Goal: Transaction & Acquisition: Obtain resource

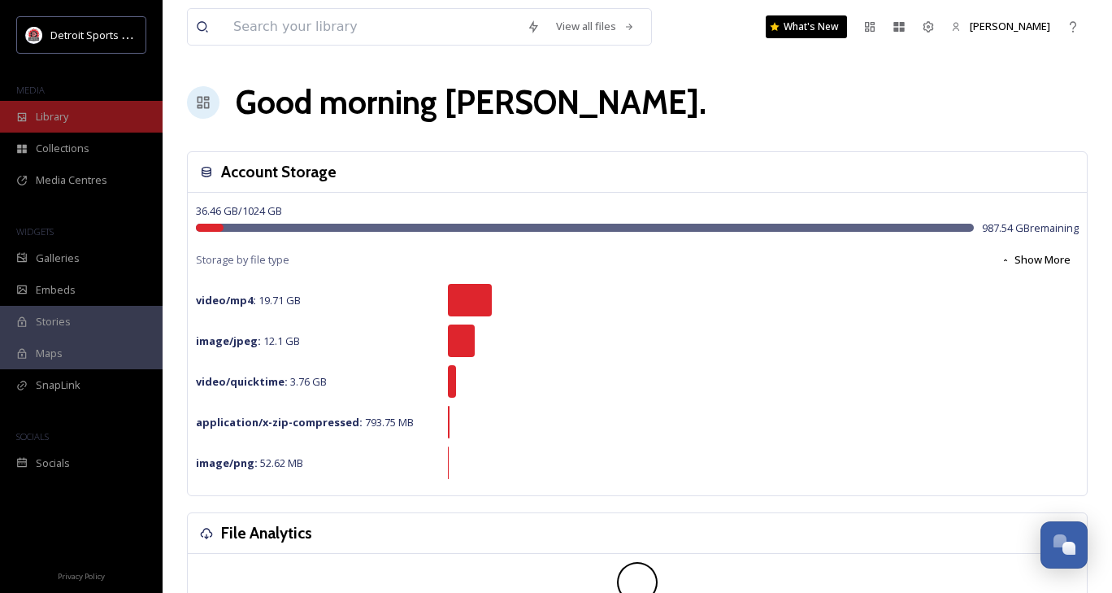
click at [67, 115] on span "Library" at bounding box center [52, 116] width 33 height 15
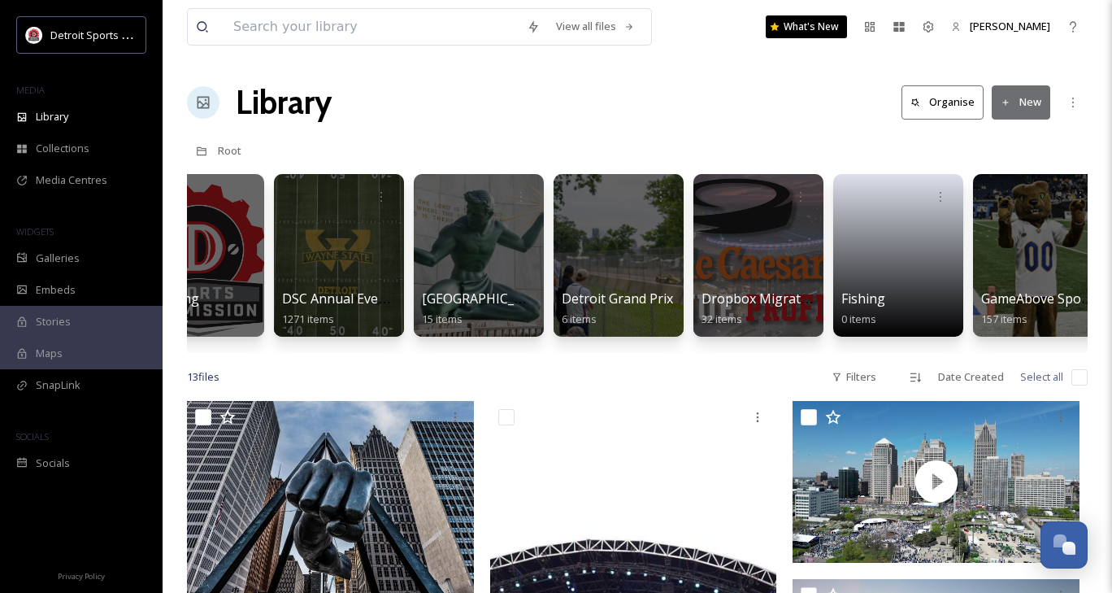
scroll to position [0, 756]
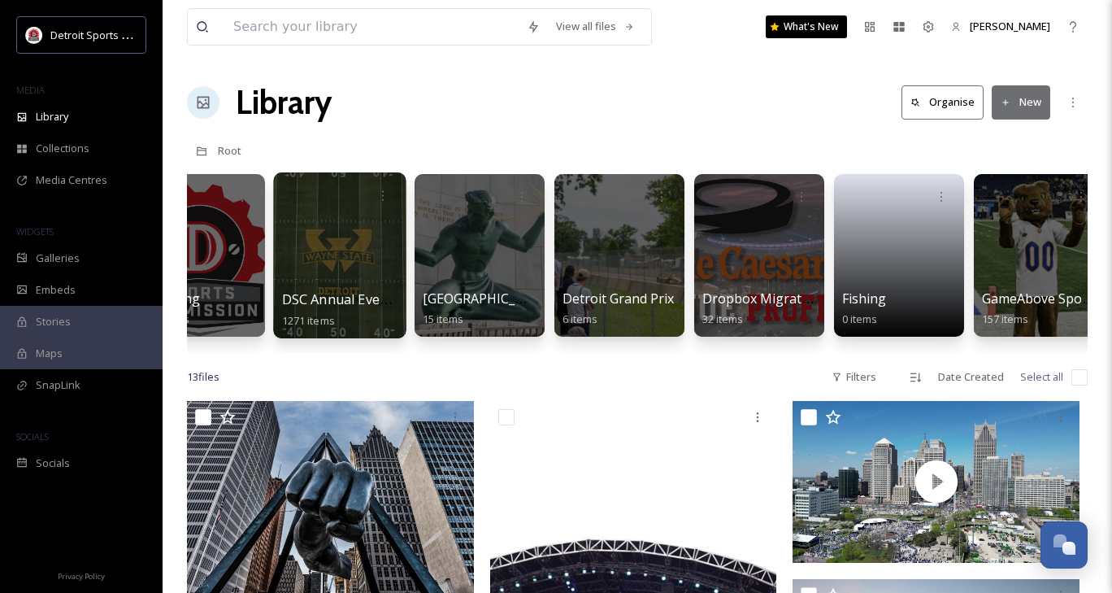
click at [370, 234] on div at bounding box center [339, 255] width 133 height 166
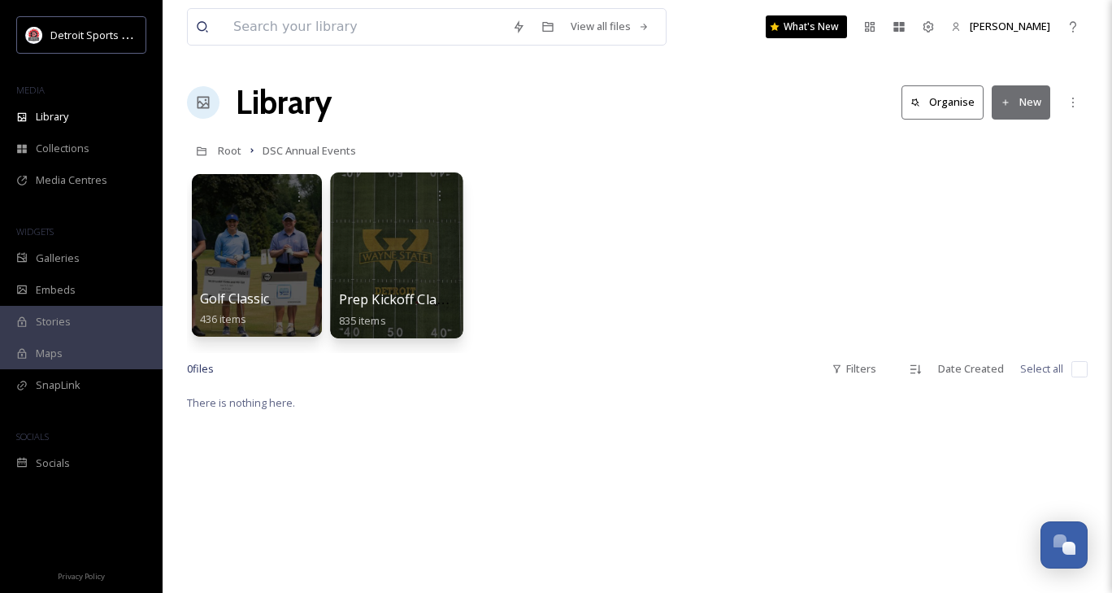
click at [381, 290] on span "Prep Kickoff Classic" at bounding box center [399, 299] width 120 height 18
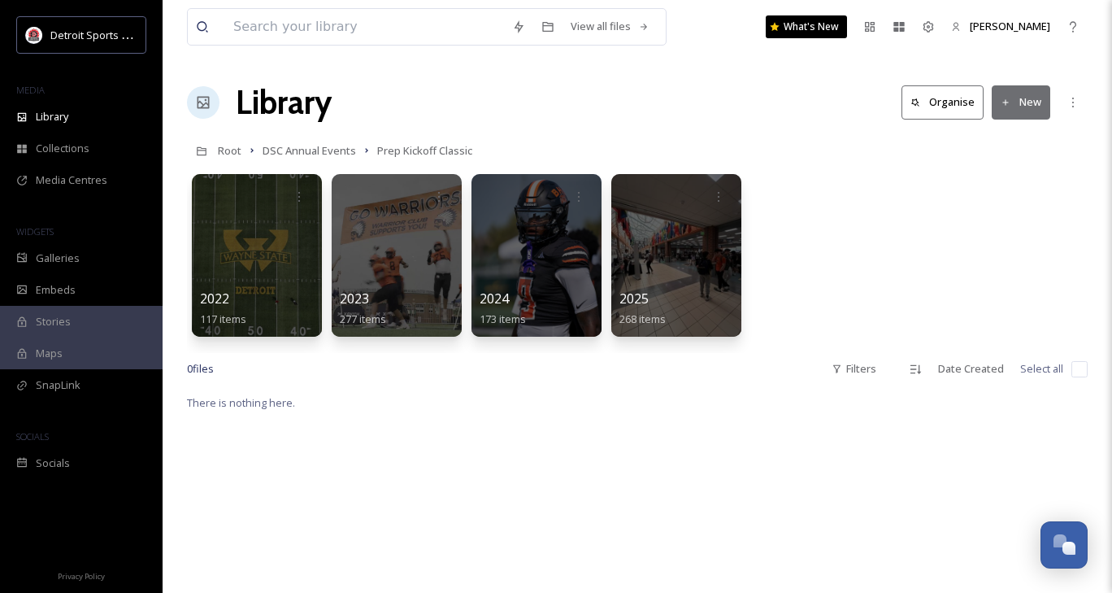
scroll to position [5, 0]
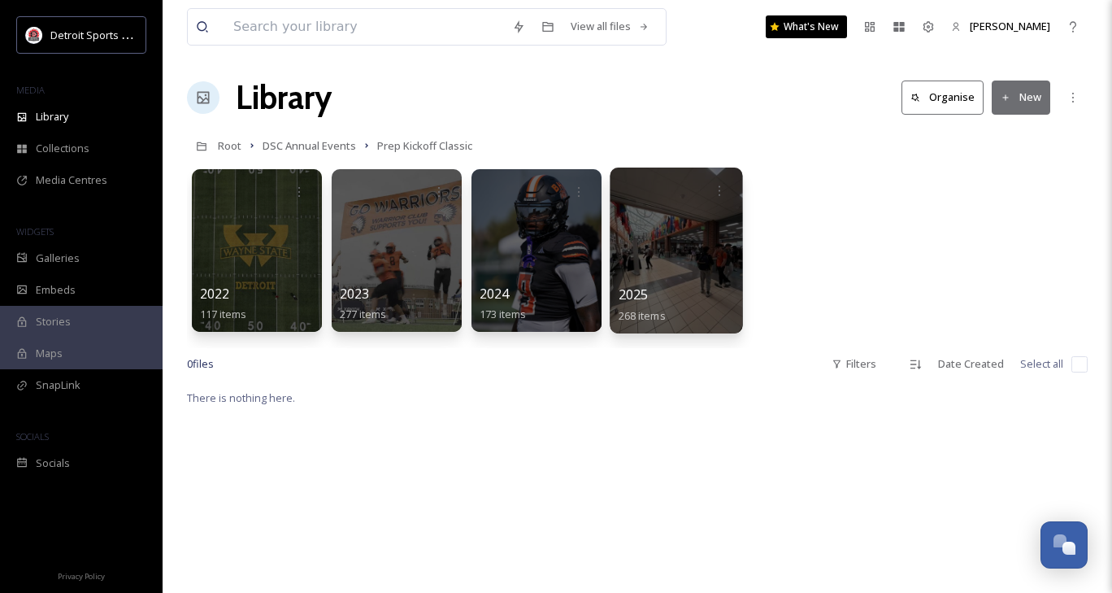
click at [676, 276] on div at bounding box center [676, 250] width 133 height 166
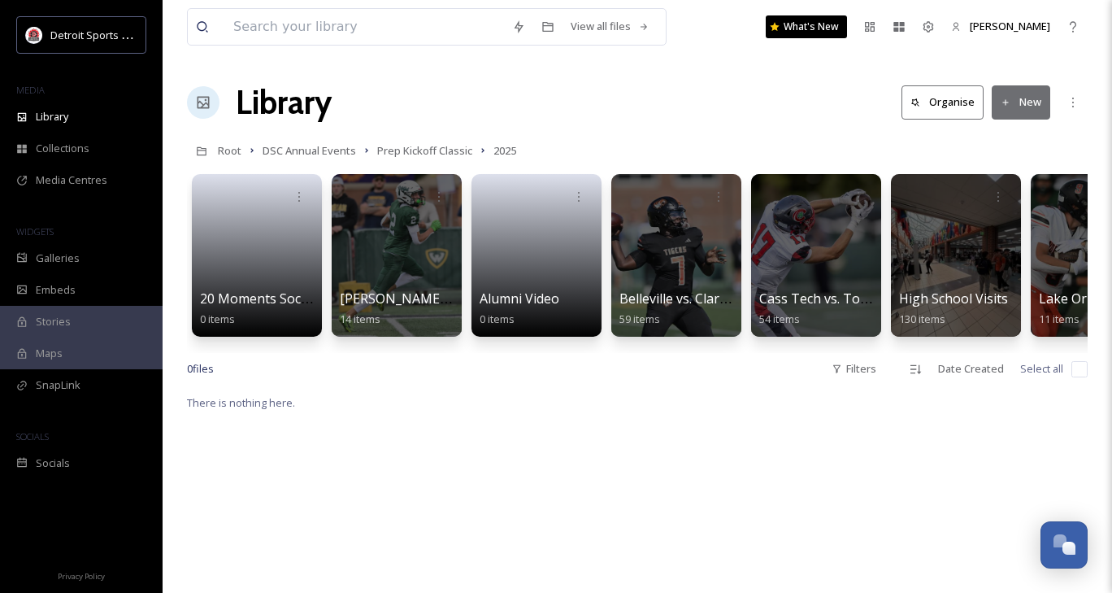
scroll to position [0, 78]
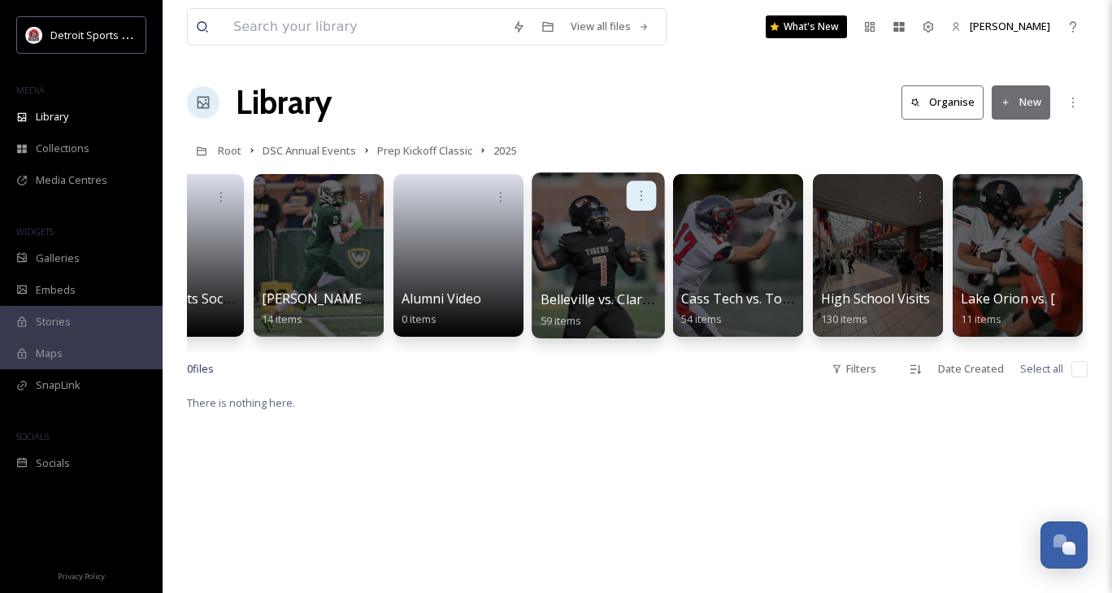
click at [640, 187] on div at bounding box center [642, 195] width 30 height 30
click at [570, 199] on div at bounding box center [599, 195] width 116 height 30
click at [607, 280] on div at bounding box center [598, 255] width 133 height 166
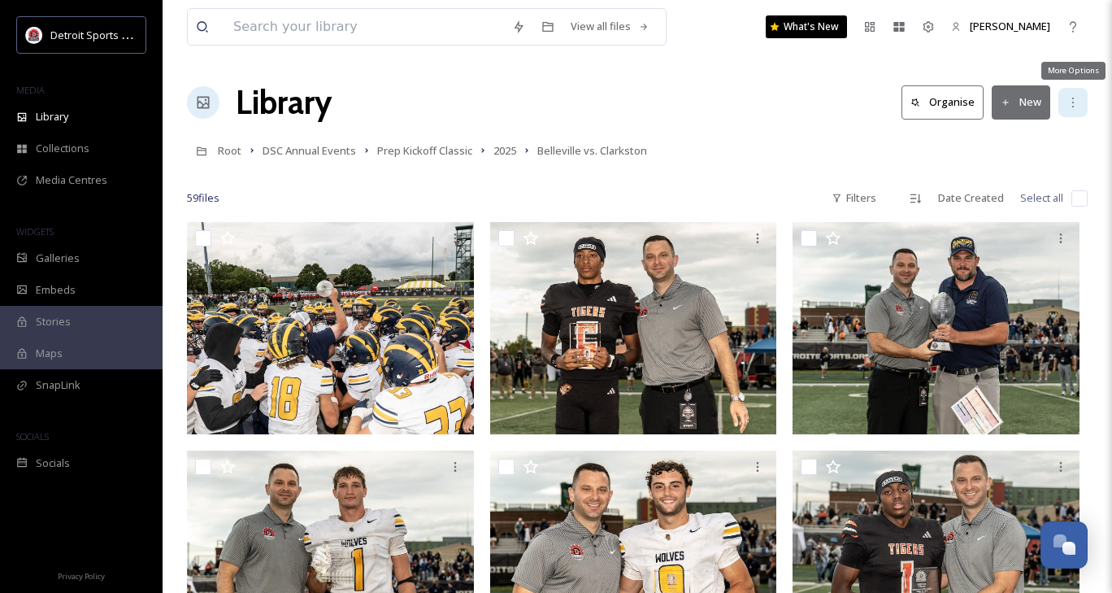
click at [1068, 102] on icon at bounding box center [1073, 102] width 13 height 13
click at [755, 113] on div "Library Organise New" at bounding box center [637, 102] width 901 height 49
click at [955, 105] on button "Organise" at bounding box center [943, 101] width 82 height 33
click at [1078, 103] on icon at bounding box center [1073, 102] width 13 height 13
click at [747, 182] on div "59 file s Filters Date Created Select all" at bounding box center [637, 198] width 901 height 32
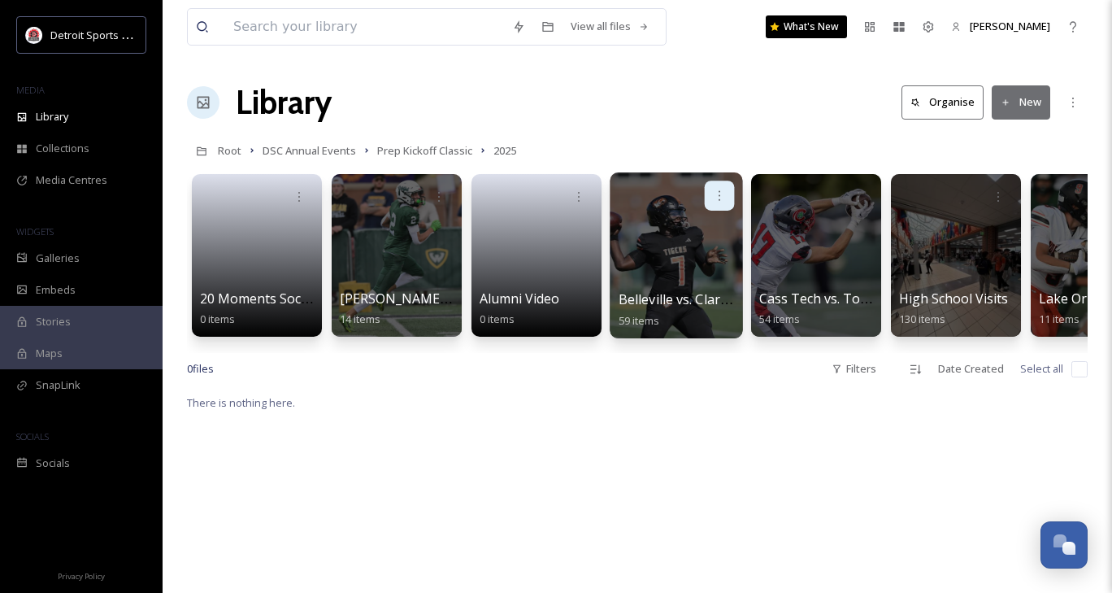
click at [716, 204] on div at bounding box center [720, 195] width 30 height 30
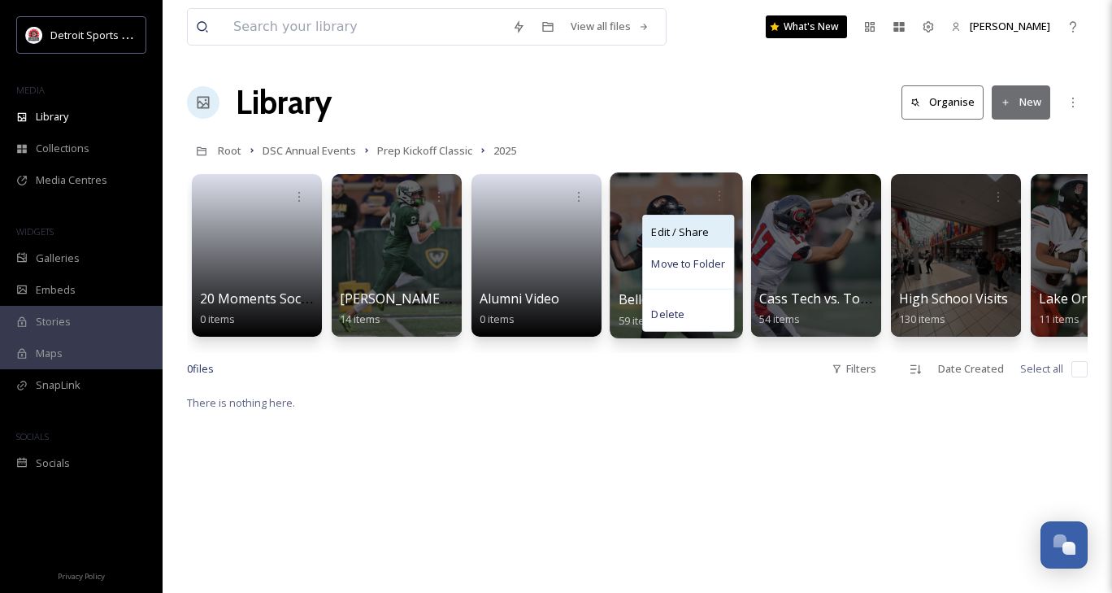
click at [709, 236] on div "Edit / Share" at bounding box center [688, 231] width 90 height 33
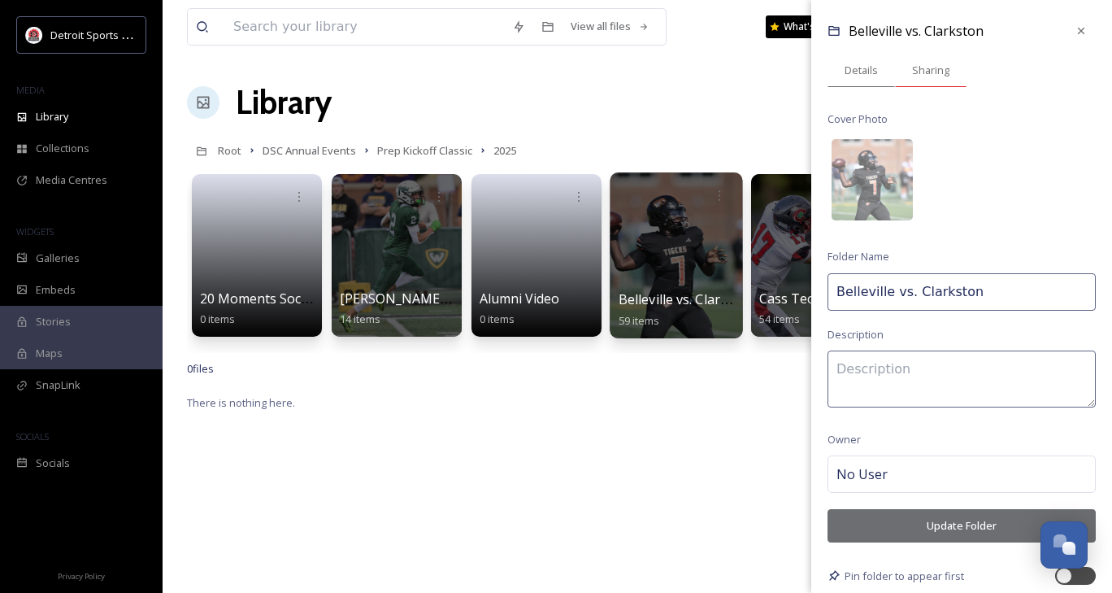
click at [924, 61] on div "Sharing" at bounding box center [931, 70] width 72 height 33
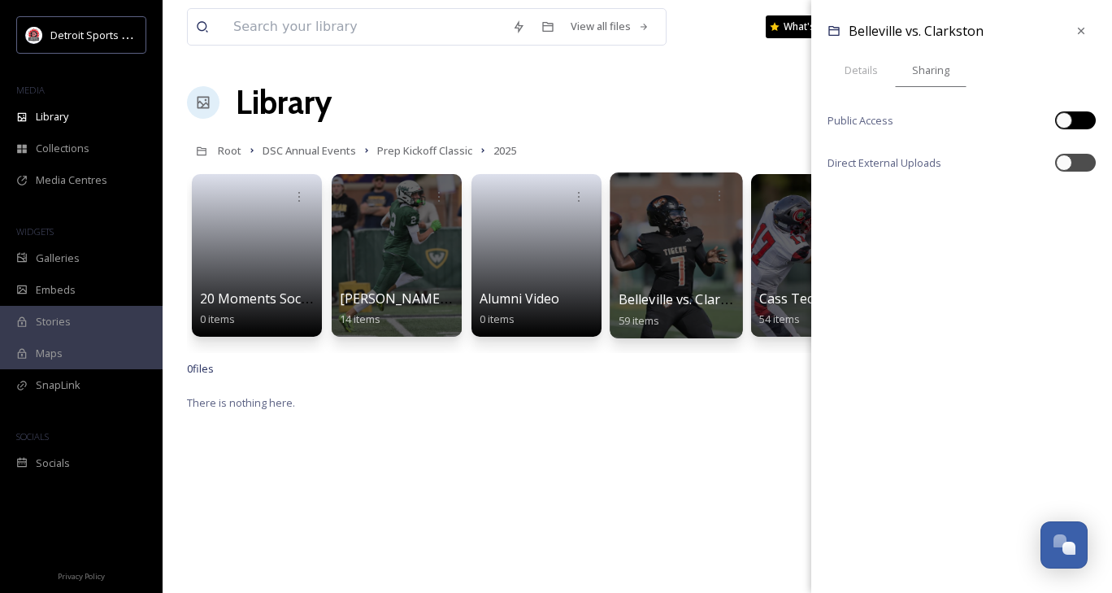
click at [1075, 120] on div at bounding box center [1075, 120] width 41 height 18
checkbox input "true"
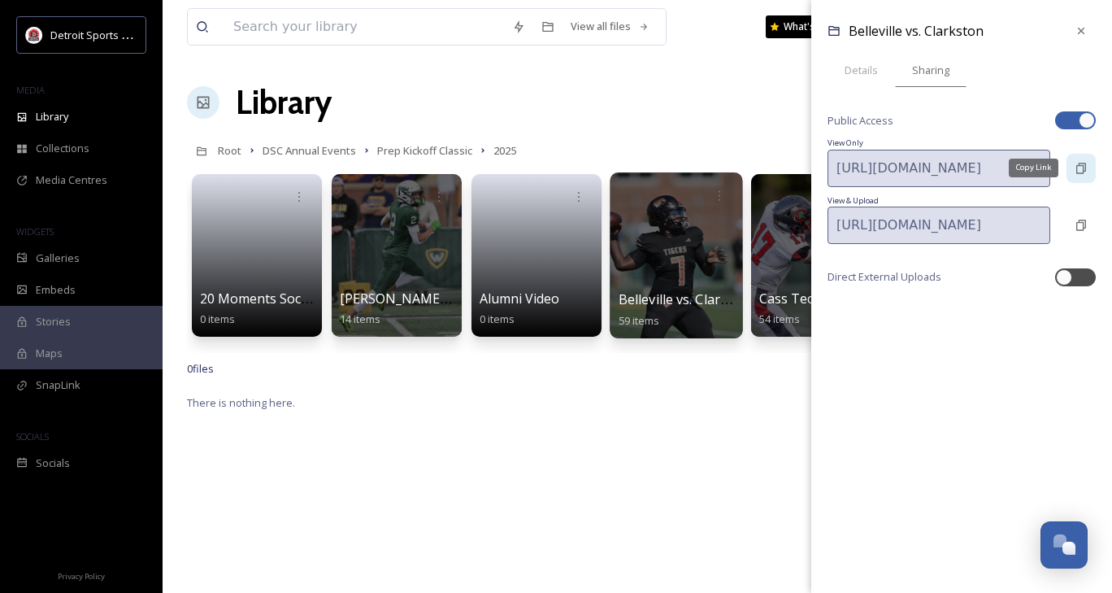
click at [1083, 167] on icon at bounding box center [1081, 168] width 10 height 11
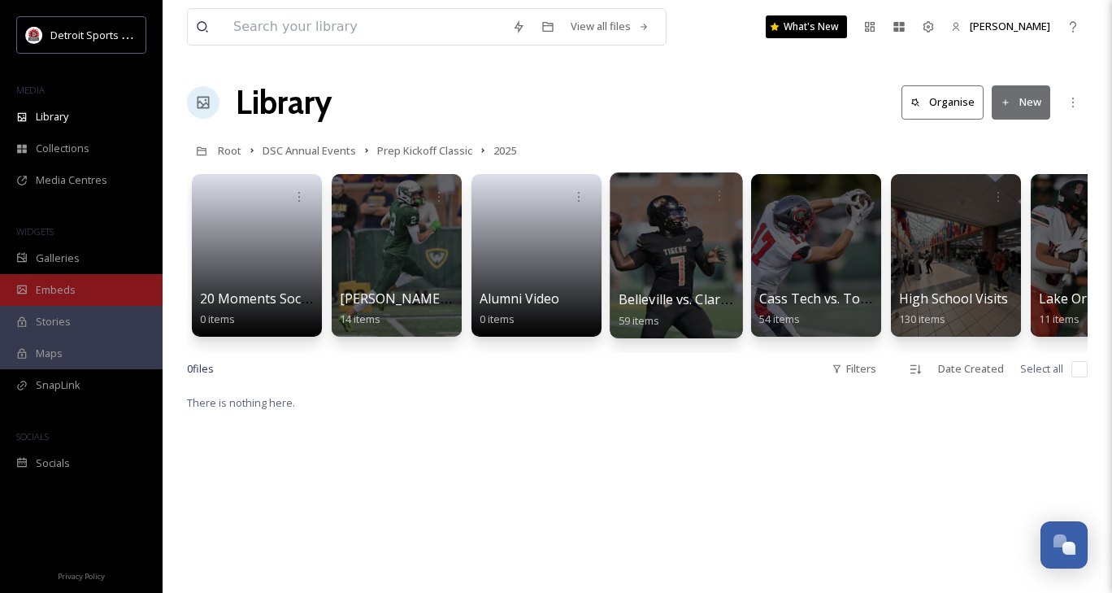
click at [81, 294] on div "Embeds" at bounding box center [81, 290] width 163 height 32
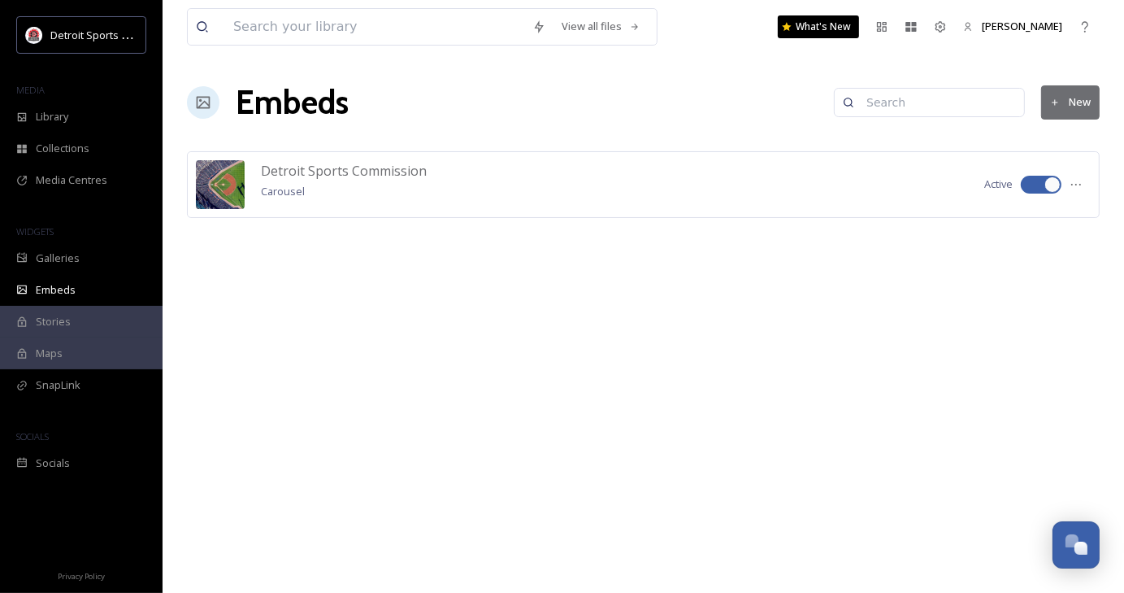
click at [1076, 107] on button "New" at bounding box center [1071, 101] width 59 height 33
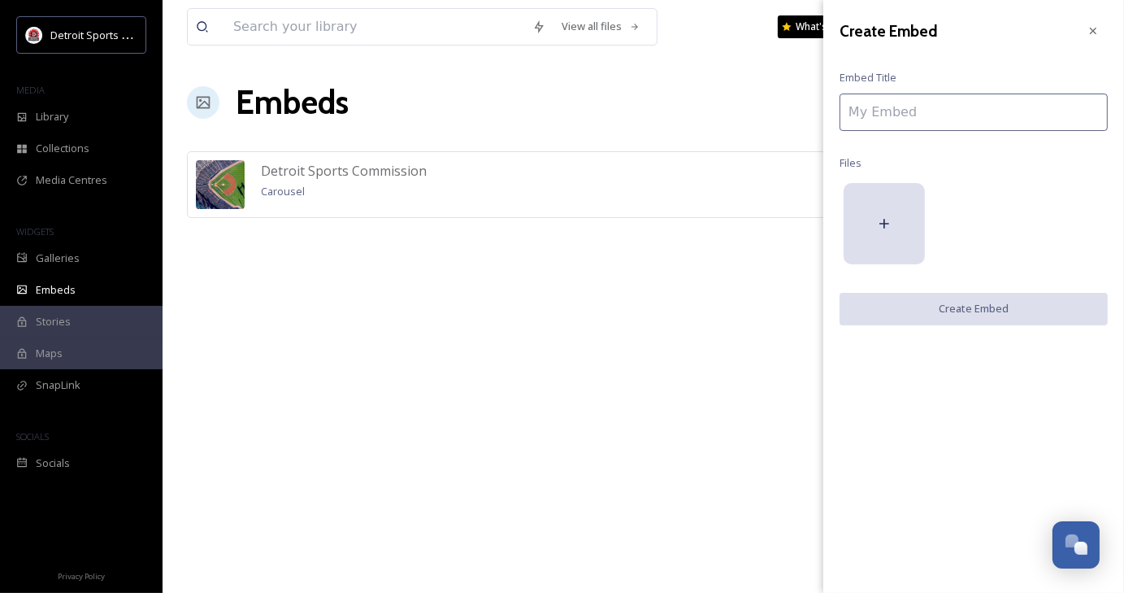
click at [938, 113] on input at bounding box center [974, 112] width 268 height 37
click at [883, 228] on icon at bounding box center [884, 223] width 16 height 16
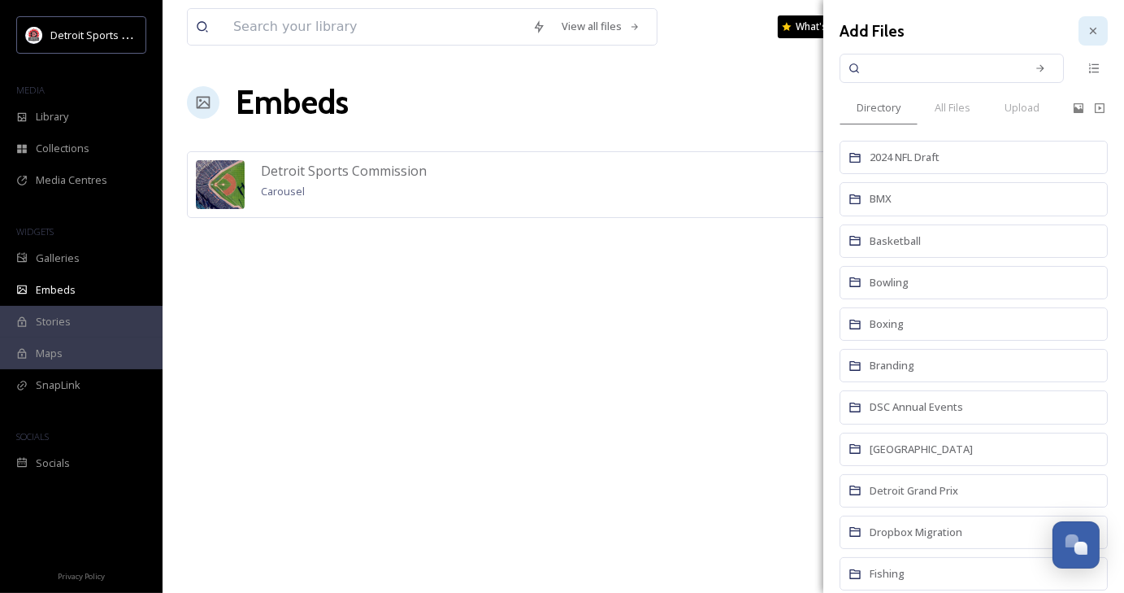
click at [1087, 31] on icon at bounding box center [1093, 30] width 13 height 13
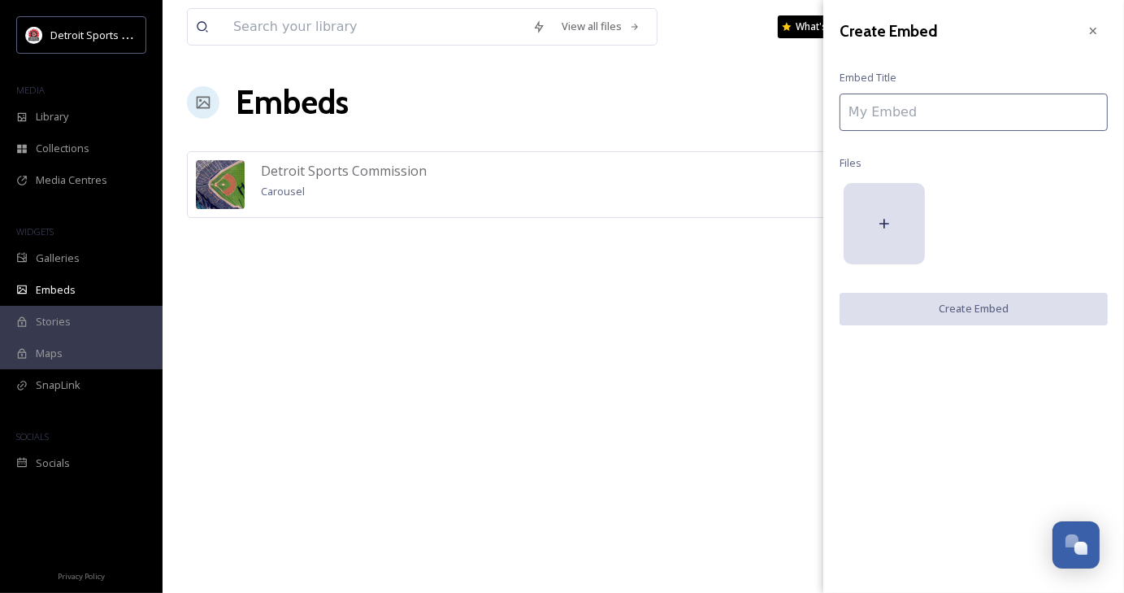
click at [924, 108] on input at bounding box center [974, 112] width 268 height 37
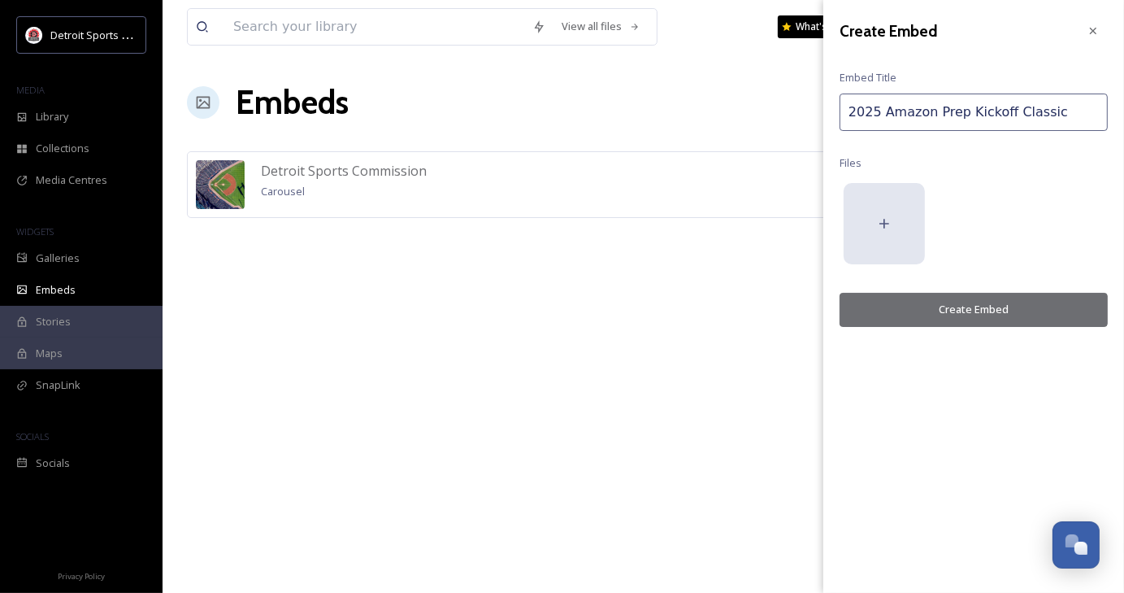
click at [880, 228] on icon at bounding box center [884, 223] width 16 height 16
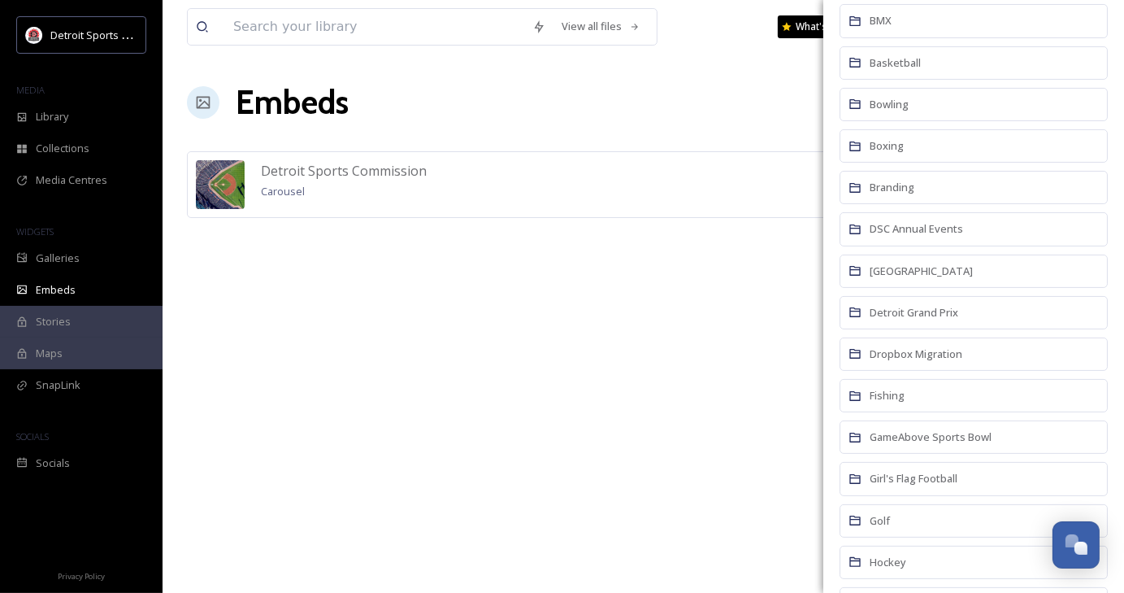
scroll to position [170, 0]
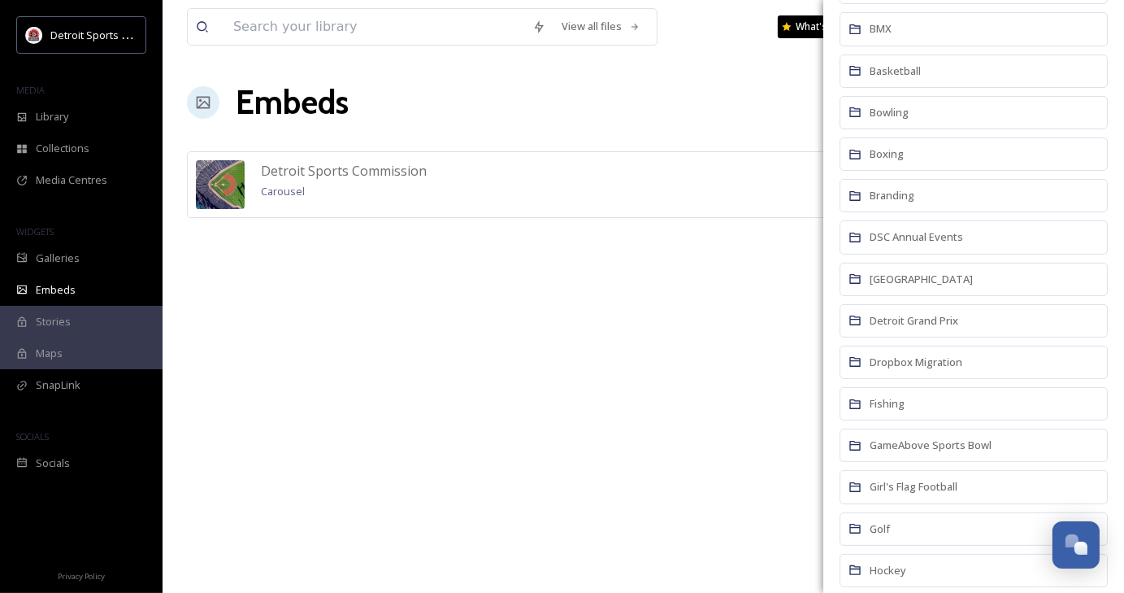
click at [991, 234] on div "DSC Annual Events" at bounding box center [974, 236] width 268 height 33
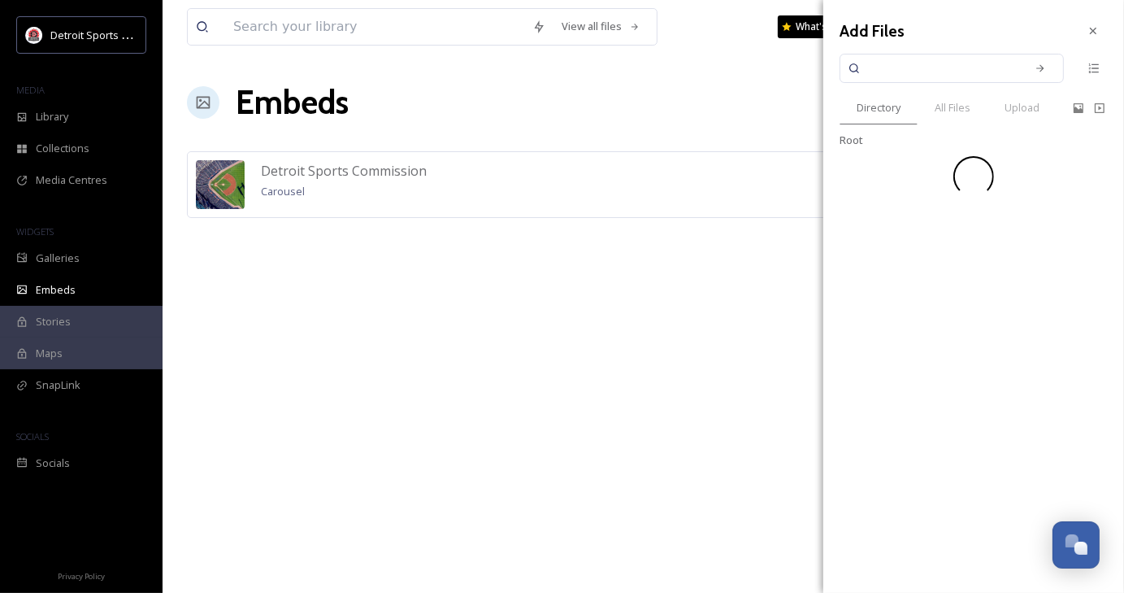
scroll to position [0, 0]
click at [991, 234] on div "Add Files Directory All Files Upload Root" at bounding box center [974, 296] width 301 height 593
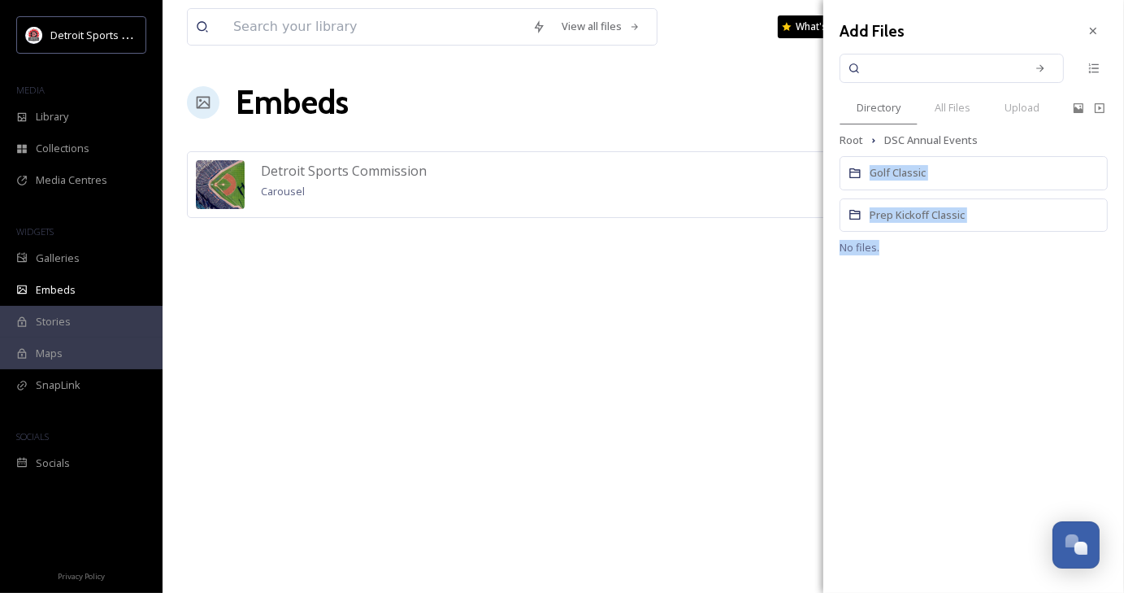
click at [996, 240] on div at bounding box center [973, 247] width 89 height 15
click at [982, 223] on div "Prep Kickoff Classic" at bounding box center [974, 214] width 268 height 33
click at [982, 223] on div "Add Files Directory All Files Upload Root DSC Annual Events Golf Classic Prep K…" at bounding box center [974, 296] width 301 height 593
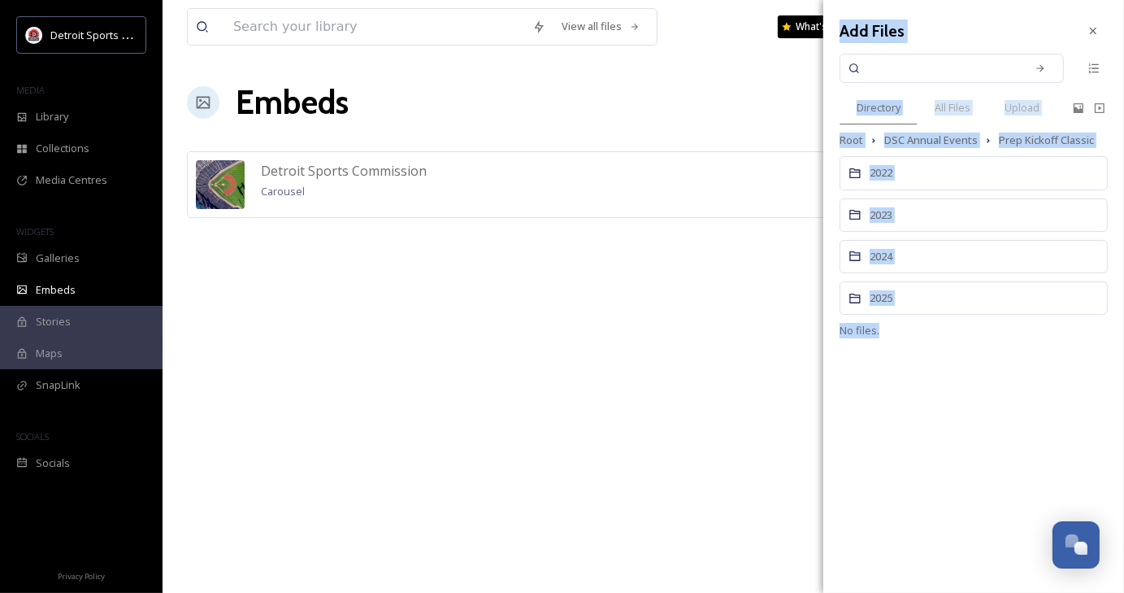
click at [1013, 388] on div "Add Files Directory All Files Upload Root DSC Annual Events Prep Kickoff Classi…" at bounding box center [974, 296] width 301 height 593
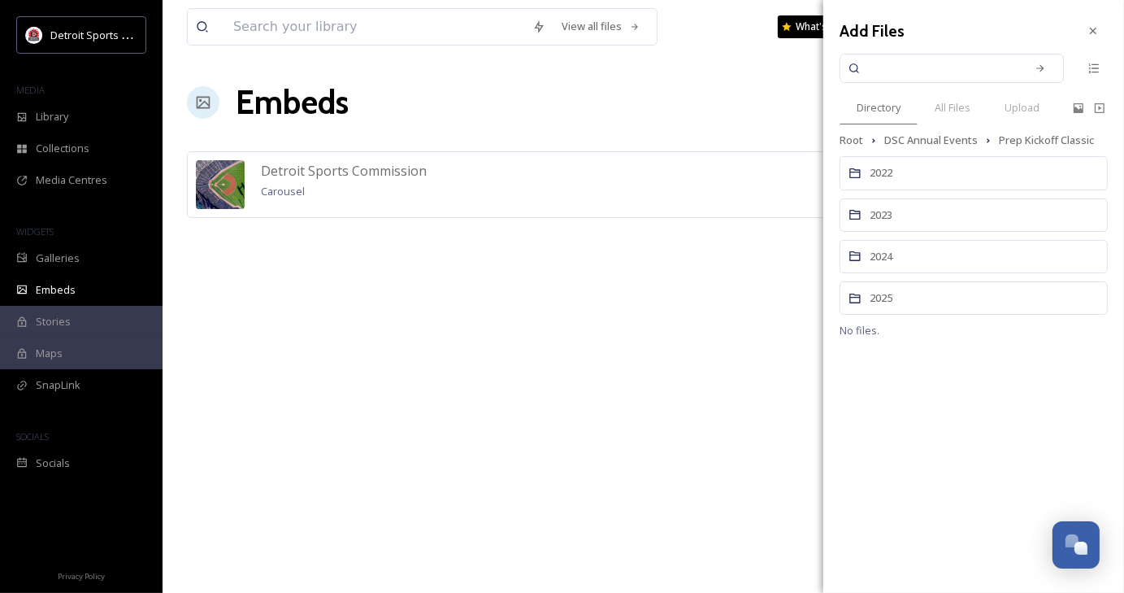
click at [868, 301] on div "2025" at bounding box center [974, 297] width 268 height 33
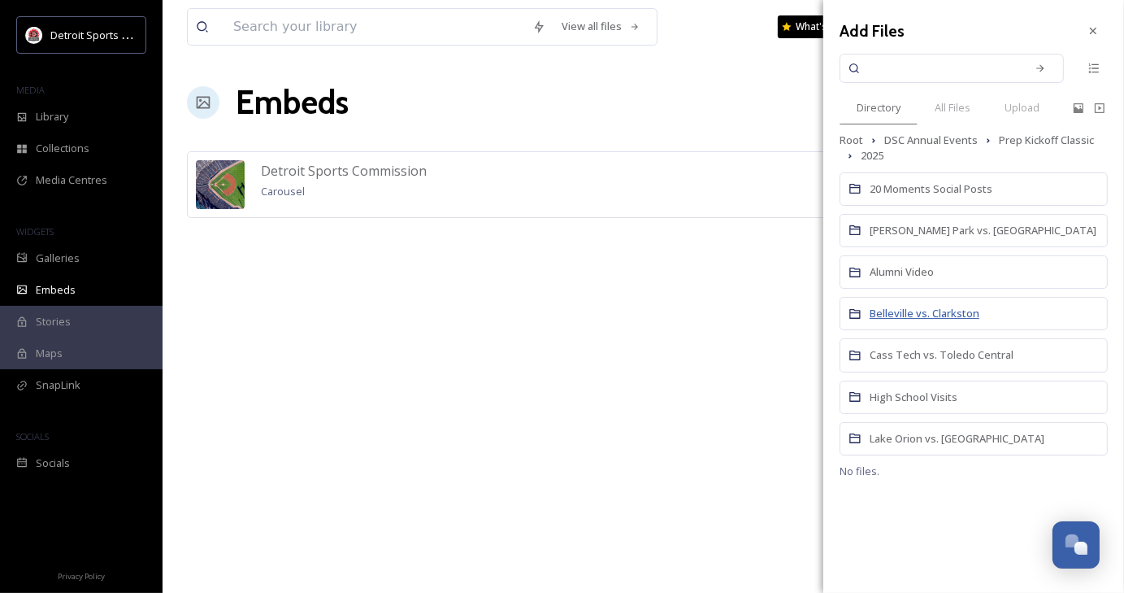
click at [917, 311] on span "Belleville vs. Clarkston" at bounding box center [925, 313] width 110 height 15
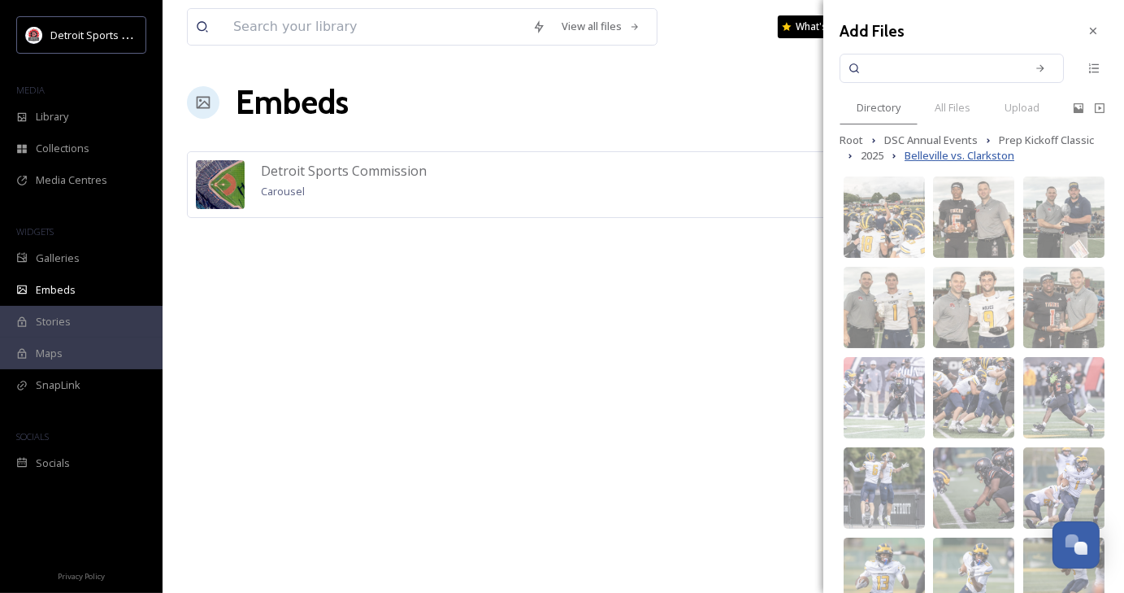
click at [951, 149] on span "Belleville vs. Clarkston" at bounding box center [960, 155] width 110 height 15
click at [872, 155] on span "2025" at bounding box center [872, 155] width 23 height 15
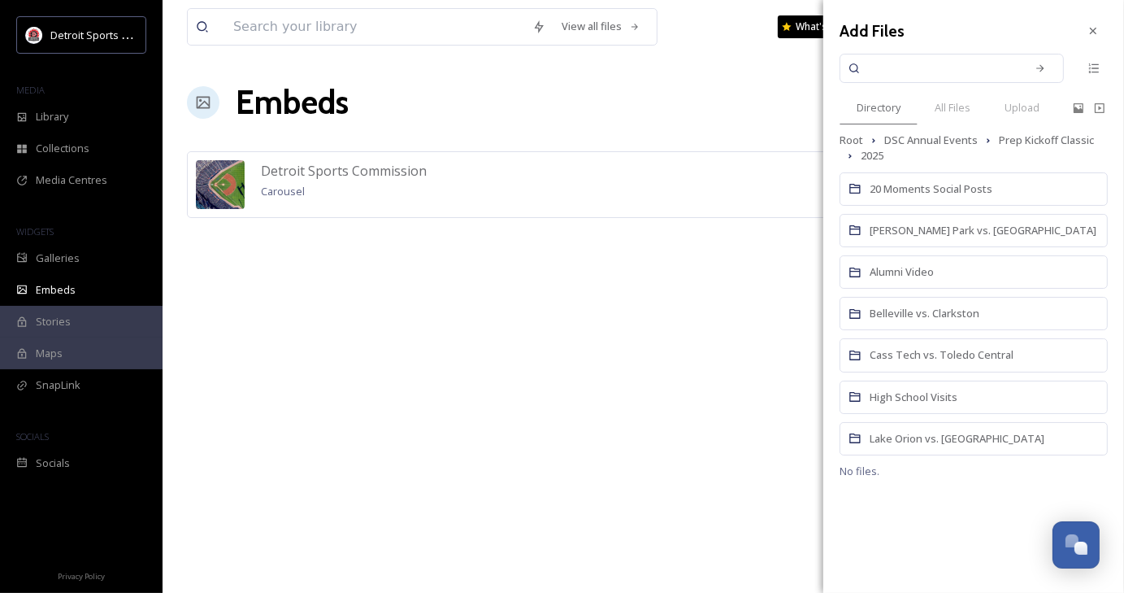
click at [1014, 308] on div "Belleville vs. Clarkston" at bounding box center [974, 313] width 268 height 33
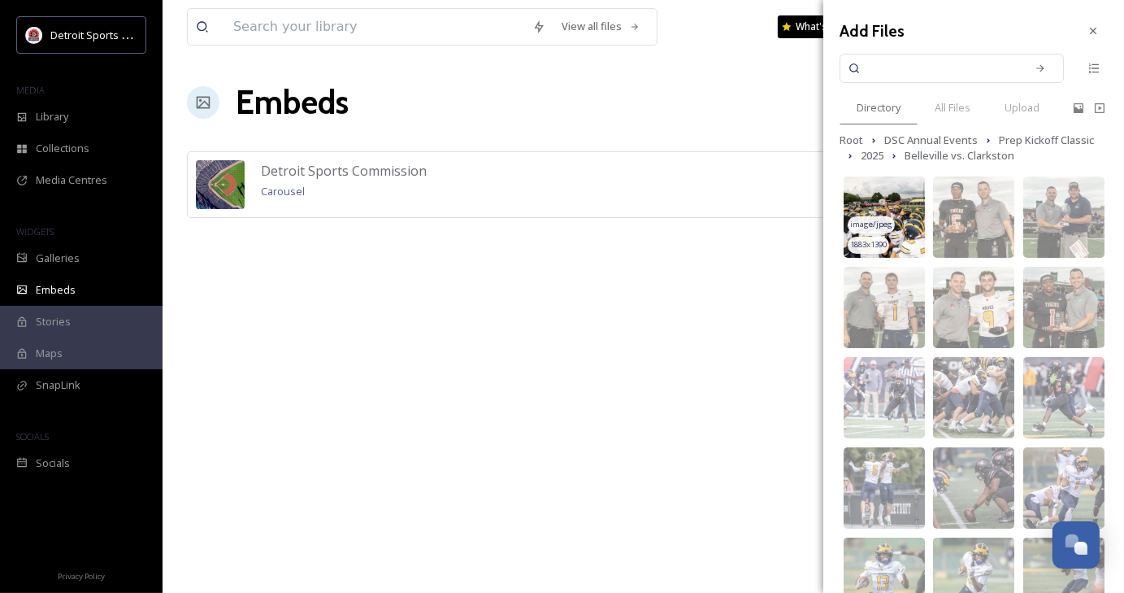
click at [892, 226] on div "image/jpeg" at bounding box center [871, 224] width 47 height 17
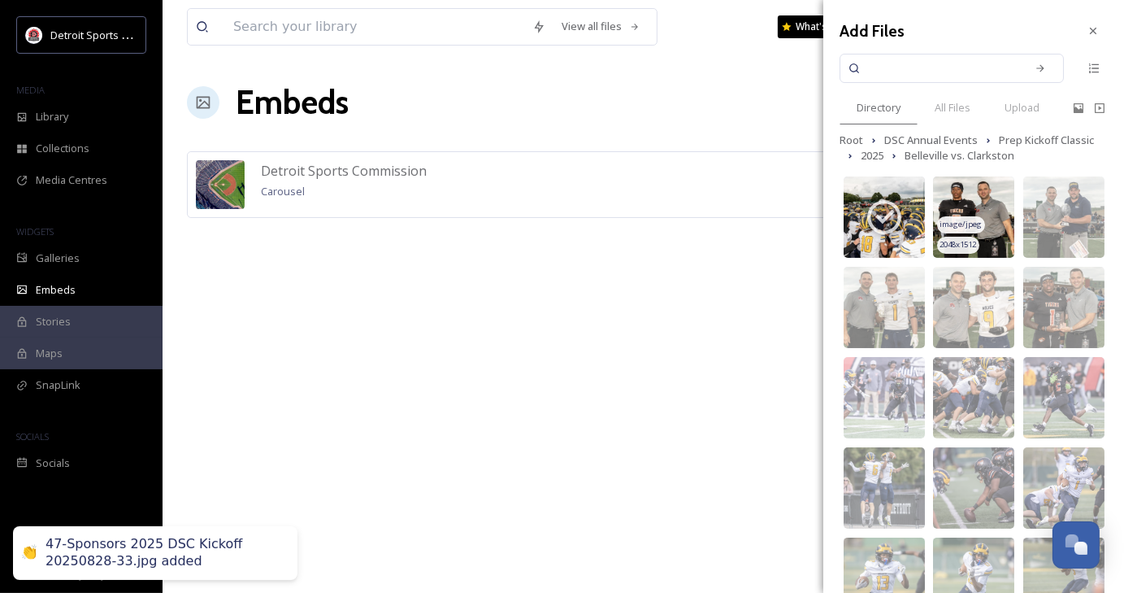
click at [976, 216] on img at bounding box center [973, 216] width 81 height 81
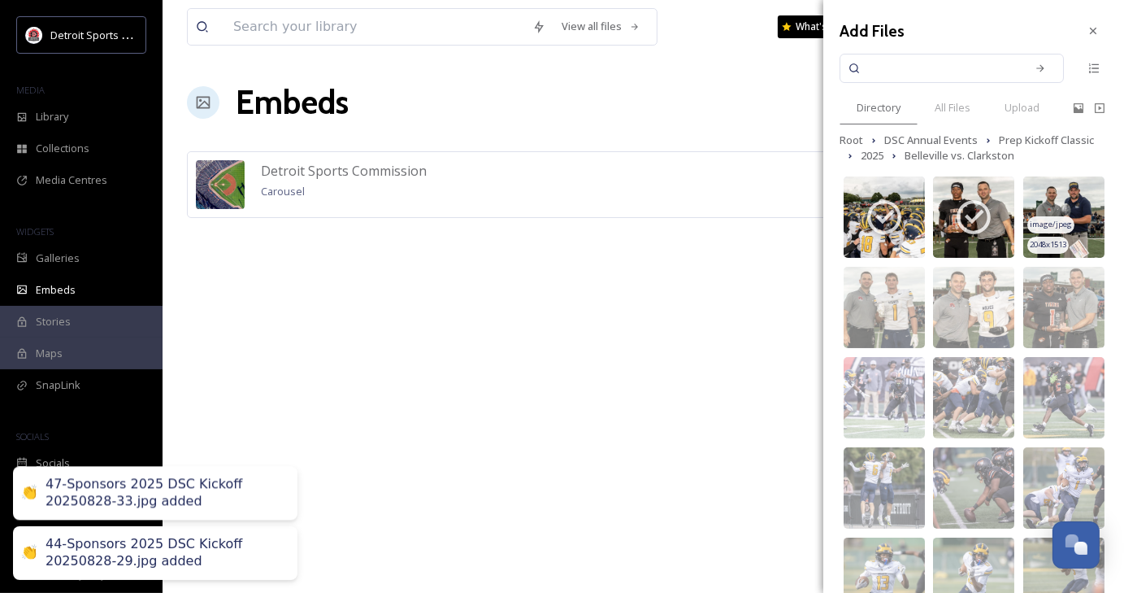
click at [1051, 218] on div "image/jpeg" at bounding box center [1051, 224] width 47 height 17
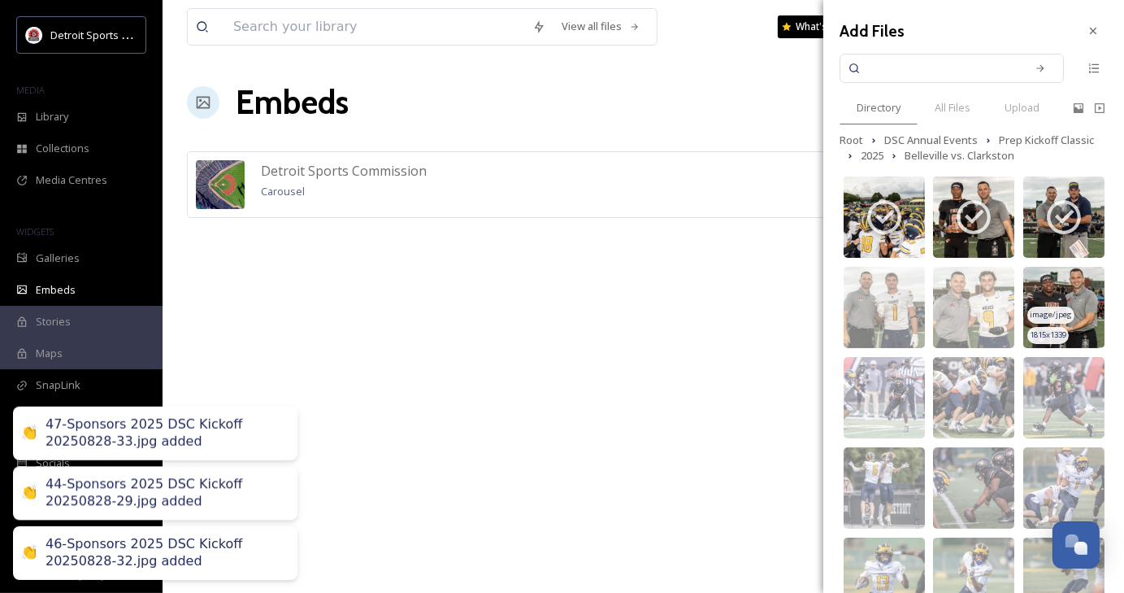
click at [1064, 289] on img at bounding box center [1064, 307] width 81 height 81
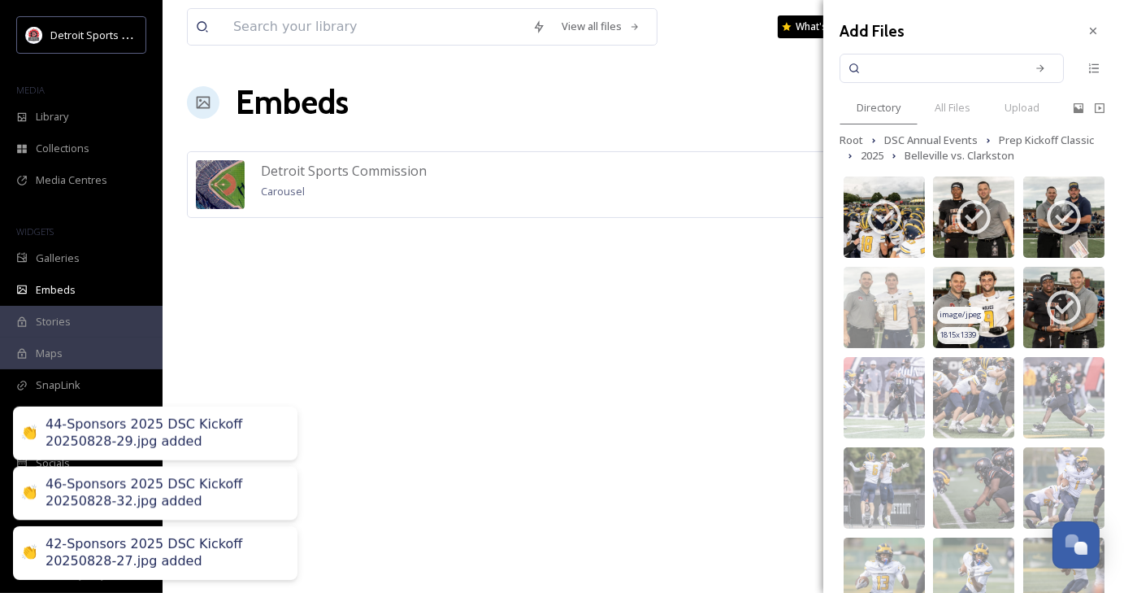
click at [955, 310] on span "image/jpeg" at bounding box center [962, 314] width 42 height 11
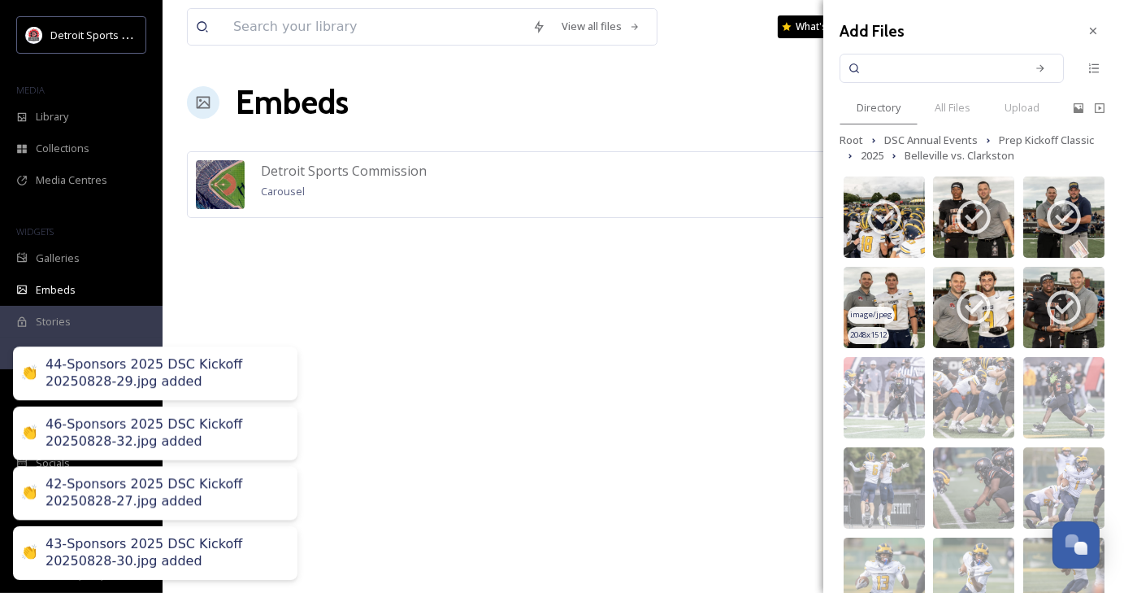
click at [891, 305] on img at bounding box center [884, 307] width 81 height 81
click at [894, 380] on img at bounding box center [884, 397] width 81 height 81
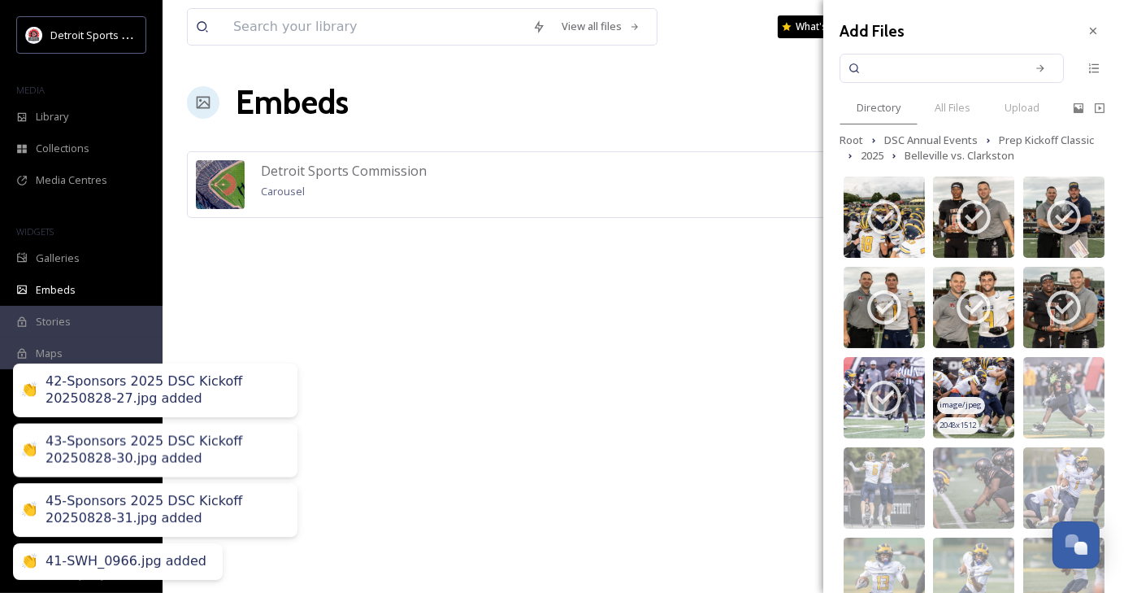
click at [994, 398] on img at bounding box center [973, 397] width 81 height 81
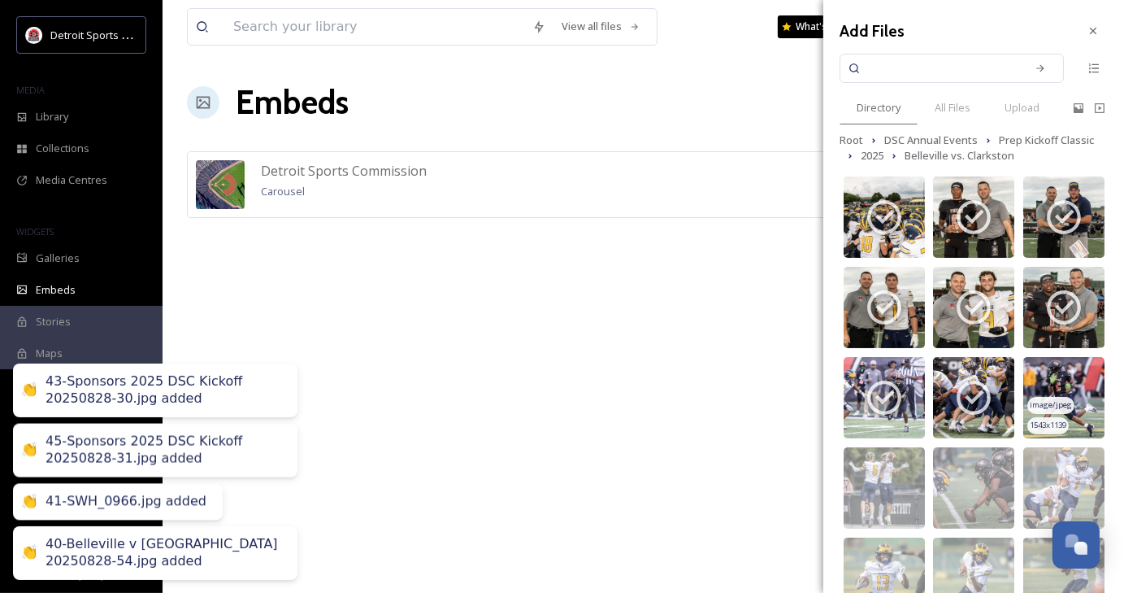
click at [1060, 381] on img at bounding box center [1064, 397] width 81 height 81
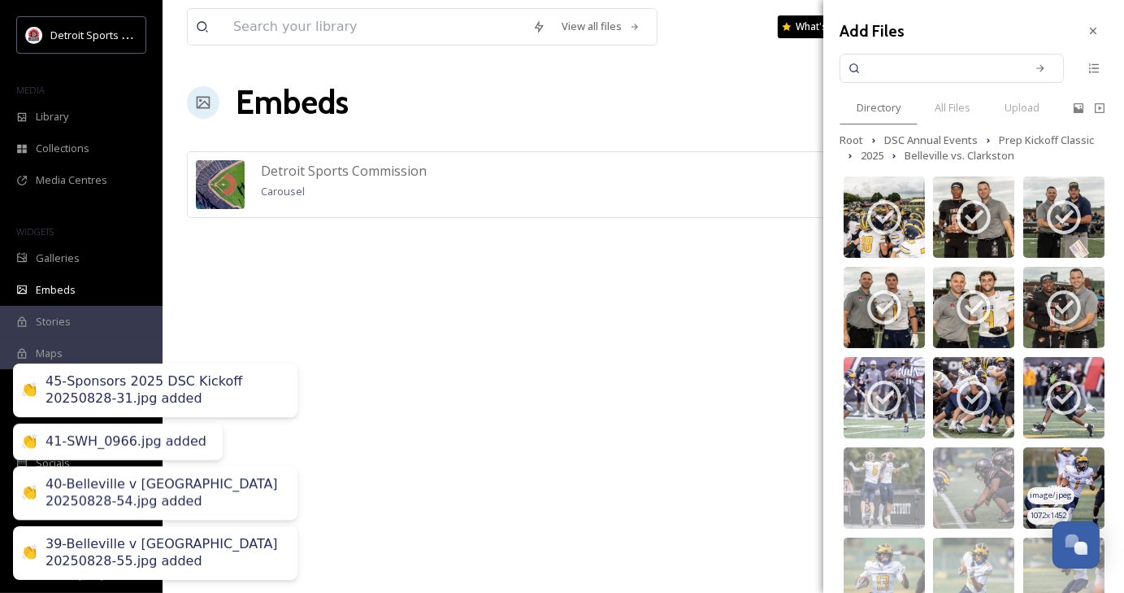
click at [1050, 482] on img at bounding box center [1064, 487] width 81 height 81
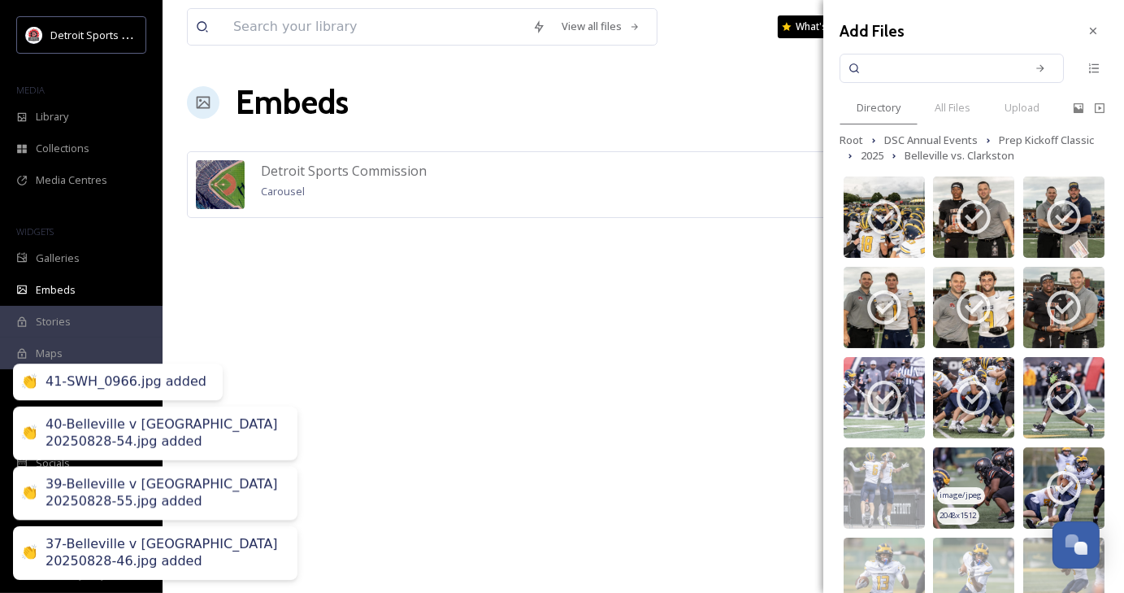
click at [962, 502] on div "image/jpeg" at bounding box center [960, 495] width 47 height 17
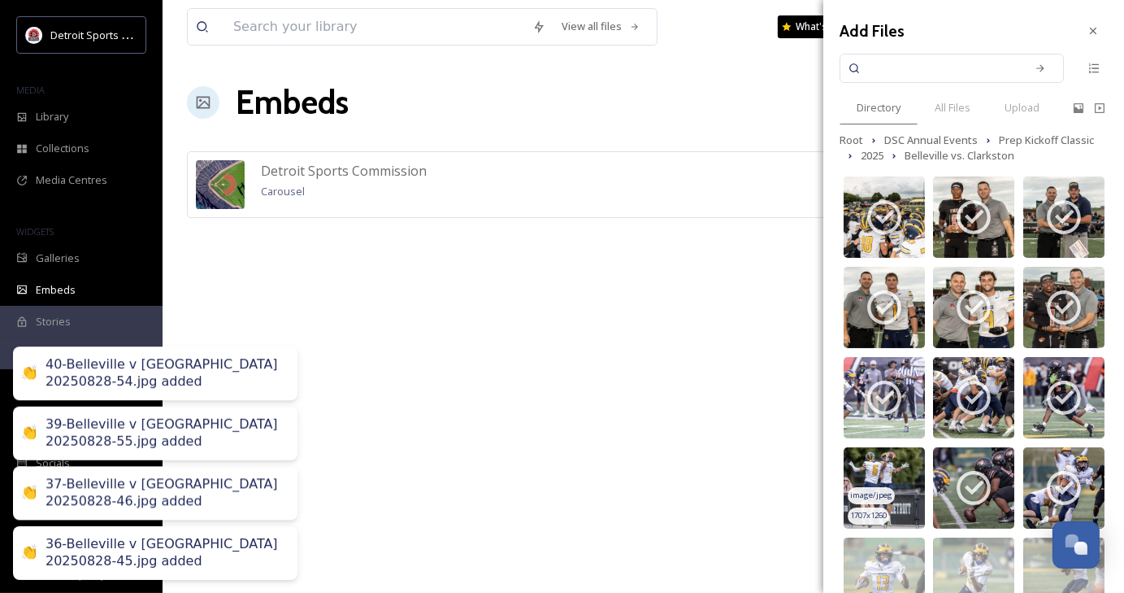
click at [883, 489] on span "image/jpeg" at bounding box center [871, 494] width 42 height 11
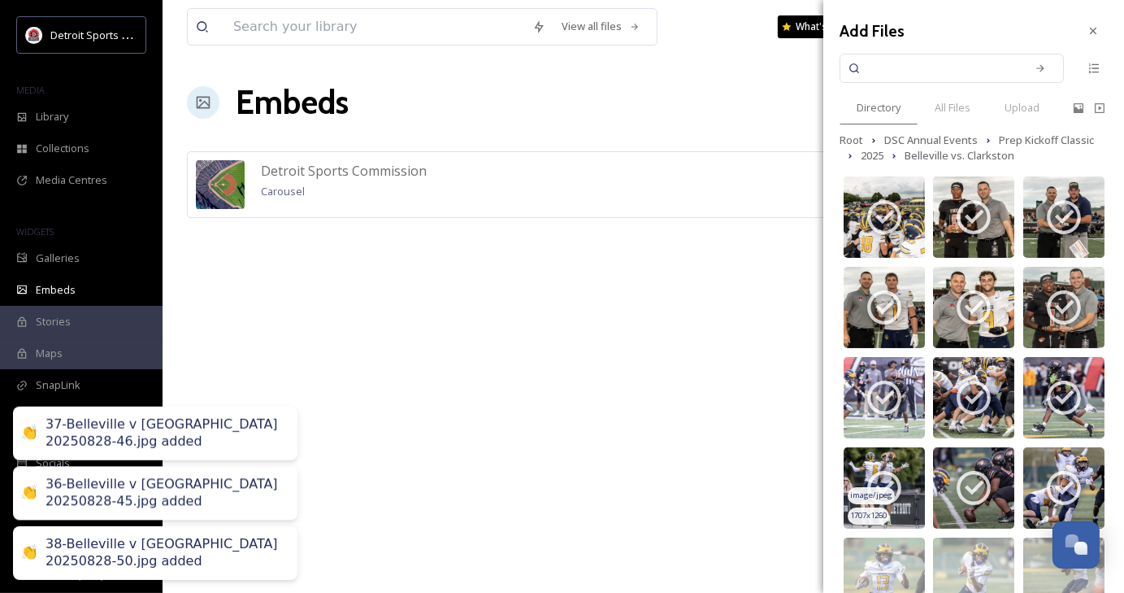
scroll to position [258, 0]
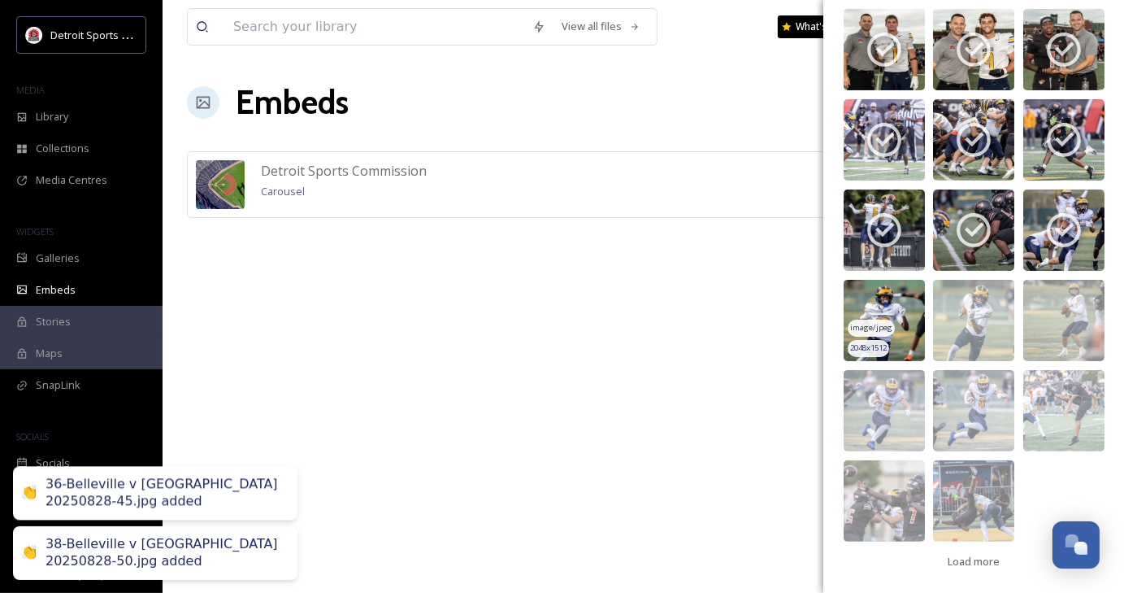
click at [898, 303] on img at bounding box center [884, 320] width 81 height 81
click at [1020, 314] on div "image/jpeg 2048 x 1513 image/jpeg 1815 x 1339 image/jpeg 1543 x 1139 image/jpeg…" at bounding box center [1064, 230] width 89 height 631
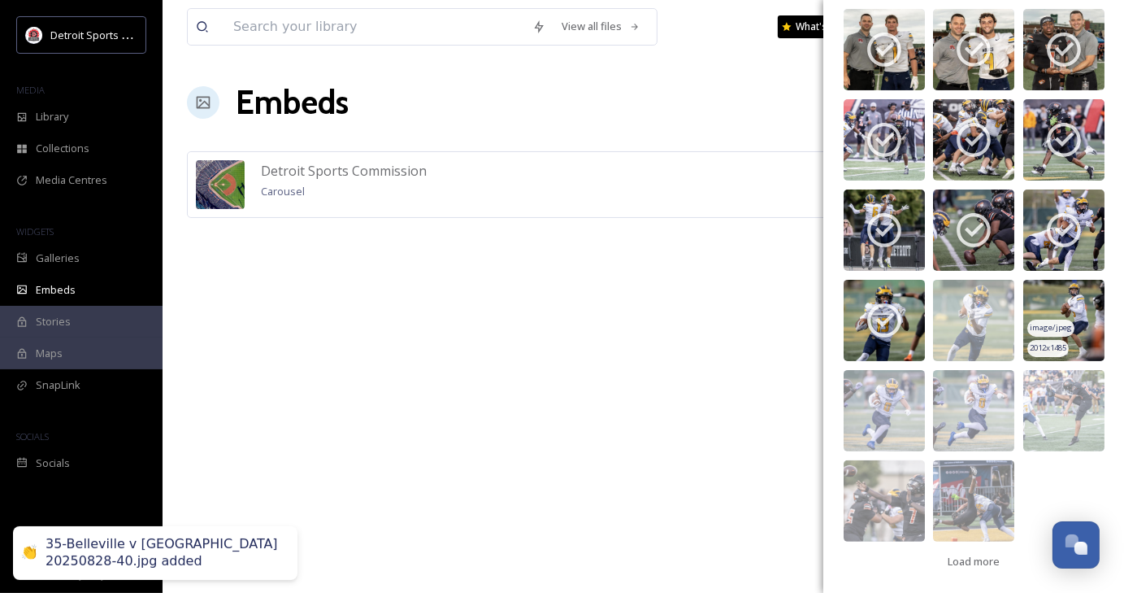
click at [1046, 322] on span "image/jpeg" at bounding box center [1051, 327] width 42 height 11
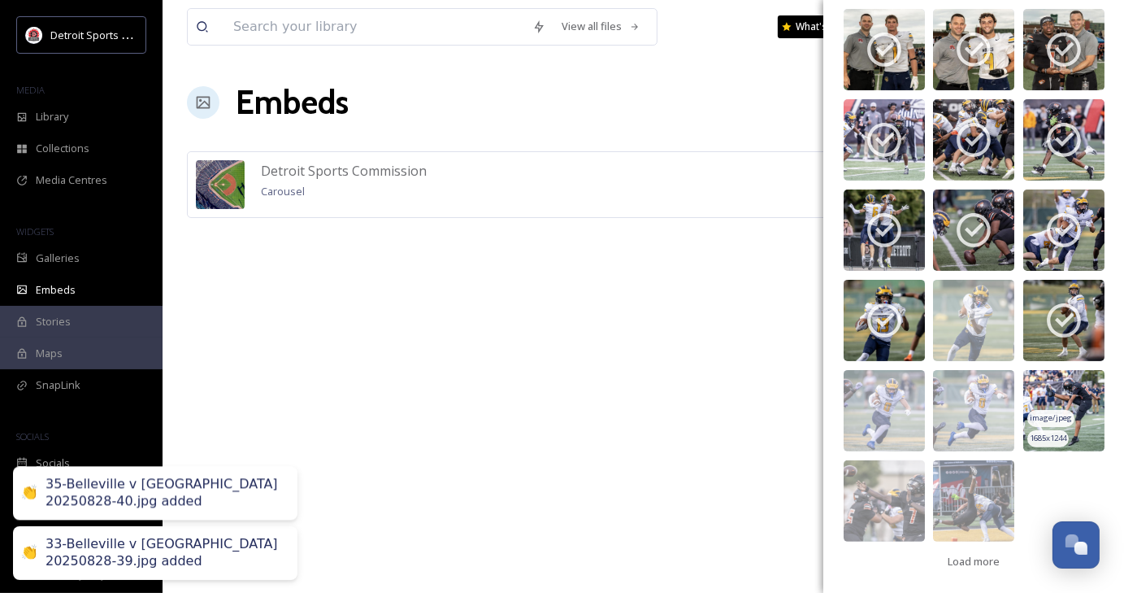
click at [1056, 406] on img at bounding box center [1064, 410] width 81 height 81
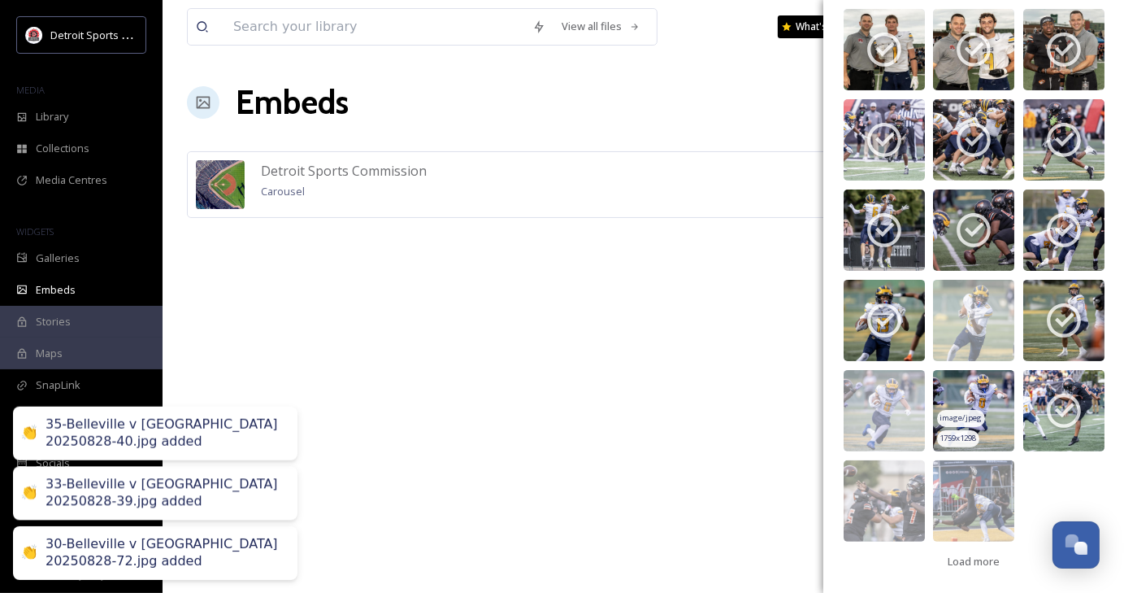
click at [984, 425] on img at bounding box center [973, 410] width 81 height 81
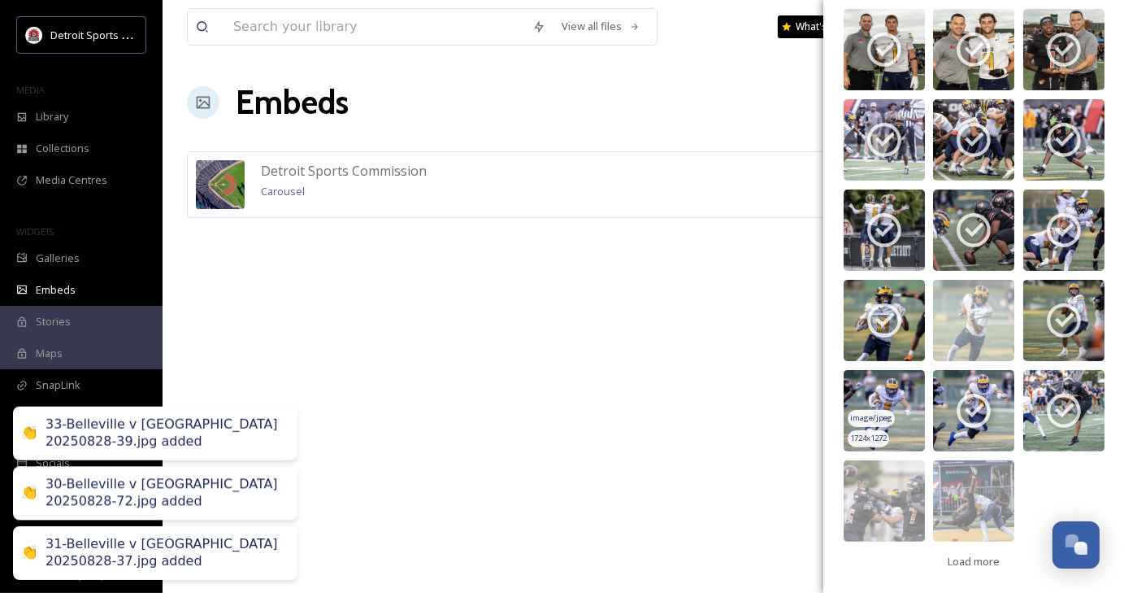
click at [886, 425] on div "image/jpeg" at bounding box center [871, 418] width 47 height 17
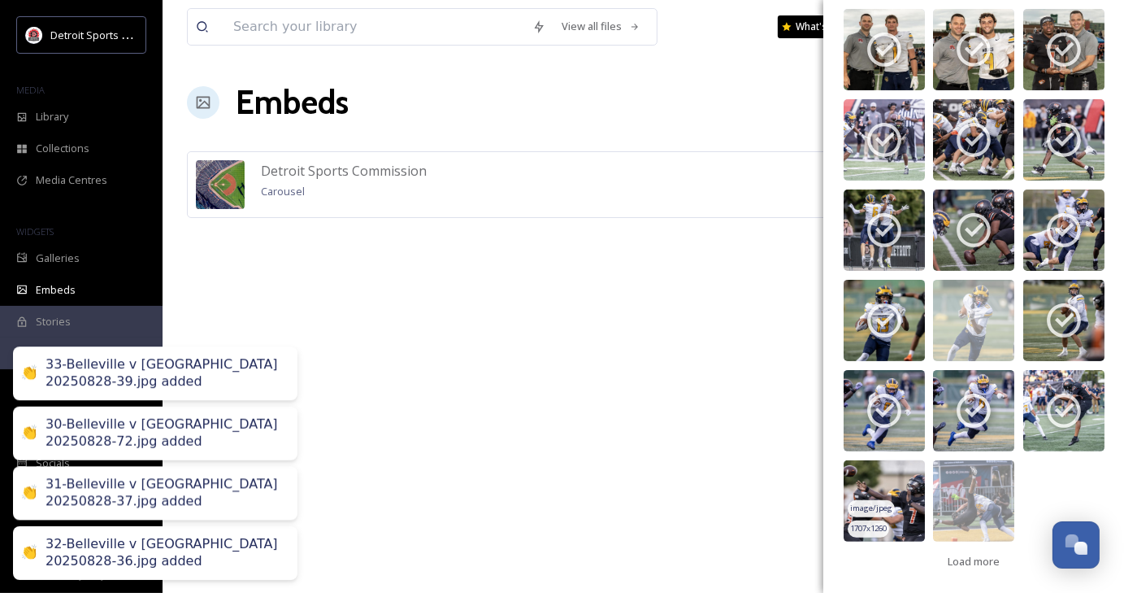
click at [893, 477] on img at bounding box center [884, 500] width 81 height 81
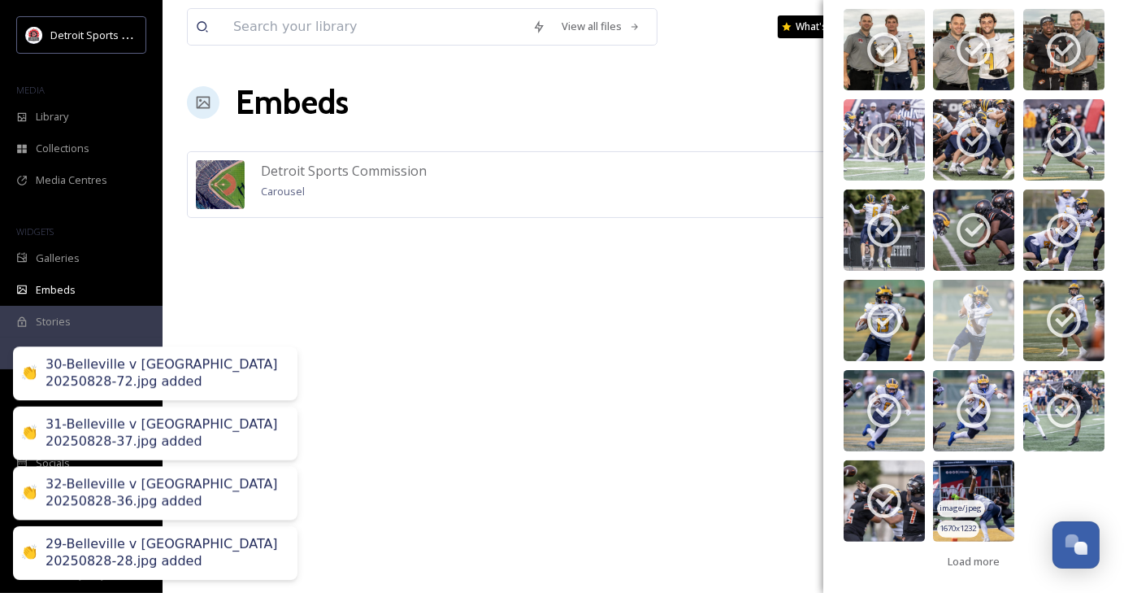
click at [999, 496] on img at bounding box center [973, 500] width 81 height 81
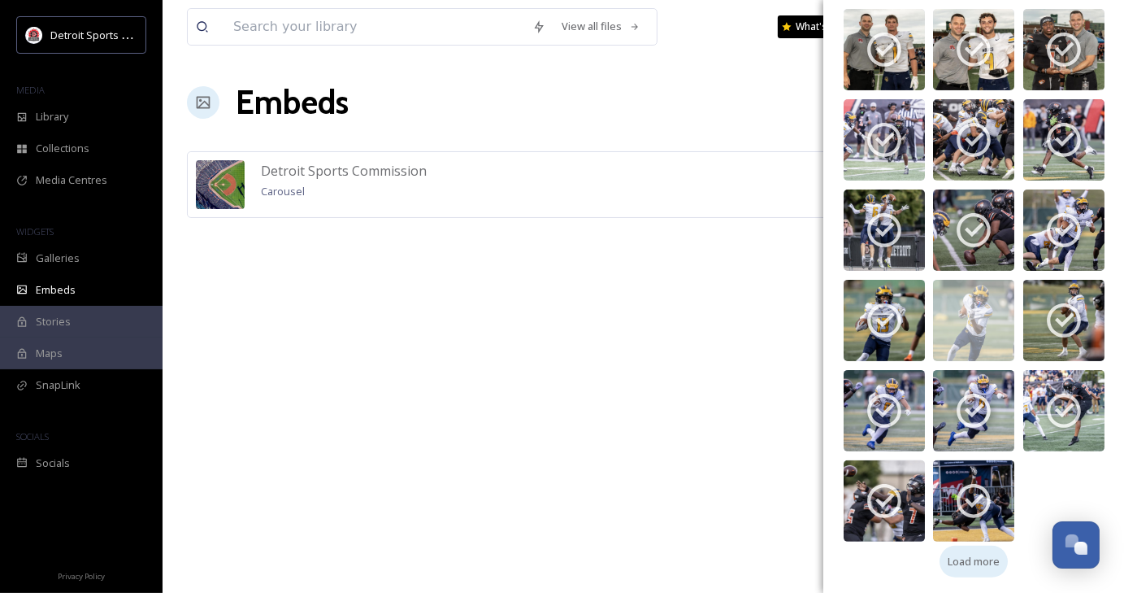
click at [972, 561] on span "Load more" at bounding box center [974, 561] width 52 height 15
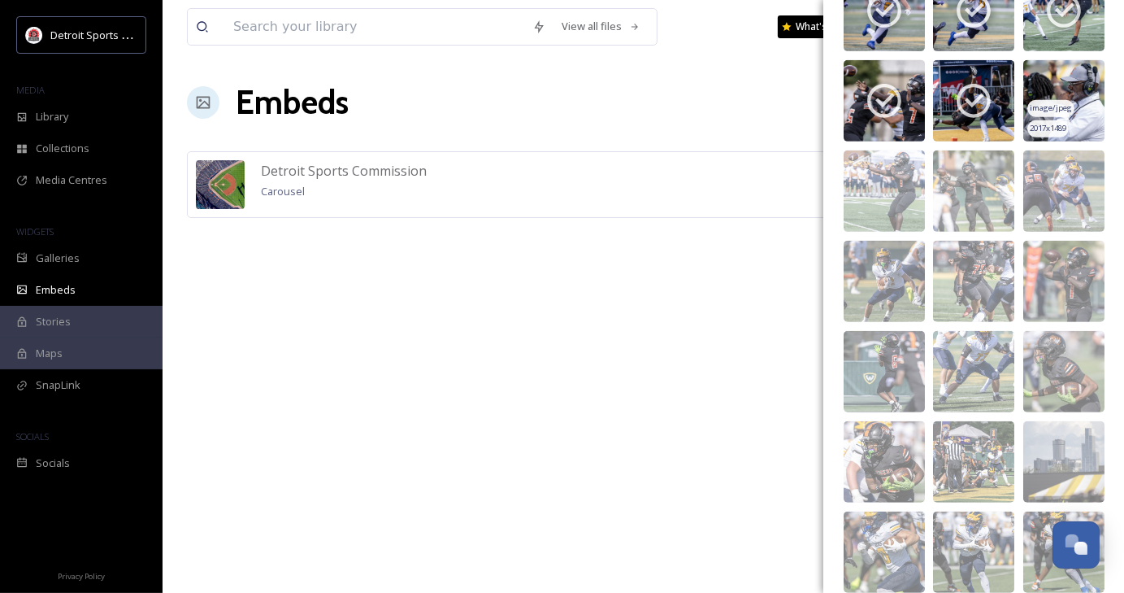
scroll to position [657, 0]
click at [1063, 93] on img at bounding box center [1064, 101] width 81 height 81
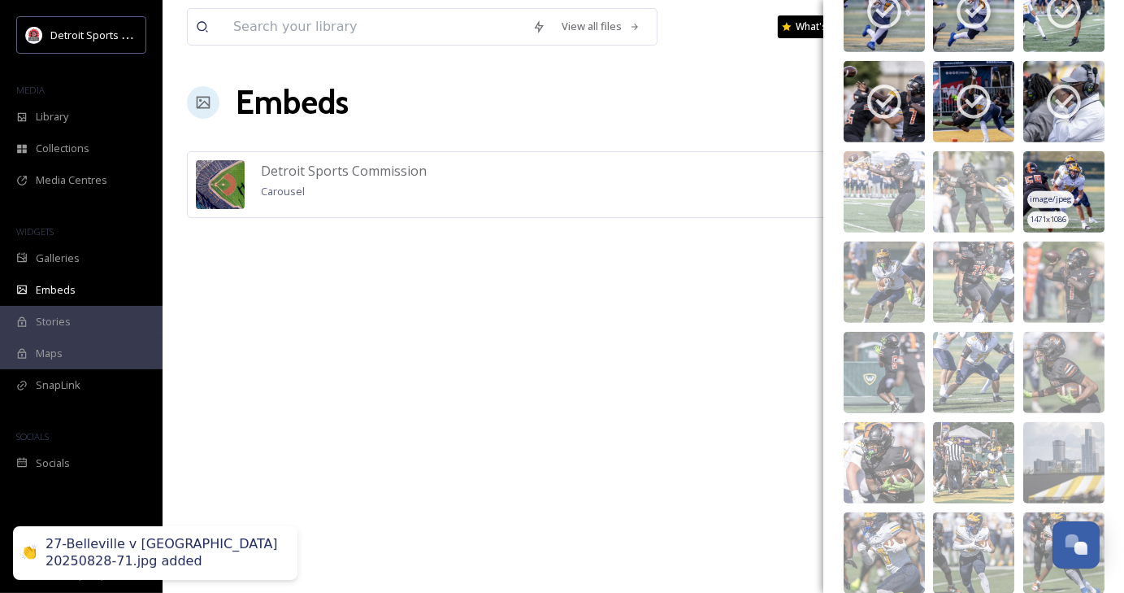
click at [1062, 185] on img at bounding box center [1064, 191] width 81 height 81
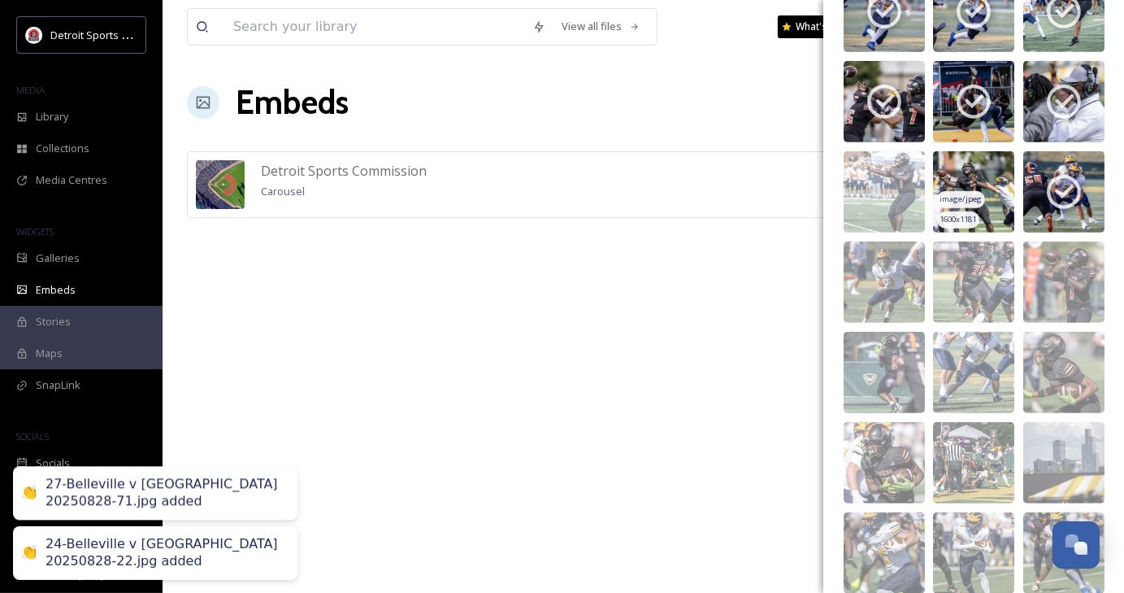
click at [979, 193] on img at bounding box center [973, 191] width 81 height 81
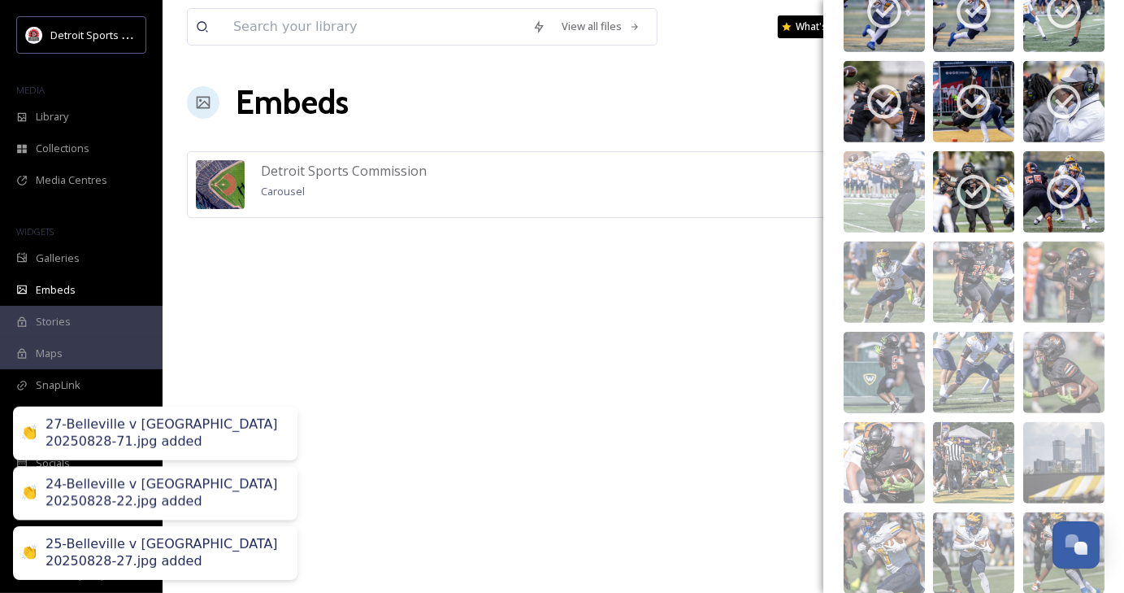
click at [840, 189] on div "image/jpeg 1883 x 1390 image/jpeg 2048 x 1512 image/jpeg 1707 x 1260 image/jpeg…" at bounding box center [884, 146] width 89 height 1263
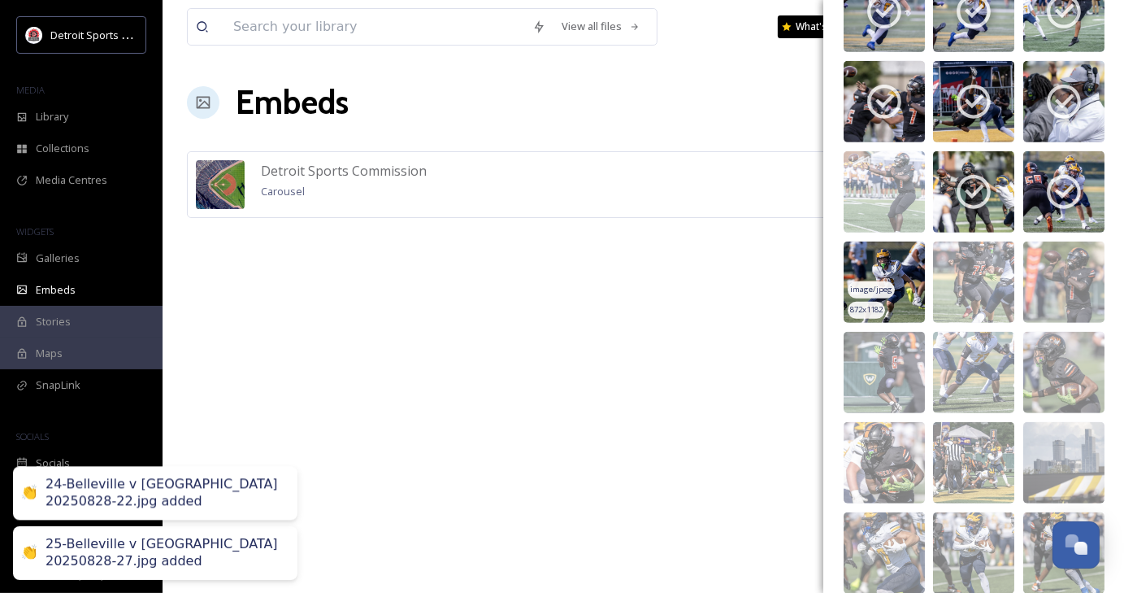
click at [886, 296] on div "image/jpeg" at bounding box center [871, 289] width 47 height 17
click at [889, 199] on span "image/jpeg" at bounding box center [871, 199] width 42 height 11
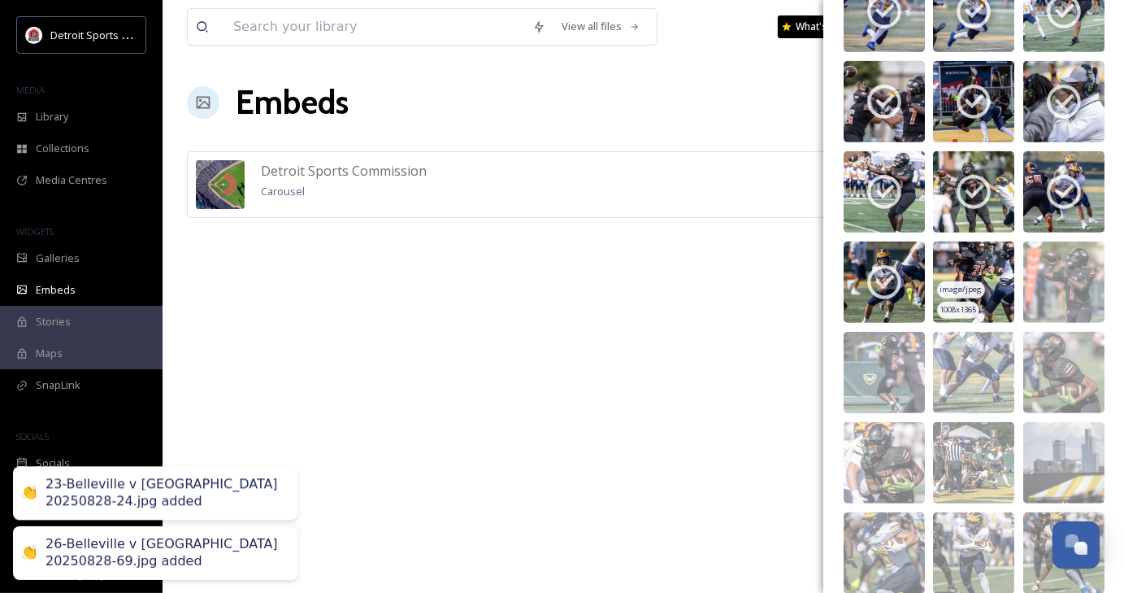
click at [977, 309] on span "1008 x 1365" at bounding box center [959, 309] width 37 height 11
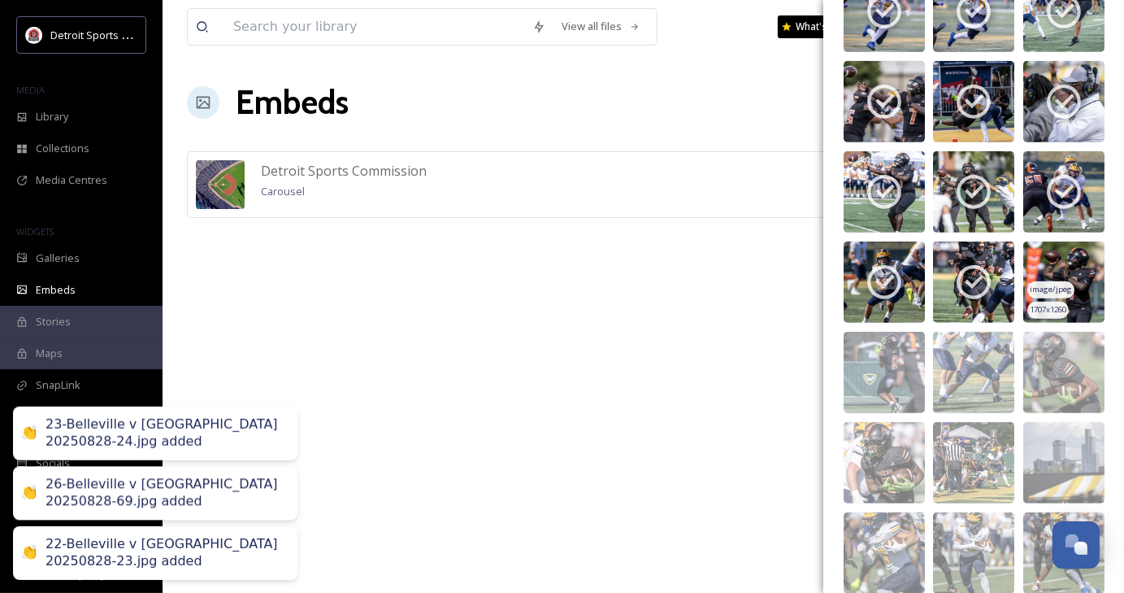
click at [1071, 284] on img at bounding box center [1064, 281] width 81 height 81
click at [1066, 413] on div "image/jpeg 2048 x 1513 image/jpeg 1815 x 1339 image/jpeg 1543 x 1139 image/jpeg…" at bounding box center [1064, 146] width 89 height 1263
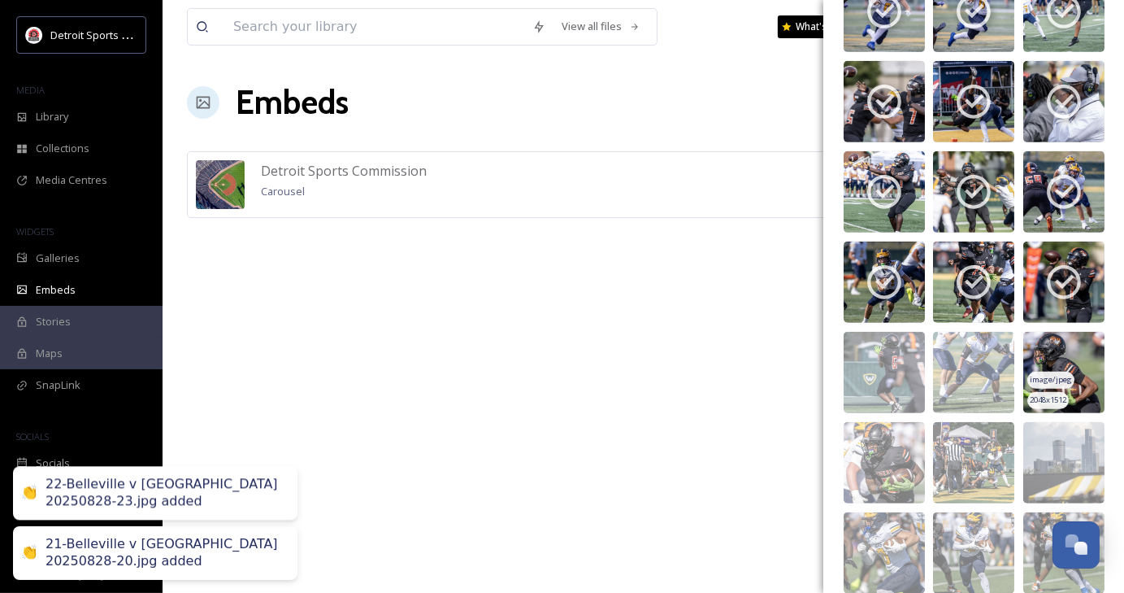
click at [1037, 378] on span "image/jpeg" at bounding box center [1051, 379] width 42 height 11
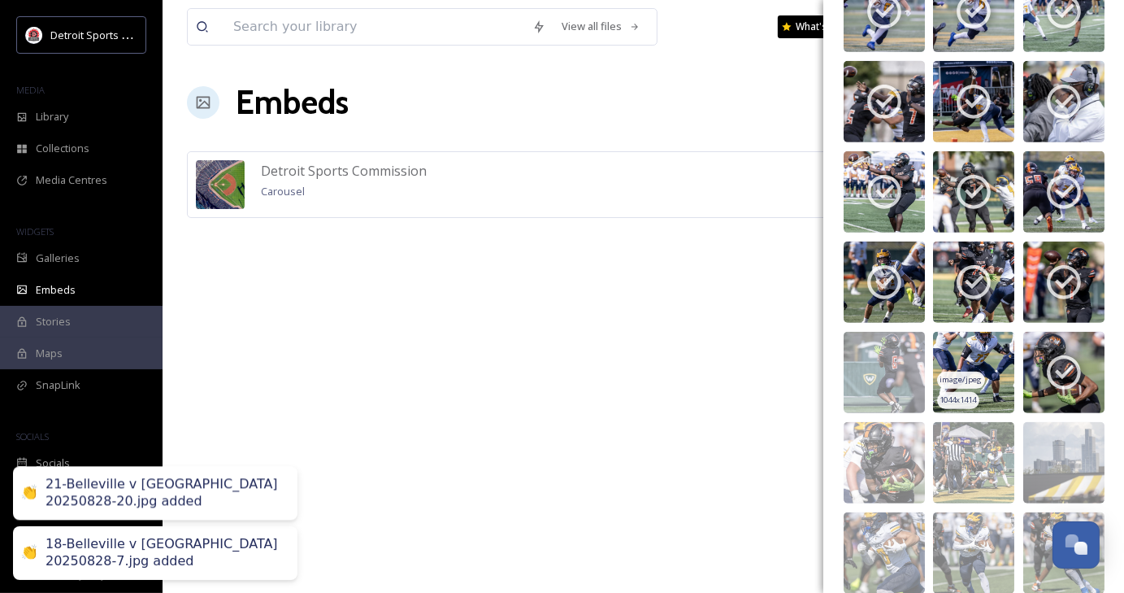
click at [959, 374] on span "image/jpeg" at bounding box center [962, 379] width 42 height 11
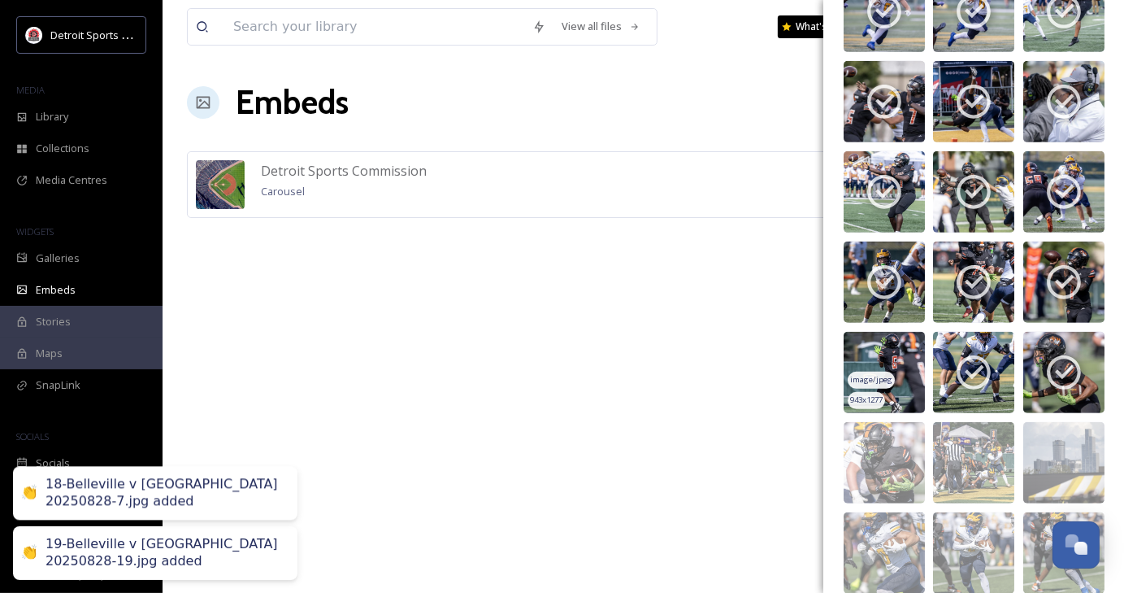
click at [893, 359] on img at bounding box center [884, 372] width 81 height 81
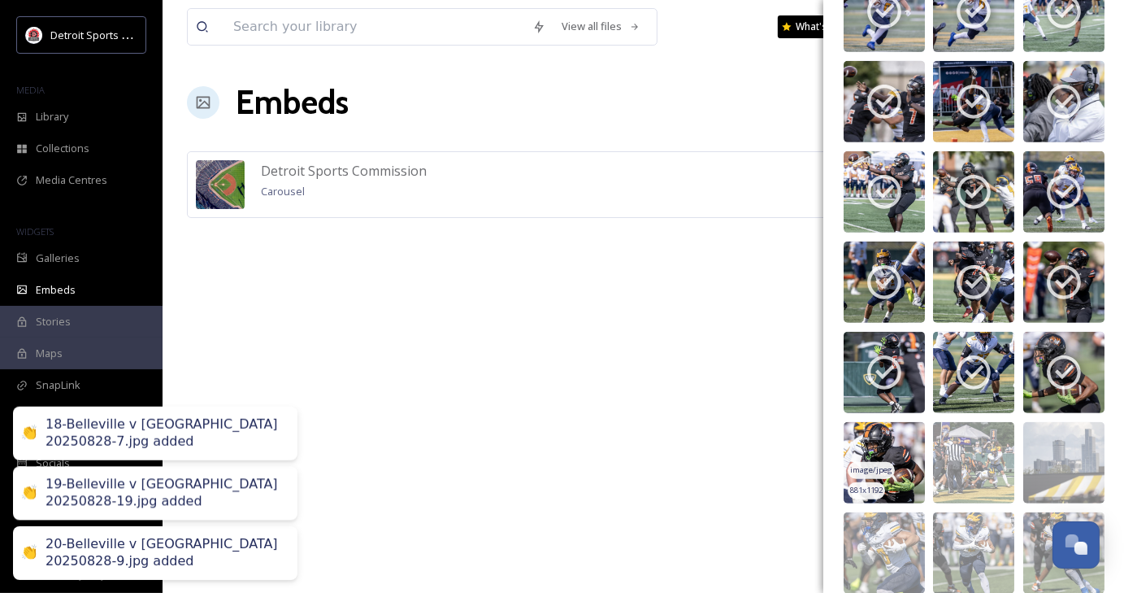
click at [897, 434] on img at bounding box center [884, 462] width 81 height 81
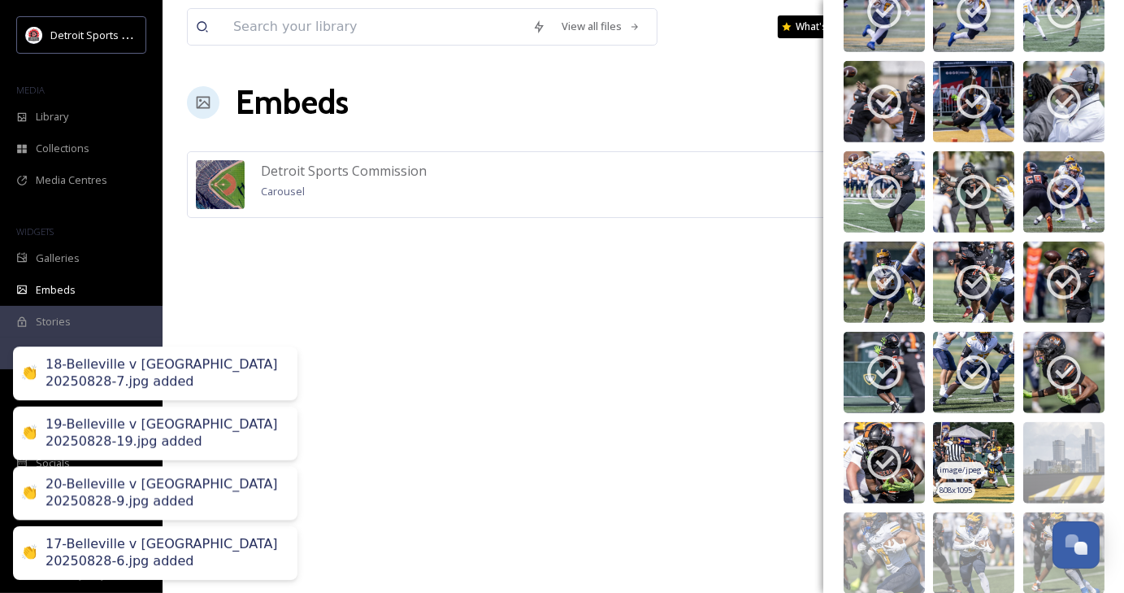
click at [997, 456] on img at bounding box center [973, 462] width 81 height 81
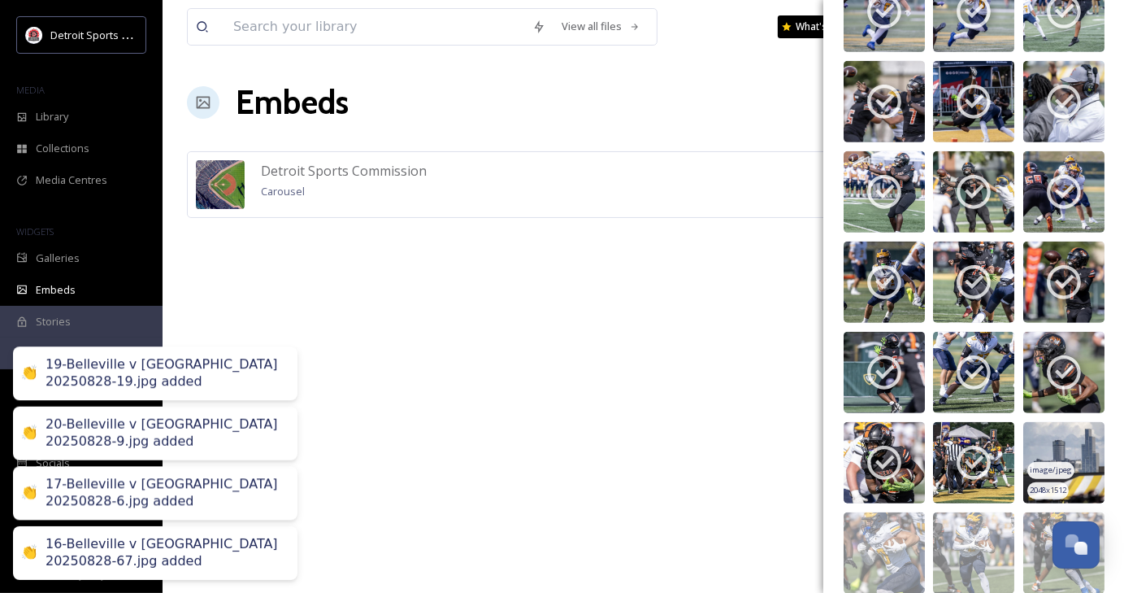
click at [1057, 451] on img at bounding box center [1064, 462] width 81 height 81
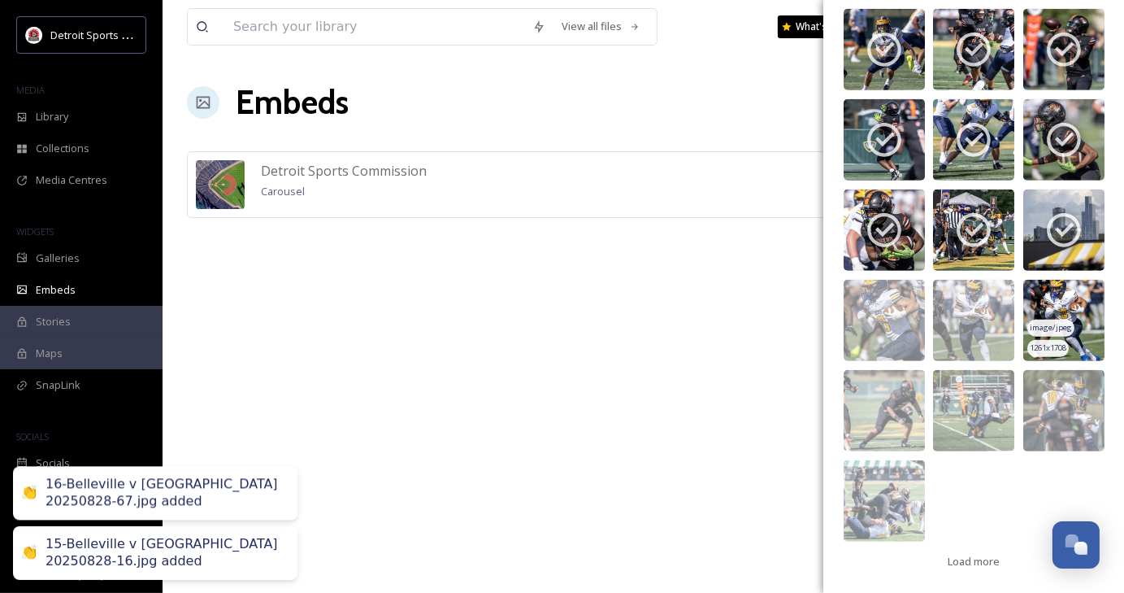
click at [1058, 320] on div "image/jpeg" at bounding box center [1051, 328] width 47 height 17
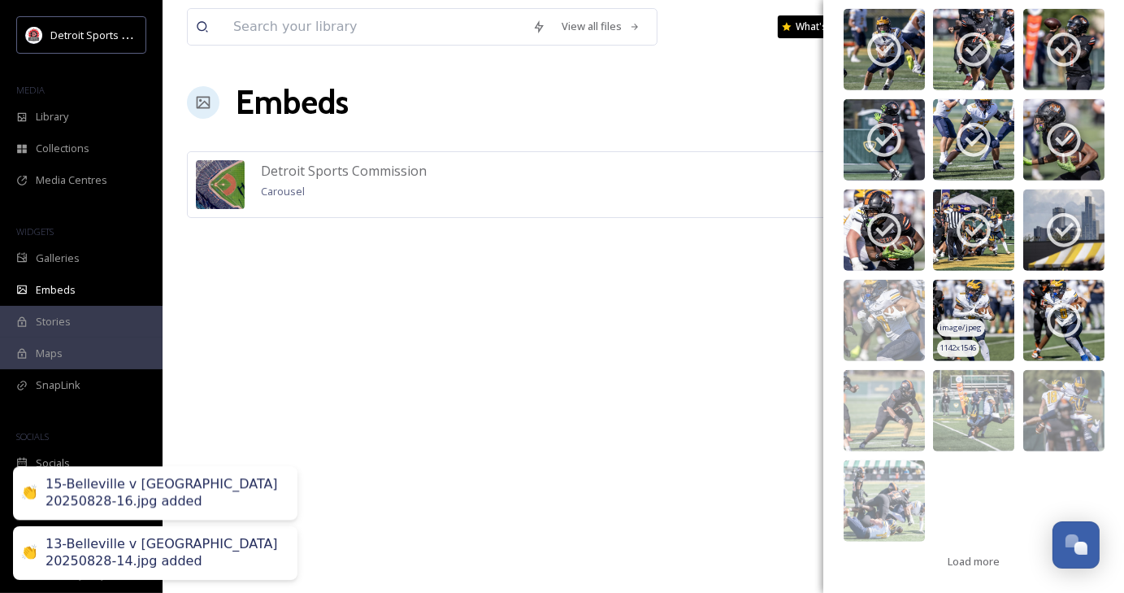
click at [981, 318] on img at bounding box center [973, 320] width 81 height 81
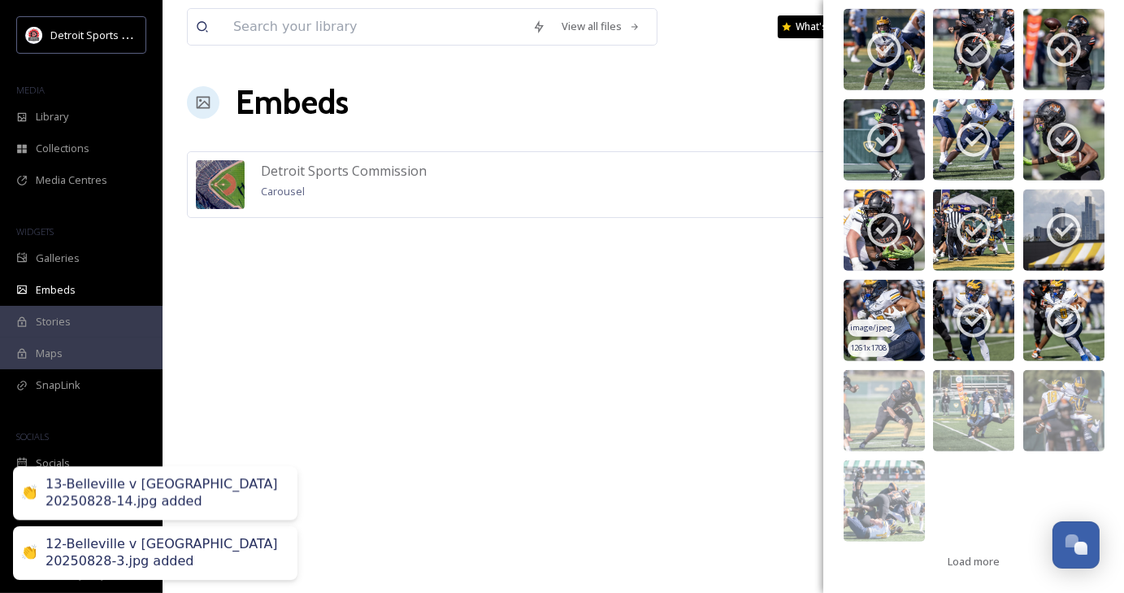
click at [872, 331] on span "image/jpeg" at bounding box center [871, 327] width 42 height 11
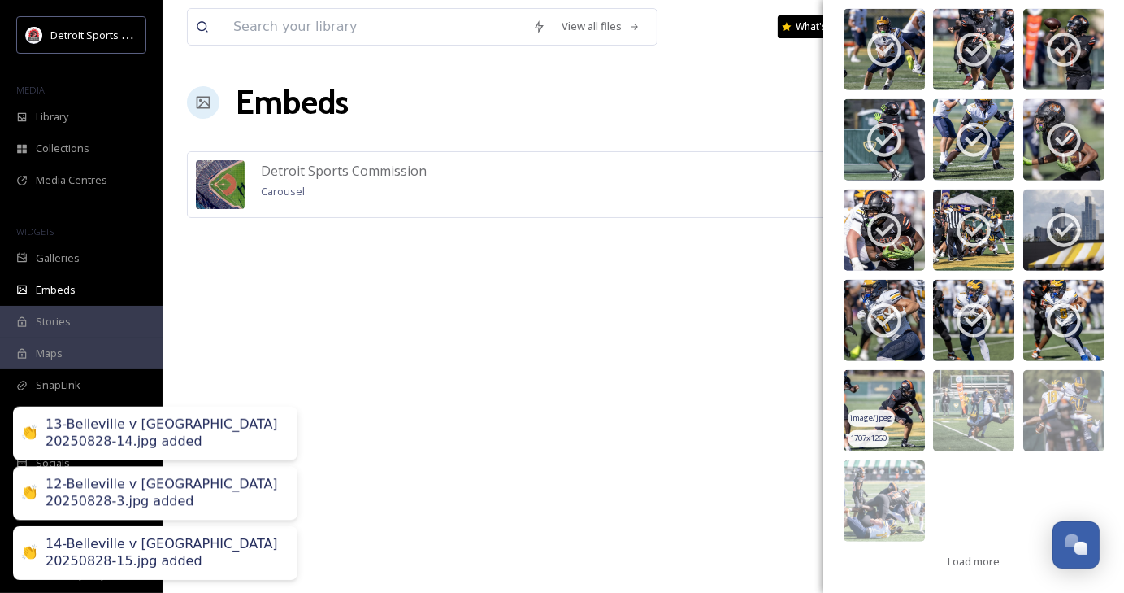
click at [886, 376] on img at bounding box center [884, 410] width 81 height 81
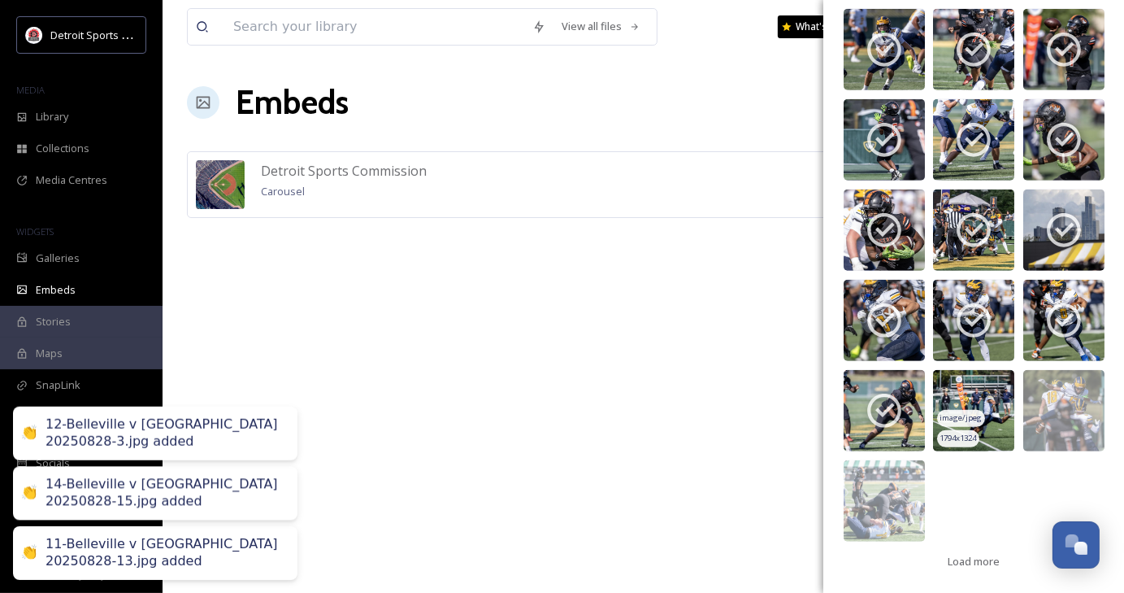
click at [994, 393] on img at bounding box center [973, 410] width 81 height 81
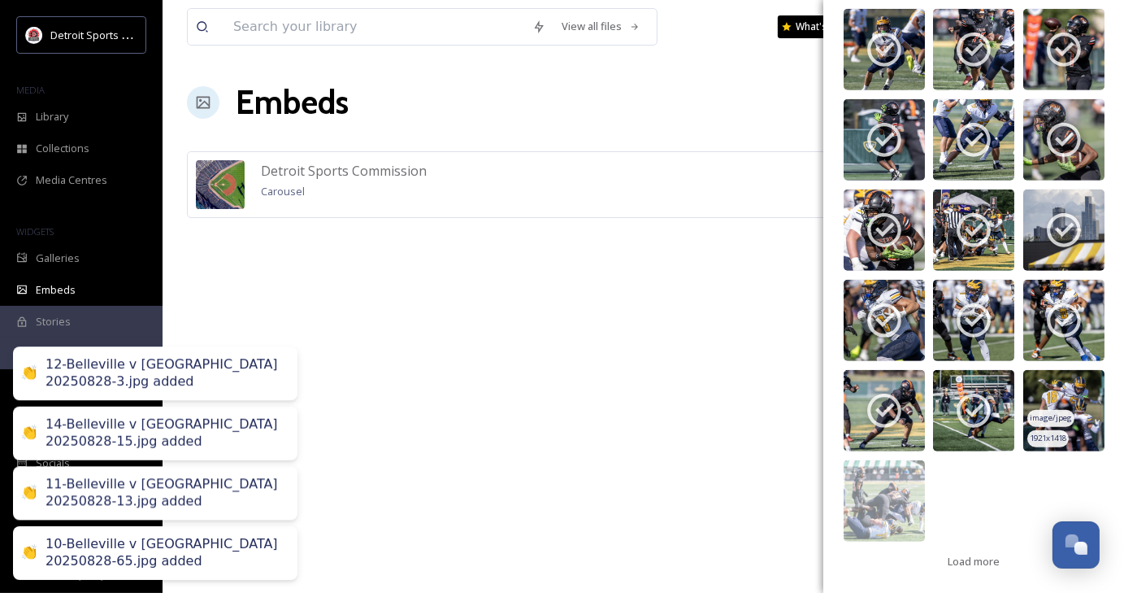
click at [1057, 399] on img at bounding box center [1064, 410] width 81 height 81
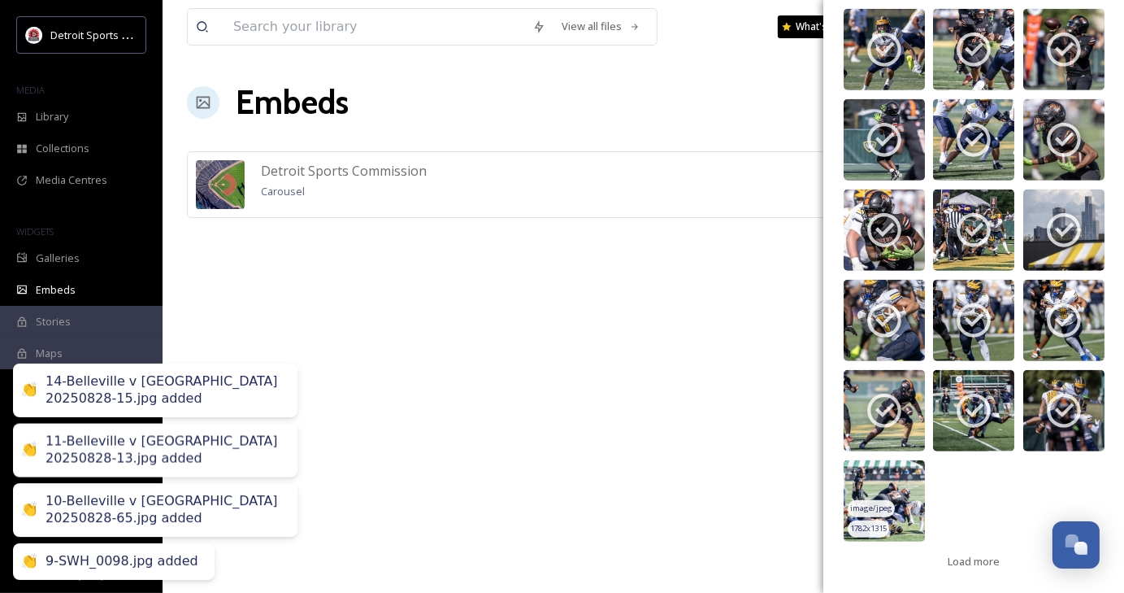
click at [868, 493] on img at bounding box center [884, 500] width 81 height 81
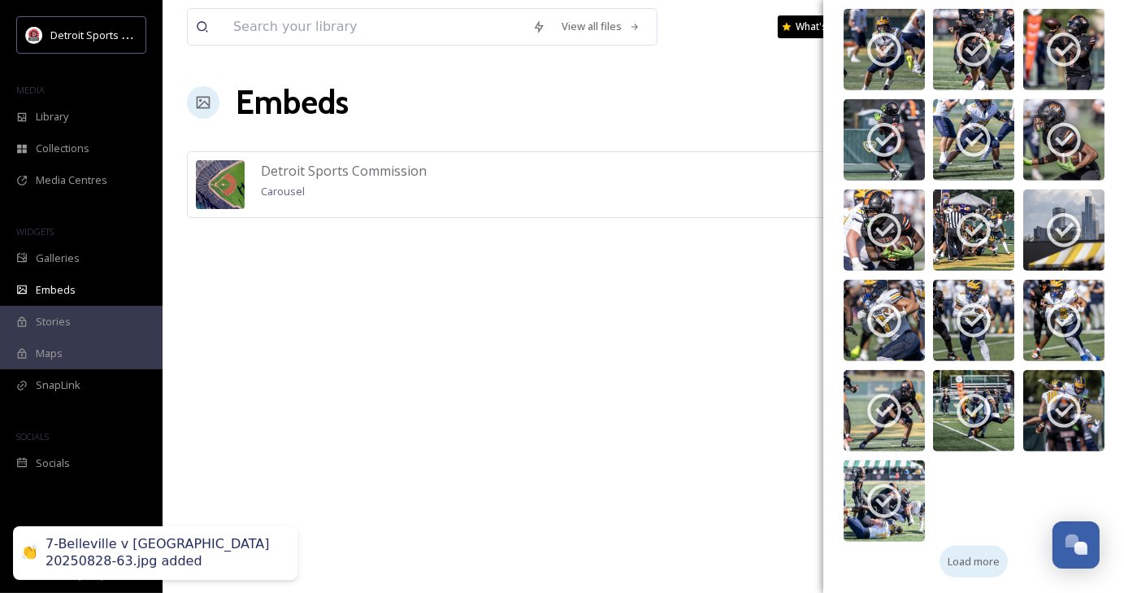
click at [976, 554] on span "Load more" at bounding box center [974, 561] width 52 height 15
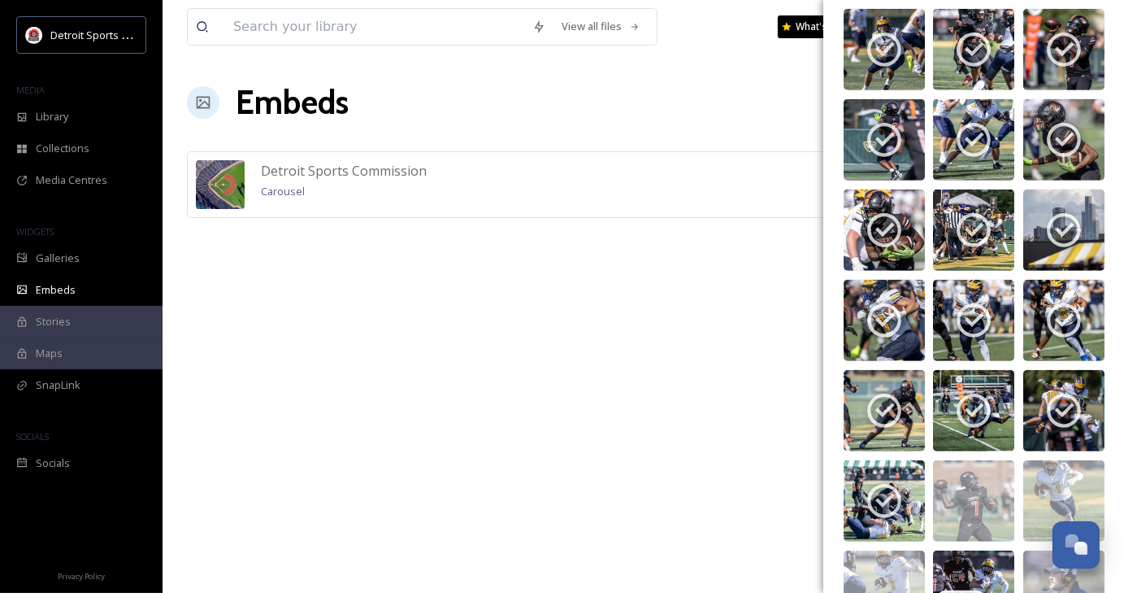
scroll to position [1180, 0]
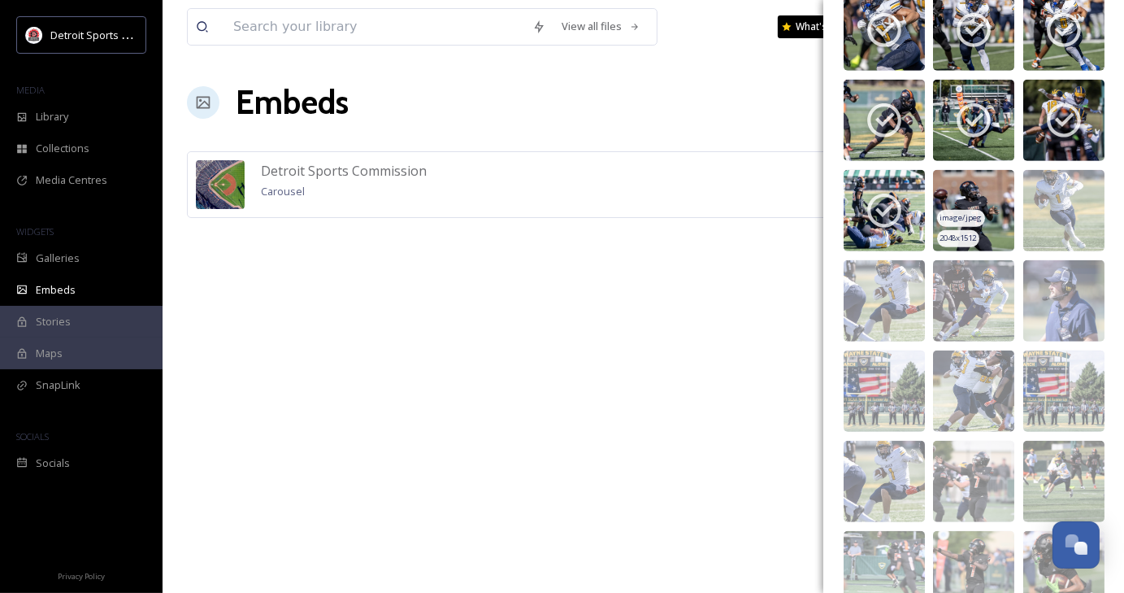
click at [966, 189] on img at bounding box center [973, 210] width 81 height 81
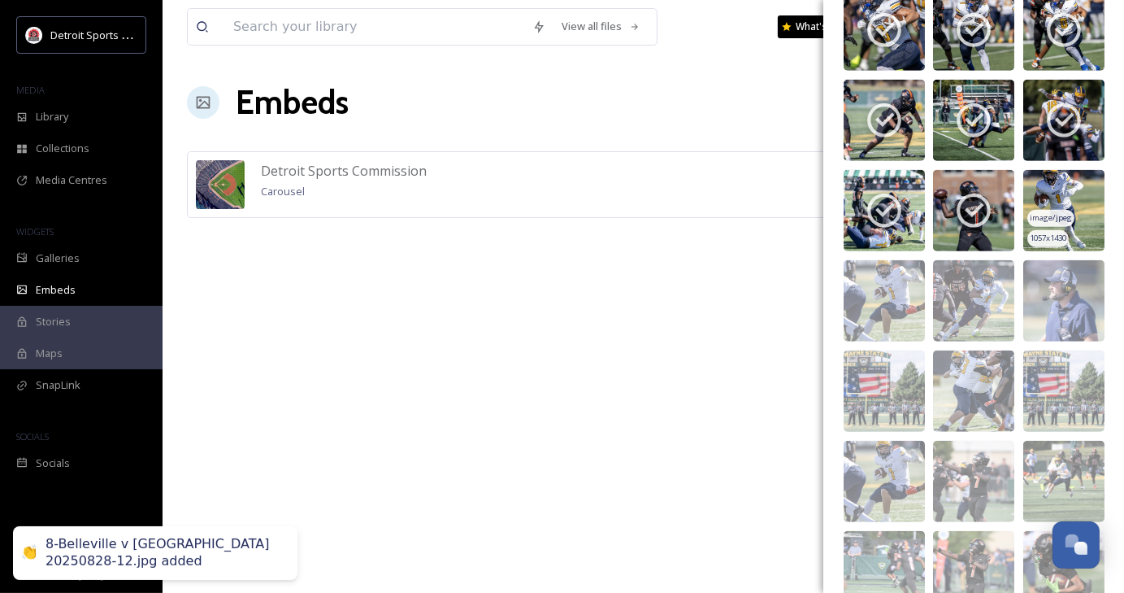
click at [1070, 202] on img at bounding box center [1064, 210] width 81 height 81
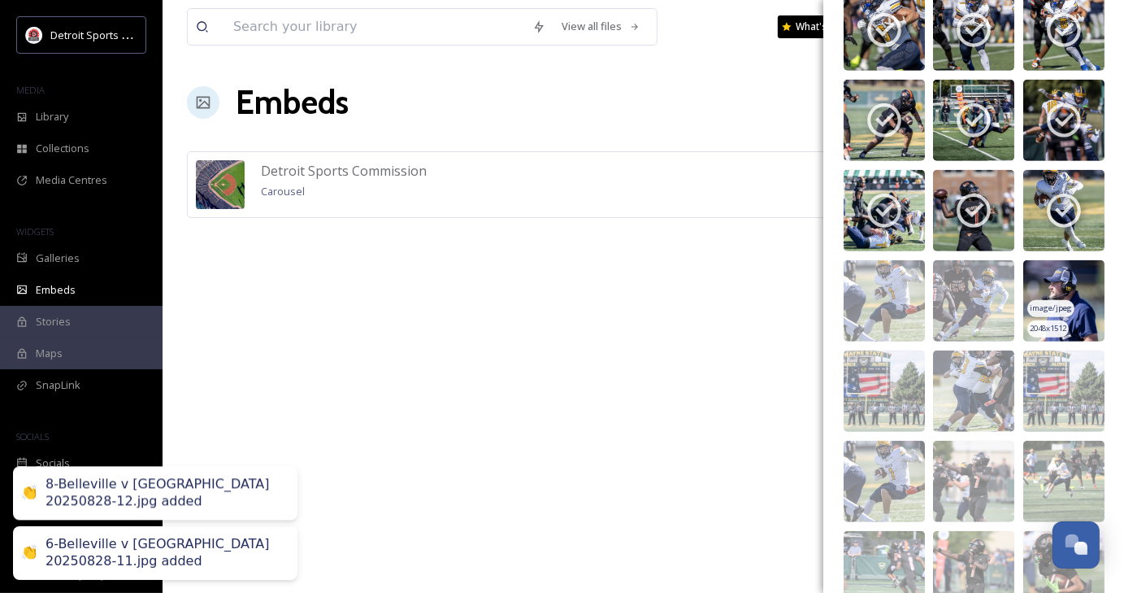
click at [1058, 287] on img at bounding box center [1064, 300] width 81 height 81
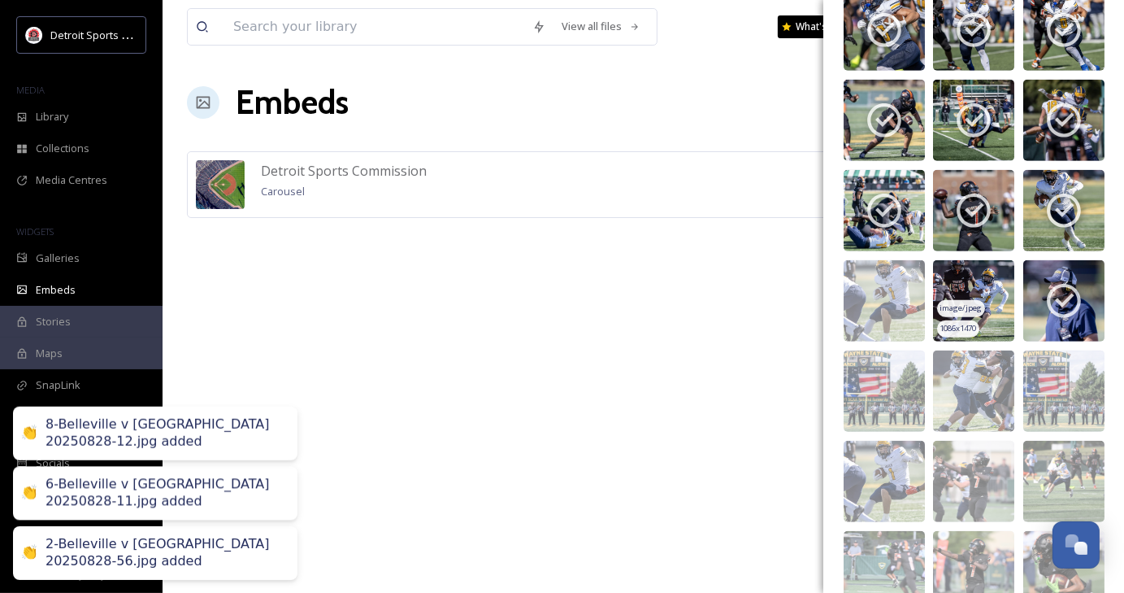
click at [971, 317] on img at bounding box center [973, 300] width 81 height 81
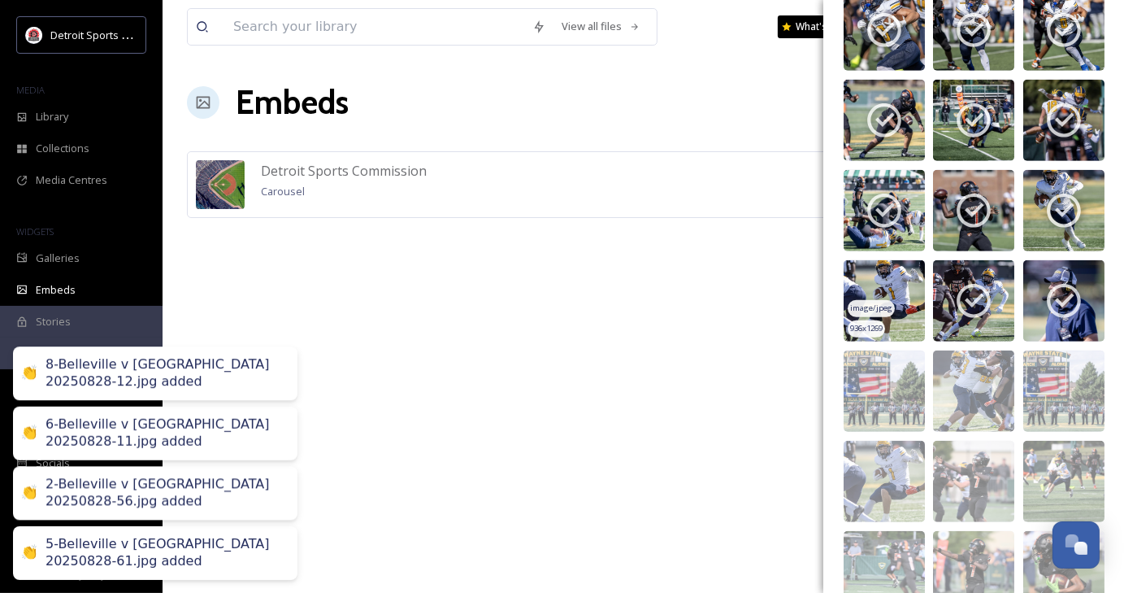
click at [870, 302] on span "image/jpeg" at bounding box center [871, 307] width 42 height 11
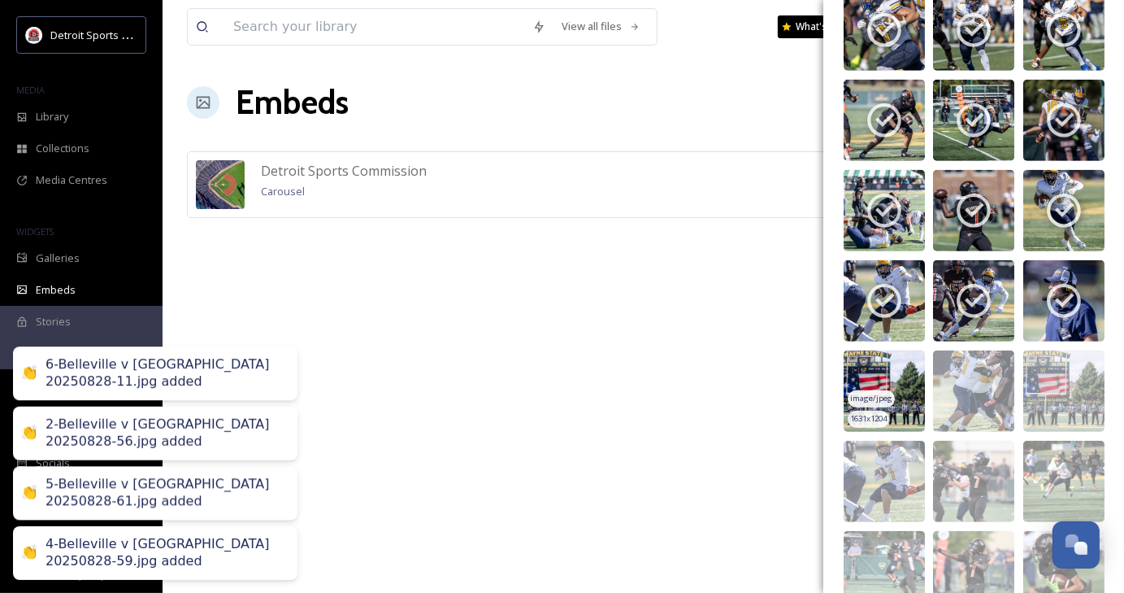
click at [889, 360] on img at bounding box center [884, 390] width 81 height 81
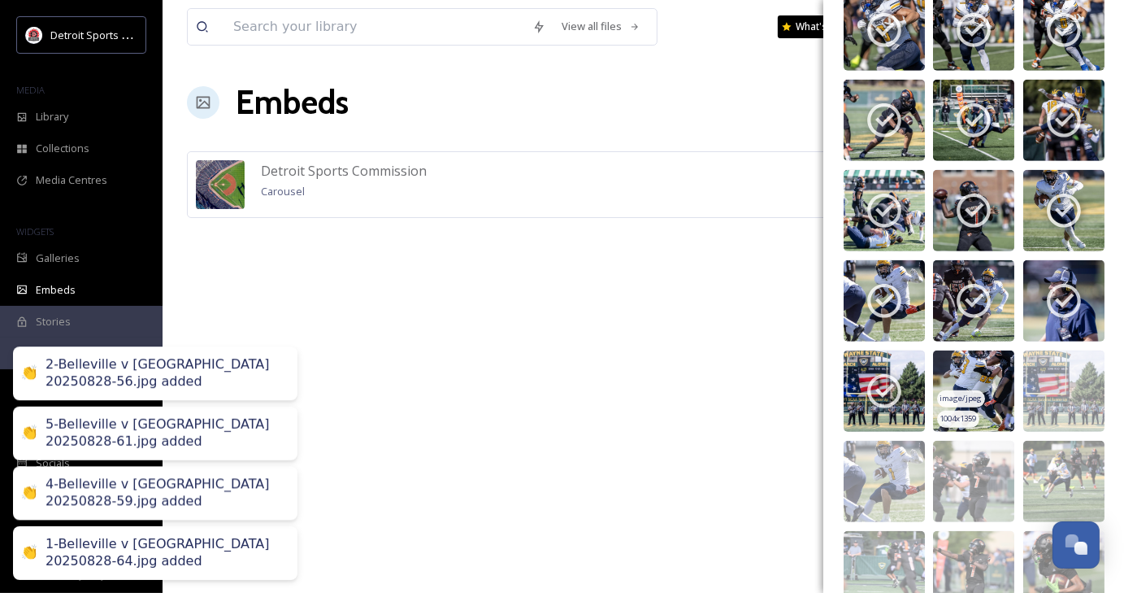
click at [989, 375] on img at bounding box center [973, 390] width 81 height 81
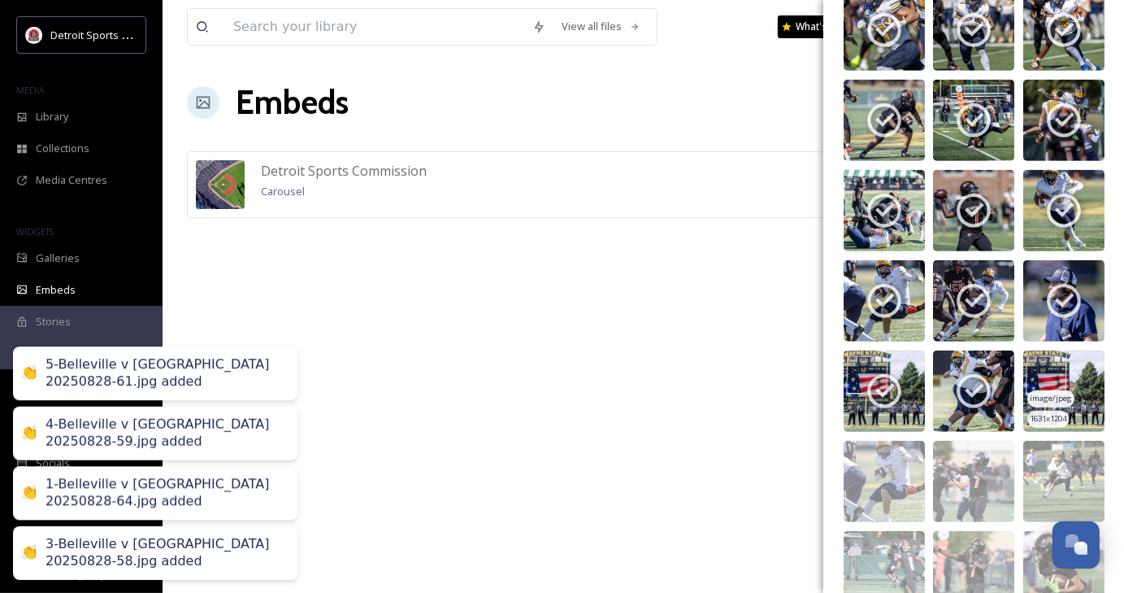
click at [1055, 378] on img at bounding box center [1064, 390] width 81 height 81
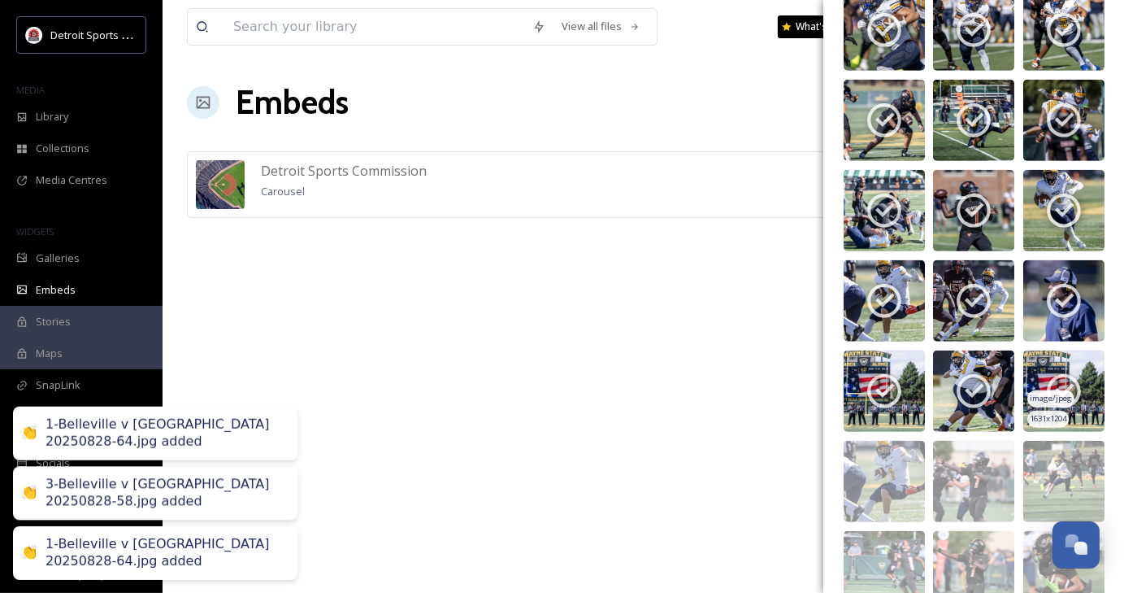
scroll to position [1399, 0]
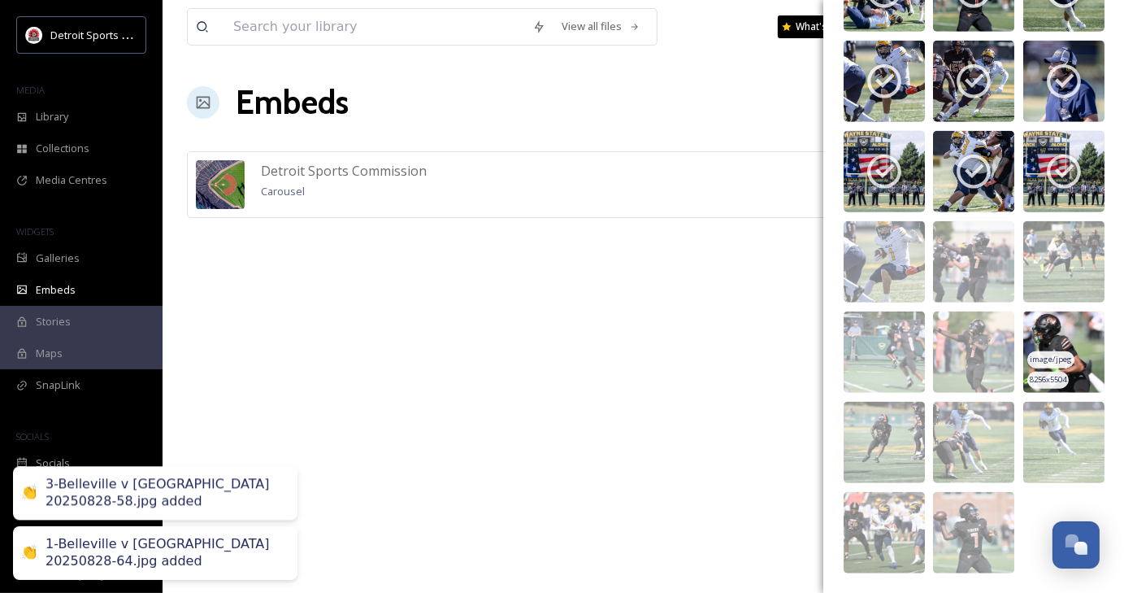
click at [1061, 358] on span "image/jpeg" at bounding box center [1051, 359] width 42 height 11
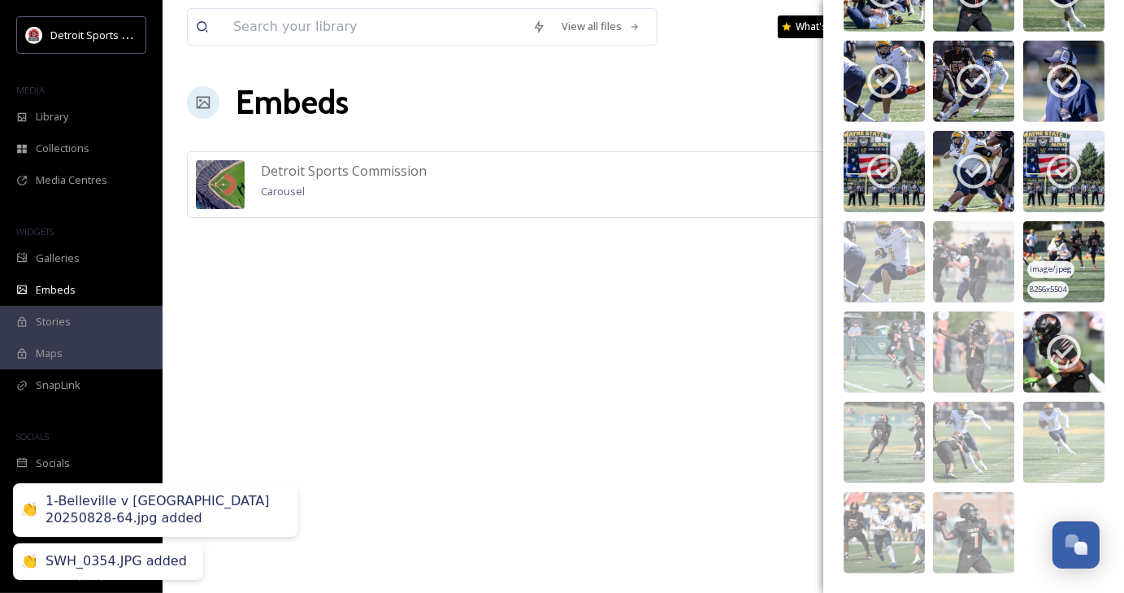
click at [1043, 263] on span "image/jpeg" at bounding box center [1051, 268] width 42 height 11
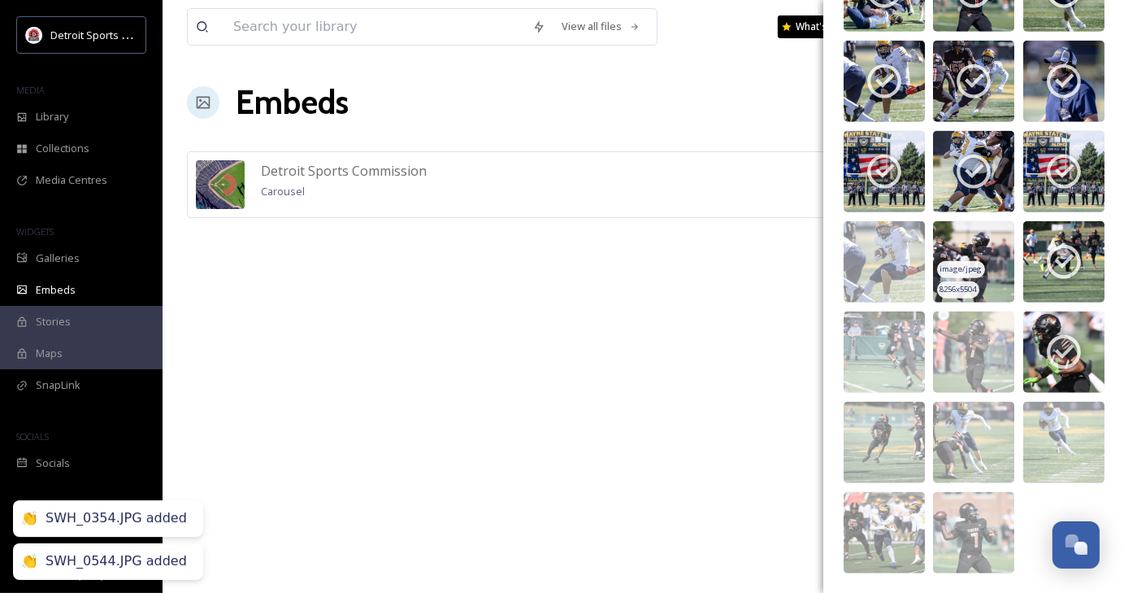
click at [981, 247] on img at bounding box center [973, 261] width 81 height 81
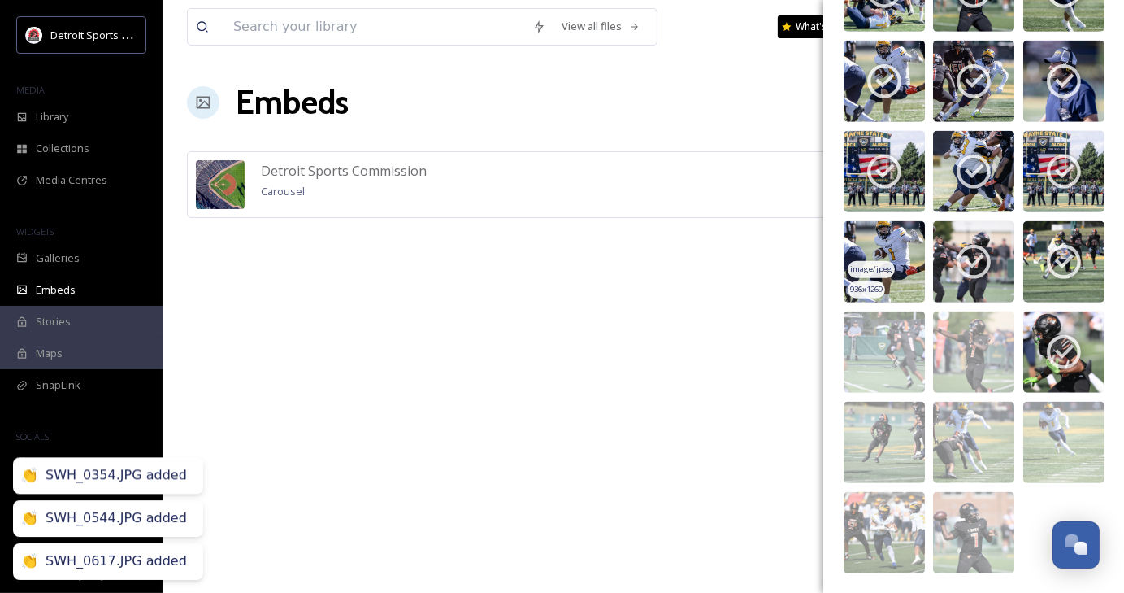
click at [886, 264] on span "image/jpeg" at bounding box center [871, 268] width 42 height 11
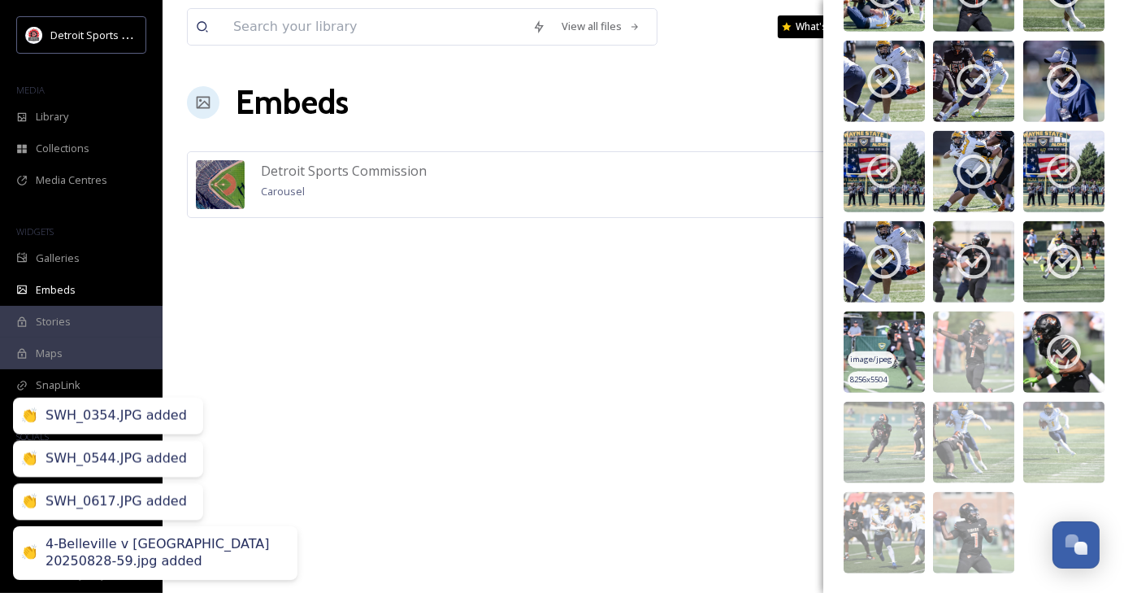
click at [905, 330] on img at bounding box center [884, 351] width 81 height 81
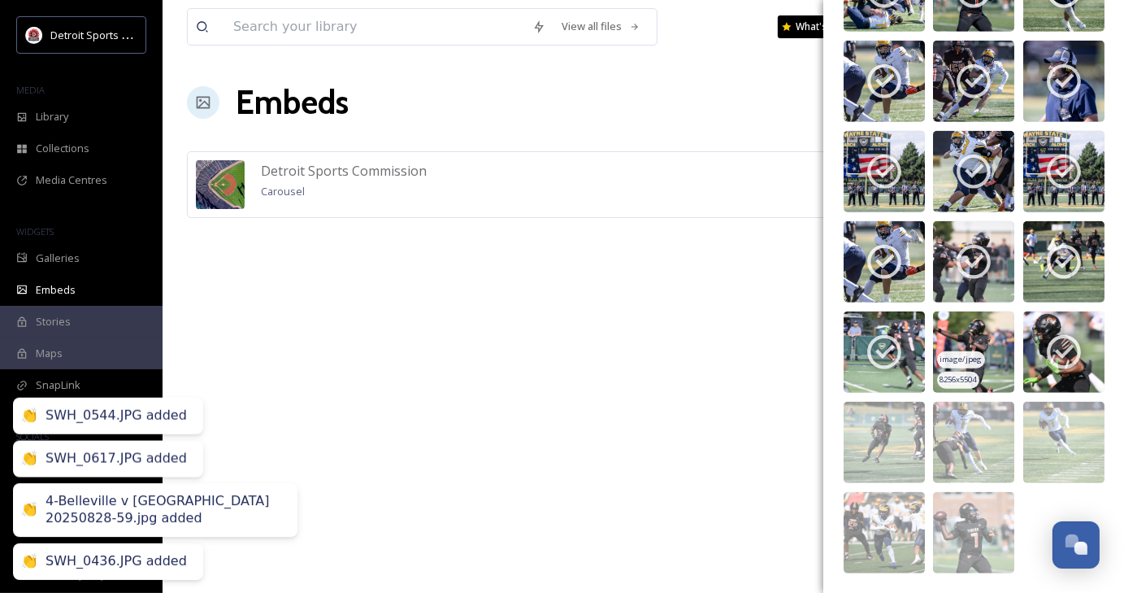
click at [990, 353] on img at bounding box center [973, 351] width 81 height 81
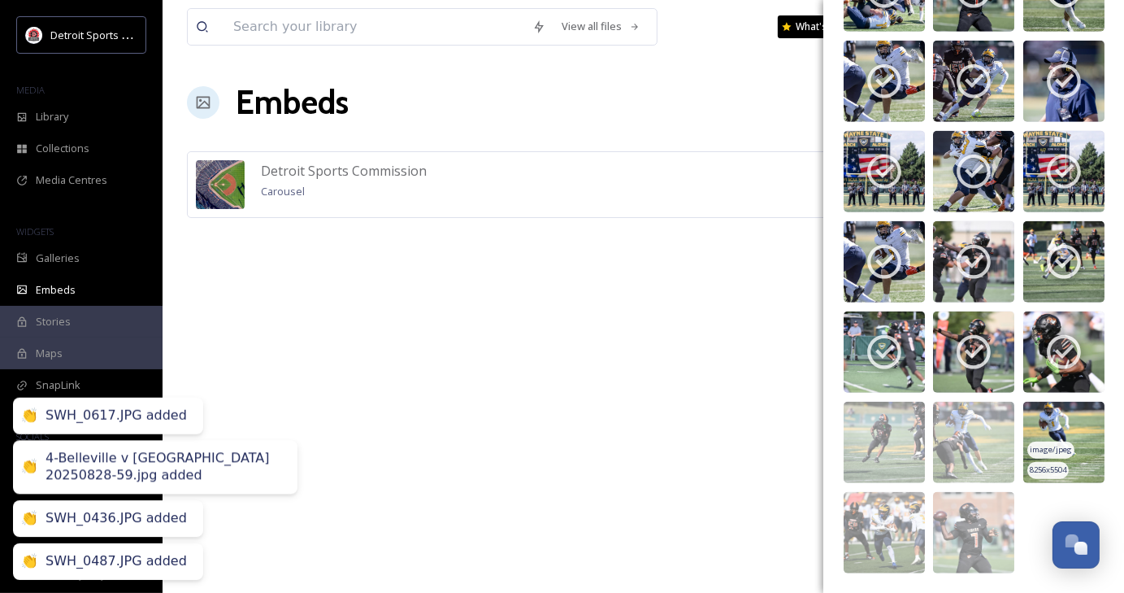
click at [1055, 473] on span "8256 x 5504" at bounding box center [1048, 469] width 37 height 11
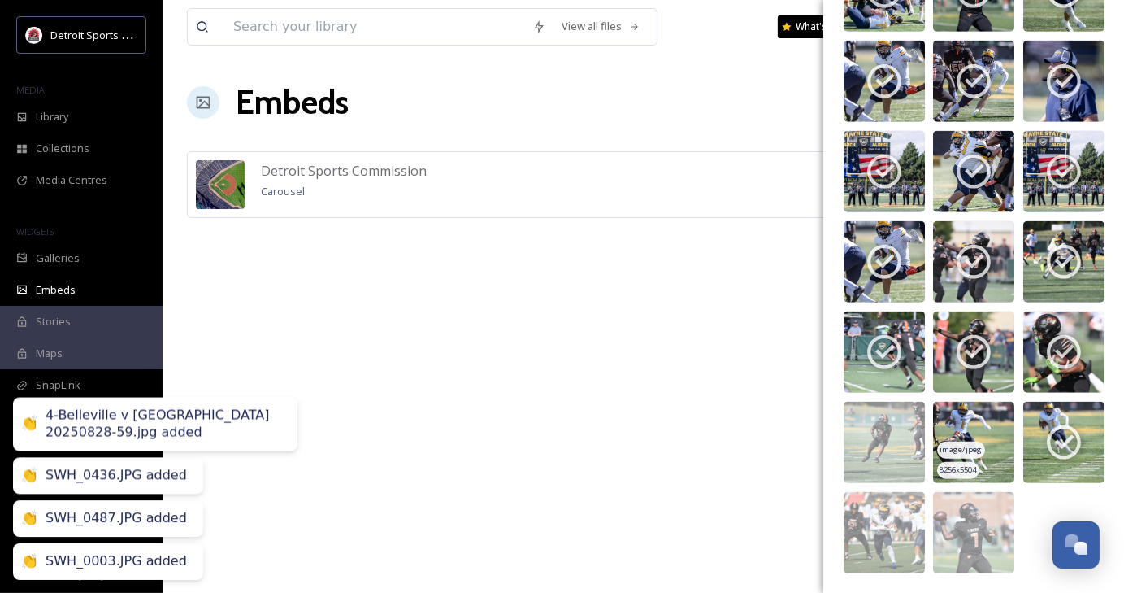
click at [981, 455] on img at bounding box center [973, 442] width 81 height 81
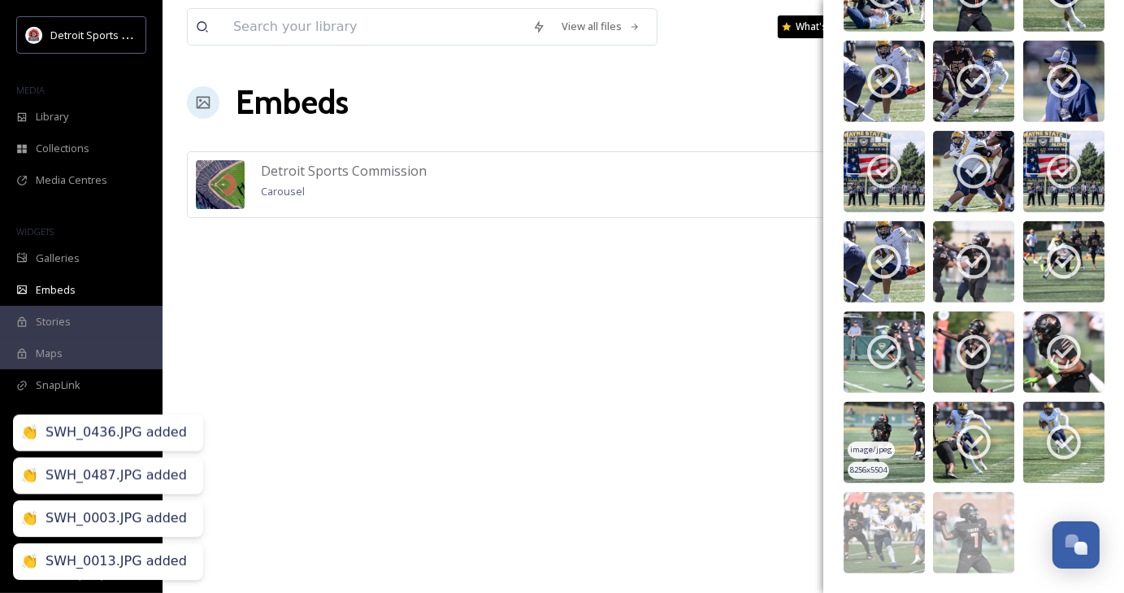
click at [888, 453] on span "image/jpeg" at bounding box center [871, 449] width 42 height 11
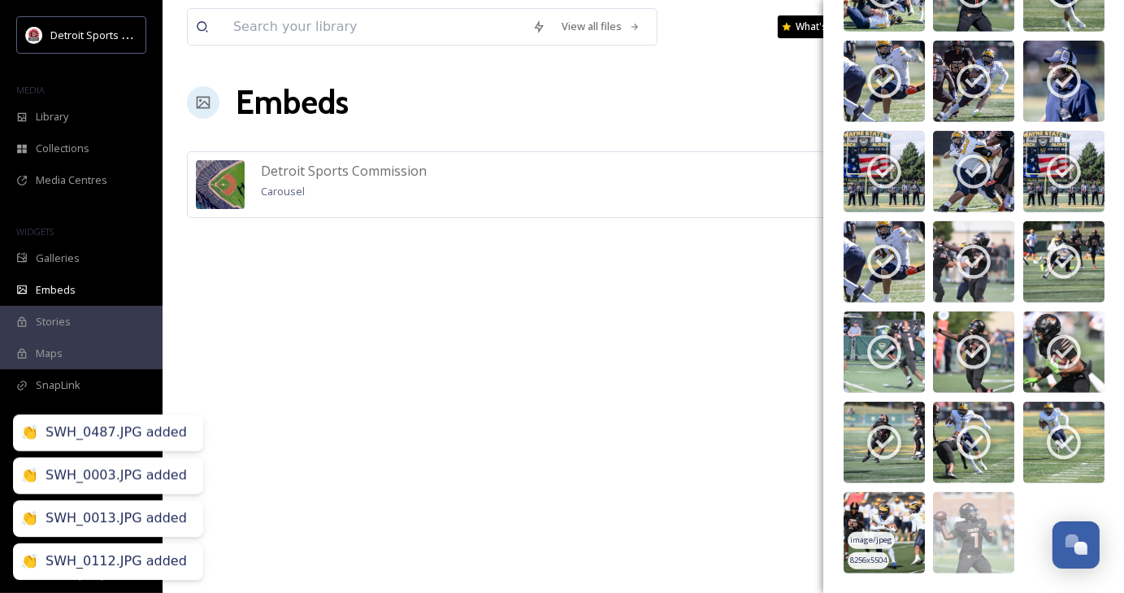
click at [898, 504] on img at bounding box center [884, 532] width 81 height 81
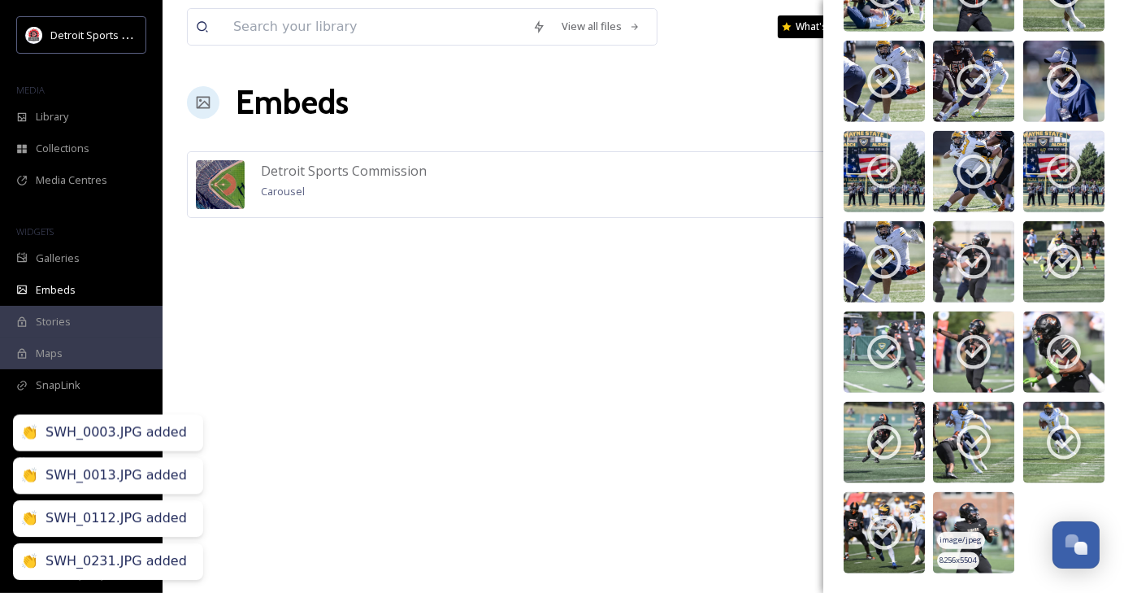
click at [969, 526] on img at bounding box center [973, 532] width 81 height 81
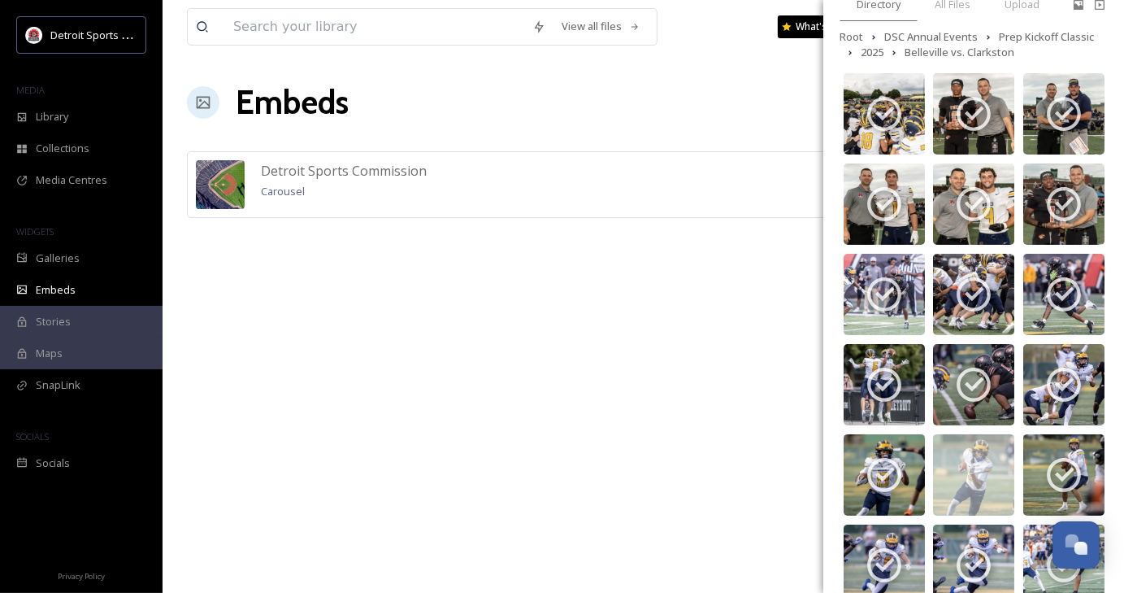
scroll to position [0, 0]
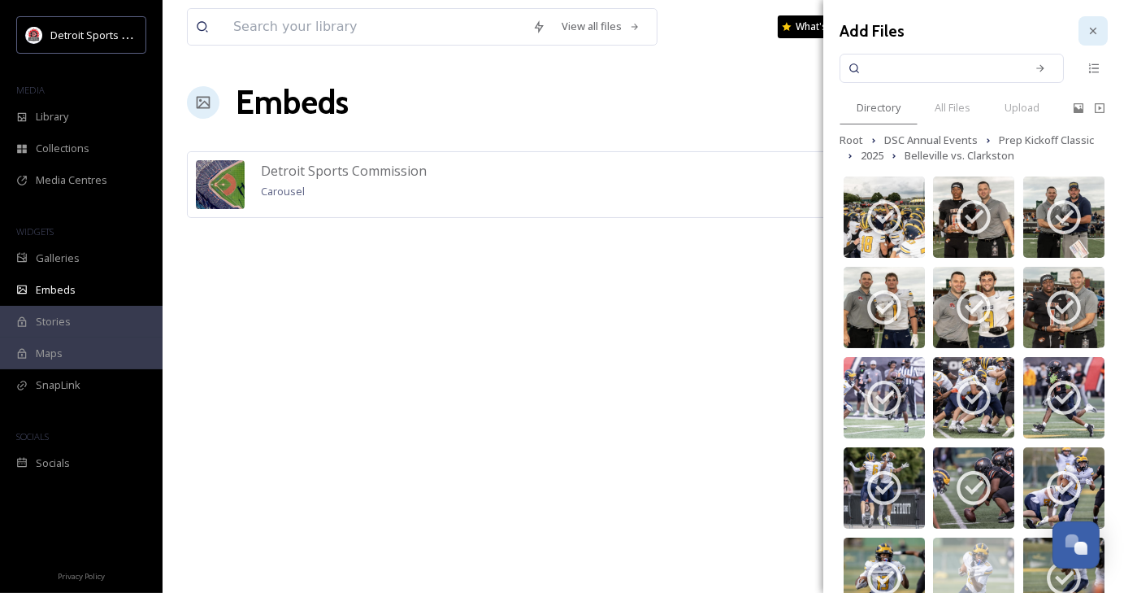
click at [1086, 22] on div at bounding box center [1093, 30] width 29 height 29
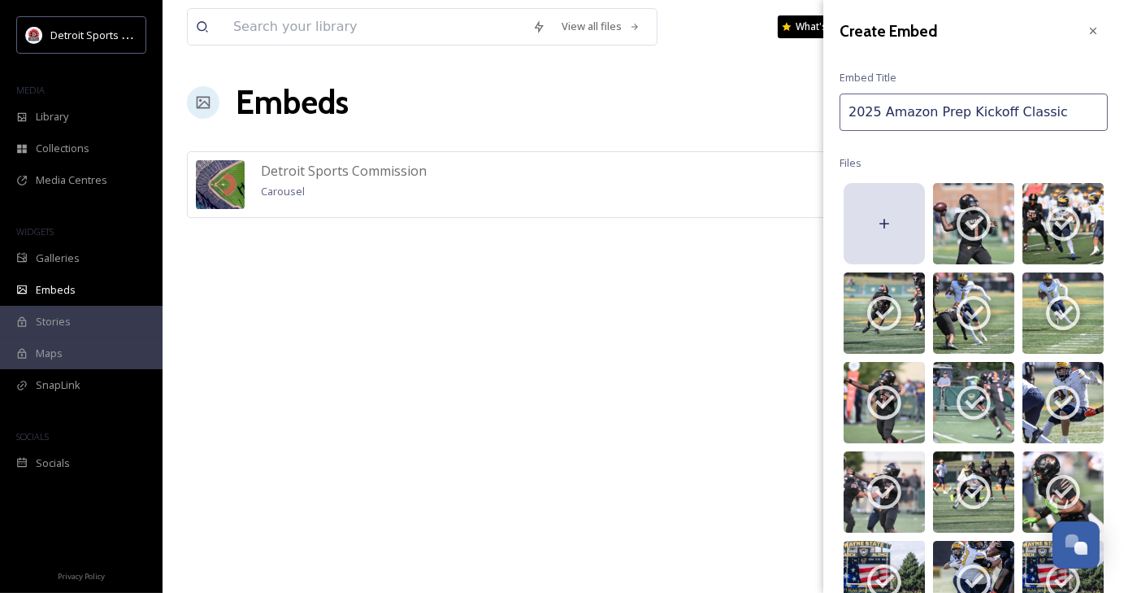
drag, startPoint x: 847, startPoint y: 114, endPoint x: 1026, endPoint y: 107, distance: 179.0
click at [1026, 107] on input "2025 Amazon Prep Kickoff Classic" at bounding box center [974, 112] width 268 height 37
click at [1039, 106] on input "2025 Amazon Prep Kickoff Classic" at bounding box center [974, 112] width 268 height 37
drag, startPoint x: 1039, startPoint y: 106, endPoint x: 883, endPoint y: 118, distance: 156.6
click at [883, 118] on input "2025 Amazon Prep Kickoff Classic" at bounding box center [974, 112] width 268 height 37
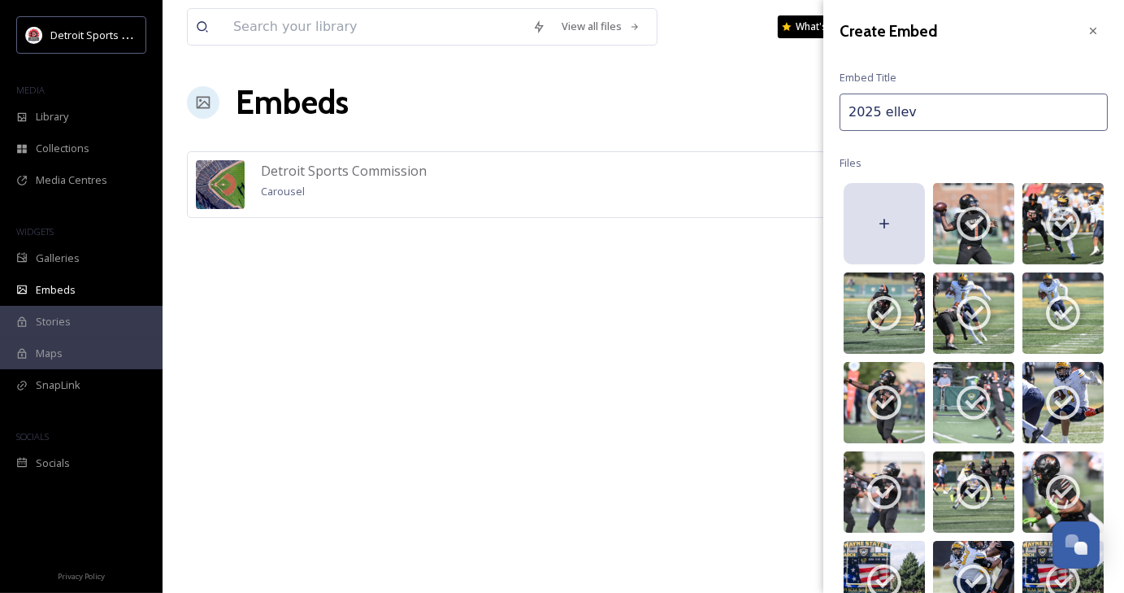
click at [880, 111] on input "2025 ellev" at bounding box center [974, 112] width 268 height 37
click at [921, 116] on input "2025 Bellev" at bounding box center [974, 112] width 268 height 37
type input "2025 Belleville Clarkston"
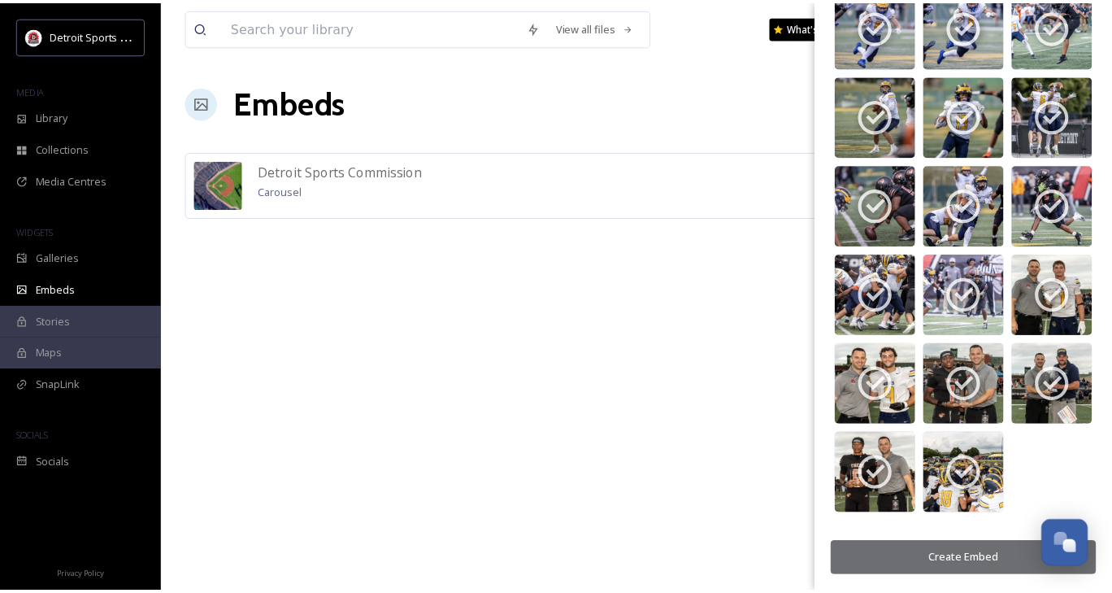
scroll to position [2342, 0]
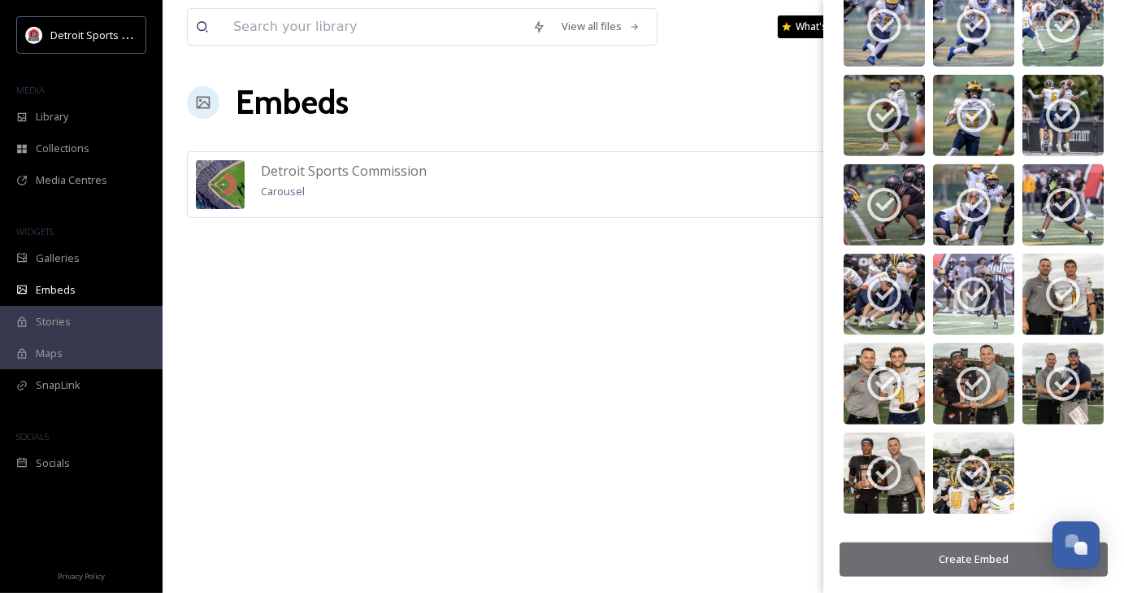
click at [982, 562] on button "Create Embed" at bounding box center [974, 558] width 268 height 33
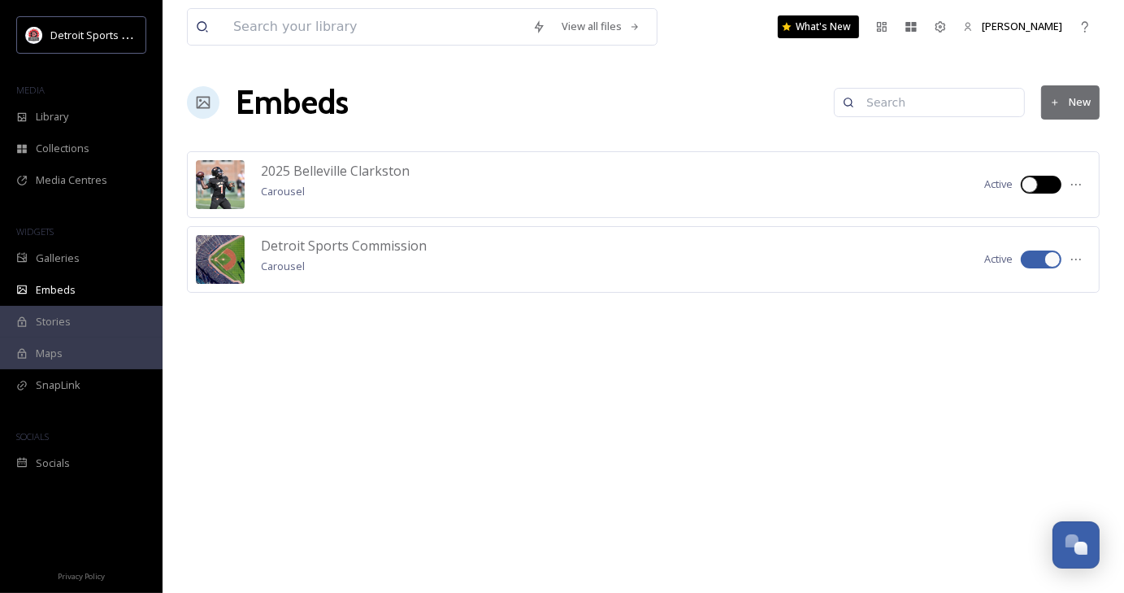
click at [1051, 182] on div at bounding box center [1050, 184] width 8 height 8
checkbox input "true"
click at [1075, 182] on icon at bounding box center [1076, 184] width 13 height 13
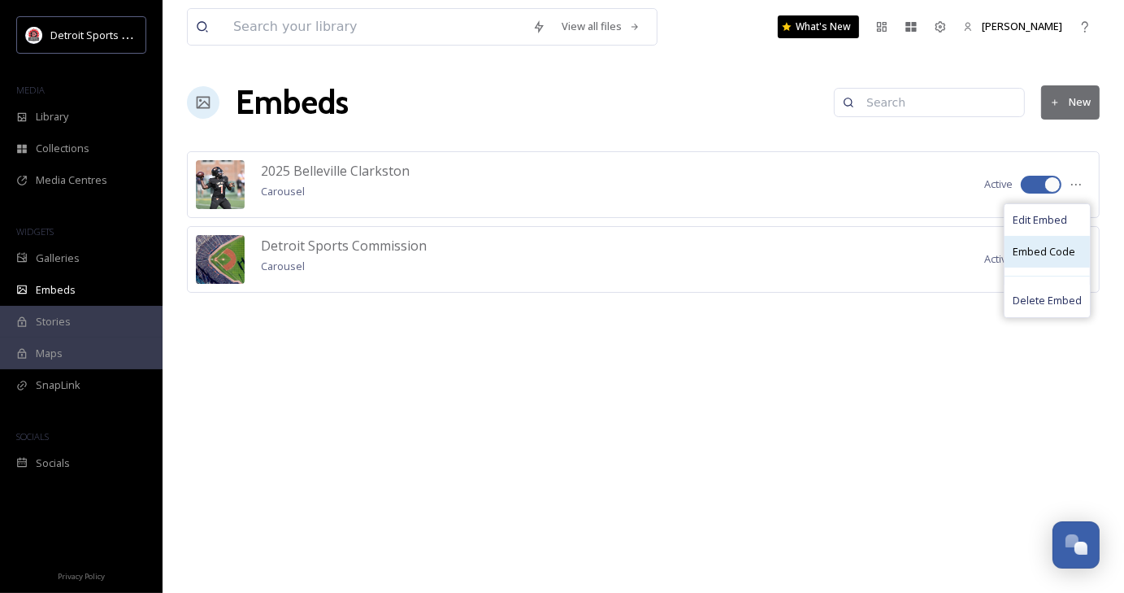
click at [1065, 246] on span "Embed Code" at bounding box center [1044, 251] width 63 height 15
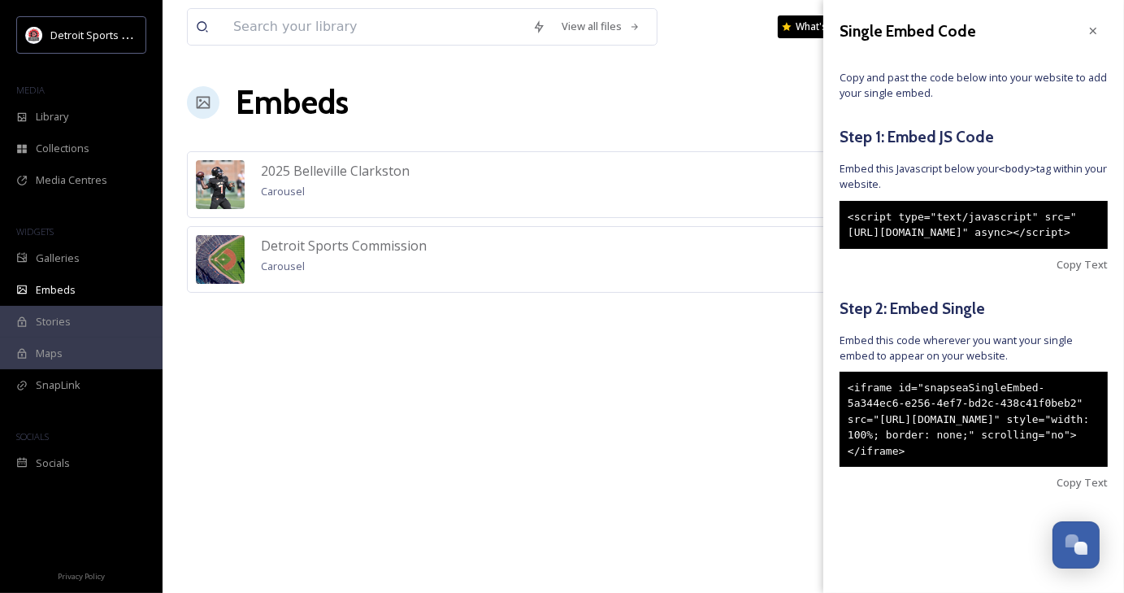
drag, startPoint x: 849, startPoint y: 418, endPoint x: 1065, endPoint y: 505, distance: 233.1
click at [1065, 468] on div "<iframe id="snapseaSingleEmbed-5a344ec6-e256-4ef7-bd2c-438c41f0beb2" src="[URL]…" at bounding box center [974, 420] width 268 height 96
copy div "<iframe id="snapseaSingleEmbed-5a344ec6-e256-4ef7-bd2c-438c41f0beb2" src="[URL]…"
click at [953, 249] on div "<script type="text/javascript" src="[URL][DOMAIN_NAME]" async></script>" at bounding box center [974, 225] width 268 height 48
click at [929, 249] on div "<script type="text/javascript" src="[URL][DOMAIN_NAME]" async></script>" at bounding box center [974, 225] width 268 height 48
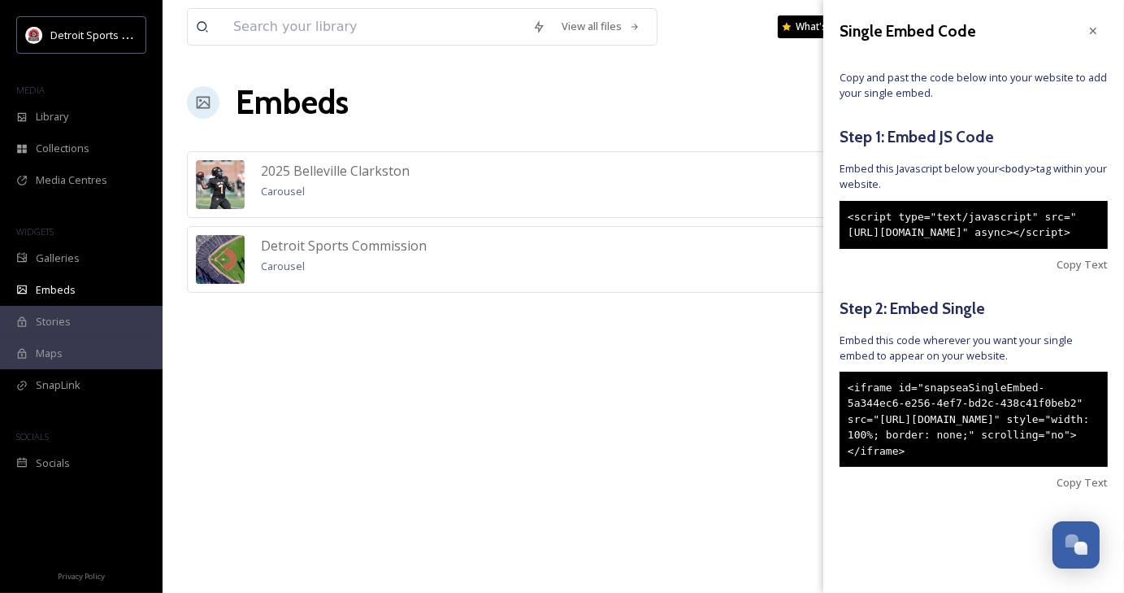
drag, startPoint x: 929, startPoint y: 272, endPoint x: 852, endPoint y: 208, distance: 99.9
click at [852, 208] on div "<script type="text/javascript" src="[URL][DOMAIN_NAME]" async></script>" at bounding box center [974, 225] width 268 height 48
drag, startPoint x: 908, startPoint y: 220, endPoint x: 946, endPoint y: 272, distance: 64.1
click at [946, 249] on div "<script type="text/javascript" src="[URL][DOMAIN_NAME]" async></script>" at bounding box center [974, 225] width 268 height 48
drag, startPoint x: 946, startPoint y: 267, endPoint x: 1029, endPoint y: 447, distance: 199.0
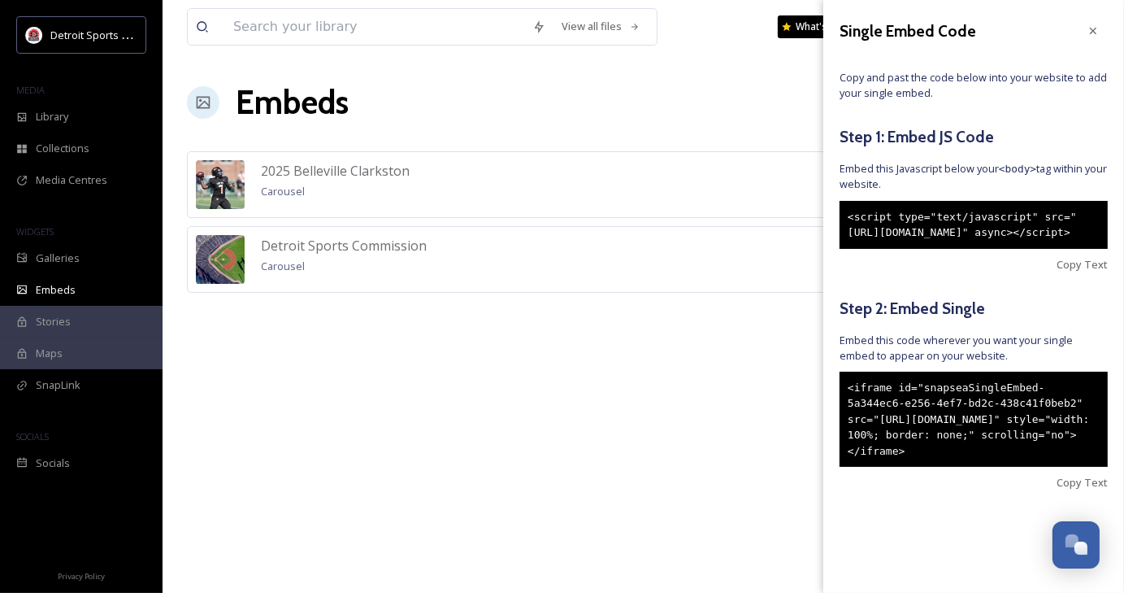
click at [1029, 447] on div "<iframe id="snapseaSingleEmbed-5a344ec6-e256-4ef7-bd2c-438c41f0beb2" src="[URL]…" at bounding box center [974, 420] width 268 height 96
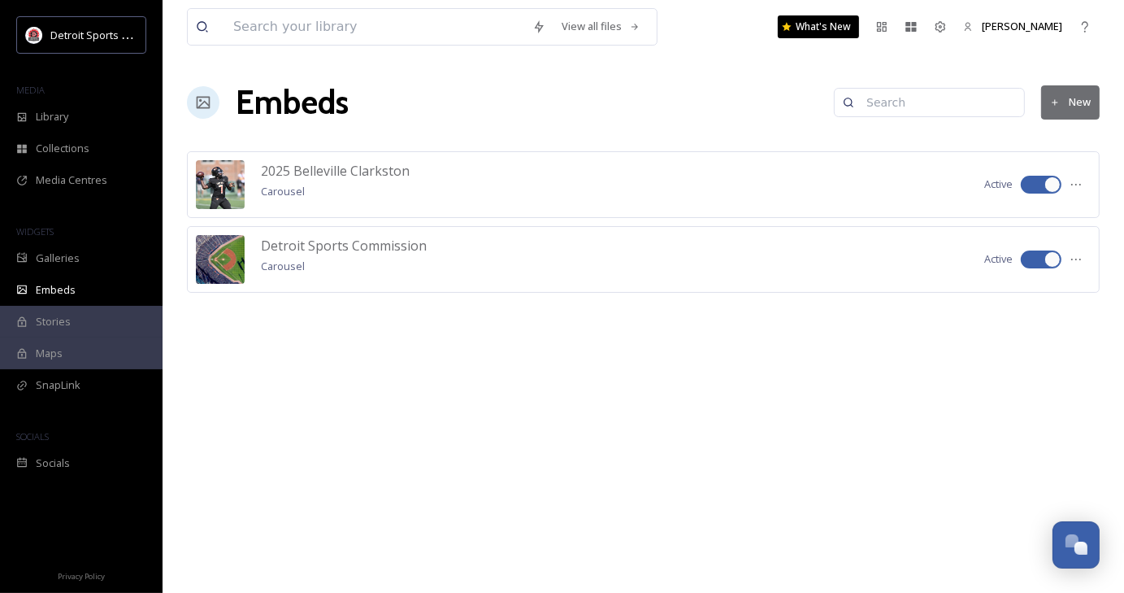
click at [392, 189] on div "2025 Belleville Clarkston Carousel" at bounding box center [335, 185] width 149 height 48
click at [734, 176] on div "2025 Belleville Clarkston Carousel Active" at bounding box center [643, 184] width 913 height 67
click at [302, 176] on span "2025 Belleville Clarkston" at bounding box center [335, 171] width 149 height 18
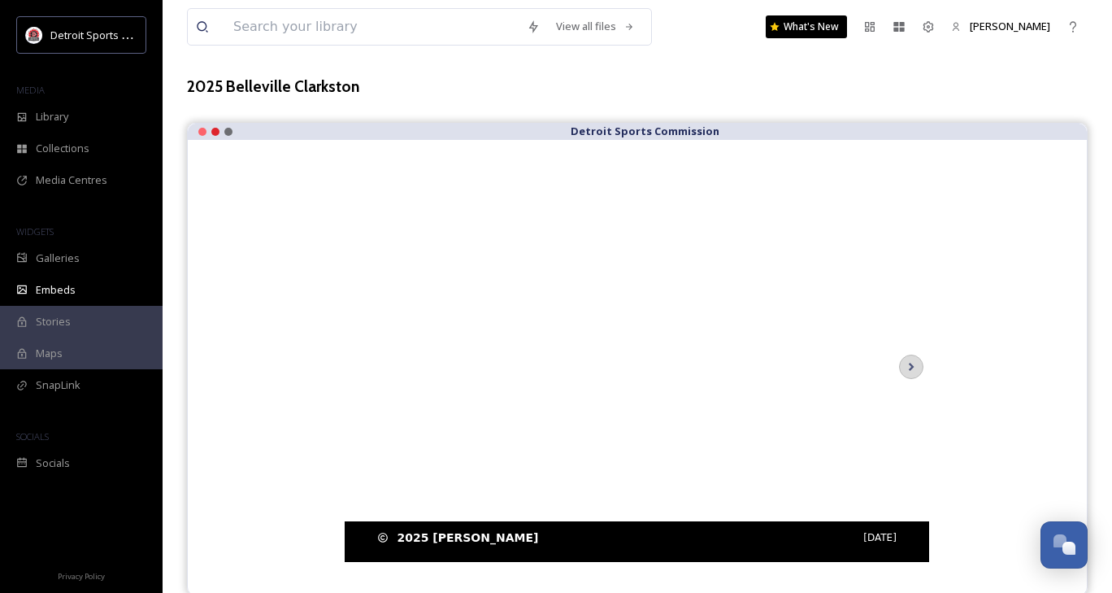
scroll to position [77, 0]
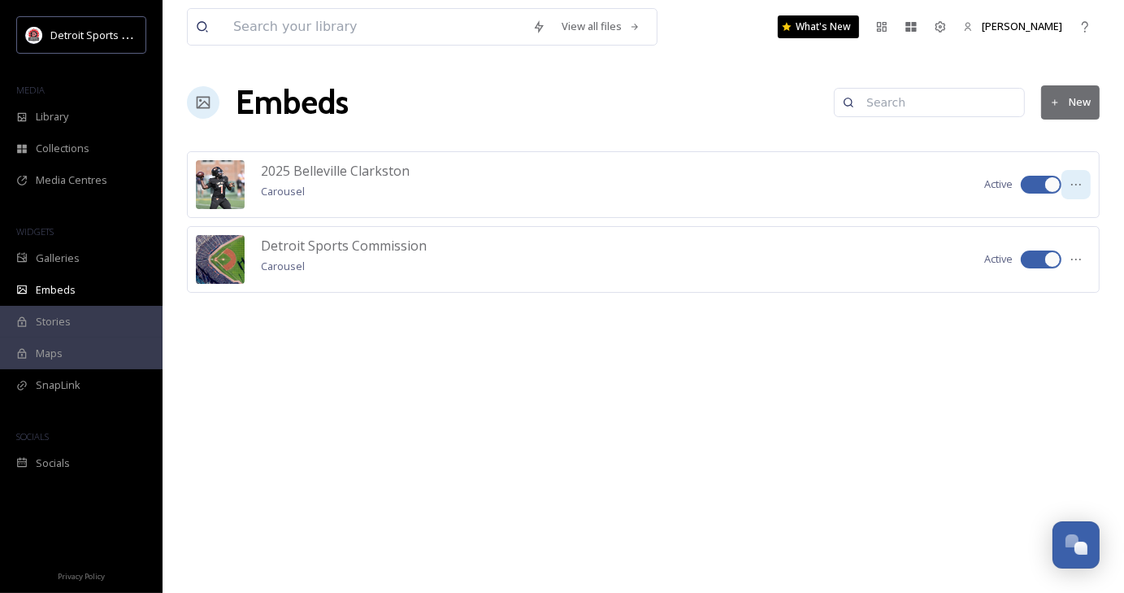
click at [1083, 185] on div at bounding box center [1076, 184] width 29 height 29
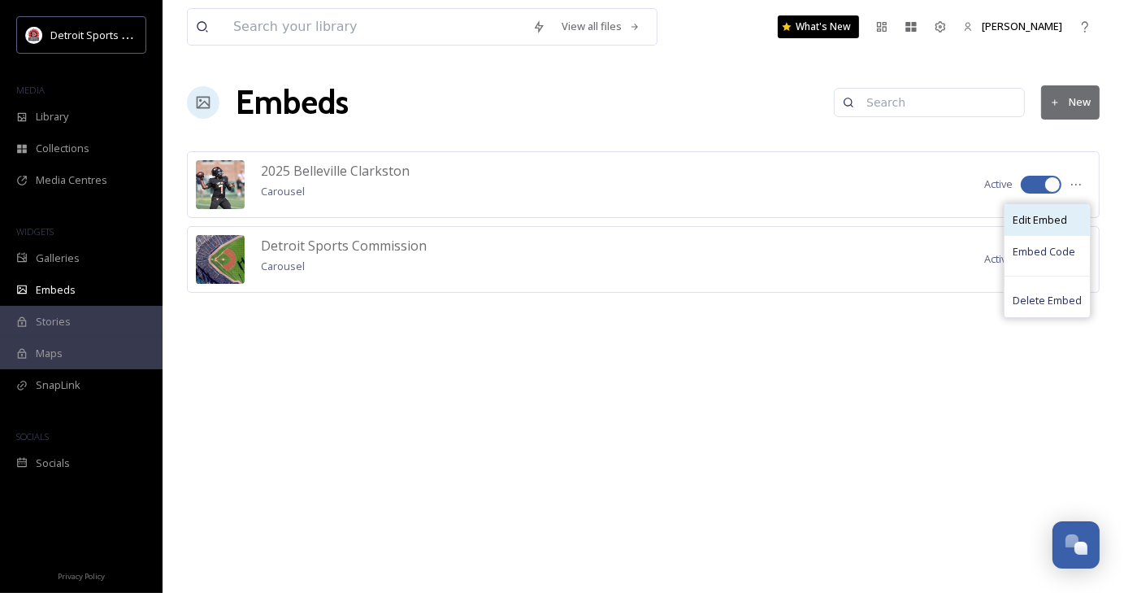
click at [1059, 214] on span "Edit Embed" at bounding box center [1040, 219] width 54 height 15
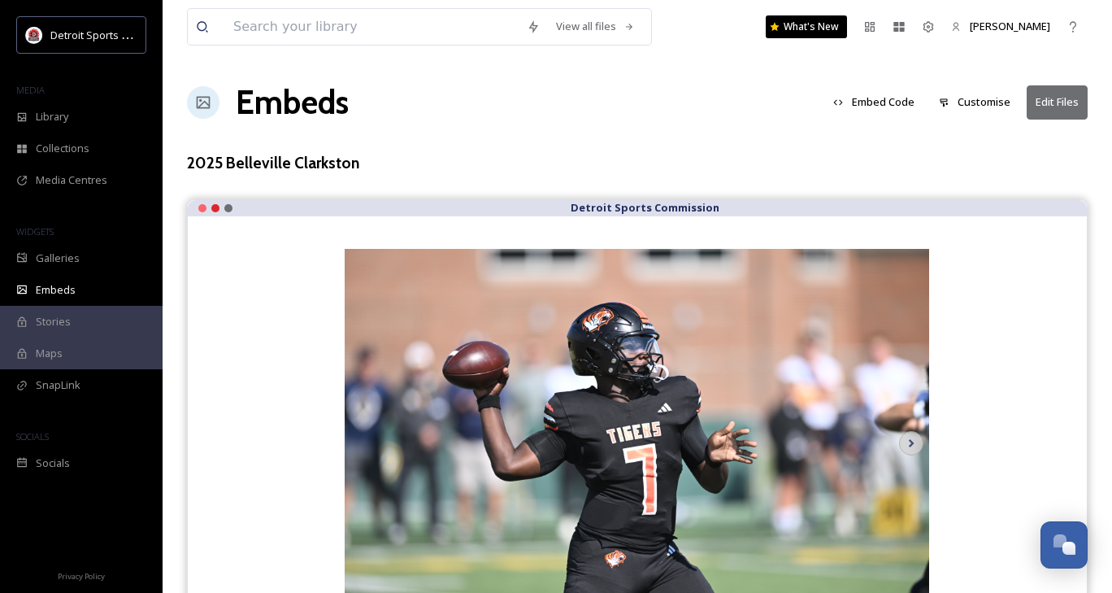
scroll to position [77, 0]
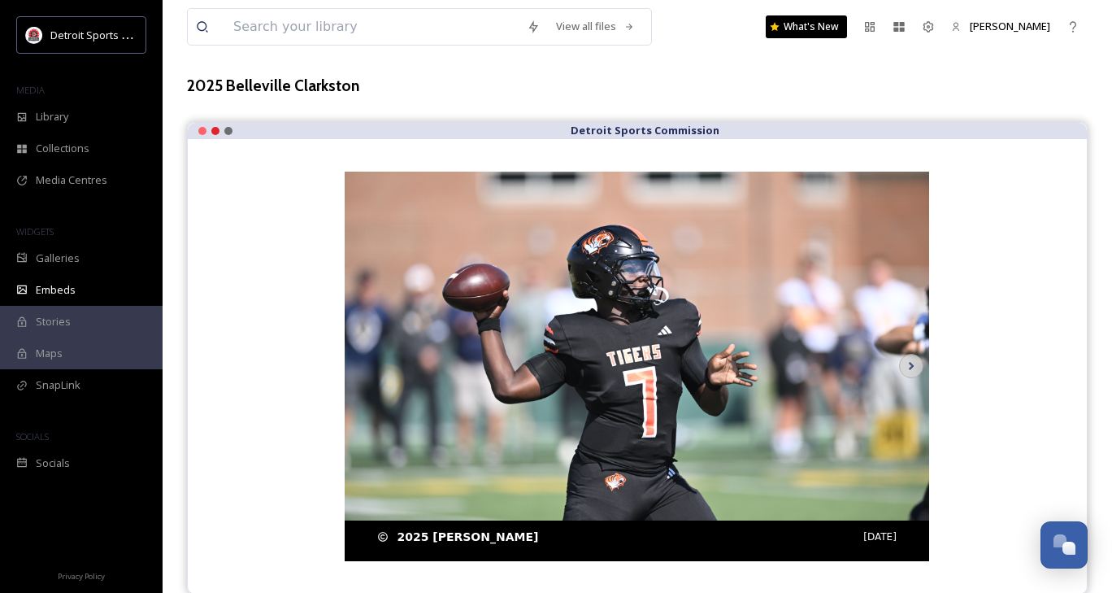
click at [823, 544] on div "2025 [PERSON_NAME] [DATE]" at bounding box center [636, 536] width 519 height 17
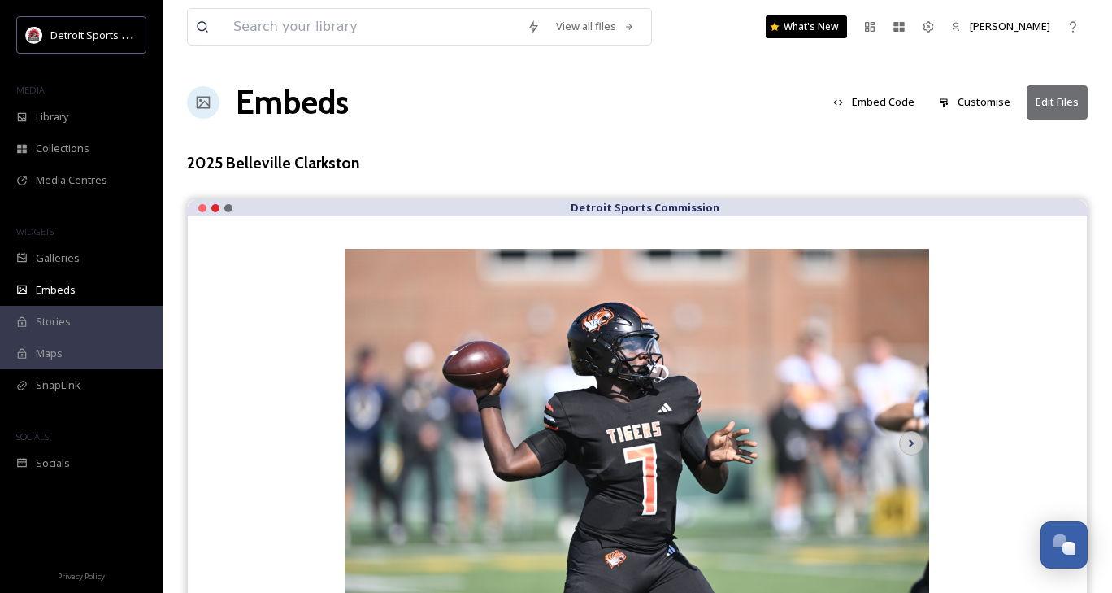
scroll to position [2, 0]
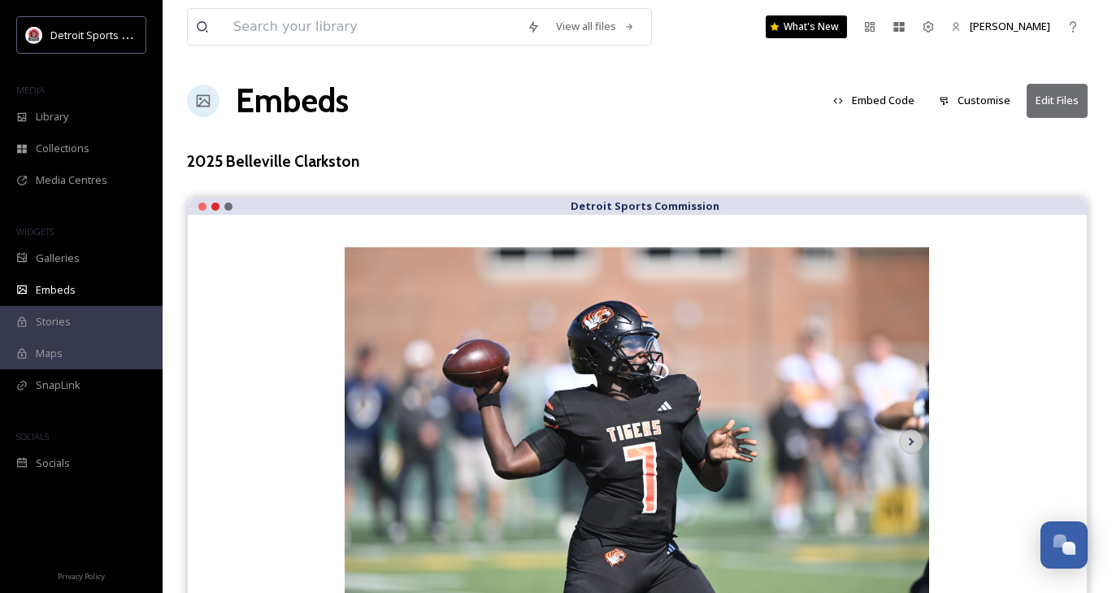
click at [995, 95] on button "Customise" at bounding box center [975, 101] width 88 height 32
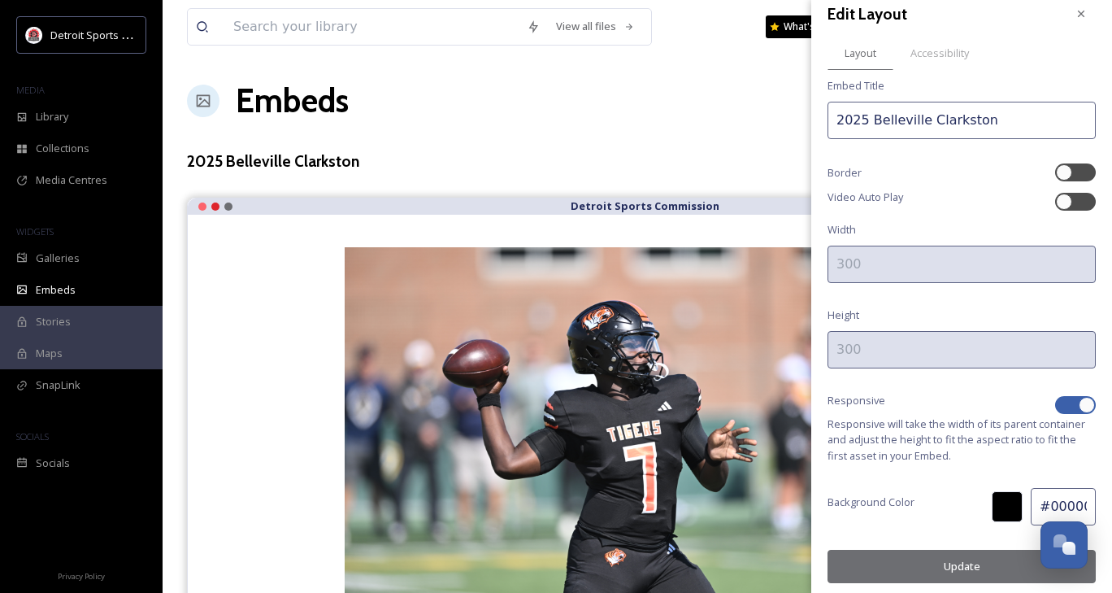
scroll to position [18, 0]
click at [921, 123] on input "2025 Belleville Clarkston" at bounding box center [962, 119] width 268 height 37
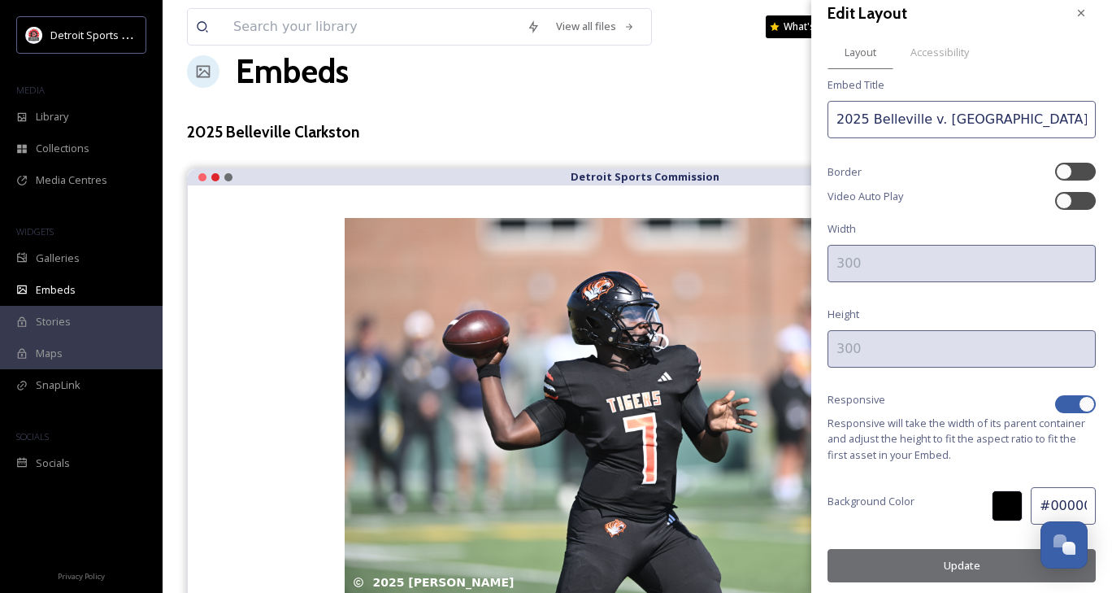
scroll to position [77, 0]
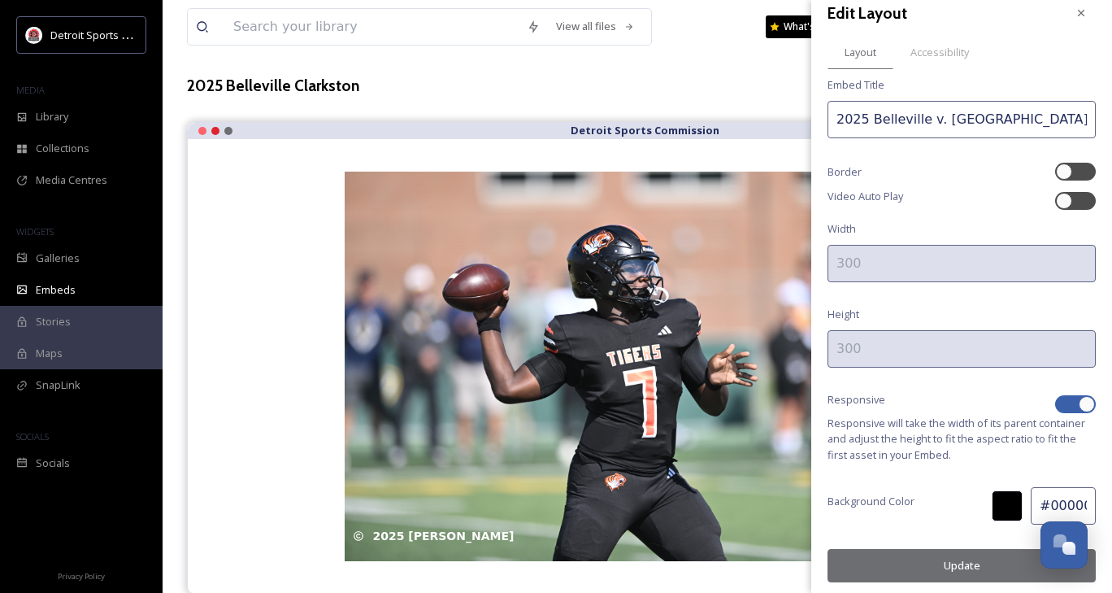
type input "2025 Belleville v. [GEOGRAPHIC_DATA]"
click at [938, 550] on button "Update" at bounding box center [962, 565] width 268 height 33
click at [979, 557] on button "Update" at bounding box center [962, 565] width 268 height 33
click at [948, 54] on span "Accessibility" at bounding box center [940, 52] width 59 height 15
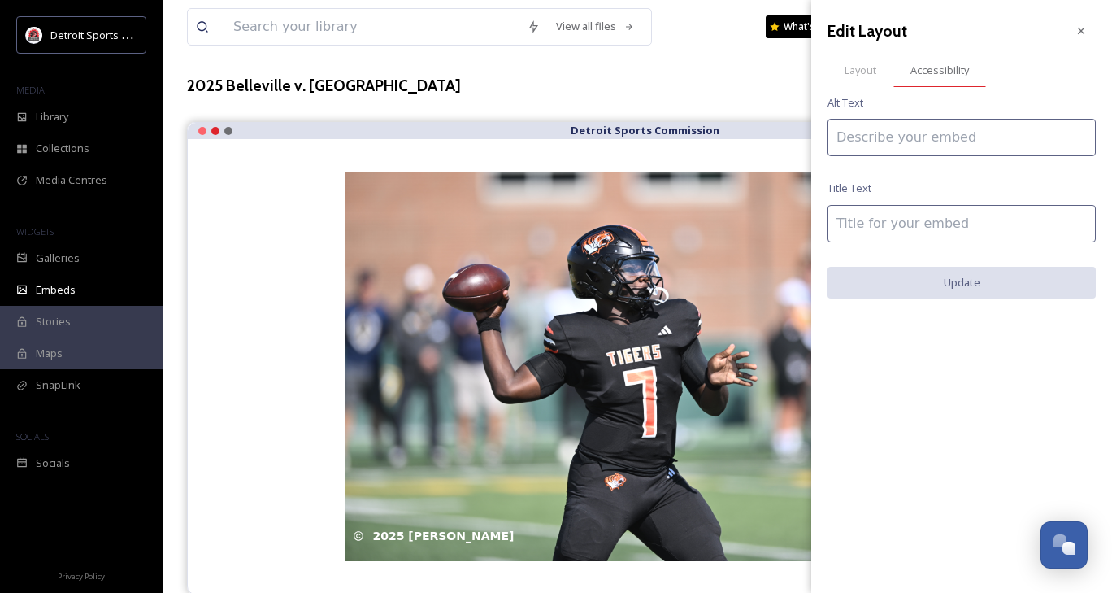
scroll to position [0, 0]
click at [870, 67] on span "Layout" at bounding box center [861, 70] width 32 height 15
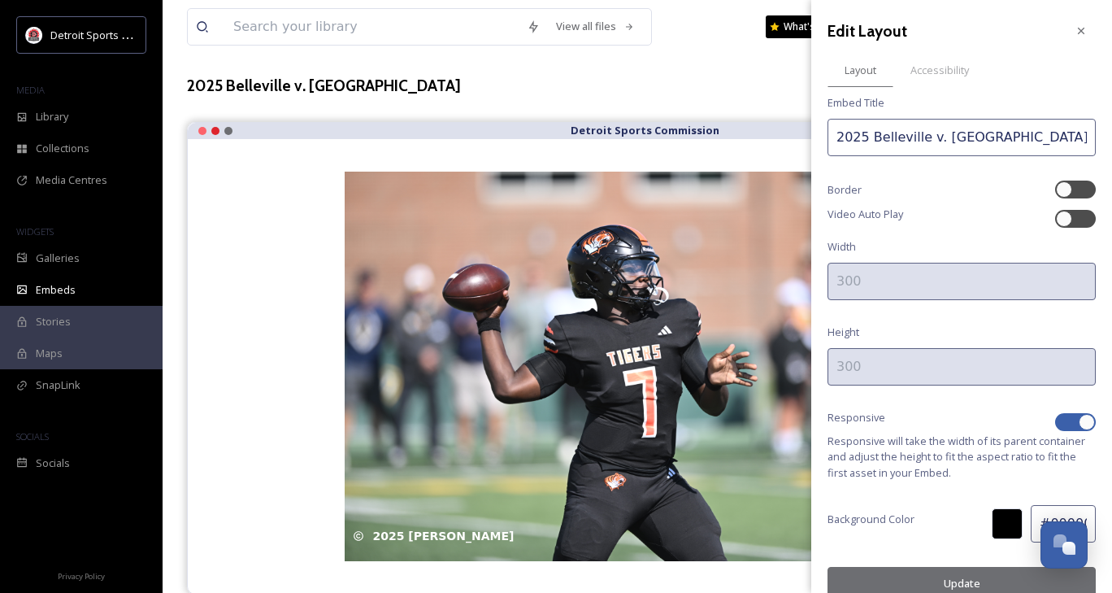
click at [366, 74] on h3 "2025 Belleville v. [GEOGRAPHIC_DATA]" at bounding box center [324, 86] width 274 height 24
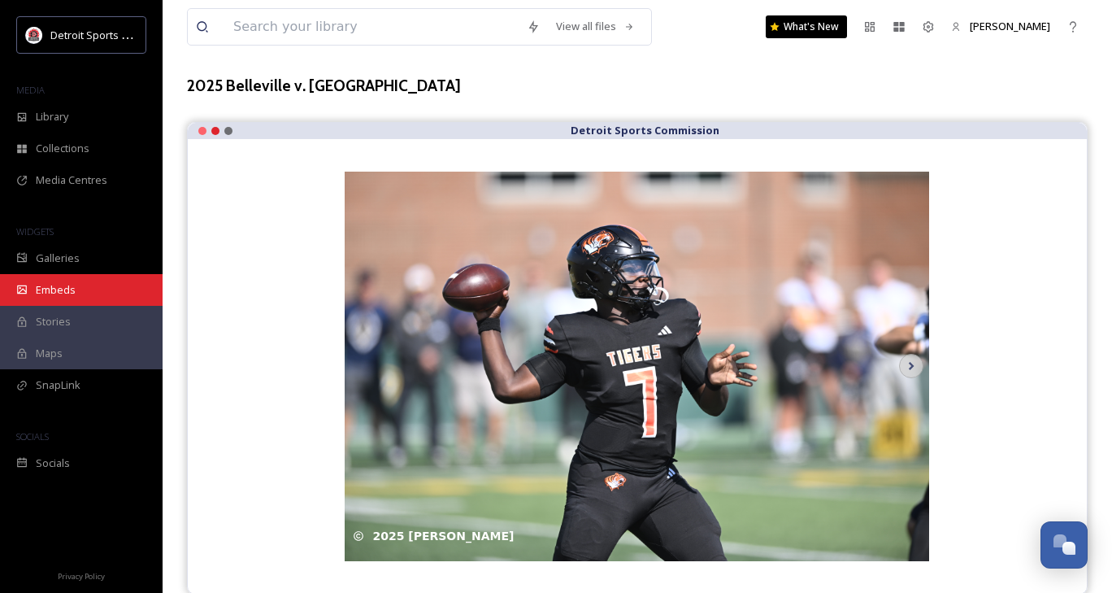
click at [50, 285] on span "Embeds" at bounding box center [56, 289] width 40 height 15
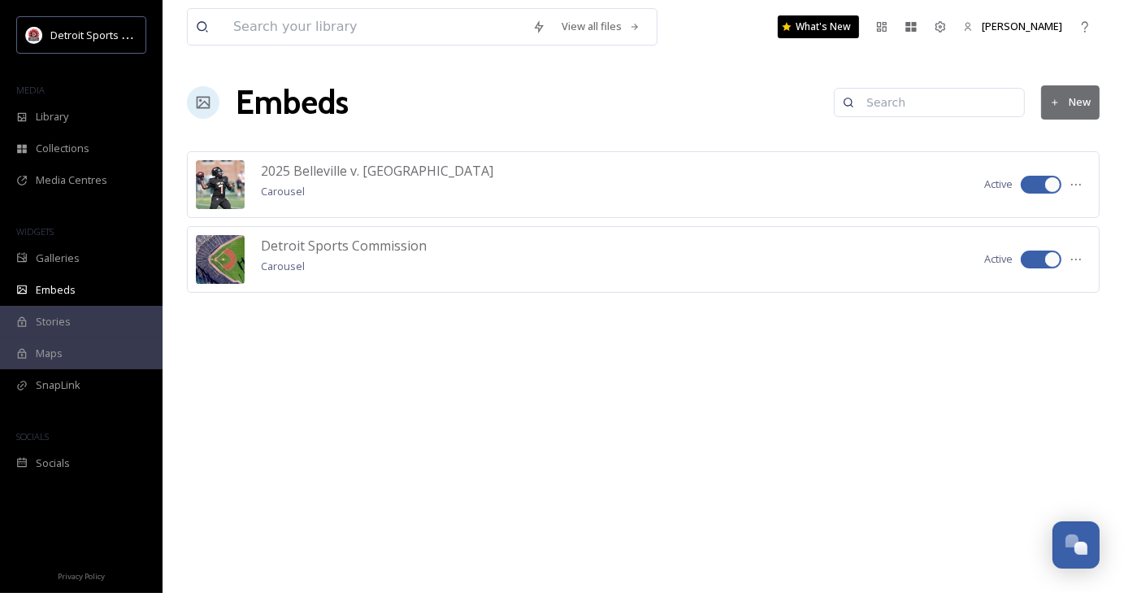
click at [1064, 103] on button "New" at bounding box center [1071, 101] width 59 height 33
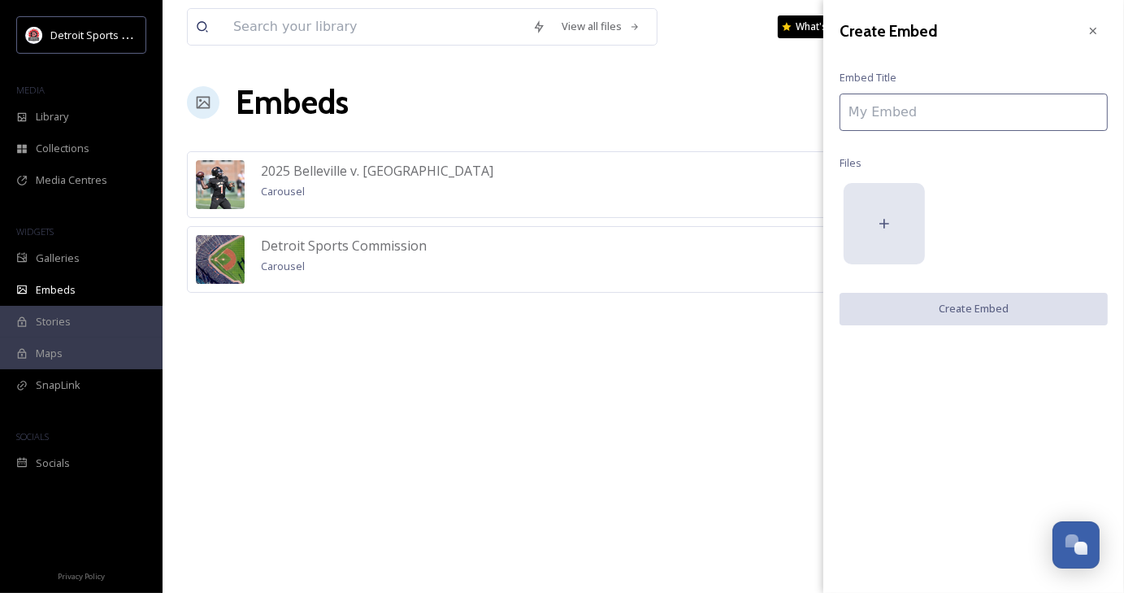
click at [887, 207] on div at bounding box center [884, 223] width 81 height 81
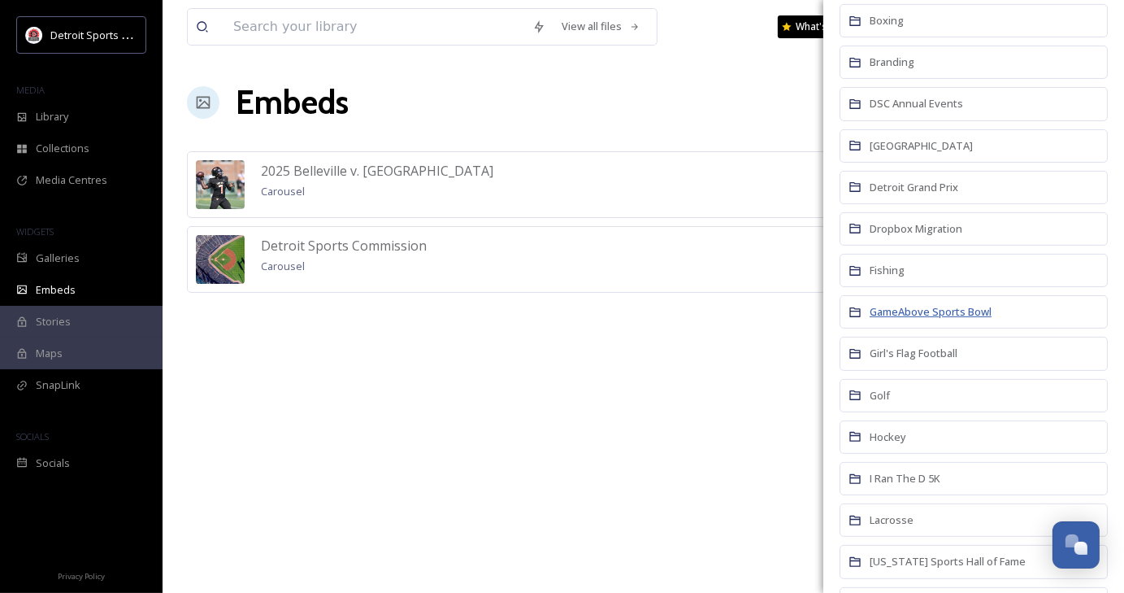
scroll to position [302, 0]
click at [906, 103] on span "DSC Annual Events" at bounding box center [917, 104] width 94 height 15
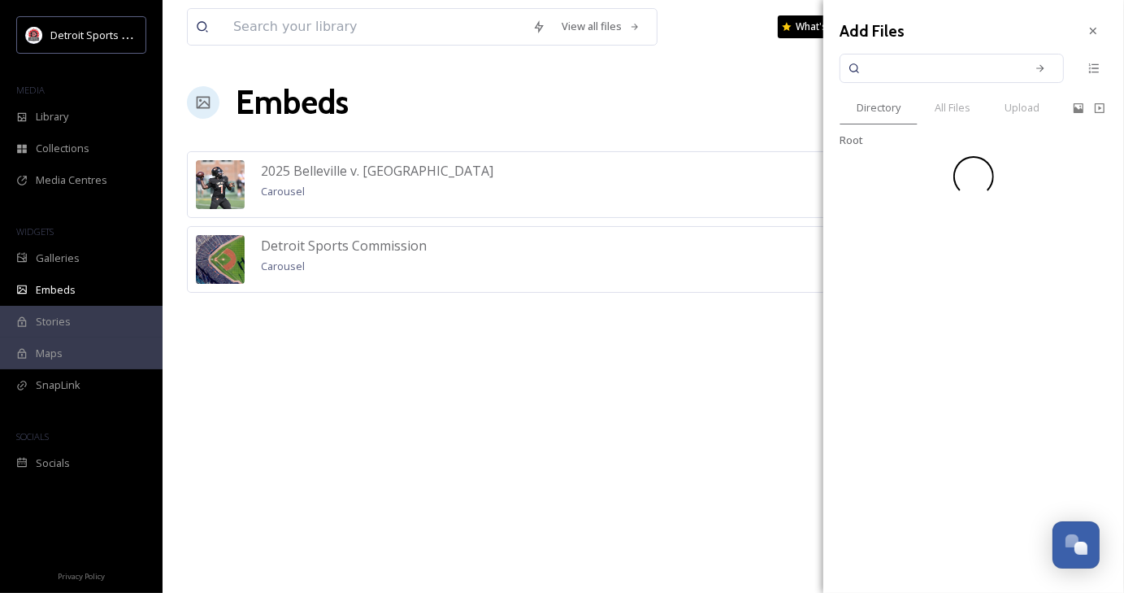
click at [906, 103] on div "Directory" at bounding box center [879, 107] width 78 height 33
click at [929, 215] on span "Prep Kickoff Classic" at bounding box center [917, 214] width 95 height 15
click at [929, 215] on div "Add Files Directory All Files Upload Root DSC Annual Events" at bounding box center [974, 296] width 301 height 593
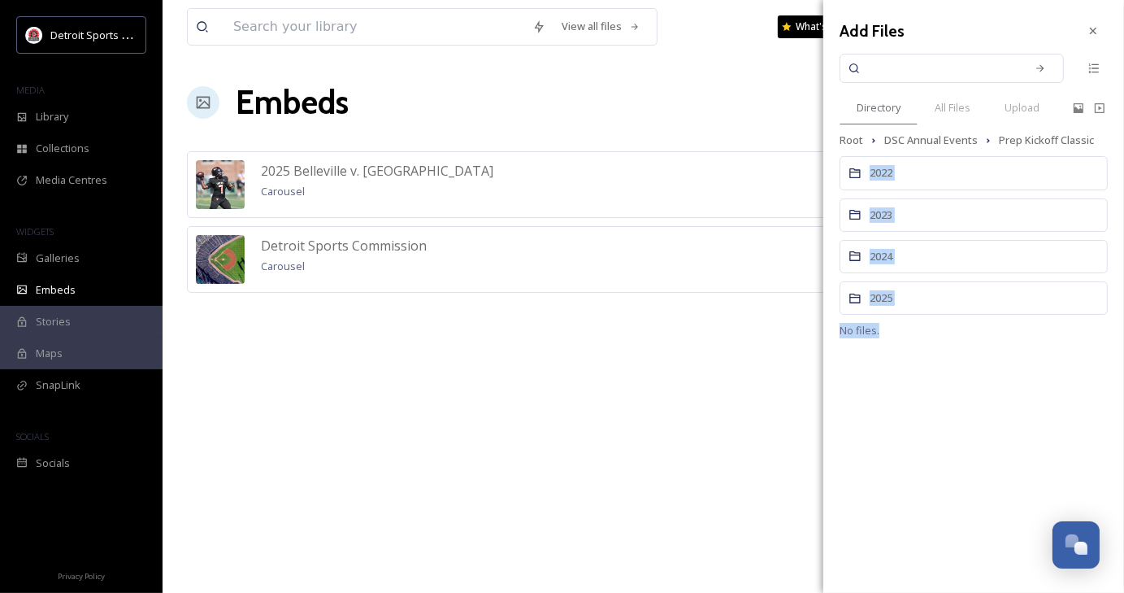
click at [965, 323] on div at bounding box center [973, 330] width 89 height 15
click at [888, 298] on span "2025" at bounding box center [881, 297] width 23 height 15
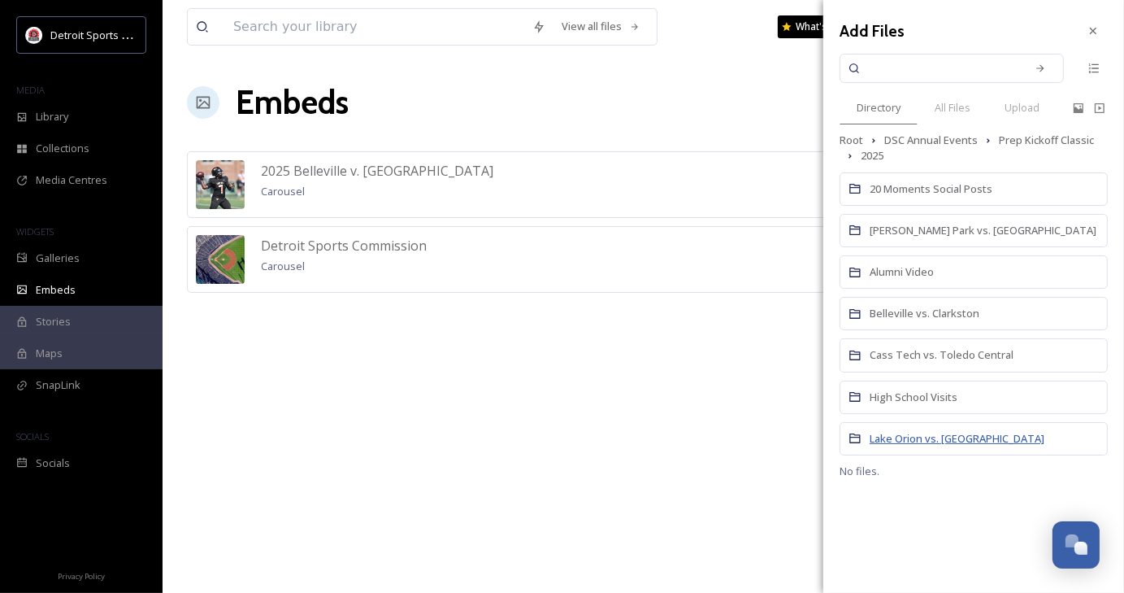
click at [927, 432] on span "Lake Orion vs. [GEOGRAPHIC_DATA]" at bounding box center [957, 438] width 175 height 15
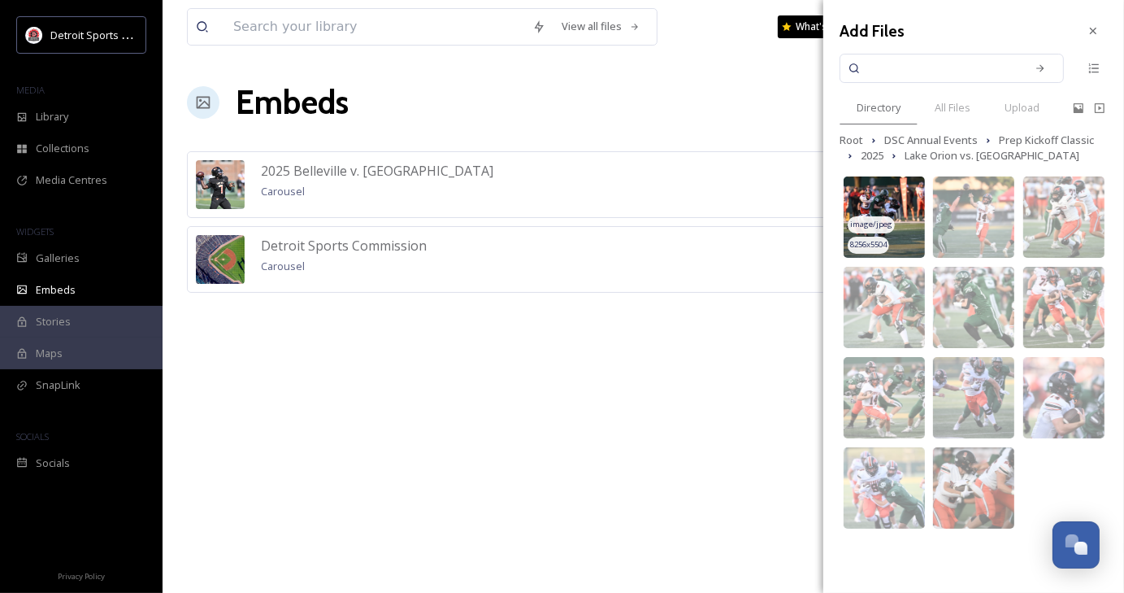
click at [878, 221] on span "image/jpeg" at bounding box center [871, 224] width 42 height 11
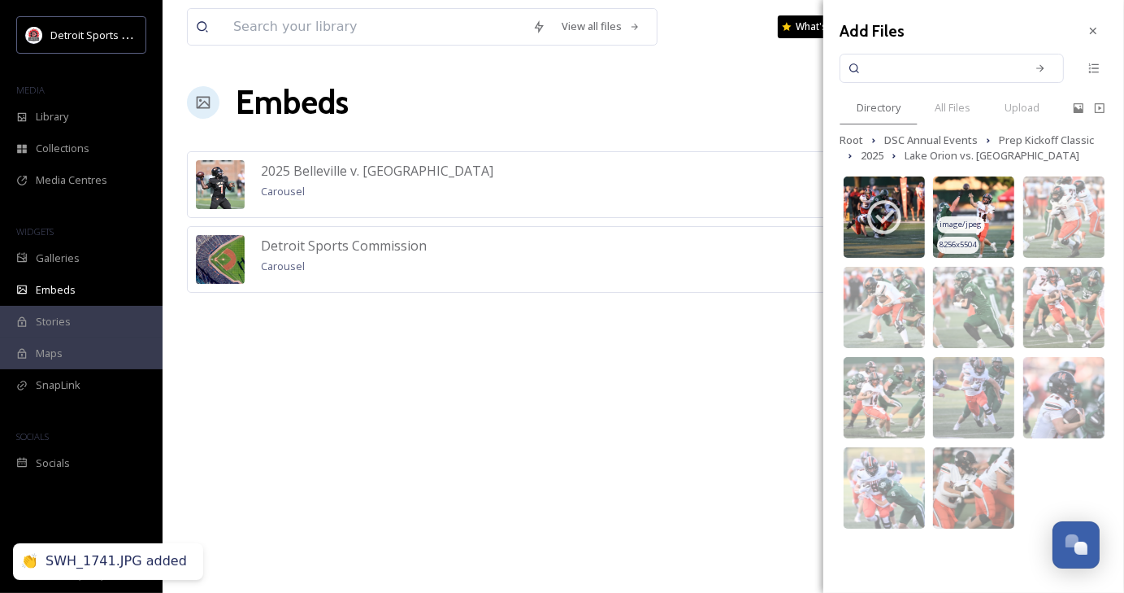
click at [994, 238] on img at bounding box center [973, 216] width 81 height 81
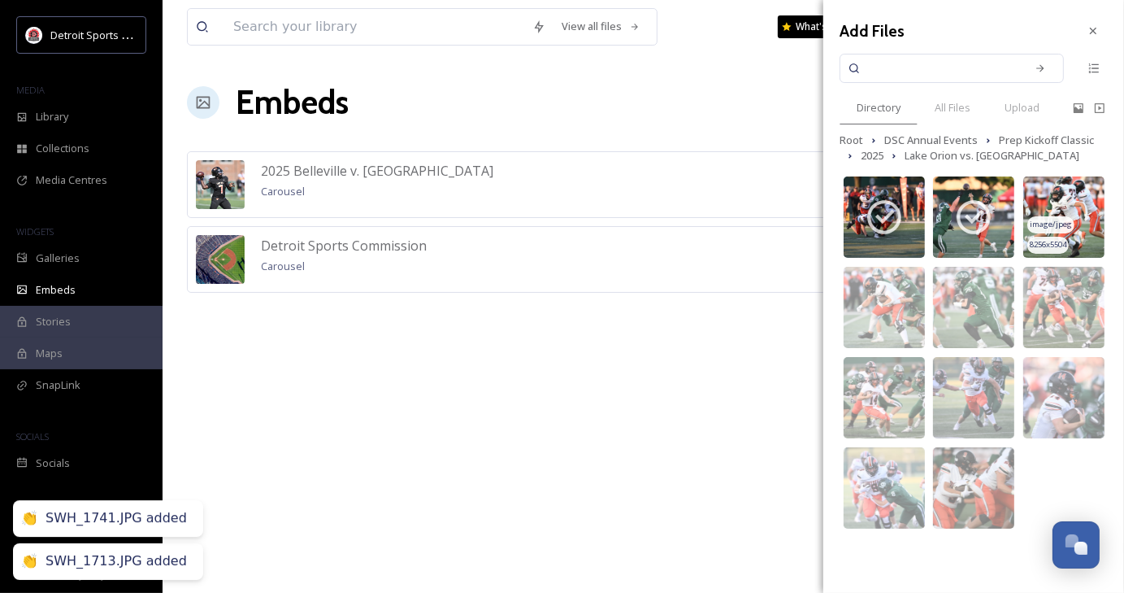
click at [1056, 229] on span "image/jpeg" at bounding box center [1051, 224] width 42 height 11
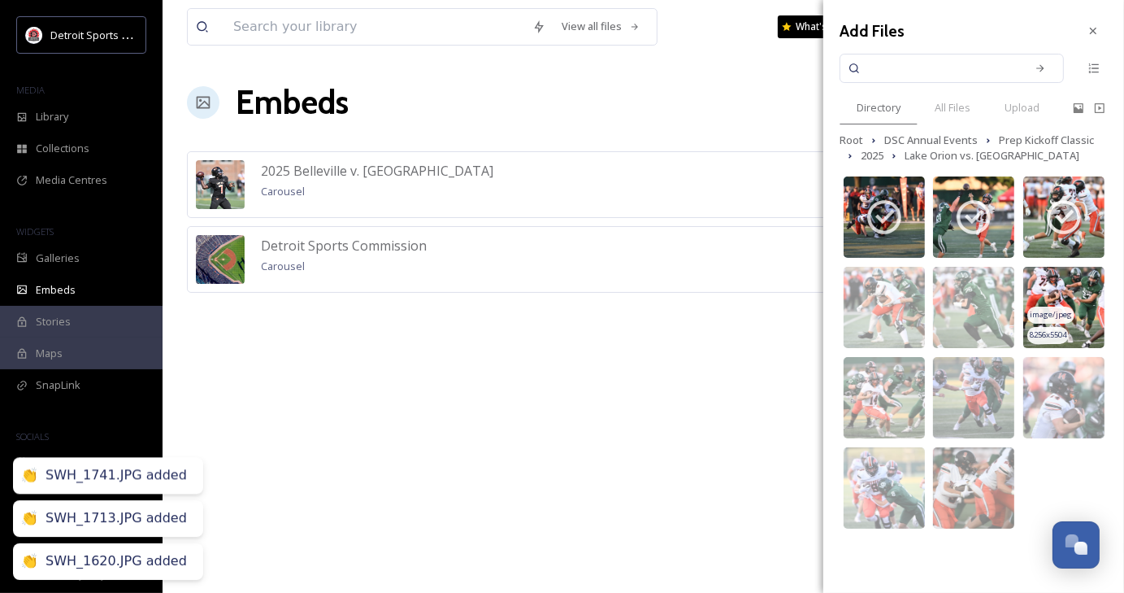
click at [1073, 293] on img at bounding box center [1064, 307] width 81 height 81
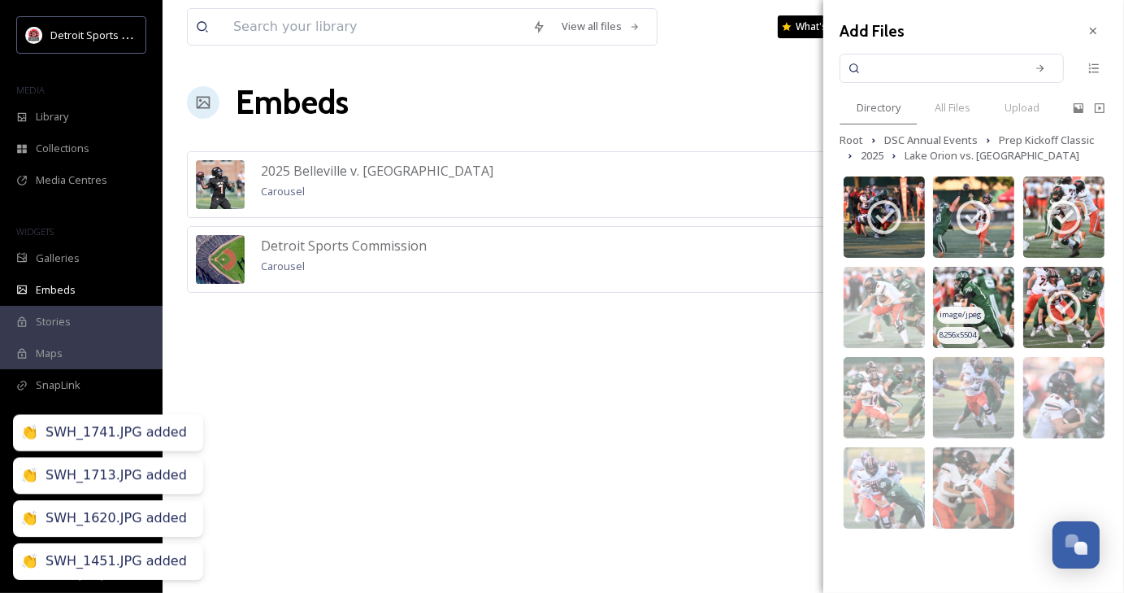
click at [965, 315] on span "image/jpeg" at bounding box center [962, 314] width 42 height 11
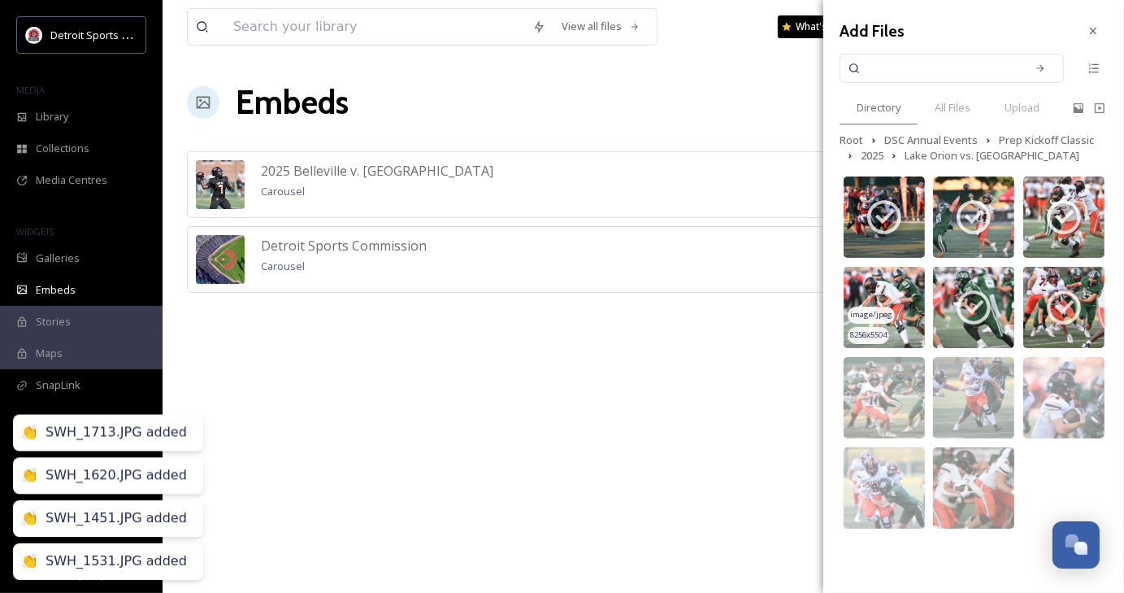
click at [902, 311] on img at bounding box center [884, 307] width 81 height 81
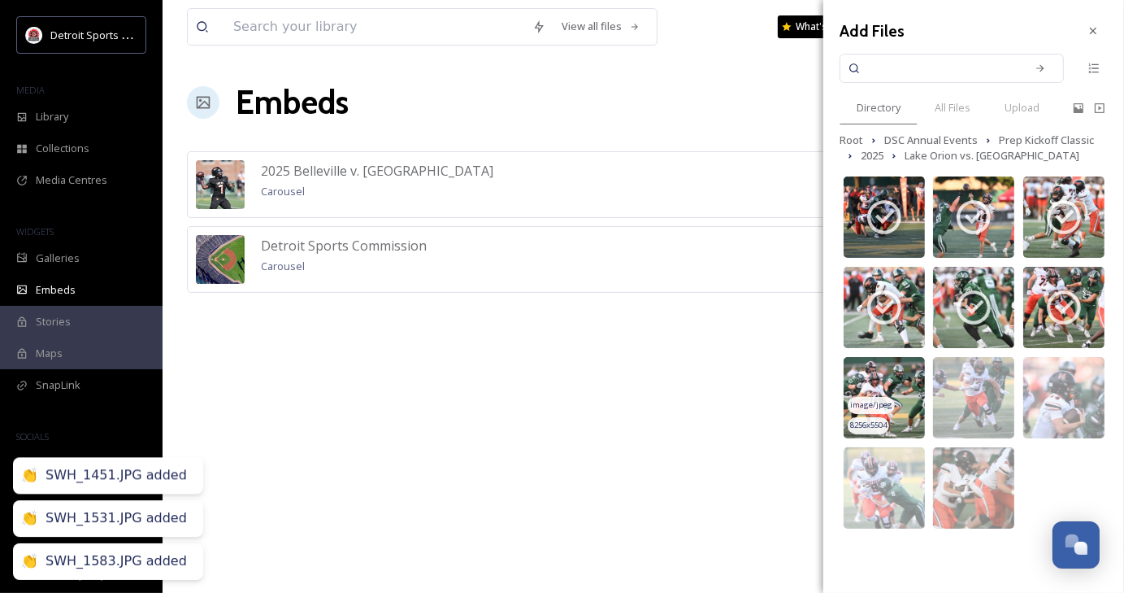
click at [907, 393] on img at bounding box center [884, 397] width 81 height 81
click at [1024, 424] on img at bounding box center [1064, 397] width 81 height 81
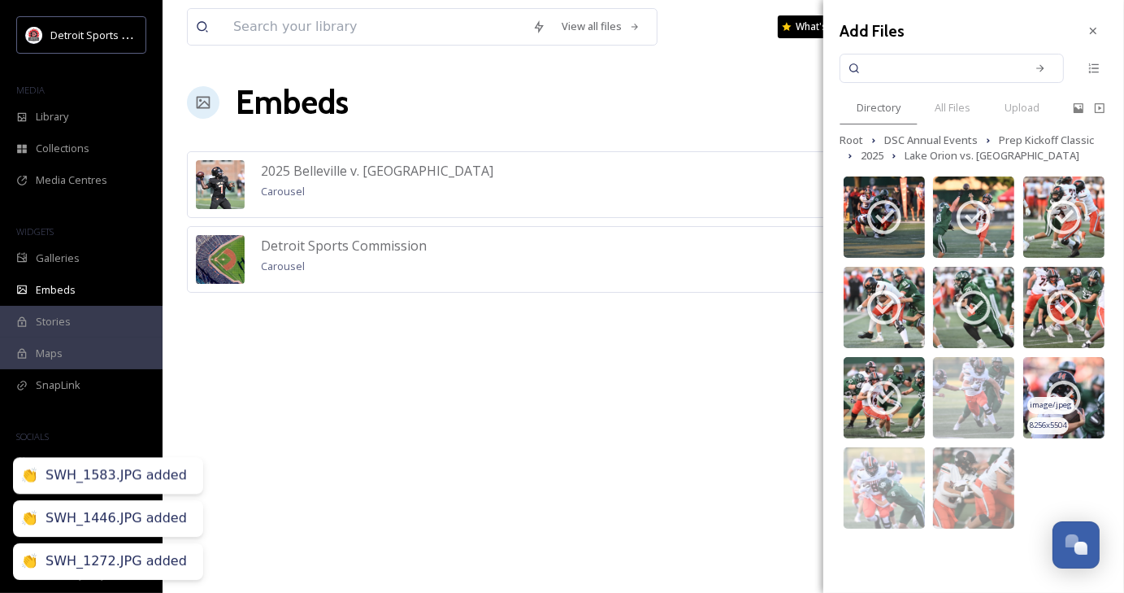
click at [1061, 407] on span "image/jpeg" at bounding box center [1051, 404] width 42 height 11
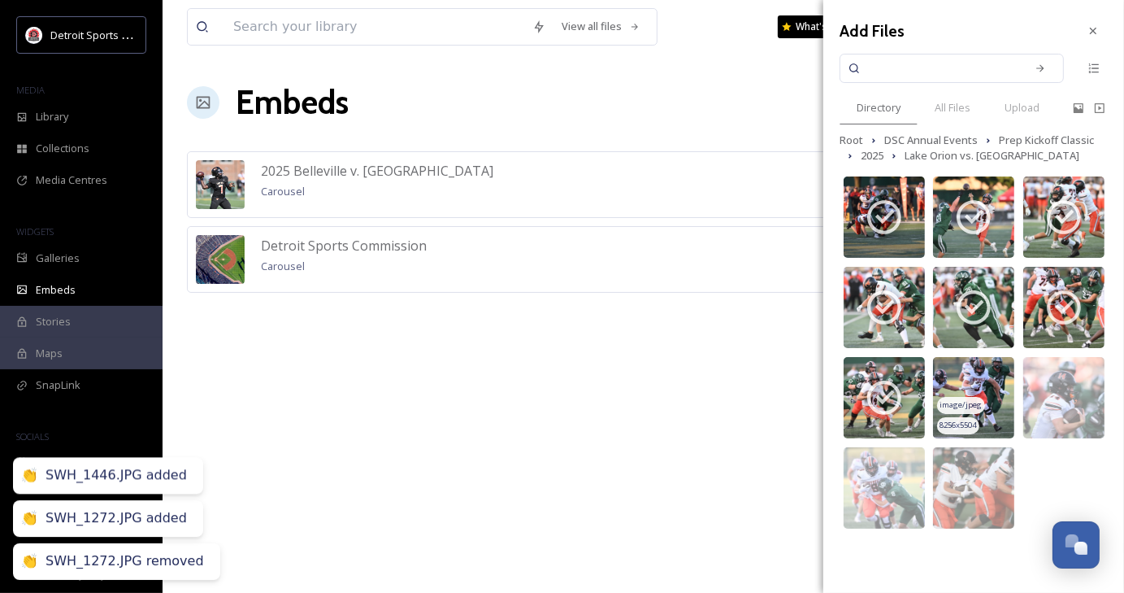
click at [963, 401] on span "image/jpeg" at bounding box center [962, 404] width 42 height 11
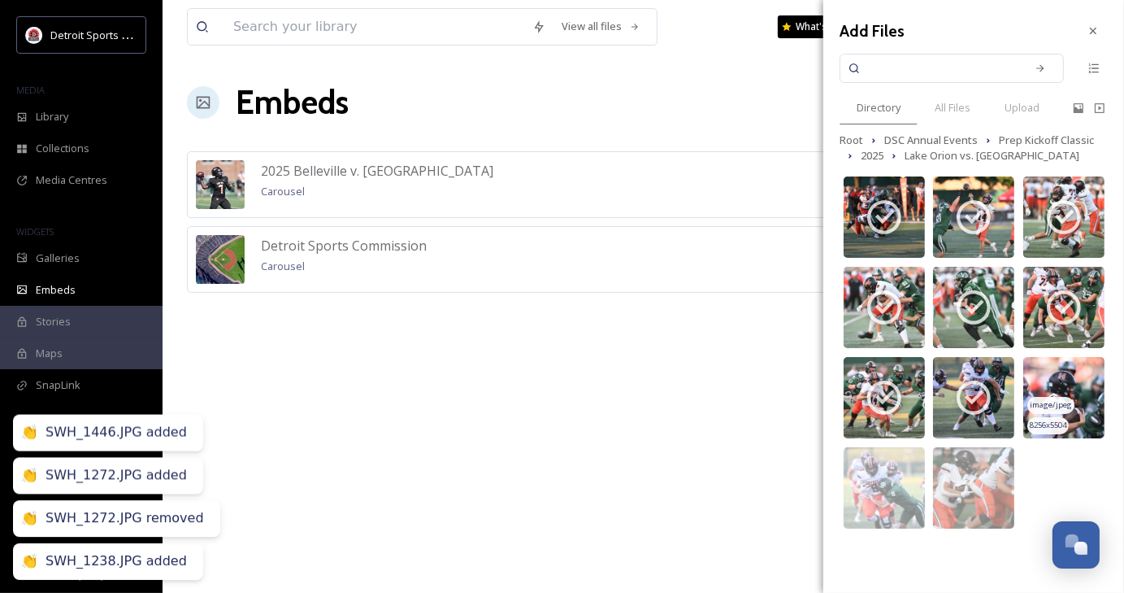
click at [1061, 402] on span "image/jpeg" at bounding box center [1051, 404] width 42 height 11
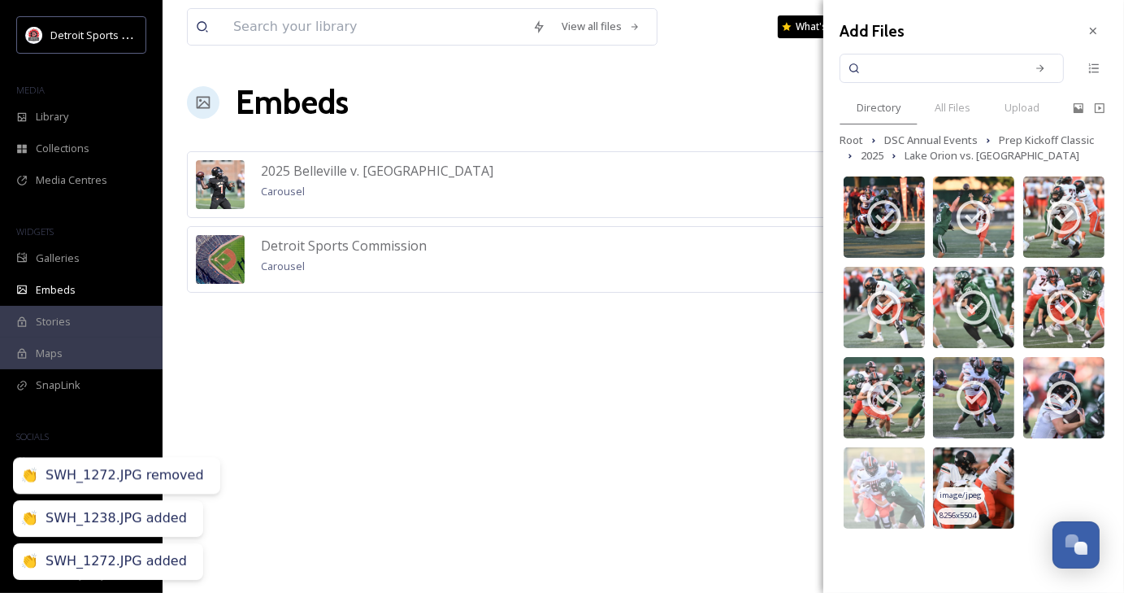
click at [959, 498] on span "image/jpeg" at bounding box center [962, 494] width 42 height 11
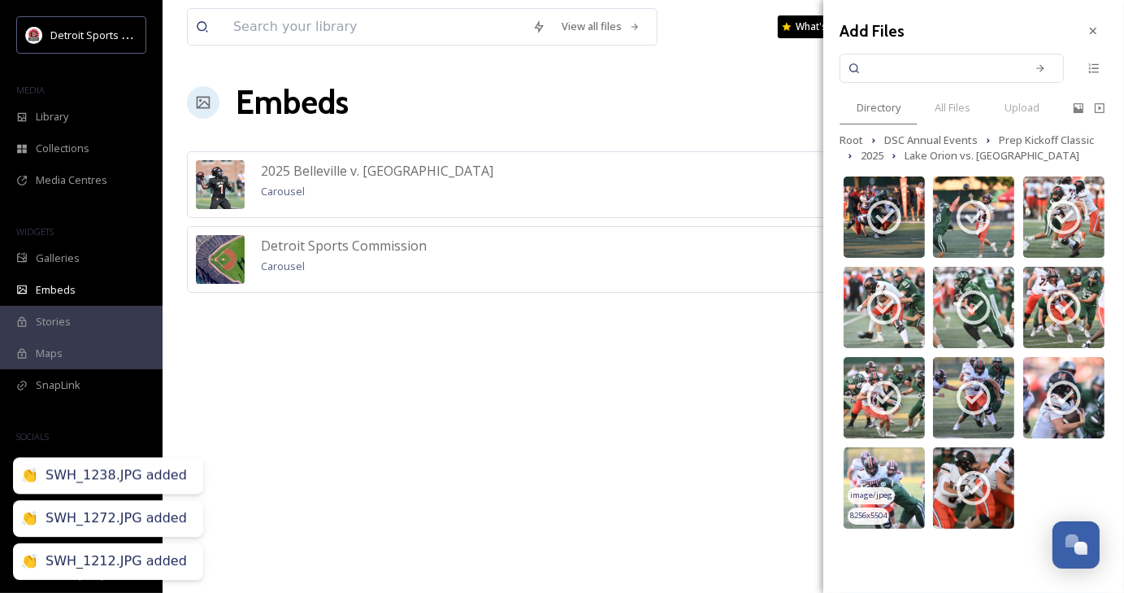
click at [874, 494] on span "image/jpeg" at bounding box center [871, 494] width 42 height 11
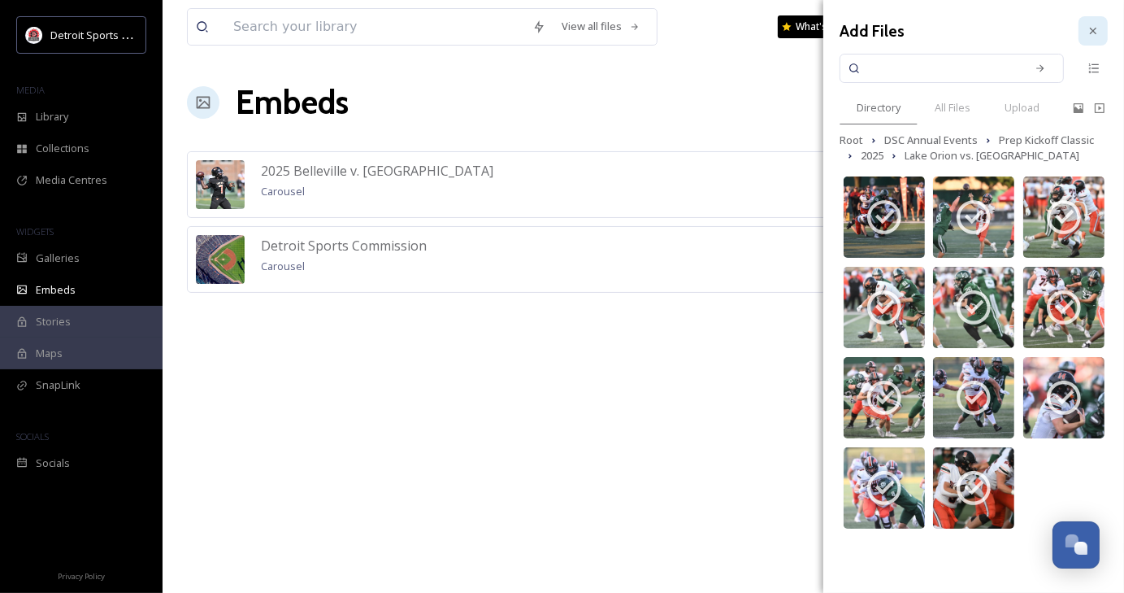
click at [1092, 32] on icon at bounding box center [1093, 31] width 7 height 7
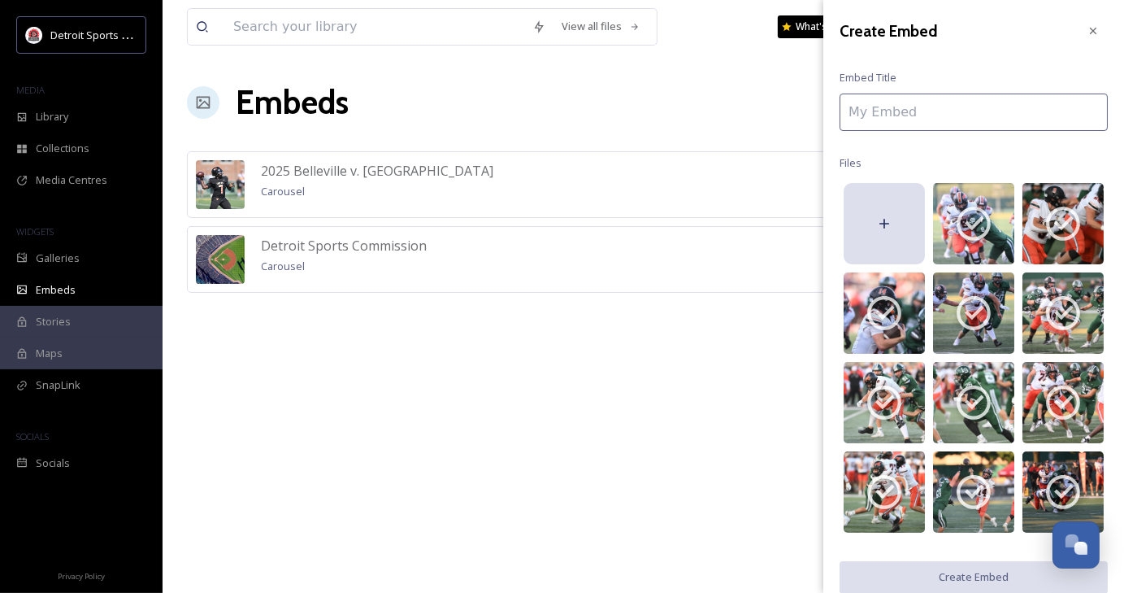
click at [935, 121] on input at bounding box center [974, 112] width 268 height 37
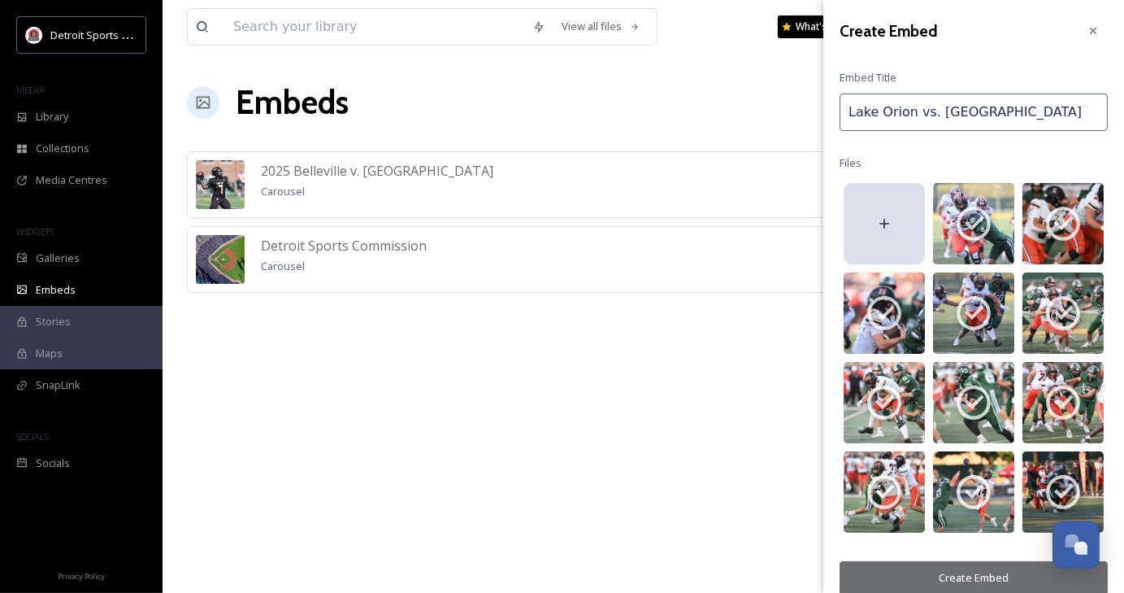
click at [972, 114] on input "Lake Orion vs. [GEOGRAPHIC_DATA]" at bounding box center [974, 112] width 268 height 37
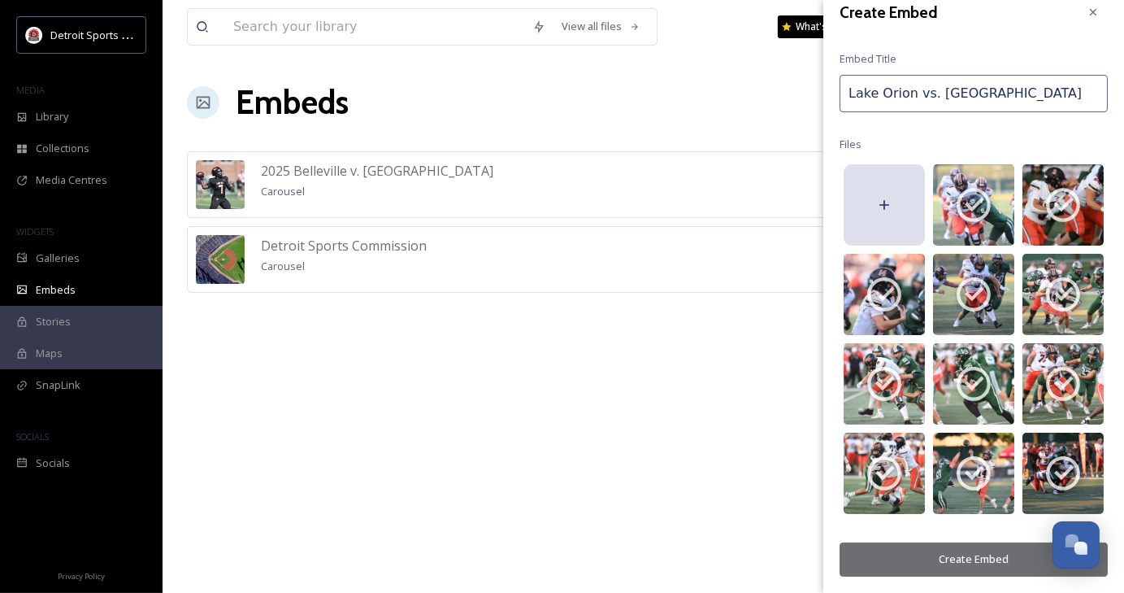
type input "Lake Orion vs. [GEOGRAPHIC_DATA]"
click at [1001, 563] on button "Create Embed" at bounding box center [974, 558] width 268 height 33
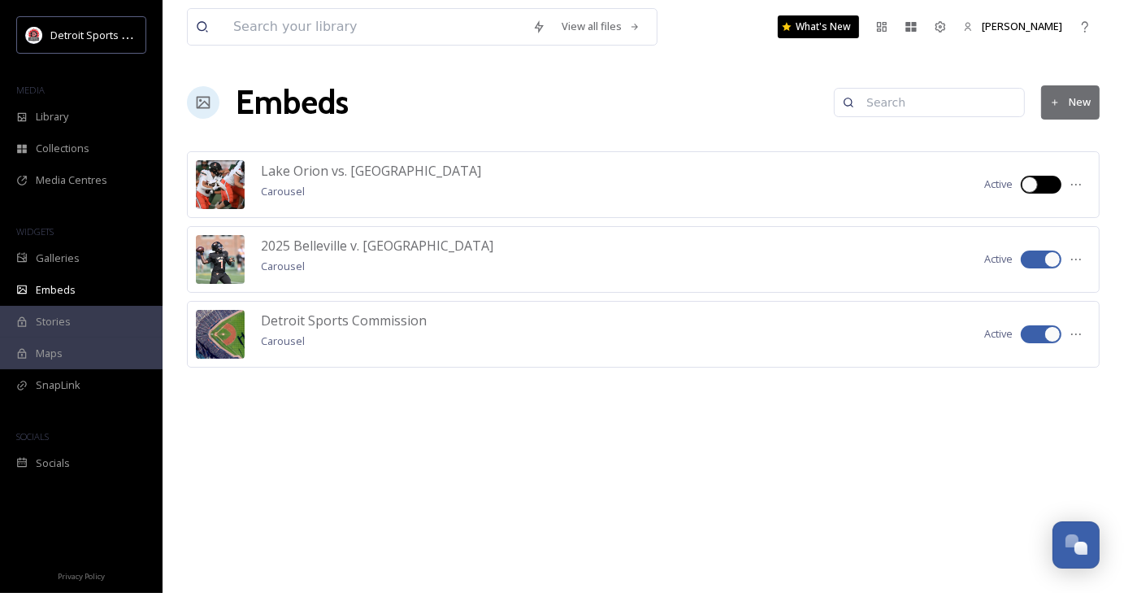
click at [1049, 182] on div at bounding box center [1050, 184] width 8 height 8
click at [1046, 185] on div at bounding box center [1050, 184] width 8 height 8
checkbox input "true"
click at [1079, 191] on div at bounding box center [1076, 184] width 29 height 29
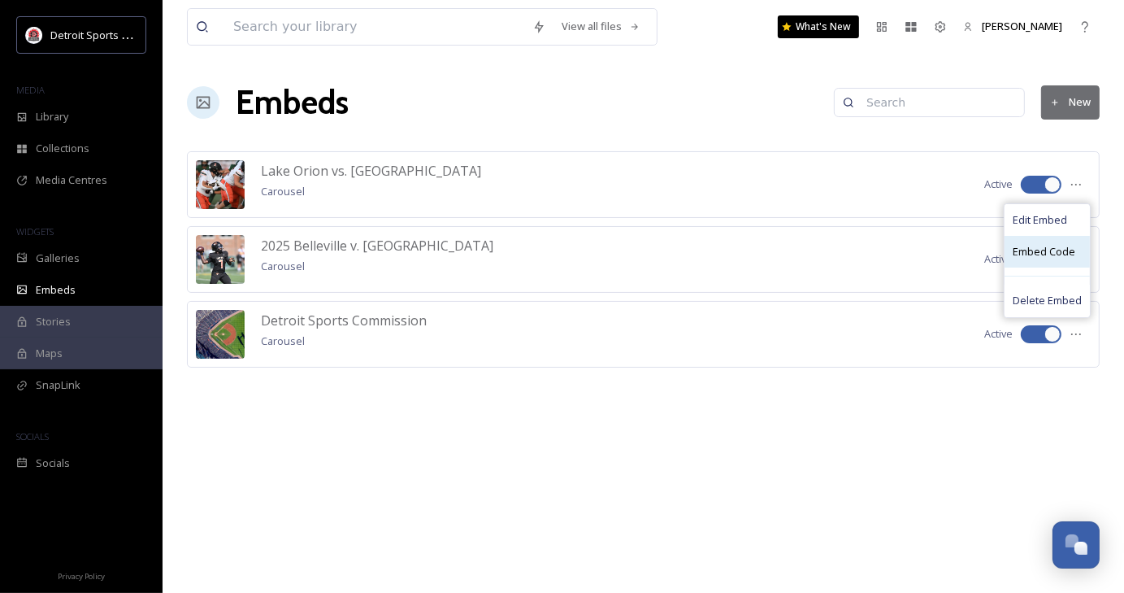
click at [1070, 253] on span "Embed Code" at bounding box center [1044, 251] width 63 height 15
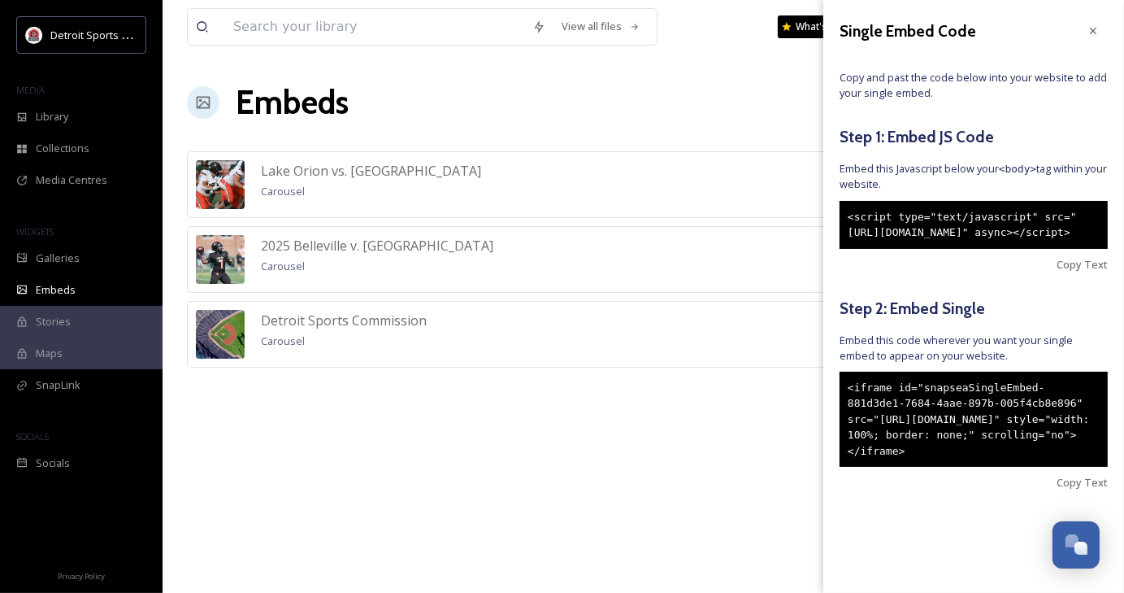
drag, startPoint x: 963, startPoint y: 269, endPoint x: 821, endPoint y: 214, distance: 152.6
click at [821, 214] on div "Lake Orion vs. Northville Carousel Active Single Embed Code Copy and past the c…" at bounding box center [643, 259] width 913 height 216
click at [900, 272] on div "Copy Text" at bounding box center [974, 264] width 268 height 15
drag, startPoint x: 1034, startPoint y: 495, endPoint x: 829, endPoint y: 412, distance: 221.0
click at [829, 412] on div "Single Embed Code Copy and past the code below into your website to add your si…" at bounding box center [974, 278] width 301 height 556
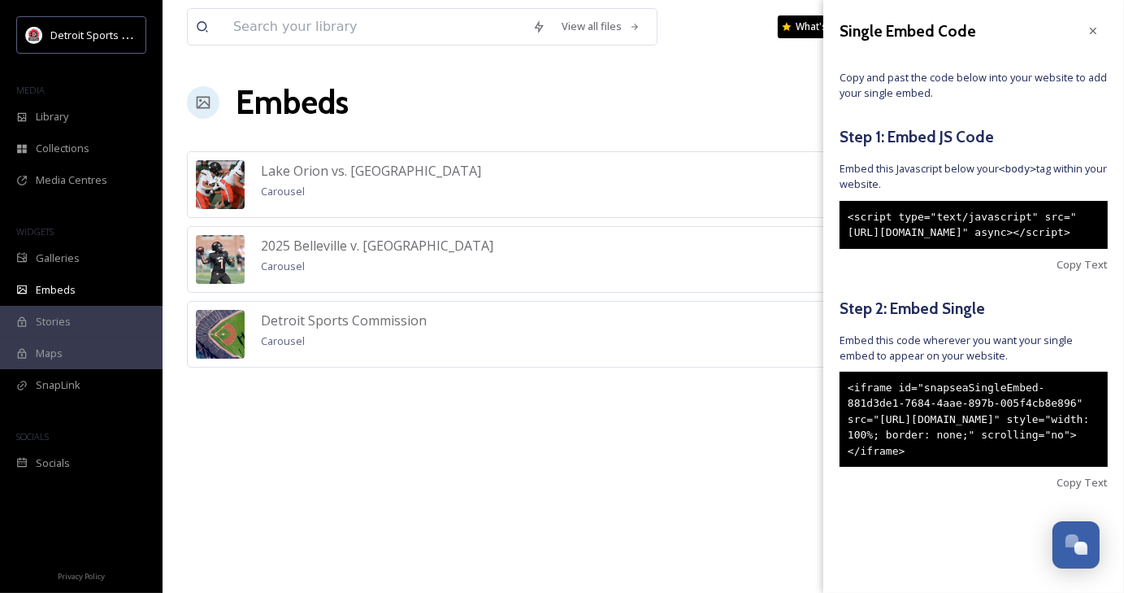
click at [954, 249] on div "<script type="text/javascript" src="[URL][DOMAIN_NAME]" async></script>" at bounding box center [974, 225] width 268 height 48
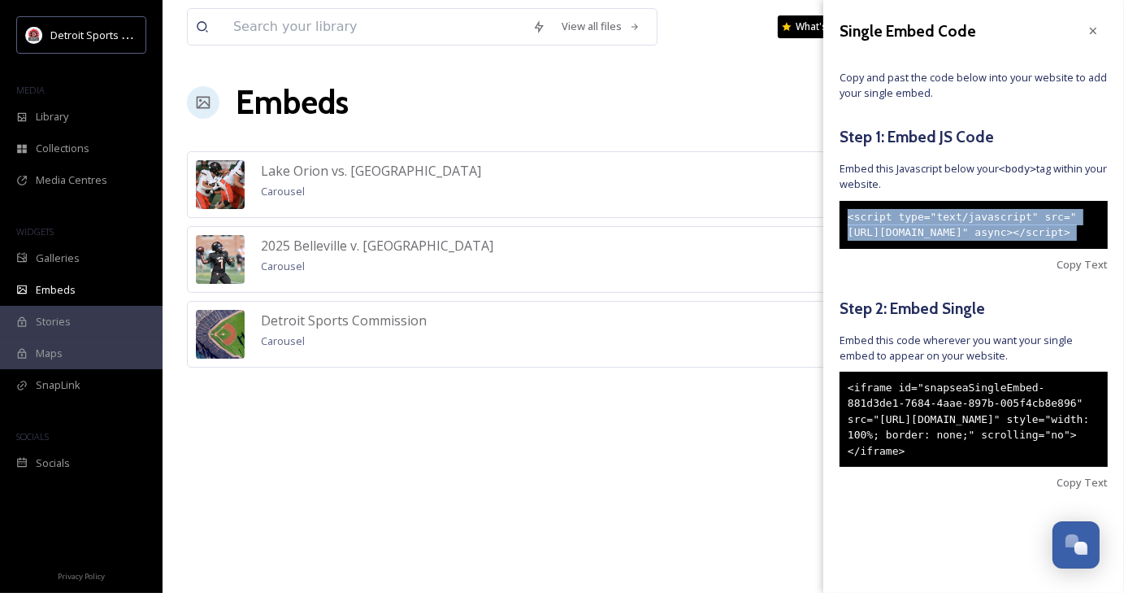
drag, startPoint x: 954, startPoint y: 263, endPoint x: 836, endPoint y: 213, distance: 128.2
click at [836, 213] on div "Single Embed Code Copy and past the code below into your website to add your si…" at bounding box center [974, 278] width 301 height 556
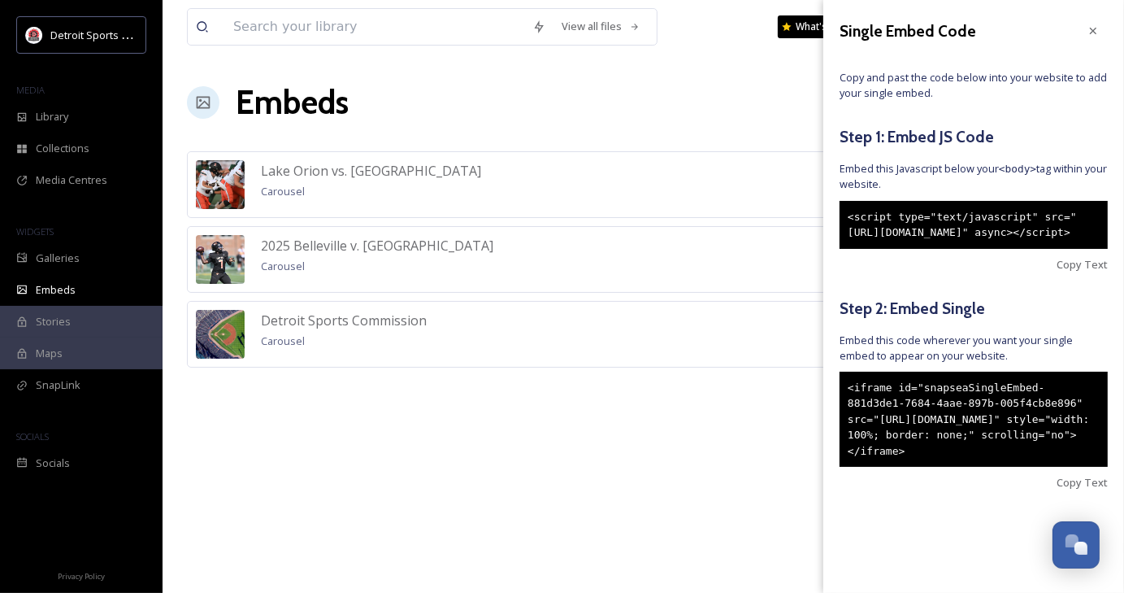
drag, startPoint x: 882, startPoint y: 227, endPoint x: 1028, endPoint y: 448, distance: 264.7
click at [1028, 448] on div "<iframe id="snapseaSingleEmbed-881d3de1-7684-4aae-897b-005f4cb8e896" src="[URL]…" at bounding box center [974, 420] width 268 height 96
click at [1041, 468] on div "<iframe id="snapseaSingleEmbed-881d3de1-7684-4aae-897b-005f4cb8e896" src="[URL]…" at bounding box center [974, 420] width 268 height 96
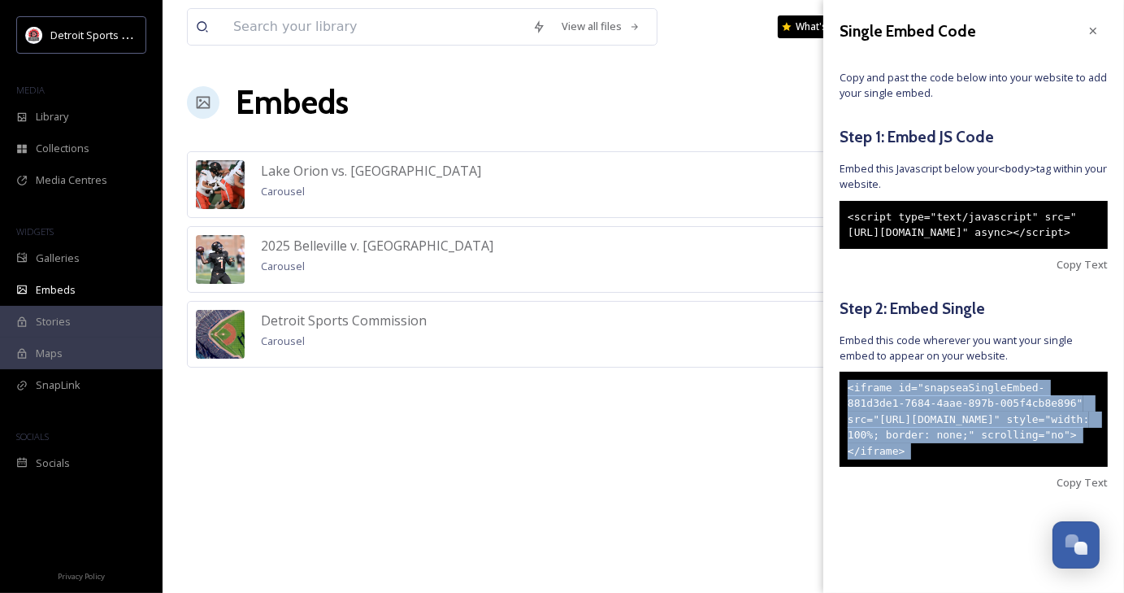
drag, startPoint x: 1041, startPoint y: 502, endPoint x: 842, endPoint y: 421, distance: 214.1
click at [842, 421] on div "<iframe id="snapseaSingleEmbed-881d3de1-7684-4aae-897b-005f4cb8e896" src="[URL]…" at bounding box center [974, 420] width 268 height 96
copy div "<iframe id="snapseaSingleEmbed-881d3de1-7684-4aae-897b-005f4cb8e896" src="[URL]…"
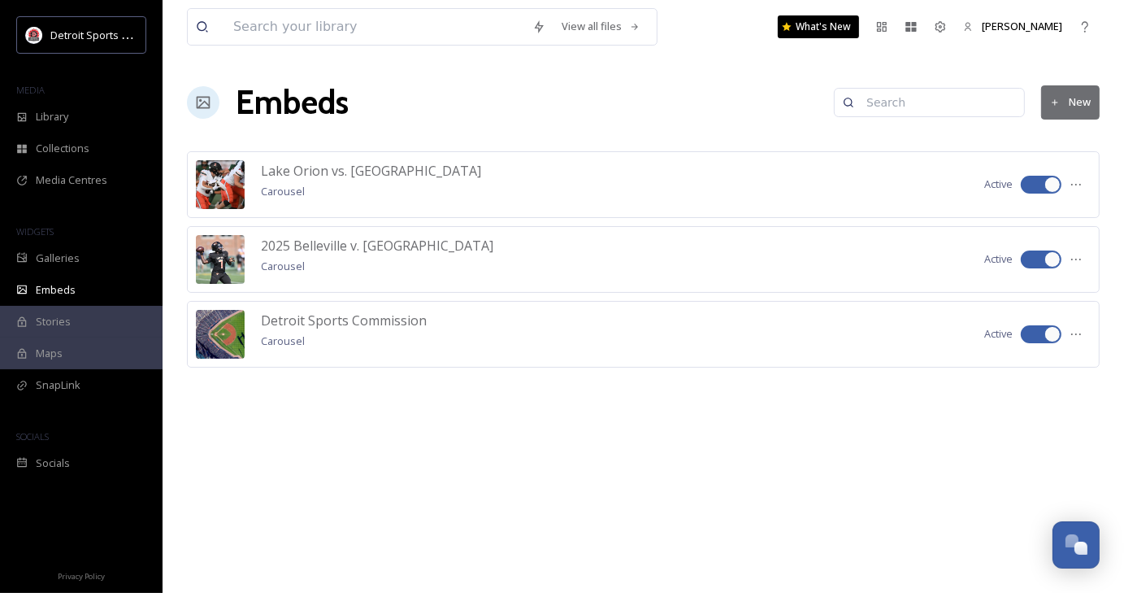
click at [598, 430] on div "View all files What's New [PERSON_NAME] Embeds [GEOGRAPHIC_DATA] Orion vs. Nort…" at bounding box center [644, 296] width 962 height 593
click at [1081, 105] on button "New" at bounding box center [1071, 101] width 59 height 33
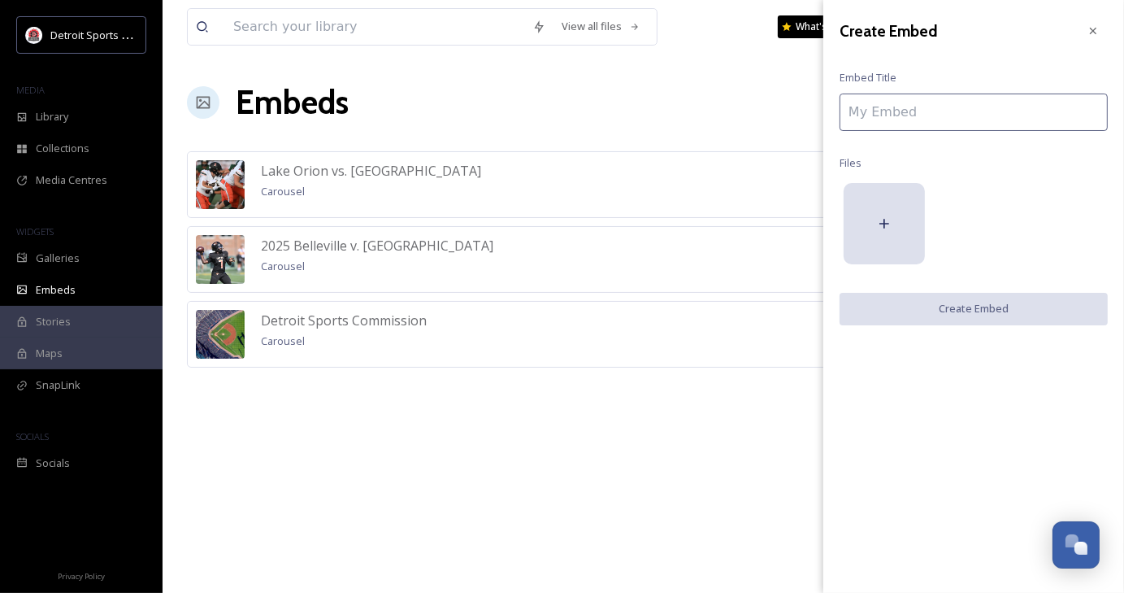
click at [917, 98] on input at bounding box center [974, 112] width 268 height 37
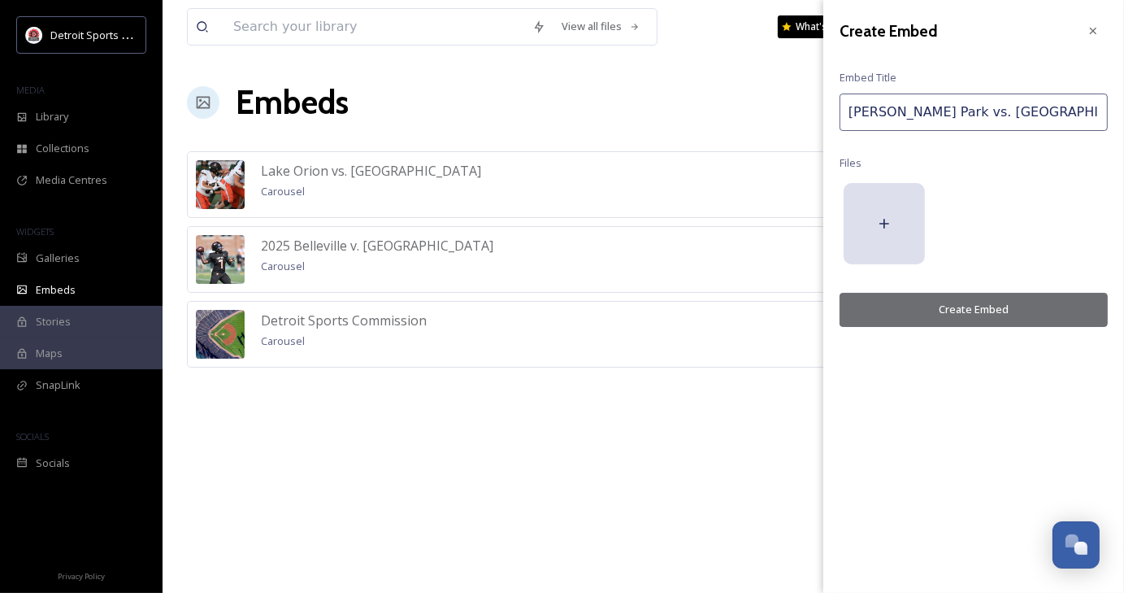
type input "[PERSON_NAME] Park vs. [GEOGRAPHIC_DATA]"
click at [885, 224] on icon at bounding box center [885, 225] width 10 height 10
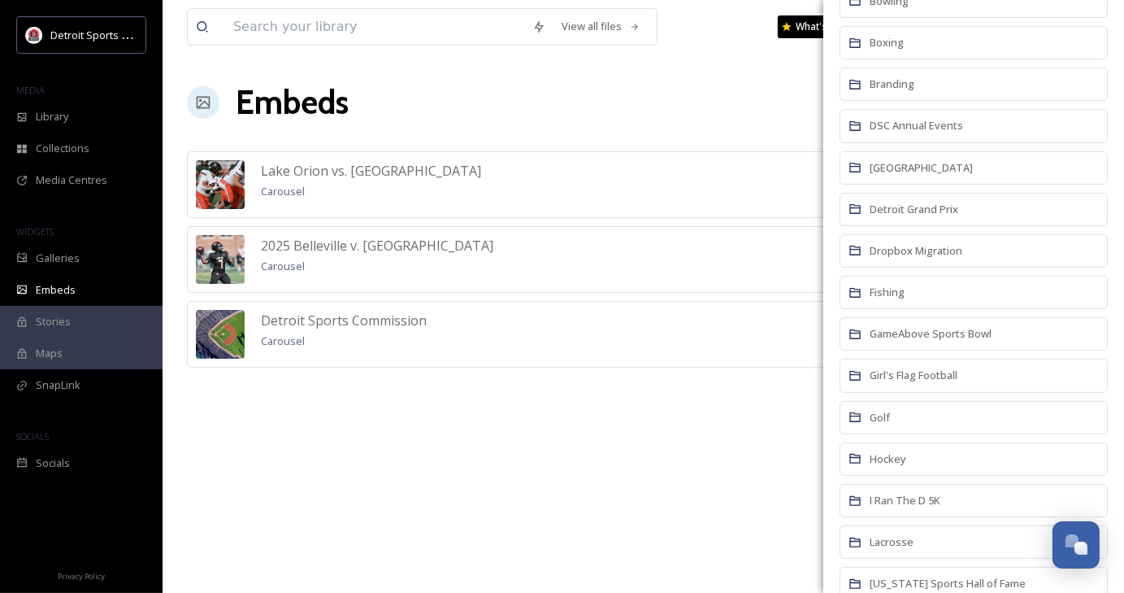
scroll to position [281, 0]
click at [948, 123] on span "DSC Annual Events" at bounding box center [917, 125] width 94 height 15
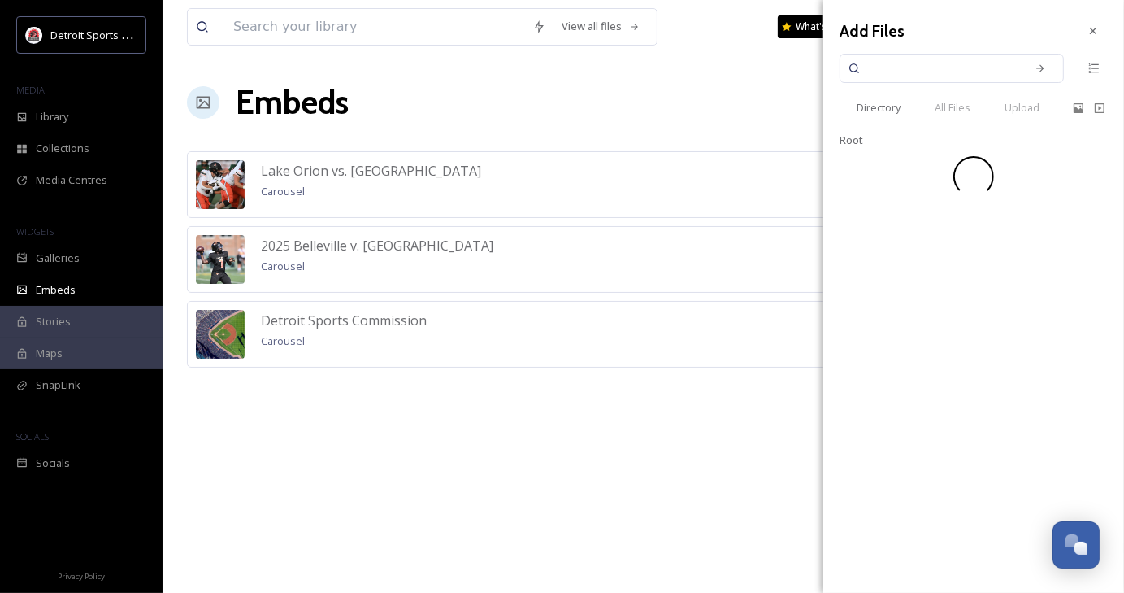
scroll to position [0, 0]
click at [948, 123] on div "All Files" at bounding box center [953, 107] width 70 height 33
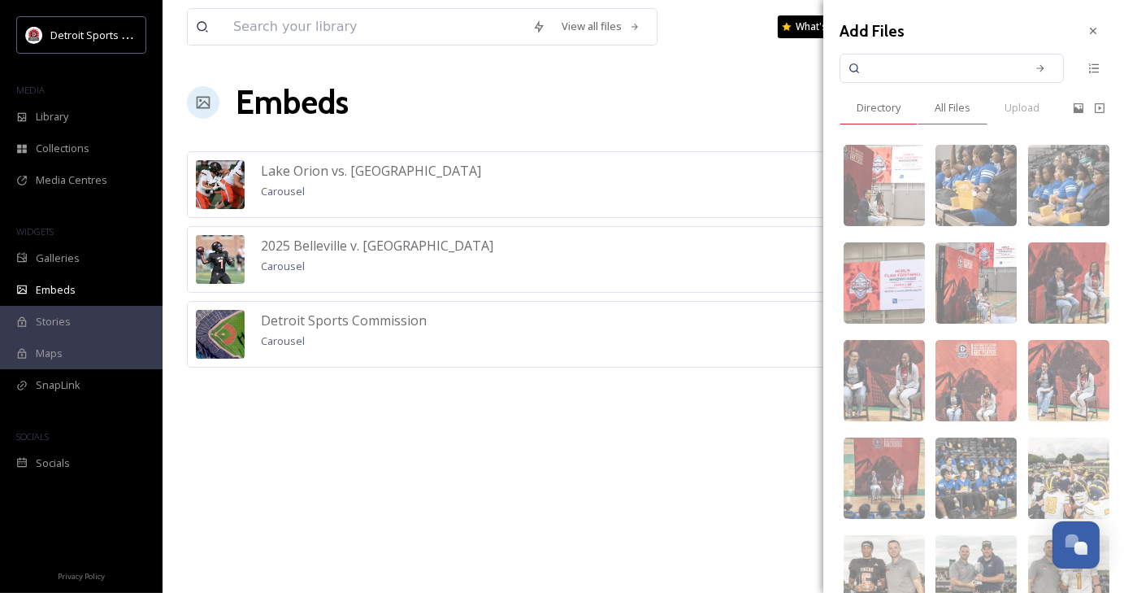
click at [873, 115] on span "Directory" at bounding box center [879, 107] width 44 height 15
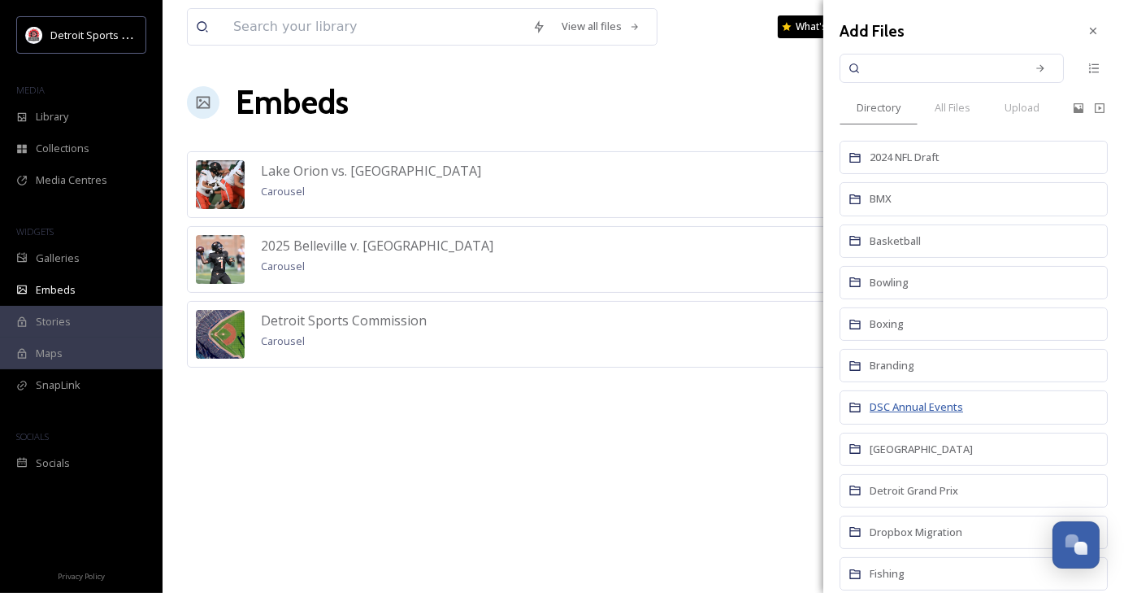
click at [931, 407] on span "DSC Annual Events" at bounding box center [917, 406] width 94 height 15
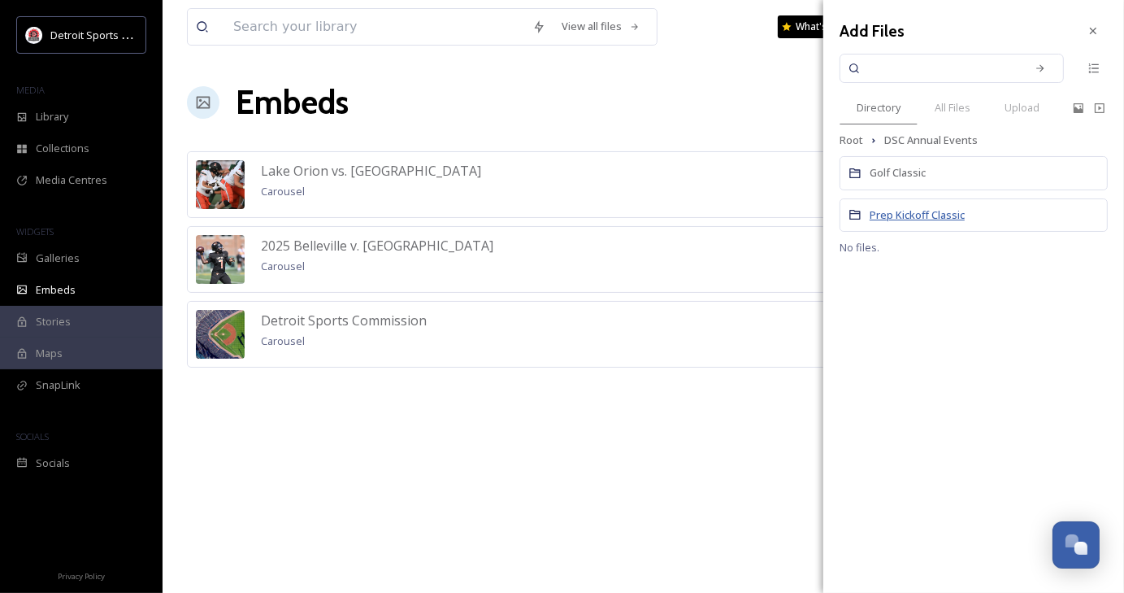
click at [920, 214] on span "Prep Kickoff Classic" at bounding box center [917, 214] width 95 height 15
click at [886, 294] on span "2025" at bounding box center [881, 297] width 23 height 15
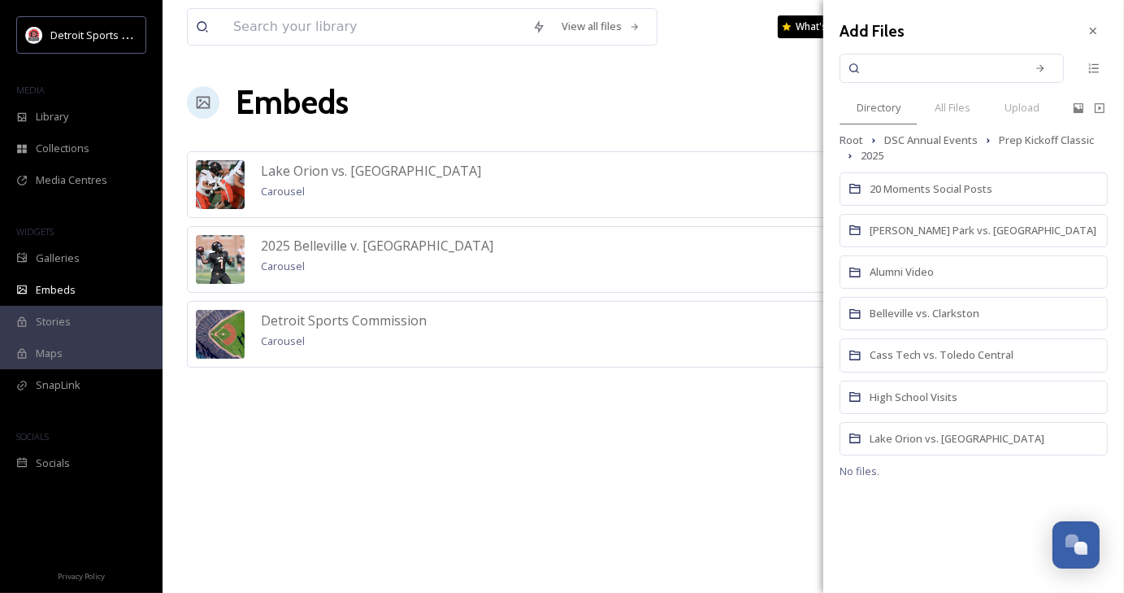
click at [937, 237] on div "[PERSON_NAME] Park vs. [GEOGRAPHIC_DATA]" at bounding box center [974, 230] width 268 height 33
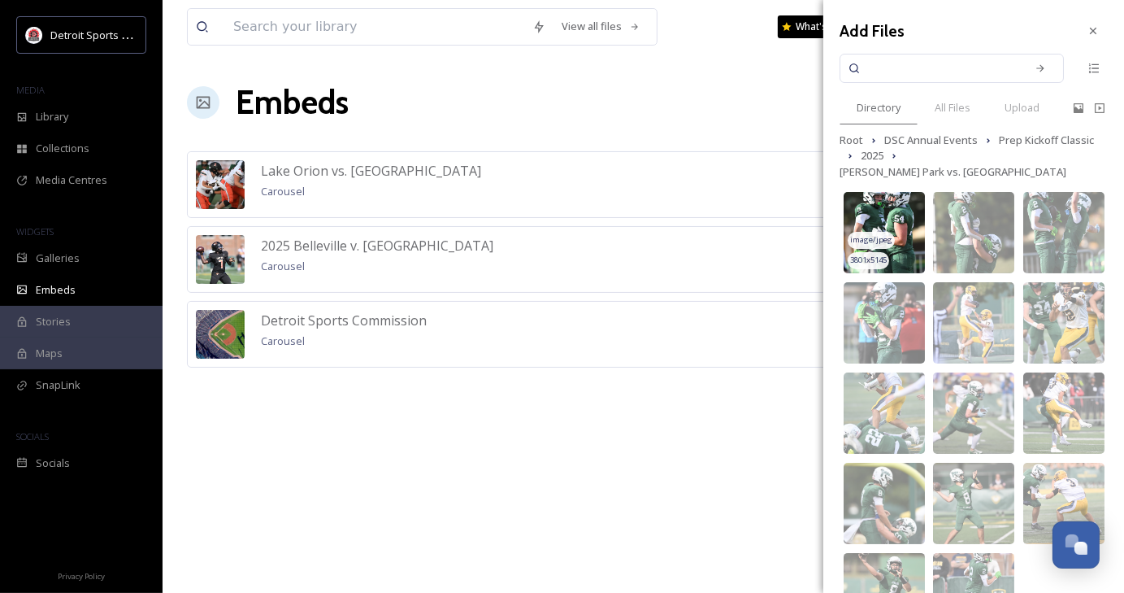
click at [898, 217] on img at bounding box center [884, 232] width 81 height 81
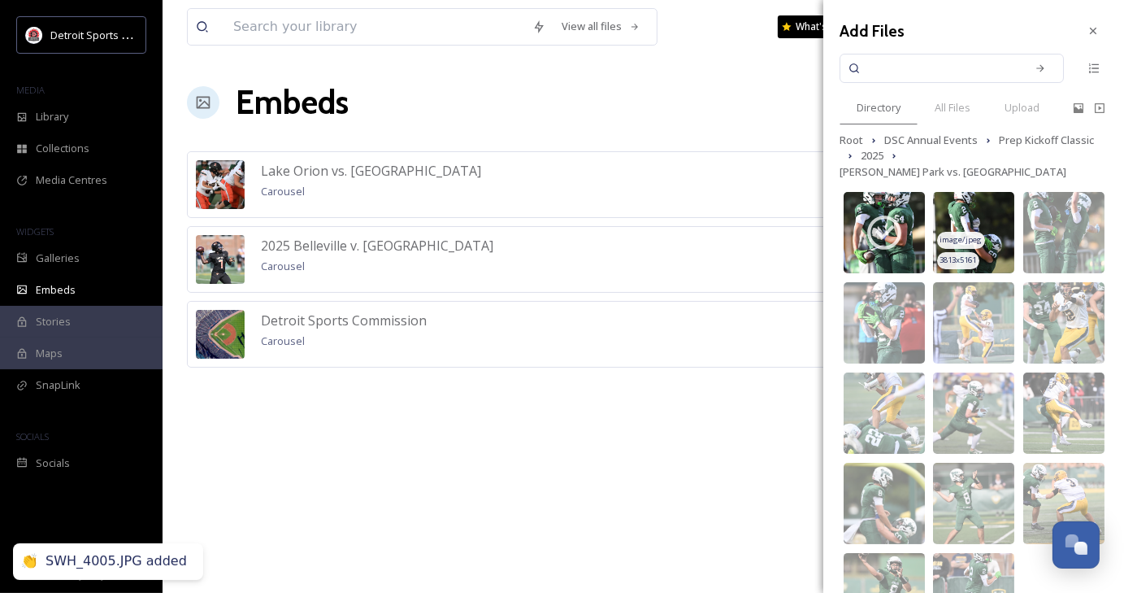
click at [963, 232] on div "image/jpeg" at bounding box center [960, 240] width 47 height 17
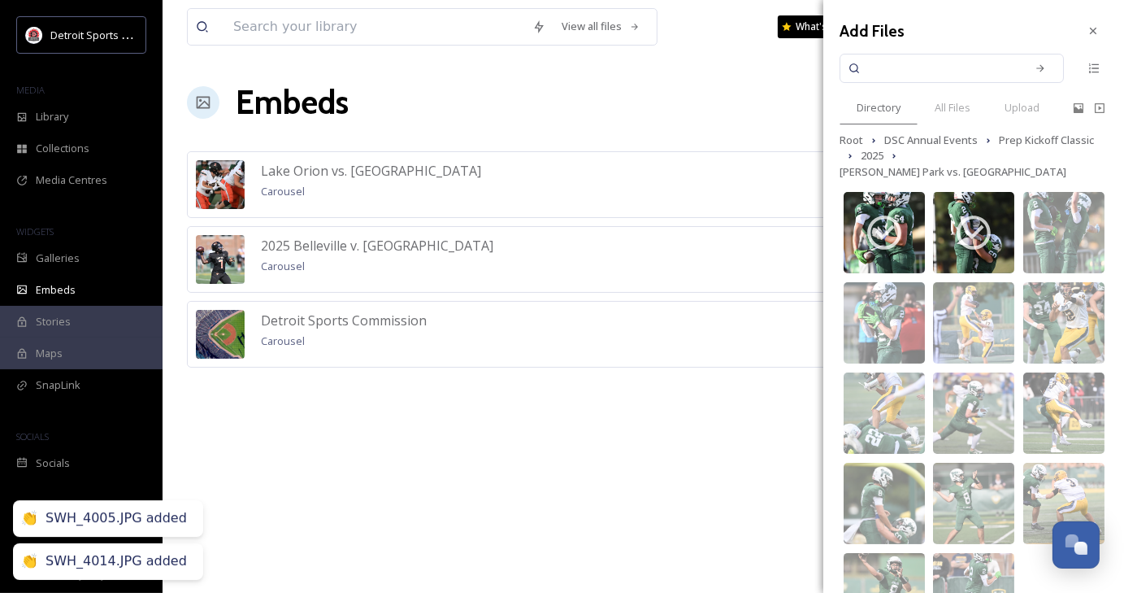
click at [1020, 219] on div "image/jpeg 4028 x 5453 image/jpeg 3739 x 5061 image/jpeg 3309 x 4480 image/jpeg…" at bounding box center [1064, 413] width 89 height 450
click at [1040, 234] on span "image/jpeg" at bounding box center [1051, 239] width 42 height 11
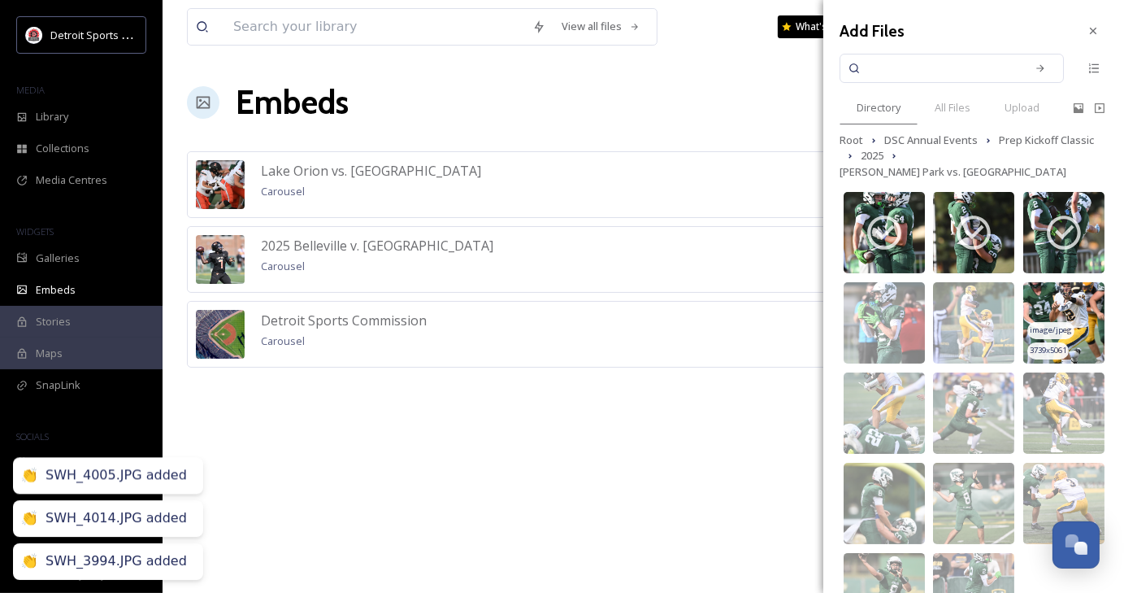
click at [1060, 342] on div "3739 x 5061" at bounding box center [1048, 350] width 41 height 17
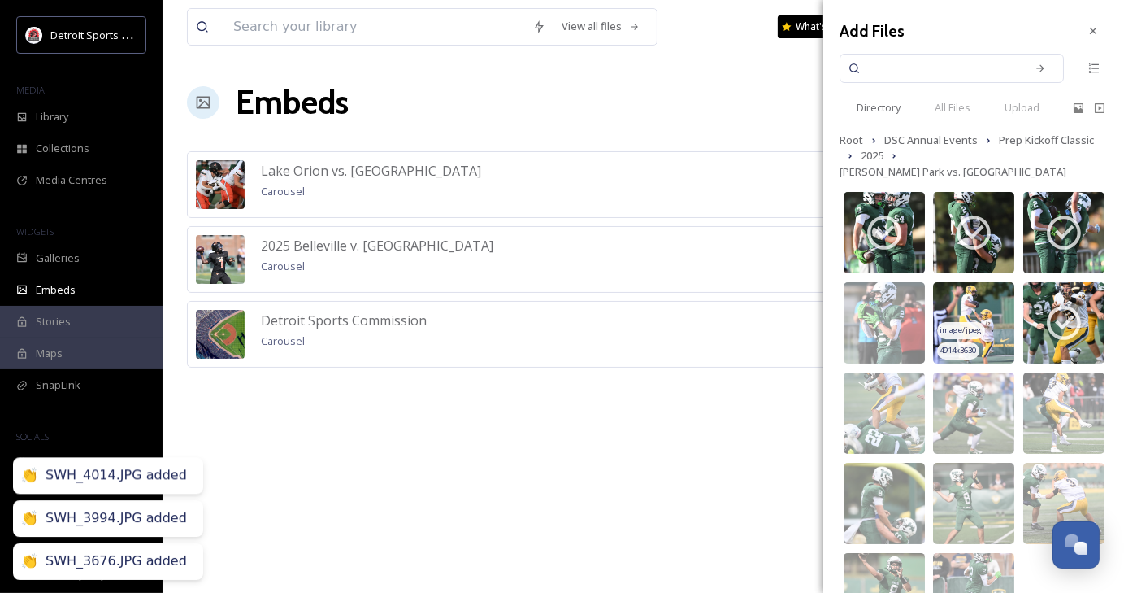
click at [946, 322] on div "image/jpeg" at bounding box center [960, 330] width 47 height 17
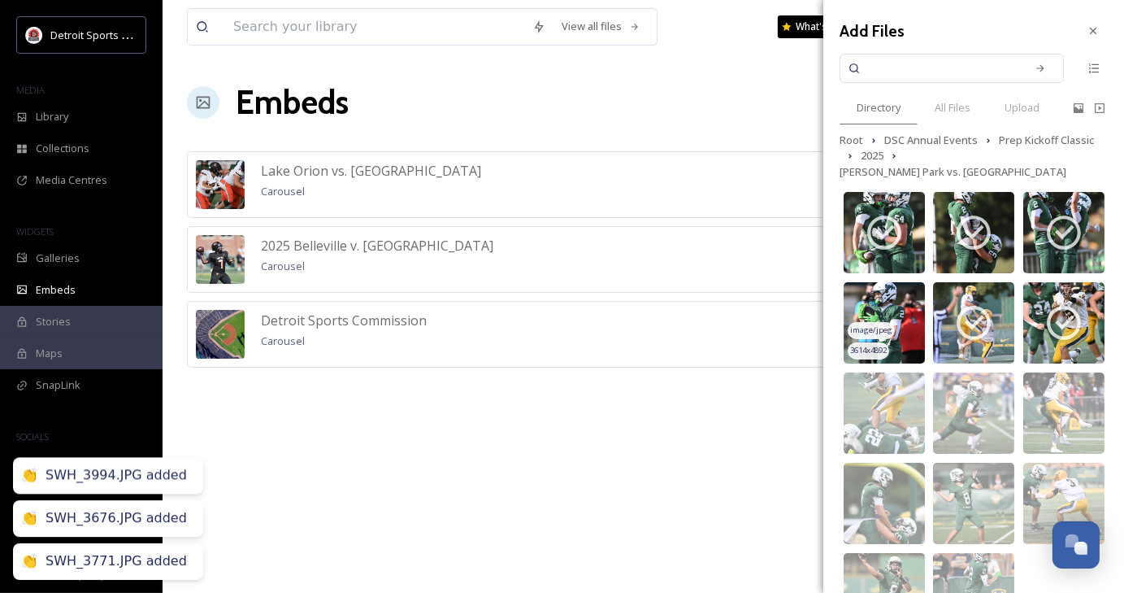
click at [891, 322] on div "image/jpeg" at bounding box center [871, 330] width 47 height 17
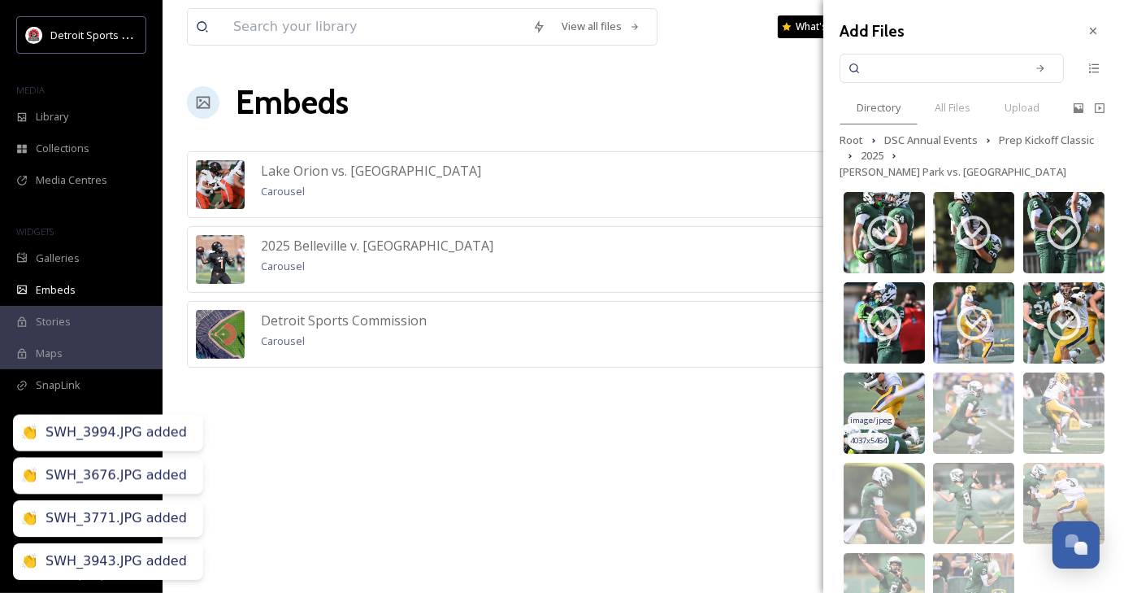
click at [896, 396] on img at bounding box center [884, 412] width 81 height 81
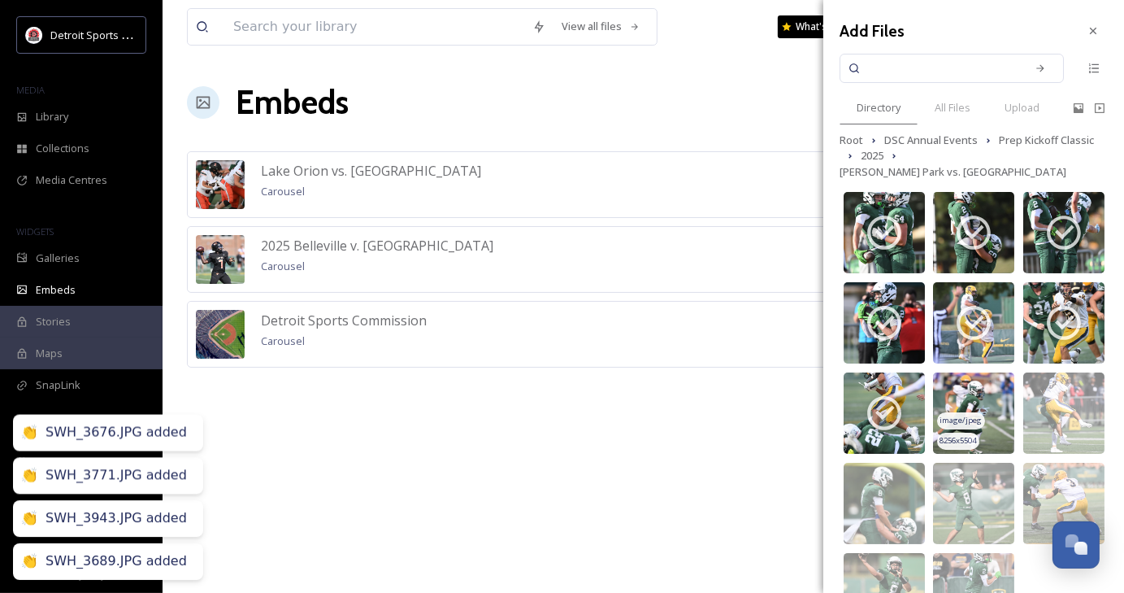
click at [985, 404] on img at bounding box center [973, 412] width 81 height 81
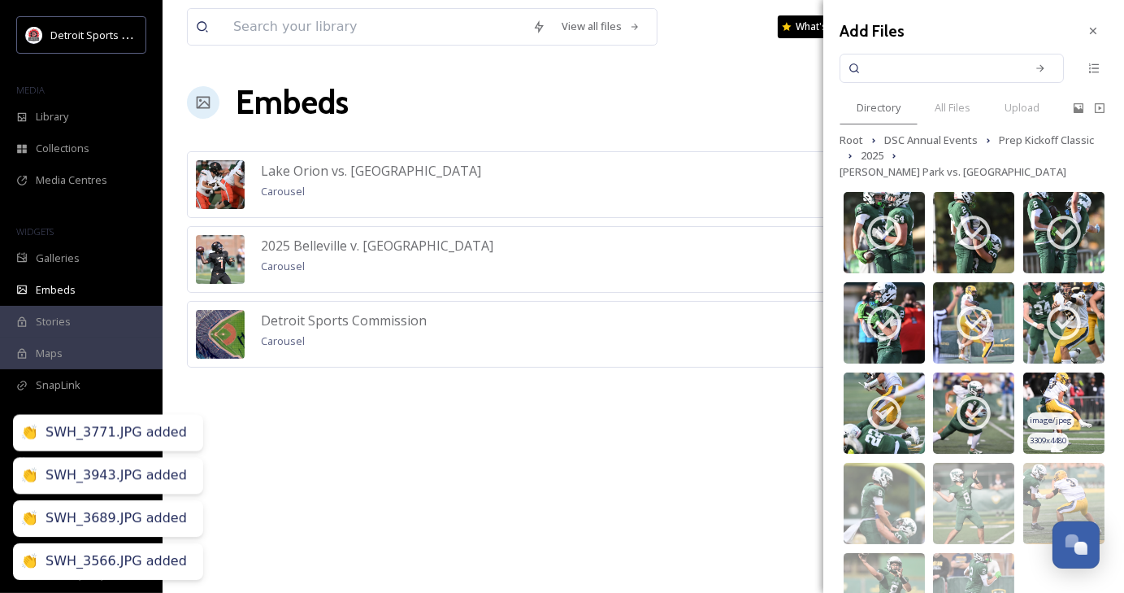
click at [1059, 389] on img at bounding box center [1064, 412] width 81 height 81
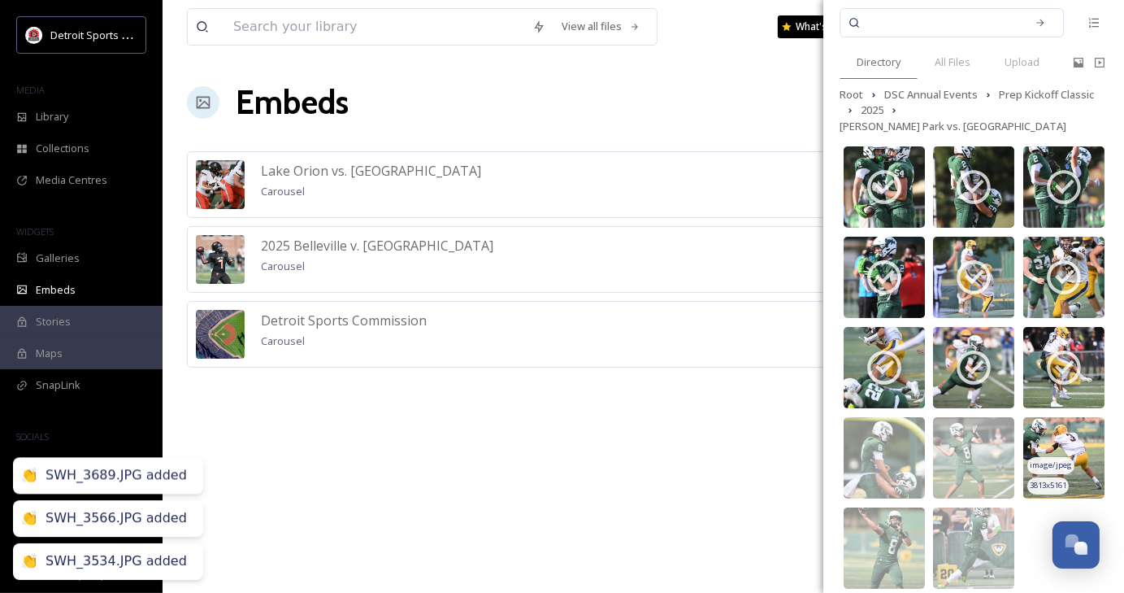
click at [1068, 442] on img at bounding box center [1064, 457] width 81 height 81
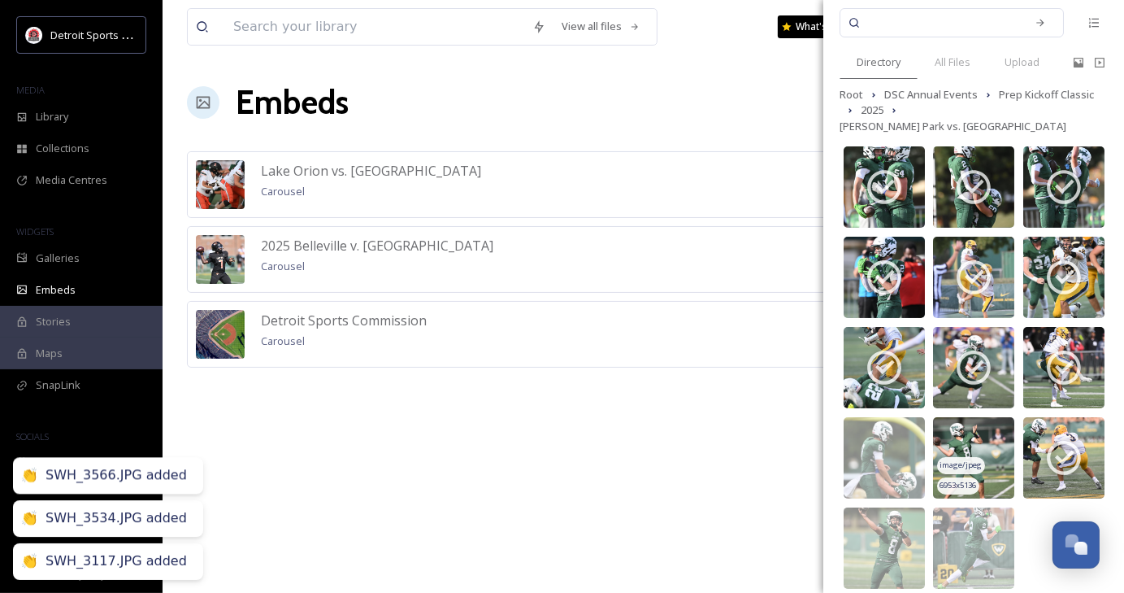
click at [973, 459] on span "image/jpeg" at bounding box center [962, 464] width 42 height 11
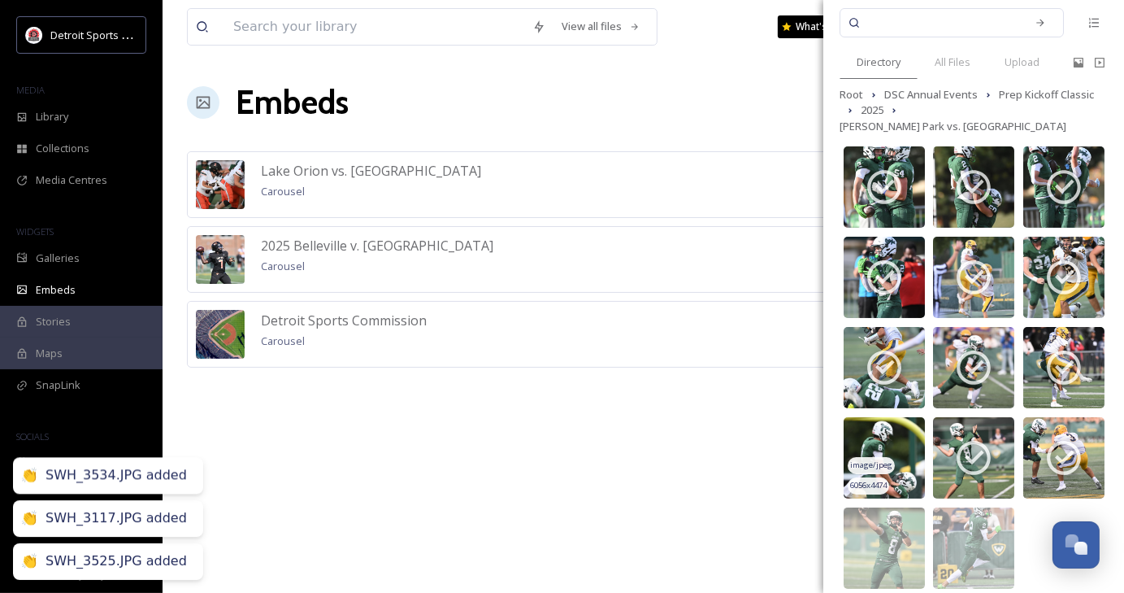
click at [886, 457] on div "image/jpeg" at bounding box center [871, 465] width 47 height 17
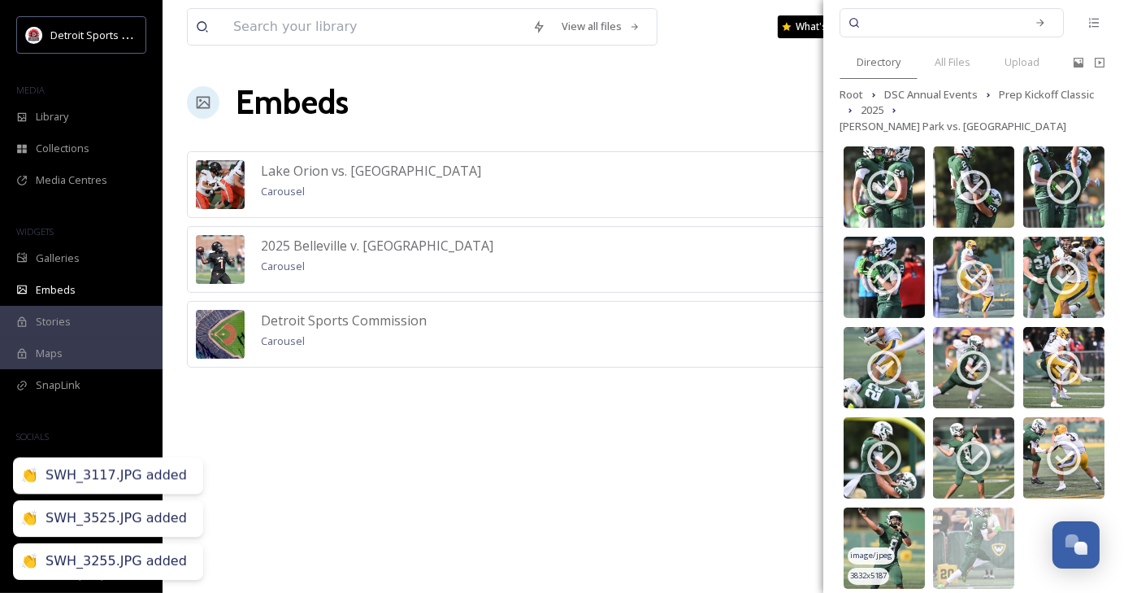
click at [890, 550] on img at bounding box center [884, 547] width 81 height 81
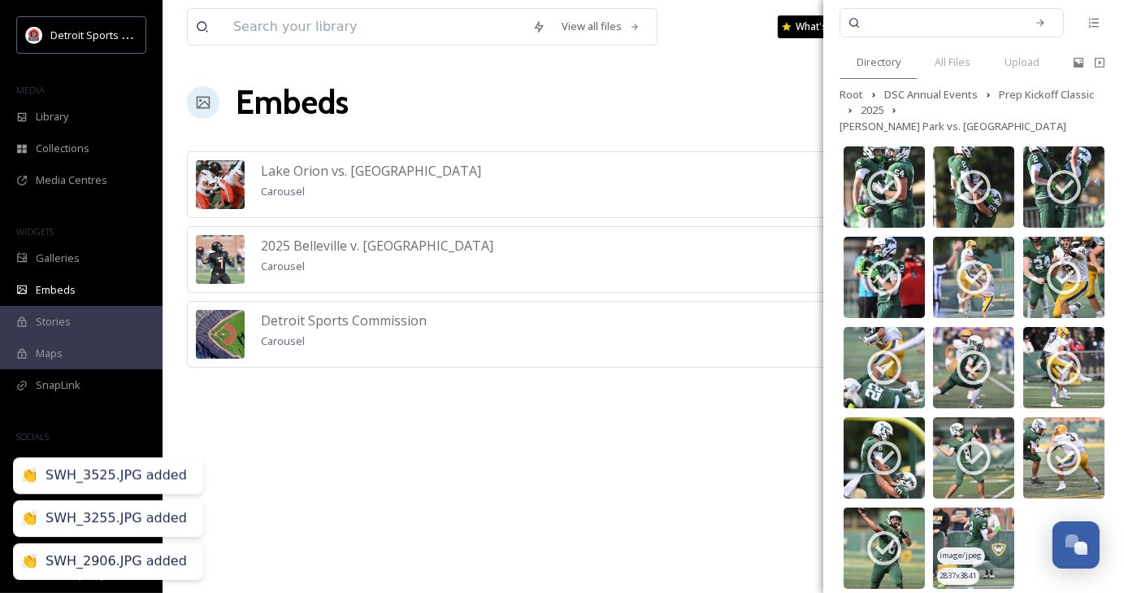
click at [974, 530] on img at bounding box center [973, 547] width 81 height 81
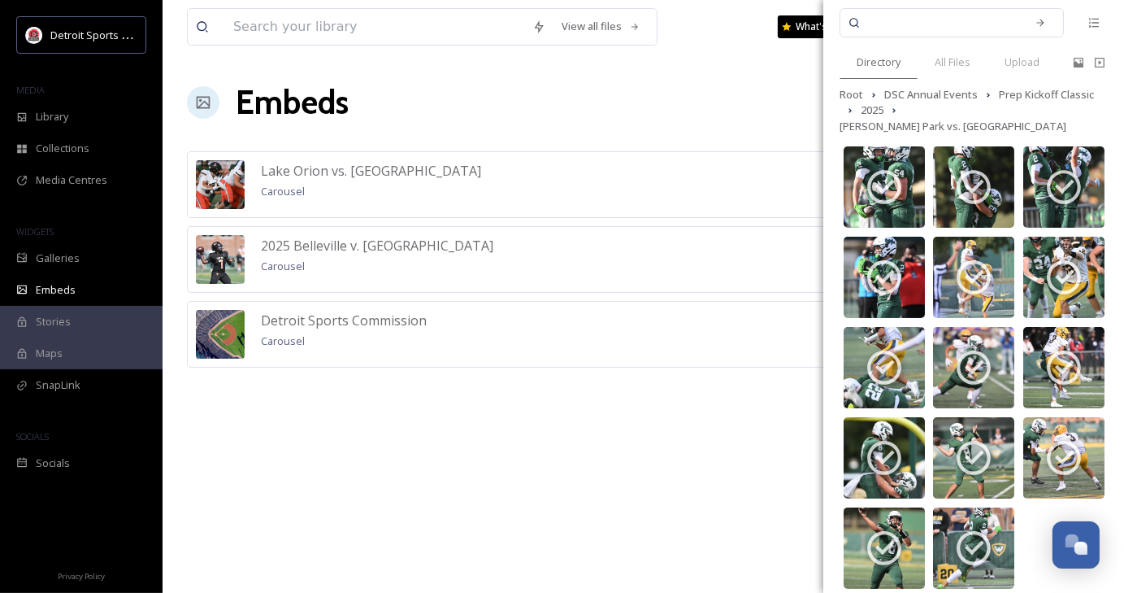
scroll to position [0, 0]
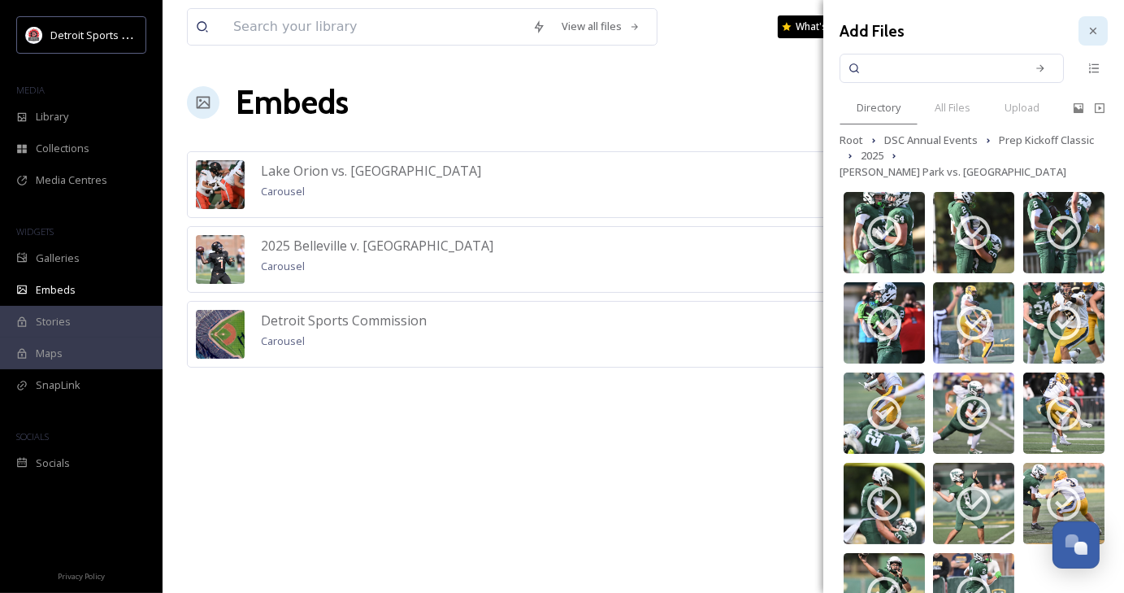
click at [1087, 24] on icon at bounding box center [1093, 30] width 13 height 13
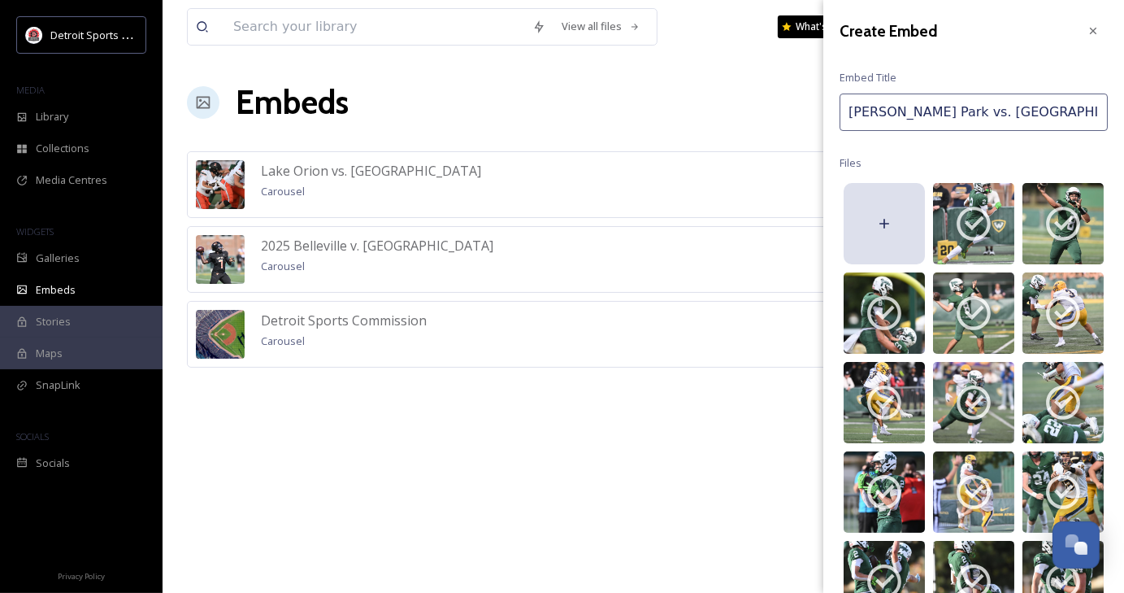
scroll to position [374, 0]
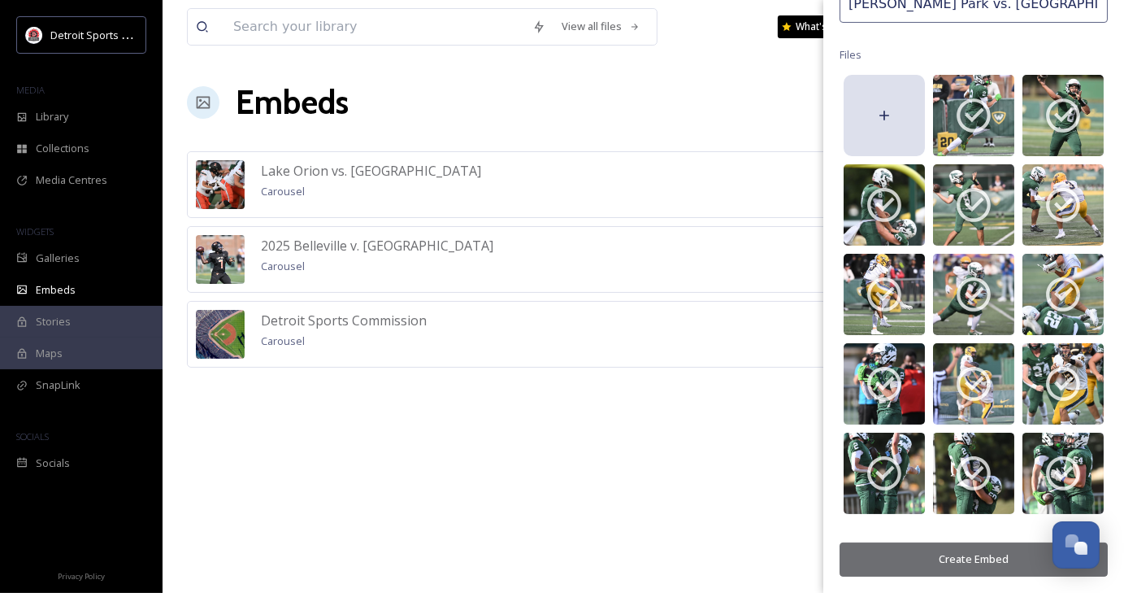
click at [996, 562] on button "Create Embed" at bounding box center [974, 558] width 268 height 33
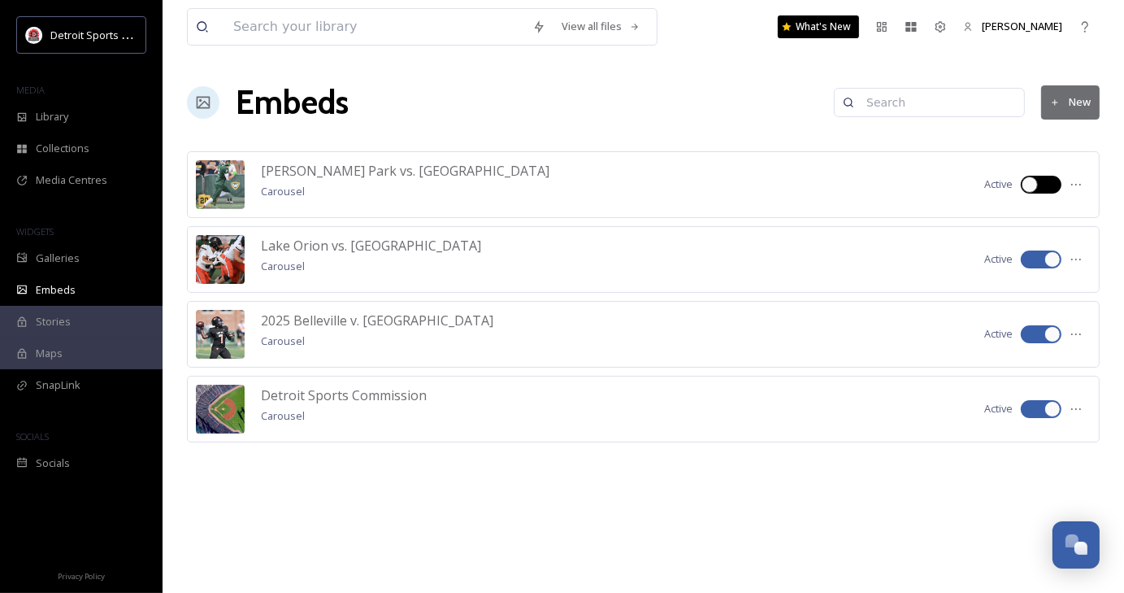
click at [1048, 189] on div at bounding box center [1041, 185] width 41 height 18
checkbox input "true"
click at [1083, 183] on div at bounding box center [1076, 184] width 29 height 29
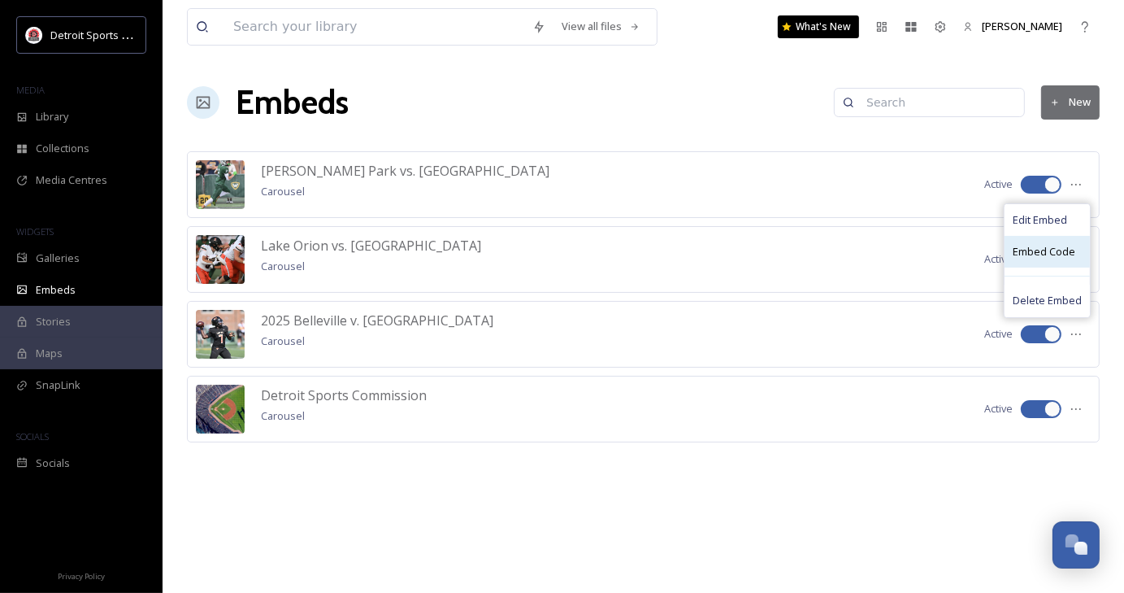
click at [1060, 246] on span "Embed Code" at bounding box center [1044, 251] width 63 height 15
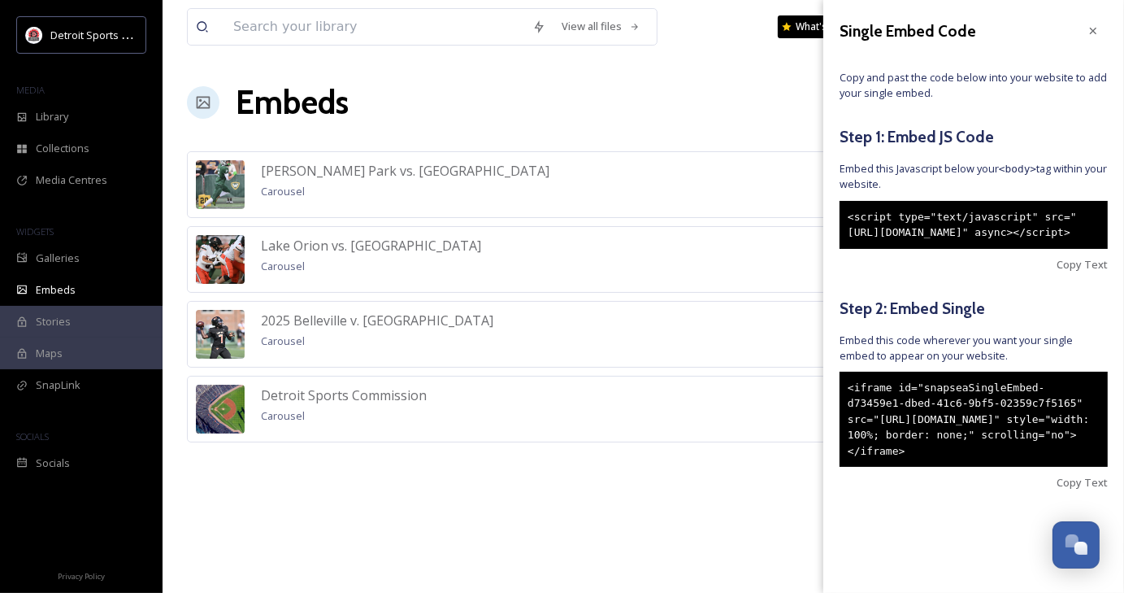
drag, startPoint x: 1034, startPoint y: 498, endPoint x: 842, endPoint y: 414, distance: 209.4
click at [842, 414] on div "<iframe id="snapseaSingleEmbed-d73459e1-dbed-41c6-9bf5-02359c7f5165" src="[URL]…" at bounding box center [974, 420] width 268 height 96
copy div "<iframe id="snapseaSingleEmbed-d73459e1-dbed-41c6-9bf5-02359c7f5165" src="[URL]…"
click at [1088, 39] on div at bounding box center [1093, 30] width 29 height 29
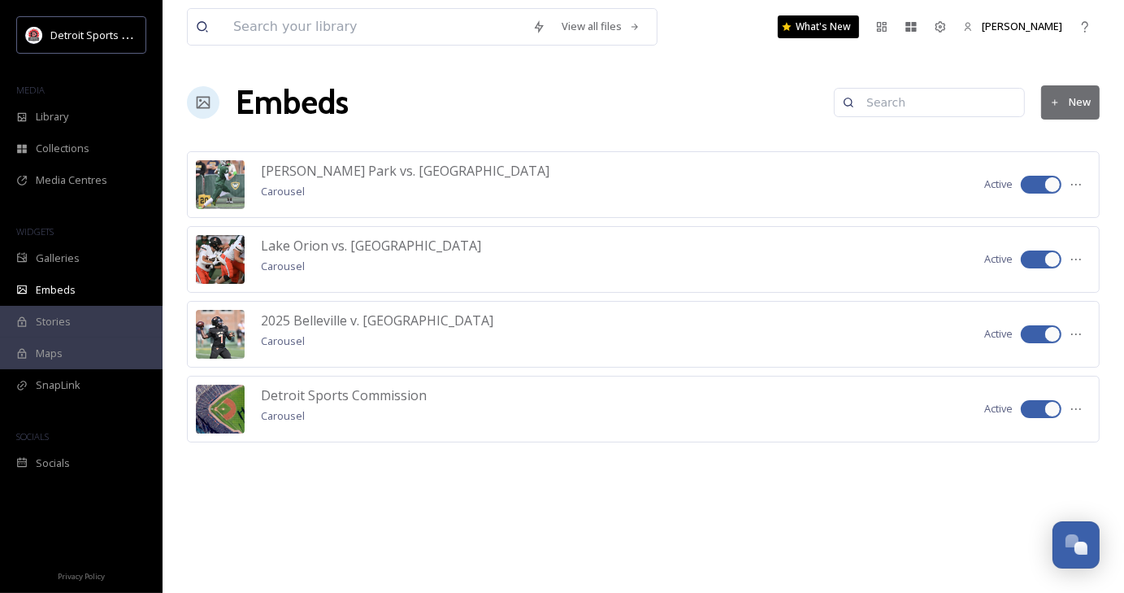
click at [1055, 100] on icon at bounding box center [1055, 103] width 11 height 11
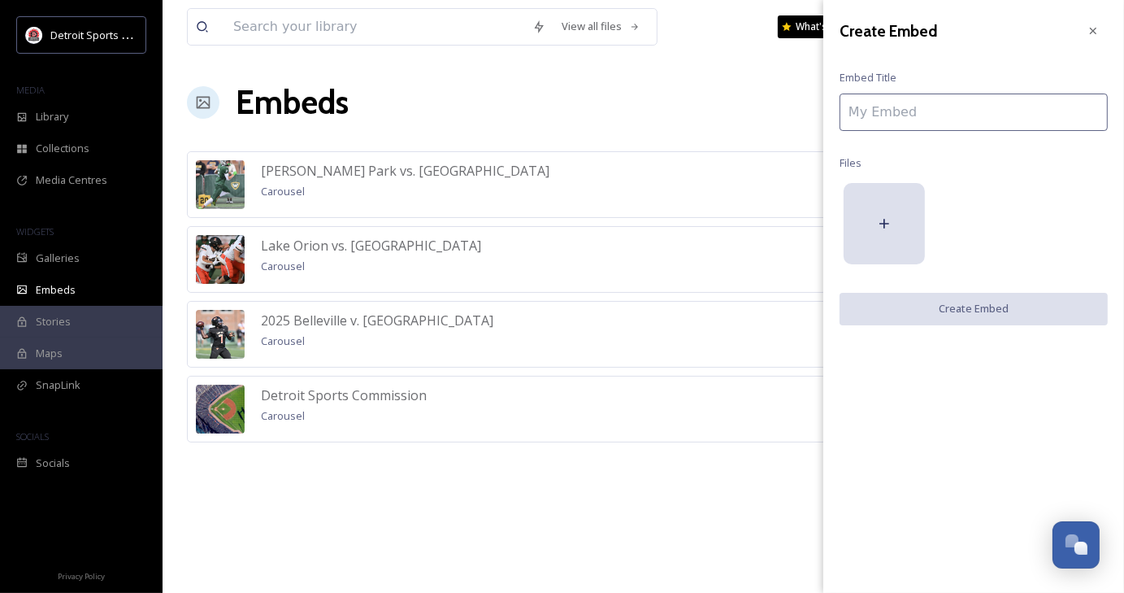
click at [896, 109] on input at bounding box center [974, 112] width 268 height 37
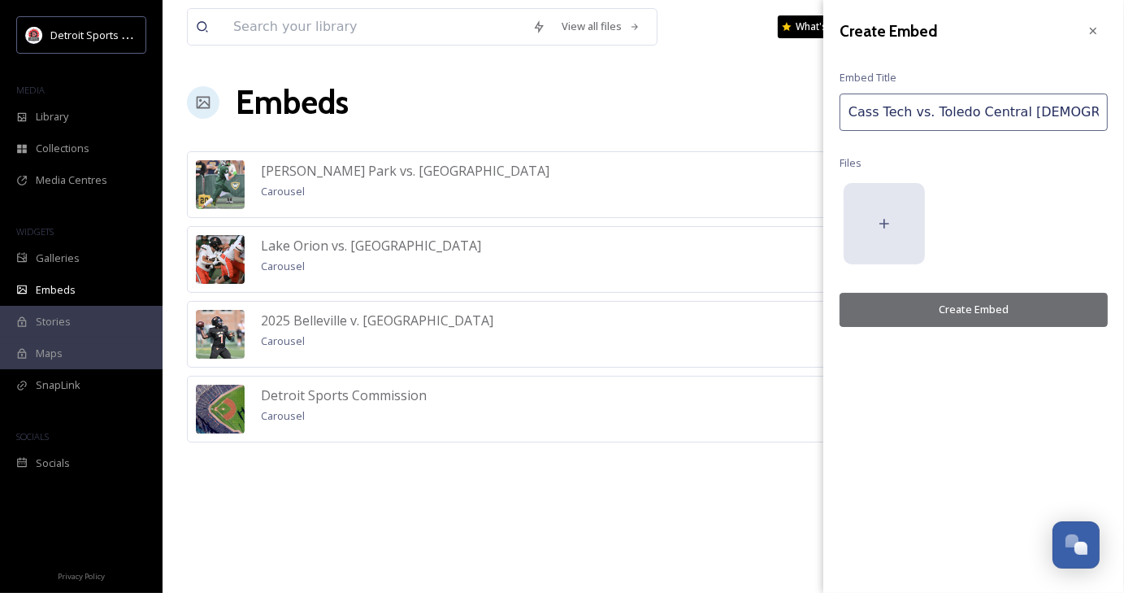
type input "Cass Tech vs. Toledo Central [DEMOGRAPHIC_DATA]"
click at [878, 242] on div at bounding box center [884, 223] width 81 height 81
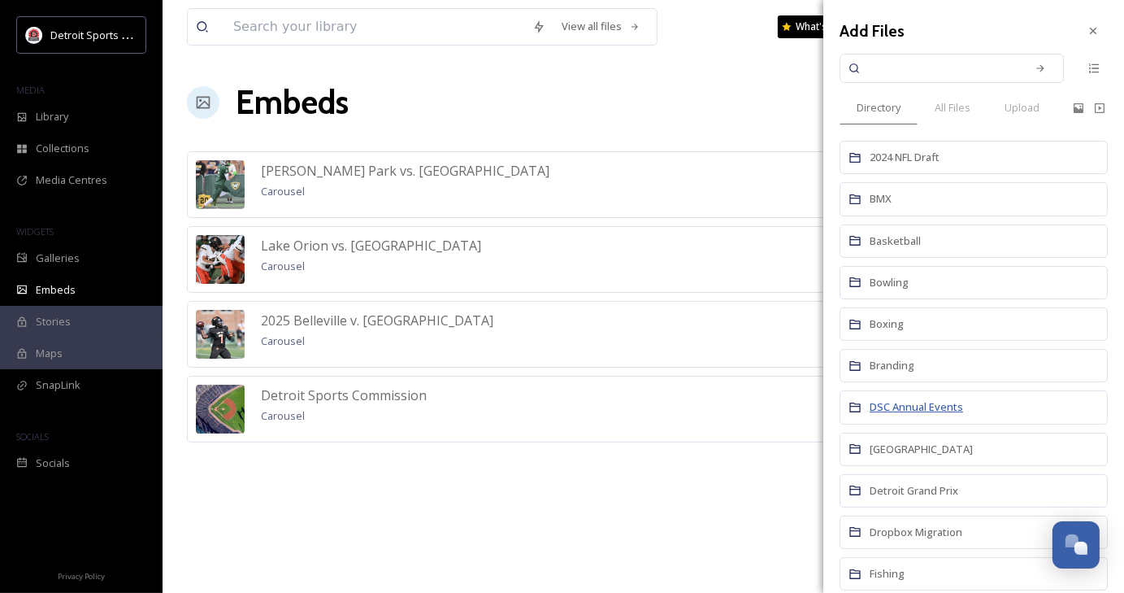
click at [907, 411] on span "DSC Annual Events" at bounding box center [917, 406] width 94 height 15
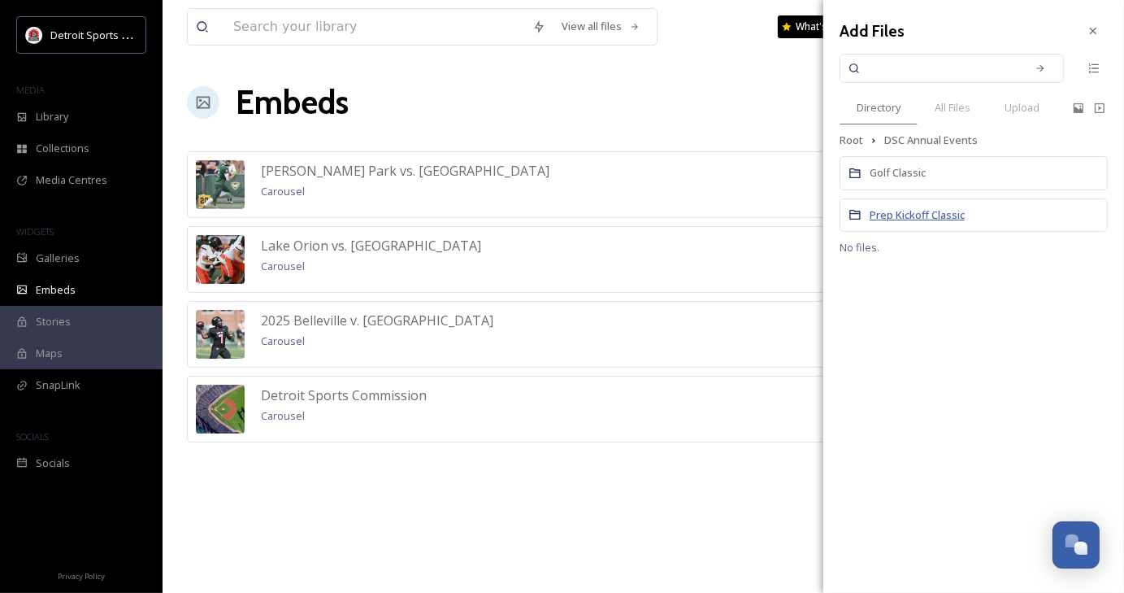
click at [922, 219] on span "Prep Kickoff Classic" at bounding box center [917, 214] width 95 height 15
click at [883, 292] on span "2025" at bounding box center [881, 297] width 23 height 15
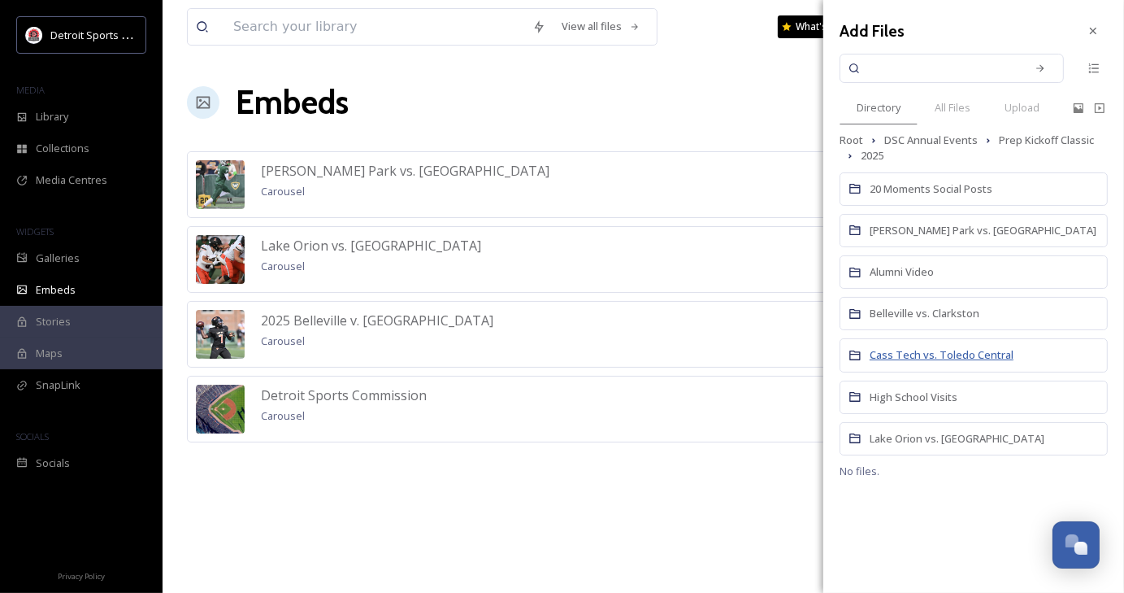
click at [935, 350] on span "Cass Tech vs. Toledo Central" at bounding box center [942, 354] width 144 height 15
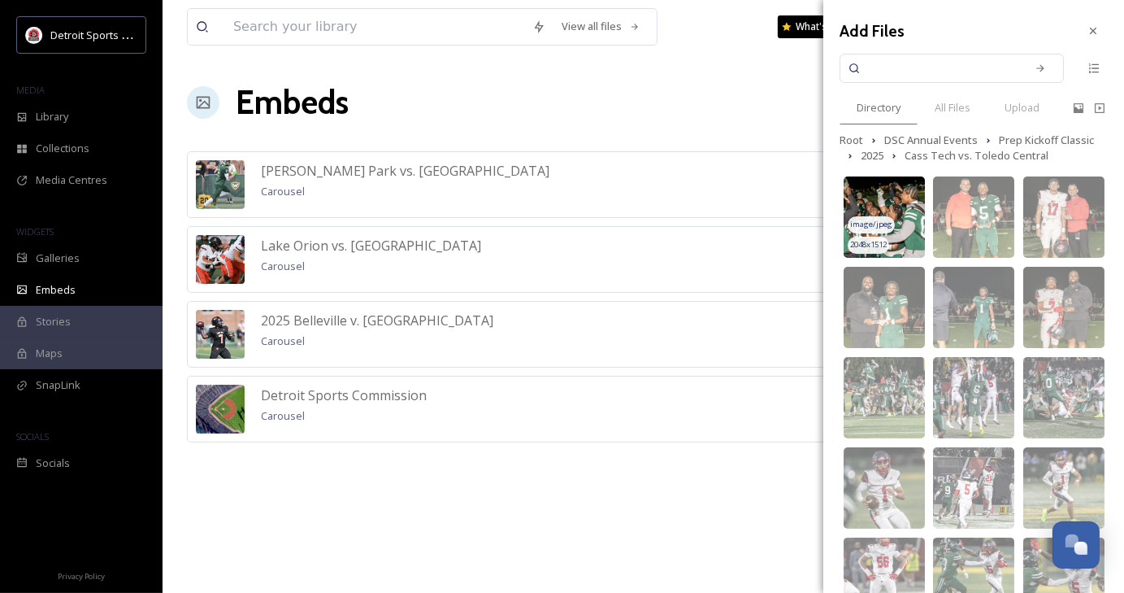
click at [896, 229] on img at bounding box center [884, 216] width 81 height 81
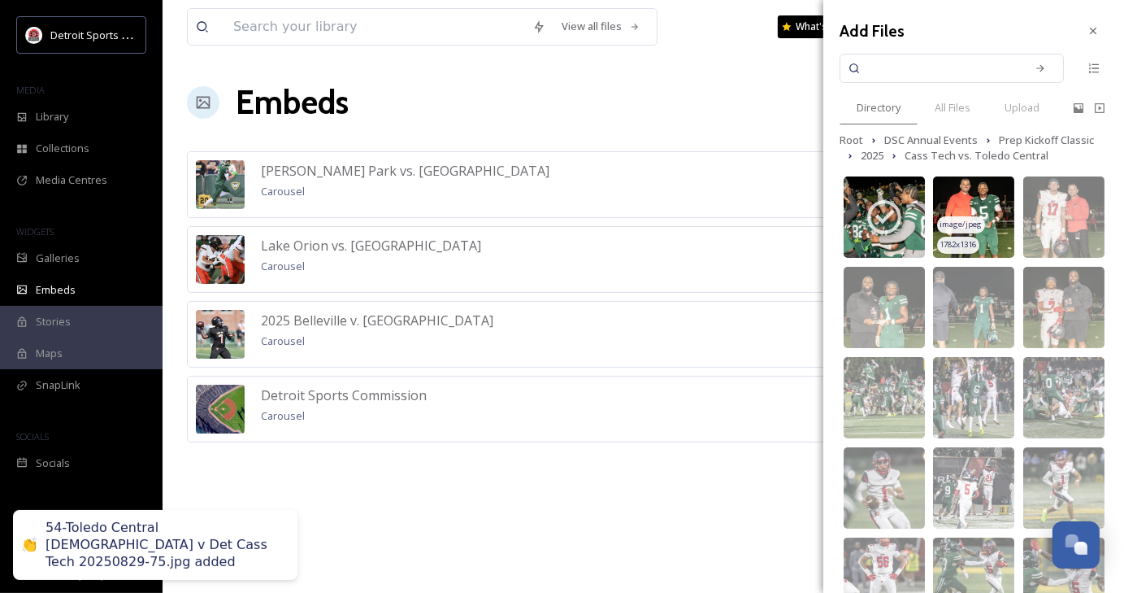
click at [963, 223] on span "image/jpeg" at bounding box center [962, 224] width 42 height 11
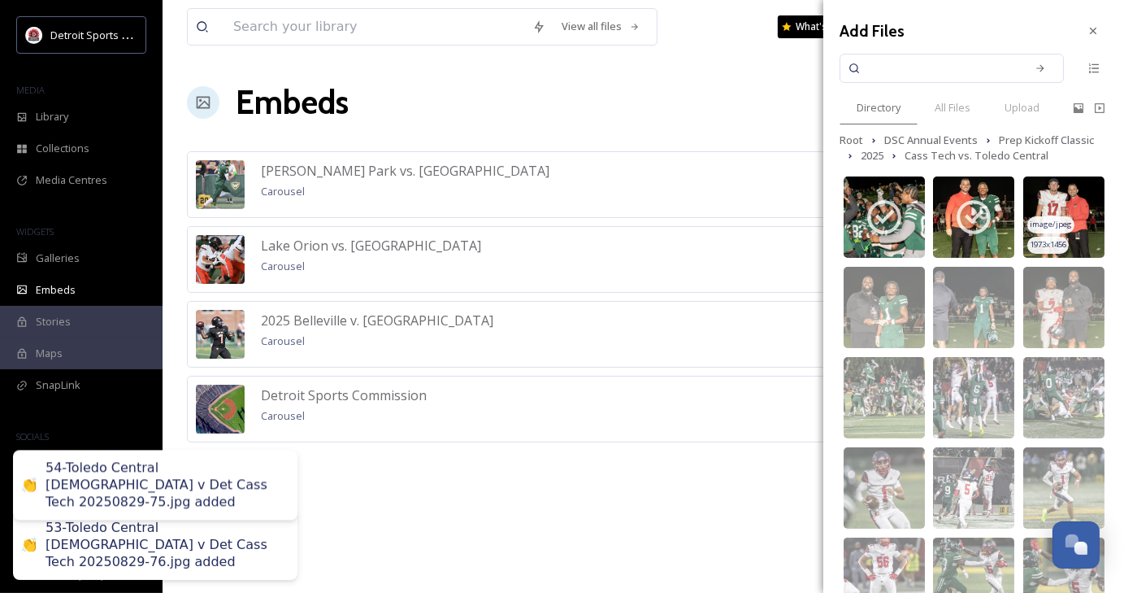
click at [1055, 222] on span "image/jpeg" at bounding box center [1051, 224] width 42 height 11
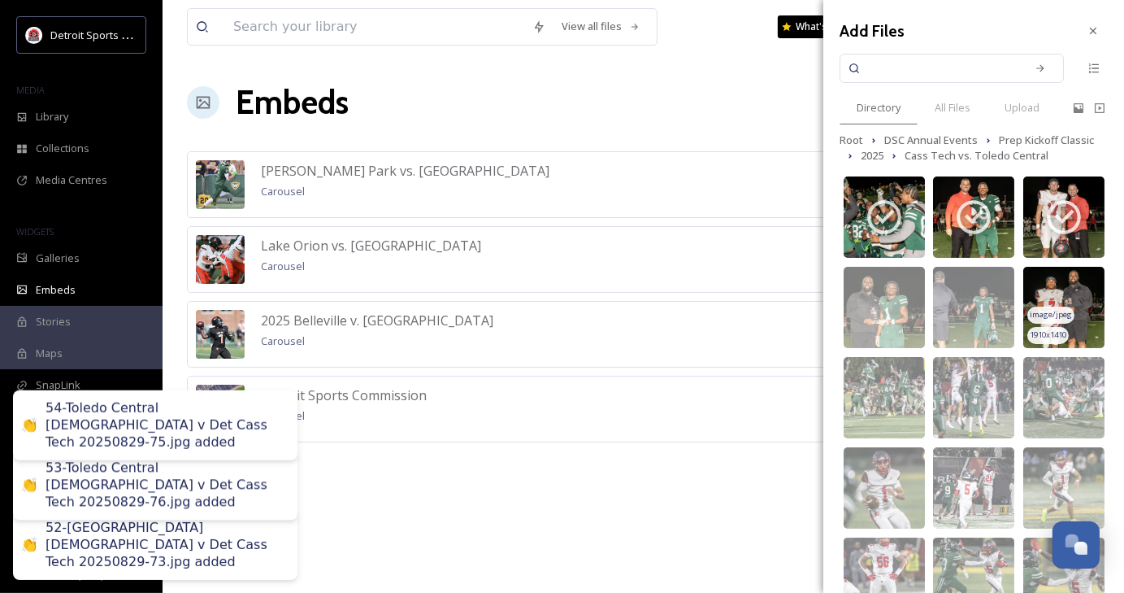
click at [1059, 309] on span "image/jpeg" at bounding box center [1051, 314] width 42 height 11
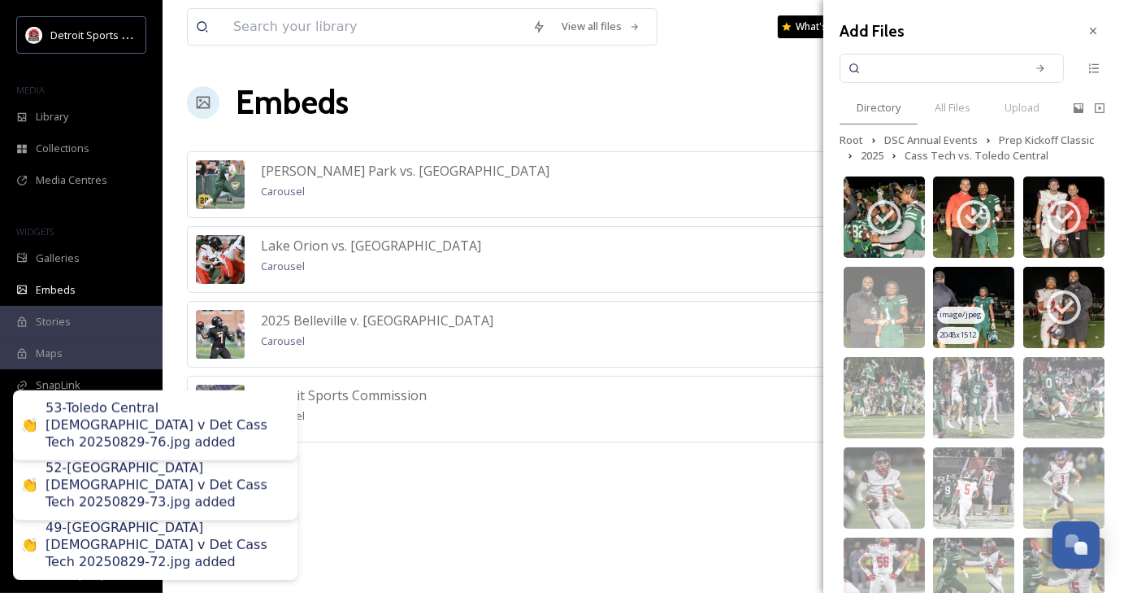
click at [963, 311] on span "image/jpeg" at bounding box center [962, 314] width 42 height 11
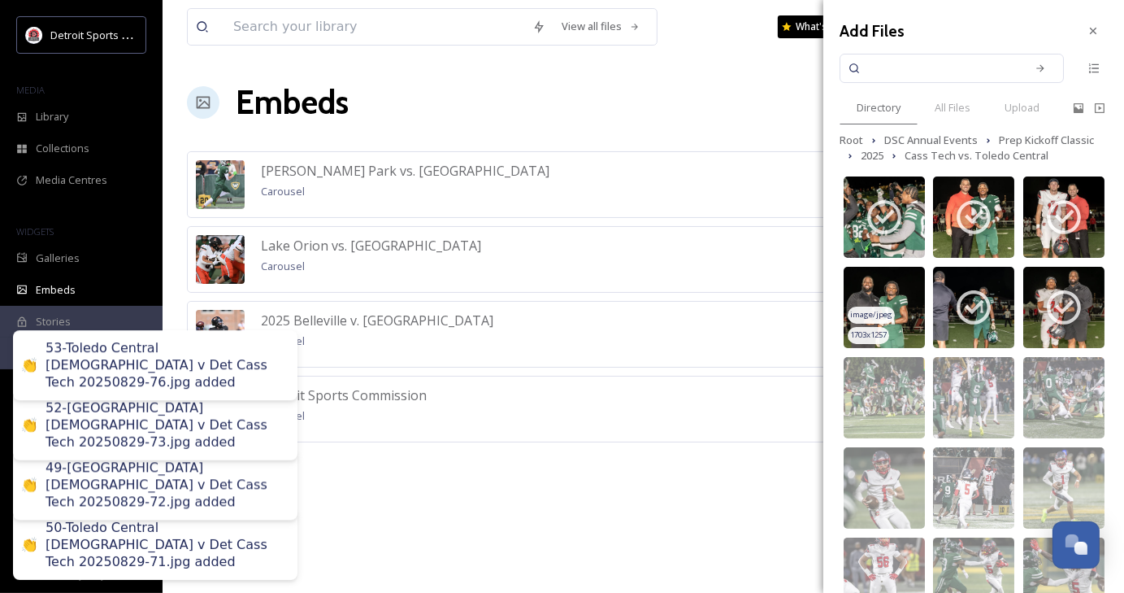
click at [891, 309] on span "image/jpeg" at bounding box center [871, 314] width 42 height 11
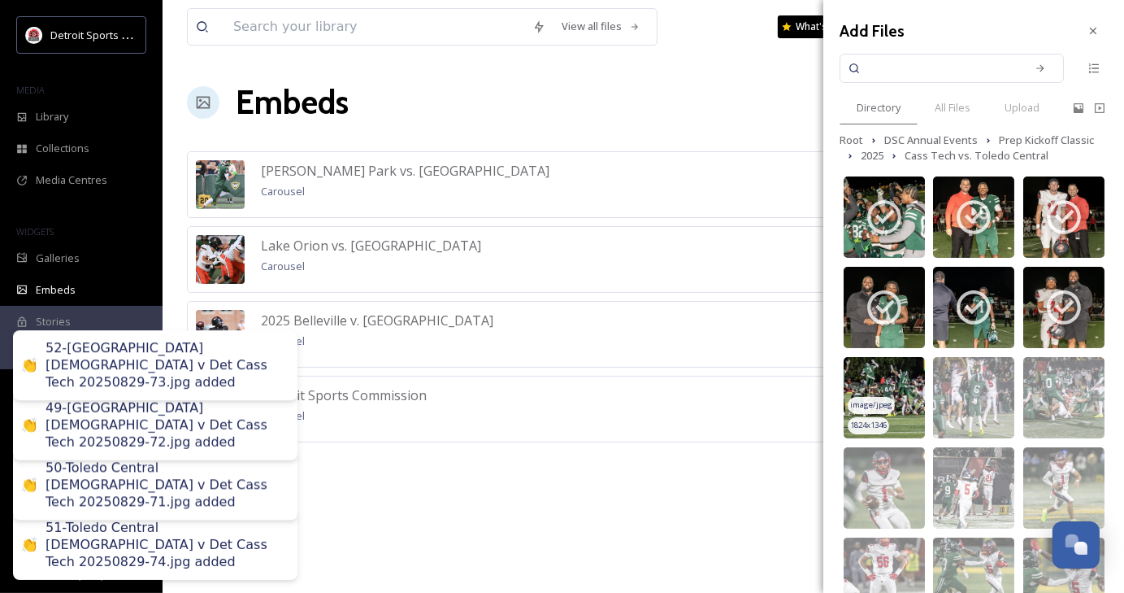
click at [899, 391] on img at bounding box center [884, 397] width 81 height 81
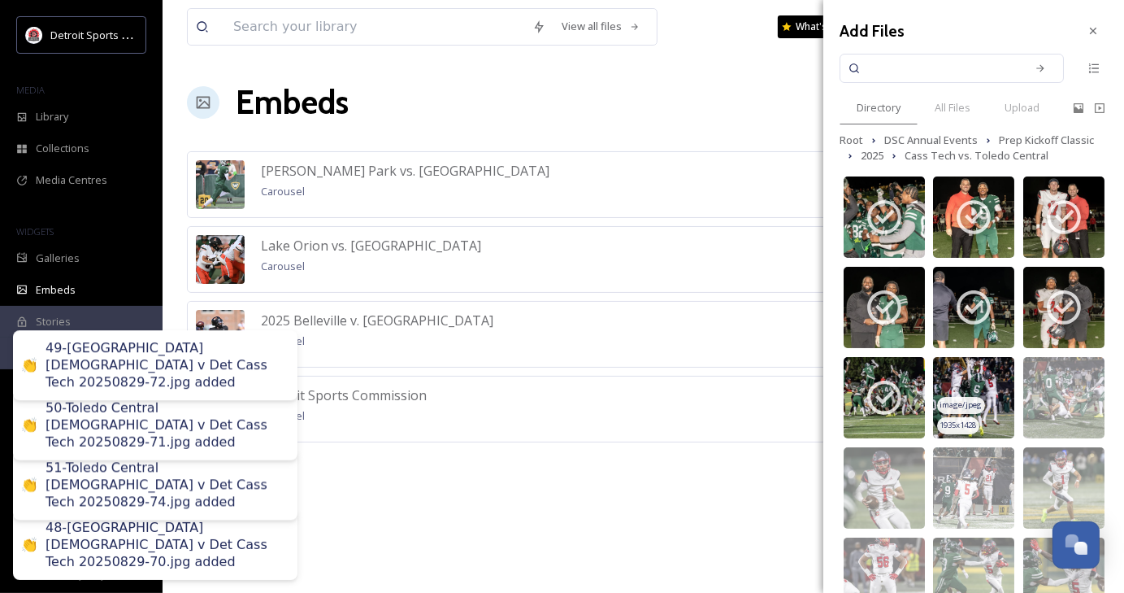
click at [1004, 401] on img at bounding box center [973, 397] width 81 height 81
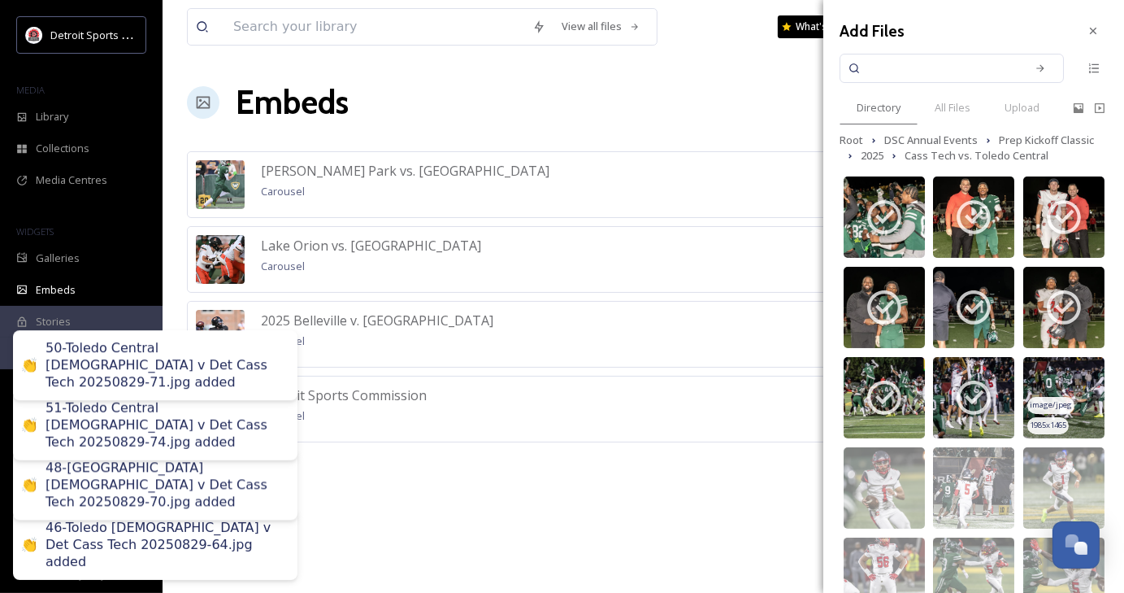
click at [1044, 398] on div "image/jpeg" at bounding box center [1051, 405] width 47 height 17
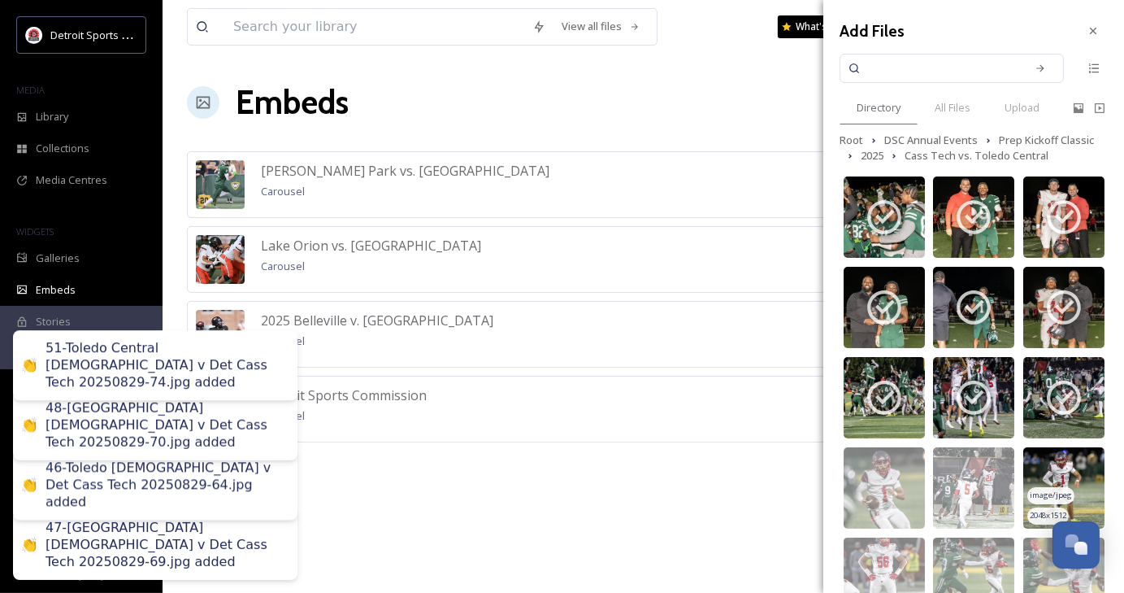
click at [1049, 487] on div "image/jpeg" at bounding box center [1051, 495] width 47 height 17
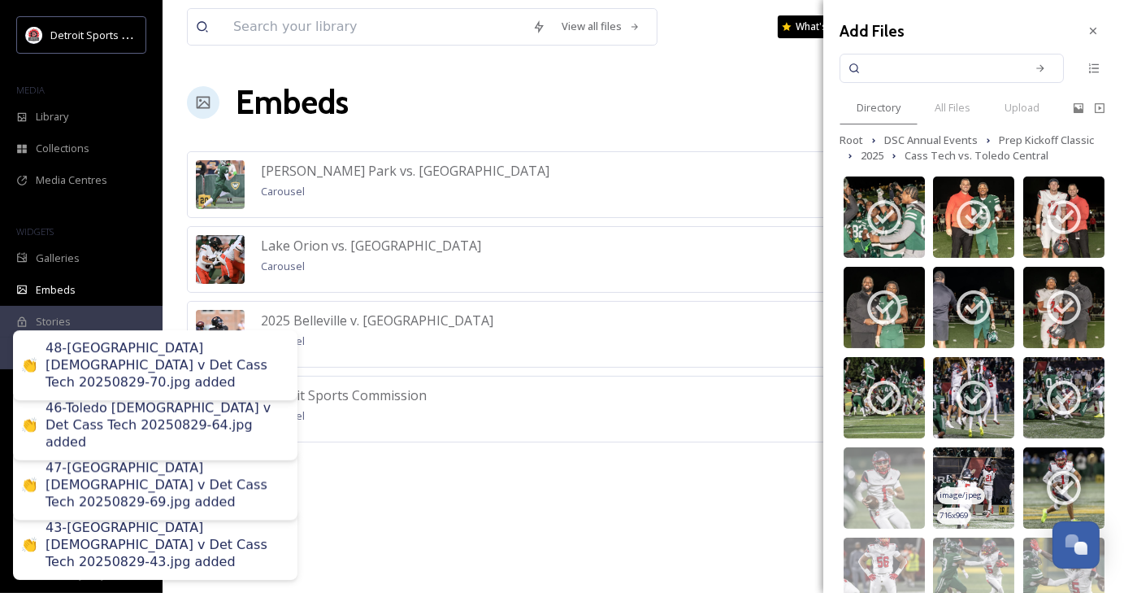
click at [974, 486] on img at bounding box center [973, 487] width 81 height 81
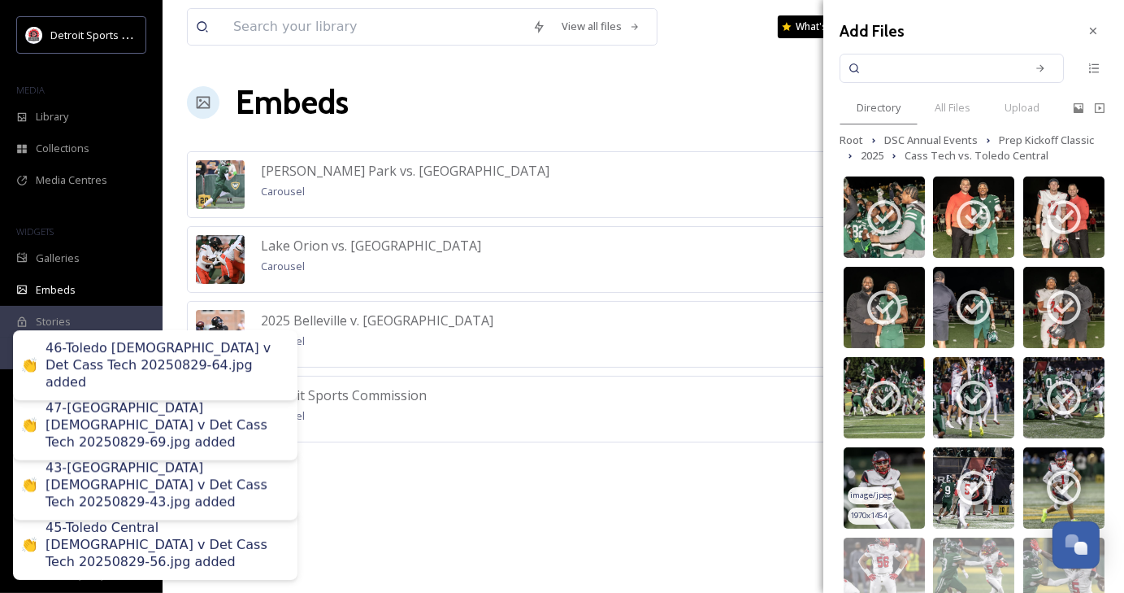
click at [915, 485] on img at bounding box center [884, 487] width 81 height 81
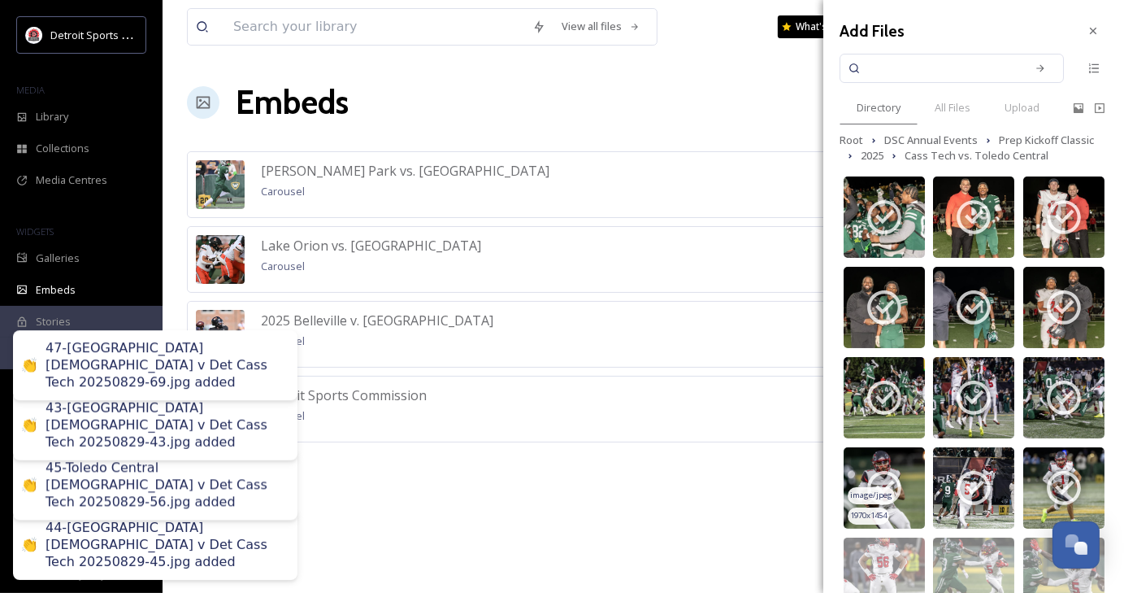
scroll to position [258, 0]
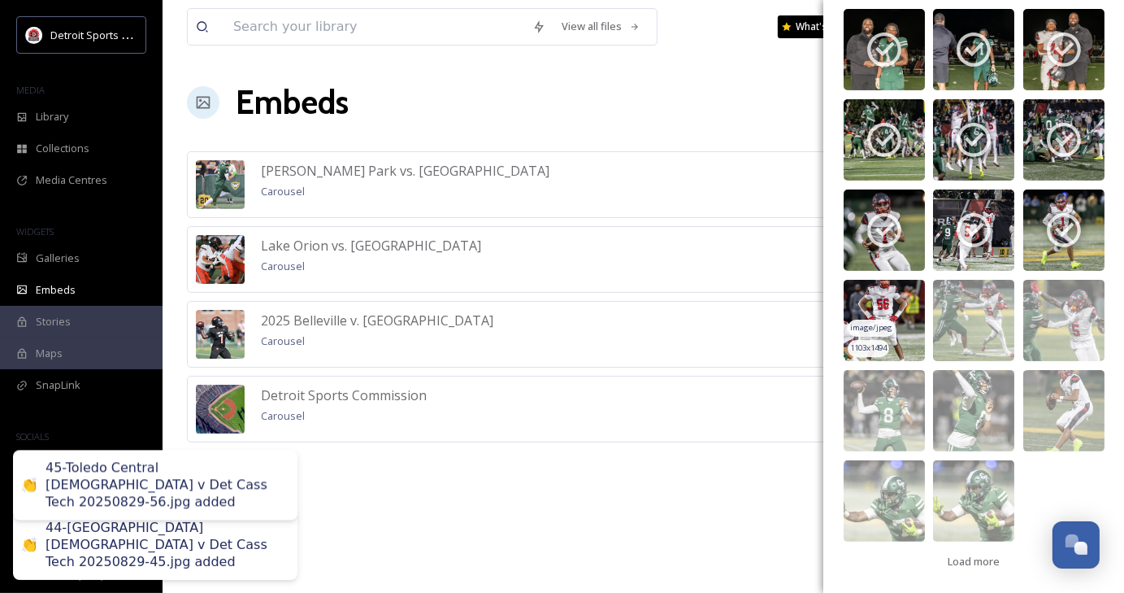
click at [906, 324] on img at bounding box center [884, 320] width 81 height 81
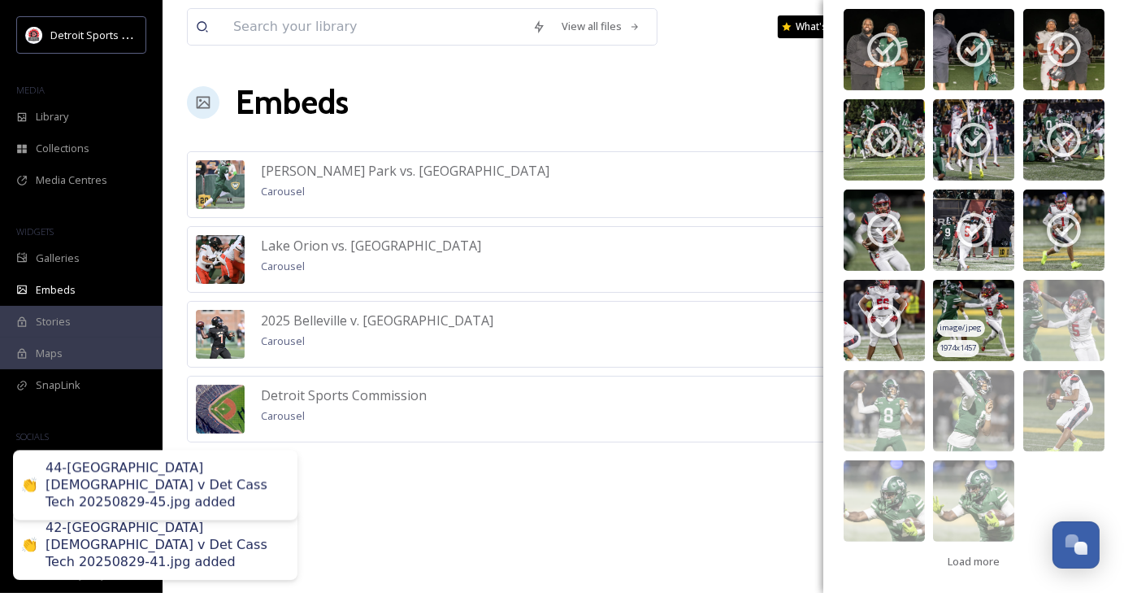
click at [971, 323] on span "image/jpeg" at bounding box center [962, 327] width 42 height 11
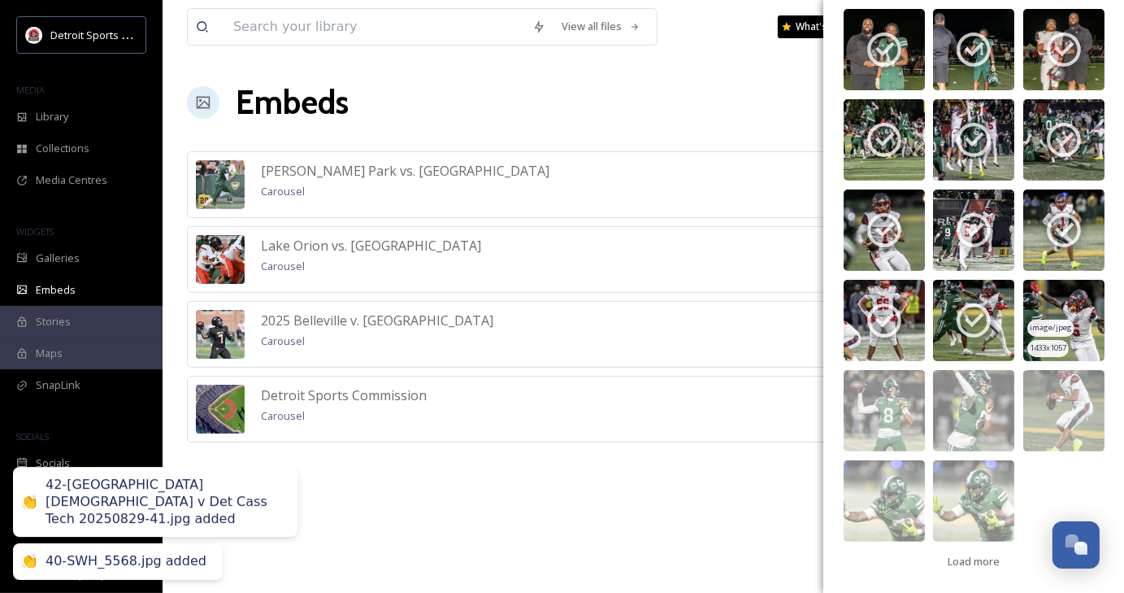
click at [1068, 320] on img at bounding box center [1064, 320] width 81 height 81
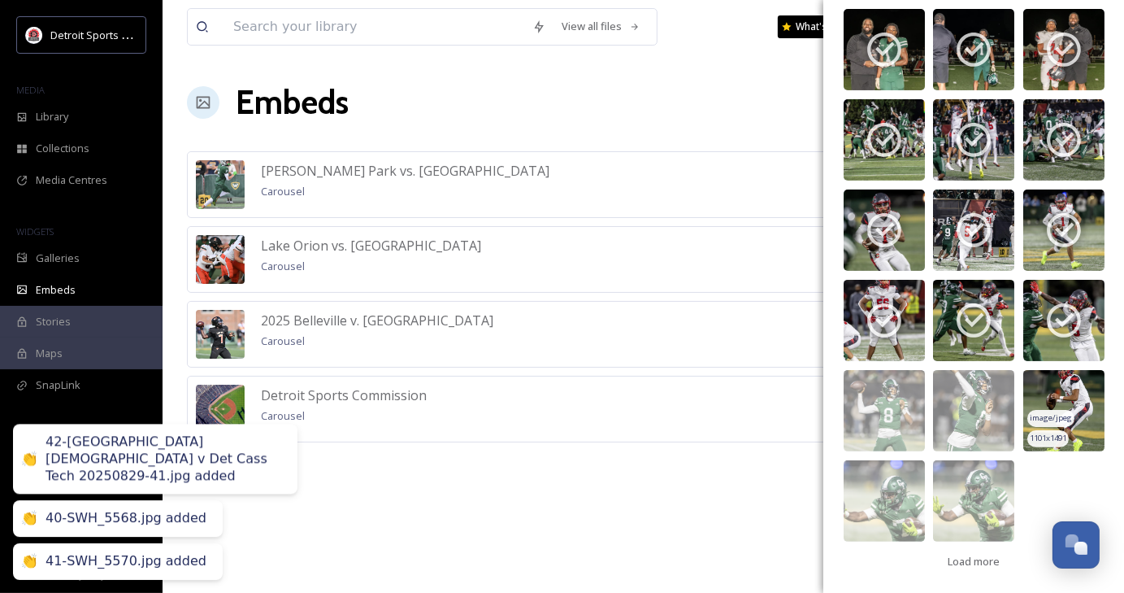
click at [1063, 412] on img at bounding box center [1064, 410] width 81 height 81
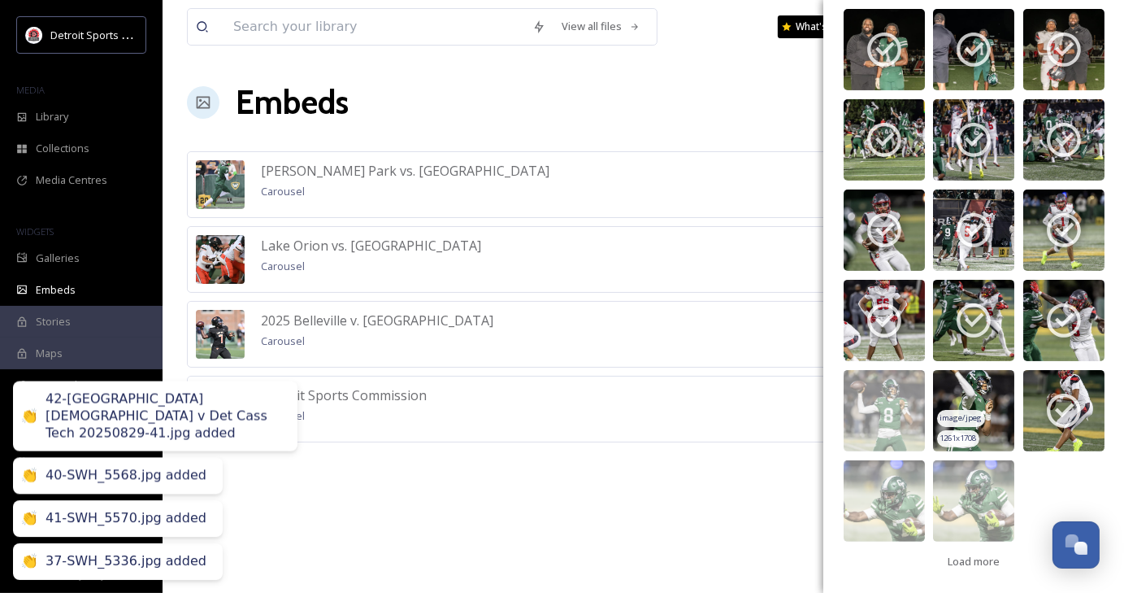
click at [955, 407] on img at bounding box center [973, 410] width 81 height 81
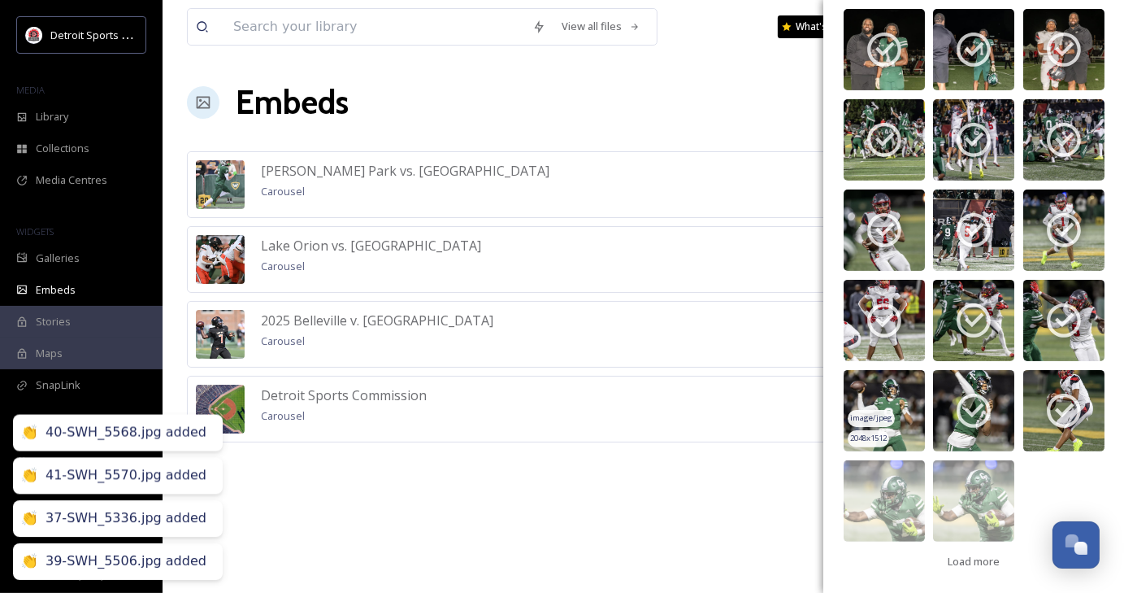
click at [855, 394] on img at bounding box center [884, 410] width 81 height 81
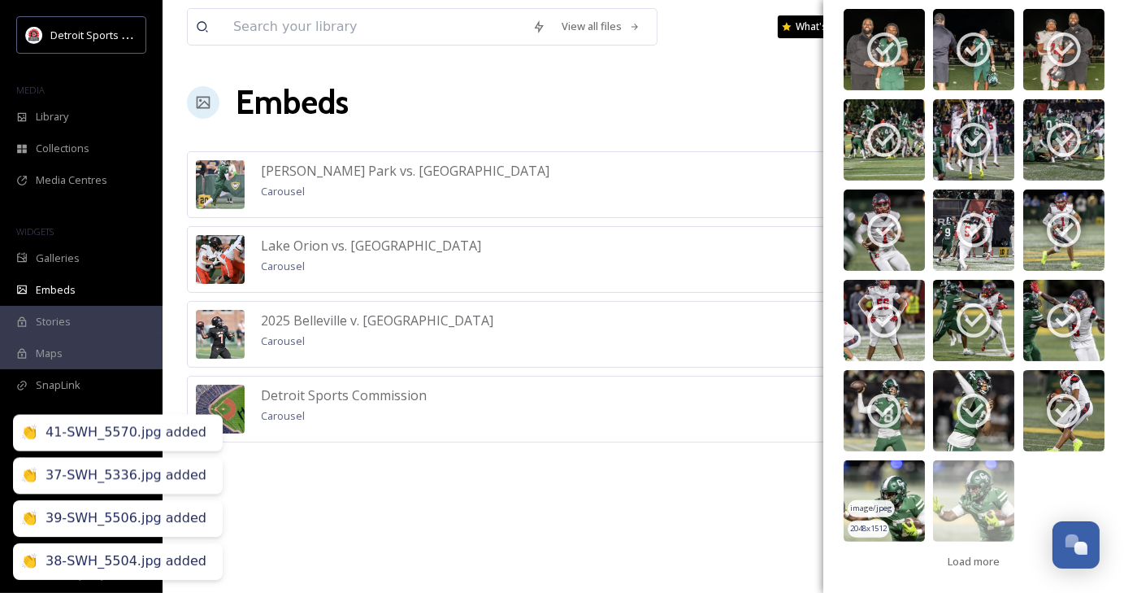
click at [907, 520] on img at bounding box center [884, 500] width 81 height 81
click at [964, 513] on div "image/jpeg" at bounding box center [960, 508] width 47 height 17
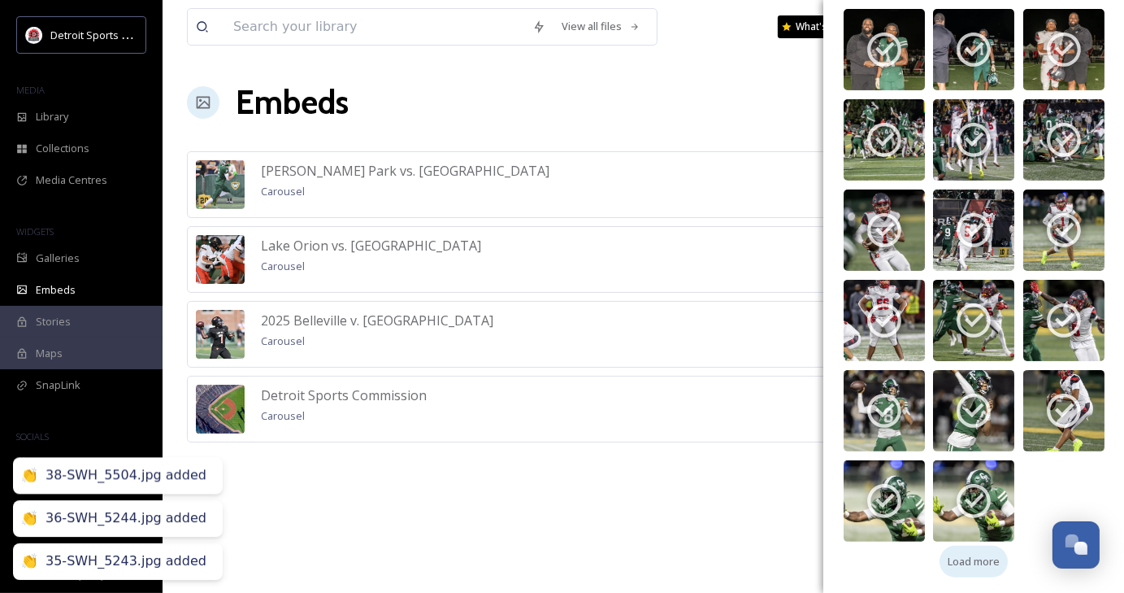
click at [975, 557] on span "Load more" at bounding box center [974, 561] width 52 height 15
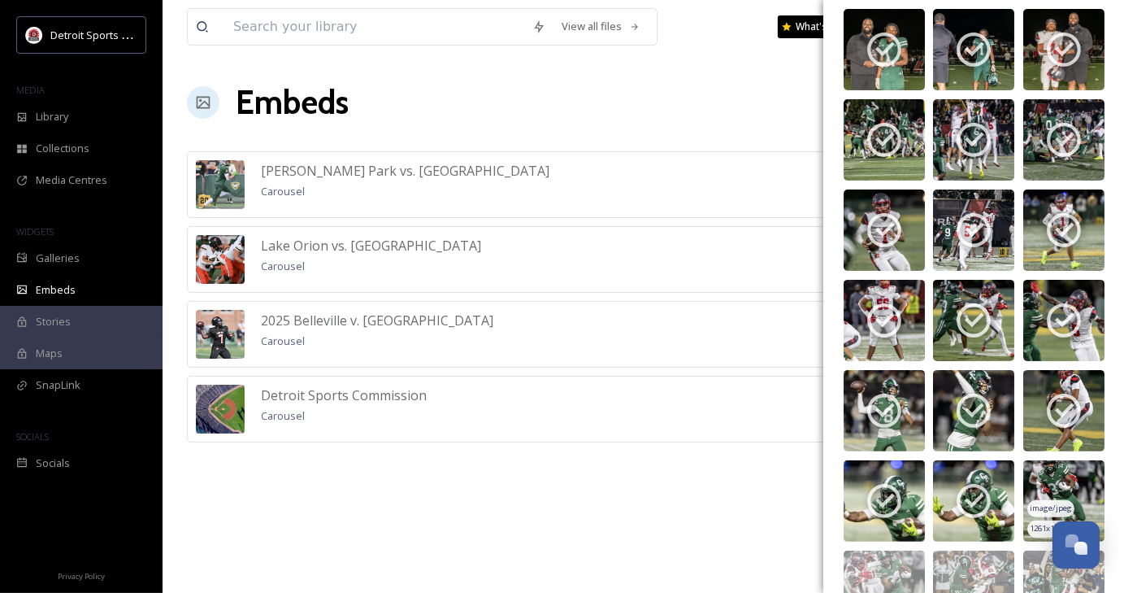
click at [1047, 488] on img at bounding box center [1064, 500] width 81 height 81
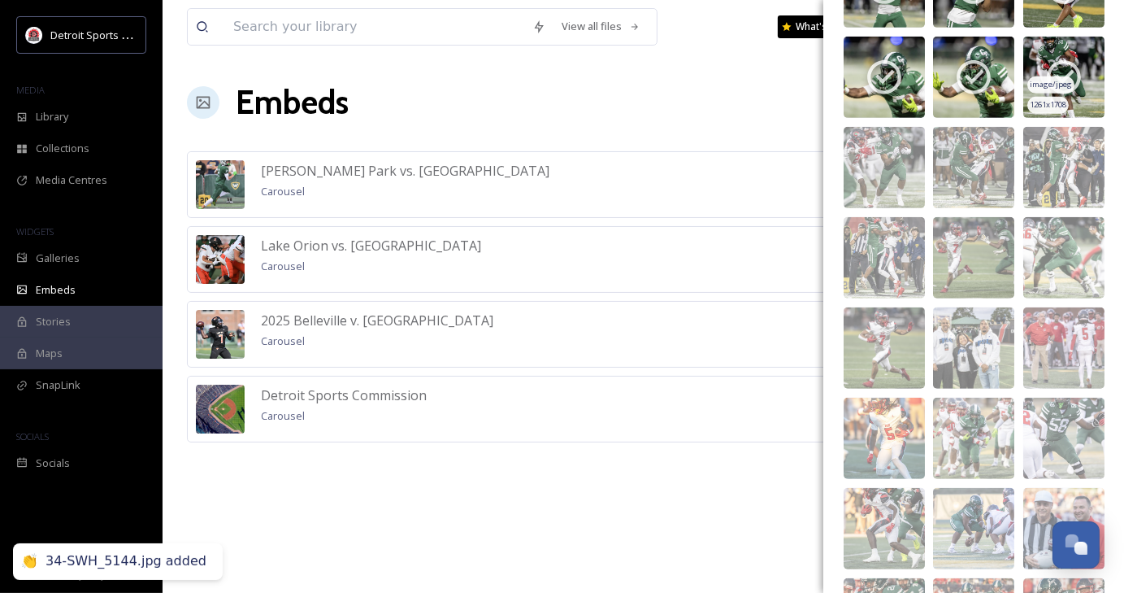
scroll to position [686, 0]
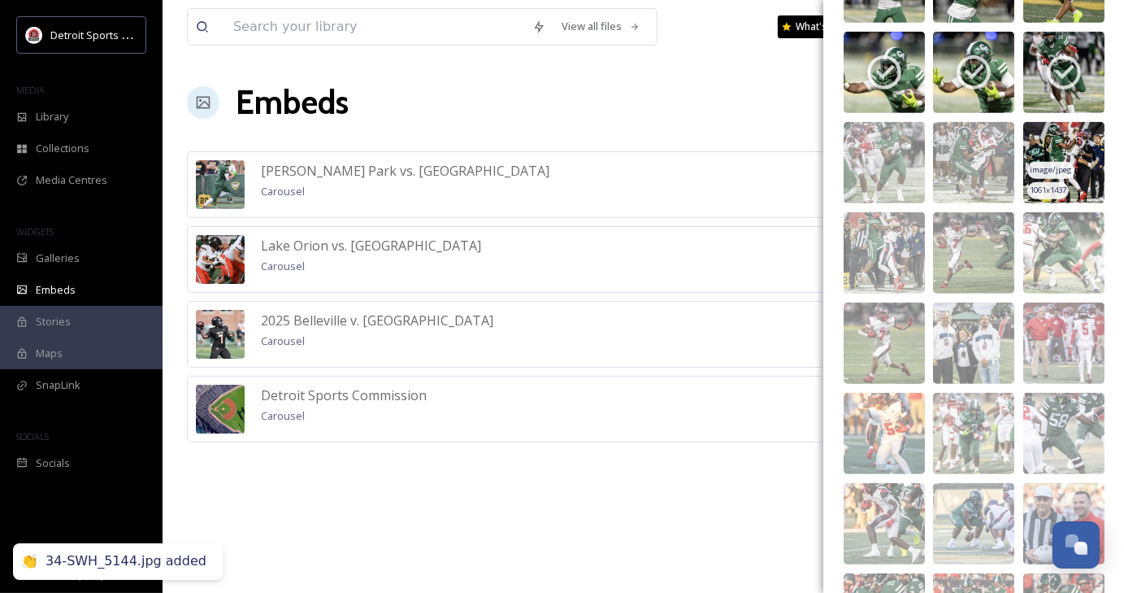
click at [1063, 149] on img at bounding box center [1064, 162] width 81 height 81
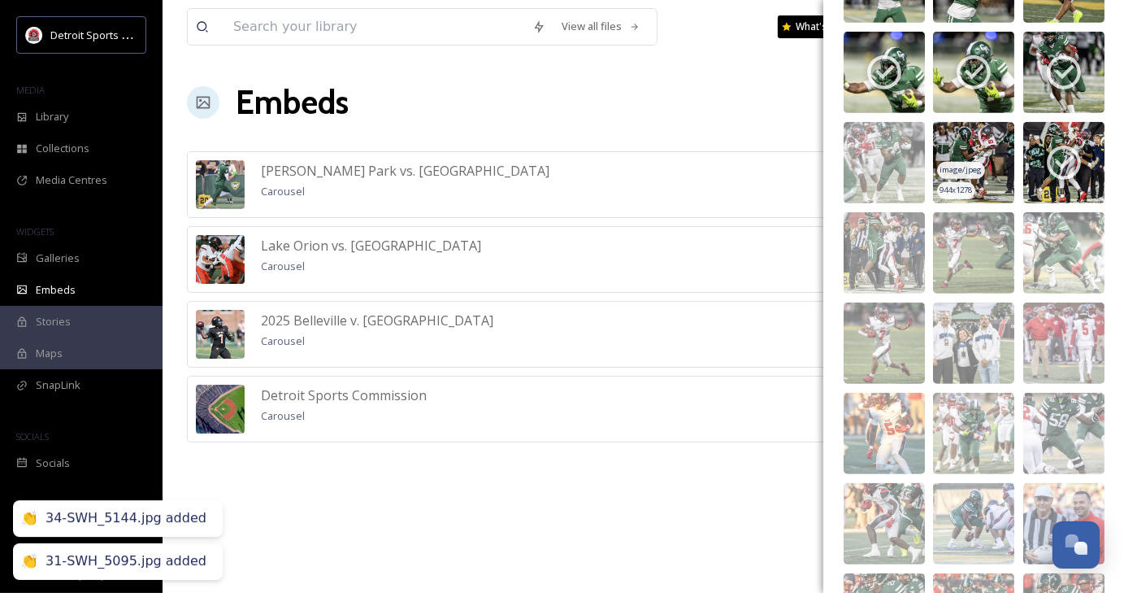
click at [948, 143] on img at bounding box center [973, 162] width 81 height 81
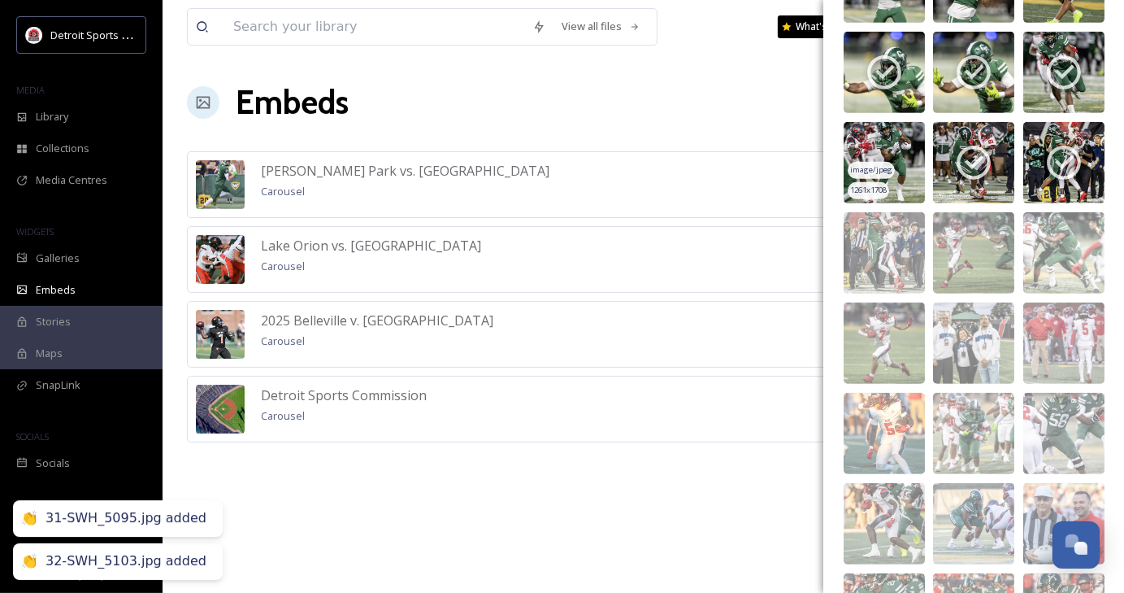
click at [868, 159] on img at bounding box center [884, 162] width 81 height 81
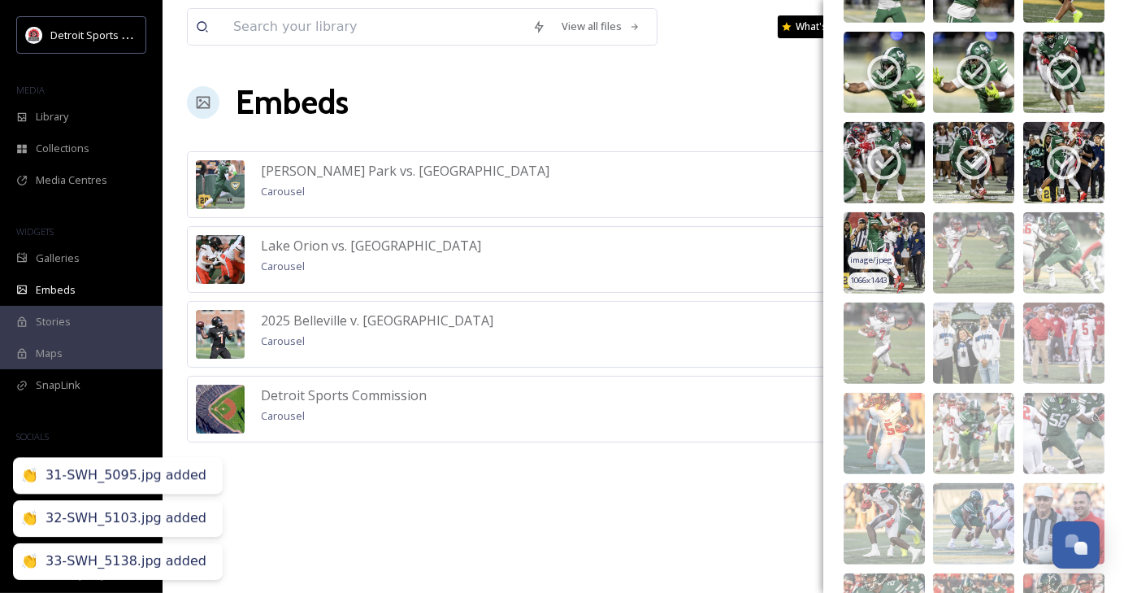
click at [889, 220] on img at bounding box center [884, 252] width 81 height 81
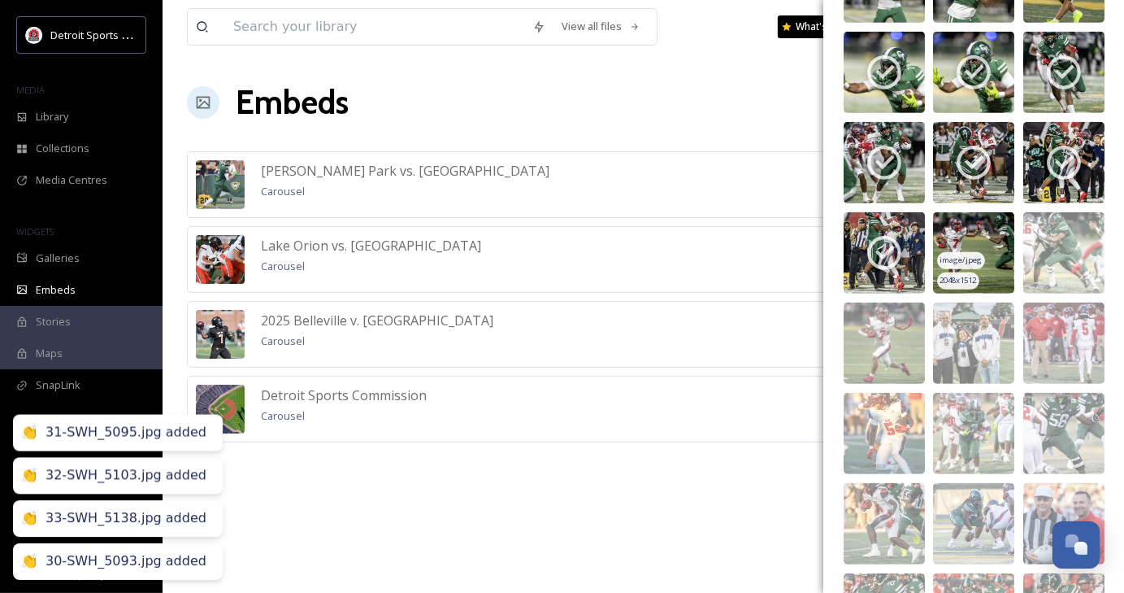
click at [977, 235] on img at bounding box center [973, 252] width 81 height 81
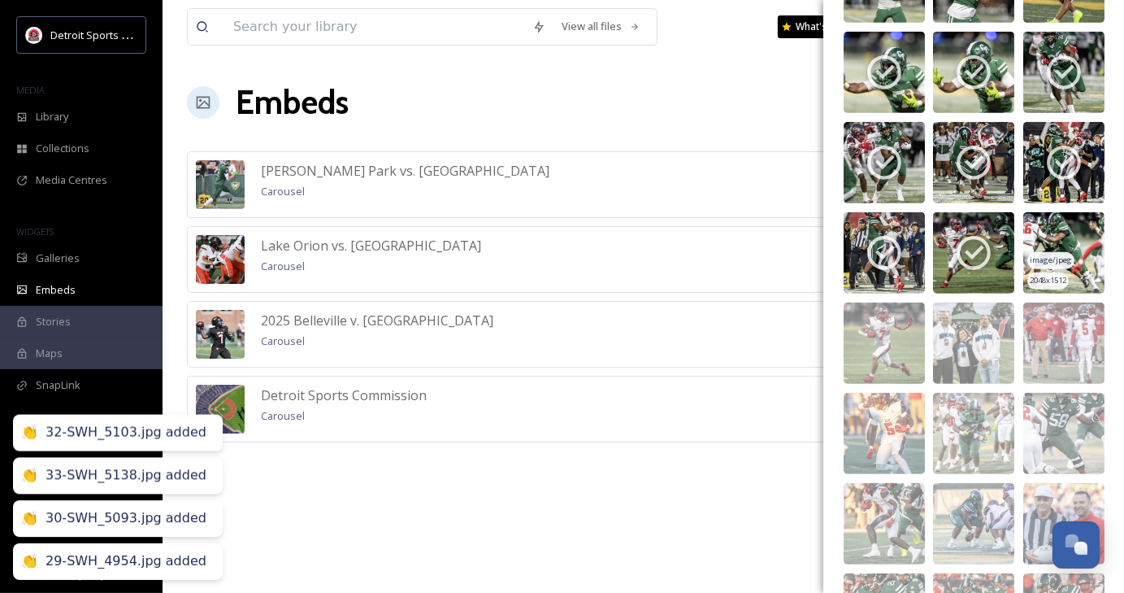
click at [1053, 229] on img at bounding box center [1064, 252] width 81 height 81
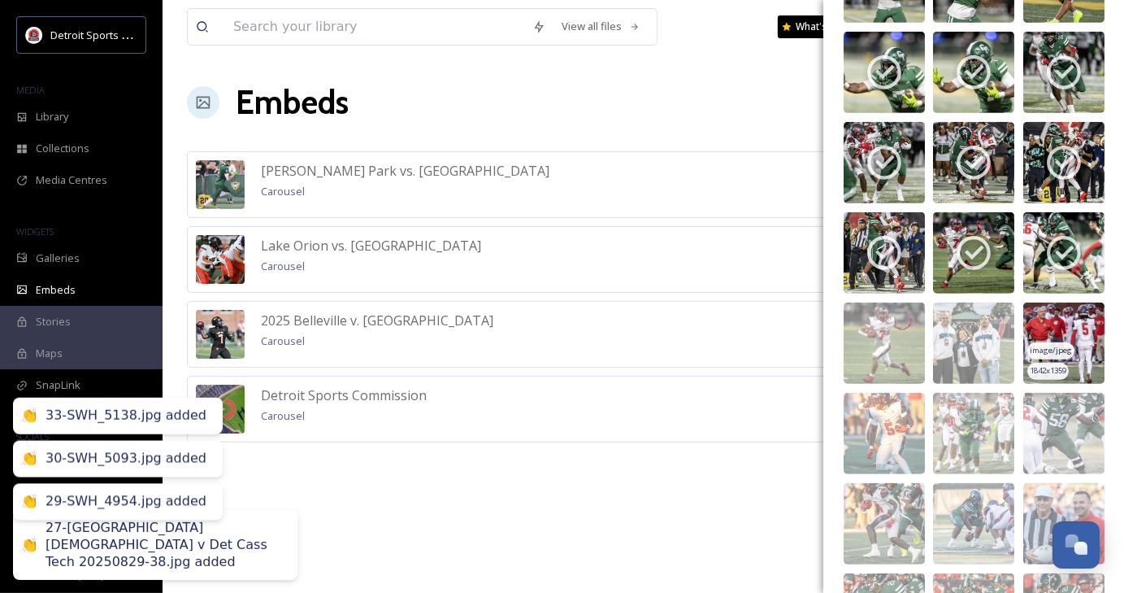
click at [1074, 337] on img at bounding box center [1064, 342] width 81 height 81
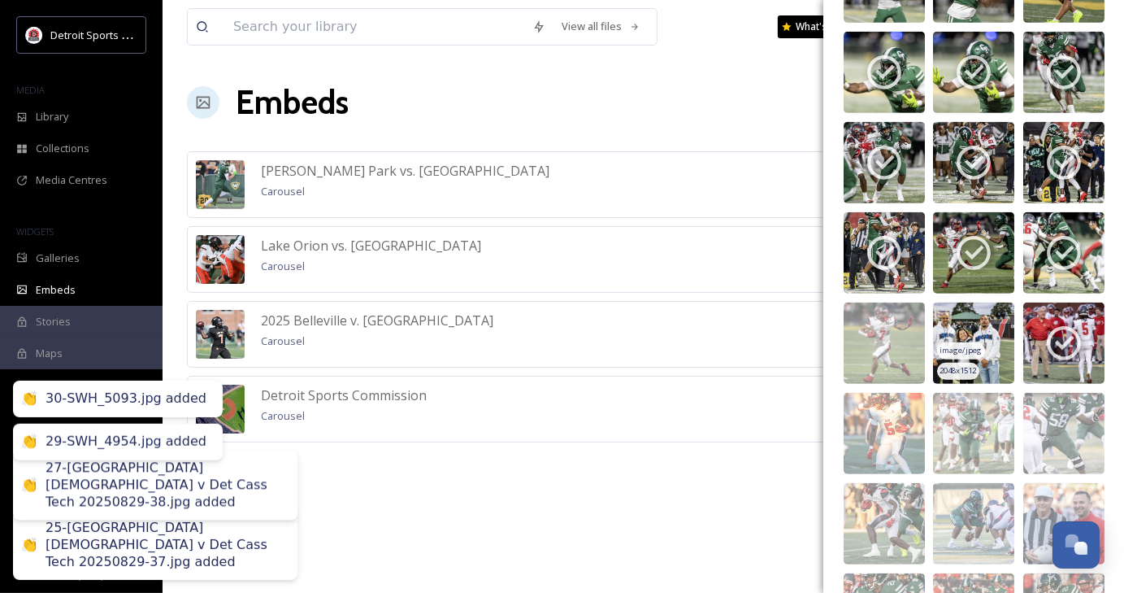
click at [963, 342] on div "image/jpeg" at bounding box center [960, 350] width 47 height 17
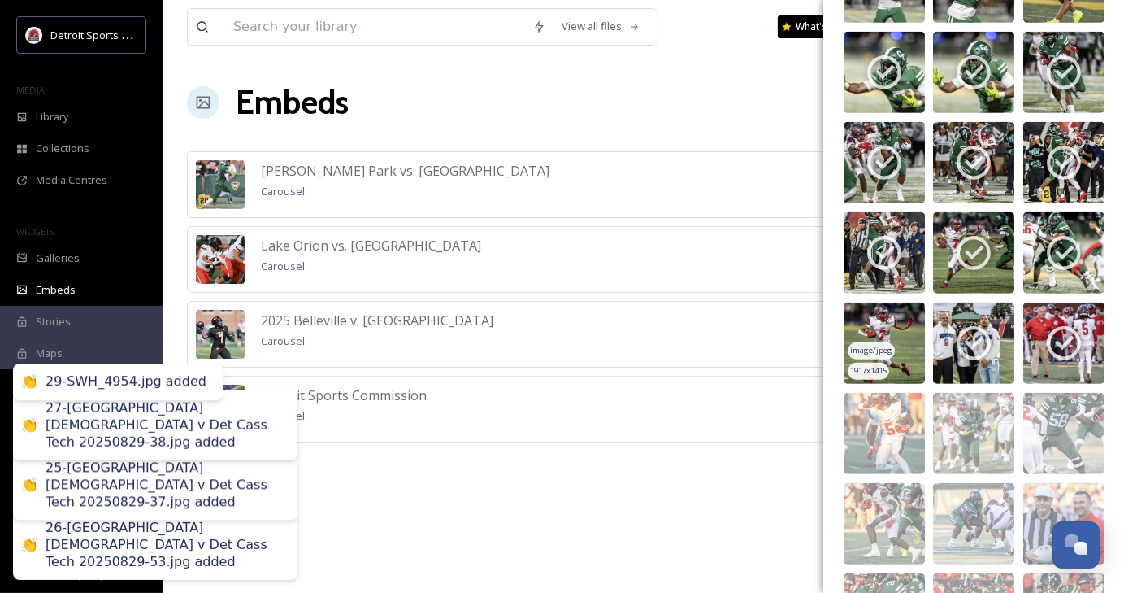
click at [887, 365] on span "1917 x 1415" at bounding box center [868, 370] width 37 height 11
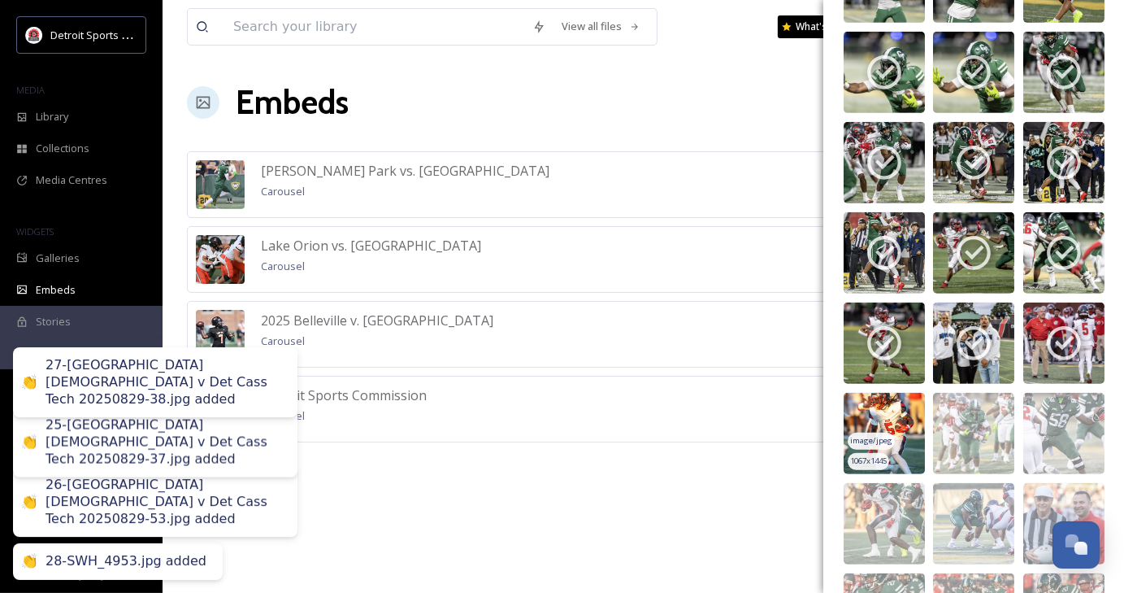
click at [897, 404] on img at bounding box center [884, 433] width 81 height 81
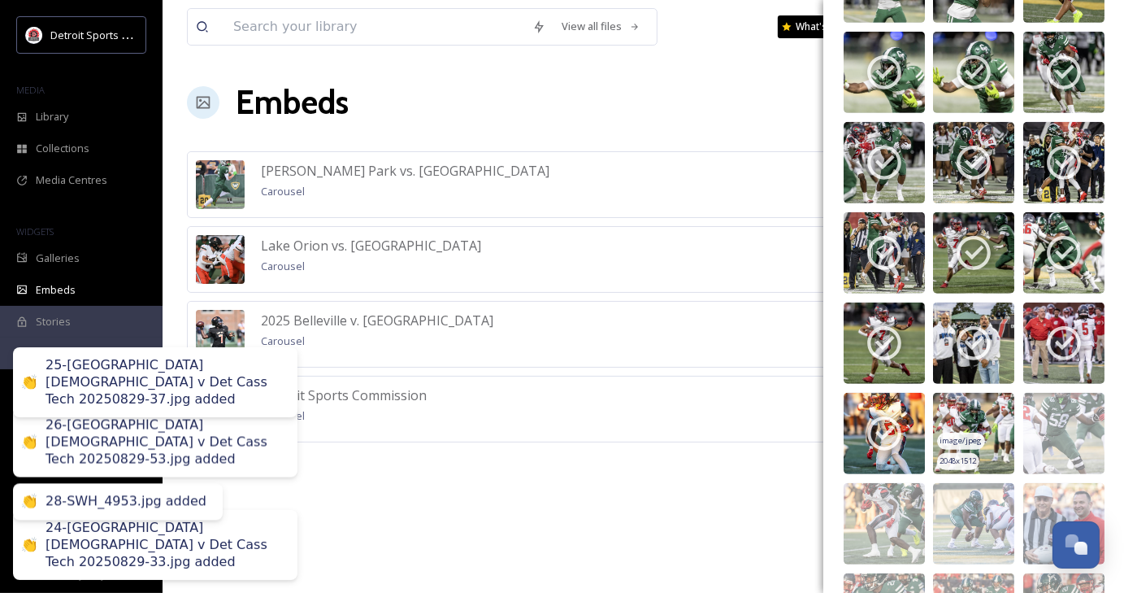
click at [994, 416] on img at bounding box center [973, 433] width 81 height 81
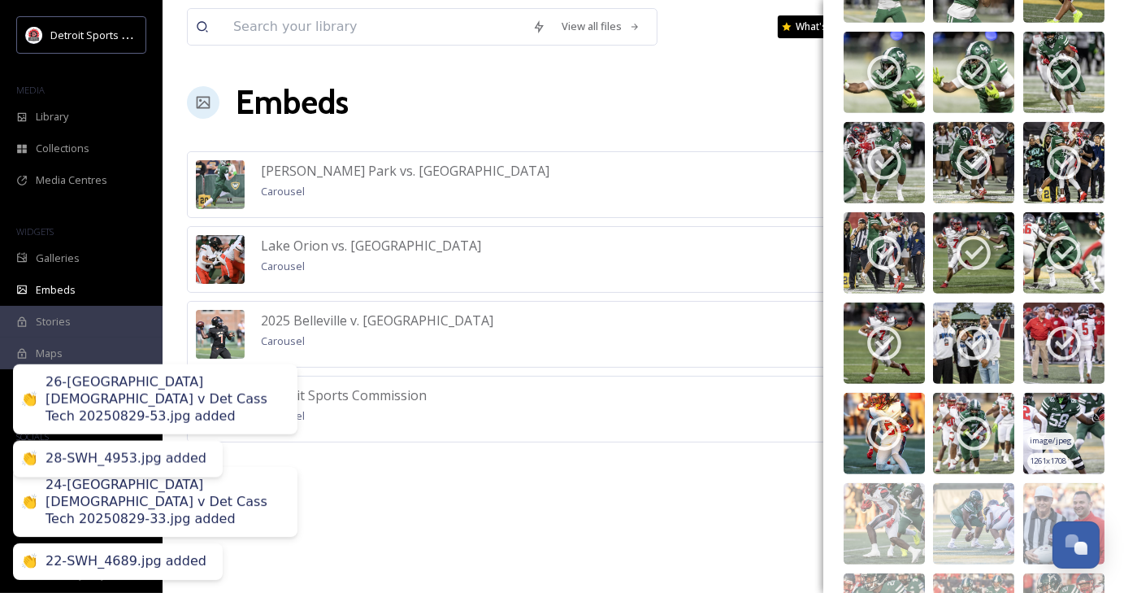
click at [1054, 414] on img at bounding box center [1064, 433] width 81 height 81
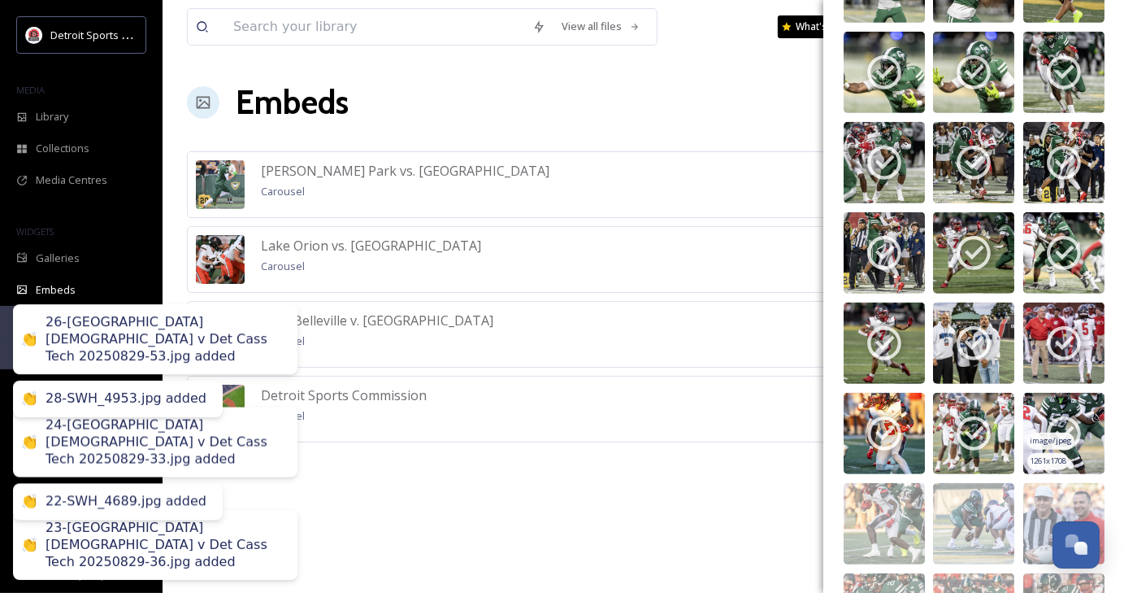
scroll to position [889, 0]
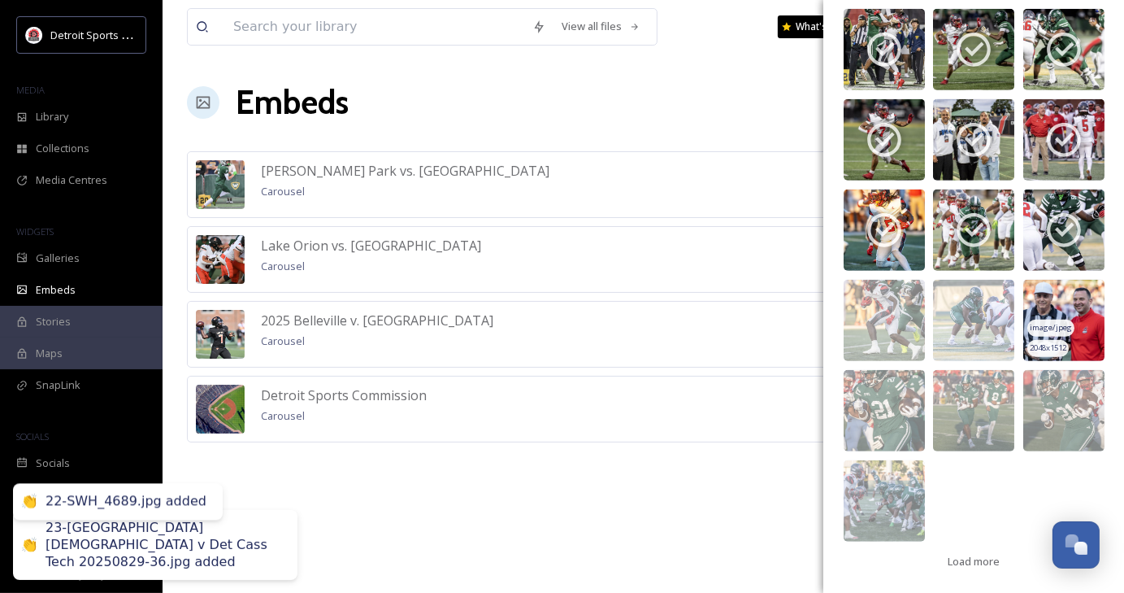
click at [1069, 302] on img at bounding box center [1064, 320] width 81 height 81
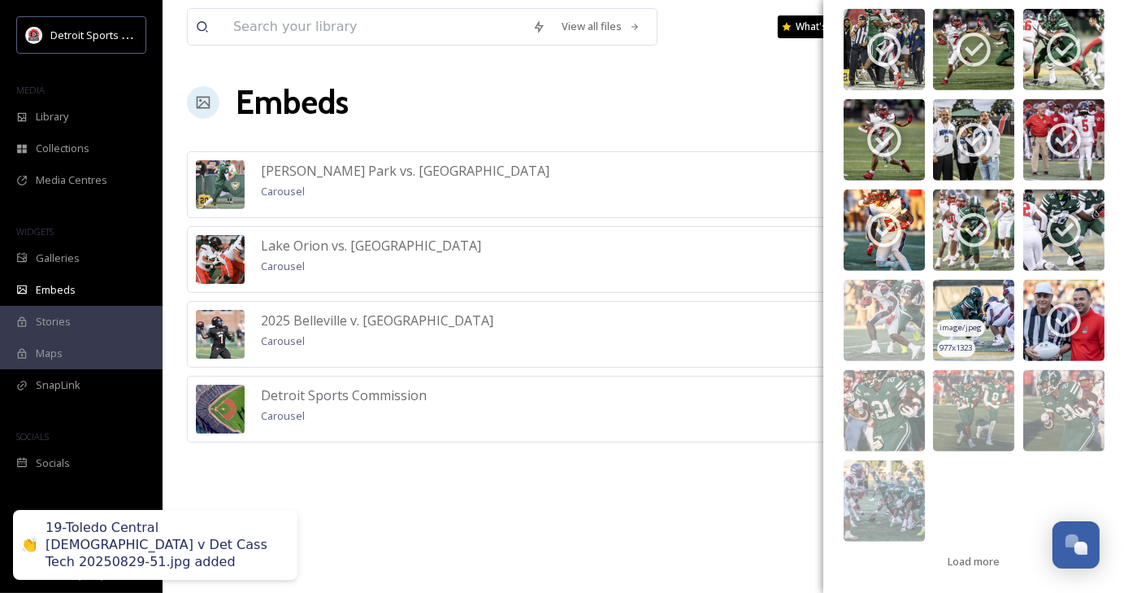
click at [962, 310] on img at bounding box center [973, 320] width 81 height 81
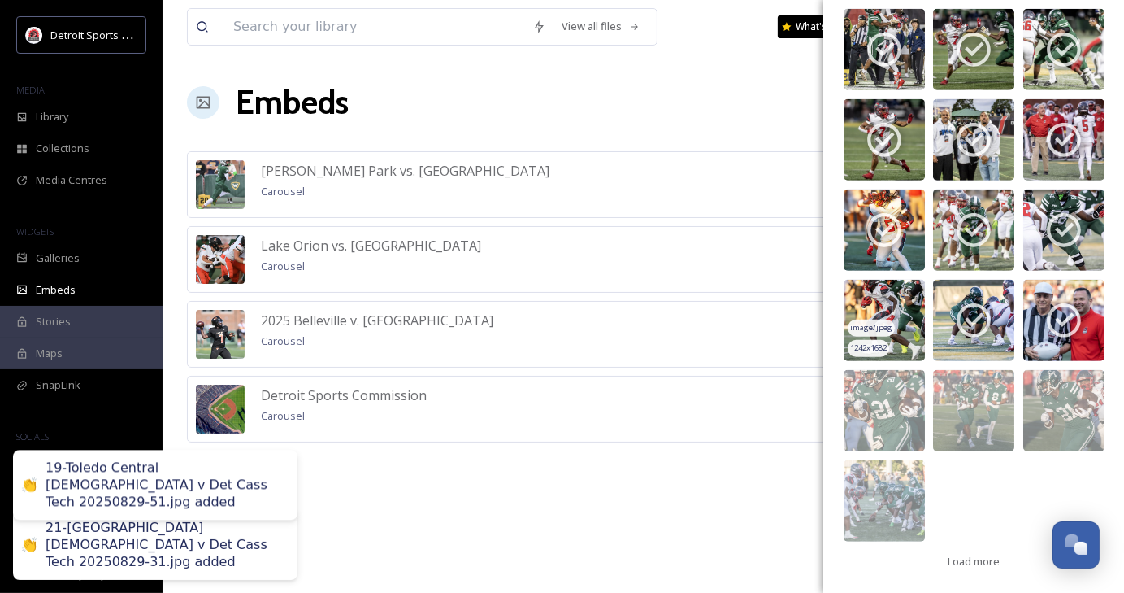
click at [867, 322] on span "image/jpeg" at bounding box center [871, 327] width 42 height 11
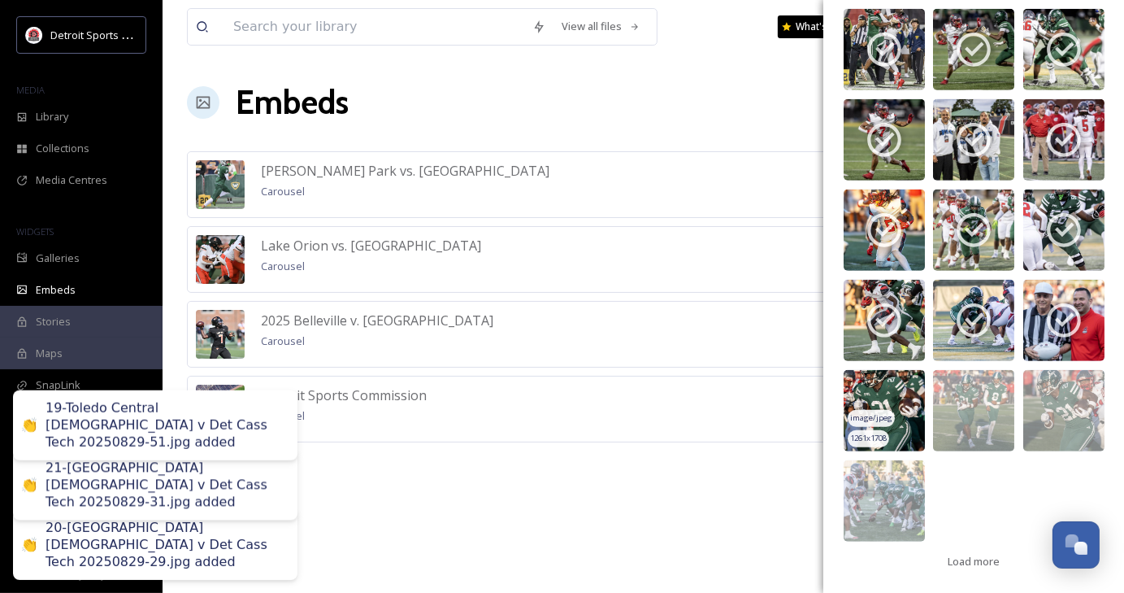
click at [888, 378] on img at bounding box center [884, 410] width 81 height 81
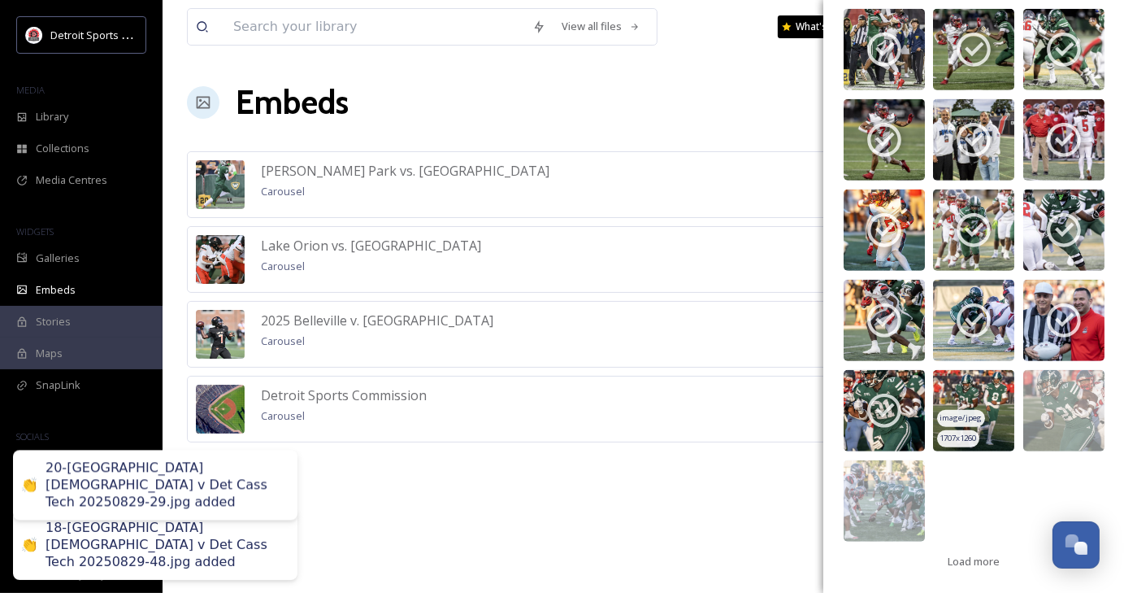
click at [981, 413] on img at bounding box center [973, 410] width 81 height 81
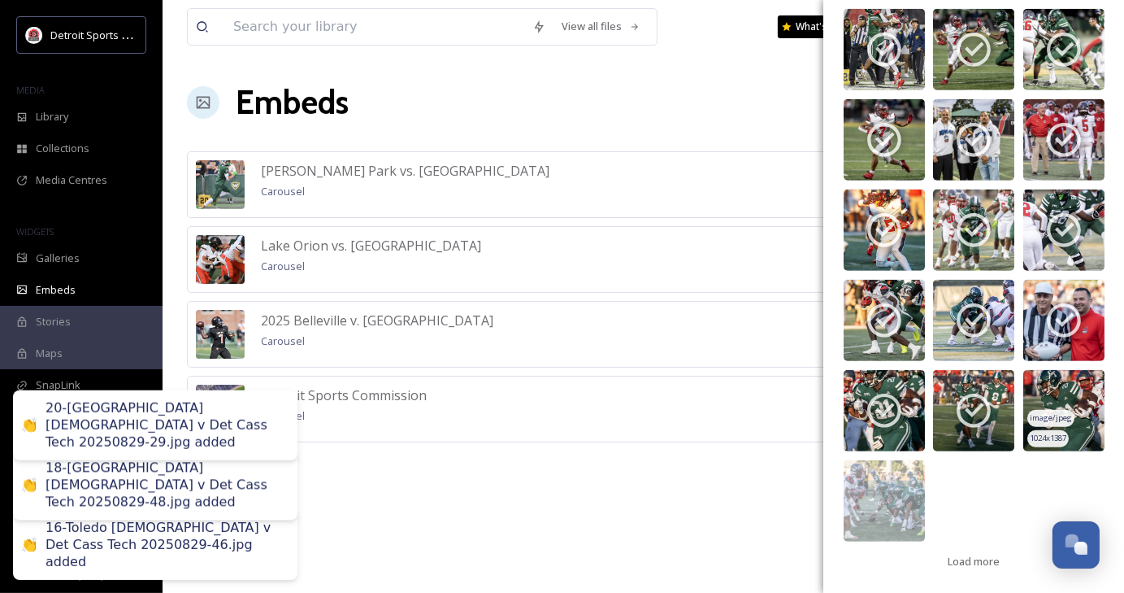
click at [1071, 414] on img at bounding box center [1064, 410] width 81 height 81
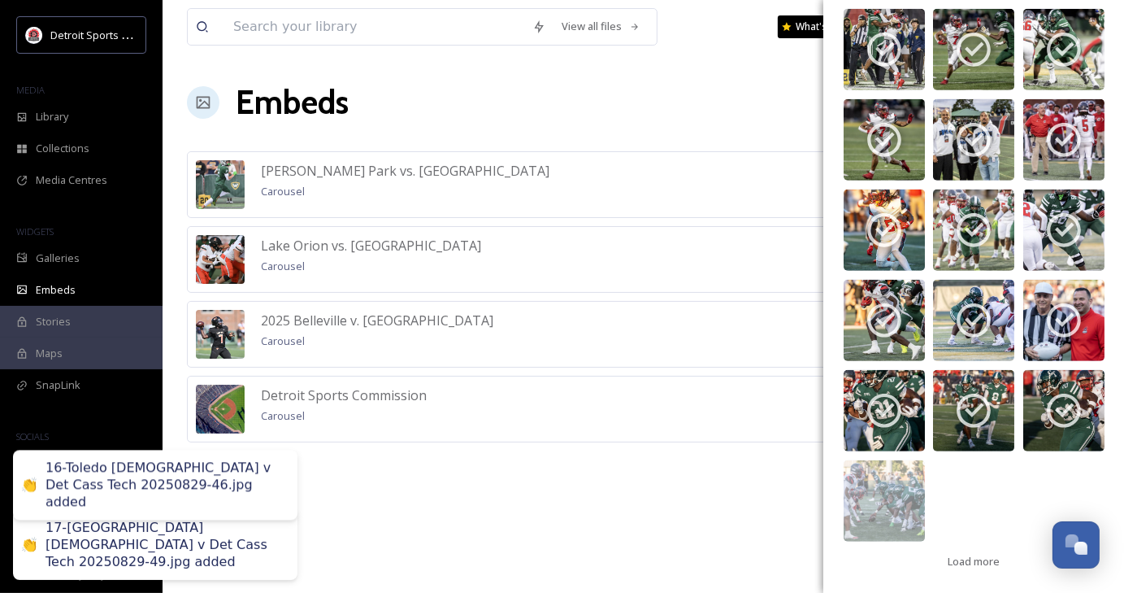
click at [901, 511] on img at bounding box center [884, 500] width 81 height 81
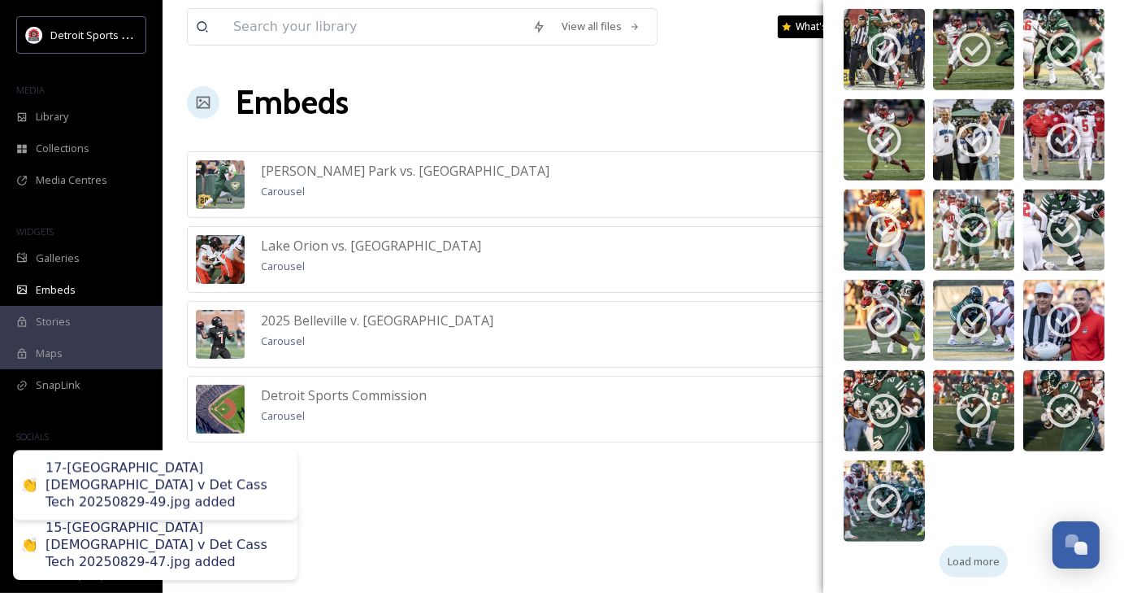
click at [975, 562] on span "Load more" at bounding box center [974, 561] width 52 height 15
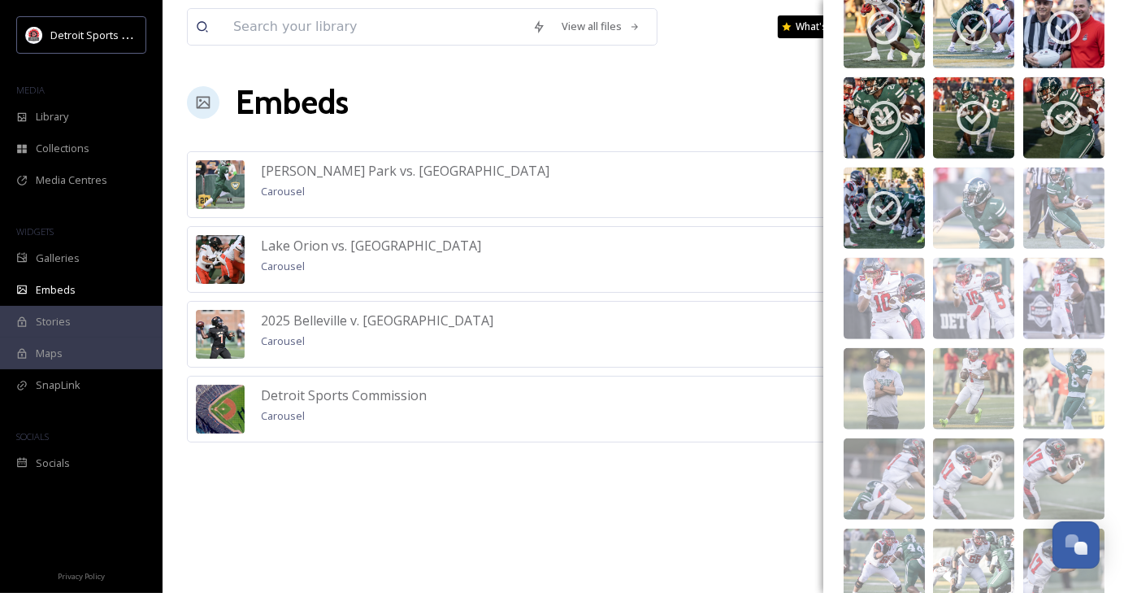
scroll to position [1219, 0]
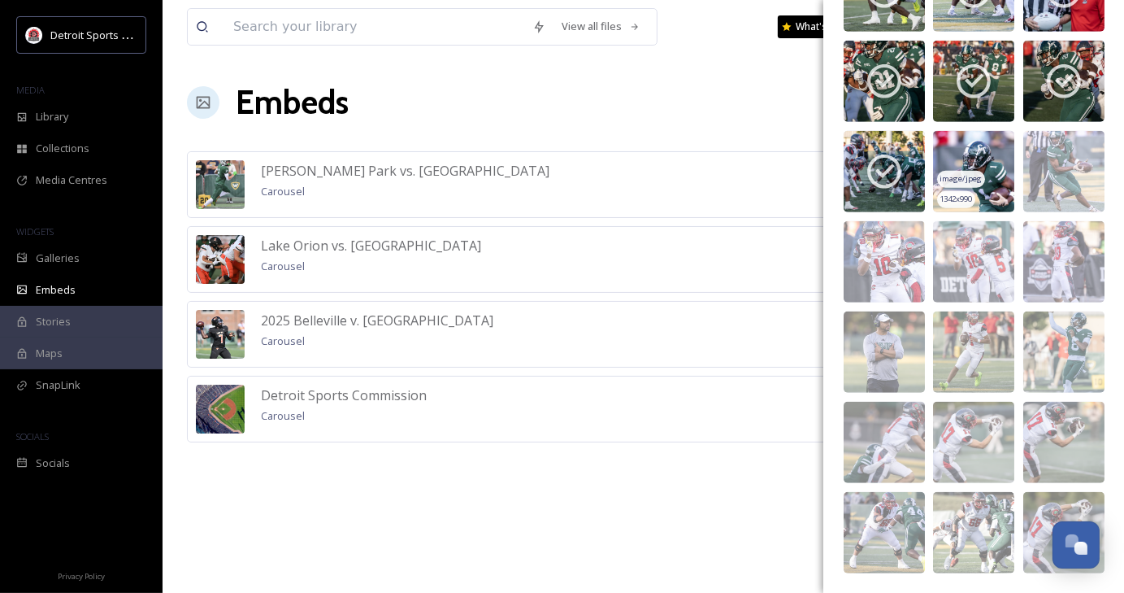
click at [969, 164] on img at bounding box center [973, 171] width 81 height 81
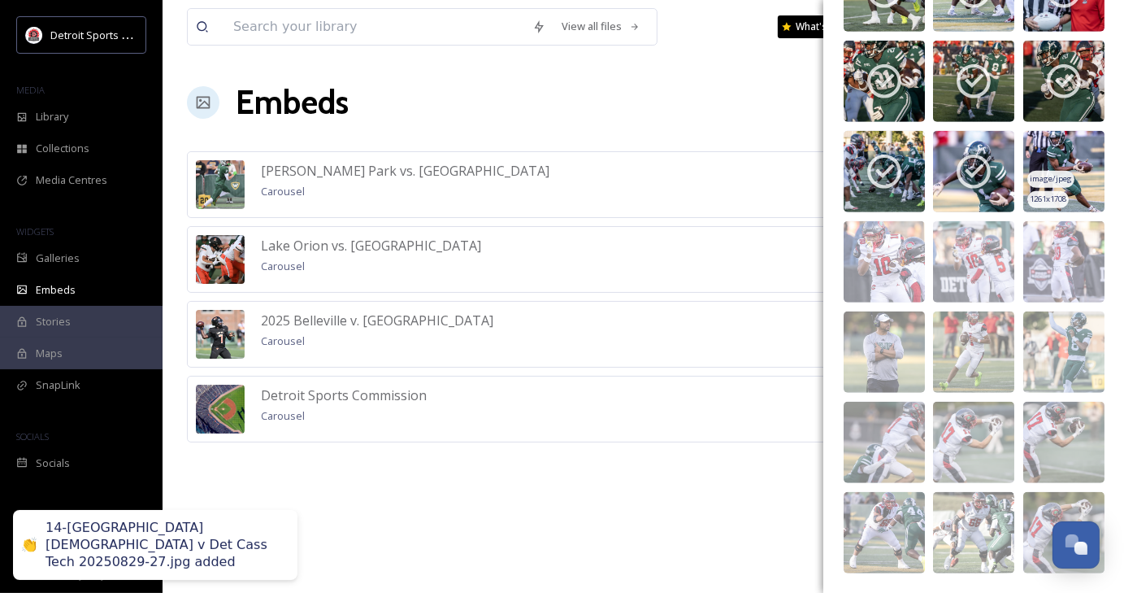
click at [1042, 185] on div "image/jpeg" at bounding box center [1051, 179] width 47 height 17
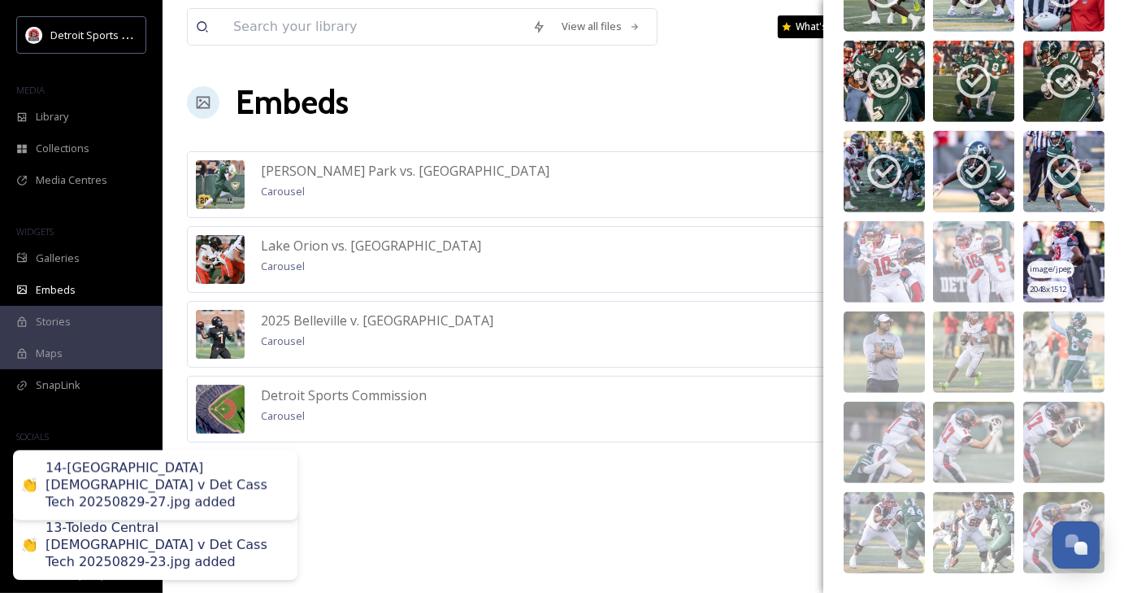
click at [1054, 248] on img at bounding box center [1064, 261] width 81 height 81
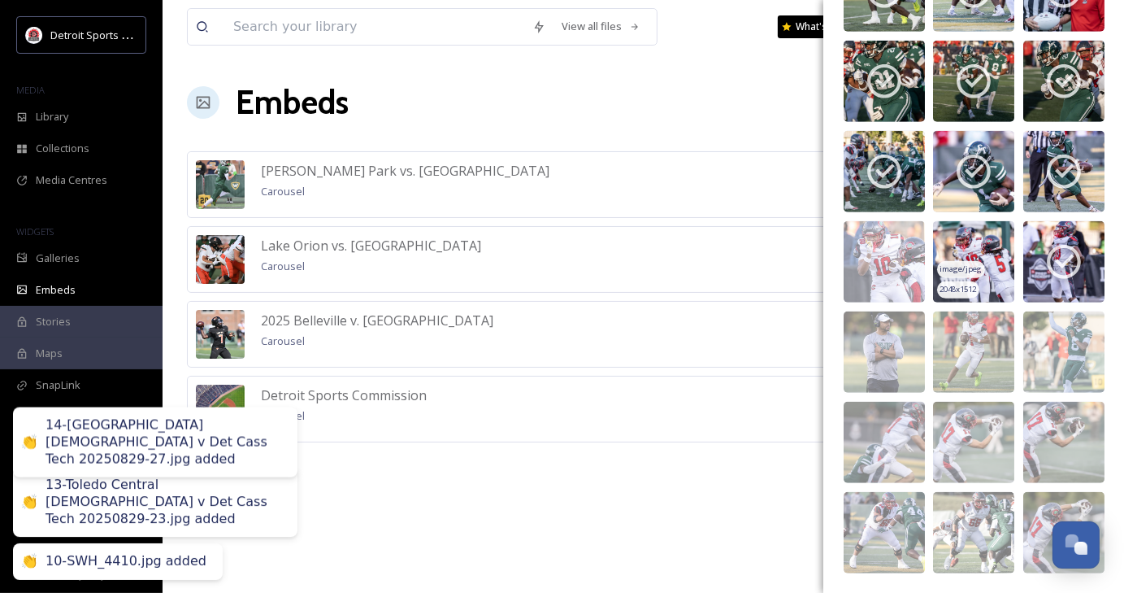
click at [976, 272] on span "image/jpeg" at bounding box center [962, 268] width 42 height 11
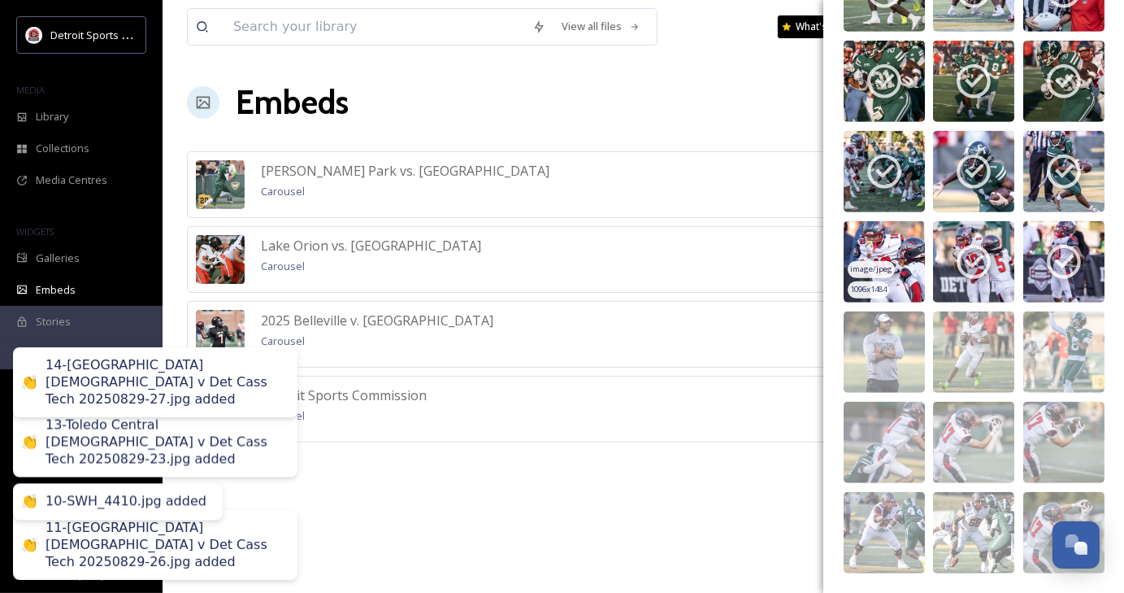
click at [875, 273] on span "image/jpeg" at bounding box center [871, 268] width 42 height 11
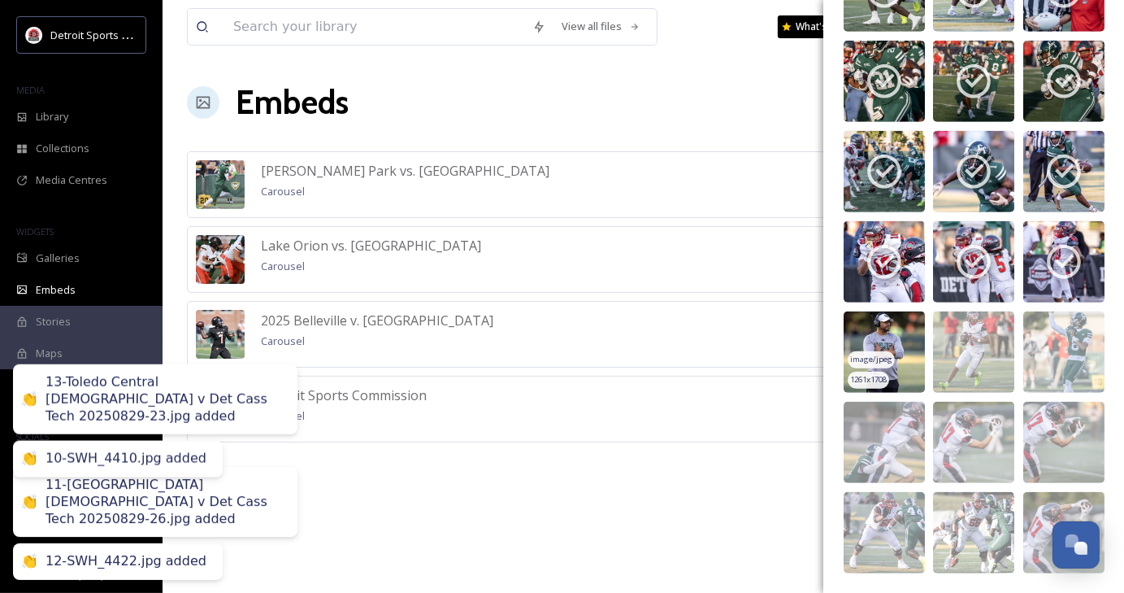
click at [892, 344] on img at bounding box center [884, 351] width 81 height 81
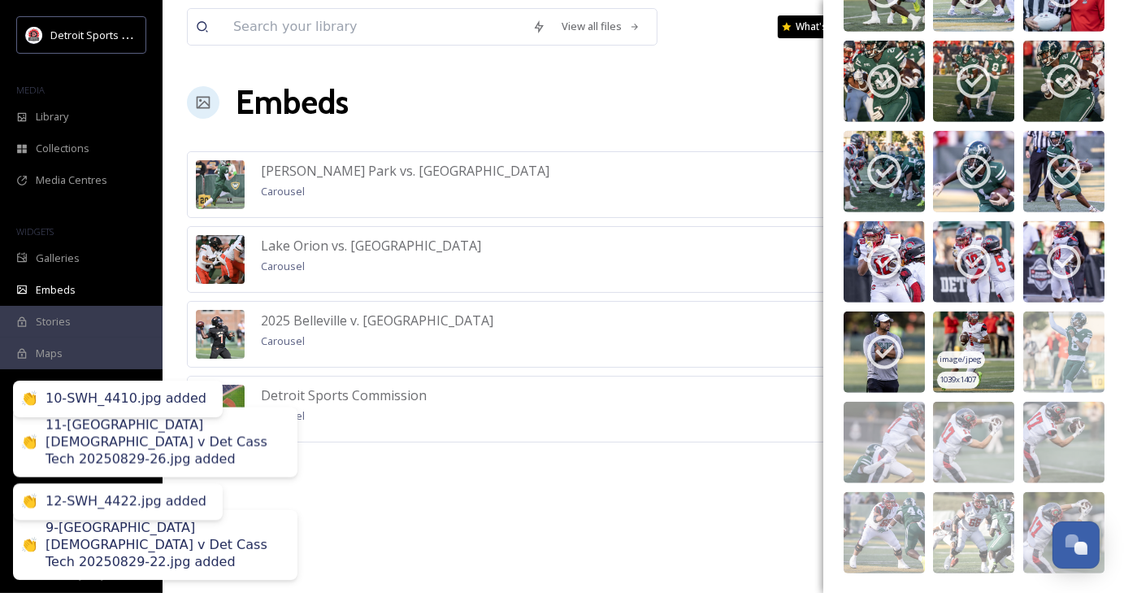
click at [980, 333] on img at bounding box center [973, 351] width 81 height 81
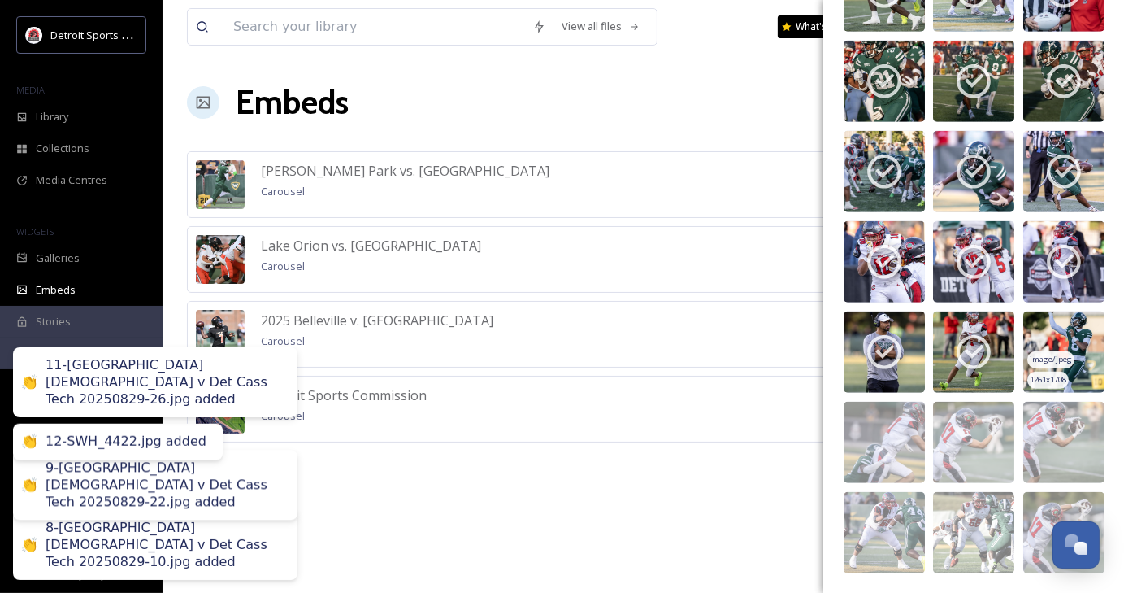
click at [1085, 354] on img at bounding box center [1064, 351] width 81 height 81
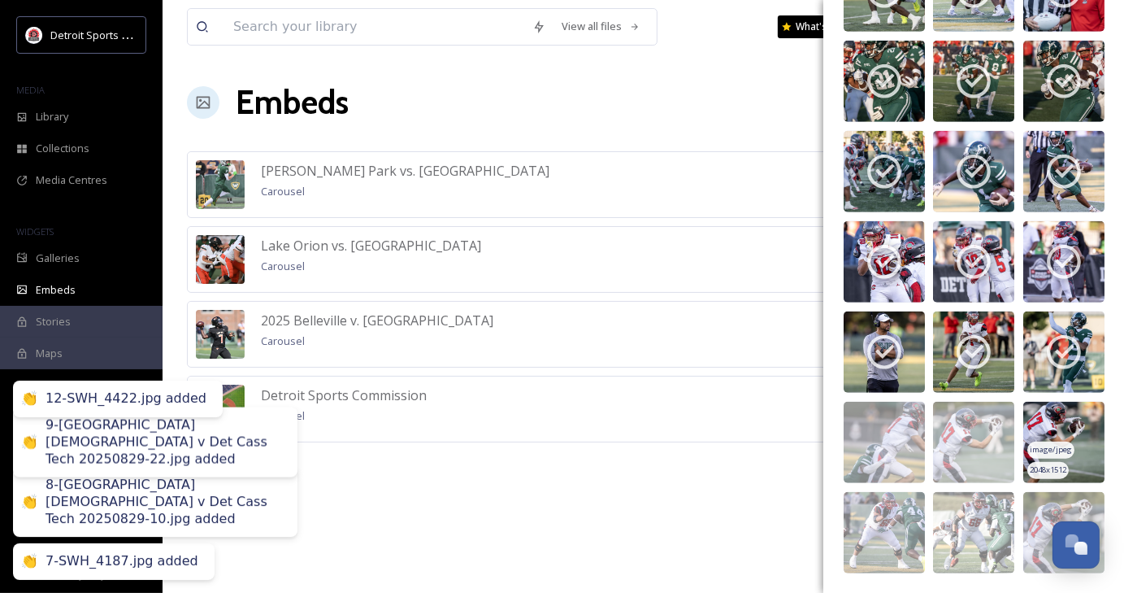
click at [1058, 454] on span "image/jpeg" at bounding box center [1051, 449] width 42 height 11
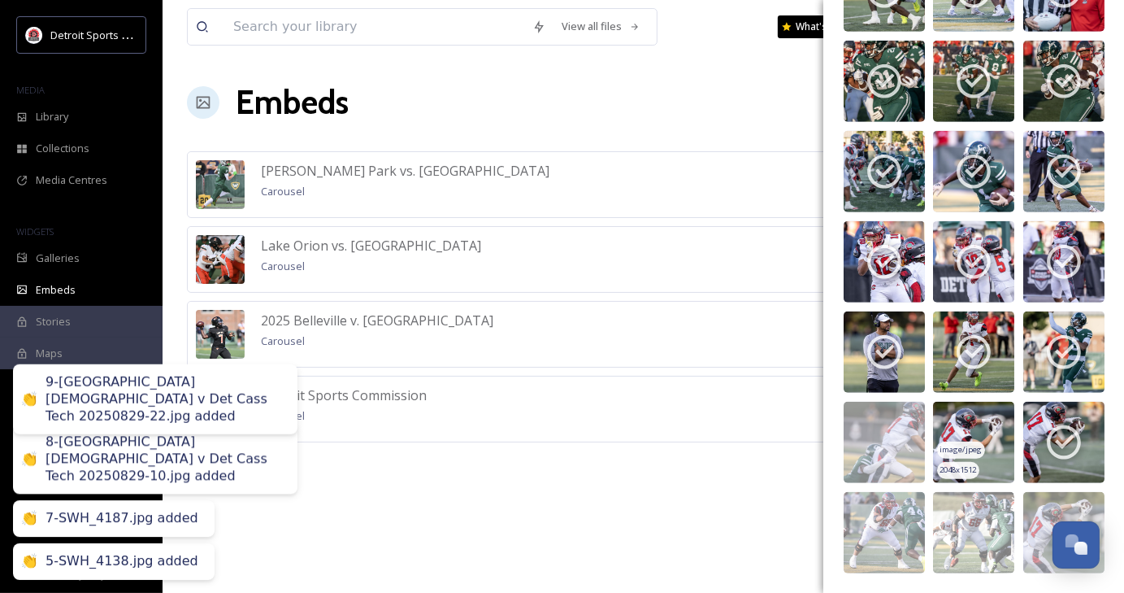
click at [969, 437] on img at bounding box center [973, 442] width 81 height 81
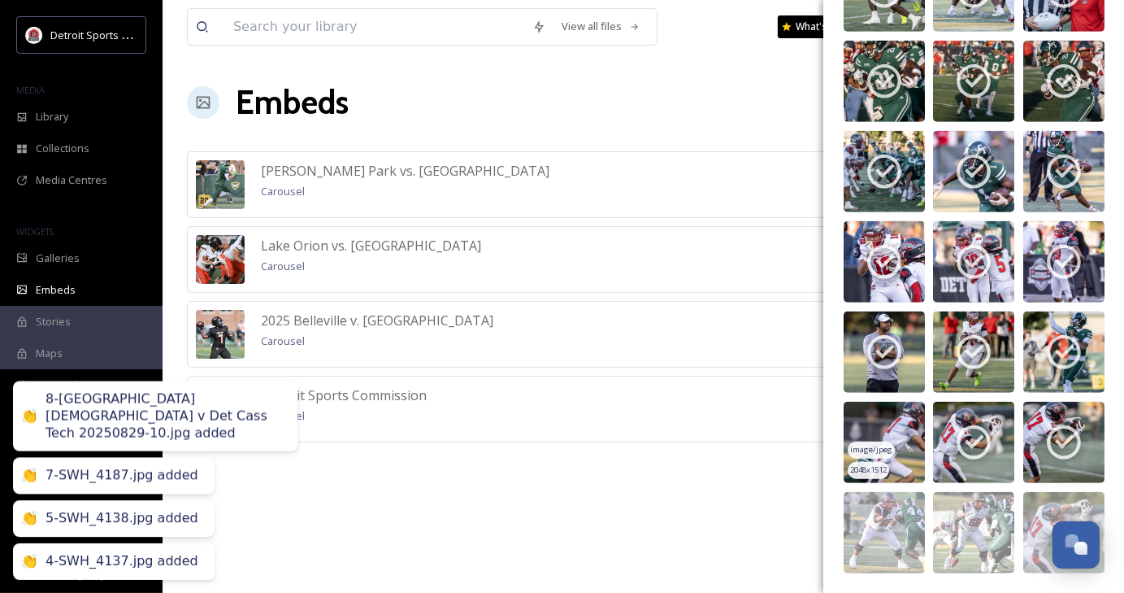
click at [894, 454] on img at bounding box center [884, 442] width 81 height 81
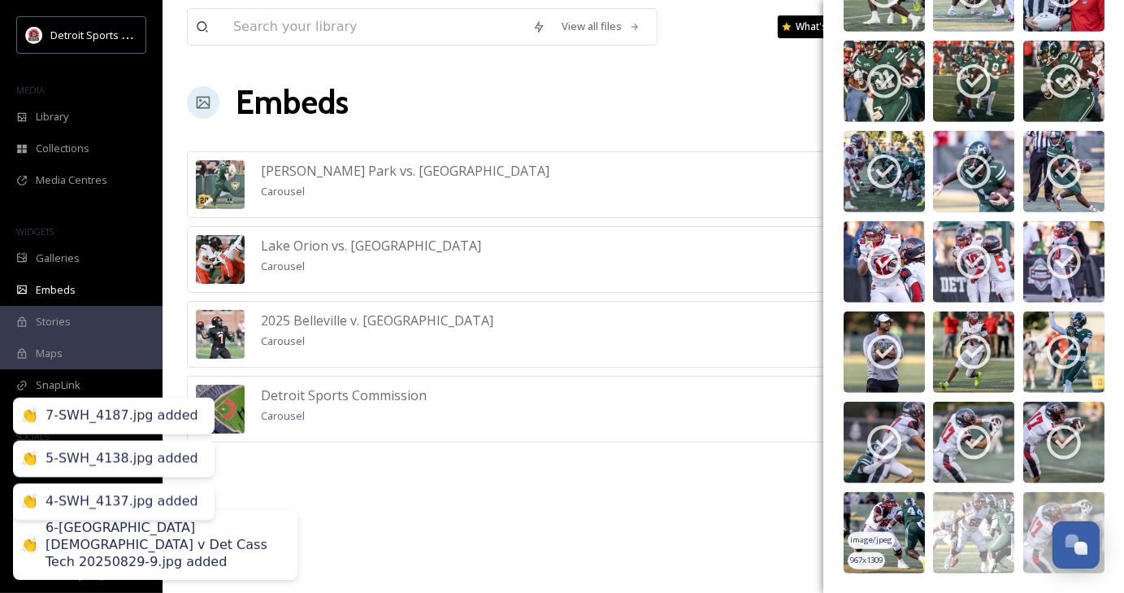
click at [898, 515] on img at bounding box center [884, 532] width 81 height 81
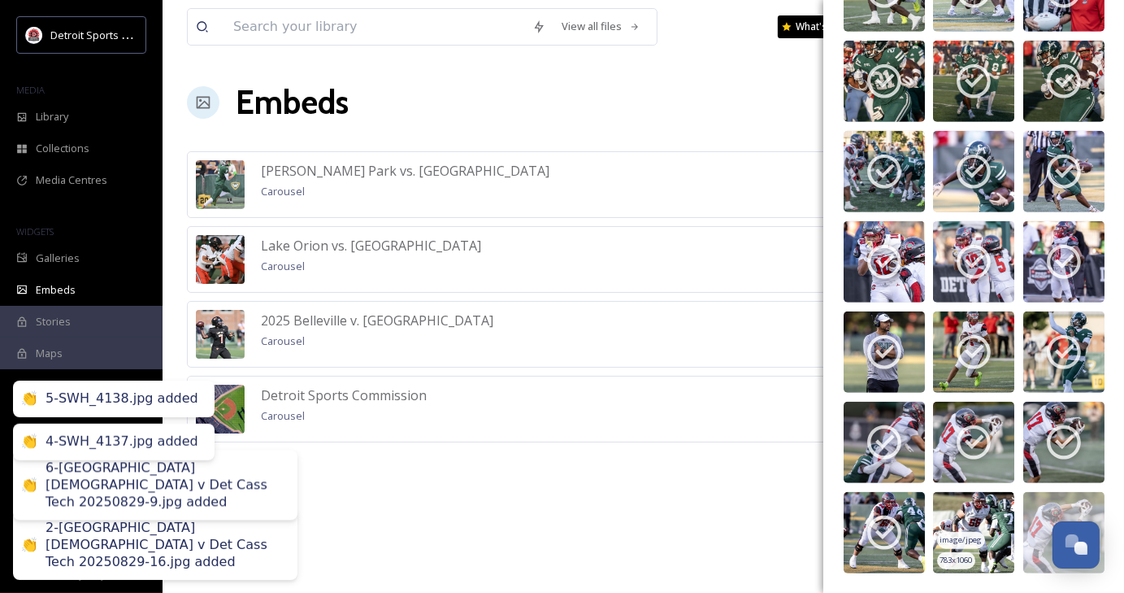
click at [1002, 533] on img at bounding box center [973, 532] width 81 height 81
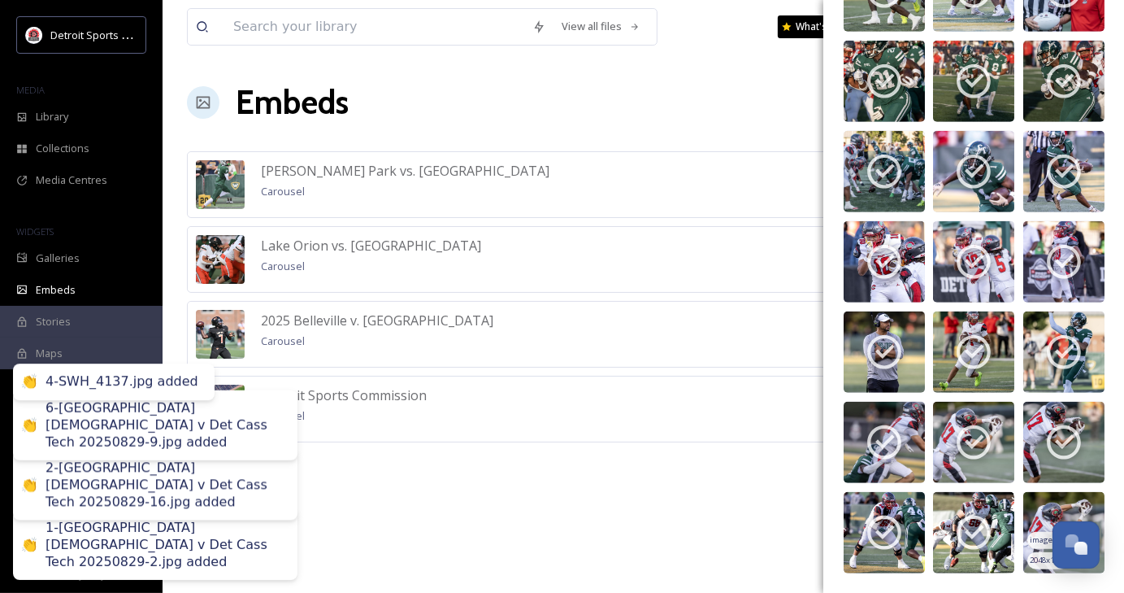
click at [1057, 520] on img at bounding box center [1064, 532] width 81 height 81
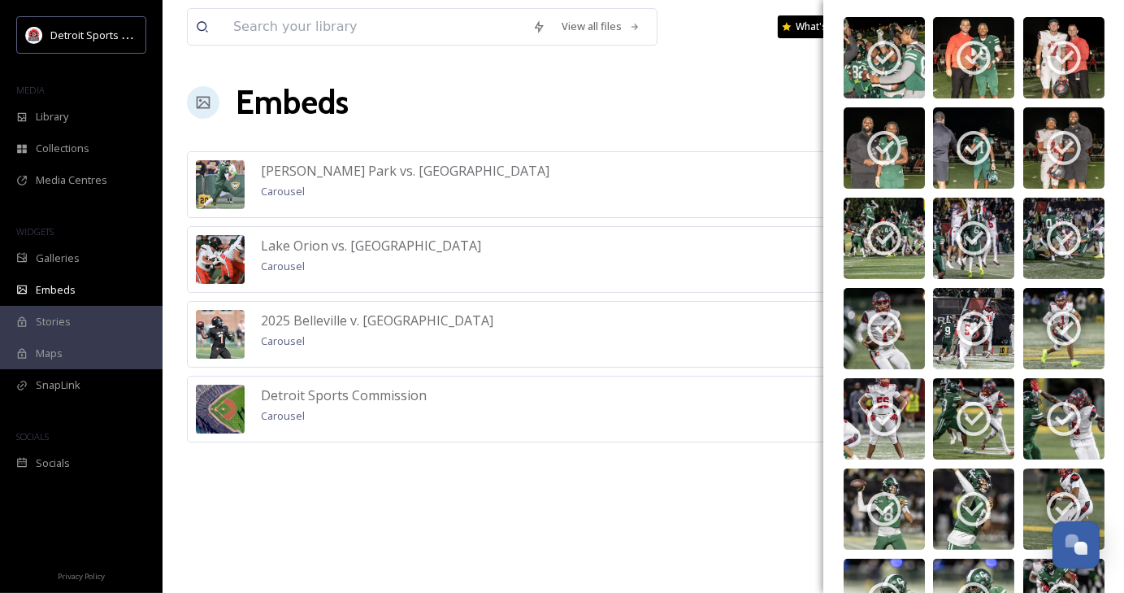
scroll to position [0, 0]
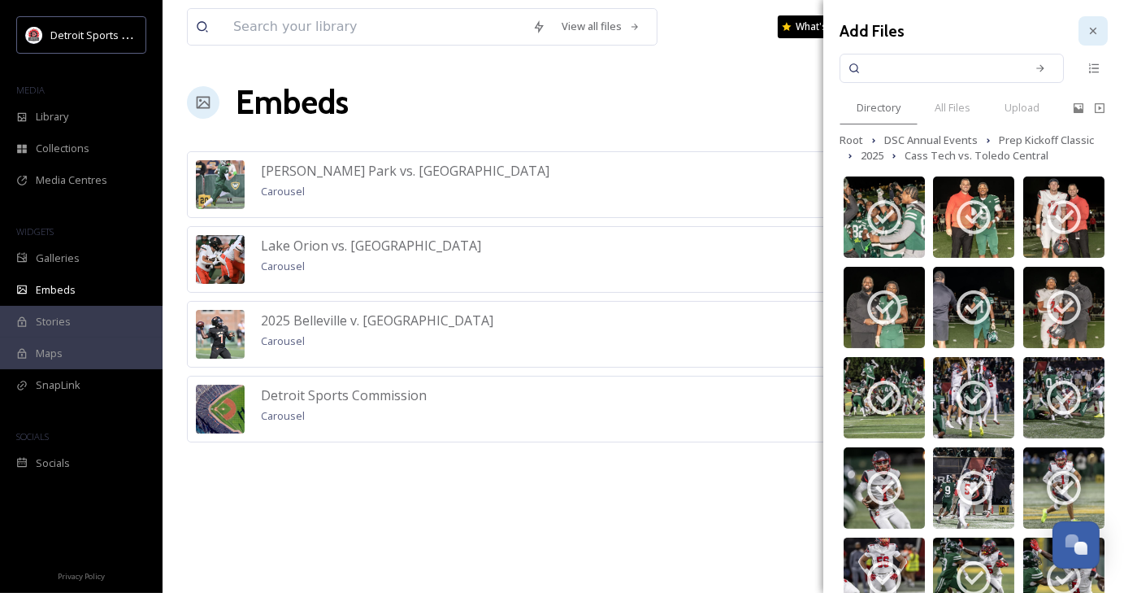
click at [1088, 31] on div at bounding box center [1093, 30] width 29 height 29
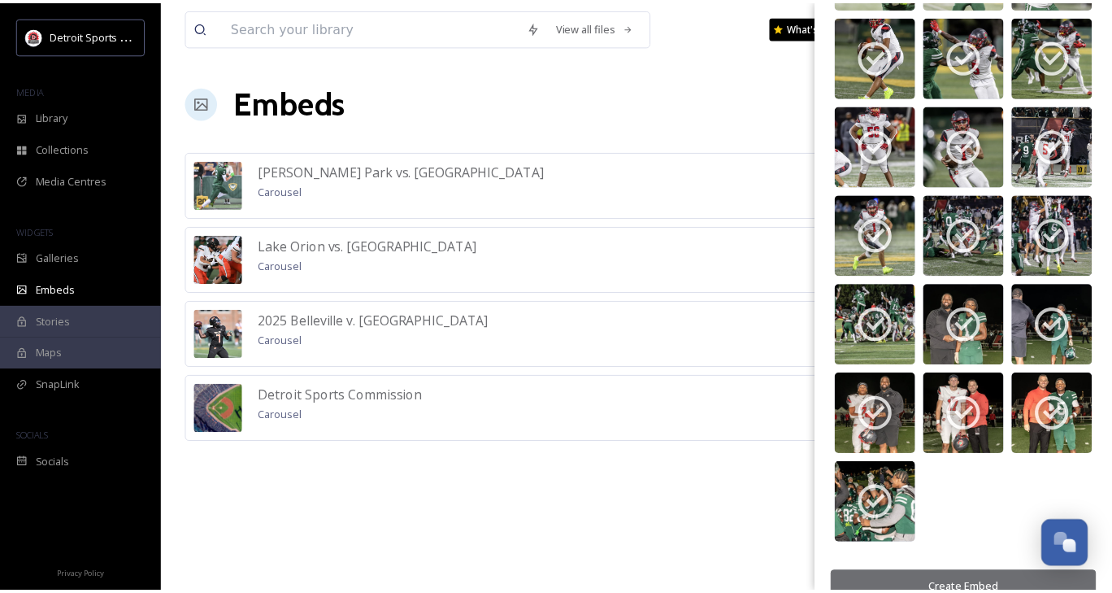
scroll to position [2163, 0]
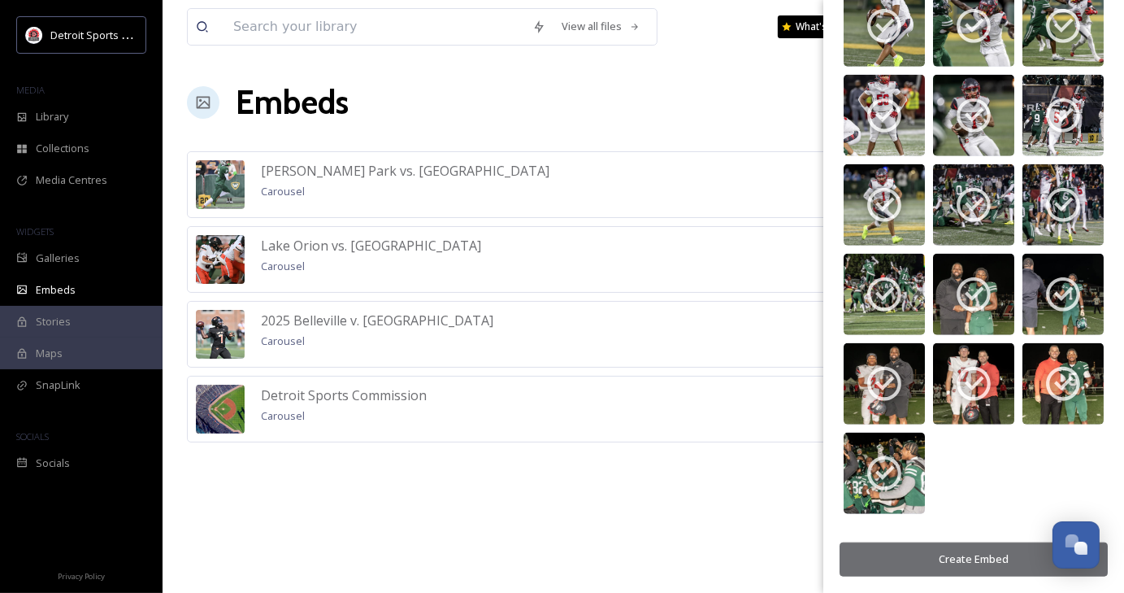
click at [988, 565] on button "Create Embed" at bounding box center [974, 558] width 268 height 33
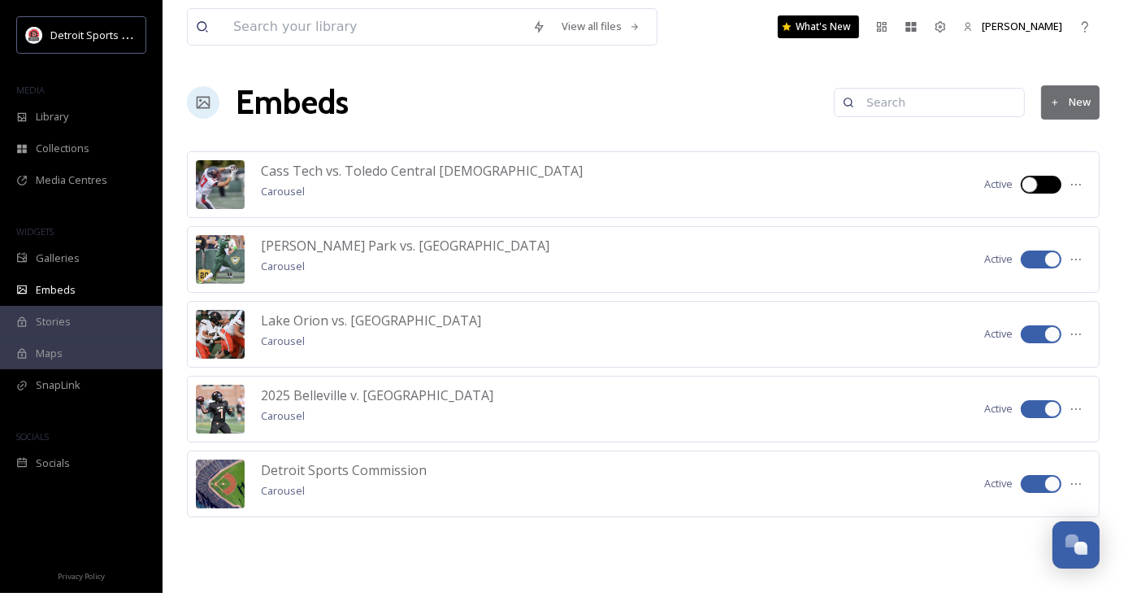
click at [1045, 186] on div at bounding box center [1041, 185] width 41 height 18
click at [1055, 188] on div at bounding box center [1041, 185] width 41 height 18
checkbox input "true"
drag, startPoint x: 1050, startPoint y: 186, endPoint x: 1083, endPoint y: 187, distance: 32.5
click at [1083, 187] on div at bounding box center [1076, 184] width 29 height 29
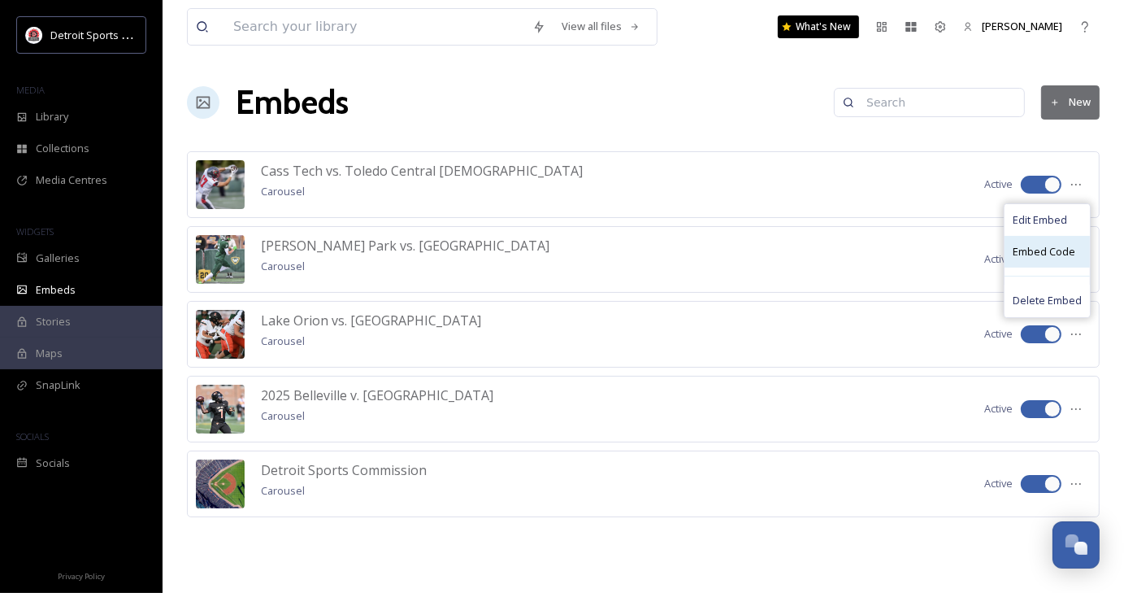
click at [1065, 252] on span "Embed Code" at bounding box center [1044, 251] width 63 height 15
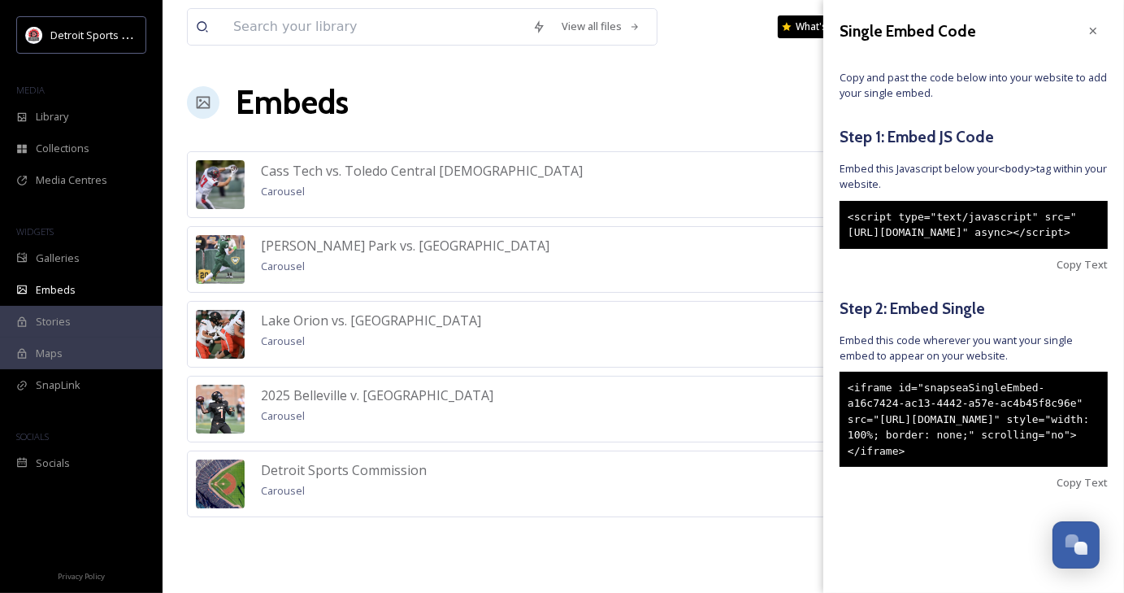
click at [1037, 468] on div "<iframe id="snapseaSingleEmbed-a16c7424-ac13-4442-a57e-ac4b45f8c96e" src="[URL]…" at bounding box center [974, 420] width 268 height 96
drag, startPoint x: 1037, startPoint y: 507, endPoint x: 874, endPoint y: 466, distance: 168.4
drag, startPoint x: 874, startPoint y: 466, endPoint x: 1034, endPoint y: 503, distance: 164.5
click at [1034, 468] on div "<iframe id="snapseaSingleEmbed-a16c7424-ac13-4442-a57e-ac4b45f8c96e" src="[URL]…" at bounding box center [974, 420] width 268 height 96
drag, startPoint x: 1027, startPoint y: 500, endPoint x: 889, endPoint y: 460, distance: 143.1
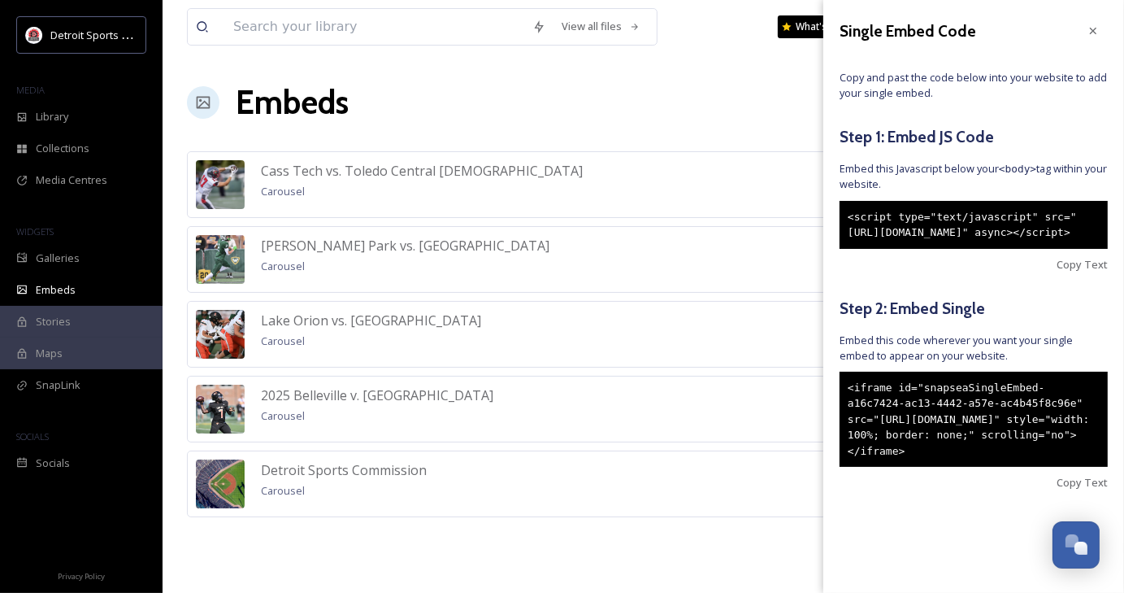
drag, startPoint x: 889, startPoint y: 460, endPoint x: 1038, endPoint y: 484, distance: 150.6
click at [1038, 468] on div "<iframe id="snapseaSingleEmbed-a16c7424-ac13-4442-a57e-ac4b45f8c96e" src="[URL]…" at bounding box center [974, 420] width 268 height 96
click at [1043, 468] on div "<iframe id="snapseaSingleEmbed-a16c7424-ac13-4442-a57e-ac4b45f8c96e" src="[URL]…" at bounding box center [974, 420] width 268 height 96
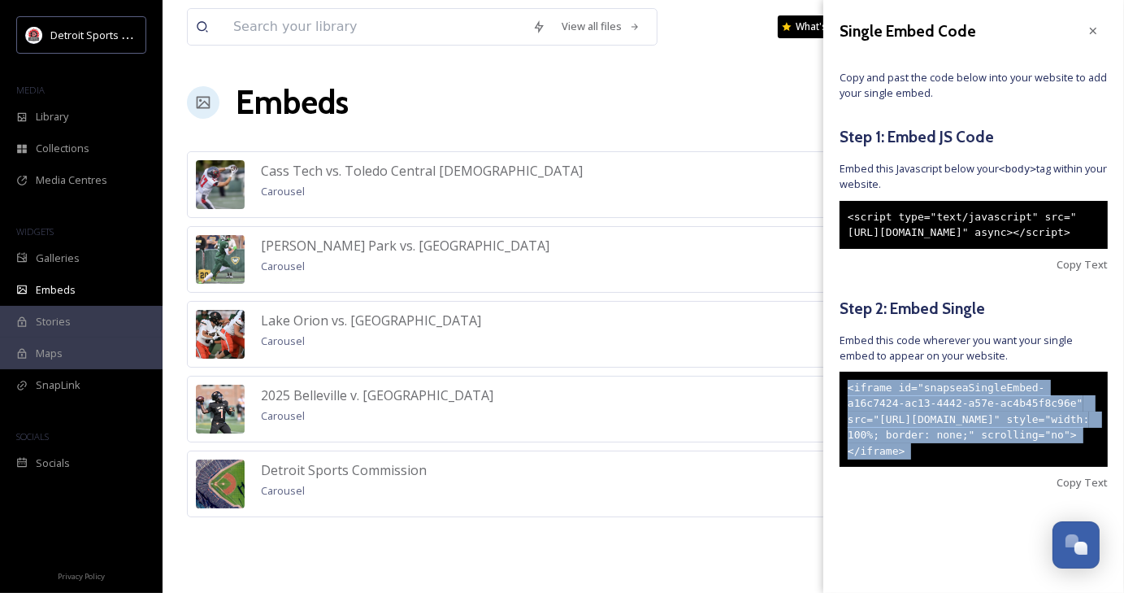
click at [1043, 468] on div "<iframe id="snapseaSingleEmbed-a16c7424-ac13-4442-a57e-ac4b45f8c96e" src="[URL]…" at bounding box center [974, 420] width 268 height 96
copy div "<iframe id="snapseaSingleEmbed-a16c7424-ac13-4442-a57e-ac4b45f8c96e" src="[URL]…"
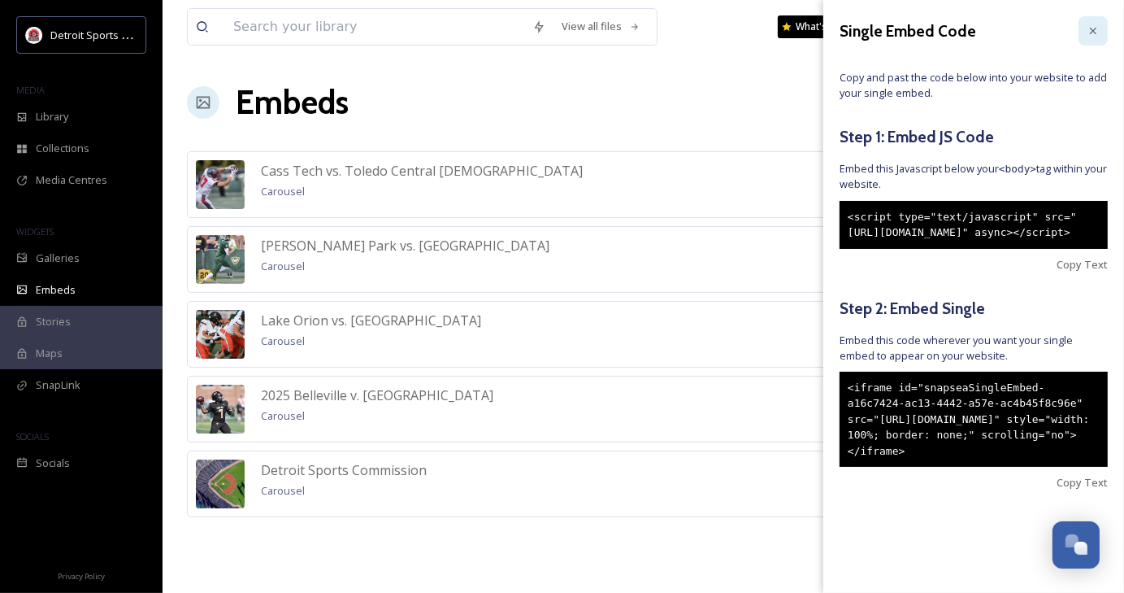
click at [1087, 31] on icon at bounding box center [1093, 30] width 13 height 13
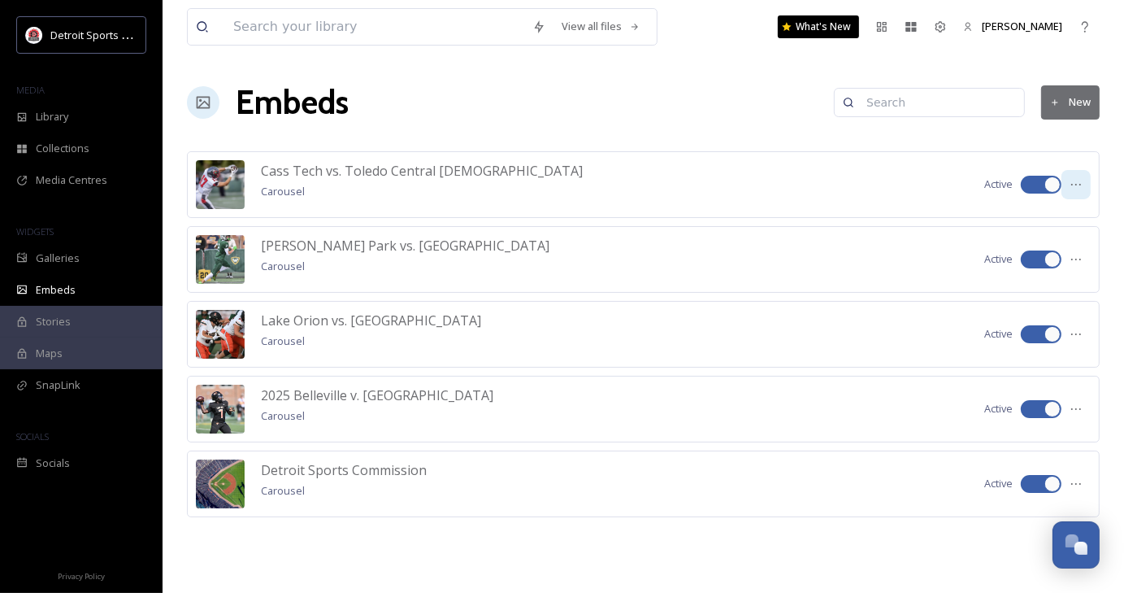
click at [1082, 185] on icon at bounding box center [1076, 184] width 13 height 13
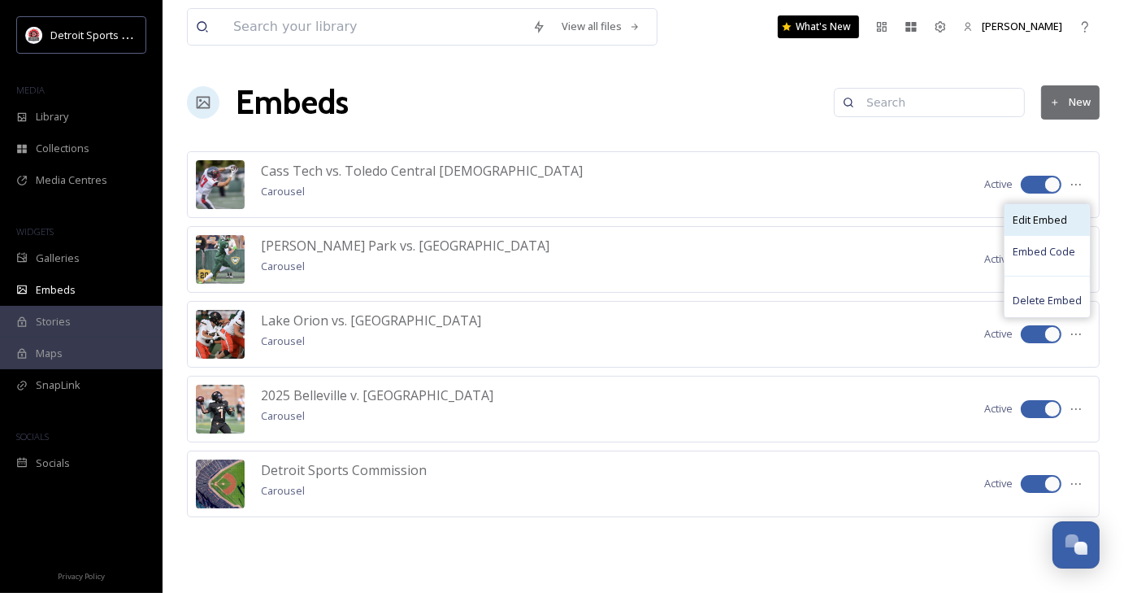
click at [1048, 221] on span "Edit Embed" at bounding box center [1040, 219] width 54 height 15
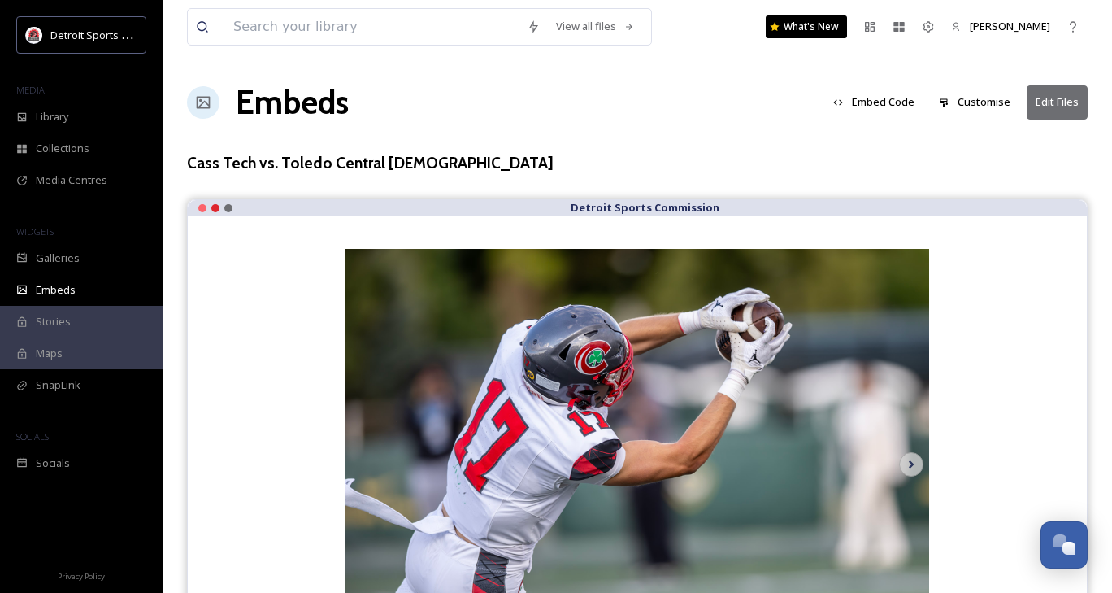
scroll to position [120, 0]
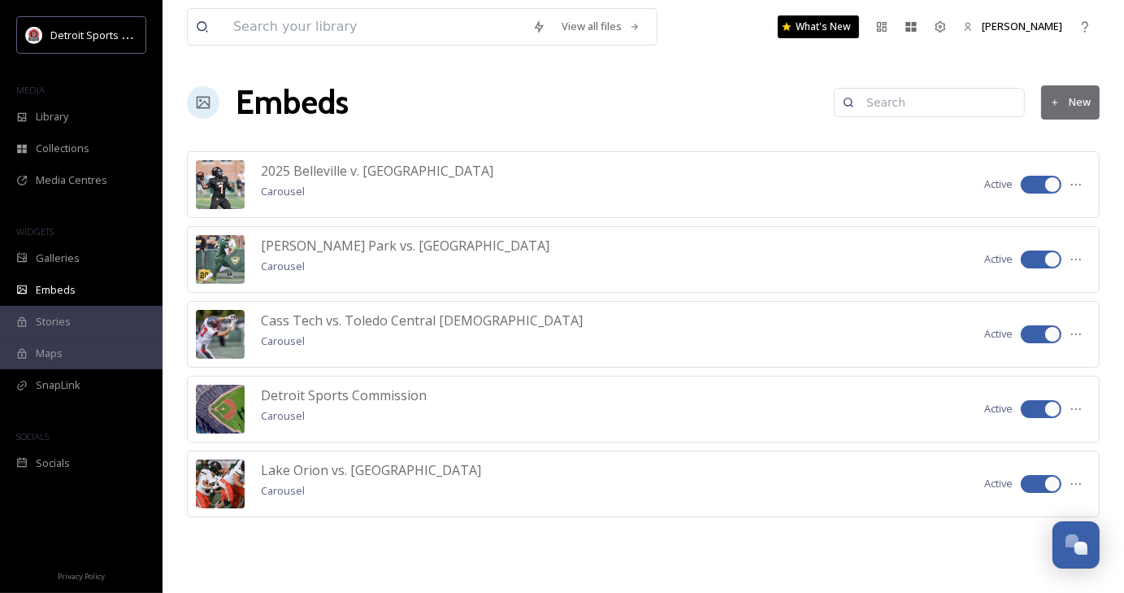
click at [886, 186] on div "2025 Belleville v. Clarkston Carousel Active" at bounding box center [643, 184] width 913 height 67
click at [1084, 179] on div at bounding box center [1076, 184] width 29 height 29
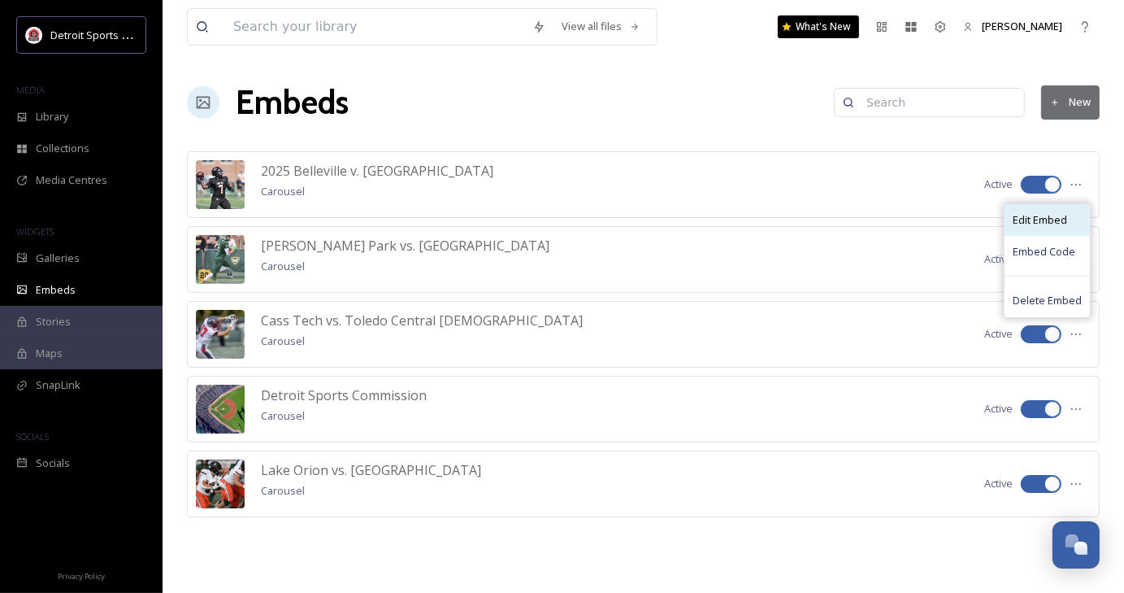
click at [1055, 215] on span "Edit Embed" at bounding box center [1040, 219] width 54 height 15
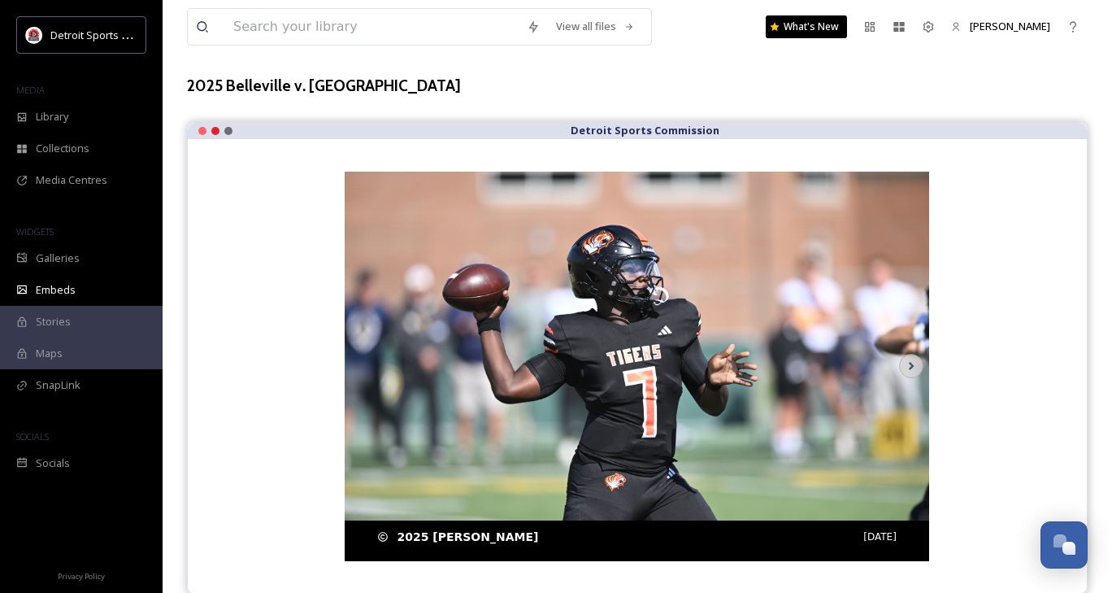
scroll to position [76, 0]
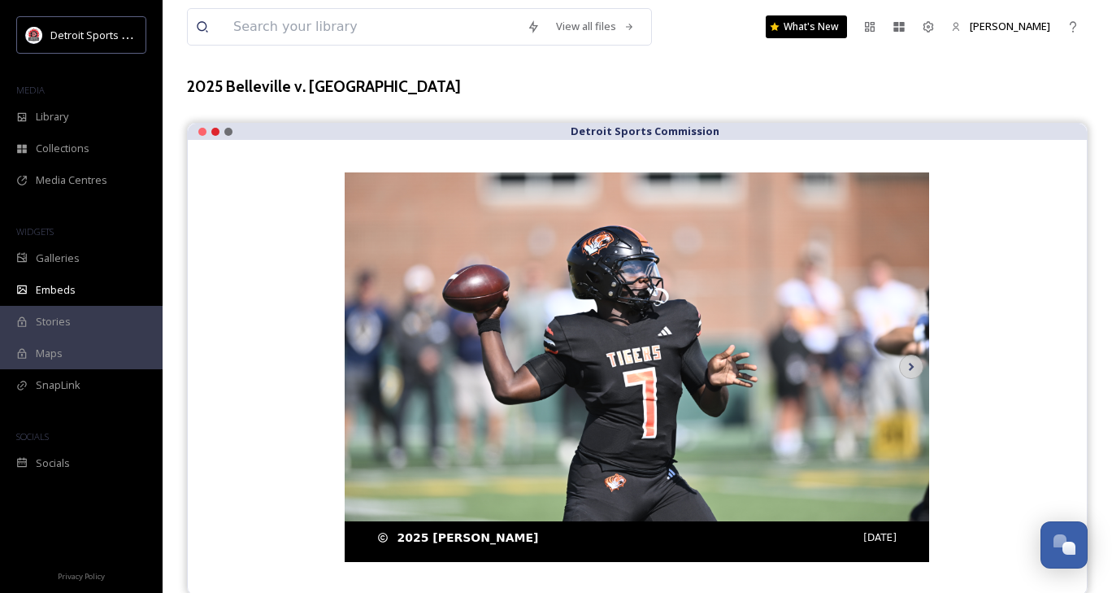
drag, startPoint x: 704, startPoint y: 406, endPoint x: 424, endPoint y: 544, distance: 312.7
click at [424, 544] on div "2025 [PERSON_NAME] [DATE]" at bounding box center [636, 537] width 519 height 17
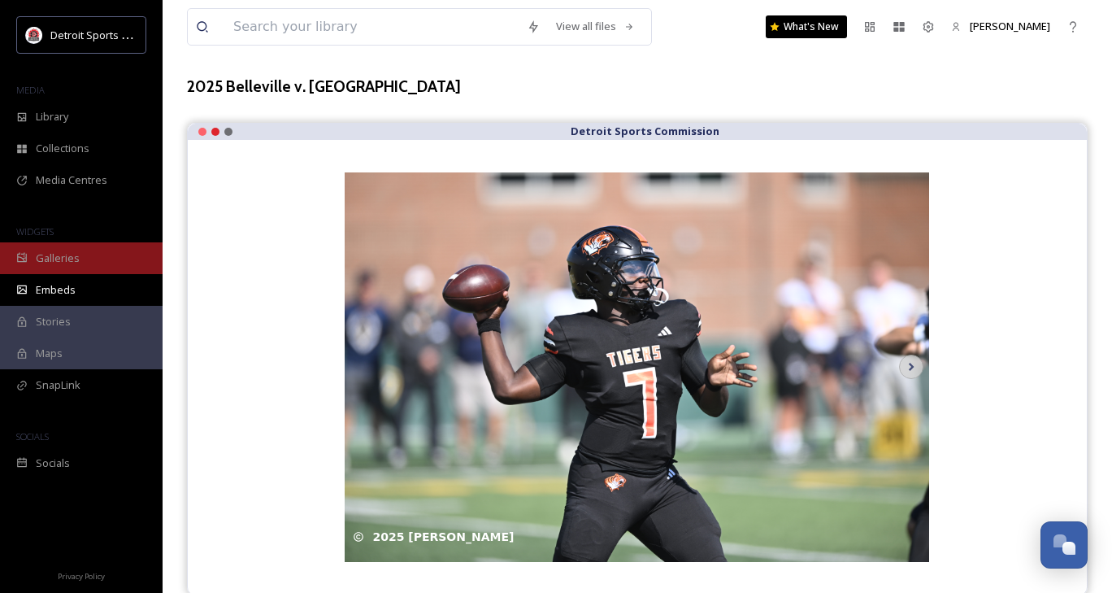
click at [72, 261] on span "Galleries" at bounding box center [58, 257] width 44 height 15
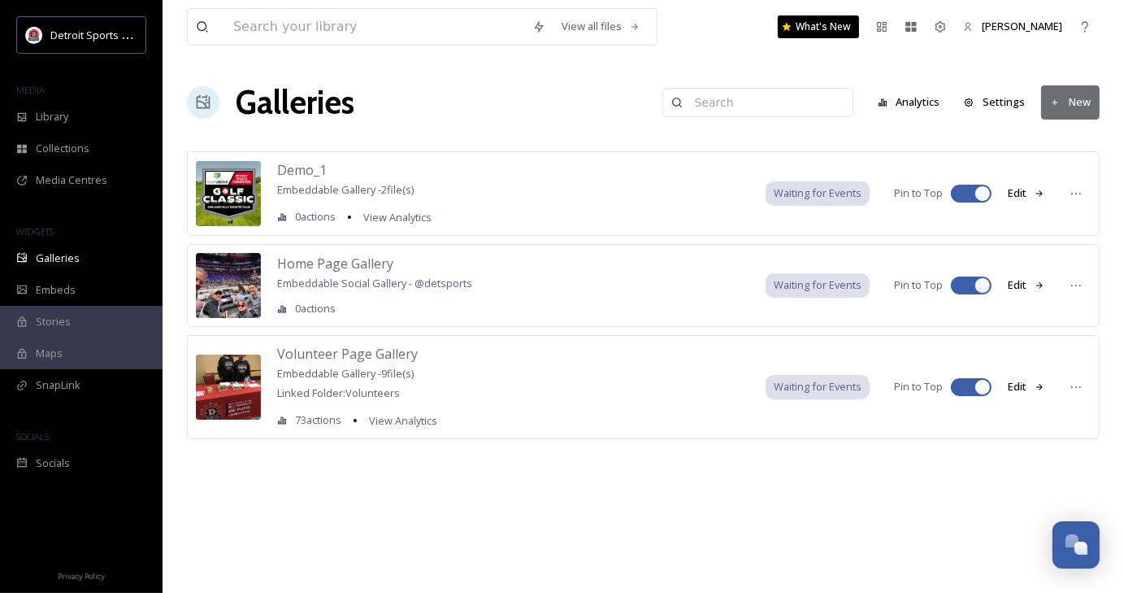
click at [1067, 106] on button "New" at bounding box center [1071, 101] width 59 height 33
click at [1075, 136] on span "Gallery" at bounding box center [1074, 140] width 34 height 15
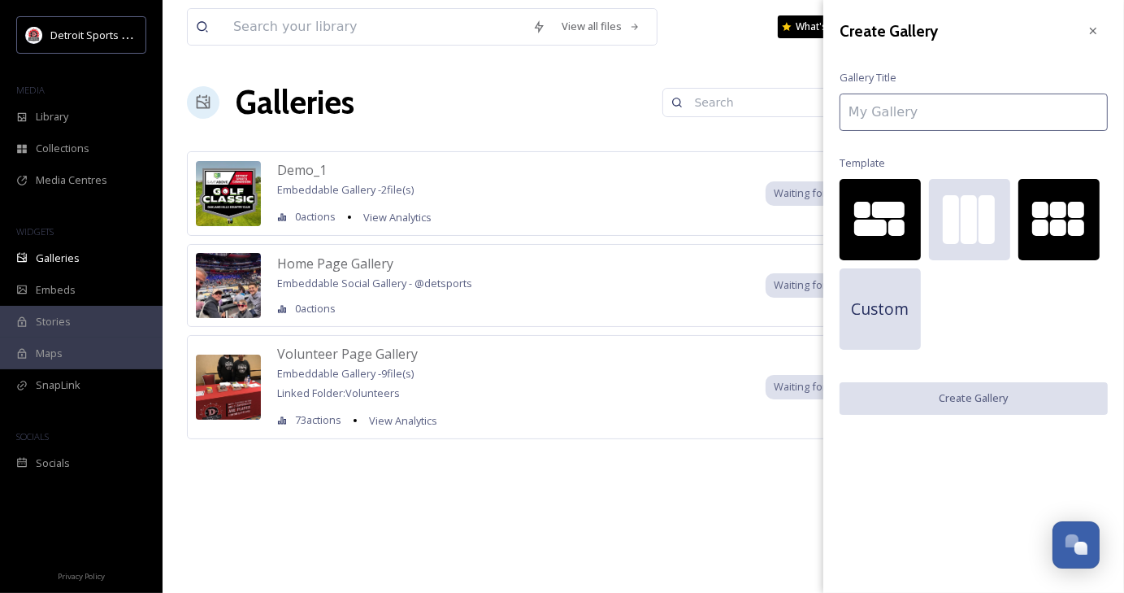
click at [1068, 237] on div at bounding box center [1059, 219] width 81 height 81
click at [891, 116] on input at bounding box center [974, 112] width 268 height 37
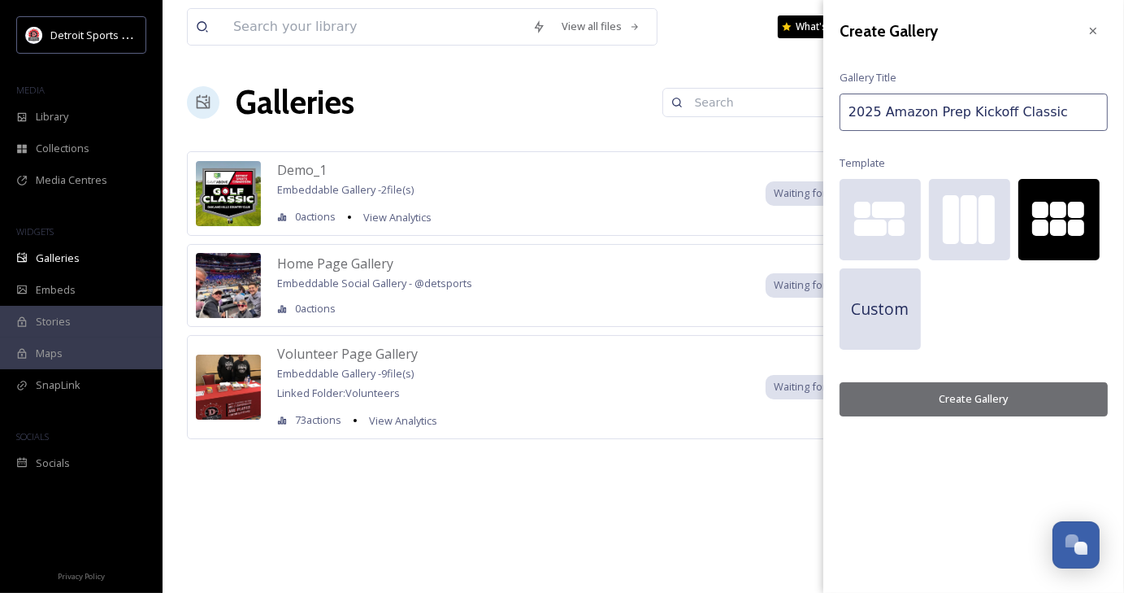
type input "2025 Amazon Prep Kickoff Classic"
click at [982, 407] on button "Create Gallery" at bounding box center [974, 398] width 268 height 33
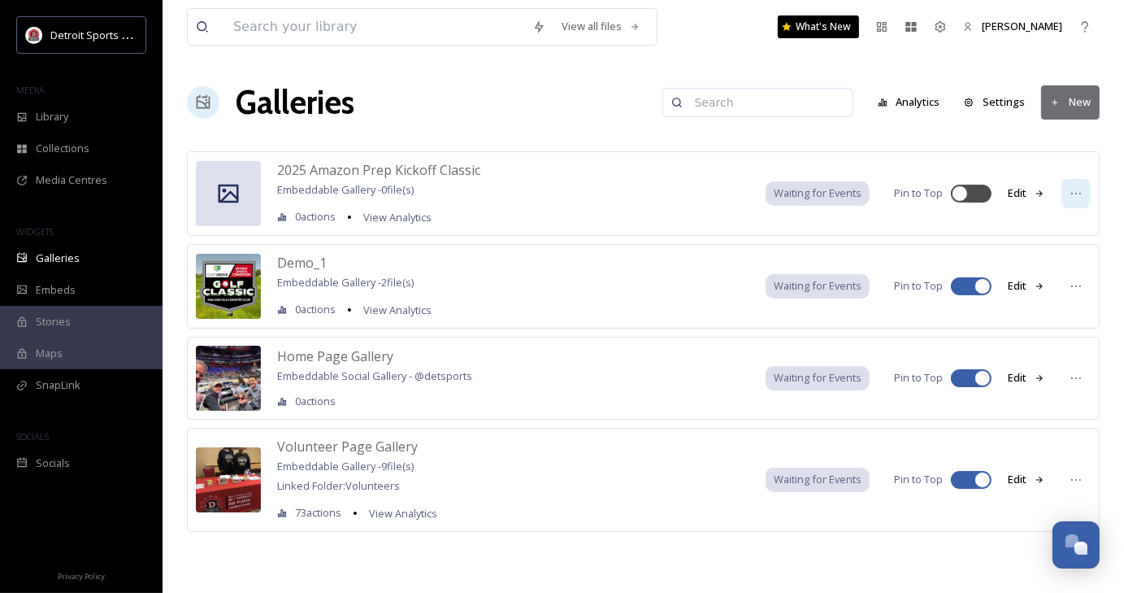
click at [1082, 191] on icon at bounding box center [1076, 193] width 13 height 13
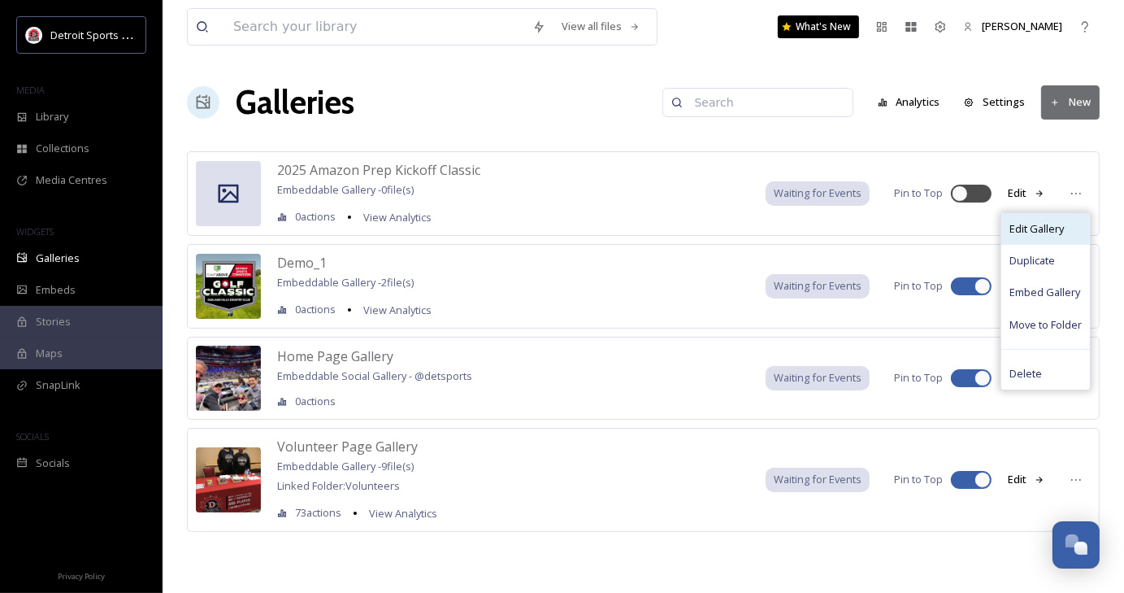
click at [1059, 228] on span "Edit Gallery" at bounding box center [1037, 228] width 54 height 15
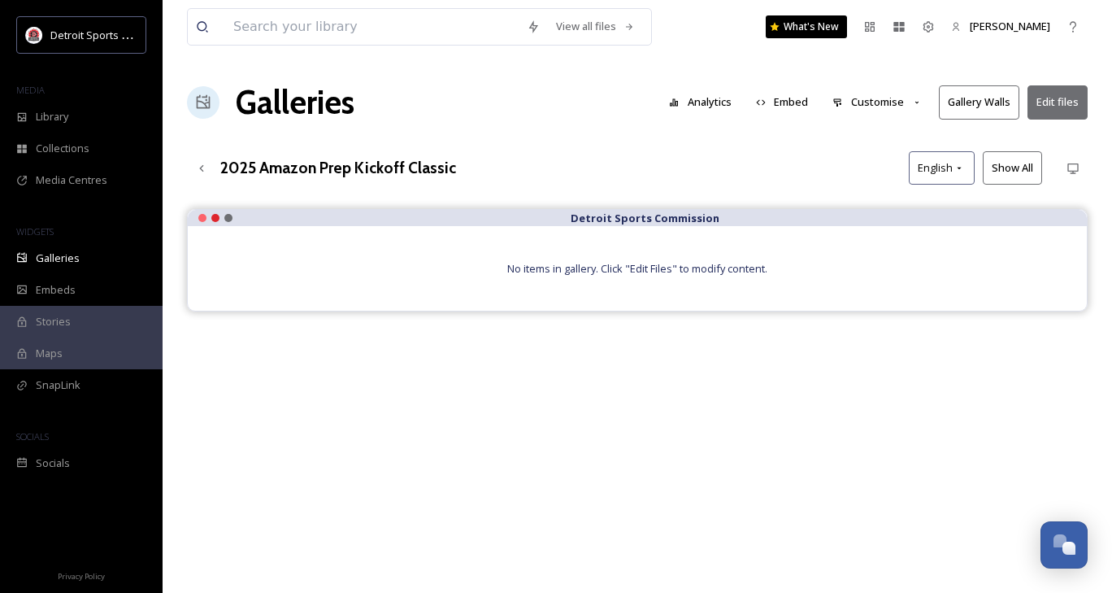
click at [1072, 89] on button "Edit files" at bounding box center [1058, 101] width 60 height 33
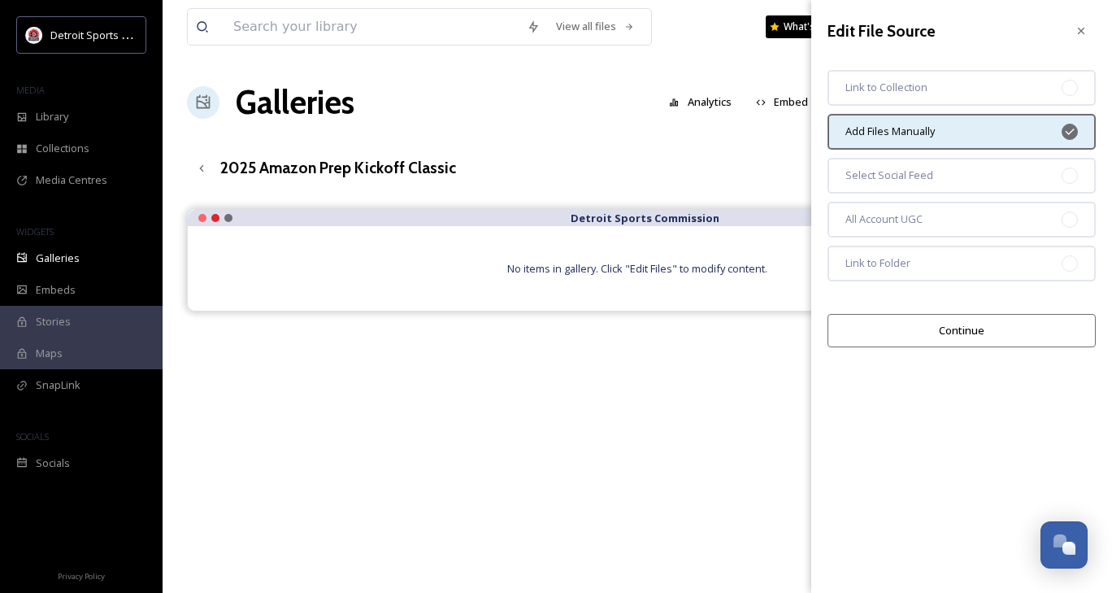
click at [994, 331] on button "Continue" at bounding box center [962, 330] width 268 height 33
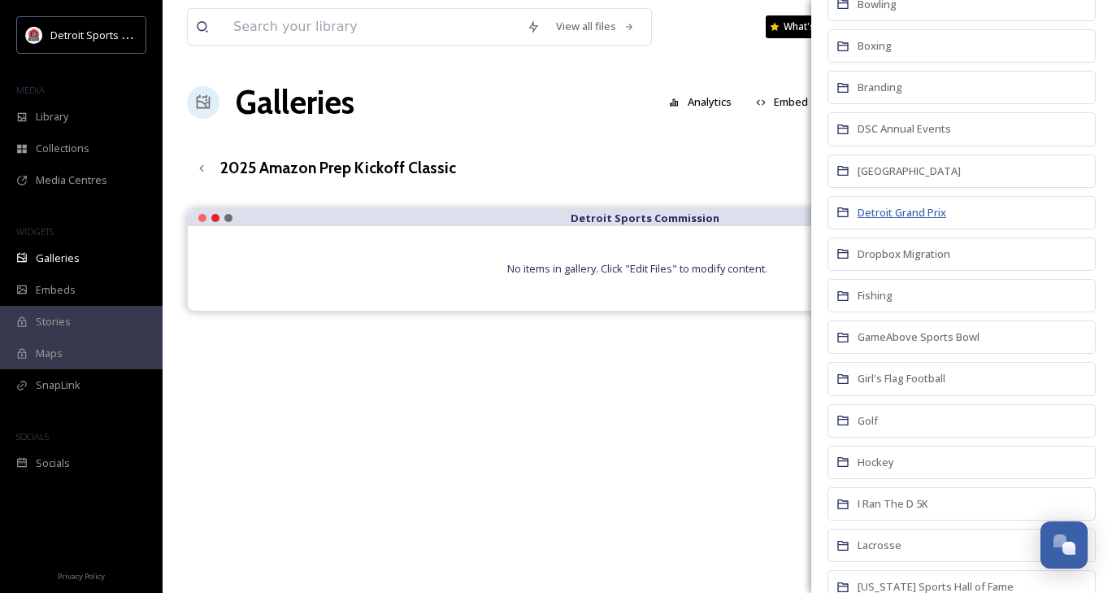
scroll to position [259, 0]
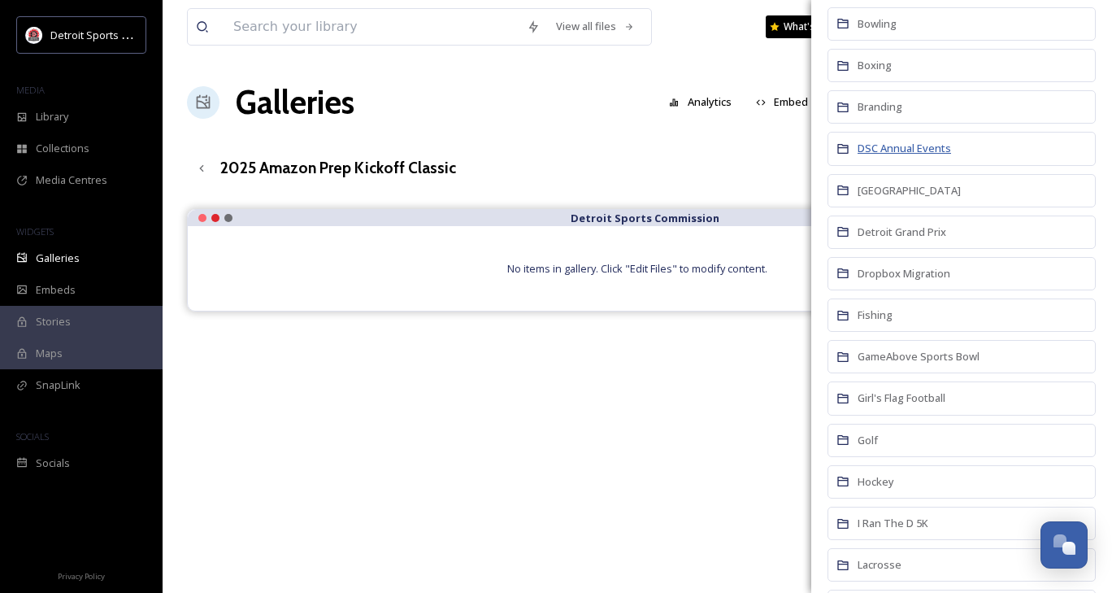
click at [912, 146] on span "DSC Annual Events" at bounding box center [905, 148] width 94 height 15
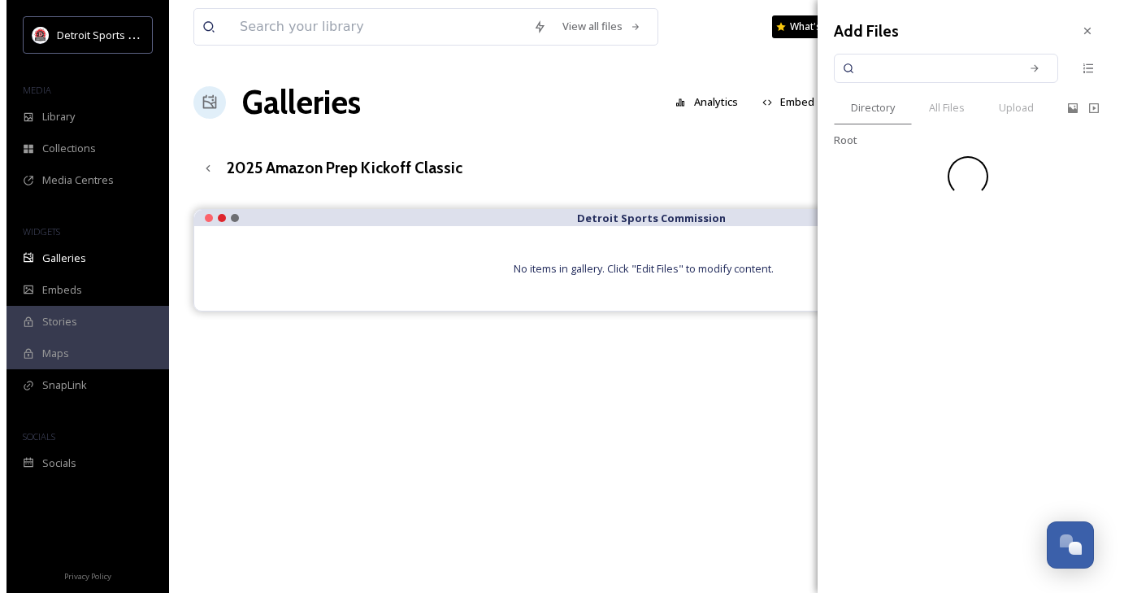
scroll to position [0, 0]
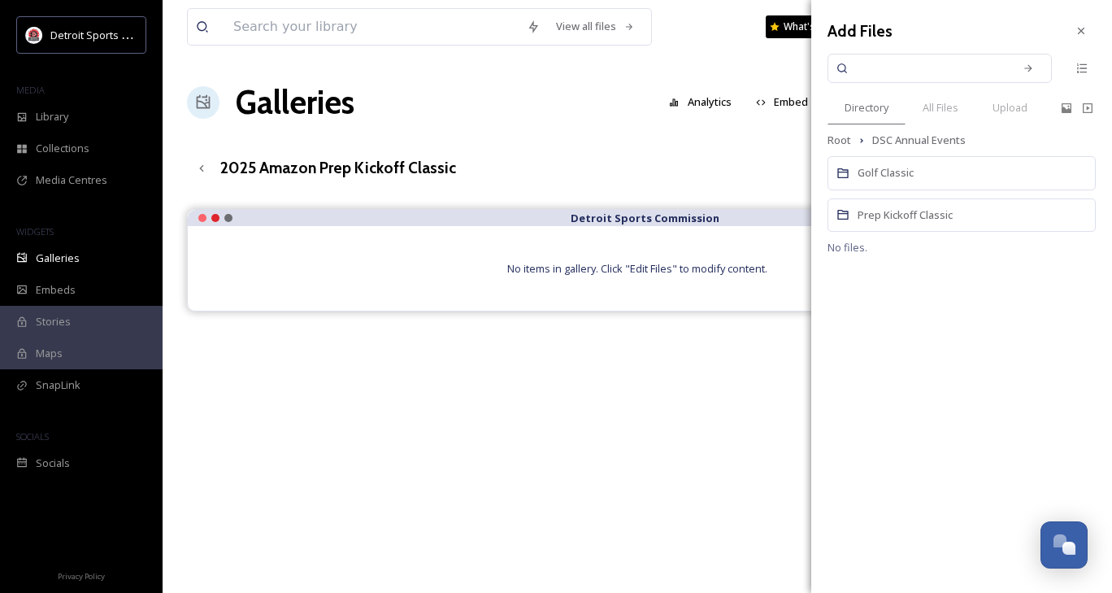
click at [981, 218] on div "Prep Kickoff Classic" at bounding box center [962, 214] width 268 height 33
click at [891, 299] on div "2025" at bounding box center [962, 297] width 268 height 33
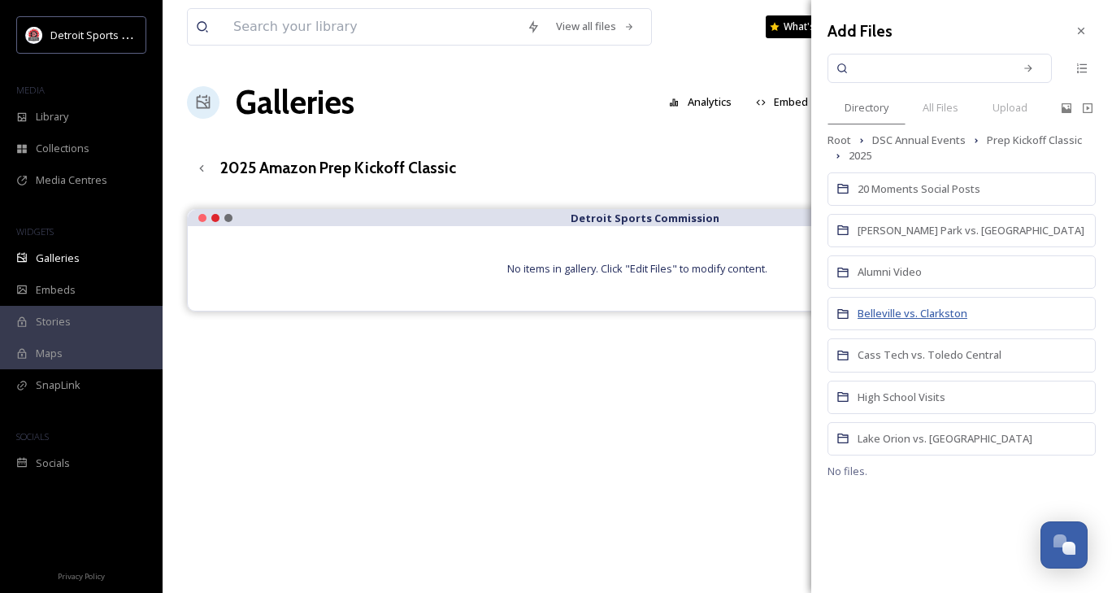
click at [927, 307] on span "Belleville vs. Clarkston" at bounding box center [913, 313] width 110 height 15
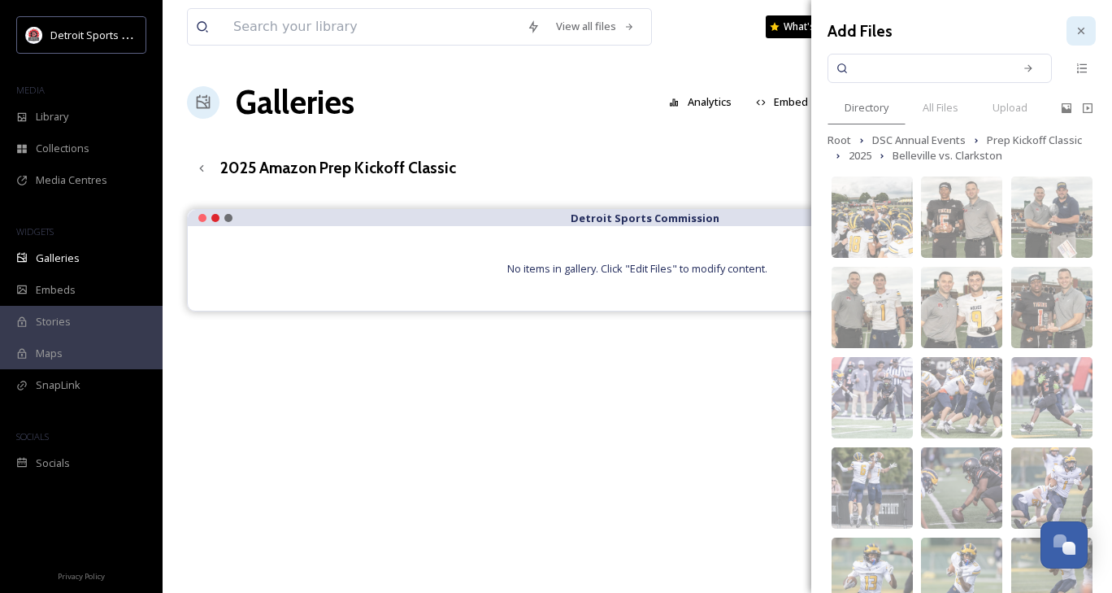
click at [1078, 32] on icon at bounding box center [1081, 31] width 7 height 7
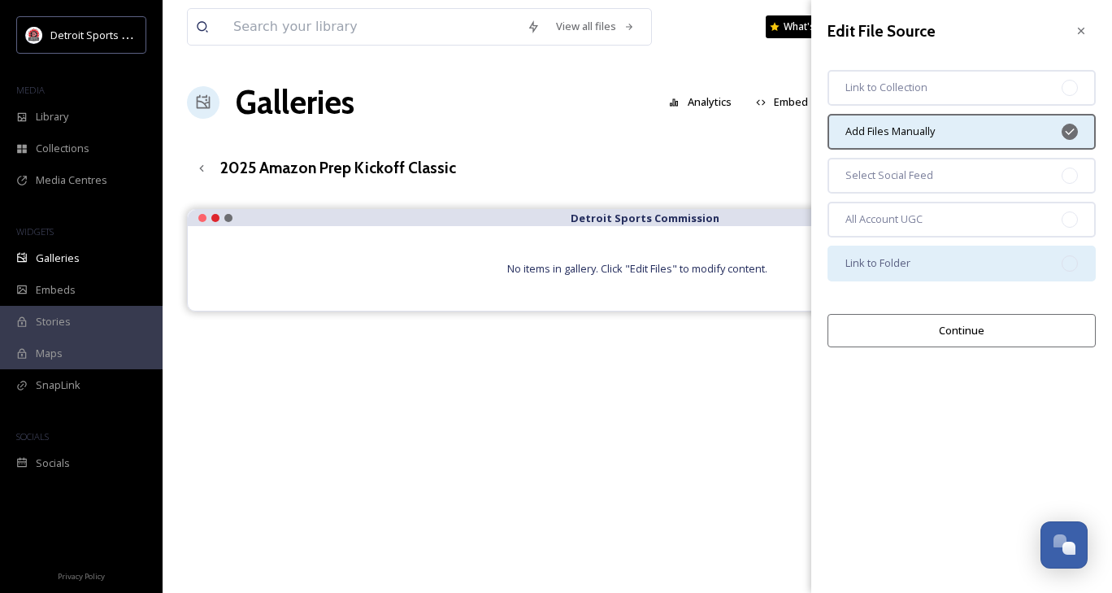
click at [1011, 279] on div "Link to Folder" at bounding box center [962, 264] width 268 height 36
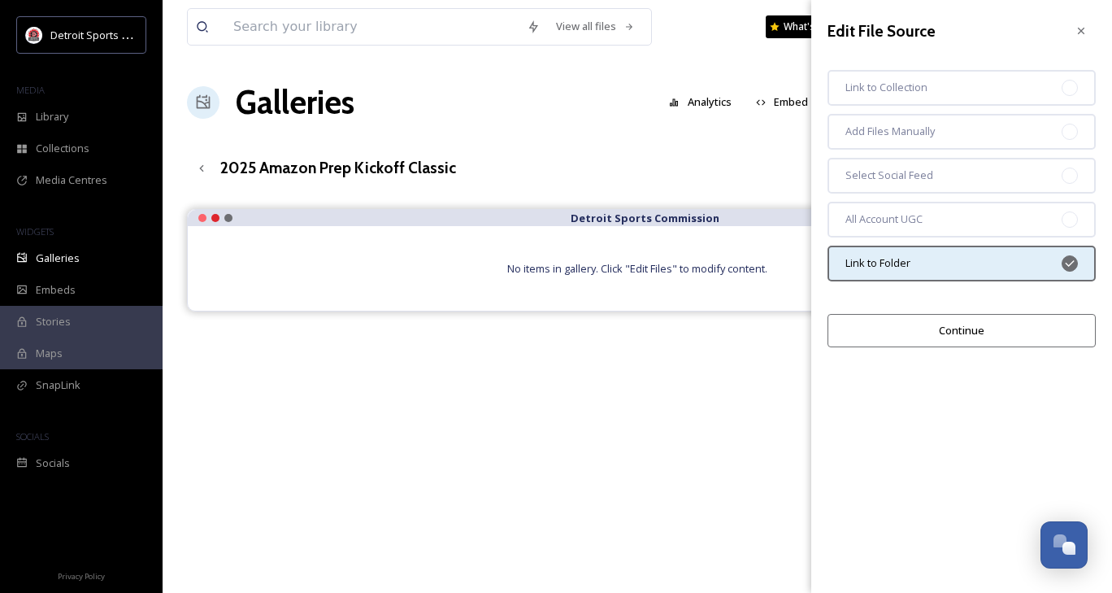
click at [1007, 334] on button "Continue" at bounding box center [962, 330] width 268 height 33
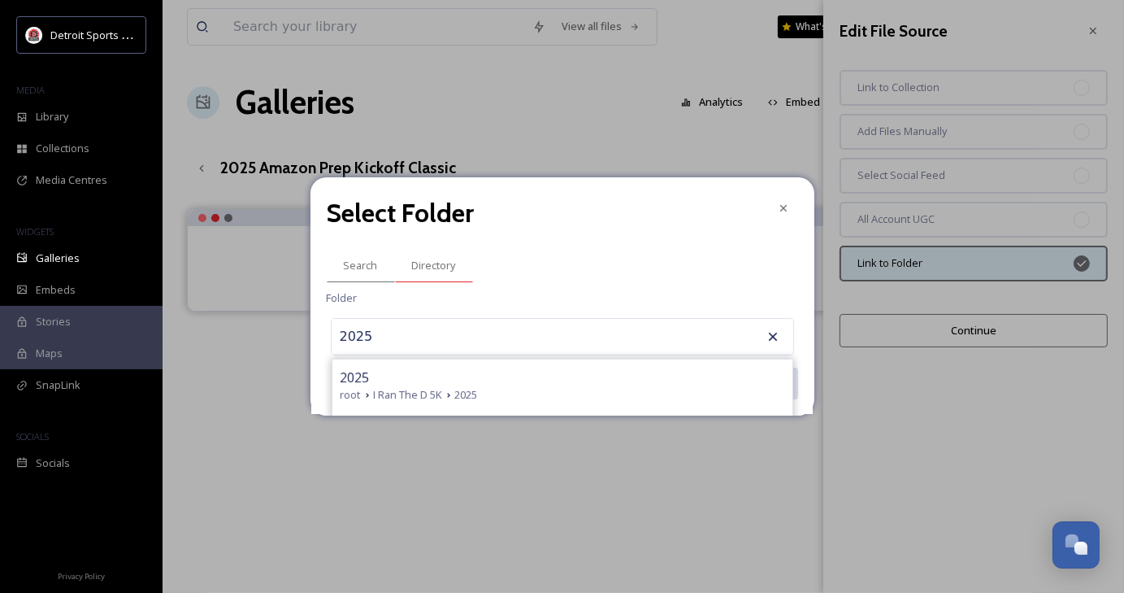
type input "2025"
click at [446, 258] on span "Directory" at bounding box center [434, 265] width 44 height 15
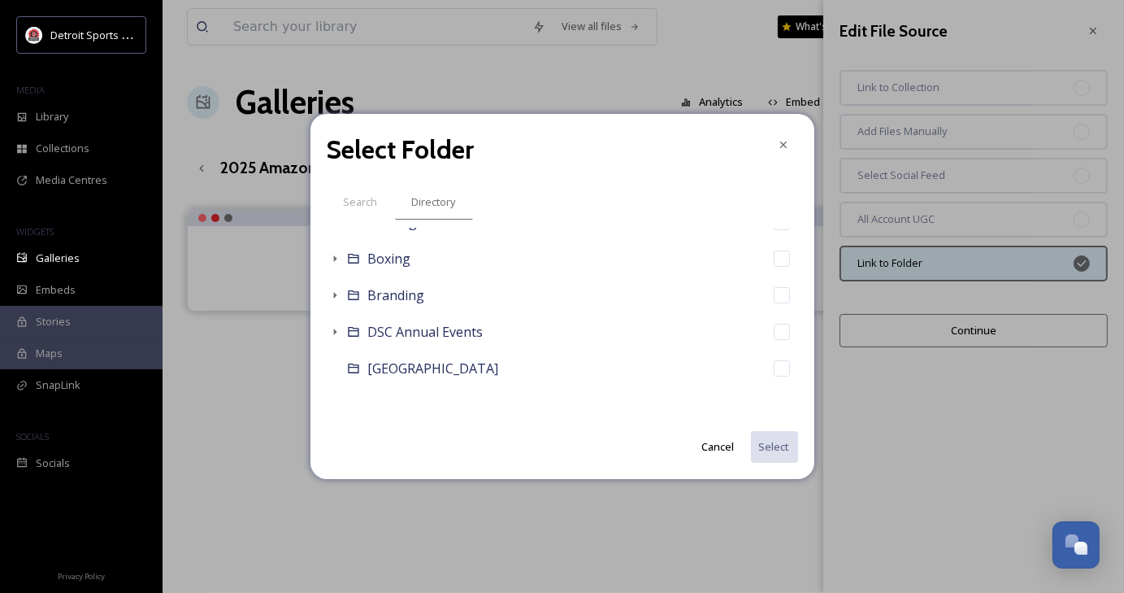
scroll to position [133, 0]
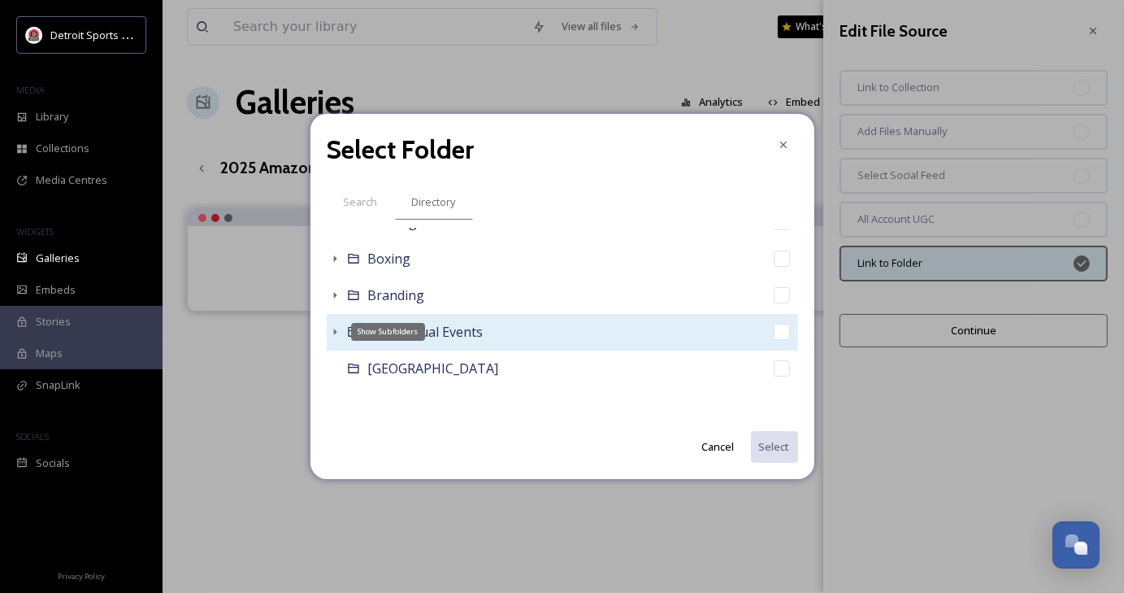
click at [332, 330] on icon at bounding box center [334, 331] width 13 height 13
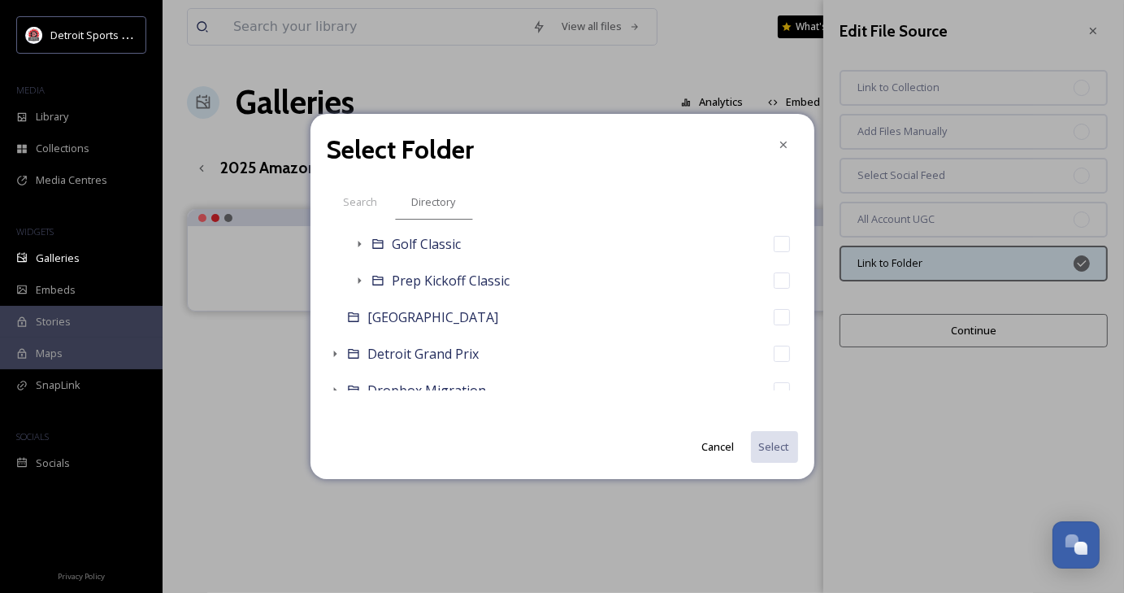
scroll to position [257, 0]
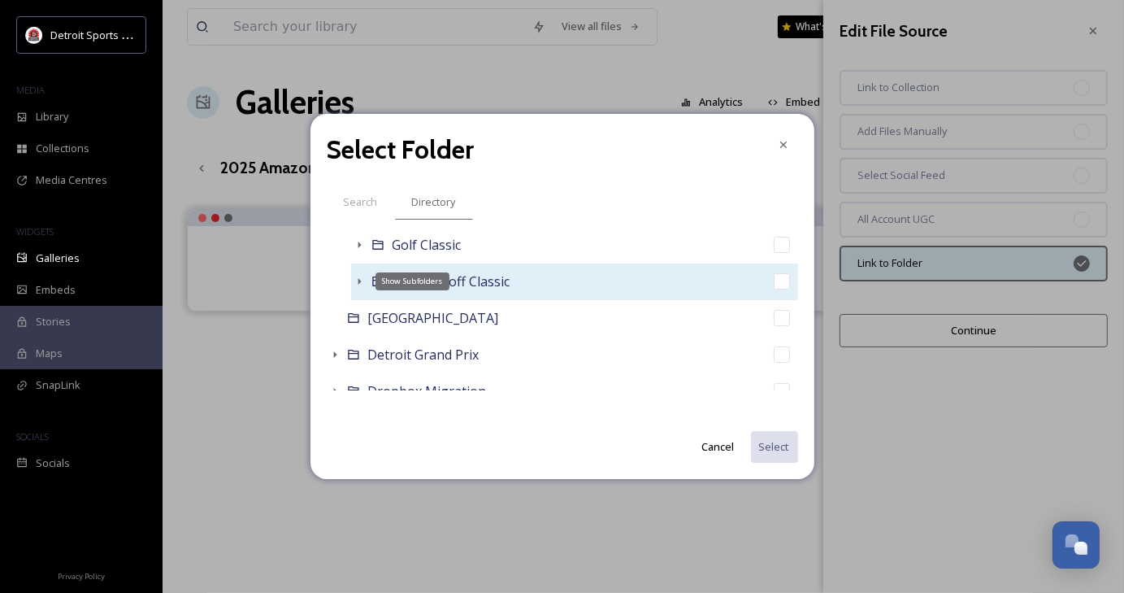
click at [357, 280] on icon at bounding box center [359, 281] width 13 height 13
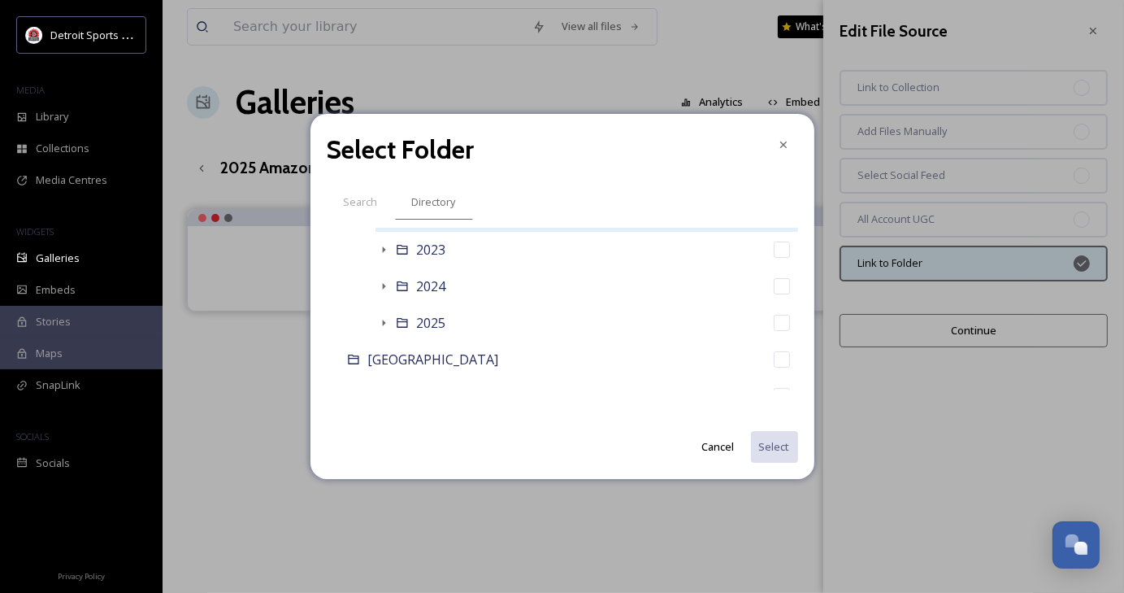
scroll to position [366, 0]
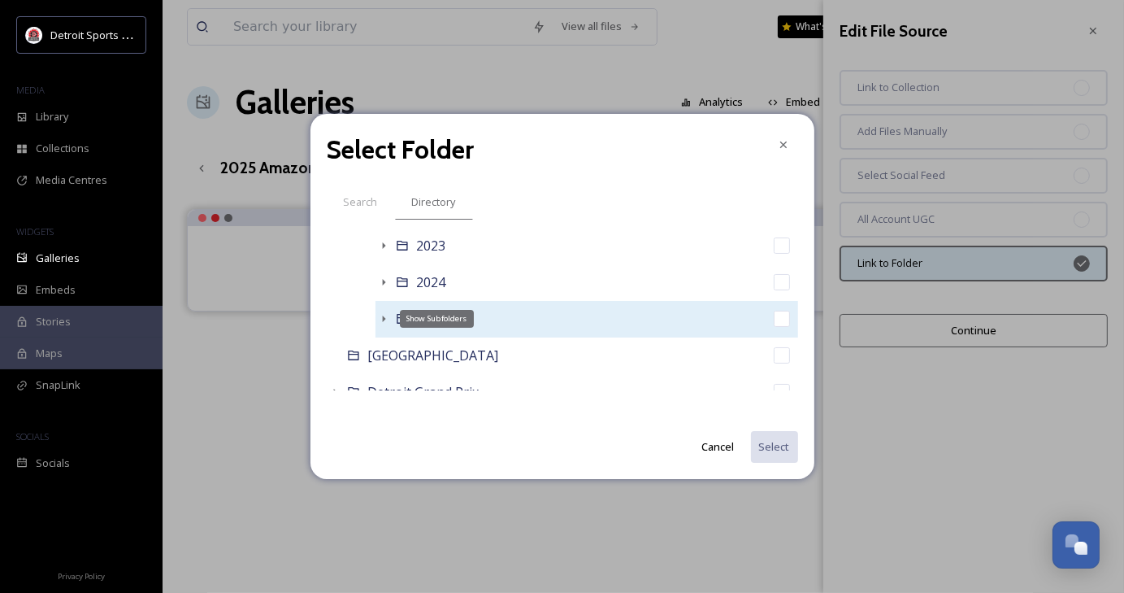
click at [380, 317] on icon at bounding box center [383, 318] width 13 height 13
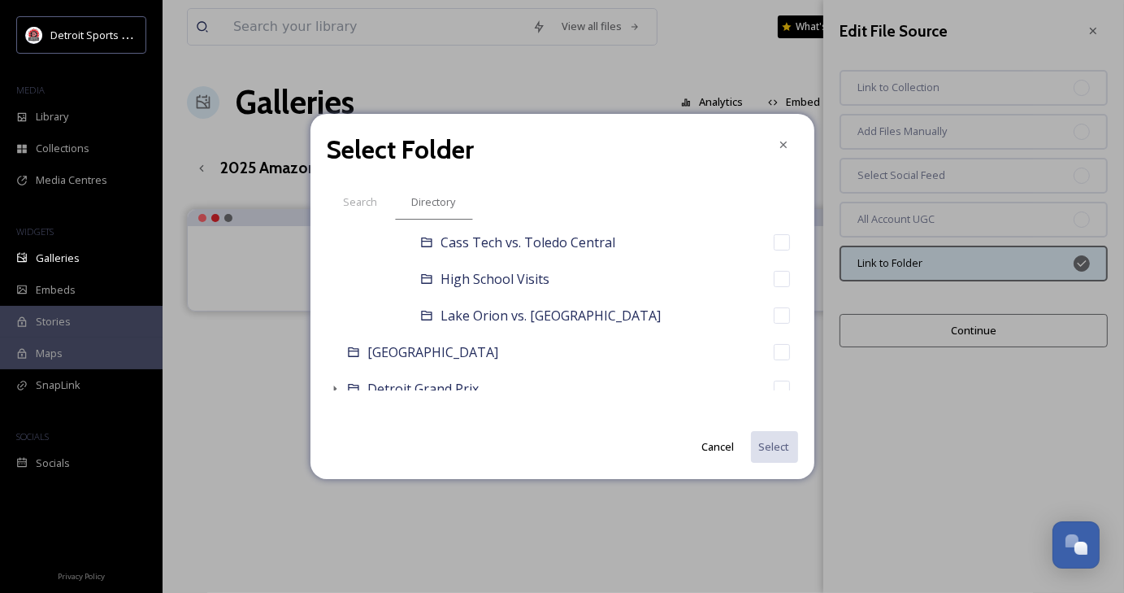
scroll to position [631, 0]
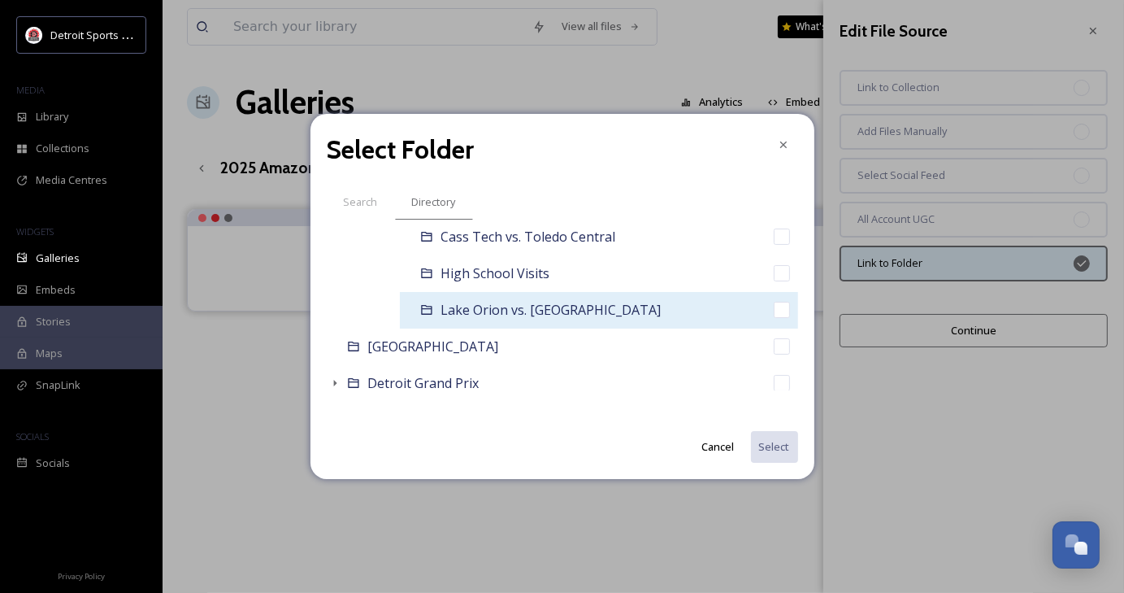
click at [774, 316] on input "checkbox" at bounding box center [782, 310] width 16 height 16
checkbox input "true"
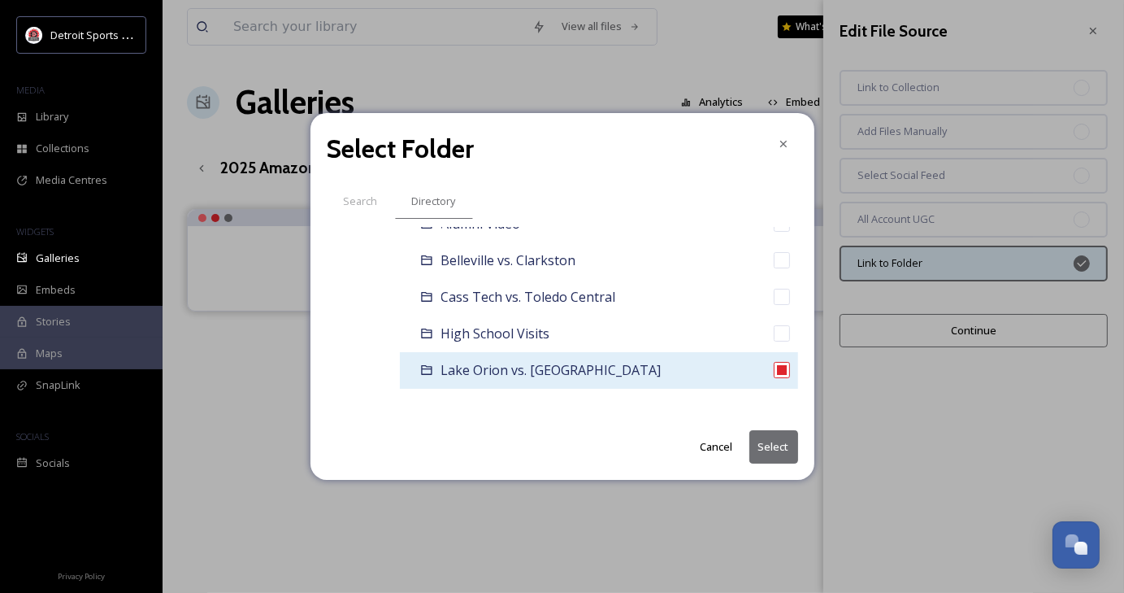
scroll to position [563, 0]
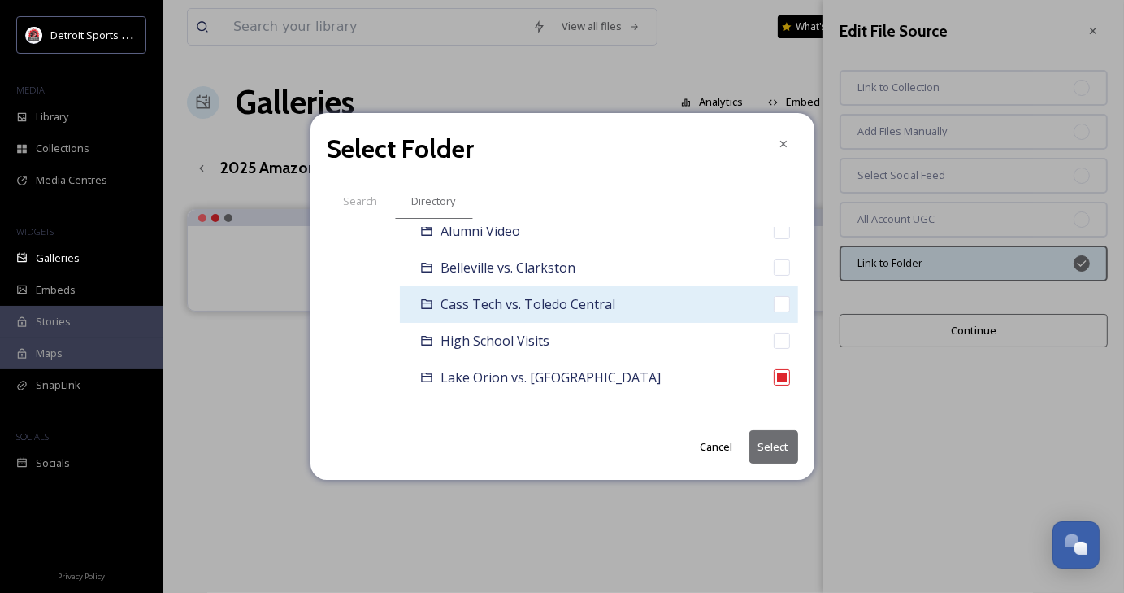
click at [774, 296] on input "checkbox" at bounding box center [782, 304] width 16 height 16
checkbox input "true"
checkbox input "false"
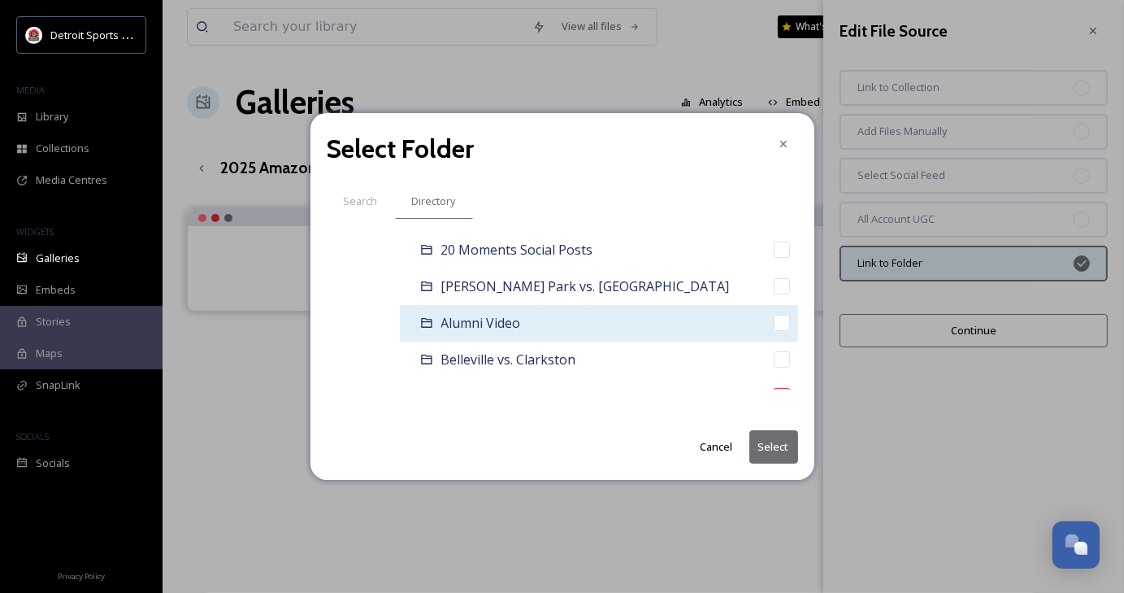
scroll to position [547, 0]
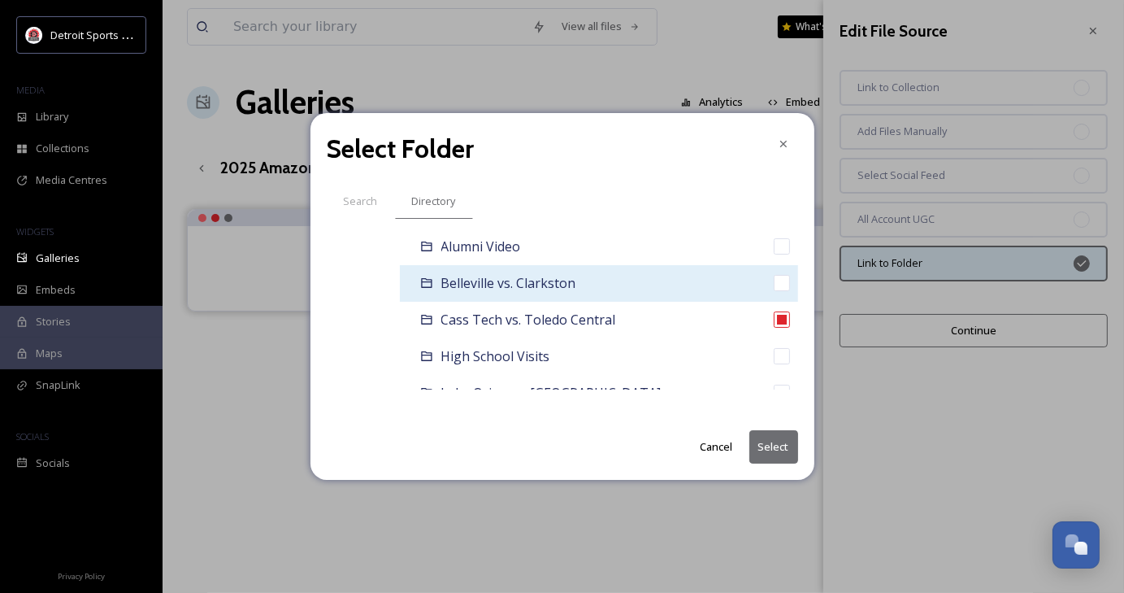
click at [774, 279] on input "checkbox" at bounding box center [782, 283] width 16 height 16
checkbox input "true"
checkbox input "false"
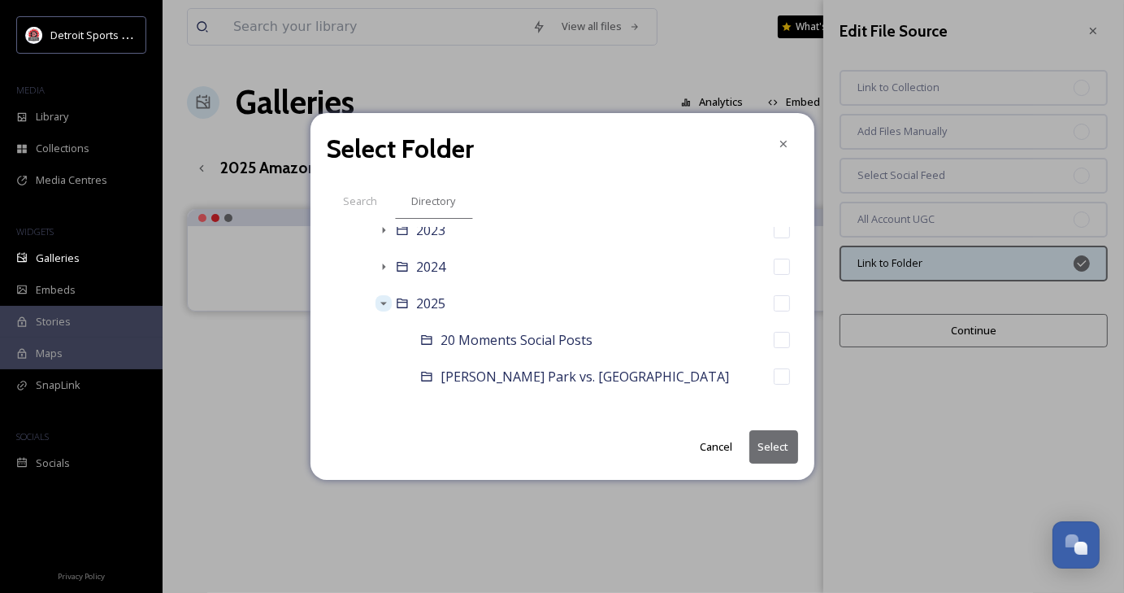
scroll to position [364, 0]
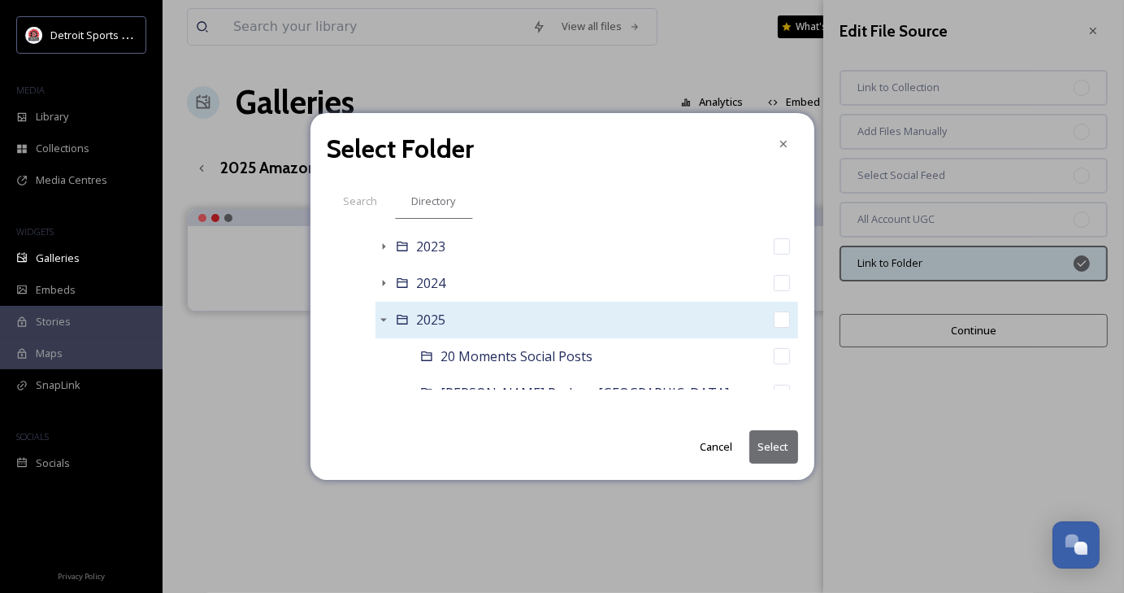
click at [774, 320] on input "checkbox" at bounding box center [782, 319] width 16 height 16
checkbox input "true"
checkbox input "false"
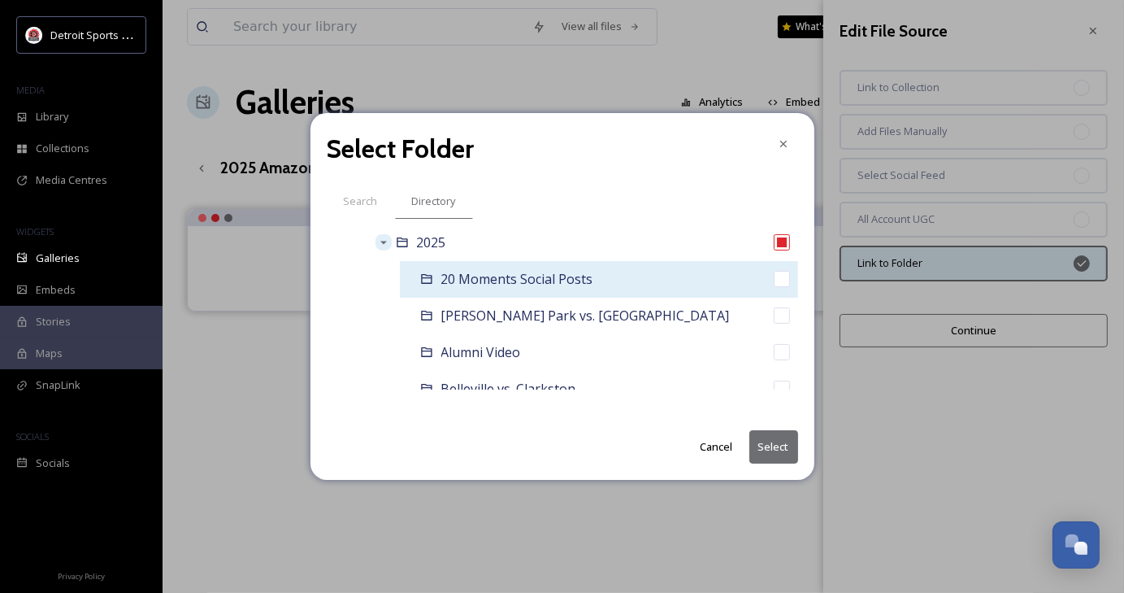
scroll to position [443, 0]
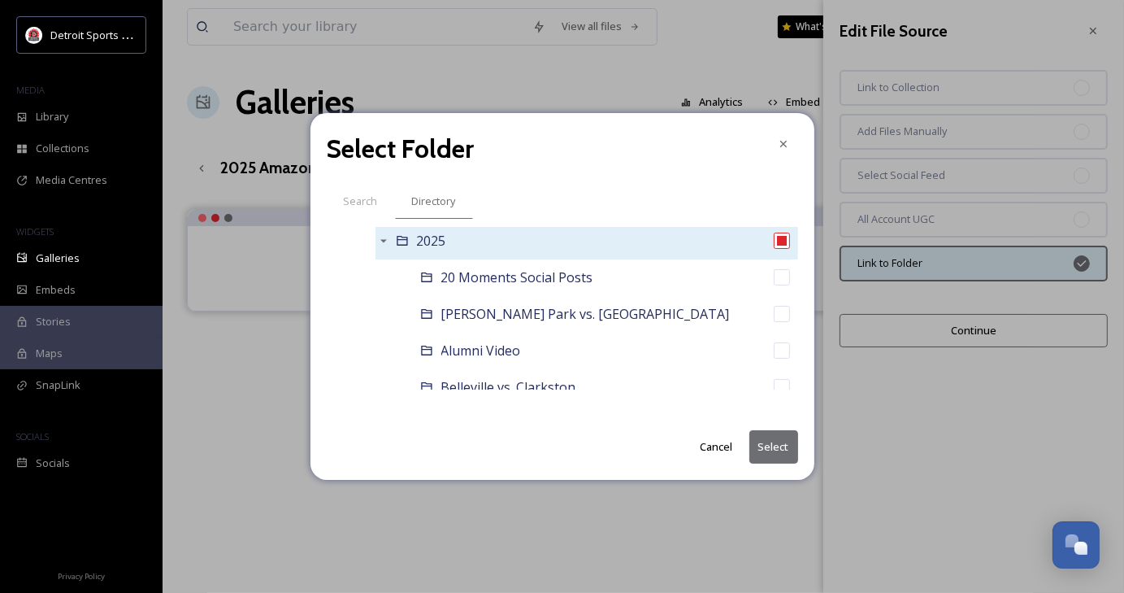
click at [774, 247] on input "checkbox" at bounding box center [782, 241] width 16 height 16
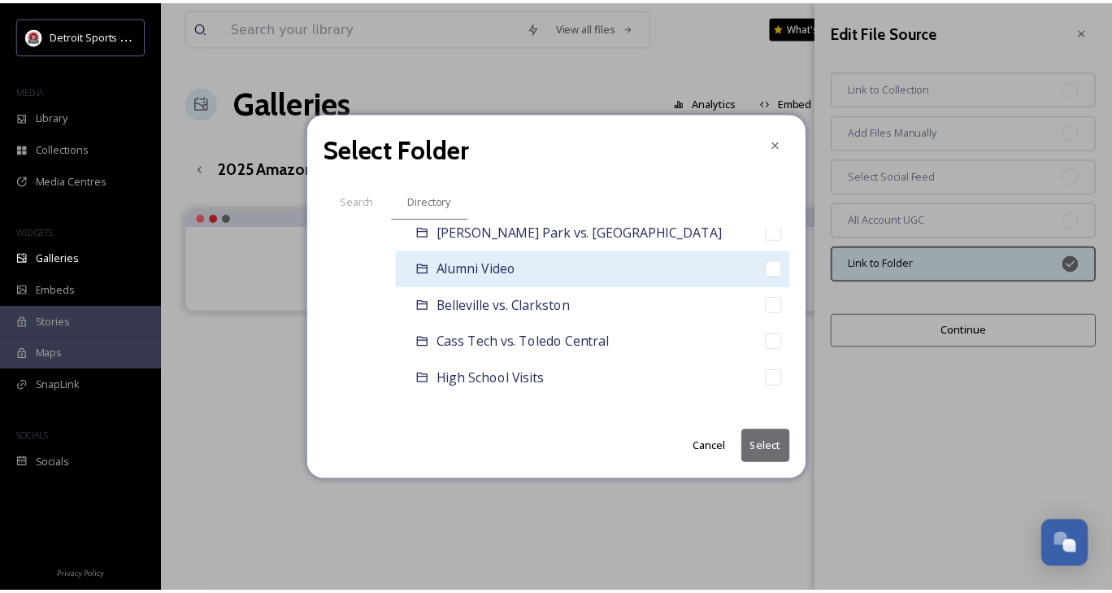
scroll to position [528, 0]
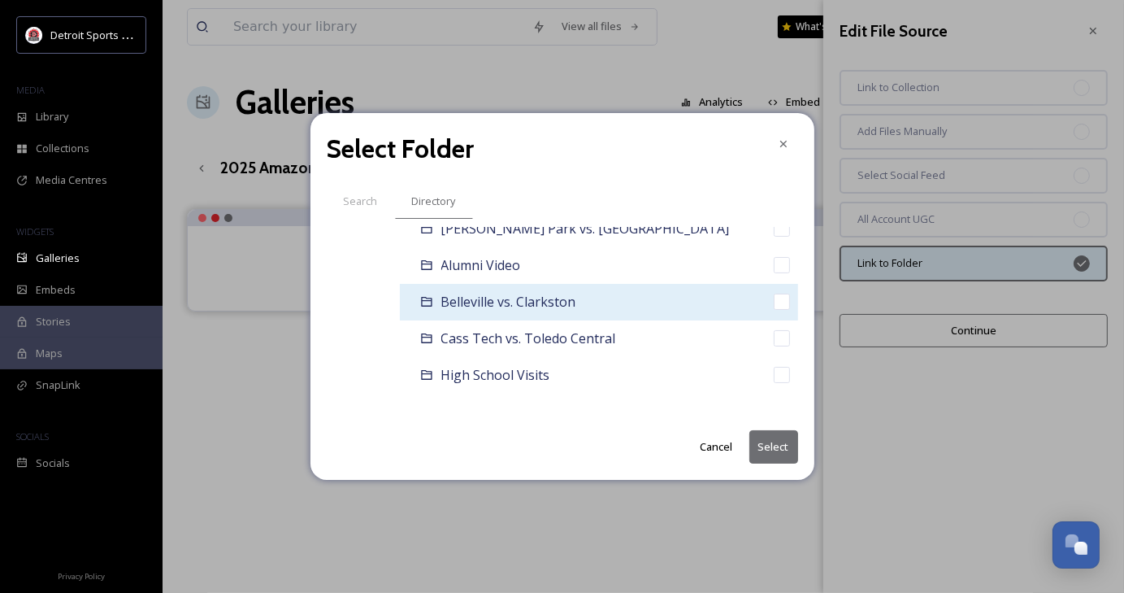
click at [691, 298] on div "Belleville vs. Clarkston" at bounding box center [599, 302] width 398 height 37
checkbox input "false"
checkbox input "true"
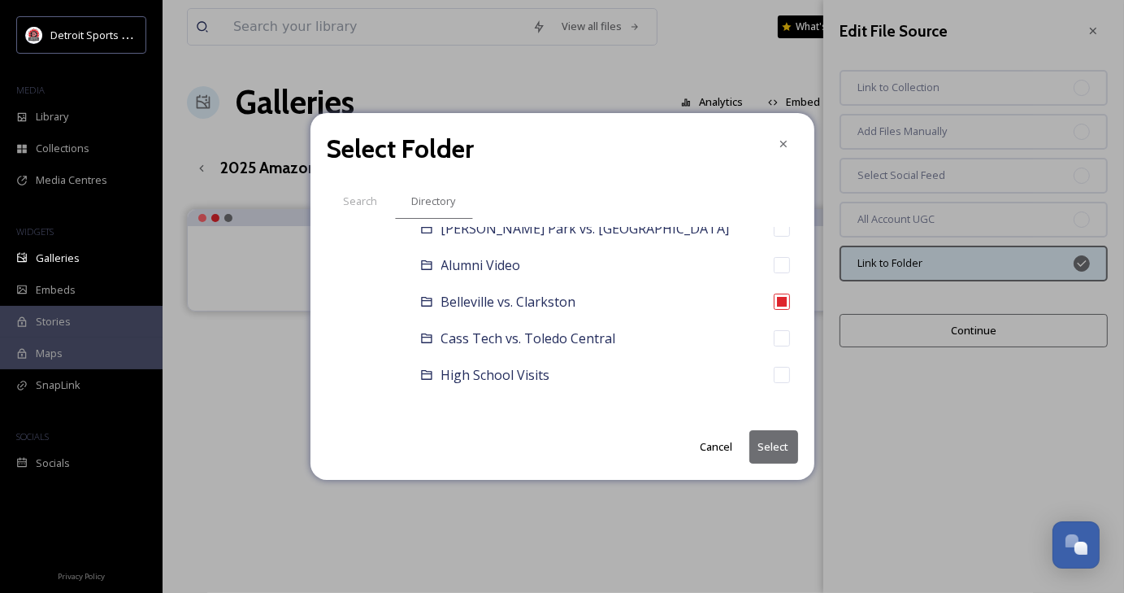
click at [769, 445] on button "Select" at bounding box center [774, 446] width 49 height 33
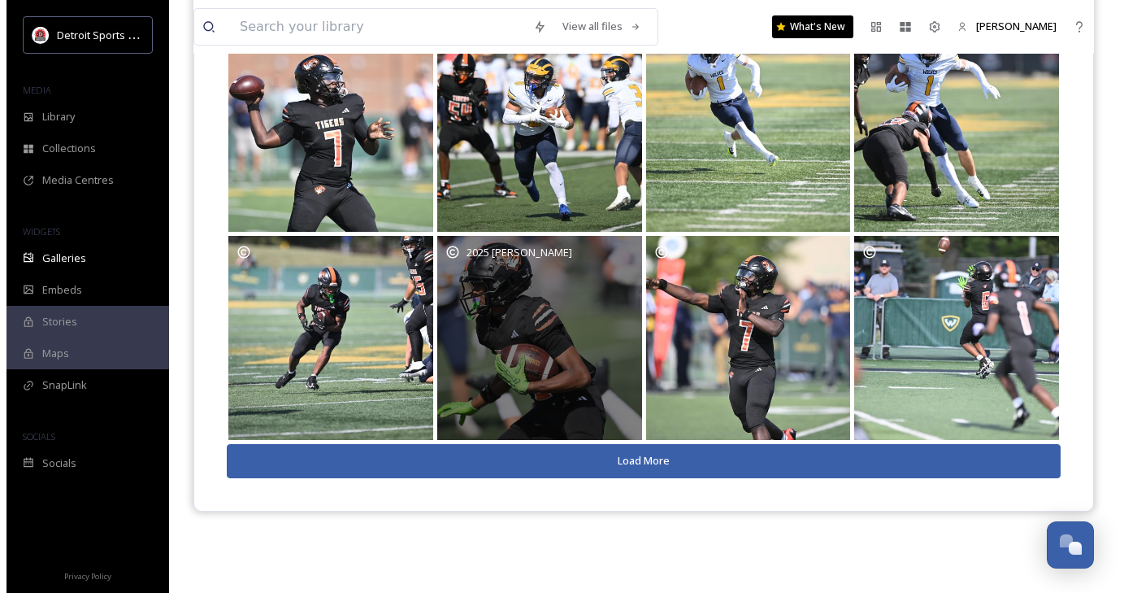
scroll to position [0, 0]
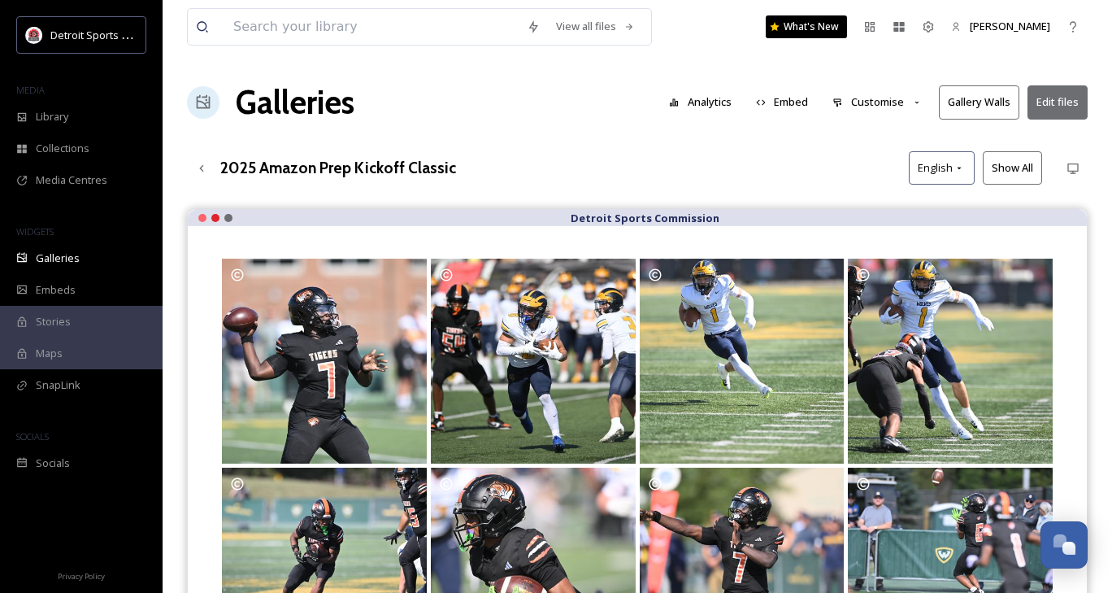
click at [788, 100] on button "Embed" at bounding box center [782, 102] width 69 height 32
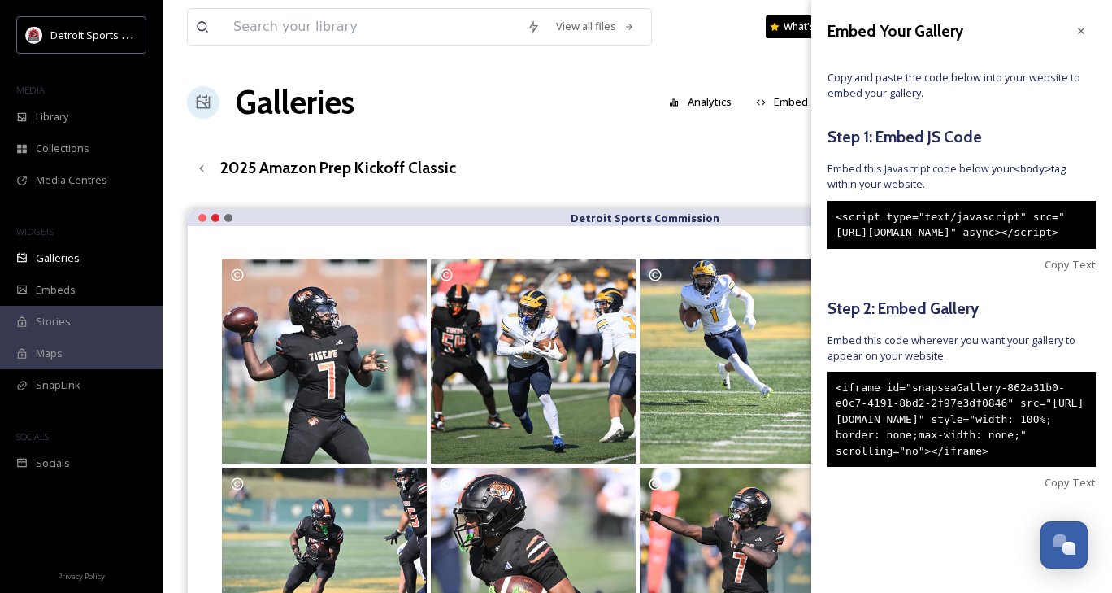
drag, startPoint x: 894, startPoint y: 515, endPoint x: 820, endPoint y: 411, distance: 127.0
click at [820, 411] on div "Embed Your Gallery Copy and paste the code below into your website to embed you…" at bounding box center [961, 278] width 301 height 556
copy div "<iframe id="snapseaGallery-862a31b0-e0c7-4191-8bd2-2f97e3df0846" src="[URL][DOM…"
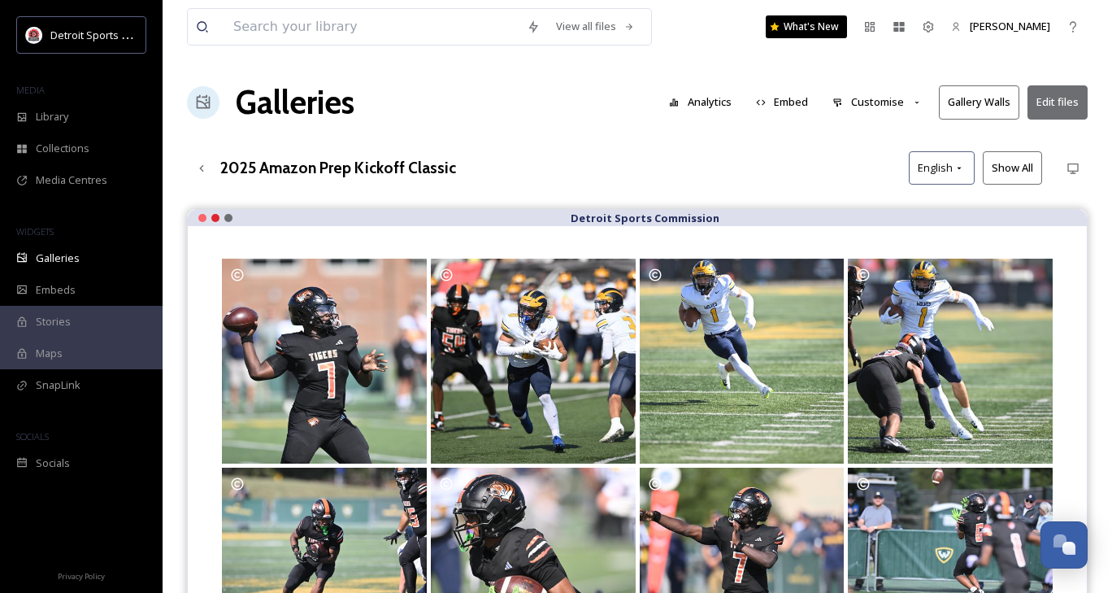
click at [433, 165] on h3 "2025 Amazon Prep Kickoff Classic" at bounding box center [338, 168] width 236 height 24
click at [1059, 104] on button "Edit files" at bounding box center [1058, 101] width 60 height 33
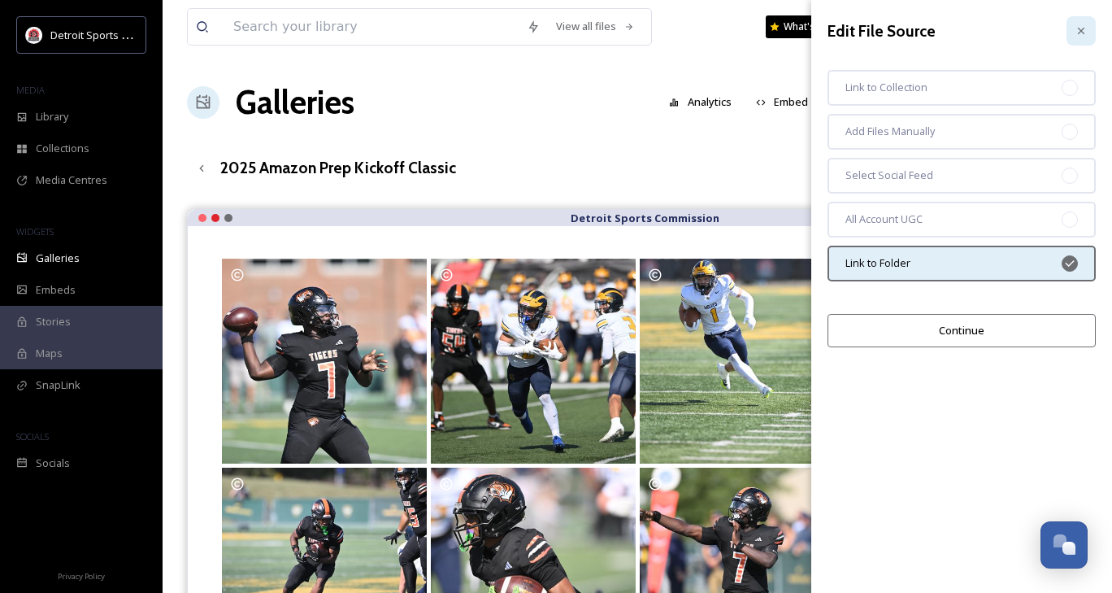
click at [1085, 33] on icon at bounding box center [1081, 30] width 13 height 13
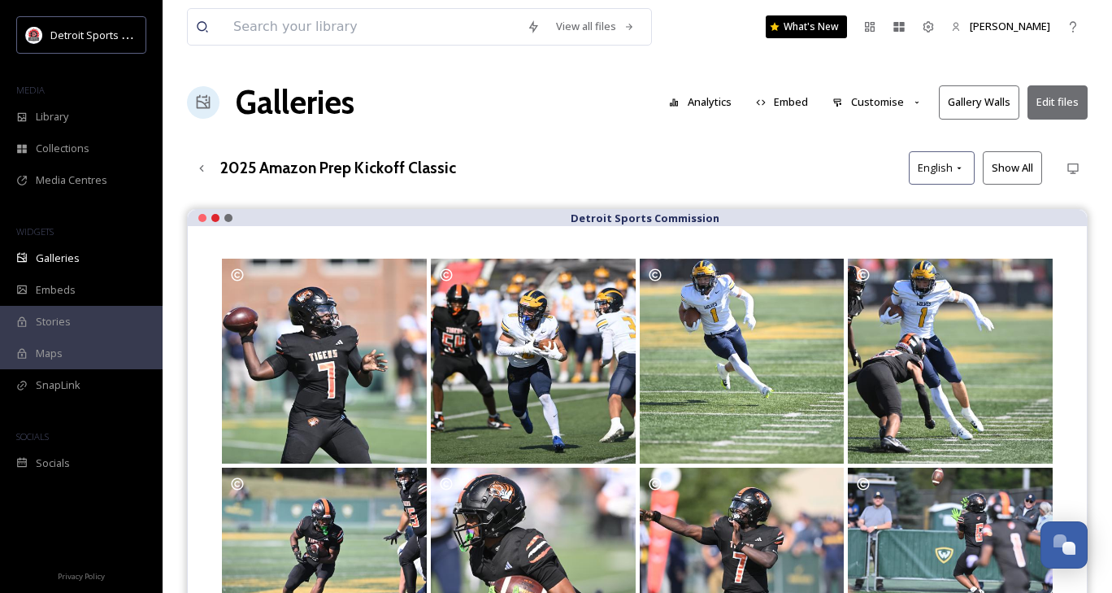
click at [864, 108] on button "Customise" at bounding box center [877, 102] width 107 height 32
click at [704, 151] on div "2025 Amazon Prep Kickoff Classic English Show All" at bounding box center [637, 167] width 901 height 33
click at [205, 170] on icon at bounding box center [201, 168] width 13 height 13
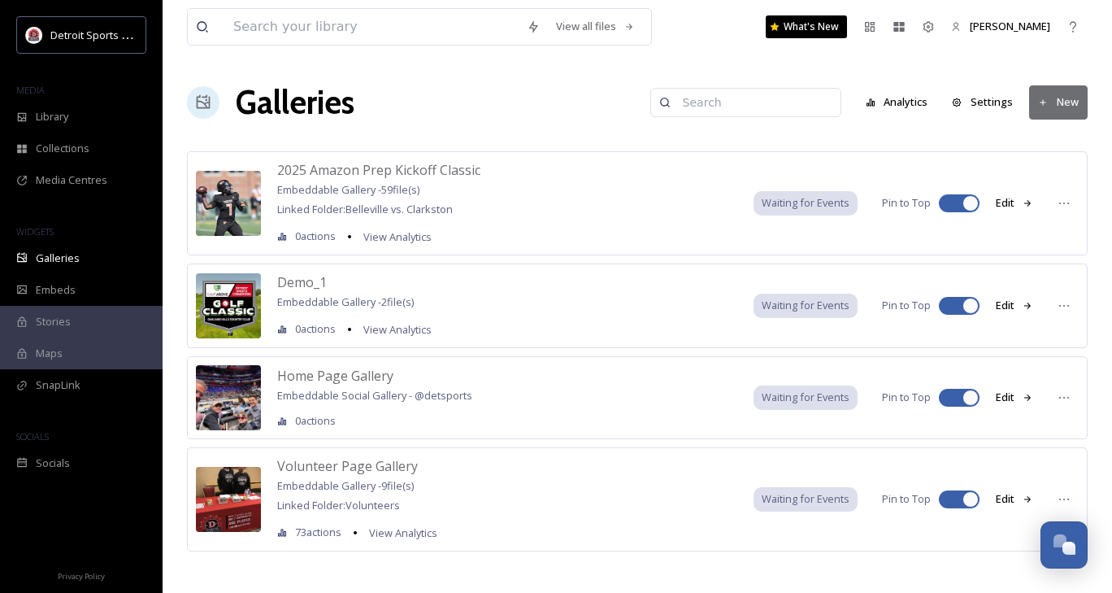
click at [1007, 204] on button "Edit" at bounding box center [1015, 203] width 54 height 32
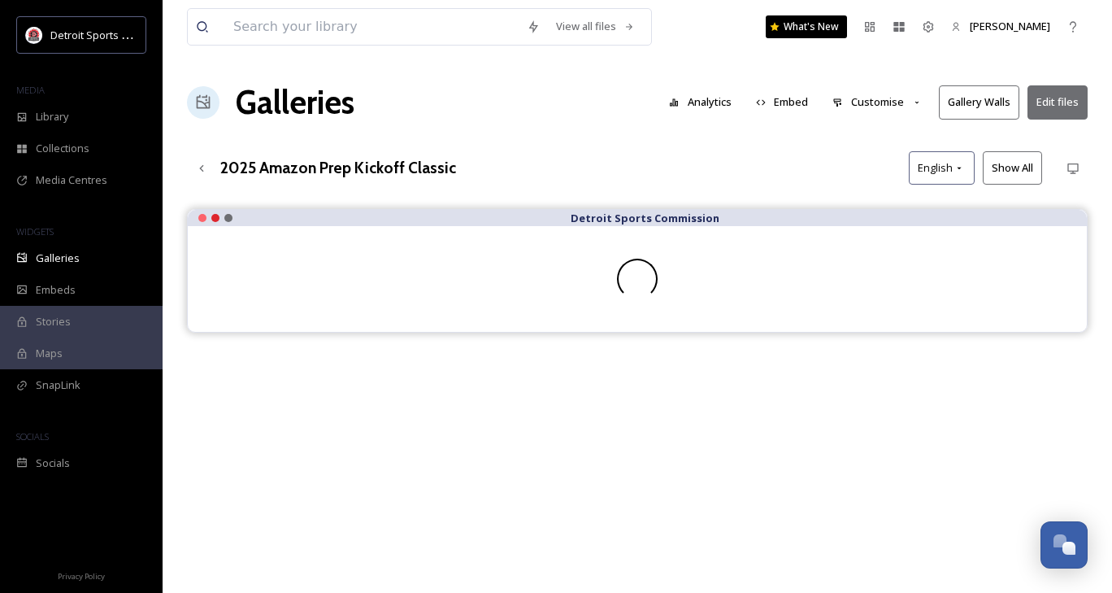
click at [428, 167] on h3 "2025 Amazon Prep Kickoff Classic" at bounding box center [338, 168] width 236 height 24
click at [824, 173] on div "2025 Amazon Prep Kickoff Classic English Show All" at bounding box center [637, 167] width 901 height 33
click at [893, 98] on button "Customise" at bounding box center [877, 102] width 107 height 32
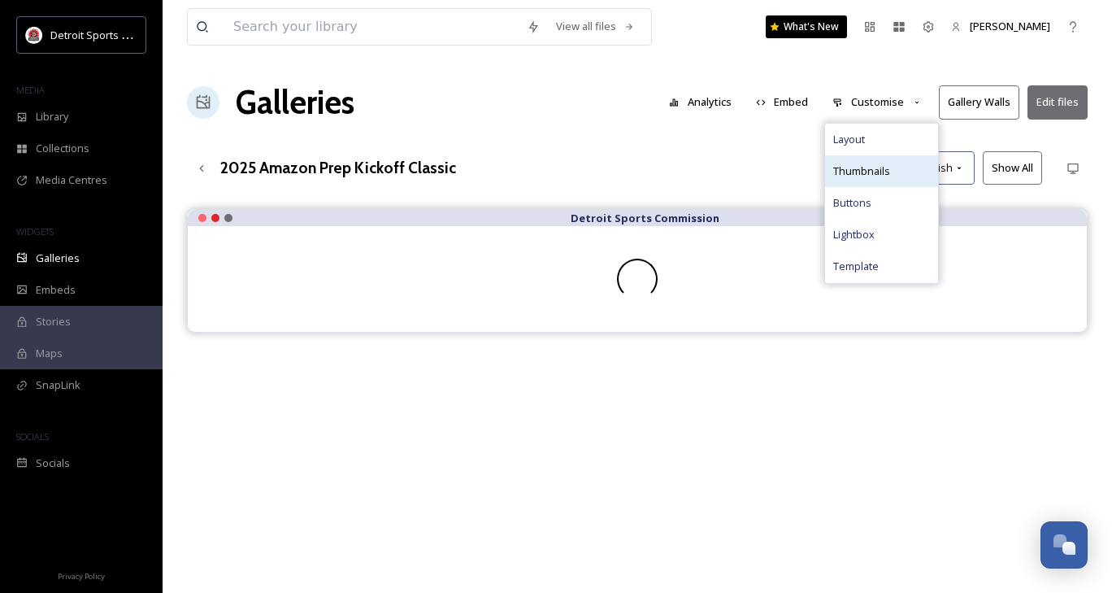
click at [896, 167] on div "Thumbnails" at bounding box center [881, 171] width 113 height 32
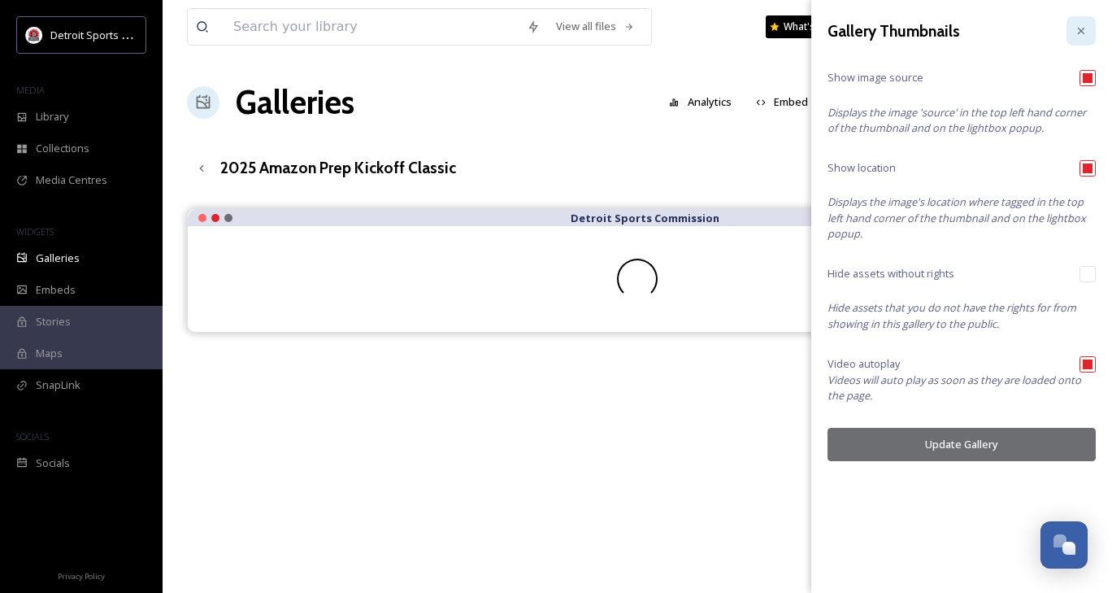
click at [1088, 41] on div at bounding box center [1081, 30] width 29 height 29
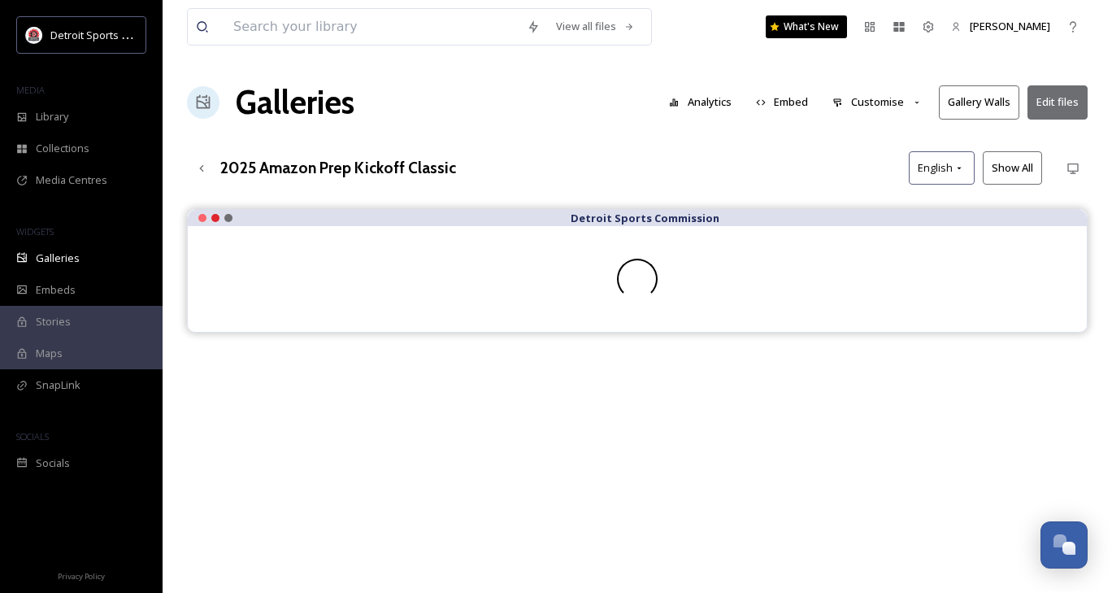
click at [1063, 111] on button "Edit files" at bounding box center [1058, 101] width 60 height 33
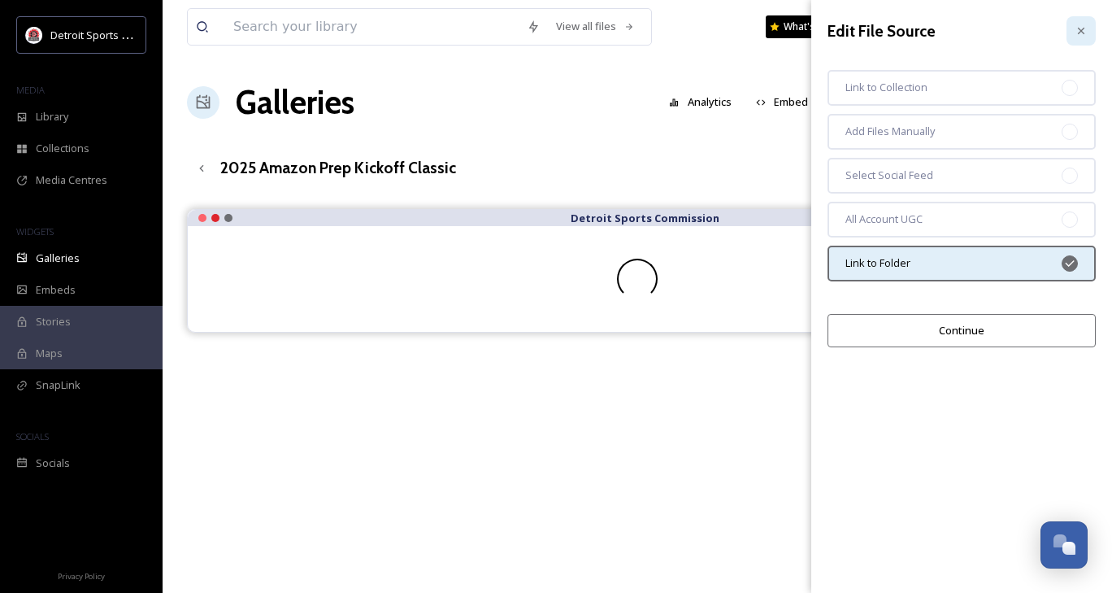
click at [1085, 21] on div at bounding box center [1081, 30] width 29 height 29
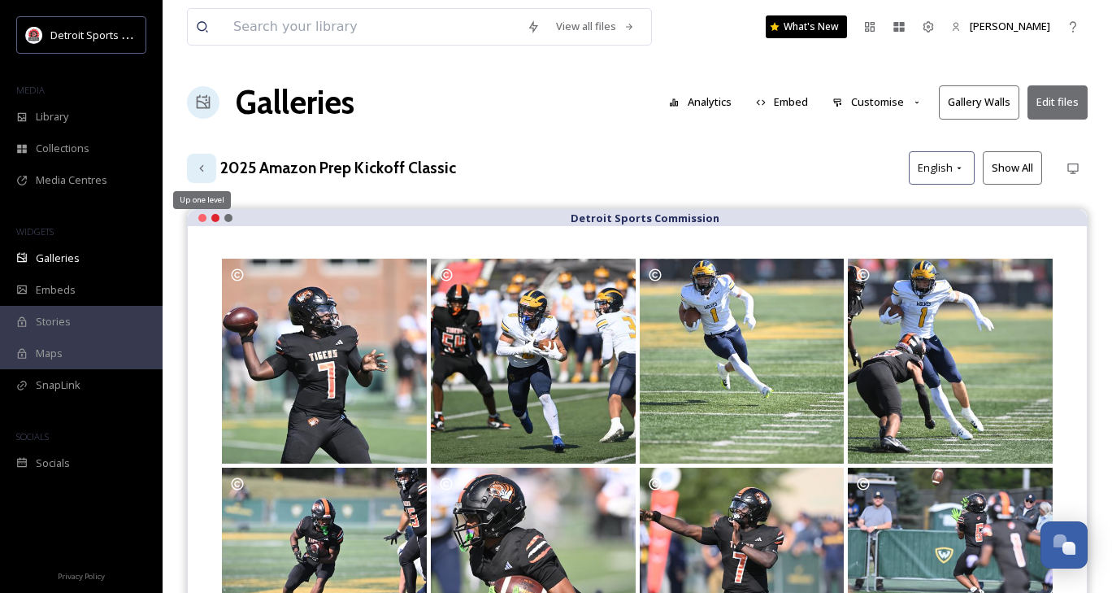
click at [202, 165] on icon at bounding box center [201, 167] width 4 height 7
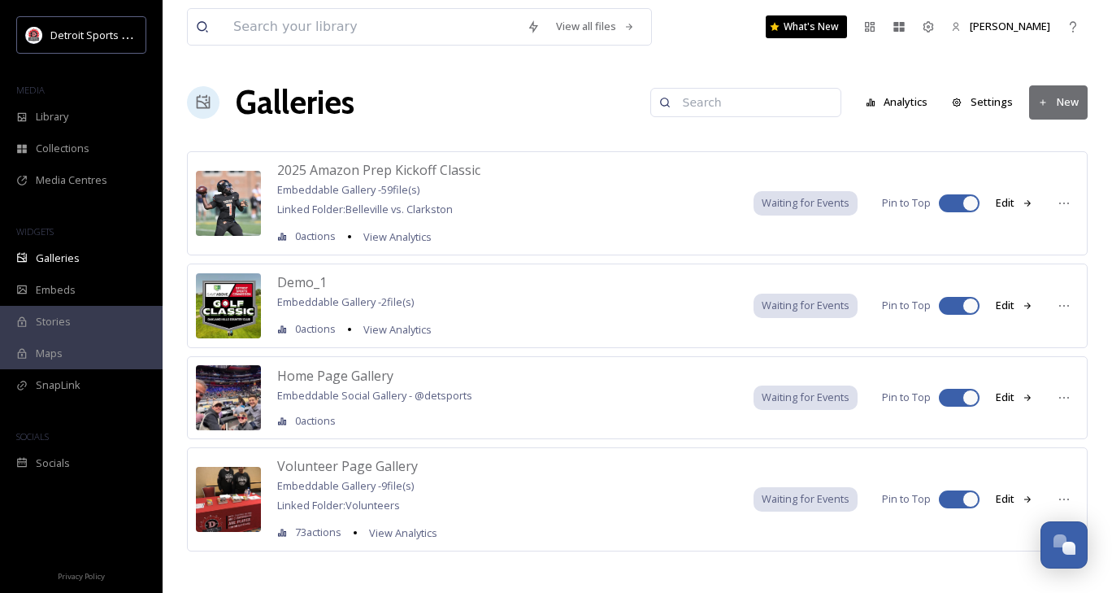
click at [1005, 205] on button "Edit" at bounding box center [1015, 203] width 54 height 32
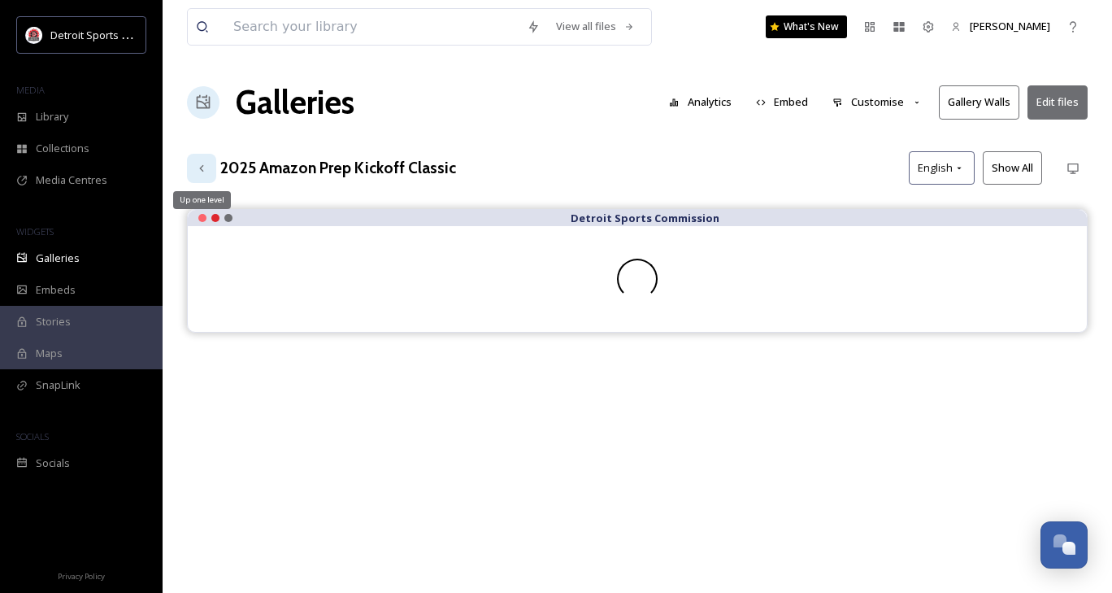
click at [202, 176] on div "Up one level" at bounding box center [201, 168] width 29 height 29
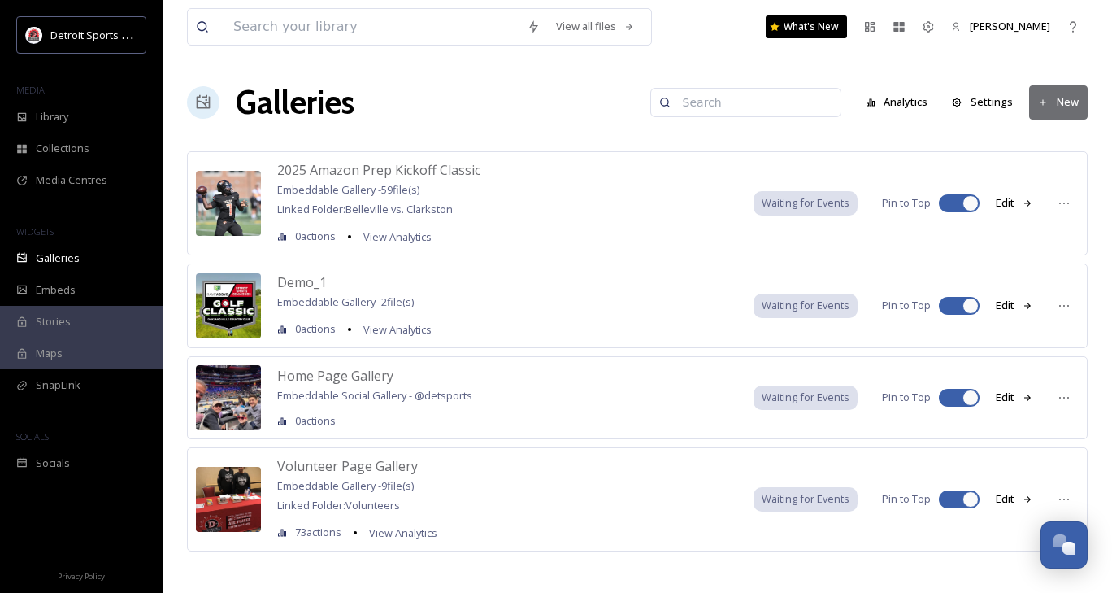
click at [789, 207] on span "Waiting for Events" at bounding box center [806, 202] width 88 height 15
click at [1074, 204] on div at bounding box center [1064, 203] width 29 height 29
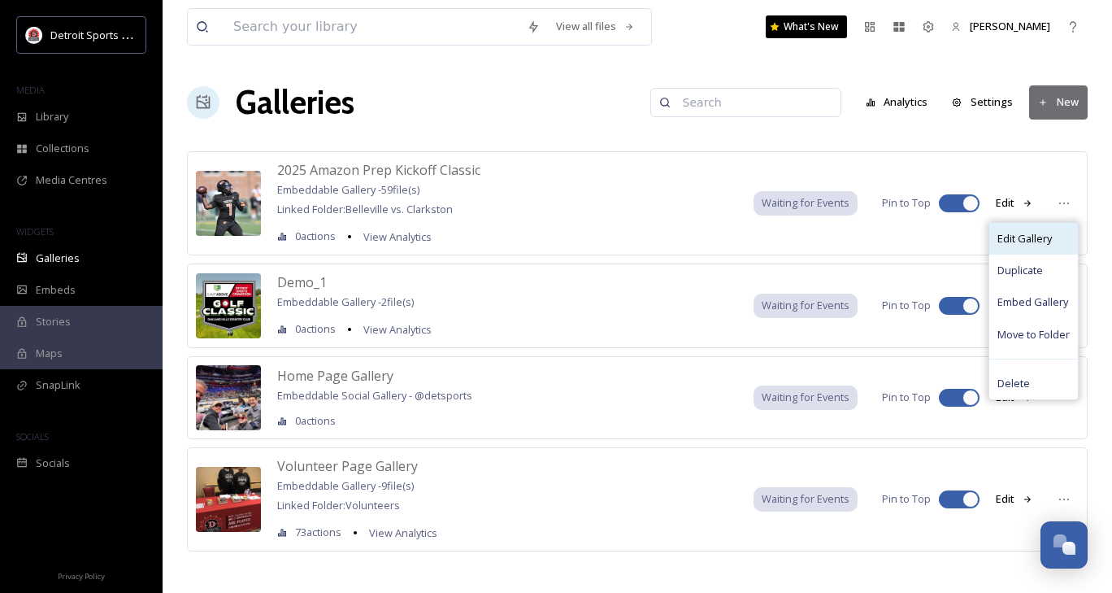
click at [1046, 237] on span "Edit Gallery" at bounding box center [1025, 238] width 54 height 15
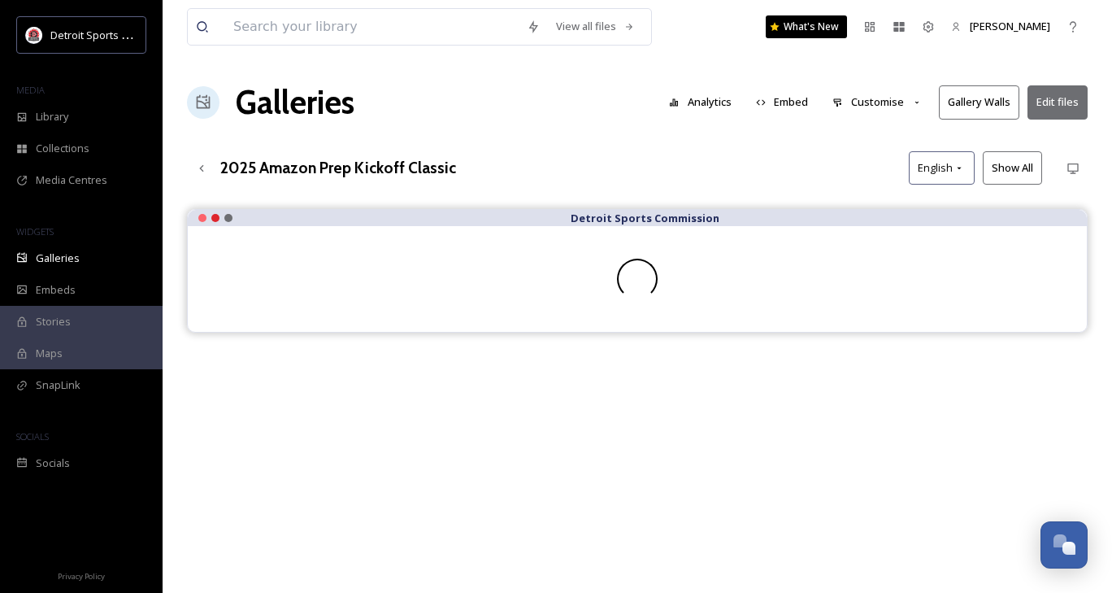
click at [998, 108] on button "Gallery Walls" at bounding box center [979, 101] width 80 height 33
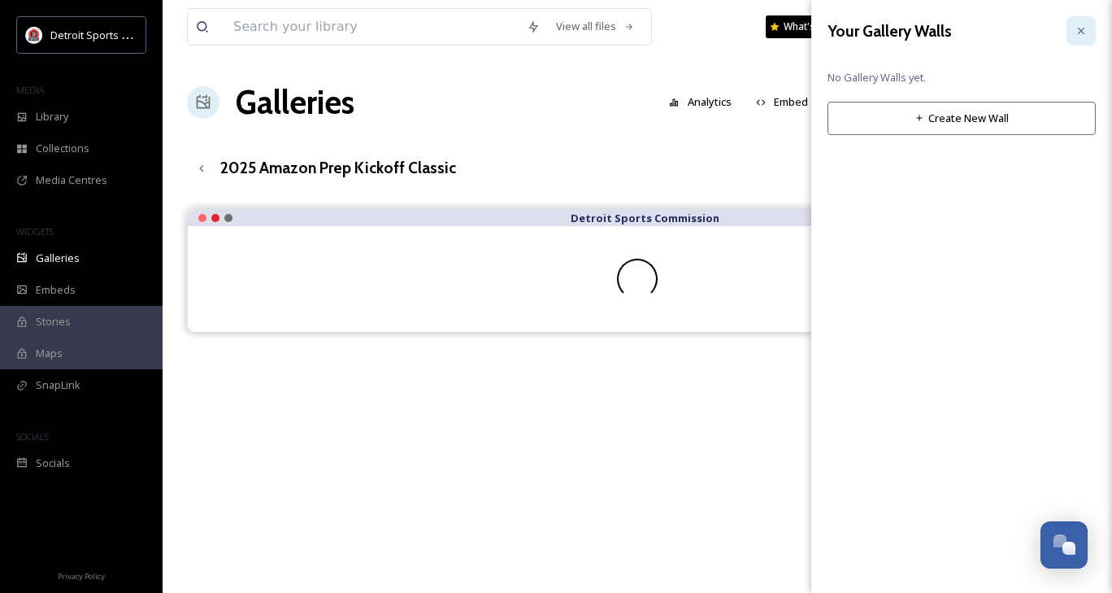
click at [1085, 18] on div at bounding box center [1081, 30] width 29 height 29
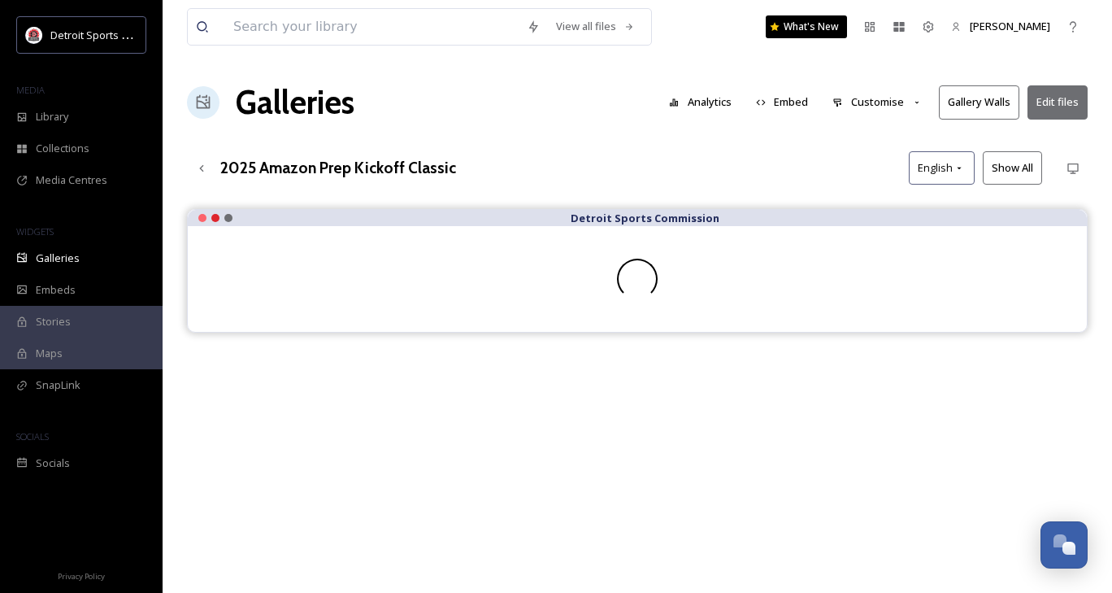
click at [1075, 107] on button "Edit files" at bounding box center [1058, 101] width 60 height 33
click at [209, 179] on div "Up one level" at bounding box center [201, 168] width 29 height 29
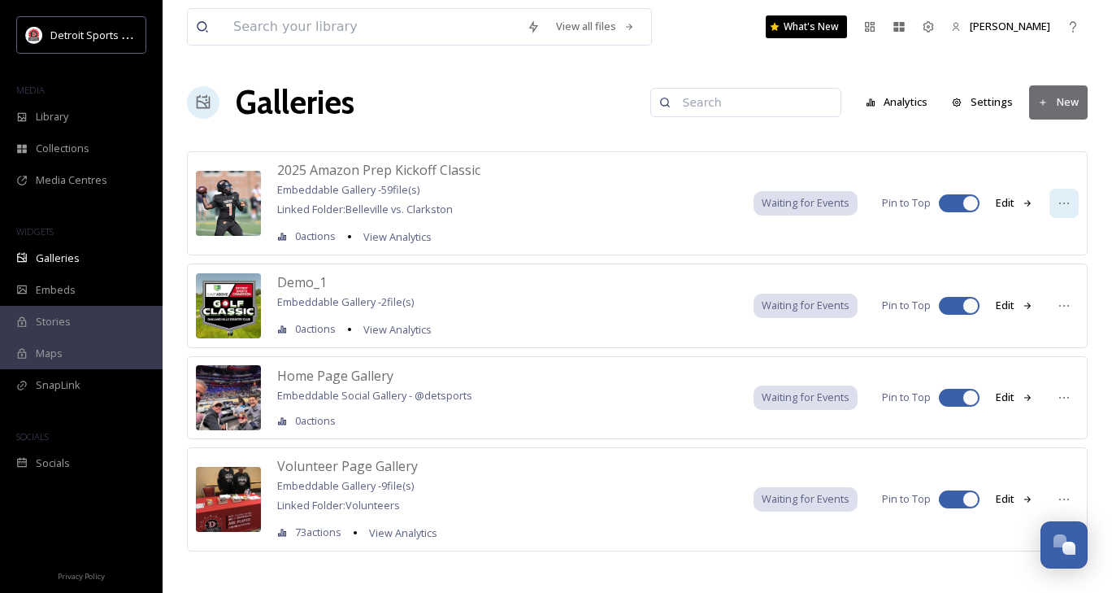
click at [1070, 215] on div at bounding box center [1064, 203] width 29 height 29
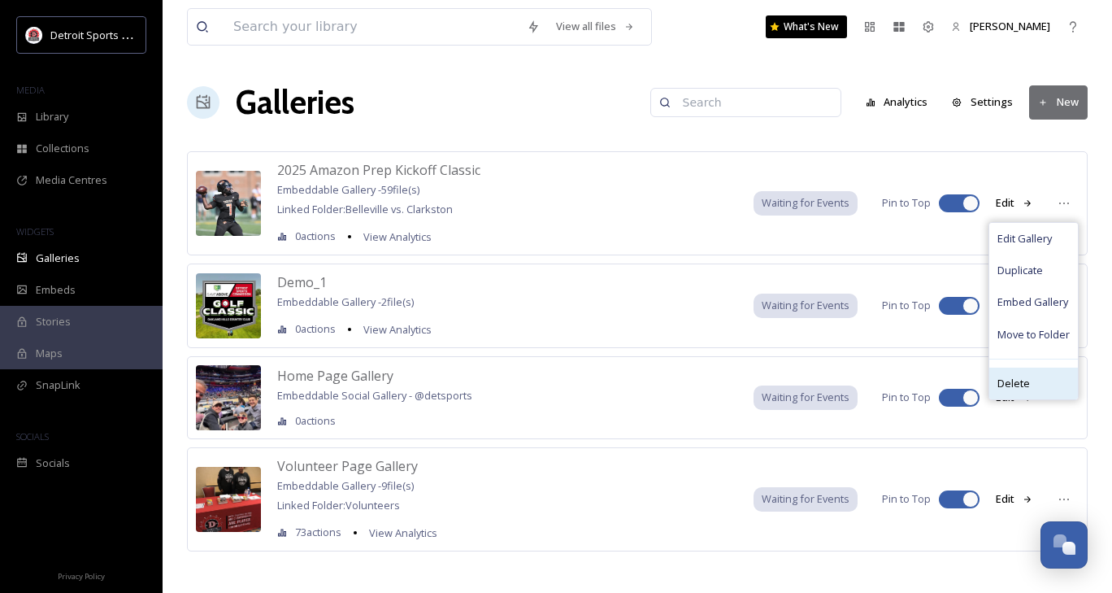
click at [1028, 389] on div "Delete" at bounding box center [1033, 384] width 89 height 32
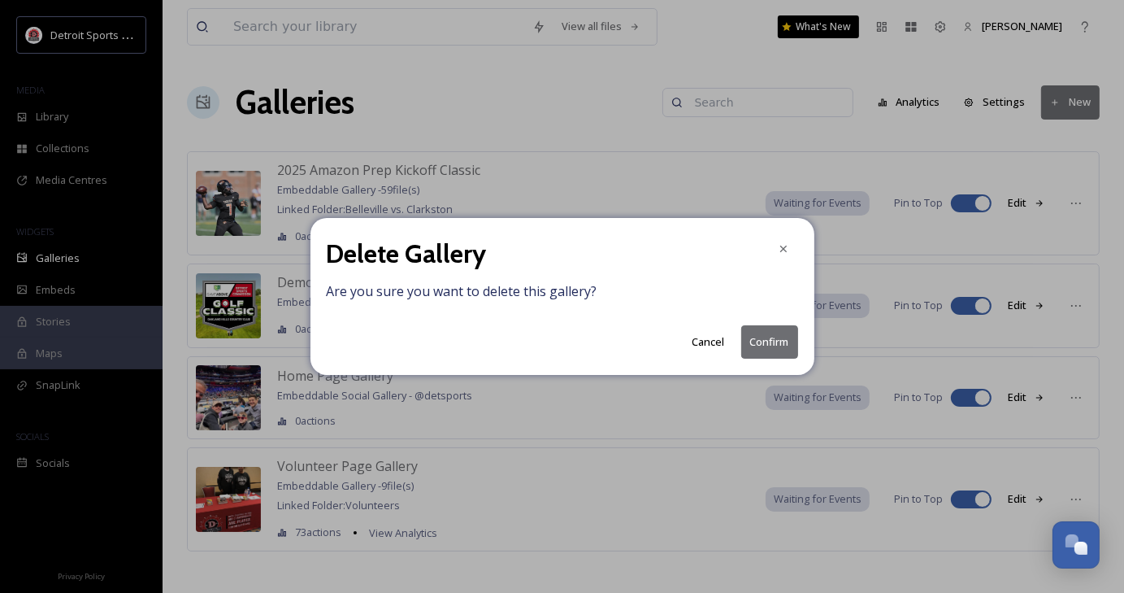
click at [788, 347] on button "Confirm" at bounding box center [770, 341] width 57 height 33
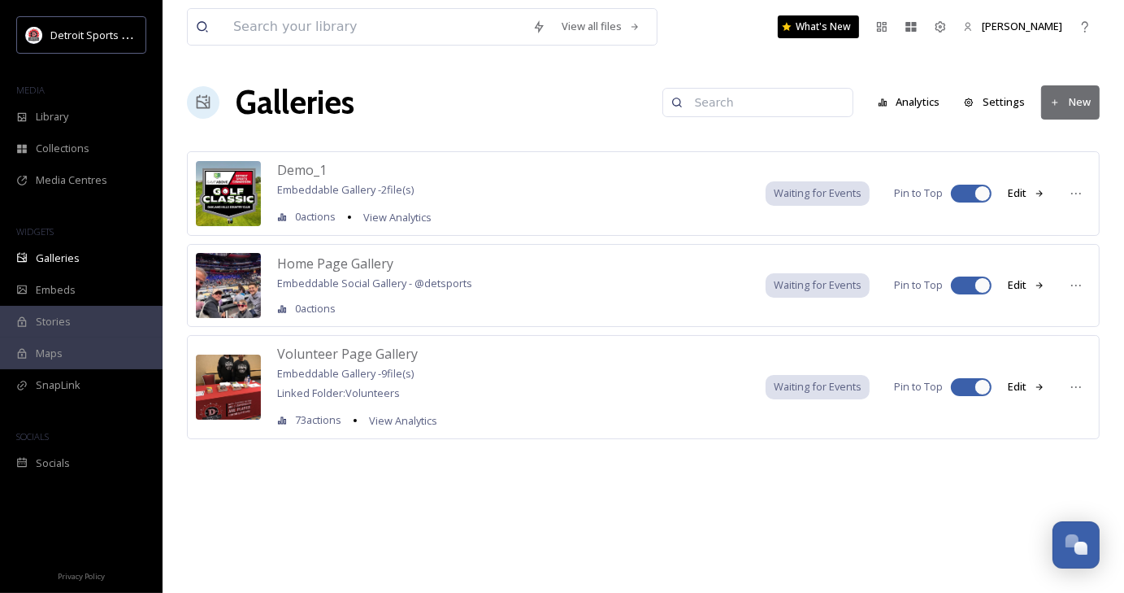
click at [1071, 109] on button "New" at bounding box center [1071, 101] width 59 height 33
click at [1078, 145] on span "Gallery" at bounding box center [1074, 140] width 34 height 15
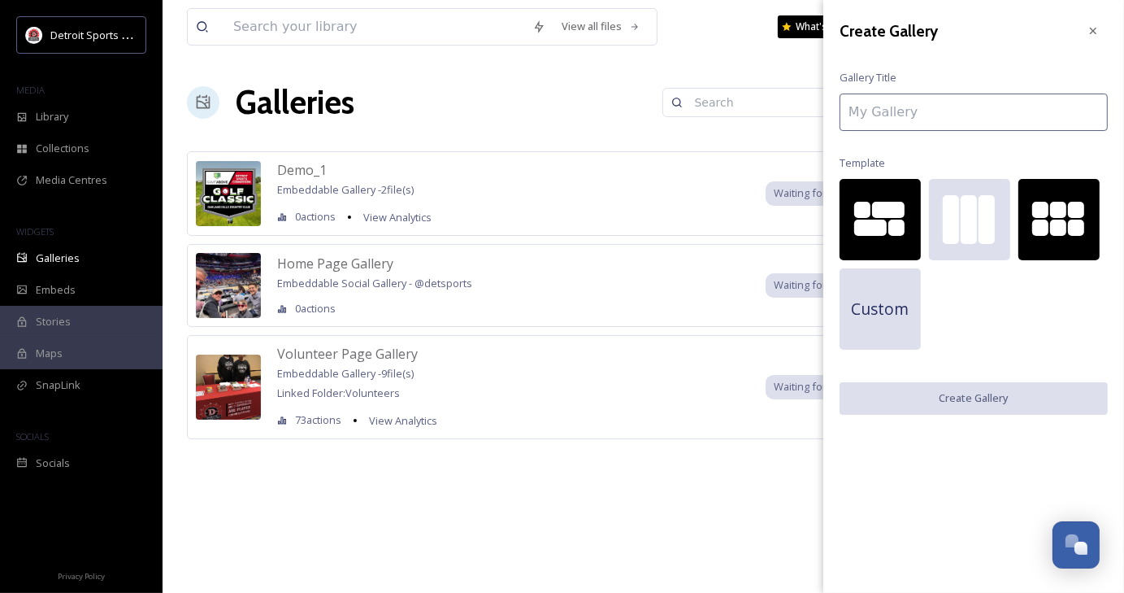
click at [1046, 222] on div at bounding box center [1041, 228] width 16 height 16
click at [874, 104] on input at bounding box center [974, 112] width 268 height 37
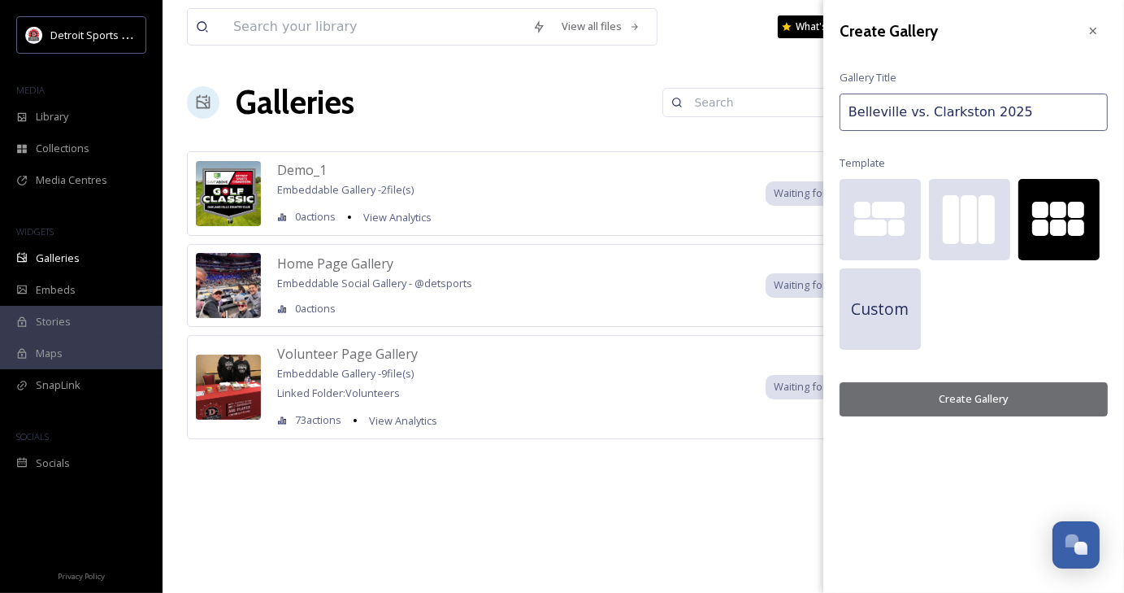
click at [979, 113] on input "Belleville vs. Clarkston 2025" at bounding box center [974, 112] width 268 height 37
click at [1018, 107] on input "Belleville vs. Clarkston (2025" at bounding box center [974, 112] width 268 height 37
type input "Belleville vs. Clarkston (2025)"
click at [989, 403] on button "Create Gallery" at bounding box center [974, 398] width 268 height 33
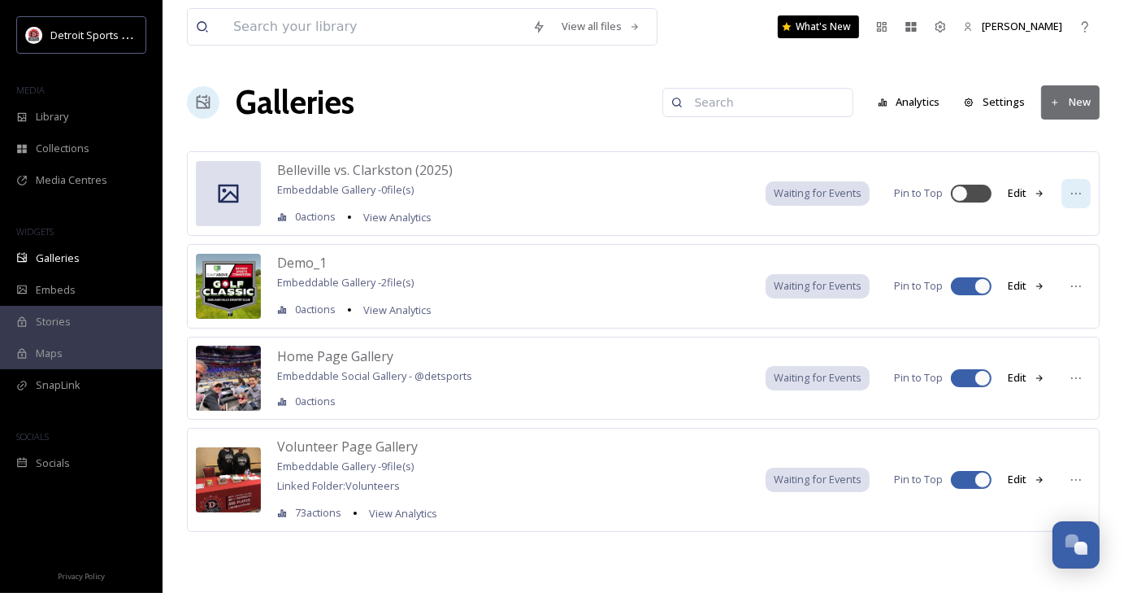
click at [1083, 201] on div at bounding box center [1076, 193] width 29 height 29
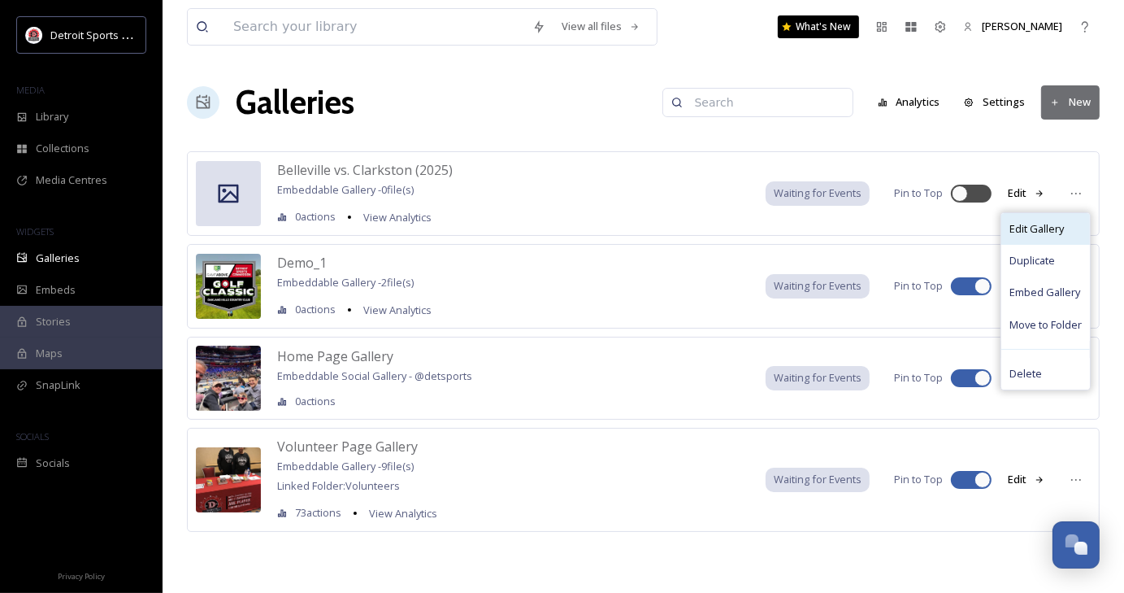
click at [1045, 221] on span "Edit Gallery" at bounding box center [1037, 228] width 54 height 15
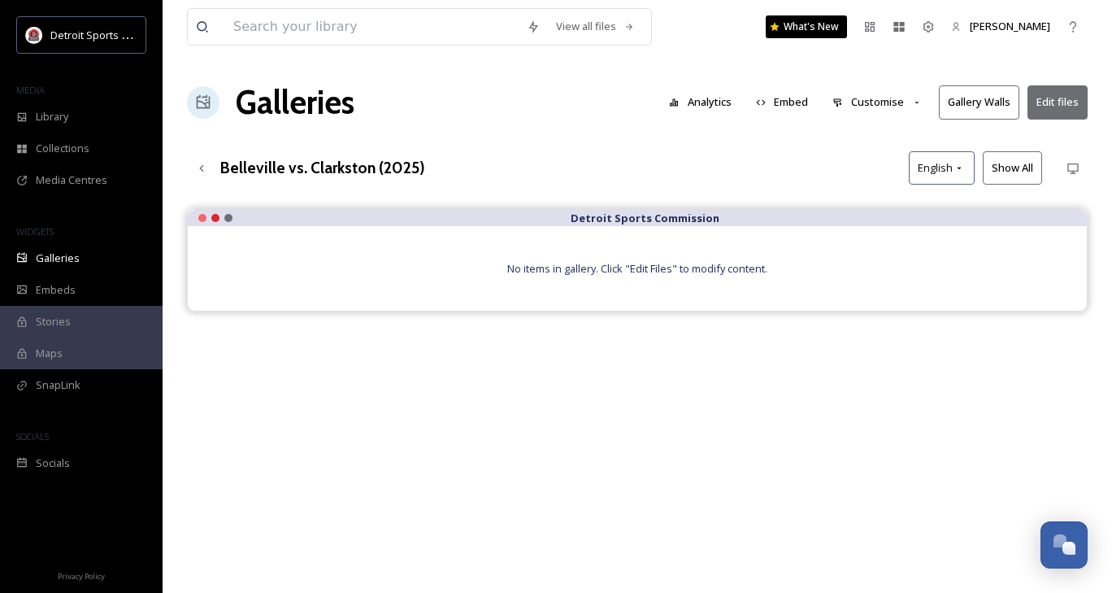
click at [1062, 101] on button "Edit files" at bounding box center [1058, 101] width 60 height 33
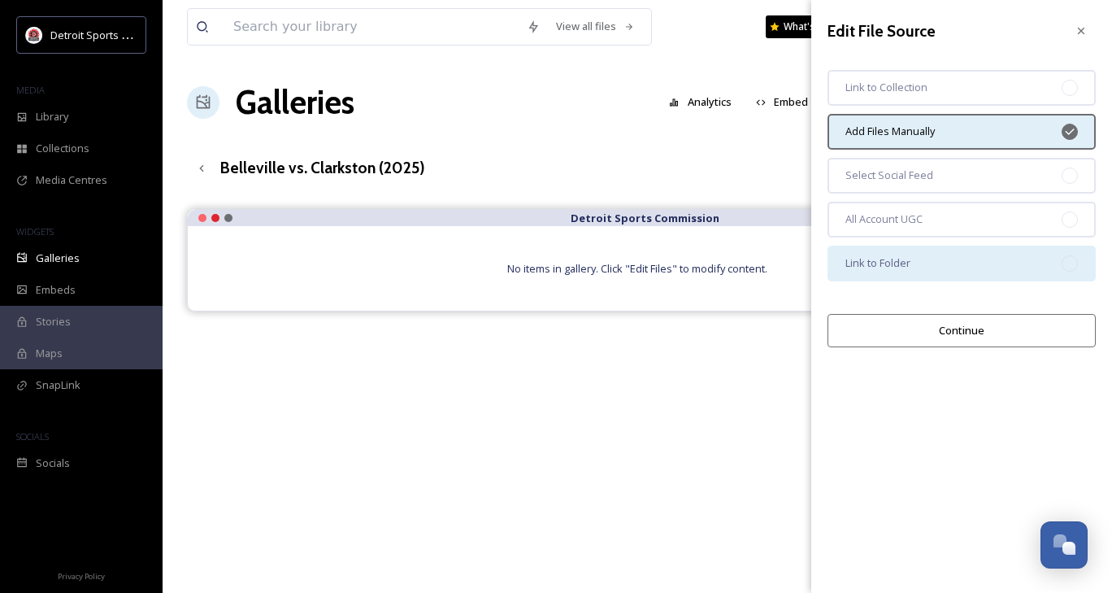
click at [969, 274] on div "Link to Folder" at bounding box center [962, 264] width 268 height 36
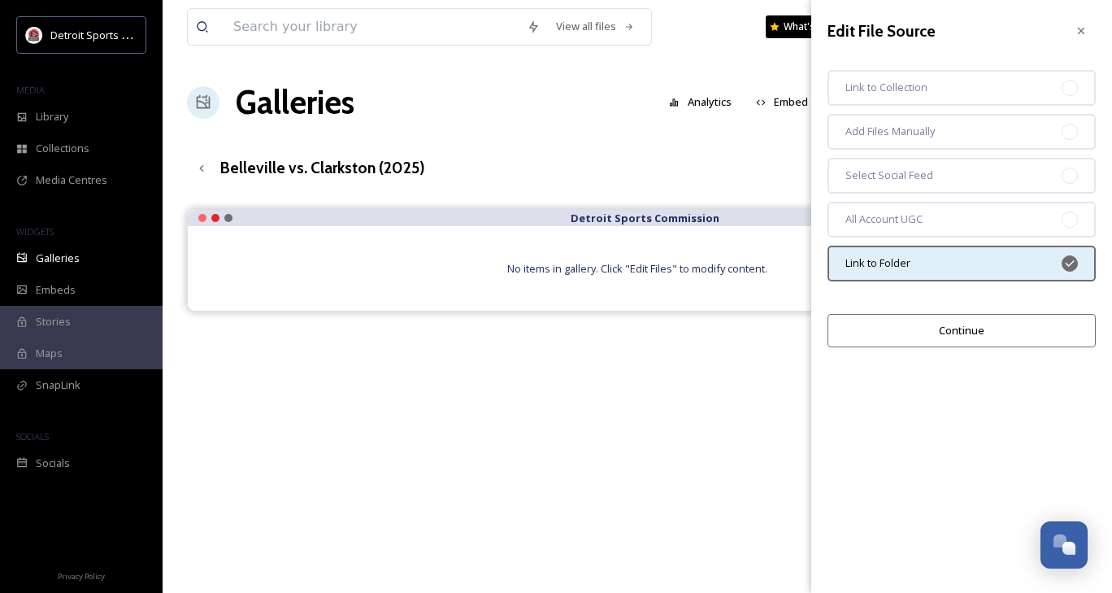
click at [969, 334] on button "Continue" at bounding box center [962, 330] width 268 height 33
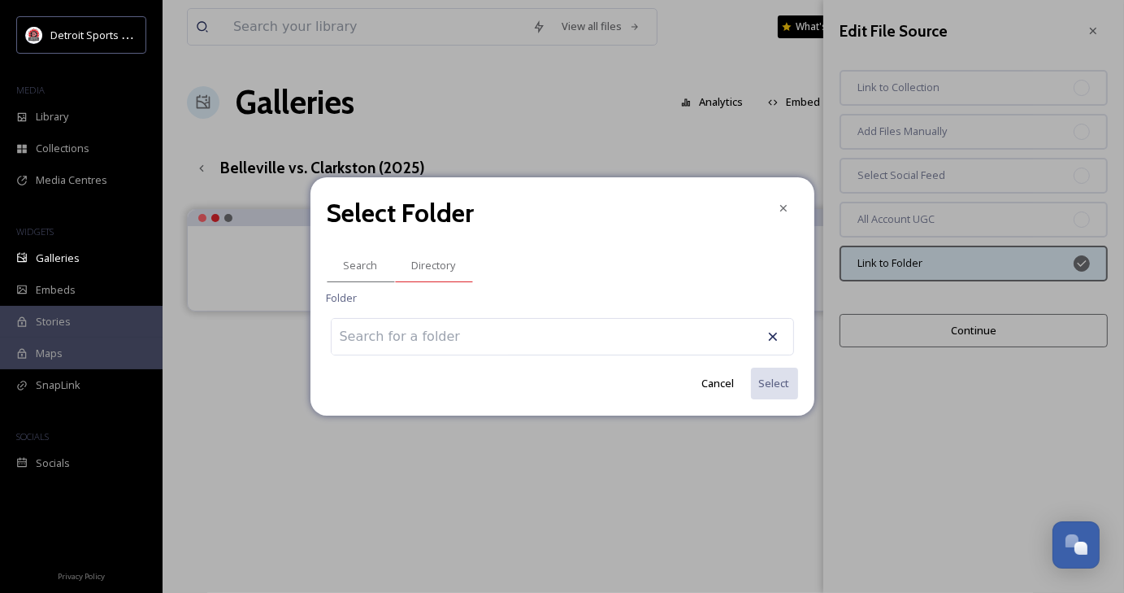
click at [428, 273] on div "Directory" at bounding box center [434, 265] width 78 height 33
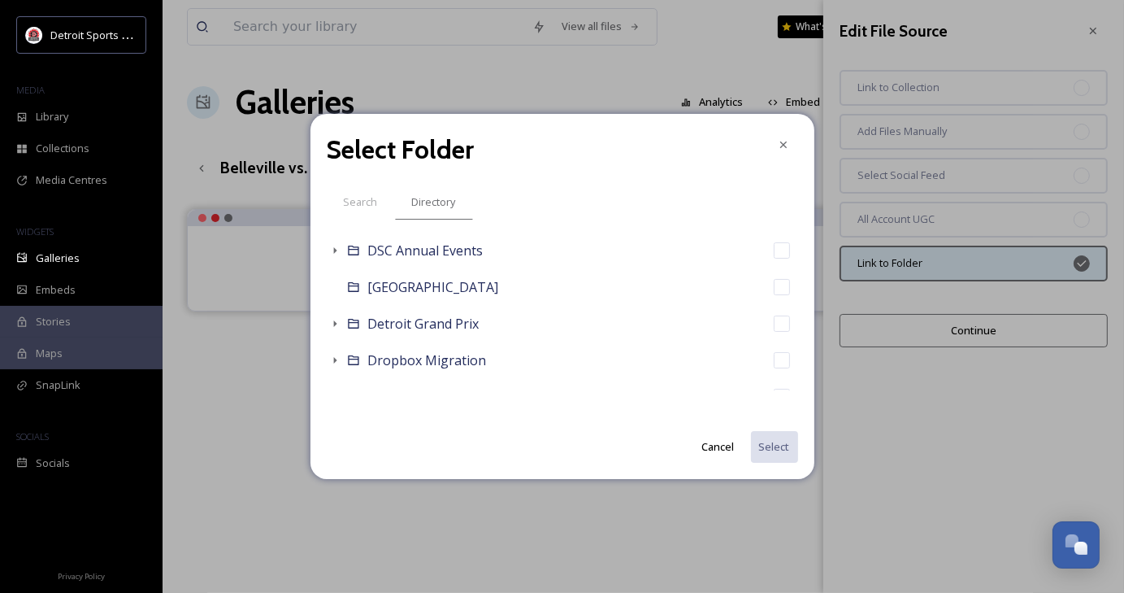
scroll to position [198, 0]
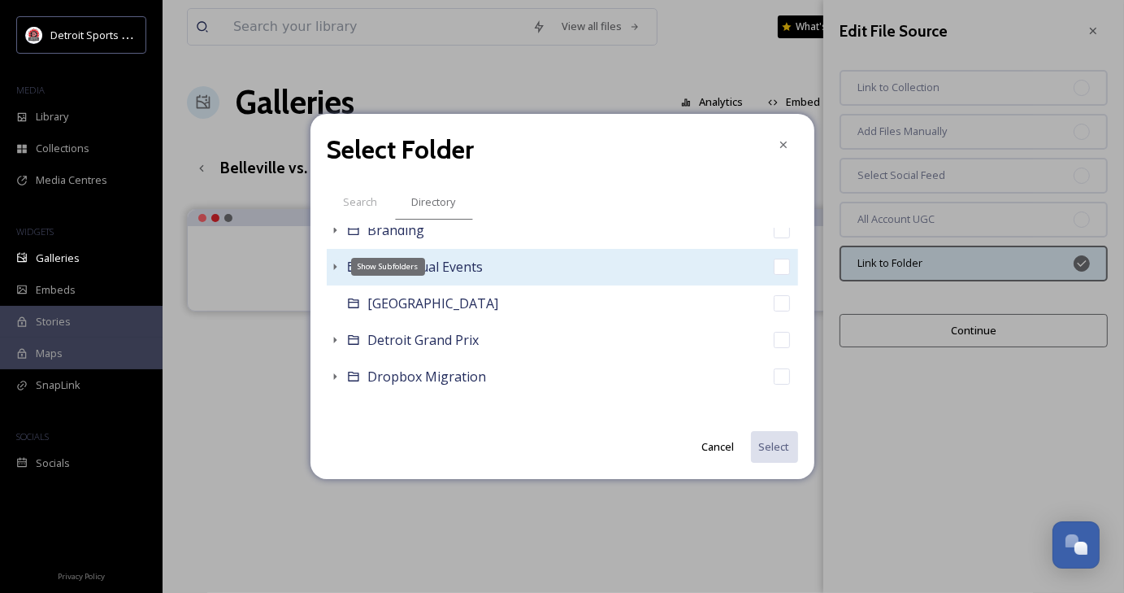
click at [332, 269] on icon at bounding box center [334, 266] width 13 height 13
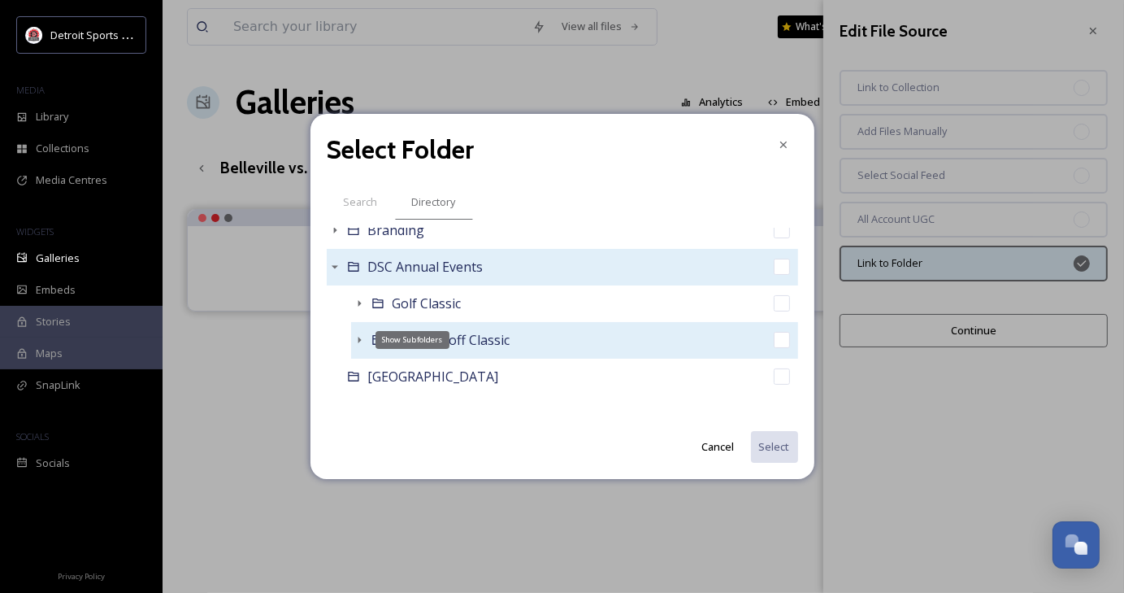
click at [360, 342] on icon at bounding box center [359, 339] width 13 height 13
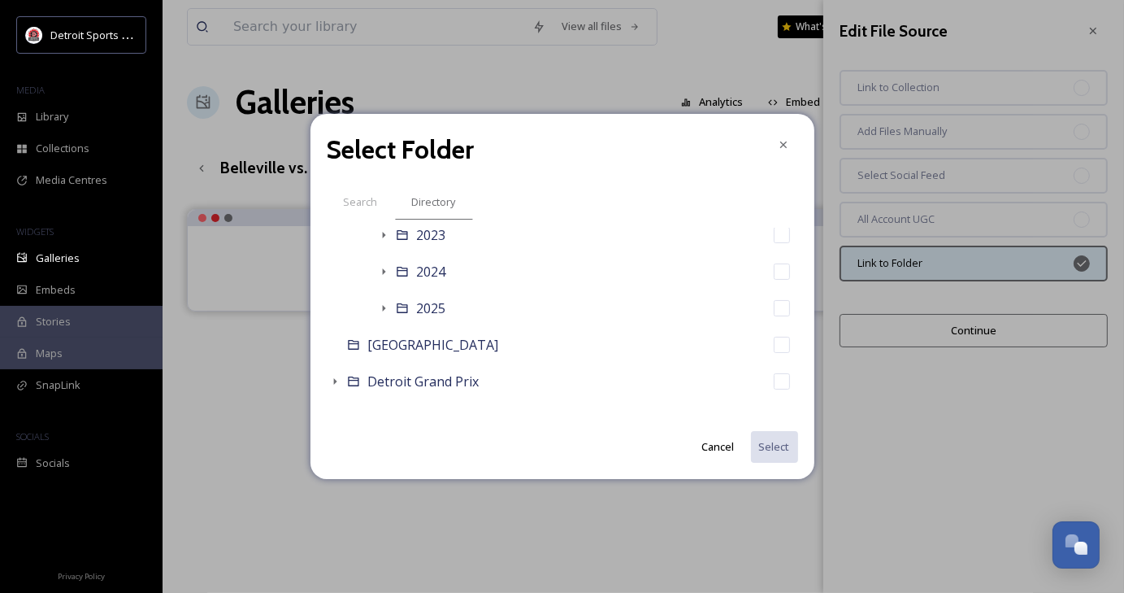
scroll to position [381, 0]
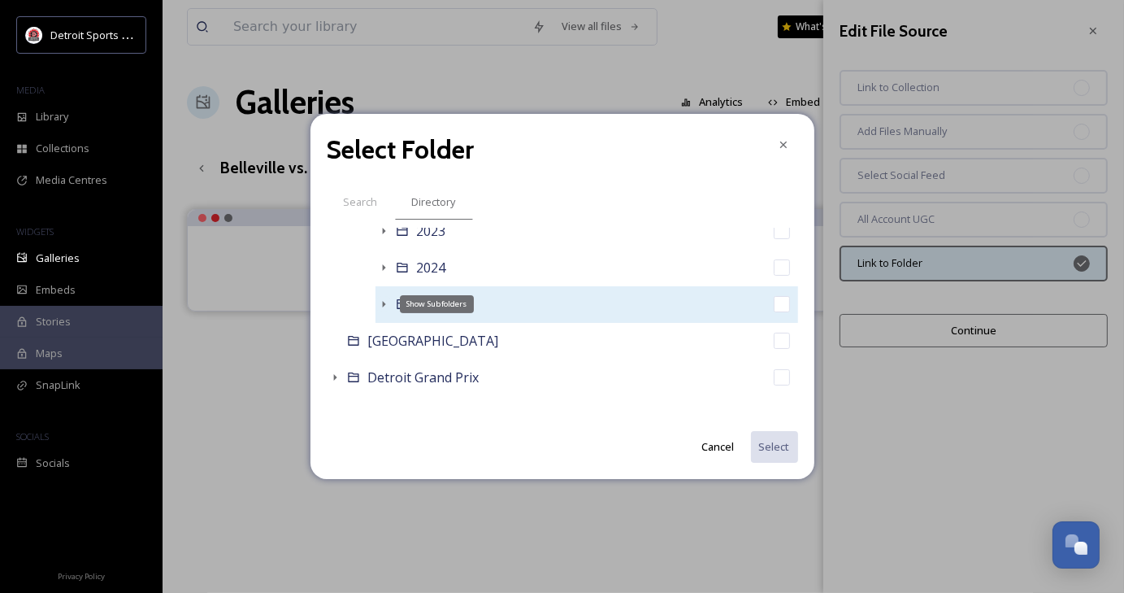
click at [385, 298] on icon at bounding box center [383, 304] width 13 height 13
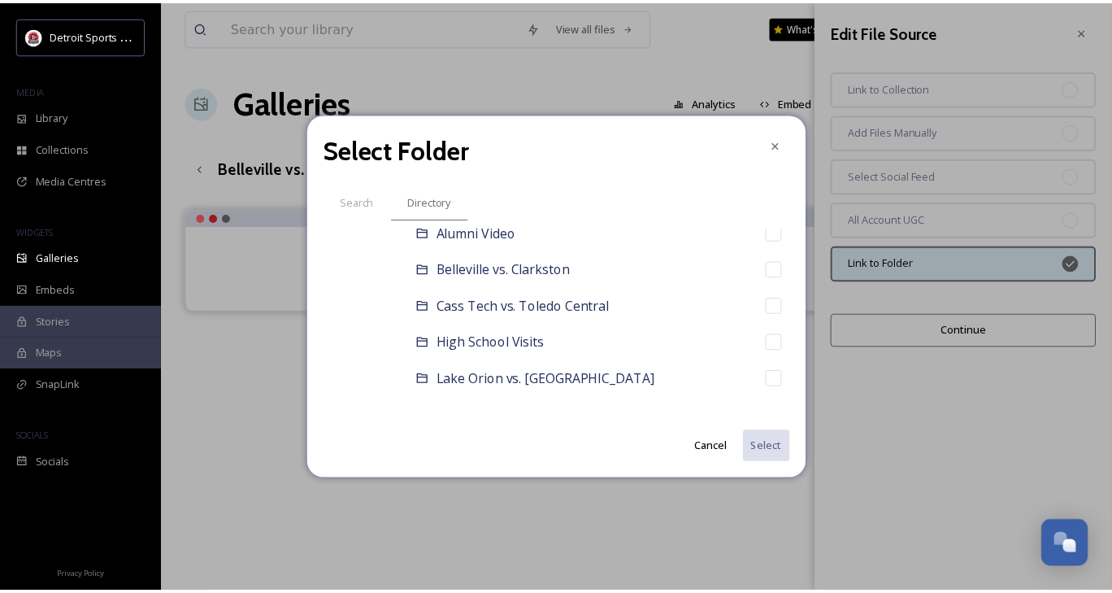
scroll to position [563, 0]
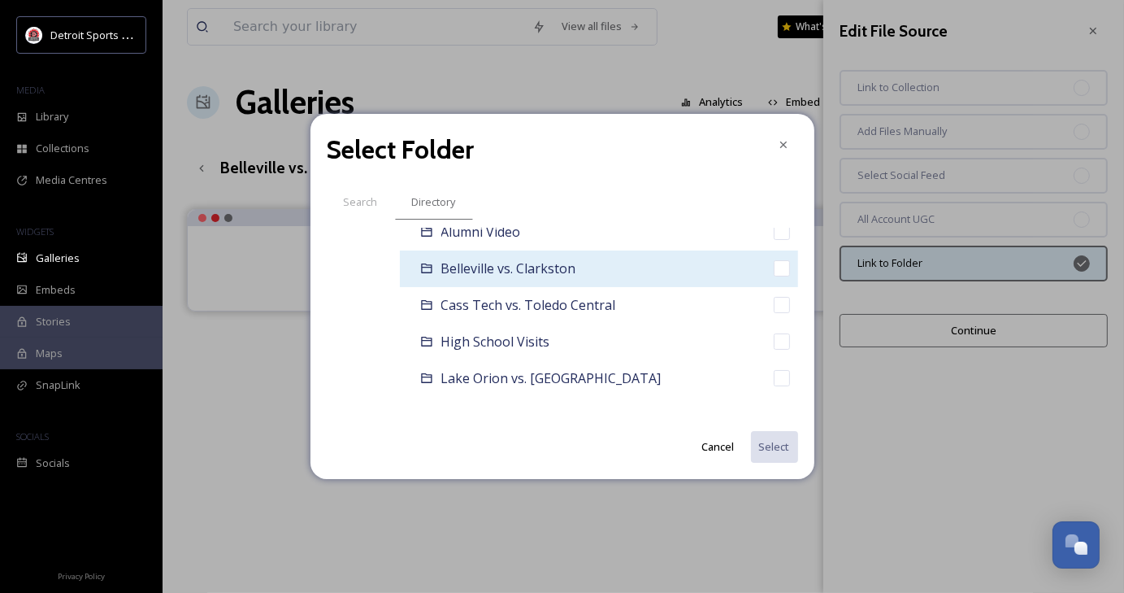
click at [708, 263] on div "Belleville vs. Clarkston" at bounding box center [599, 268] width 398 height 37
checkbox input "true"
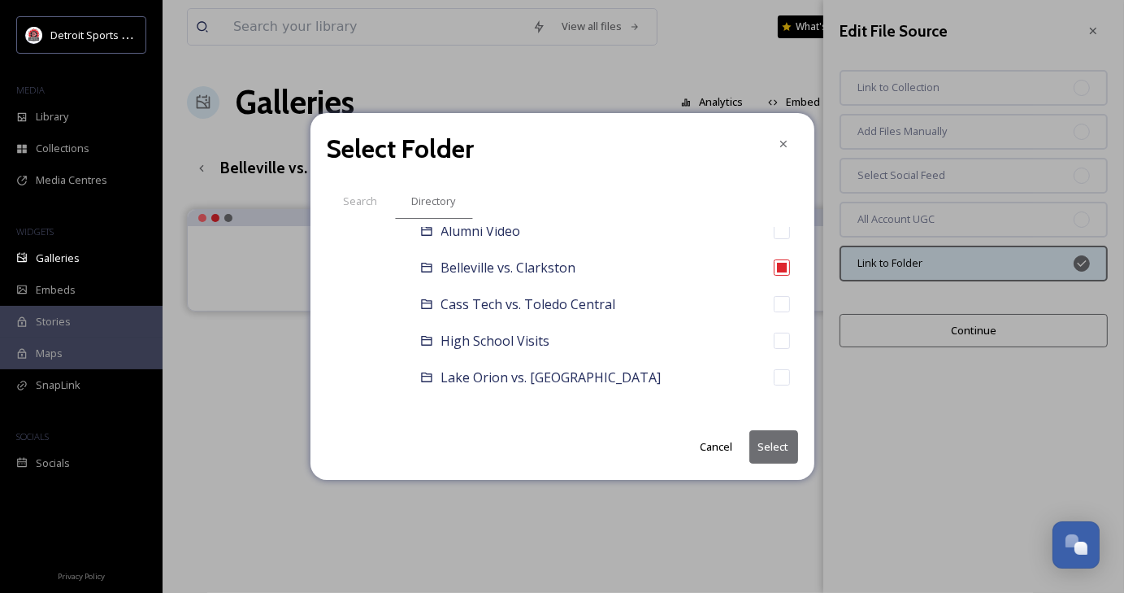
click at [786, 451] on button "Select" at bounding box center [774, 446] width 49 height 33
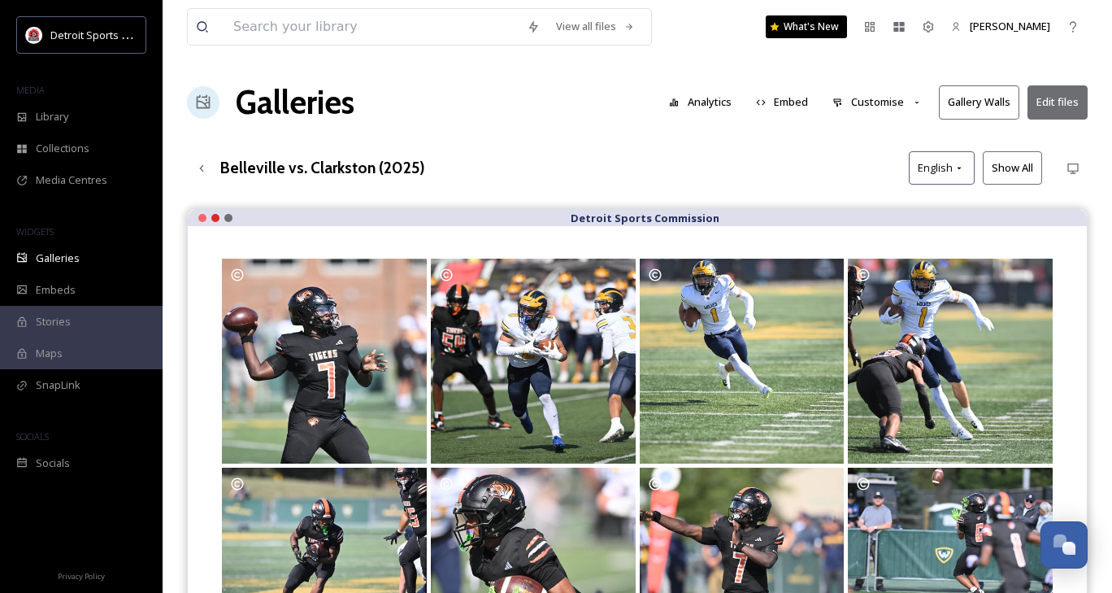
click at [798, 105] on button "Embed" at bounding box center [782, 102] width 69 height 32
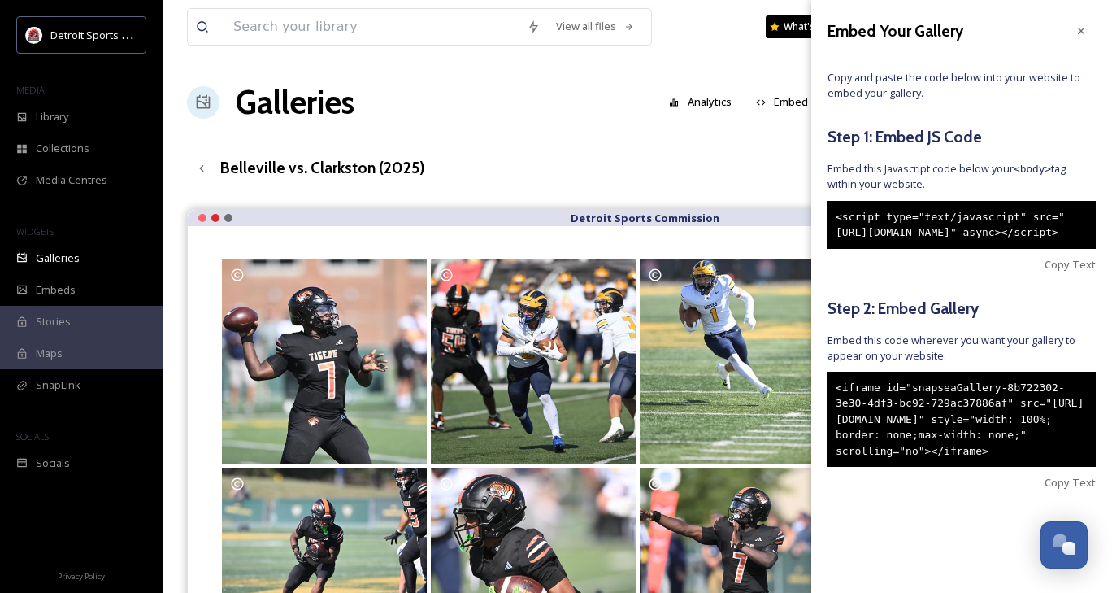
drag, startPoint x: 901, startPoint y: 518, endPoint x: 833, endPoint y: 414, distance: 124.5
click at [833, 414] on div "<iframe id="snapseaGallery-8b722302-3e30-4df3-bc92-729ac37886af" src="[URL][DOM…" at bounding box center [962, 420] width 268 height 96
copy div "<iframe id="snapseaGallery-8b722302-3e30-4df3-bc92-729ac37886af" src="[URL][DOM…"
click at [1079, 24] on div at bounding box center [1081, 30] width 29 height 29
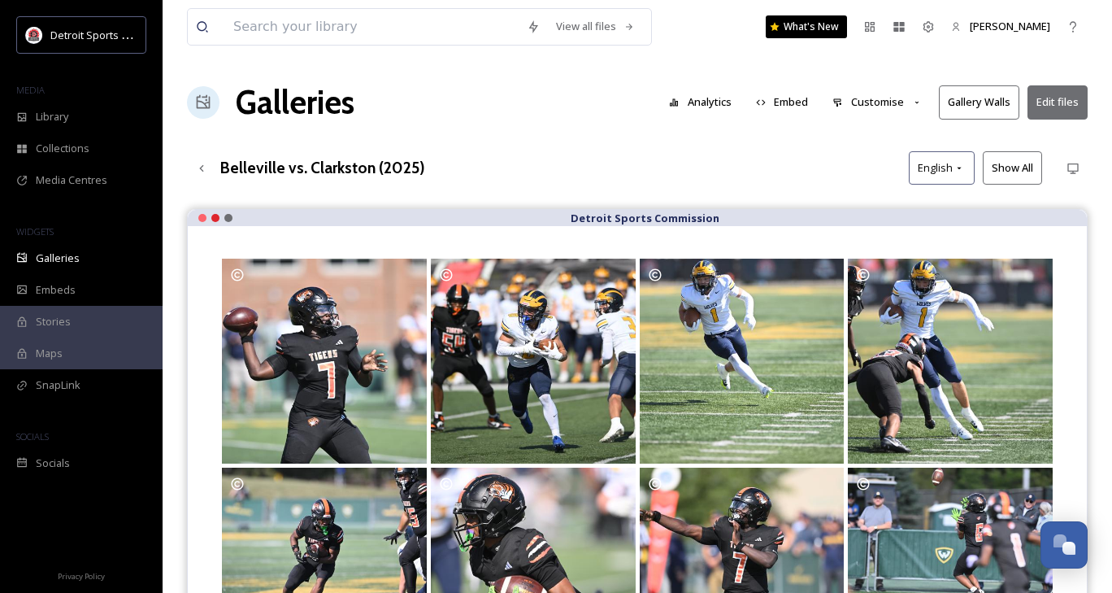
click at [881, 100] on button "Customise" at bounding box center [877, 102] width 107 height 32
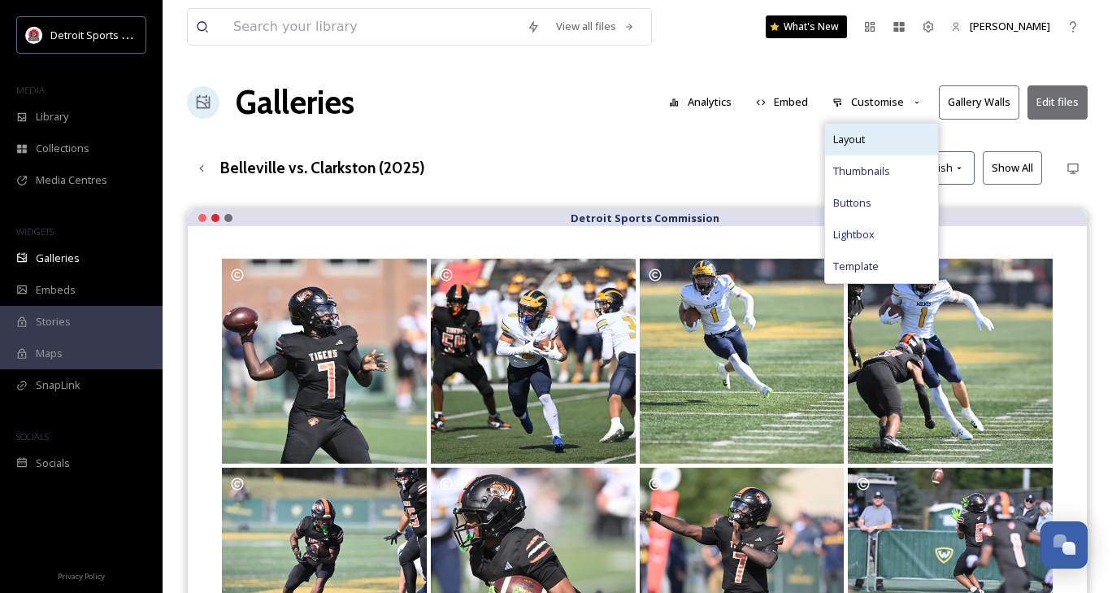
click at [880, 138] on div "Layout" at bounding box center [881, 140] width 113 height 32
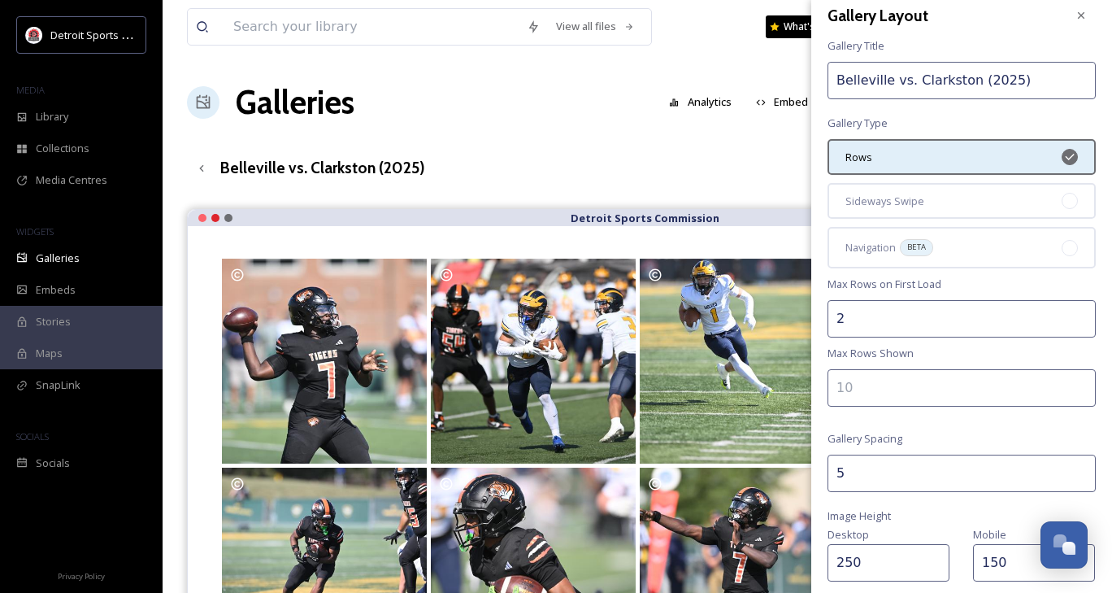
scroll to position [0, 0]
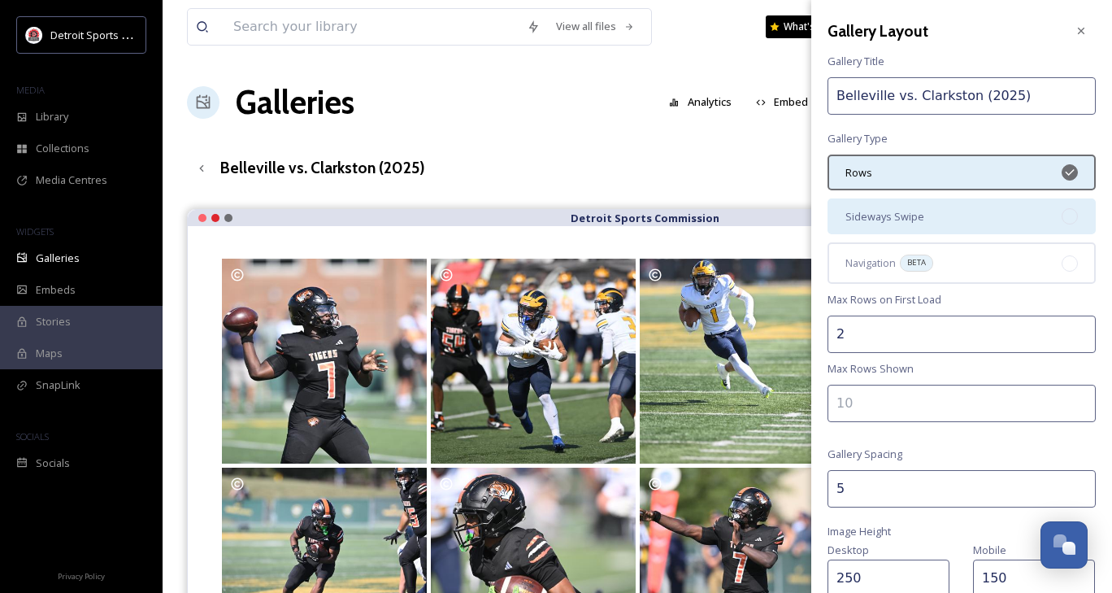
click at [944, 221] on div "Sideways Swipe" at bounding box center [962, 216] width 268 height 36
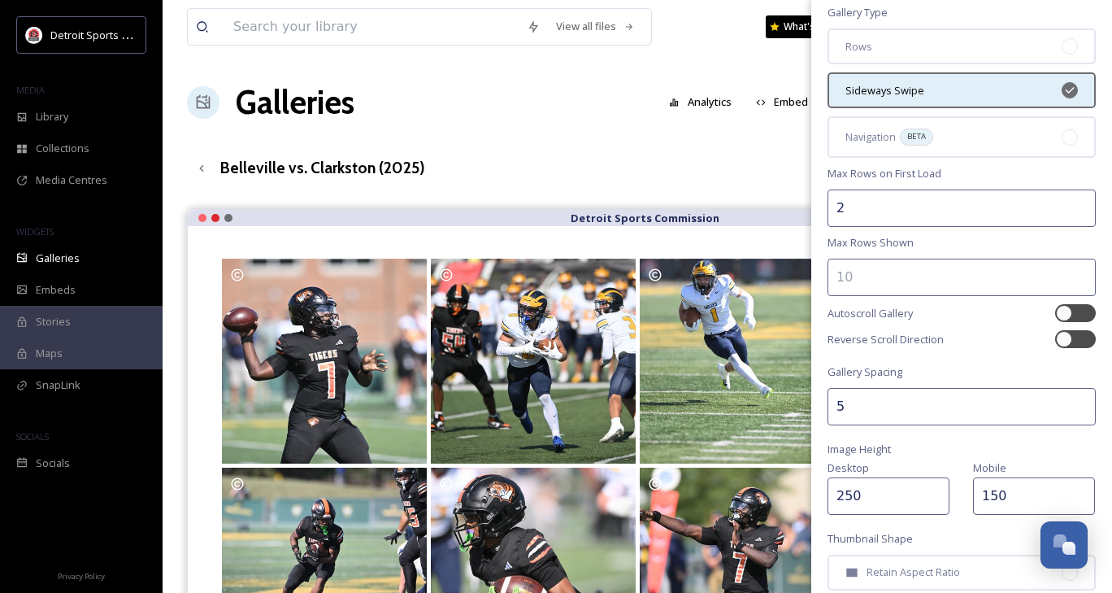
scroll to position [126, 0]
click at [1062, 313] on div at bounding box center [1075, 313] width 41 height 18
checkbox input "true"
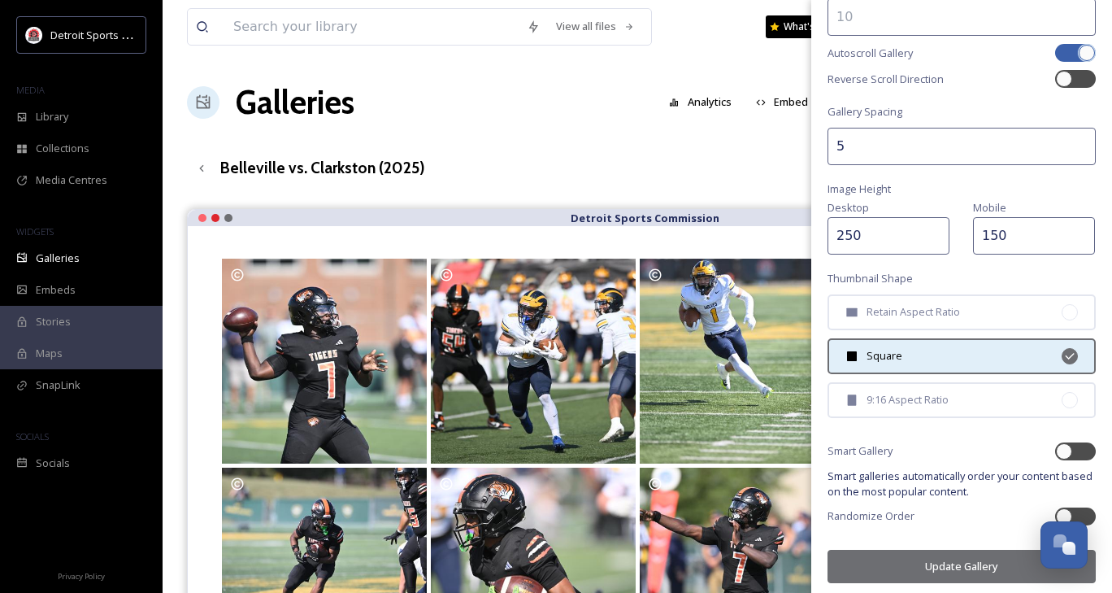
click at [940, 552] on button "Update Gallery" at bounding box center [962, 566] width 268 height 33
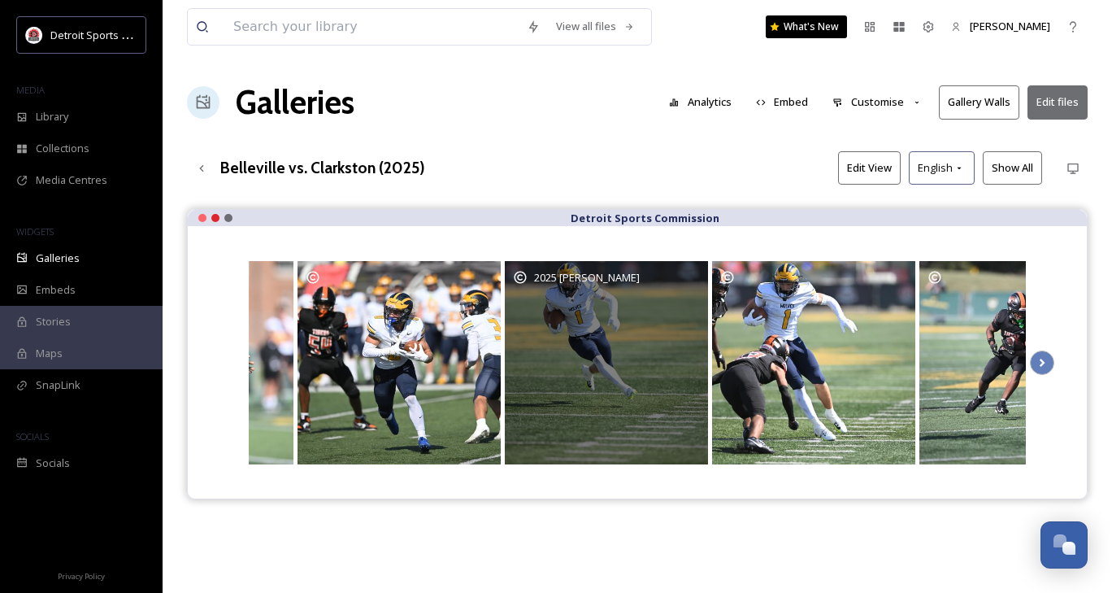
click at [595, 393] on div "2025 [PERSON_NAME]" at bounding box center [606, 362] width 203 height 203
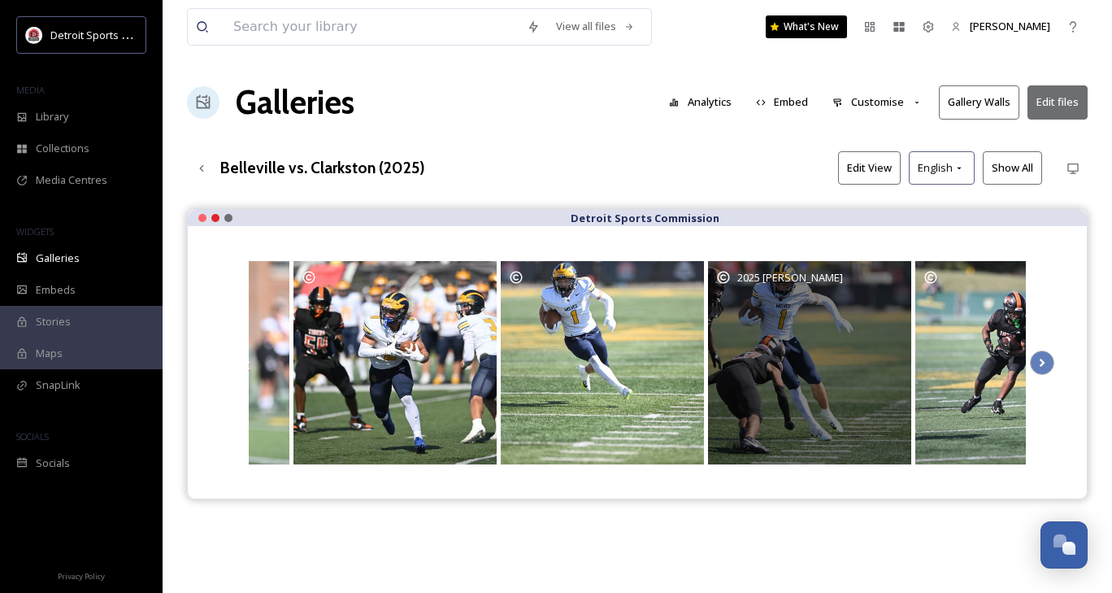
click at [833, 397] on div "2025 [PERSON_NAME]" at bounding box center [809, 362] width 203 height 203
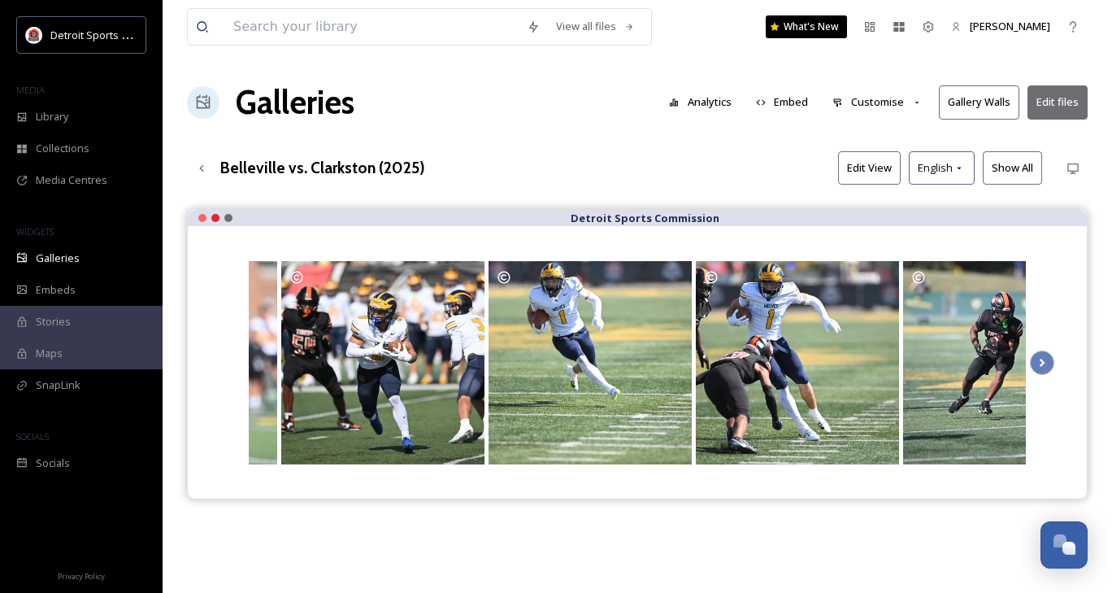
click at [1056, 360] on div at bounding box center [637, 362] width 899 height 272
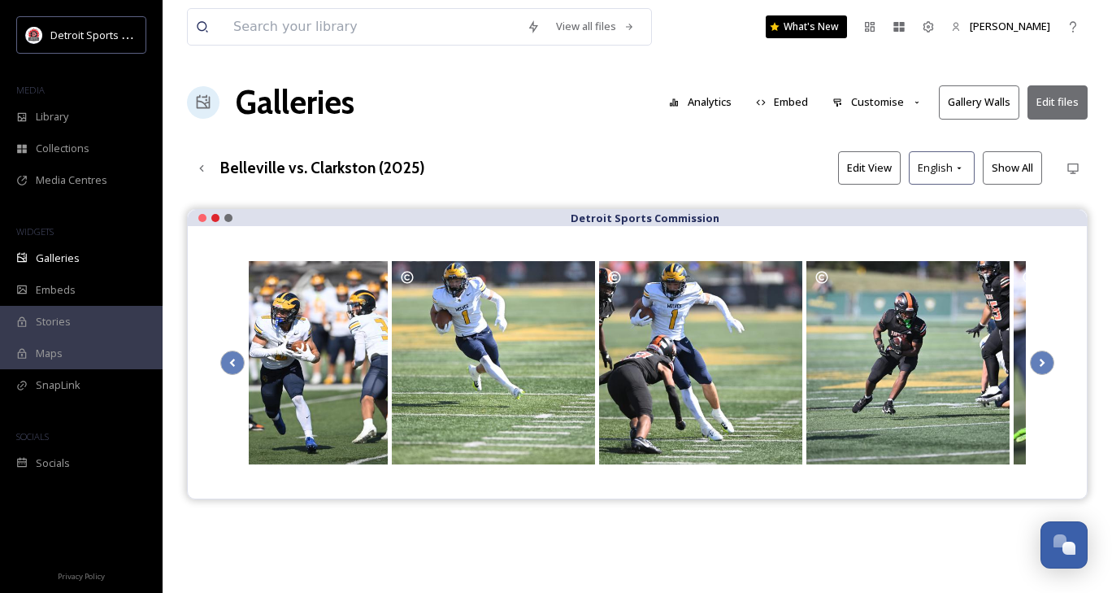
click at [889, 103] on button "Customise" at bounding box center [877, 102] width 107 height 32
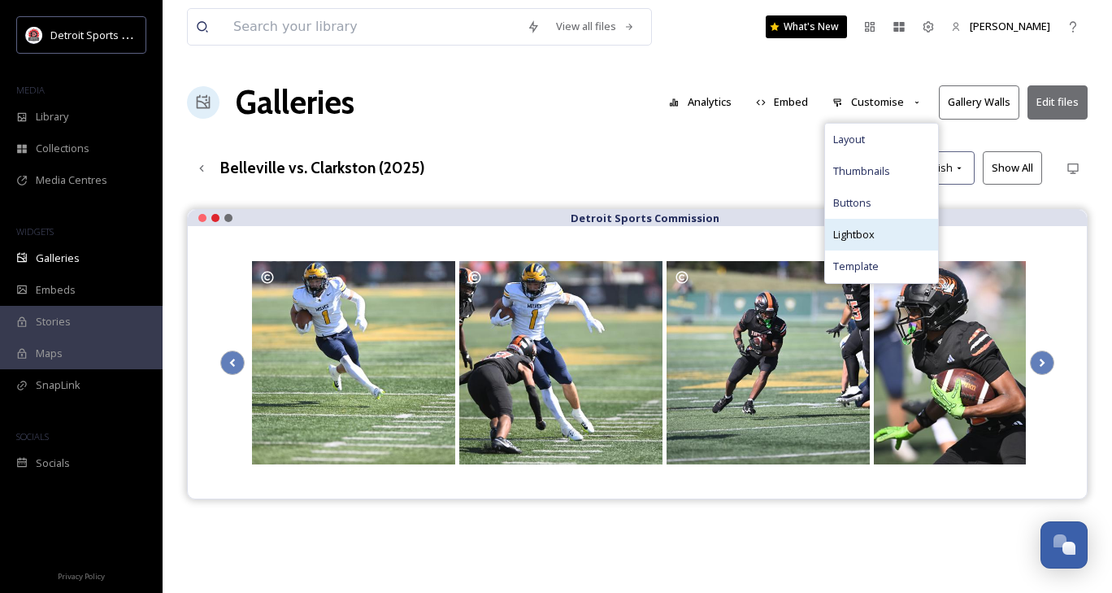
click at [886, 231] on div "Lightbox" at bounding box center [881, 235] width 113 height 32
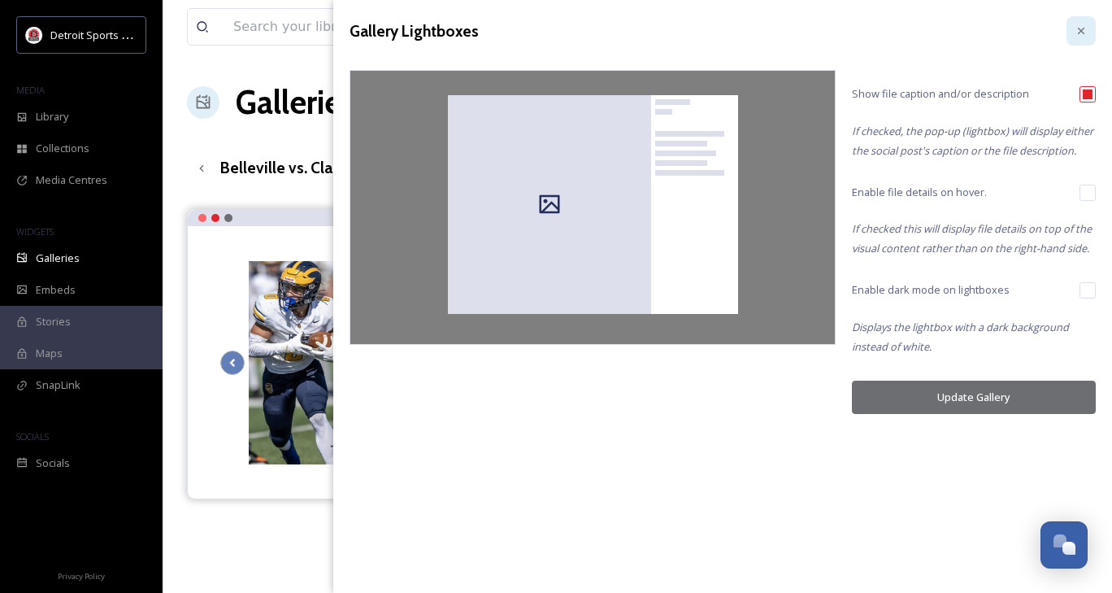
click at [1076, 28] on icon at bounding box center [1081, 30] width 13 height 13
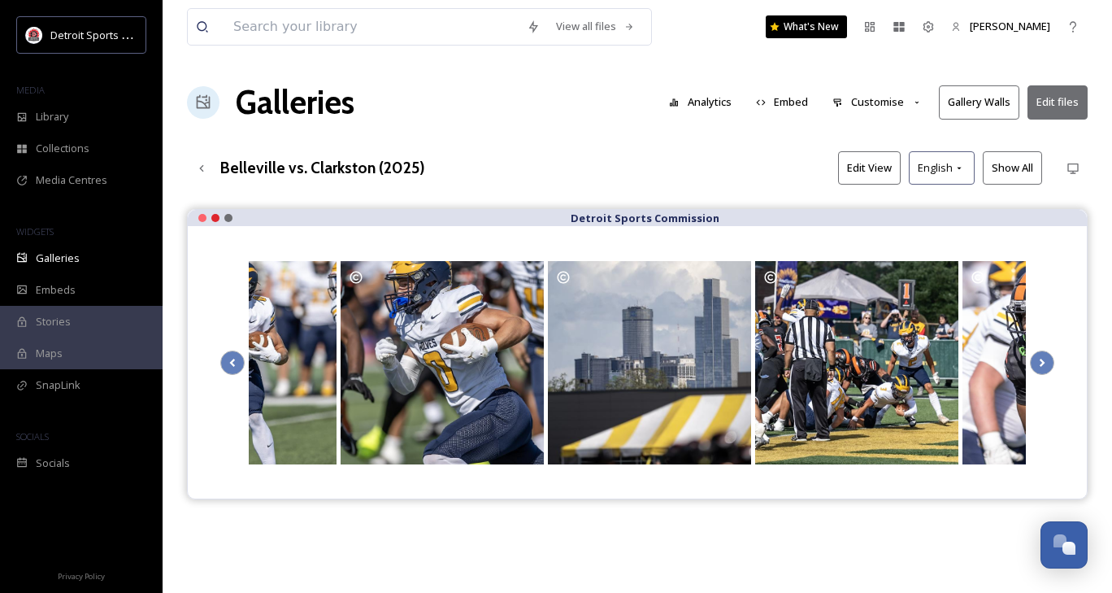
click at [880, 97] on button "Customise" at bounding box center [877, 102] width 107 height 32
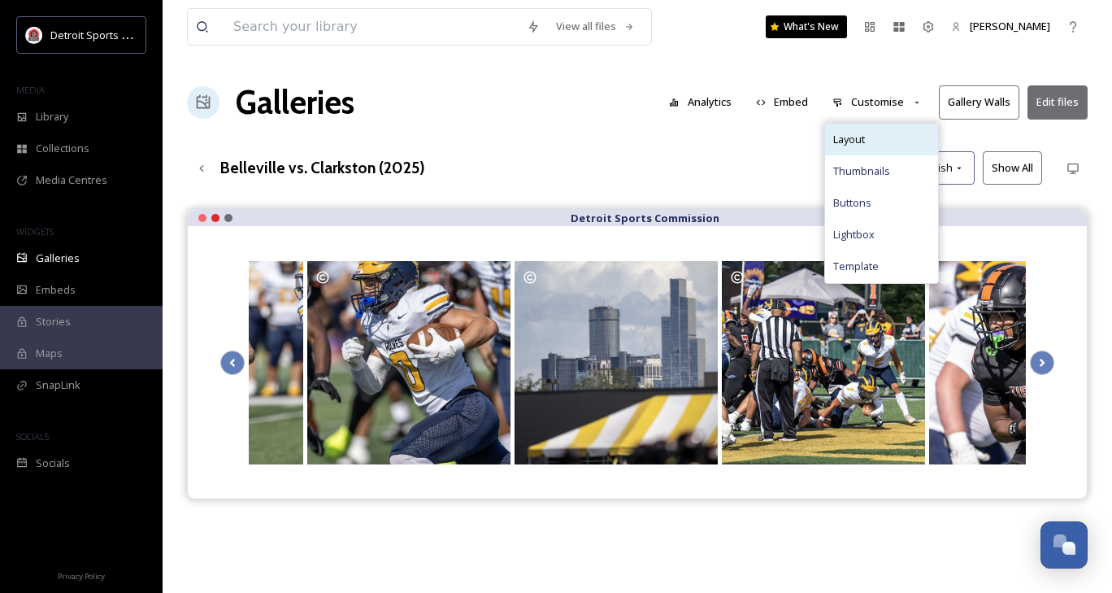
click at [873, 137] on div "Layout" at bounding box center [881, 140] width 113 height 32
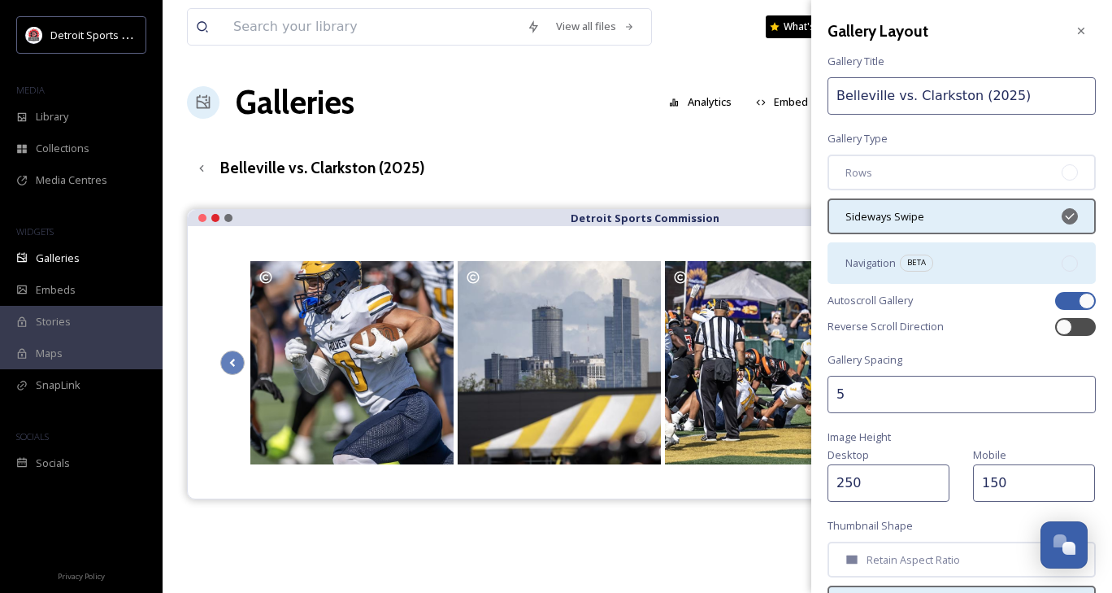
click at [935, 256] on div "Navigation BETA" at bounding box center [962, 262] width 268 height 41
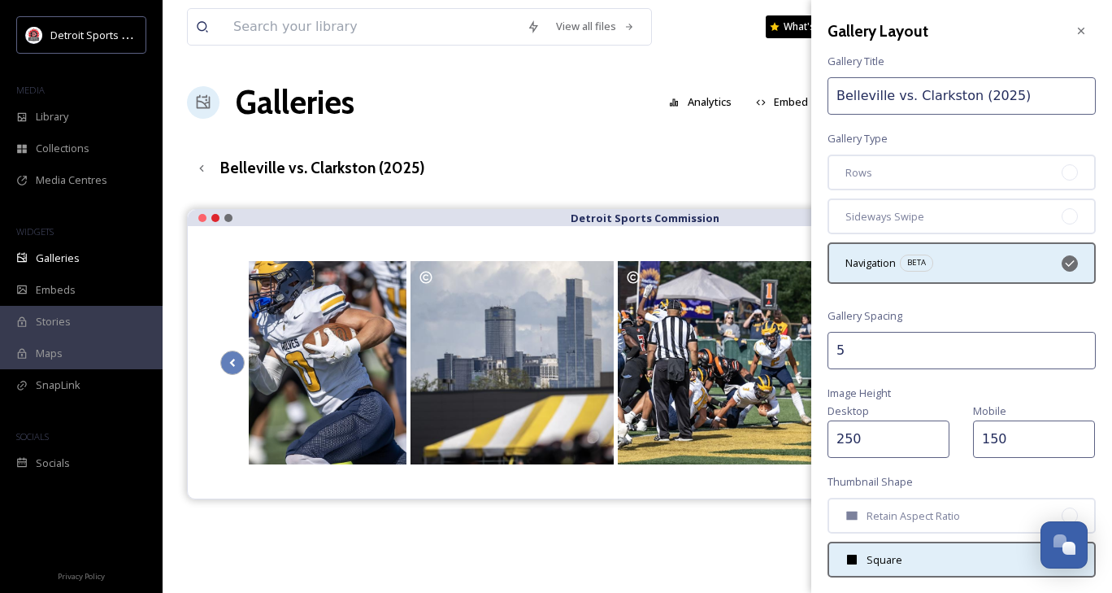
scroll to position [39, 0]
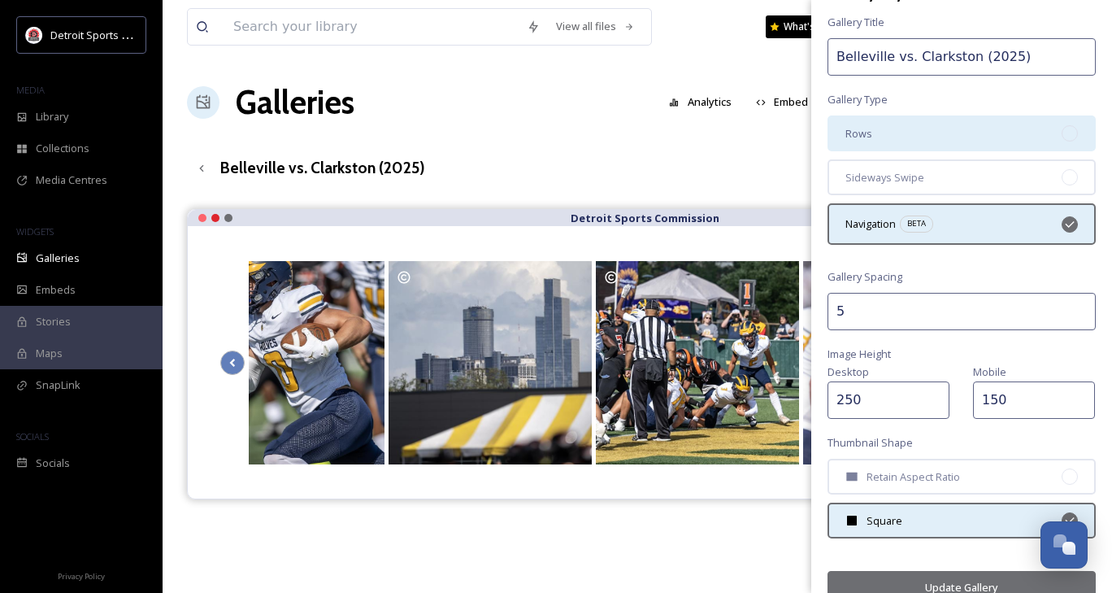
click at [915, 128] on div "Rows" at bounding box center [962, 133] width 268 height 36
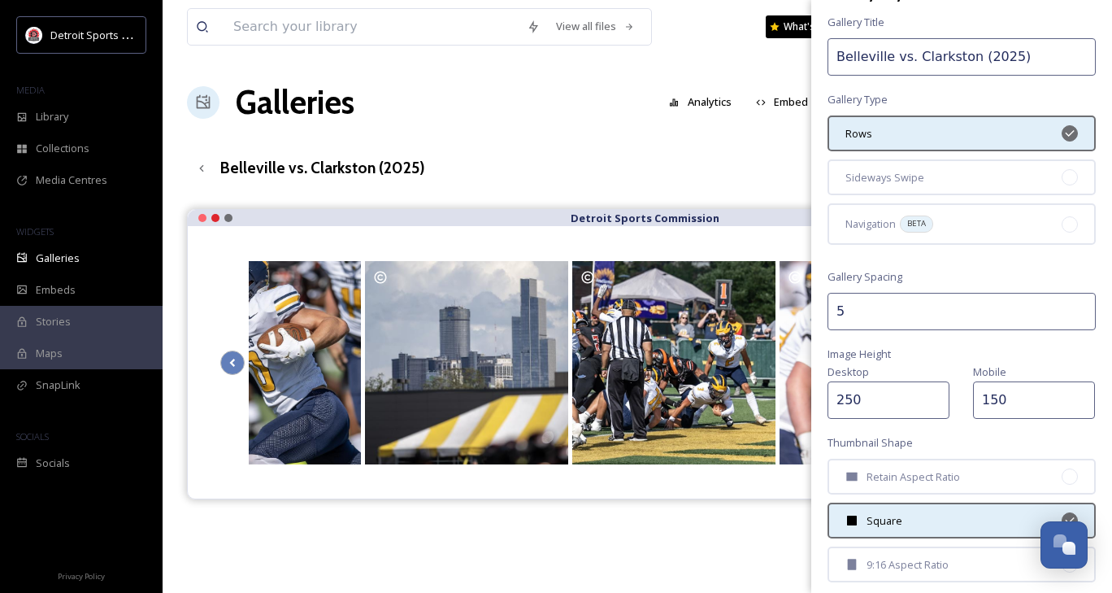
scroll to position [206, 0]
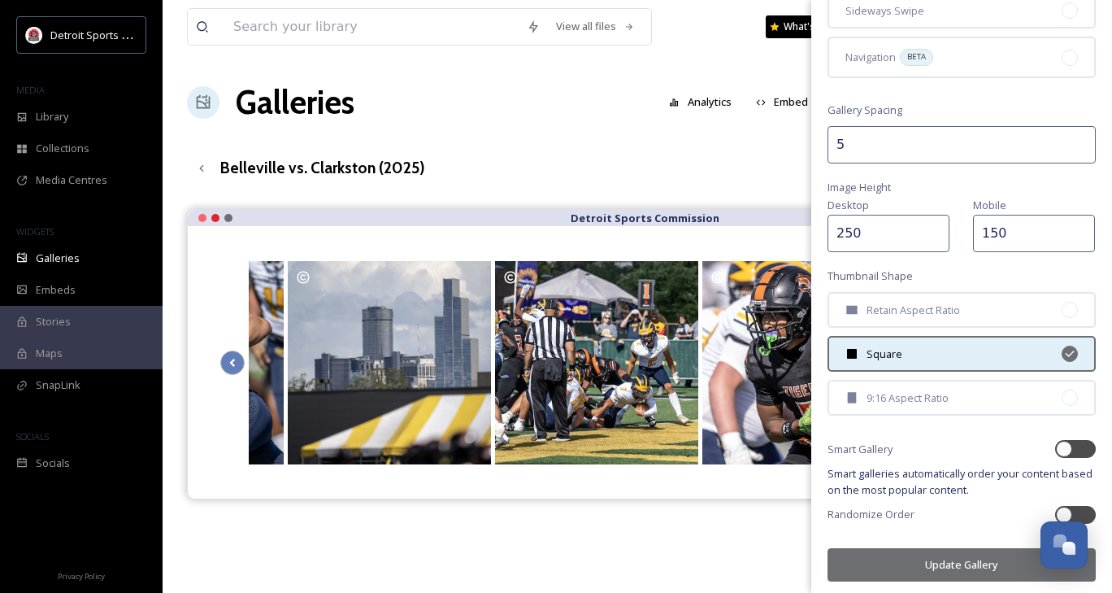
drag, startPoint x: 914, startPoint y: 555, endPoint x: 946, endPoint y: 559, distance: 32.8
click at [946, 559] on button "Update Gallery" at bounding box center [962, 564] width 268 height 33
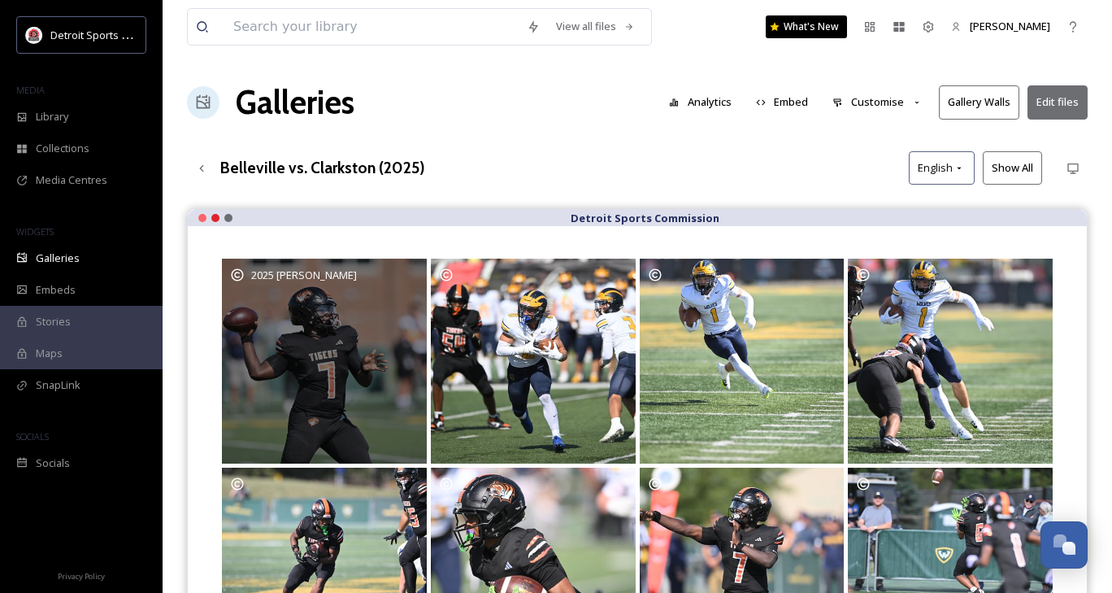
click at [354, 329] on div "2025 [PERSON_NAME]" at bounding box center [324, 361] width 205 height 205
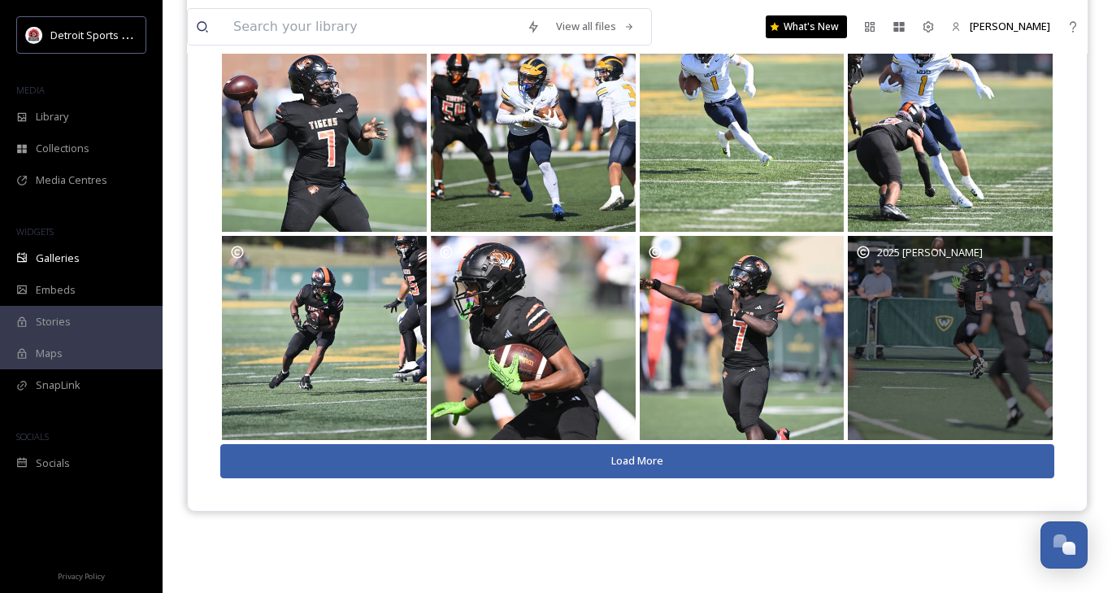
scroll to position [0, 0]
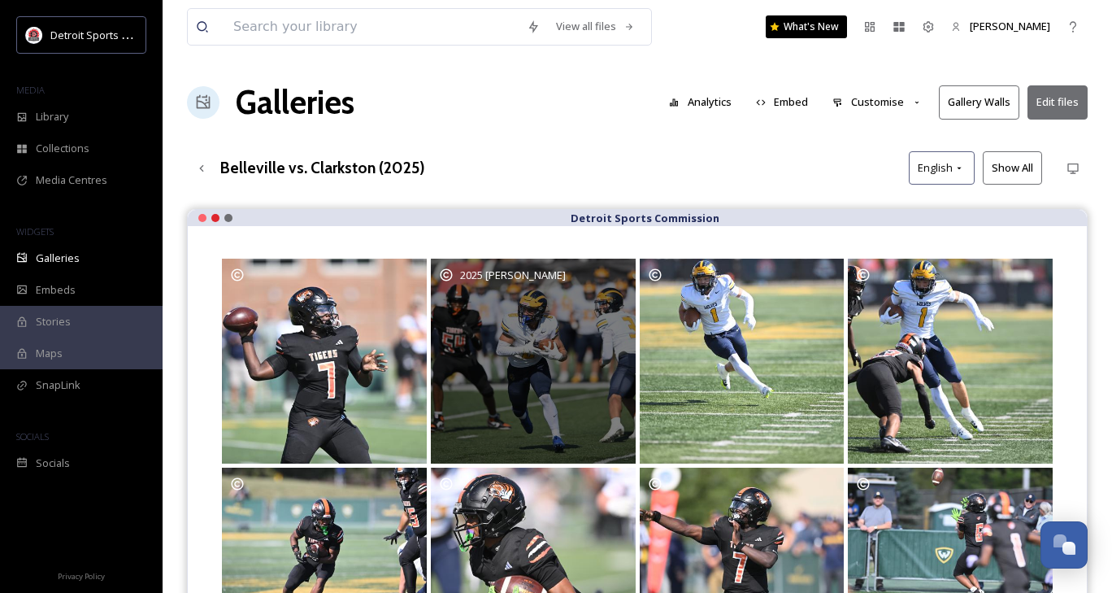
click at [557, 406] on div "2025 [PERSON_NAME]" at bounding box center [533, 361] width 205 height 205
drag, startPoint x: 558, startPoint y: 406, endPoint x: 542, endPoint y: 400, distance: 16.5
drag, startPoint x: 542, startPoint y: 400, endPoint x: 911, endPoint y: 105, distance: 472.6
click at [911, 105] on button "Customise" at bounding box center [877, 102] width 107 height 32
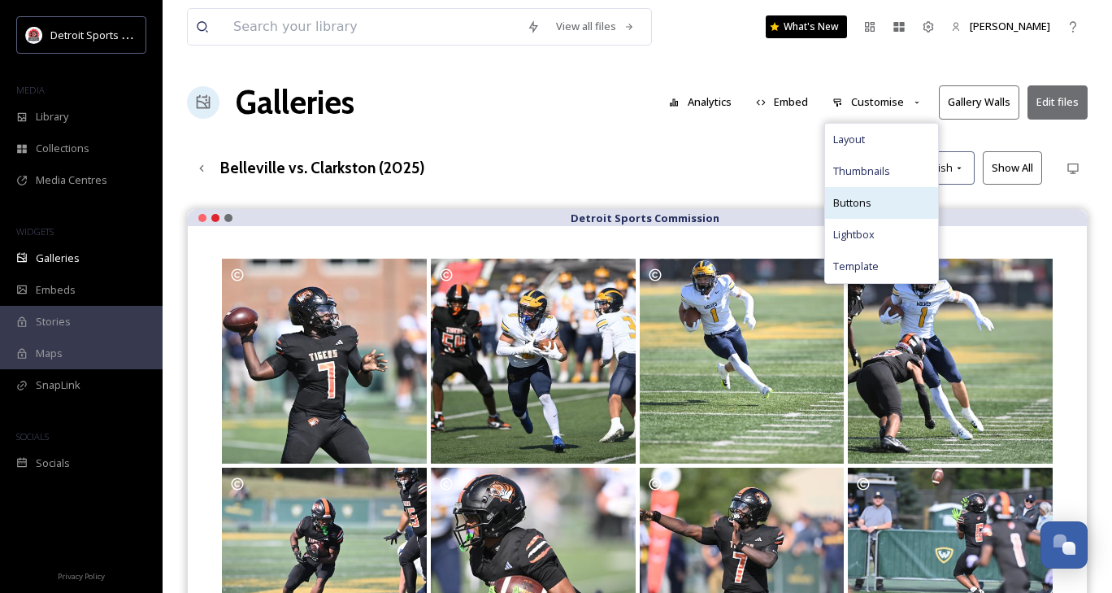
click at [901, 196] on div "Buttons" at bounding box center [881, 203] width 113 height 32
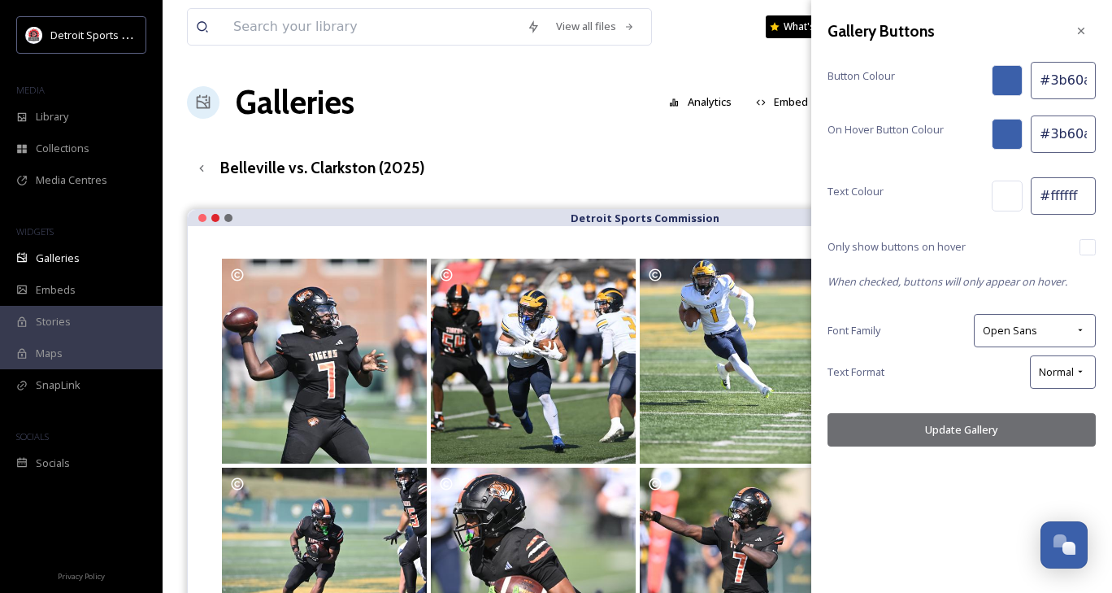
click at [1070, 80] on input "#3b60aa" at bounding box center [1063, 80] width 65 height 37
paste input "#e51b24"
click at [1066, 134] on input "#3b60aa" at bounding box center [1063, 133] width 65 height 37
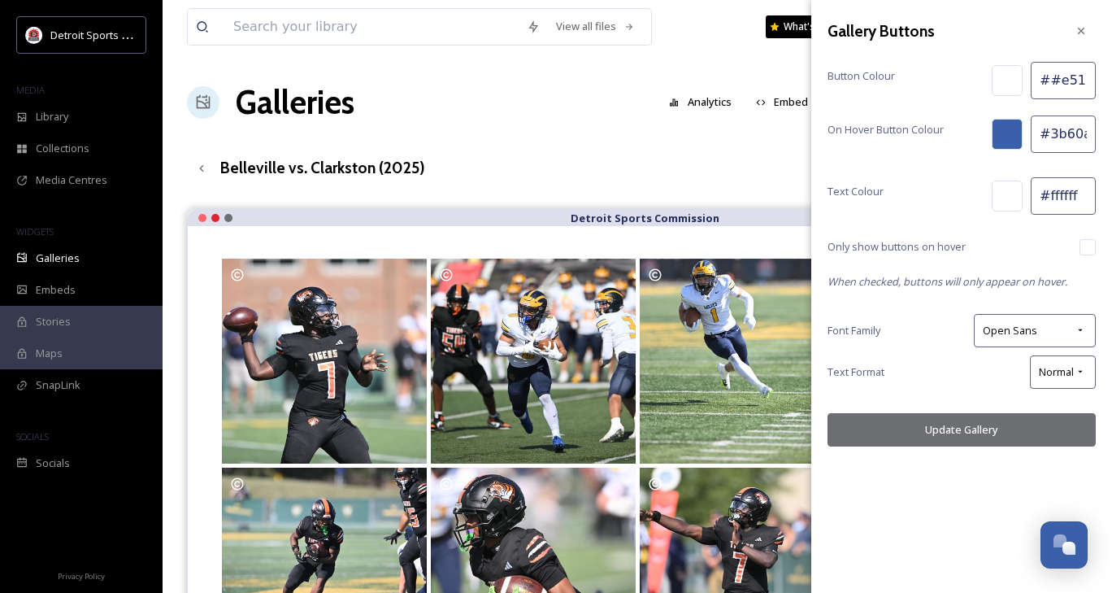
click at [1066, 134] on input "#3b60aa" at bounding box center [1063, 133] width 65 height 37
drag, startPoint x: 1066, startPoint y: 134, endPoint x: 1044, endPoint y: 80, distance: 58.0
click at [1044, 80] on input "##e51b24" at bounding box center [1063, 80] width 65 height 37
type input "#e51b24"
click at [1041, 133] on input "#3b60aa" at bounding box center [1063, 133] width 65 height 37
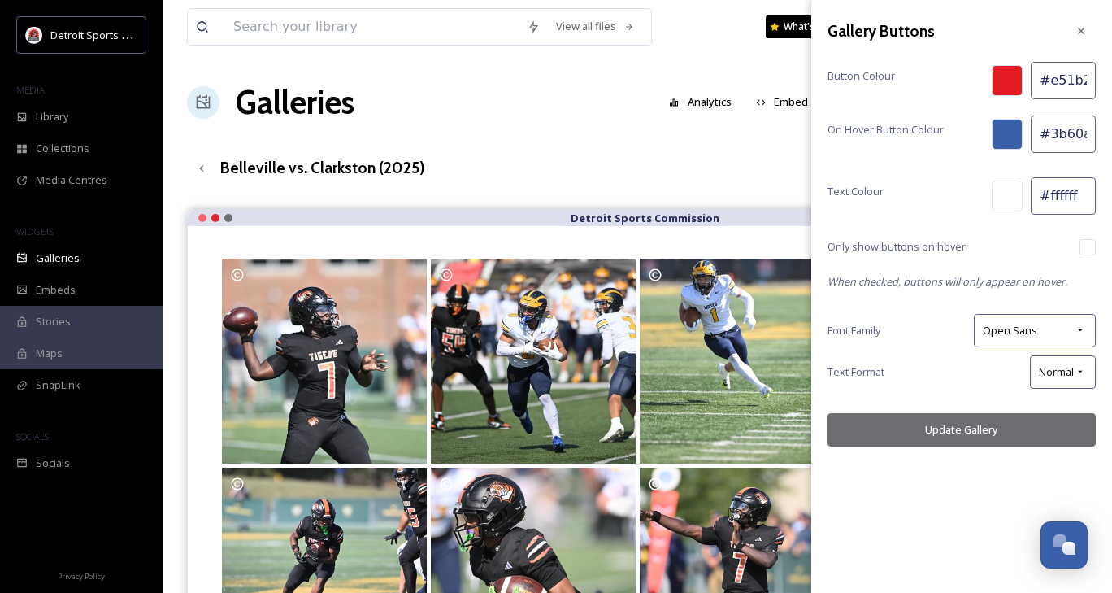
drag, startPoint x: 1041, startPoint y: 133, endPoint x: 1116, endPoint y: 135, distance: 74.8
drag, startPoint x: 1116, startPoint y: 135, endPoint x: 1047, endPoint y: 128, distance: 68.7
click at [1047, 128] on input "#3b60aa" at bounding box center [1063, 133] width 65 height 37
drag, startPoint x: 1040, startPoint y: 130, endPoint x: 1105, endPoint y: 135, distance: 65.2
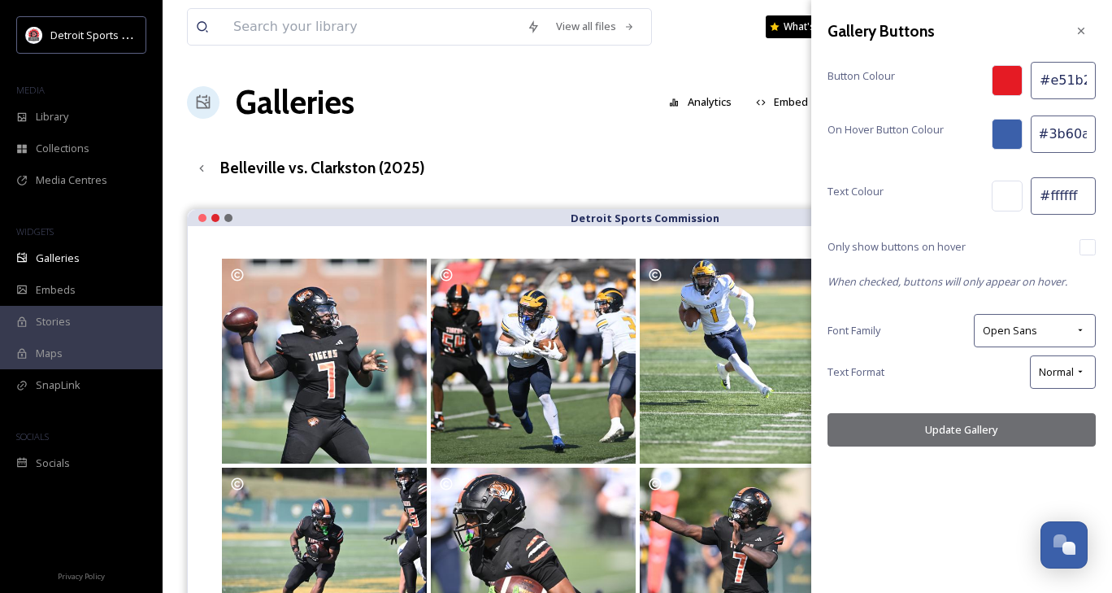
click at [1105, 135] on div "Gallery Buttons Button Colour #e51b24 On Hover Button Colour #3b60aa Text Colou…" at bounding box center [961, 231] width 301 height 463
paste input "e51b24"
type input "#e51b24"
click at [1089, 324] on div "Open Sans" at bounding box center [1035, 330] width 122 height 33
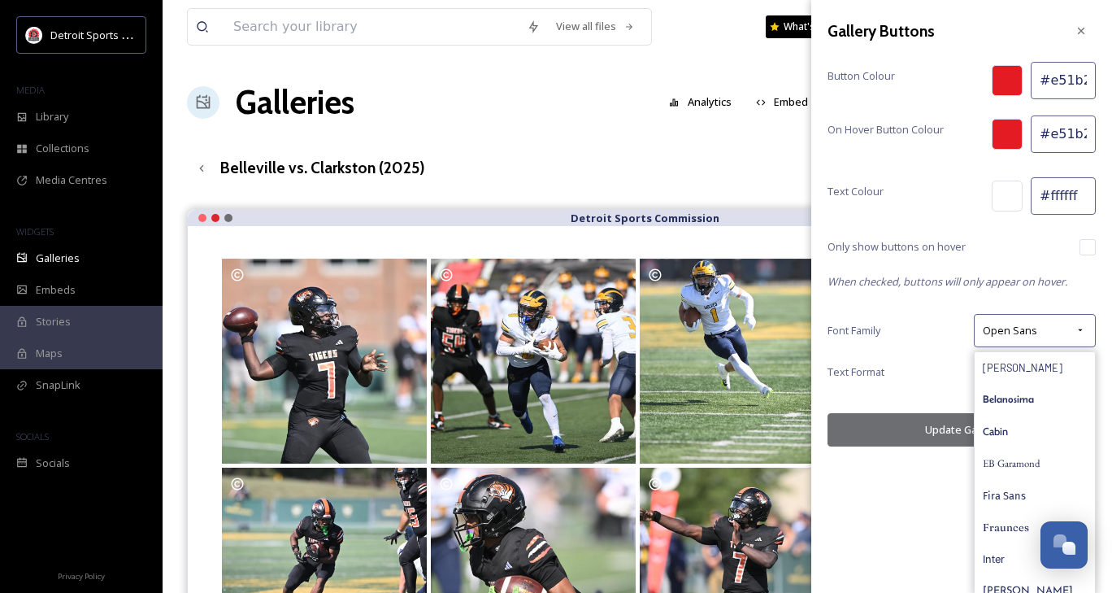
click at [933, 326] on div "Font Family Open Sans [PERSON_NAME] Belanosima Cabin EB Garamond Fira Sans Frau…" at bounding box center [962, 330] width 268 height 33
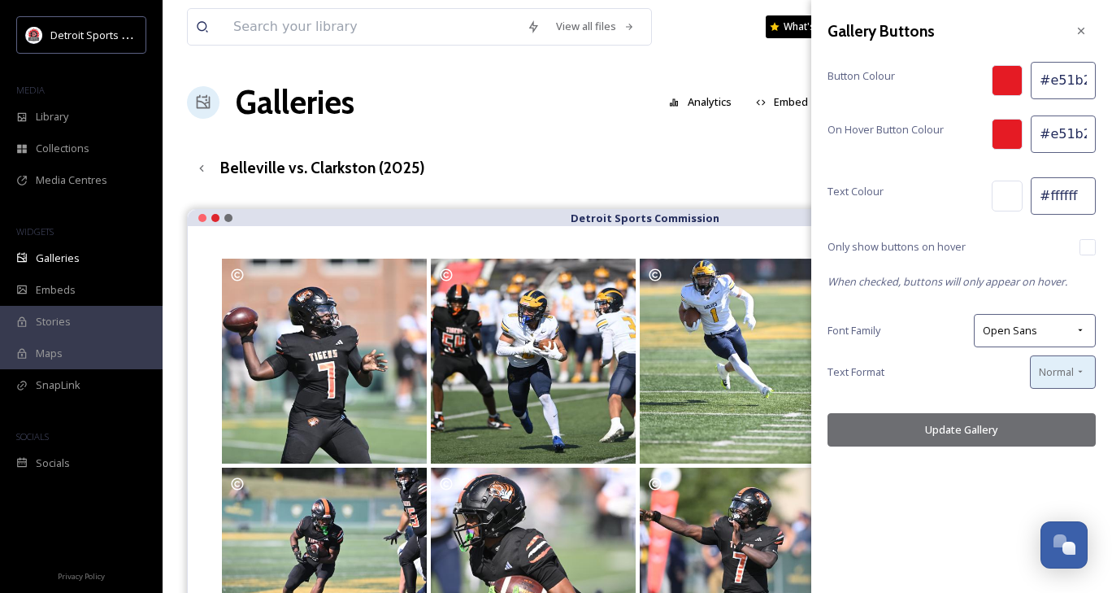
click at [1063, 374] on span "Normal" at bounding box center [1056, 371] width 35 height 15
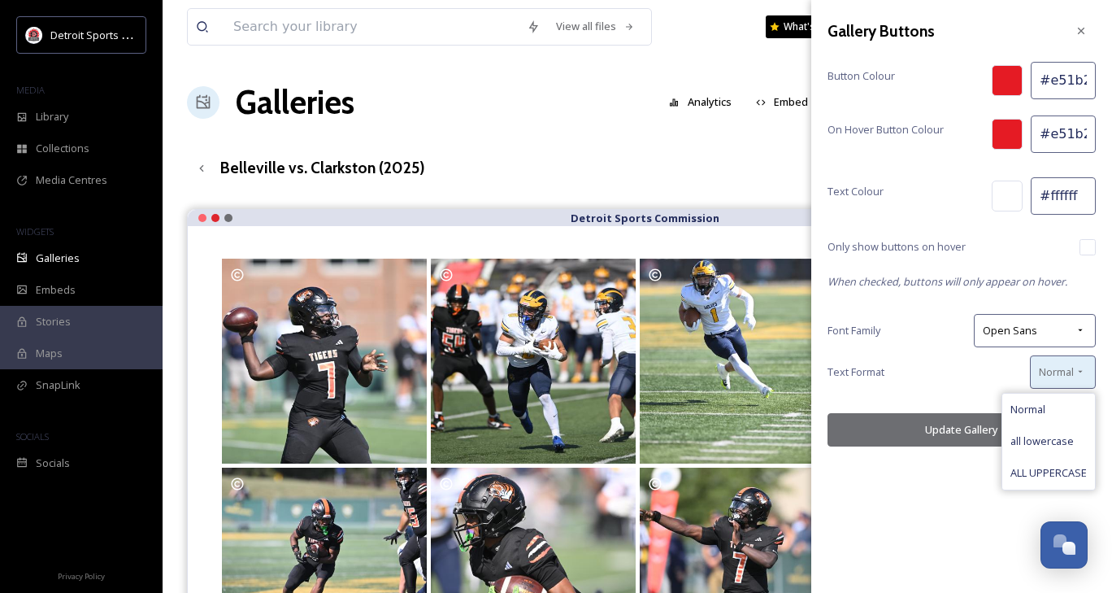
click at [1063, 374] on span "Normal" at bounding box center [1056, 371] width 35 height 15
click at [923, 434] on button "Update Gallery" at bounding box center [962, 429] width 268 height 33
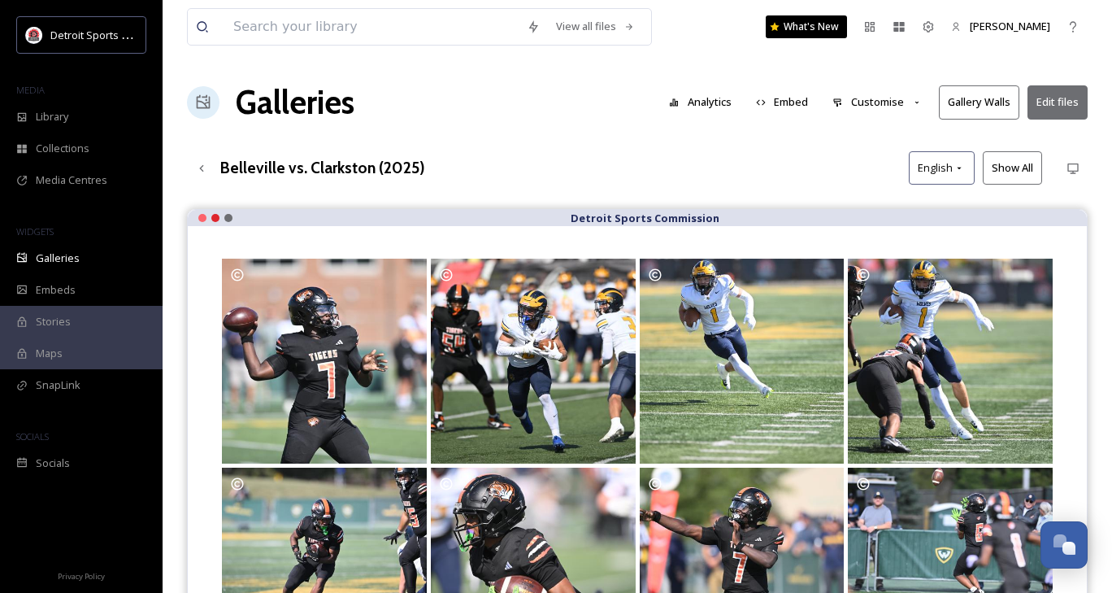
click at [912, 100] on button "Customise" at bounding box center [877, 102] width 107 height 32
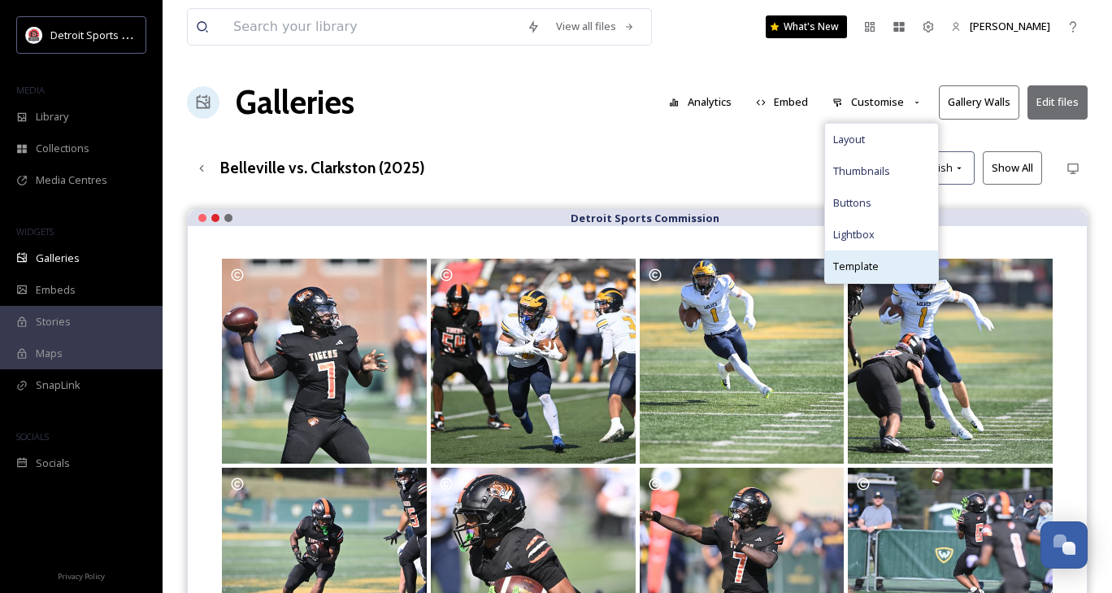
click at [899, 264] on div "Template" at bounding box center [881, 266] width 113 height 32
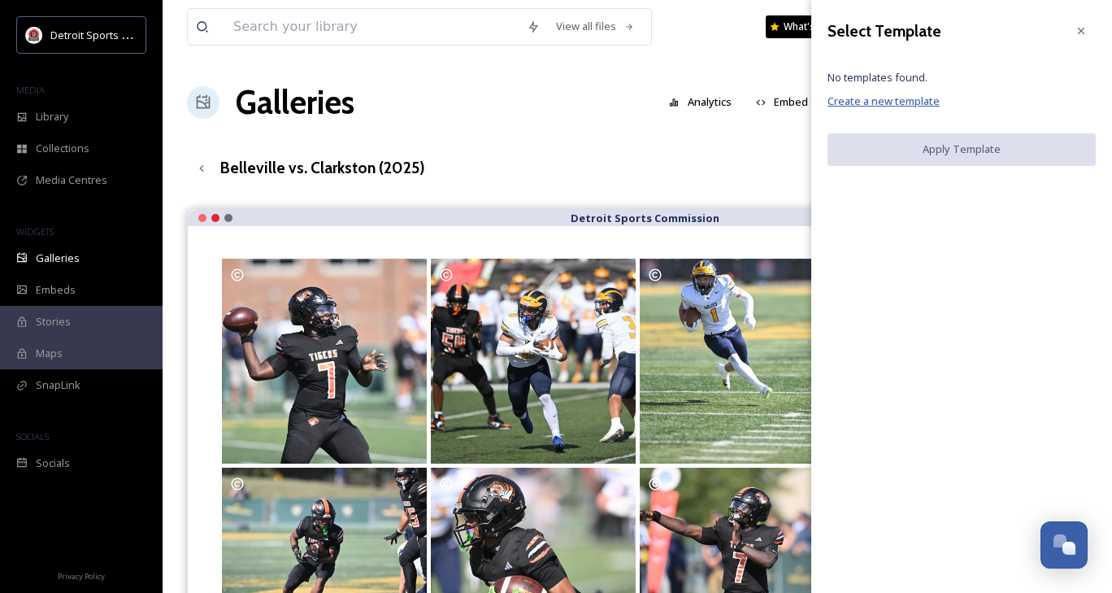
click at [895, 103] on span "Create a new template" at bounding box center [884, 101] width 112 height 15
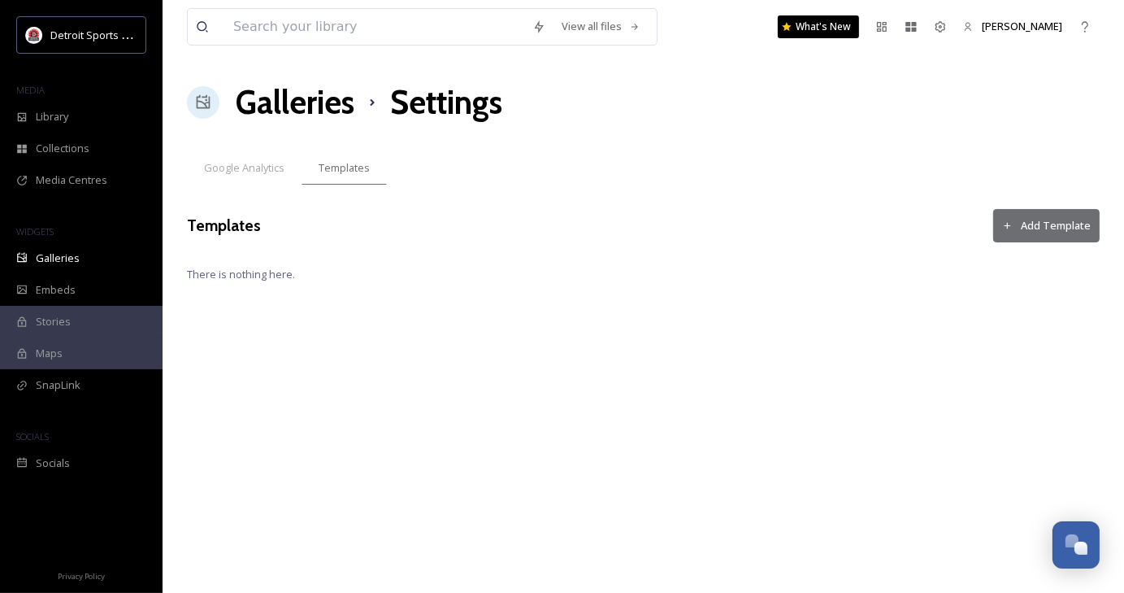
click at [1034, 220] on button "Add Template" at bounding box center [1047, 225] width 107 height 33
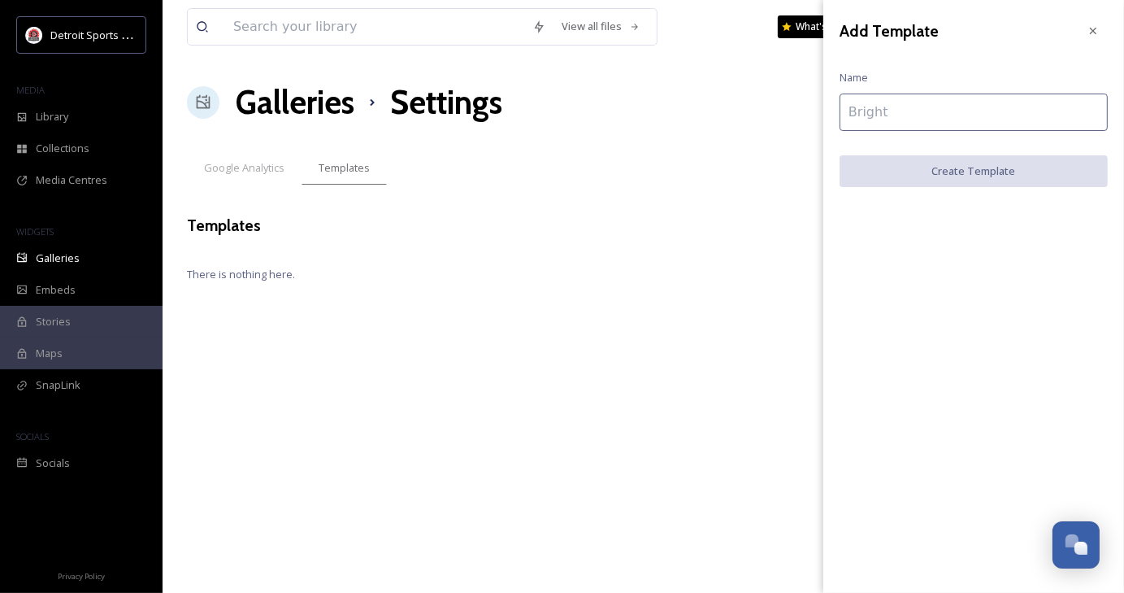
click at [915, 123] on input at bounding box center [974, 112] width 268 height 37
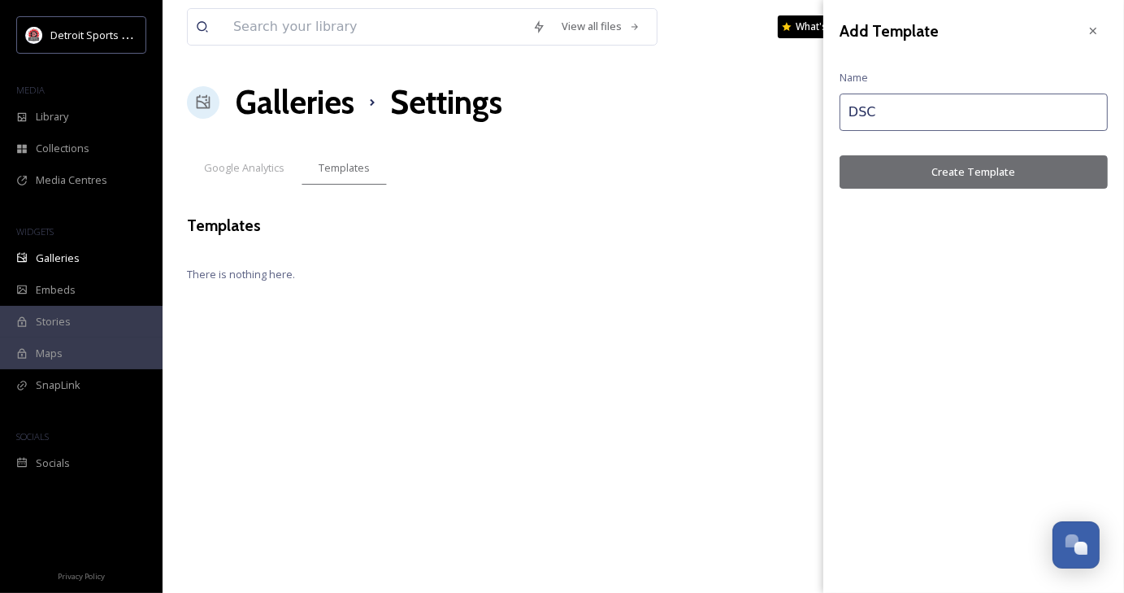
type input "DSC"
click at [966, 176] on button "Create Template" at bounding box center [974, 171] width 268 height 33
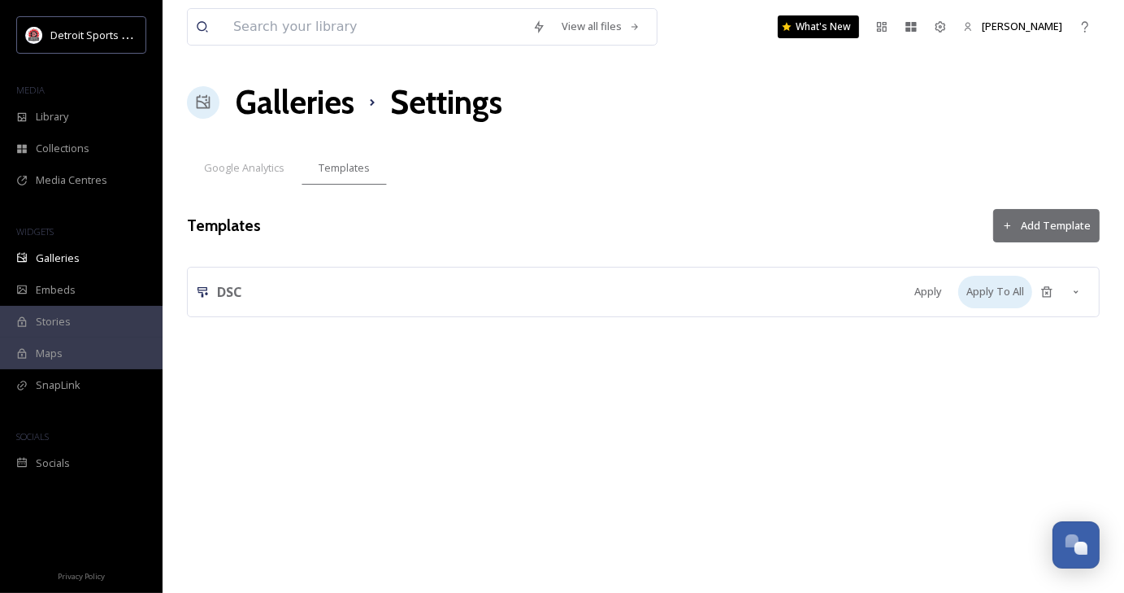
click at [997, 298] on div "Apply To All" at bounding box center [996, 292] width 74 height 32
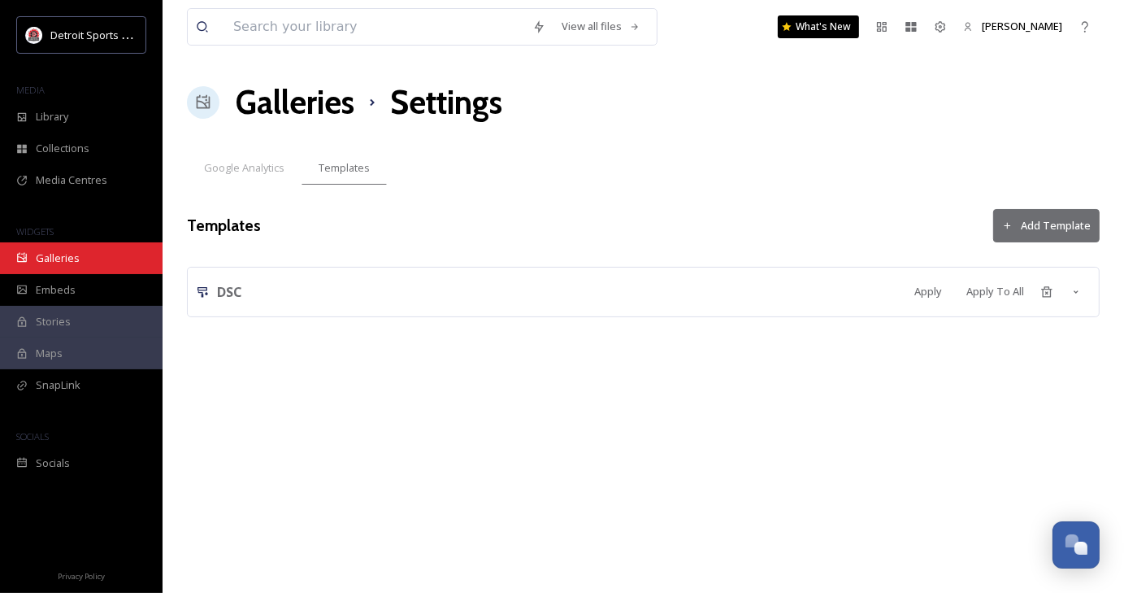
click at [94, 251] on div "Galleries" at bounding box center [81, 258] width 163 height 32
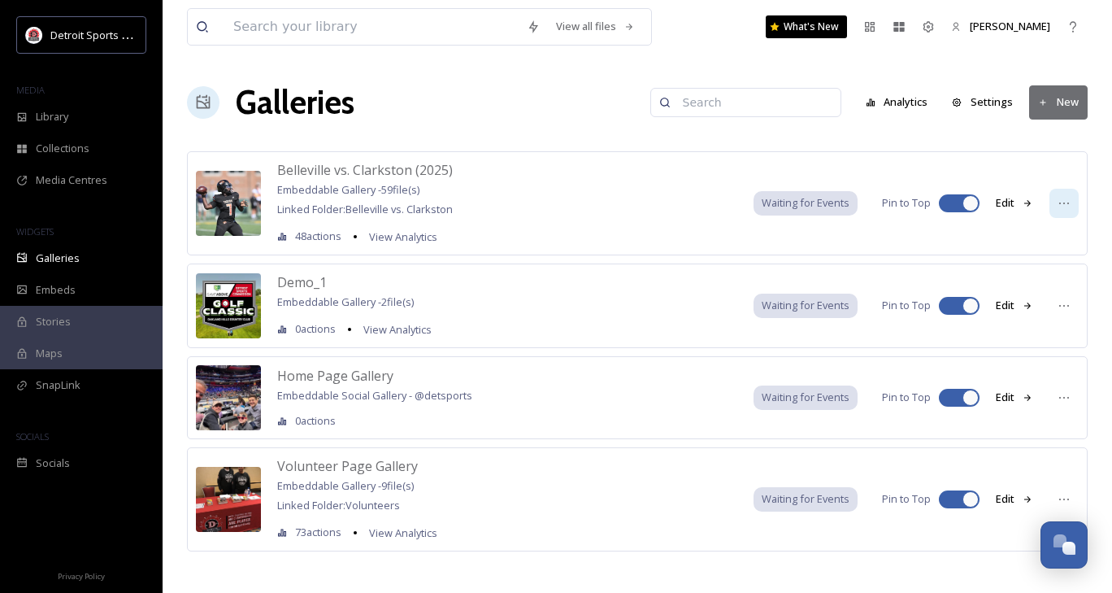
click at [1059, 211] on div at bounding box center [1064, 203] width 29 height 29
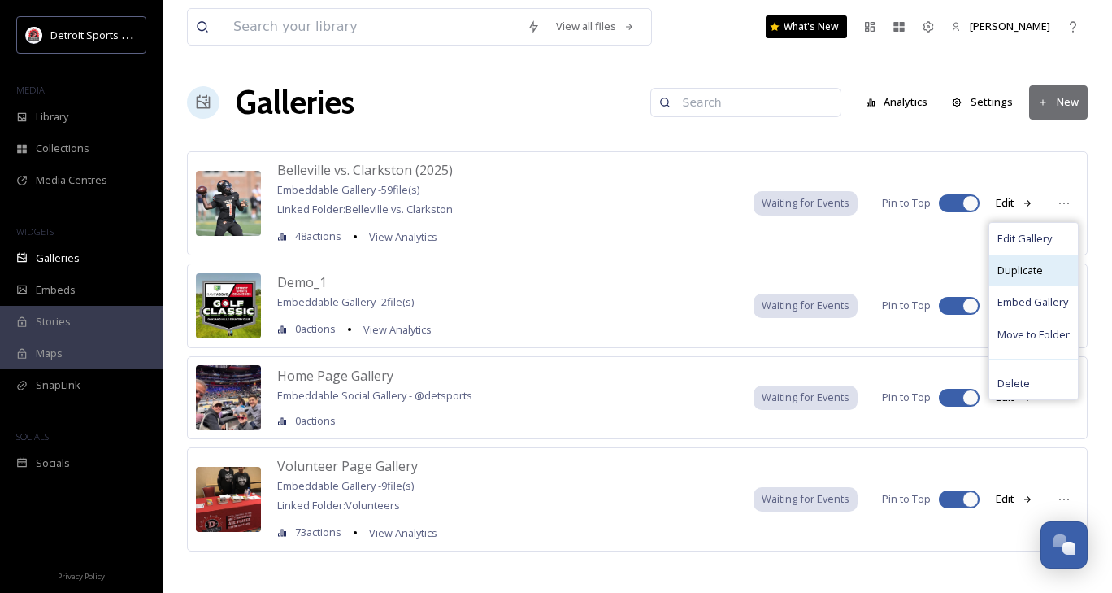
click at [1029, 277] on div "Duplicate" at bounding box center [1033, 270] width 89 height 32
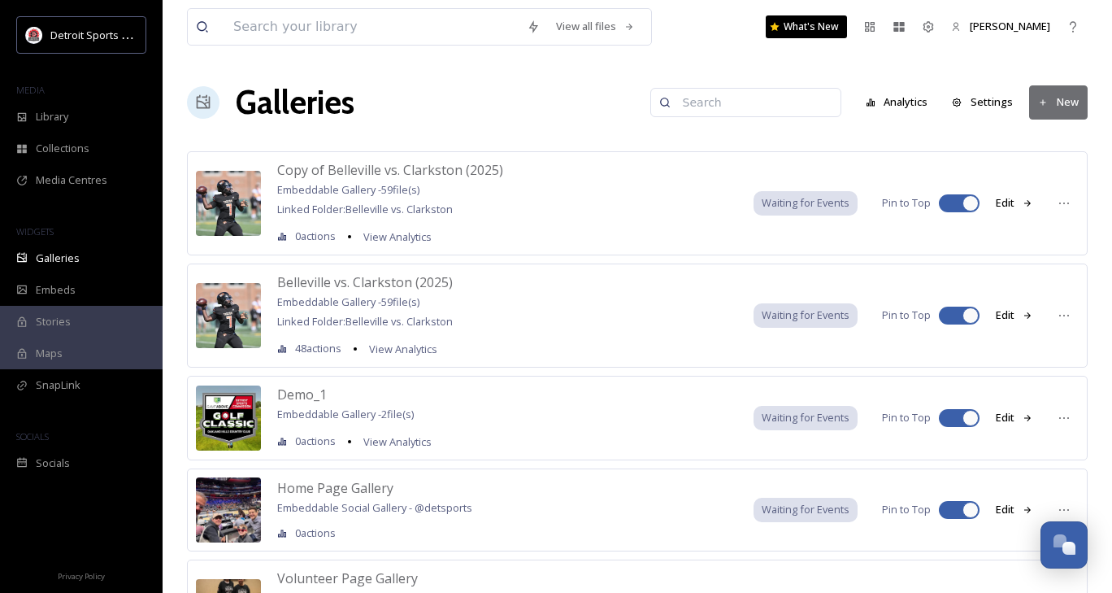
click at [1001, 201] on button "Edit" at bounding box center [1015, 203] width 54 height 32
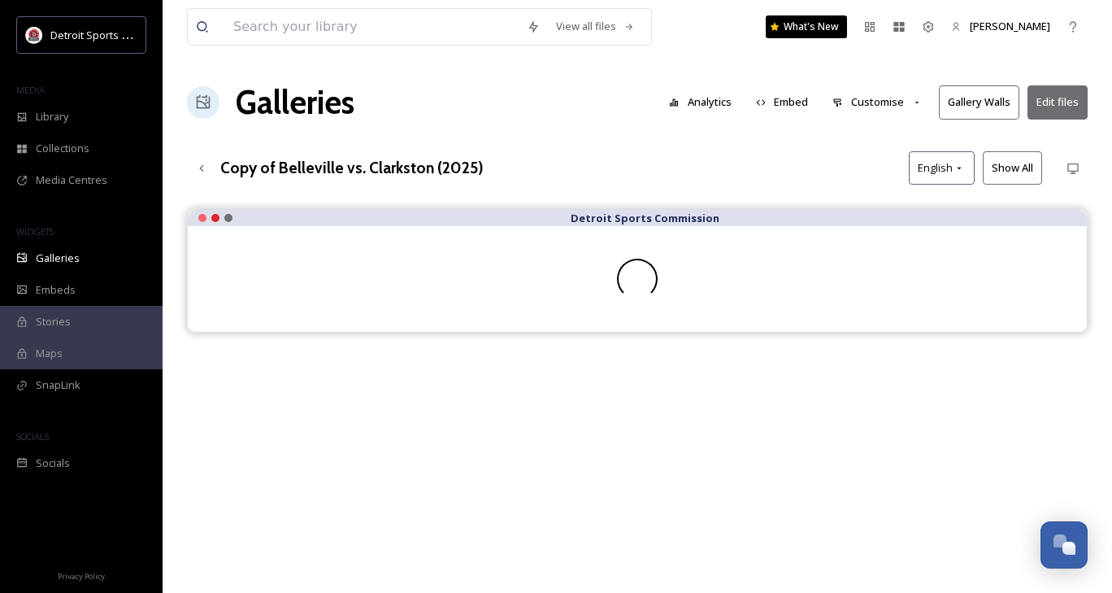
click at [247, 163] on h3 "Copy of Belleville vs. Clarkston (2025)" at bounding box center [351, 168] width 263 height 24
click at [202, 169] on icon at bounding box center [201, 167] width 4 height 7
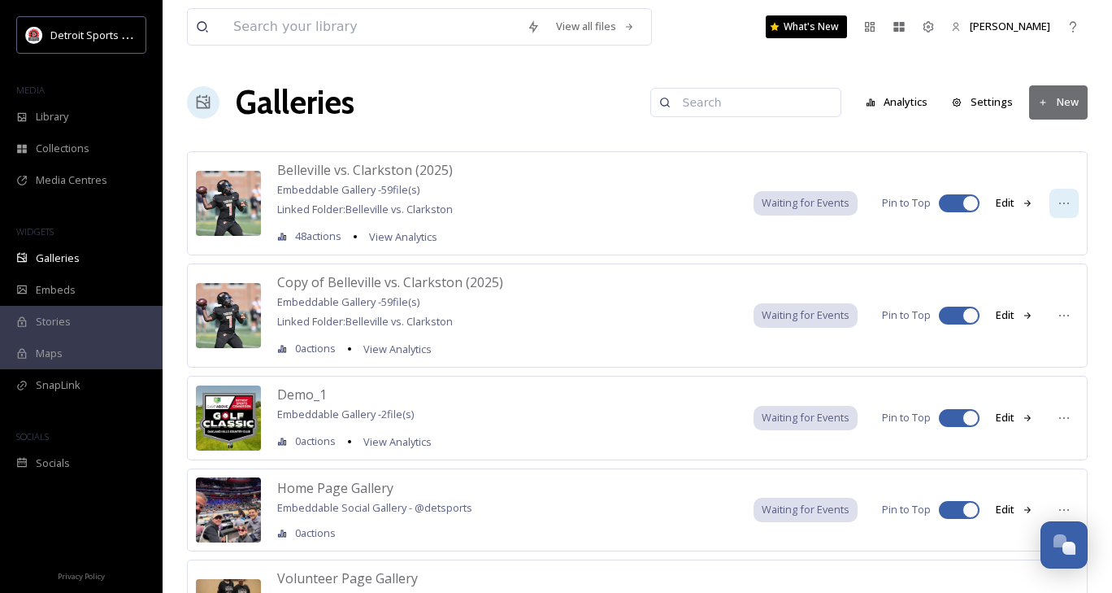
click at [1065, 204] on icon at bounding box center [1064, 203] width 13 height 13
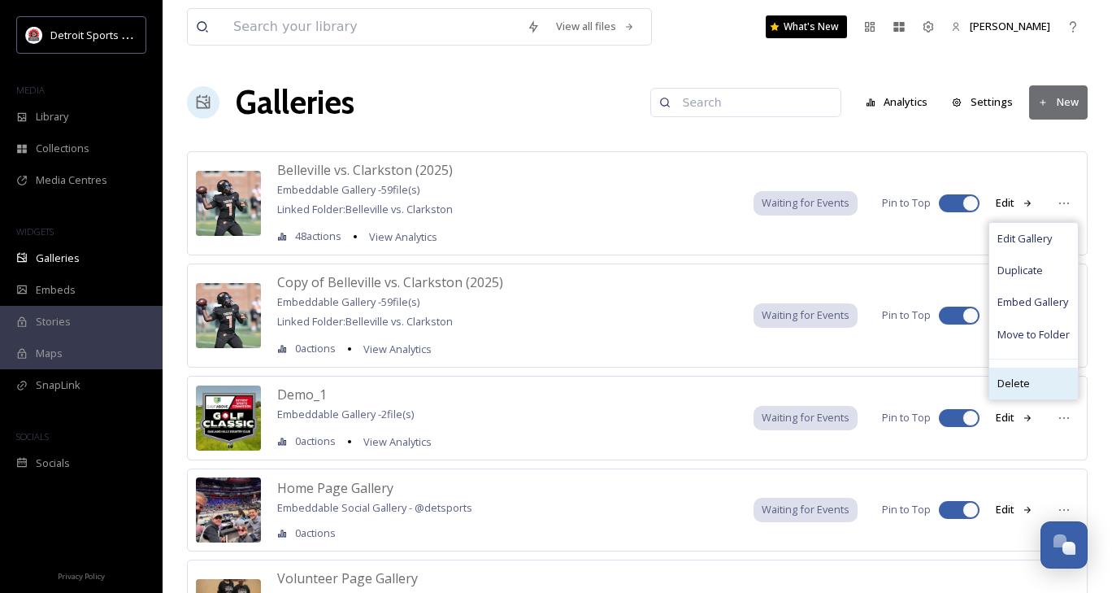
click at [1049, 389] on div "Delete" at bounding box center [1033, 384] width 89 height 32
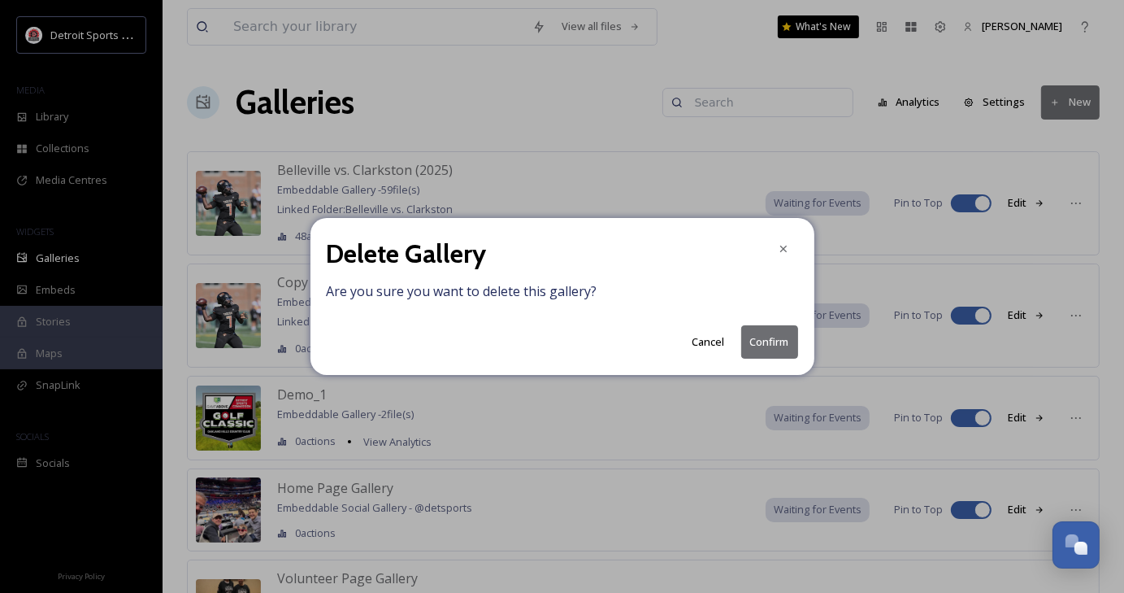
click at [709, 341] on button "Cancel" at bounding box center [709, 342] width 49 height 32
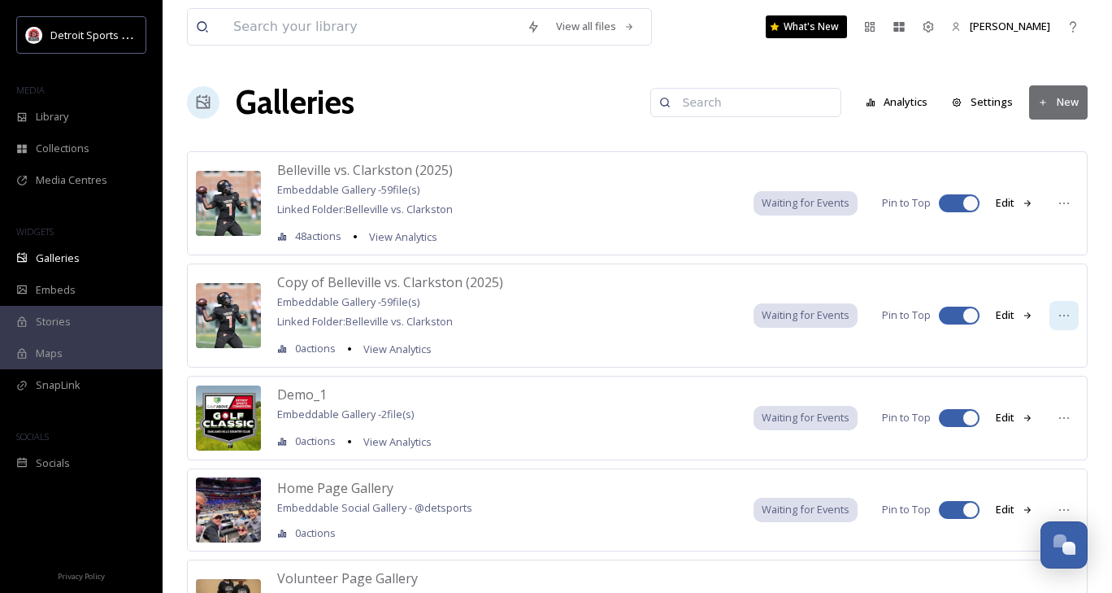
click at [1053, 315] on div at bounding box center [1064, 315] width 29 height 29
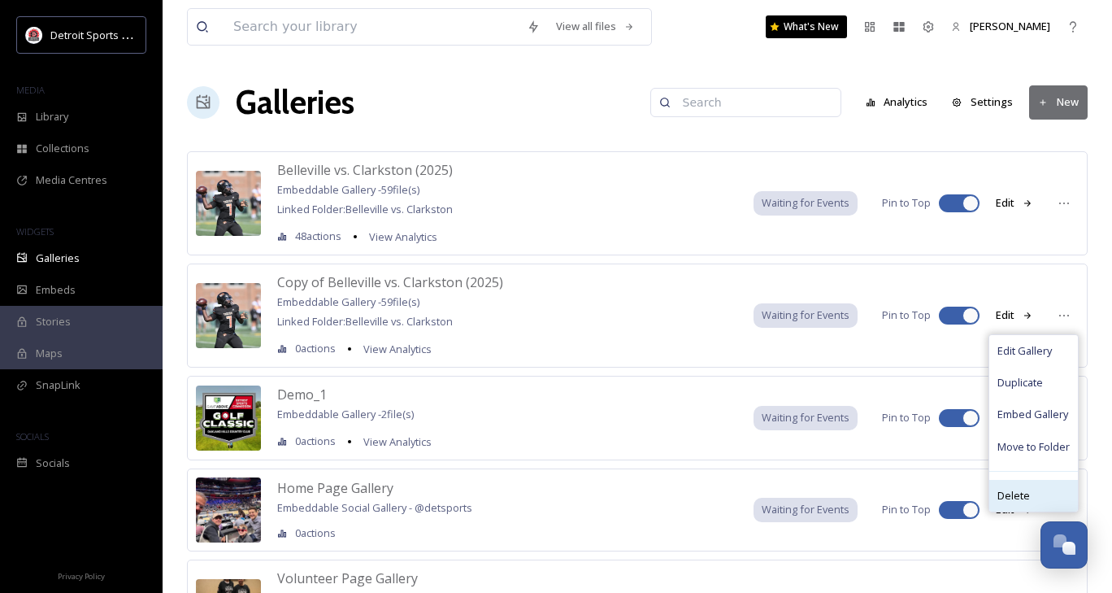
click at [1024, 506] on div "Delete" at bounding box center [1033, 496] width 89 height 32
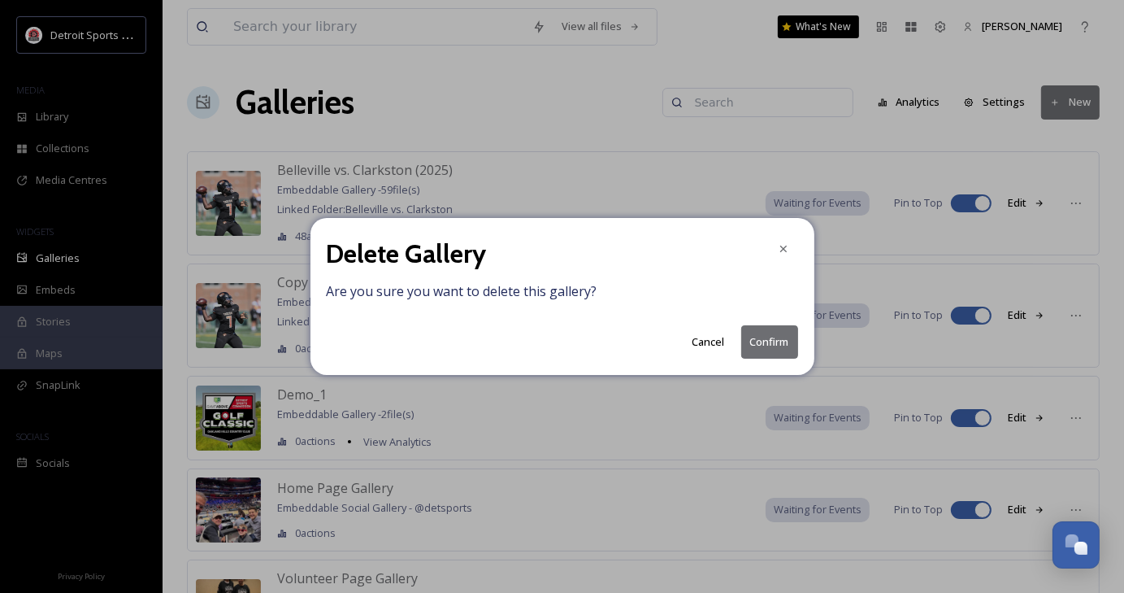
click at [762, 337] on button "Confirm" at bounding box center [770, 341] width 57 height 33
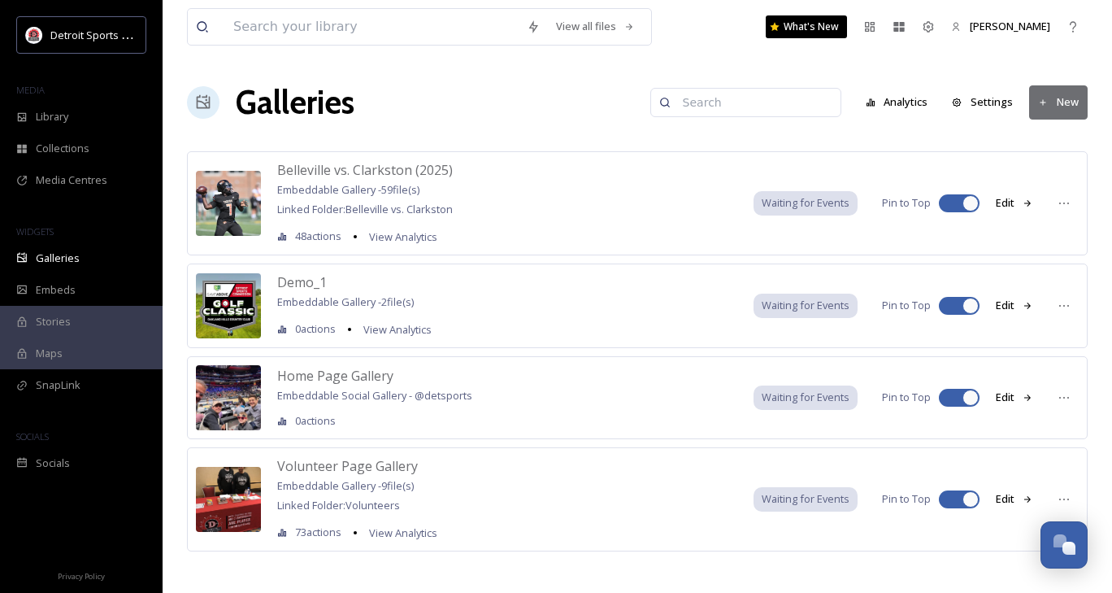
click at [1064, 98] on button "New" at bounding box center [1058, 101] width 59 height 33
click at [1060, 124] on div "Gallery" at bounding box center [1052, 140] width 72 height 32
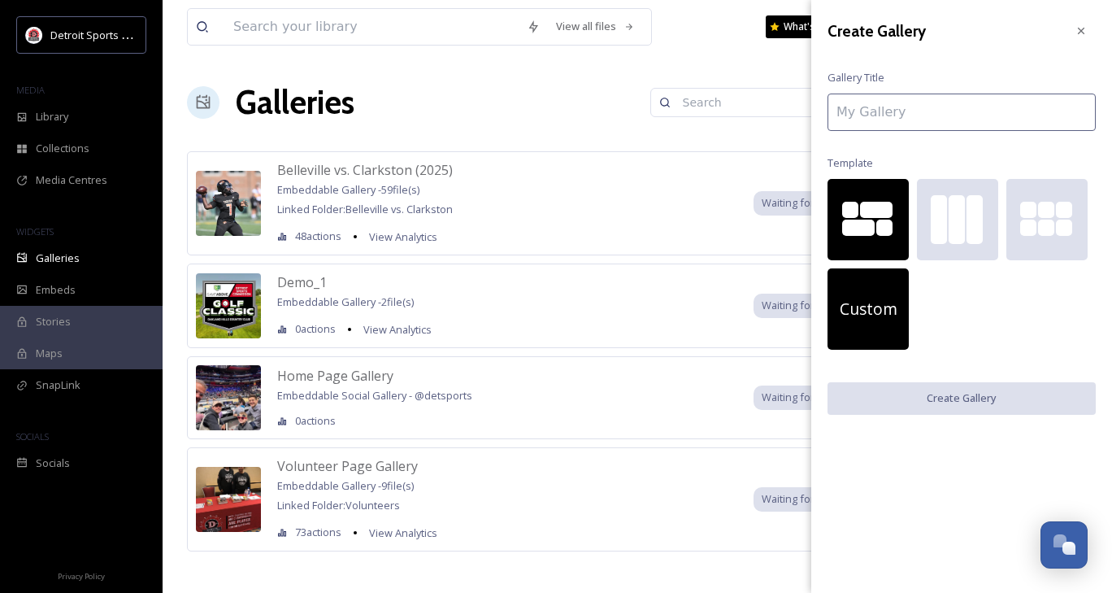
click at [867, 325] on div "Custom" at bounding box center [868, 308] width 81 height 81
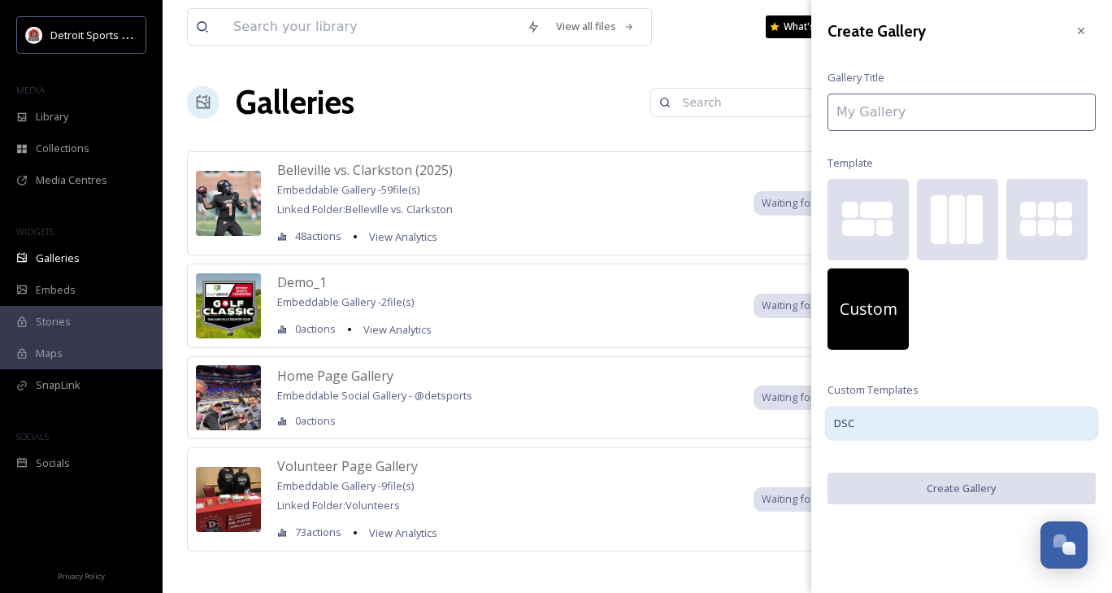
click at [902, 425] on div "DSC" at bounding box center [962, 423] width 274 height 34
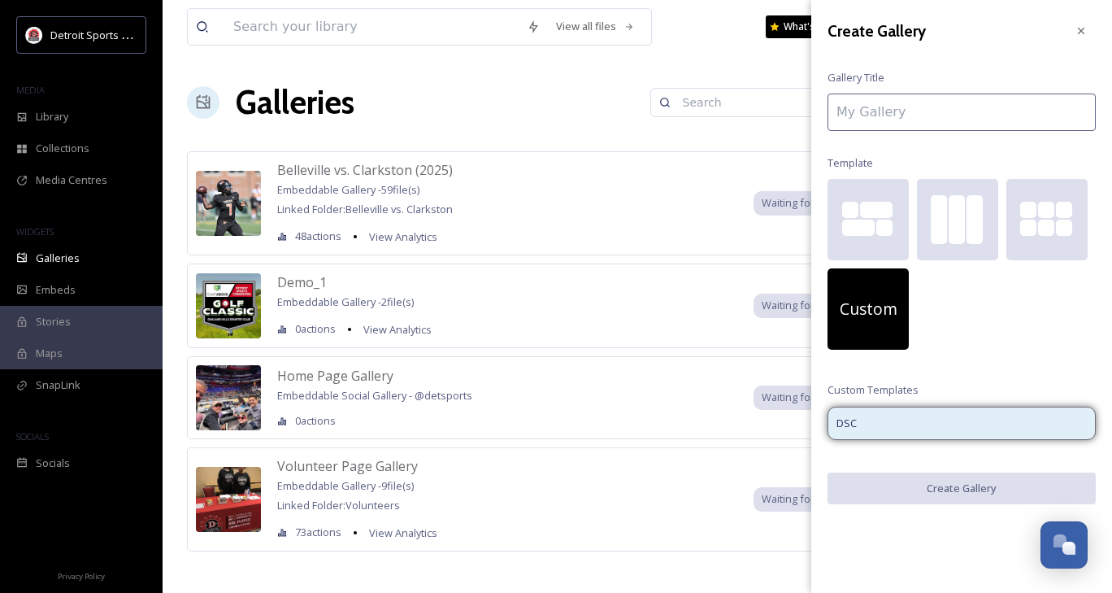
click at [909, 107] on input at bounding box center [962, 112] width 268 height 37
click at [879, 116] on input at bounding box center [962, 112] width 268 height 37
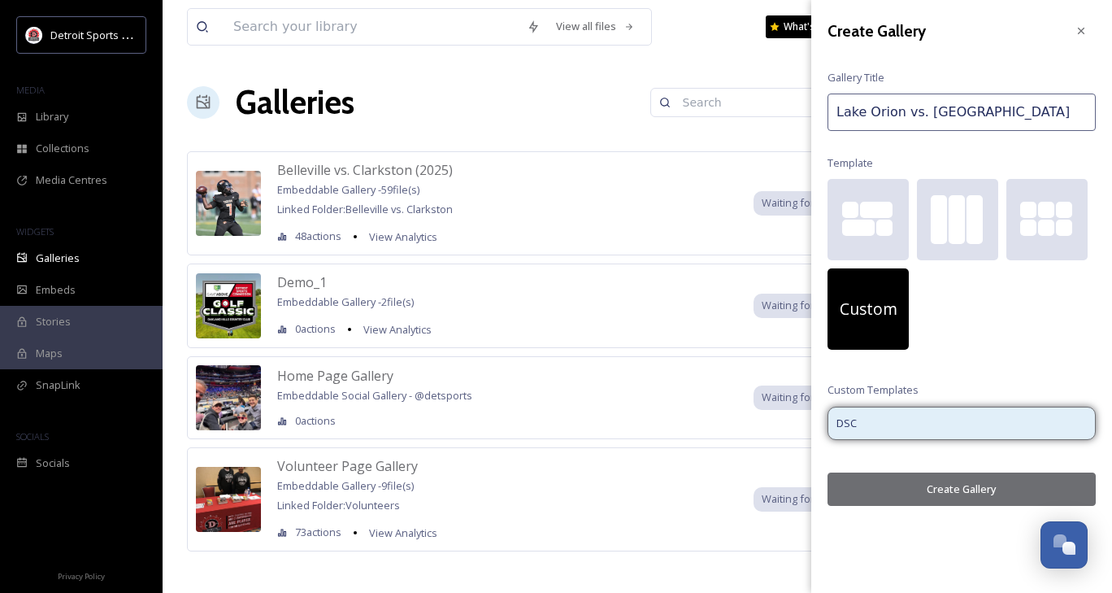
type input "Lake Orion vs. [GEOGRAPHIC_DATA]"
click at [951, 486] on button "Create Gallery" at bounding box center [962, 488] width 268 height 33
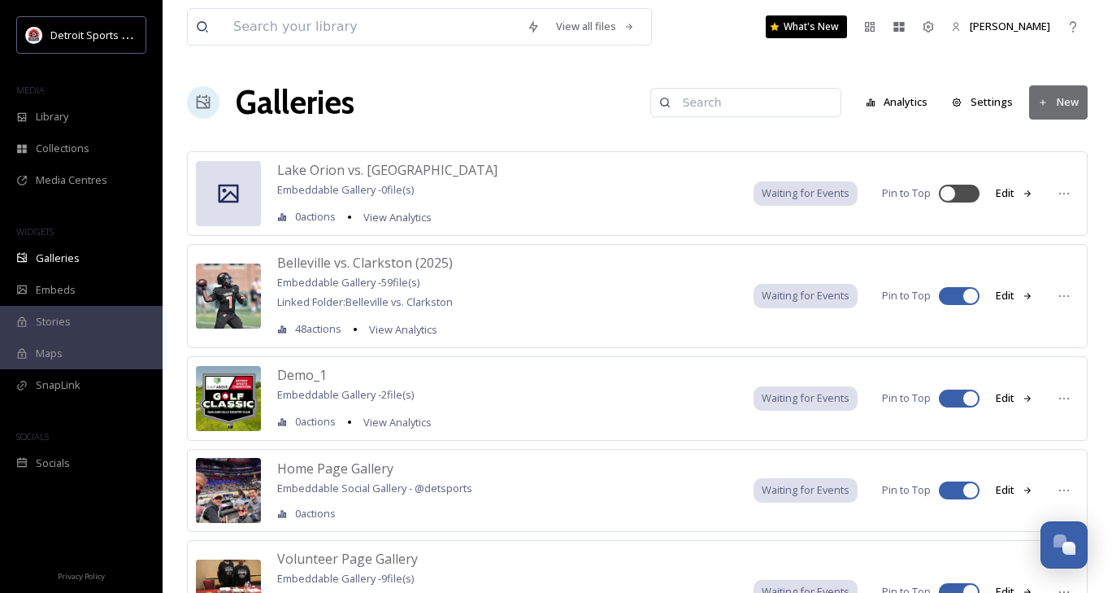
click at [954, 301] on div at bounding box center [959, 296] width 41 height 18
checkbox input "false"
click at [1003, 198] on button "Edit" at bounding box center [1015, 193] width 54 height 32
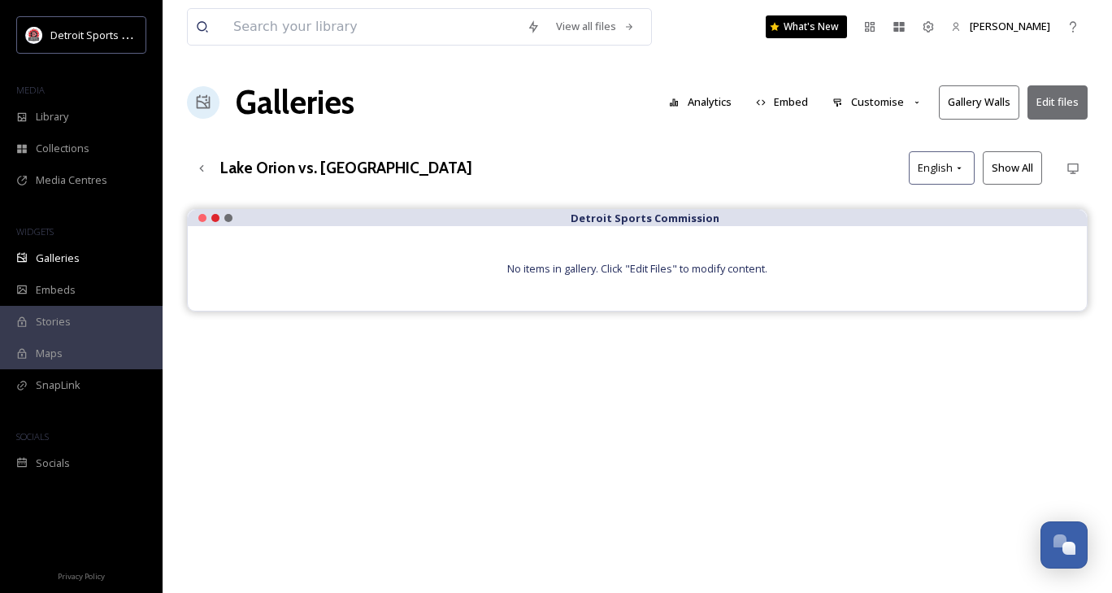
click at [1060, 103] on button "Edit files" at bounding box center [1058, 101] width 60 height 33
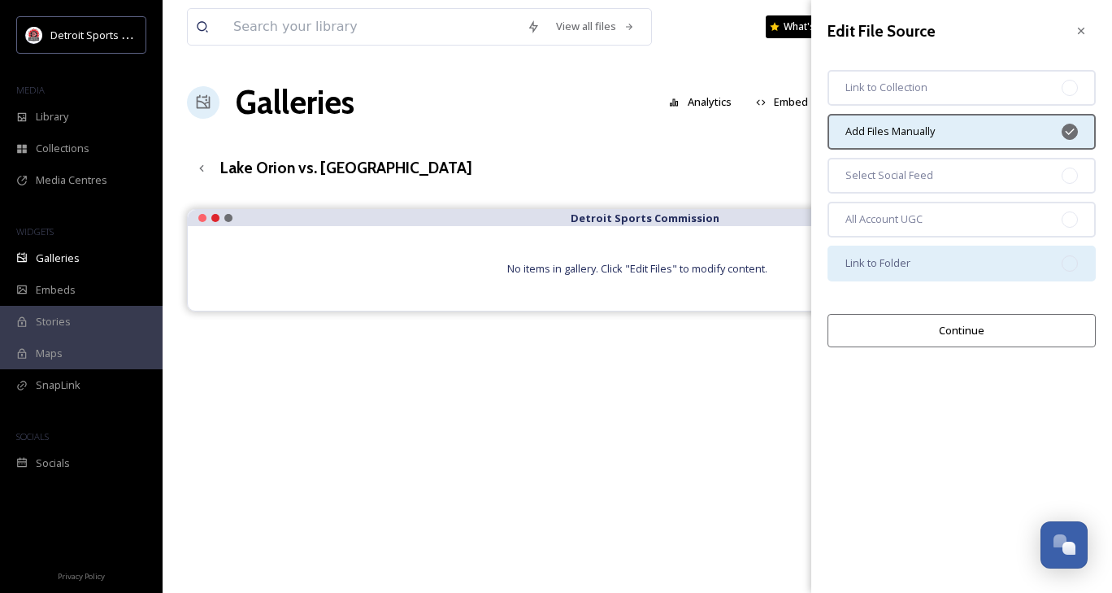
click at [950, 269] on div "Link to Folder" at bounding box center [962, 264] width 268 height 36
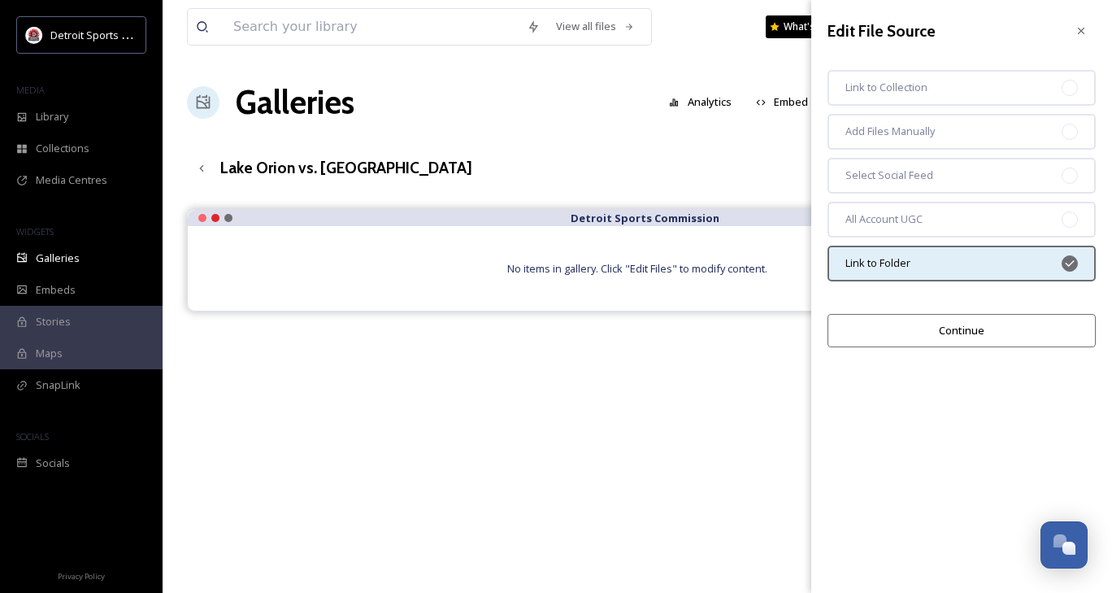
click at [970, 336] on button "Continue" at bounding box center [962, 330] width 268 height 33
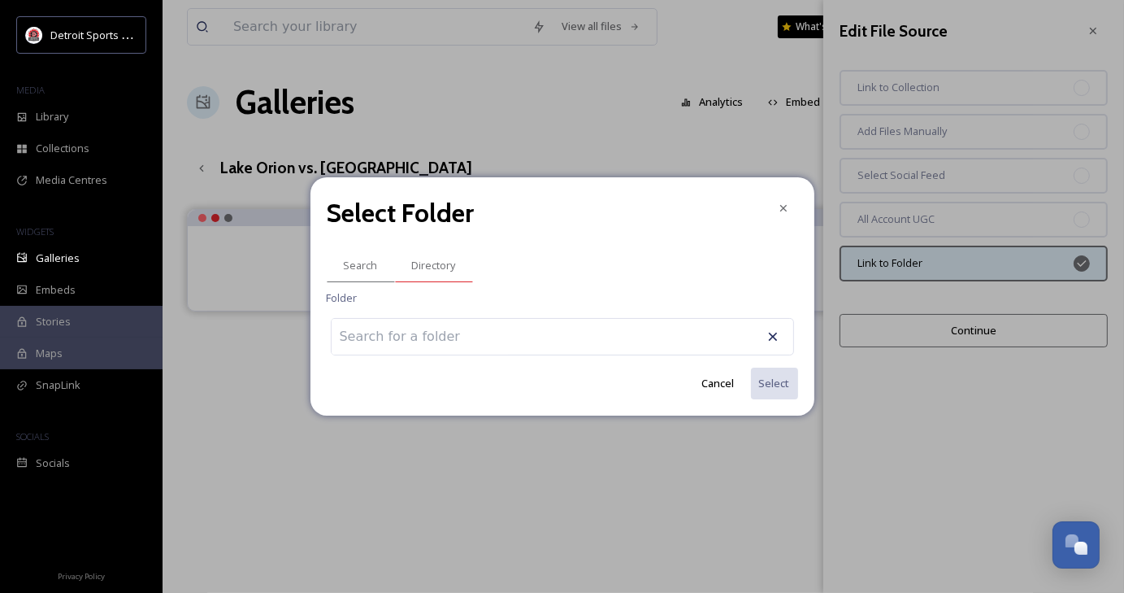
click at [437, 263] on span "Directory" at bounding box center [434, 265] width 44 height 15
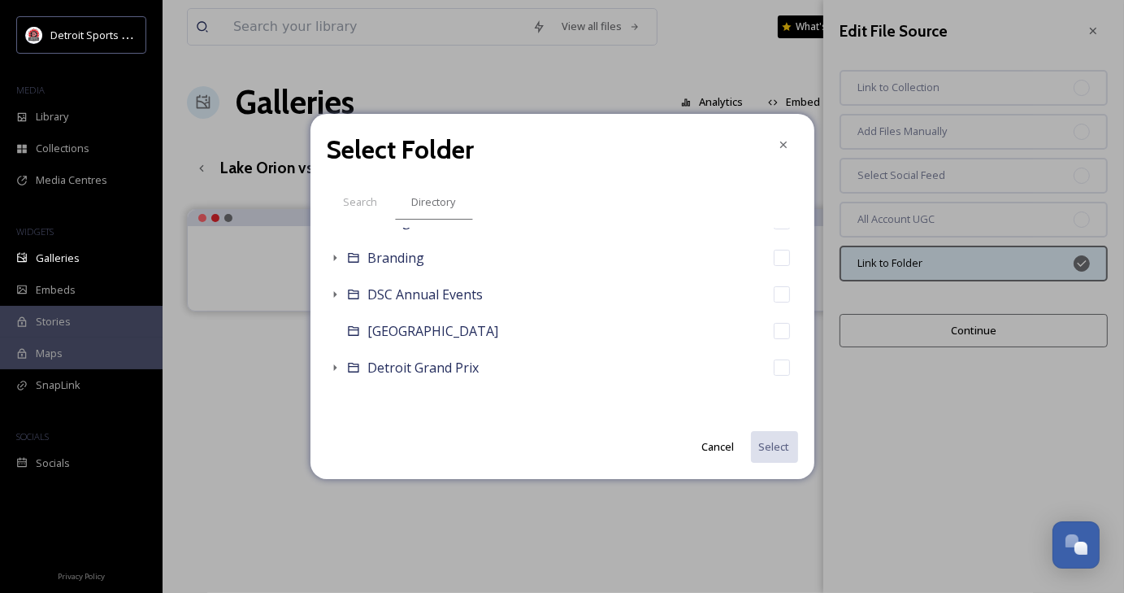
scroll to position [169, 0]
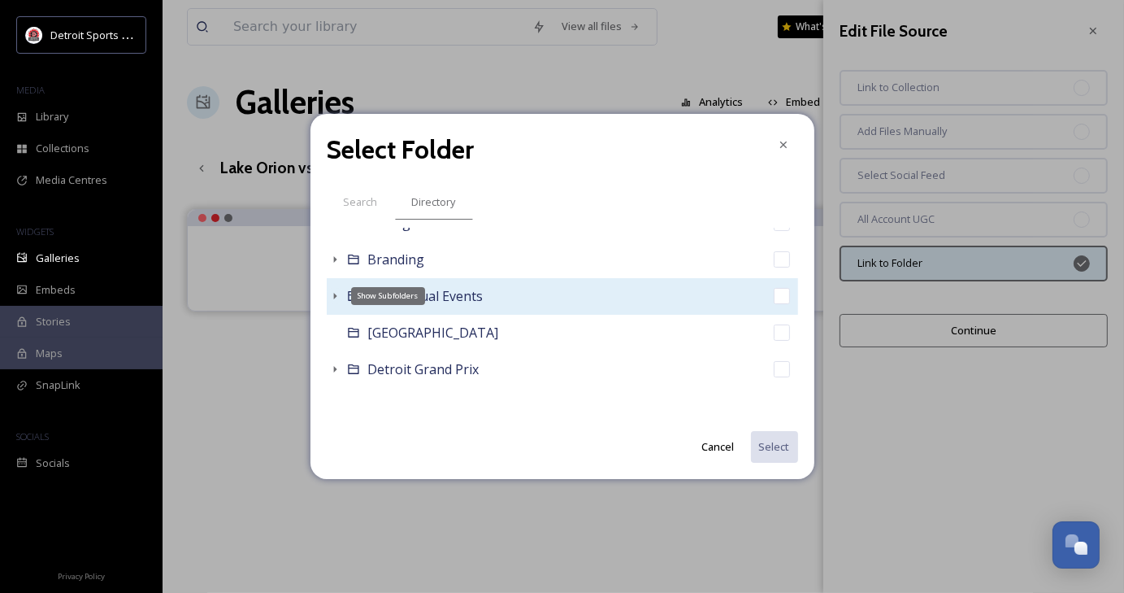
click at [329, 297] on icon at bounding box center [334, 295] width 13 height 13
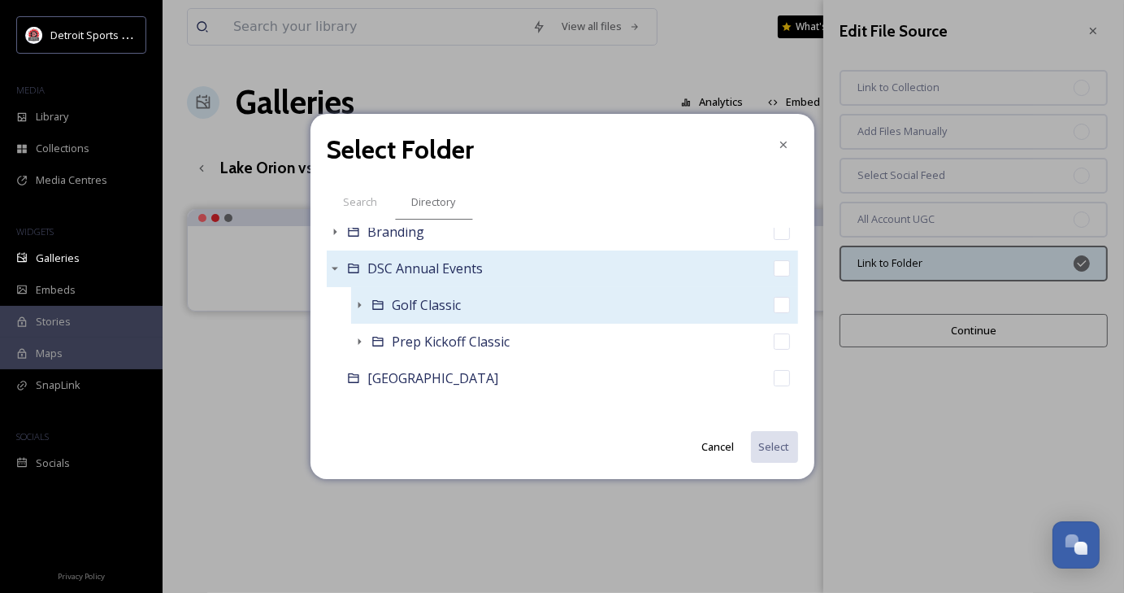
scroll to position [202, 0]
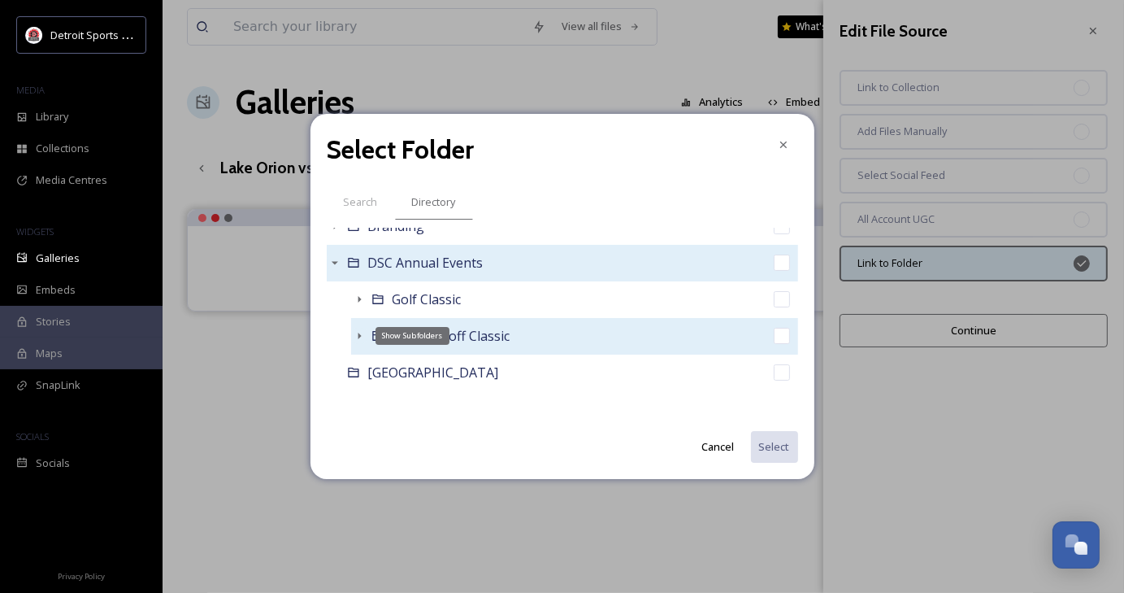
click at [354, 337] on icon at bounding box center [359, 335] width 13 height 13
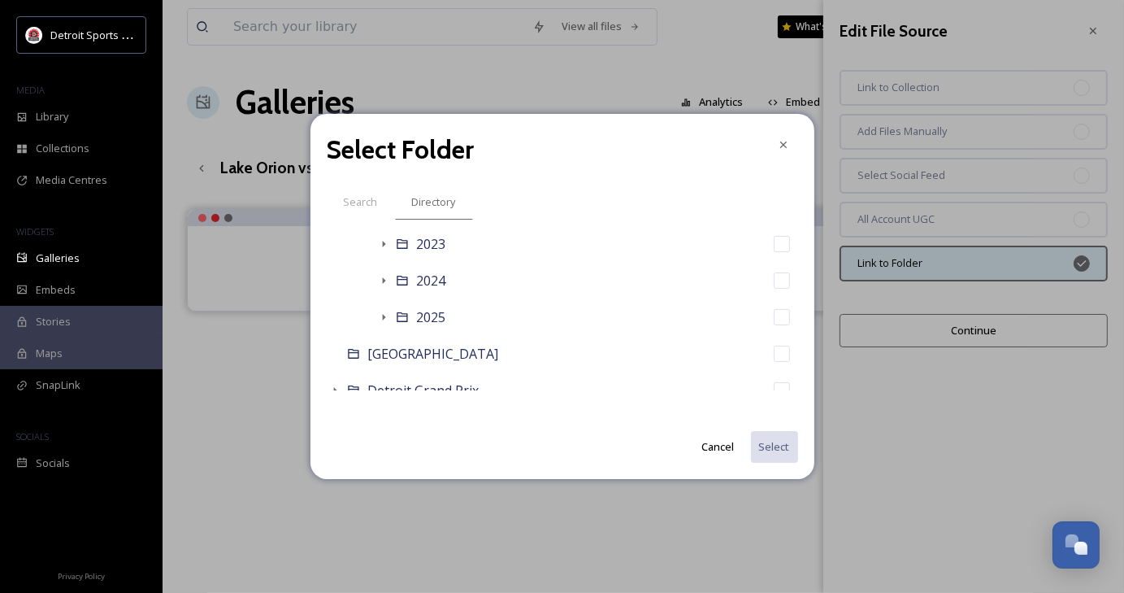
scroll to position [369, 0]
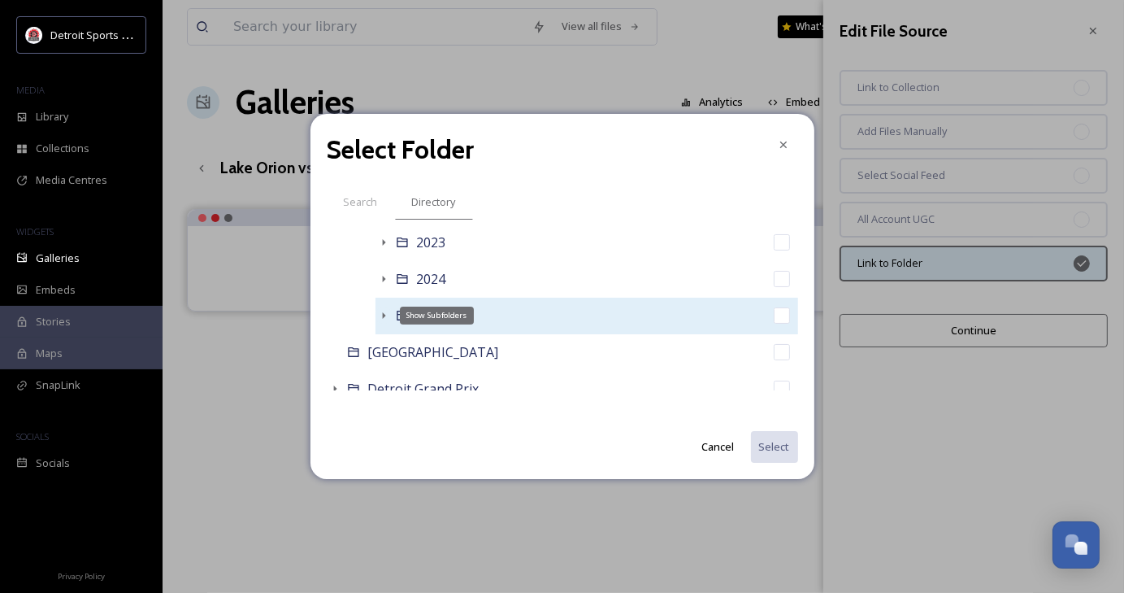
click at [383, 320] on icon at bounding box center [383, 315] width 13 height 13
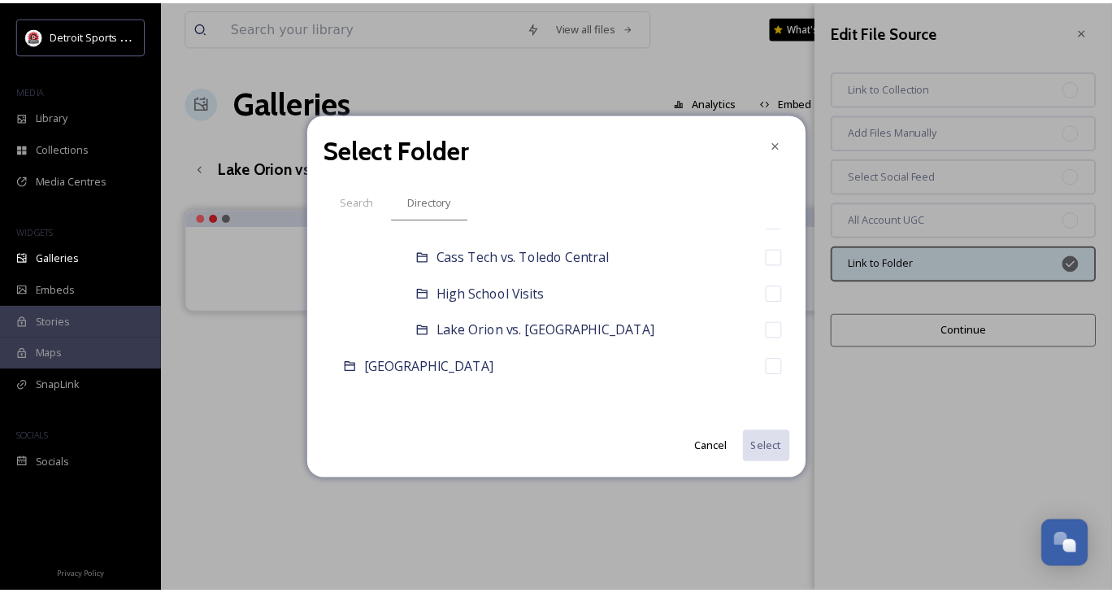
scroll to position [618, 0]
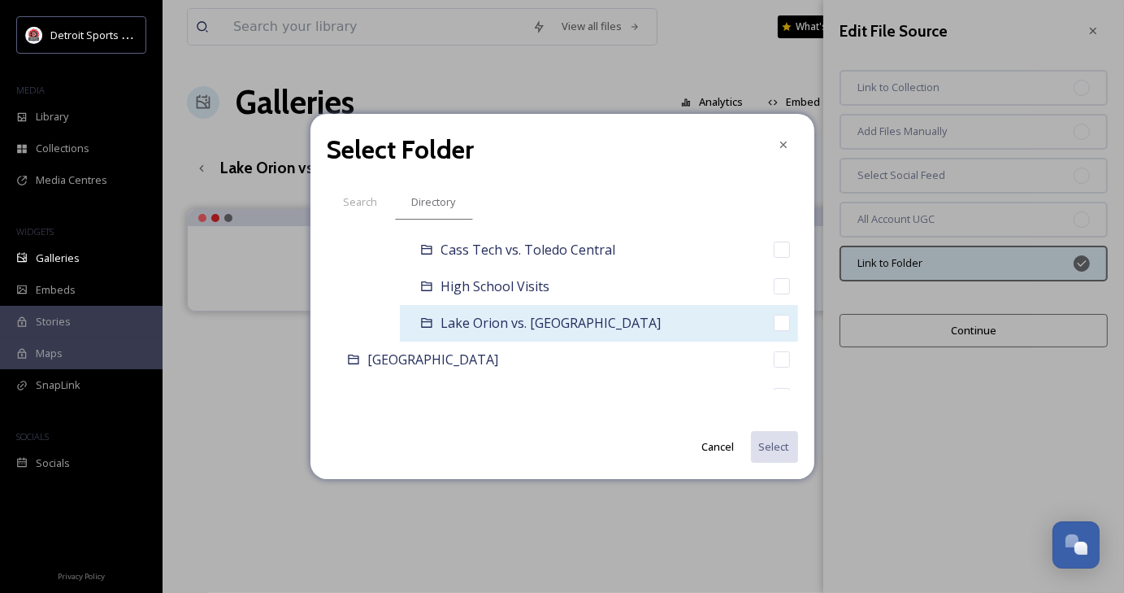
click at [538, 307] on div "Lake Orion vs. [GEOGRAPHIC_DATA]" at bounding box center [599, 323] width 398 height 37
checkbox input "true"
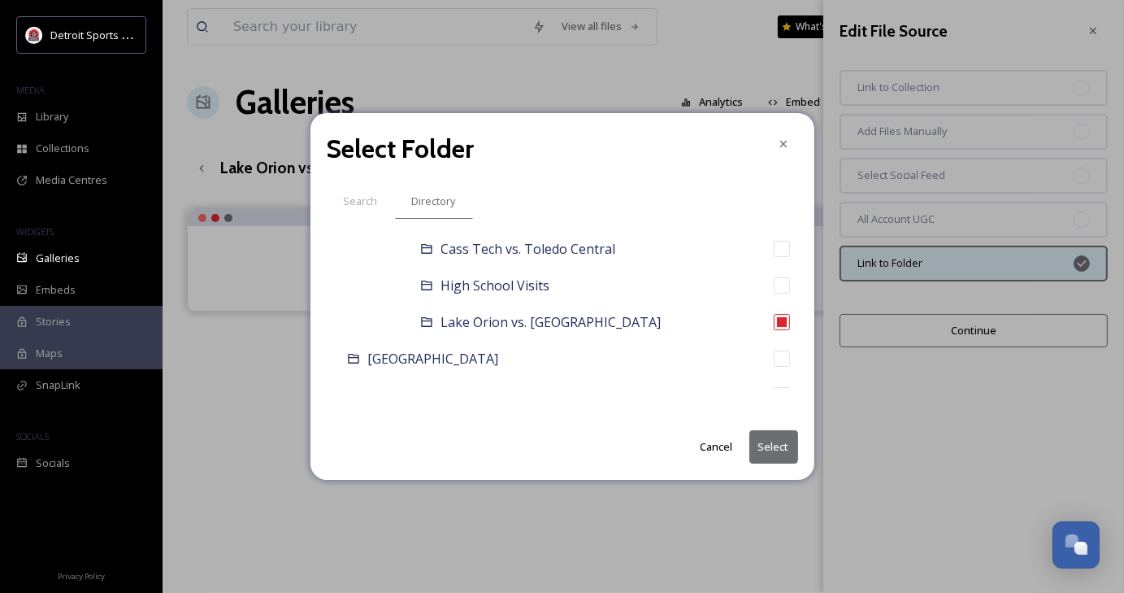
click at [776, 445] on button "Select" at bounding box center [774, 446] width 49 height 33
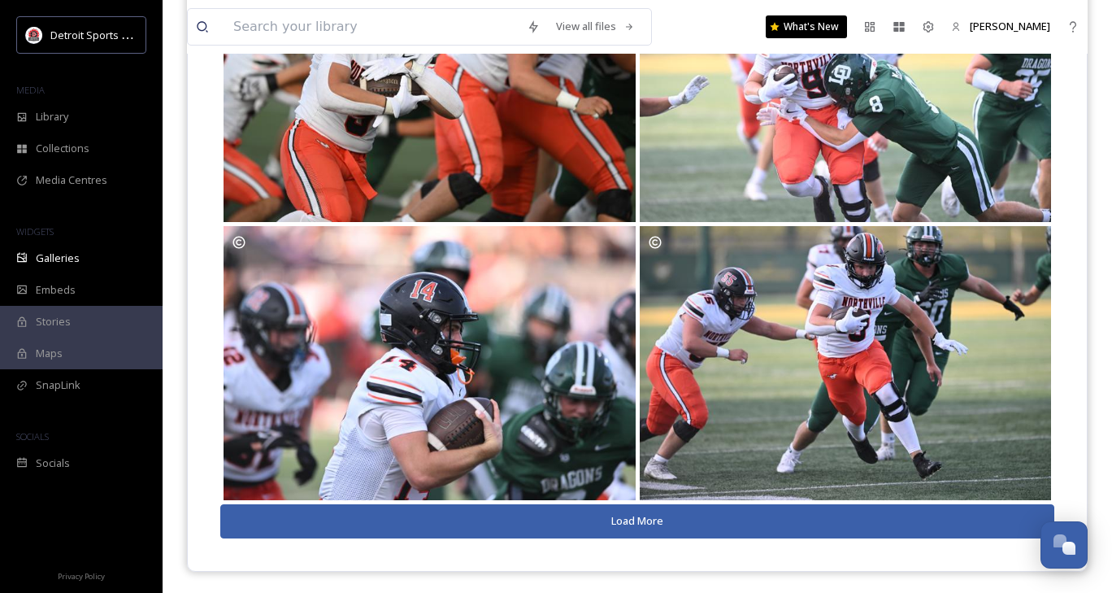
scroll to position [0, 0]
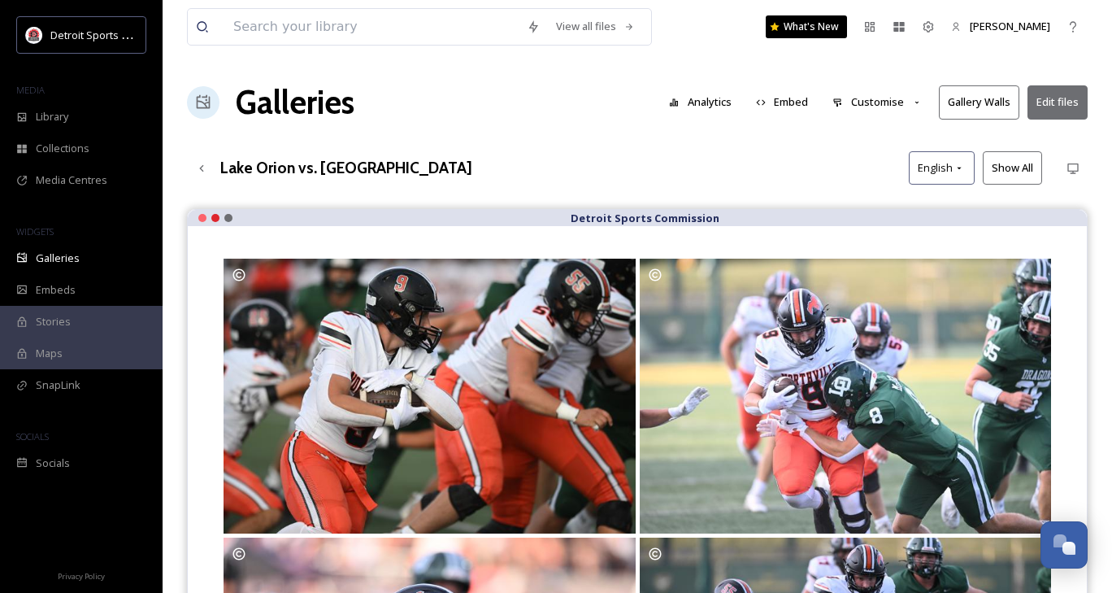
click at [779, 98] on button "Embed" at bounding box center [782, 102] width 69 height 32
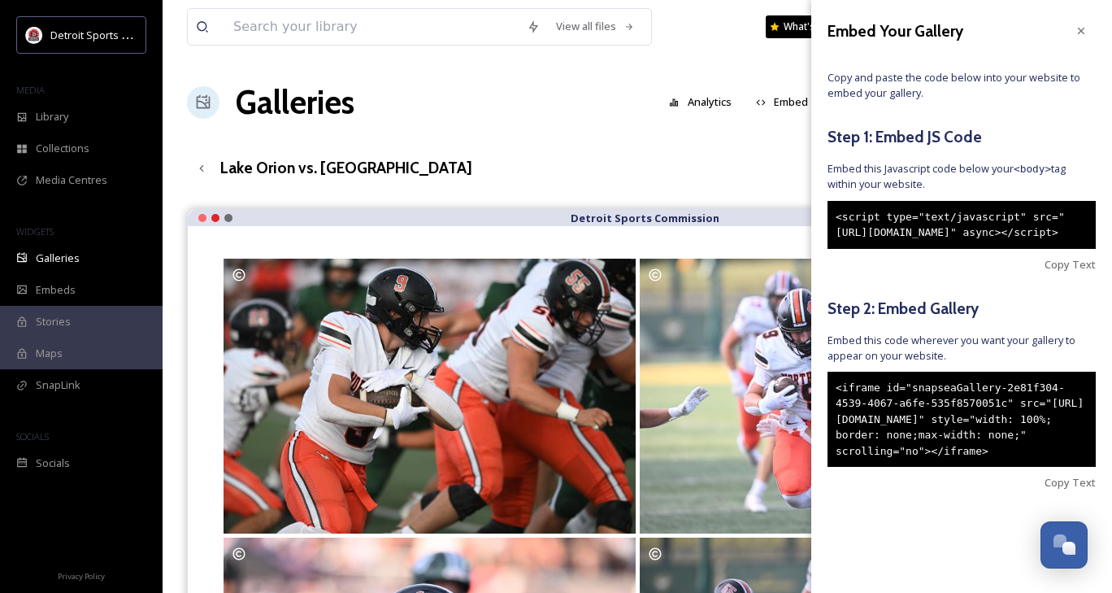
click at [934, 468] on div "<iframe id="snapseaGallery-2e81f304-4539-4067-a6fe-535f8570051c" src="[URL][DOM…" at bounding box center [962, 420] width 268 height 96
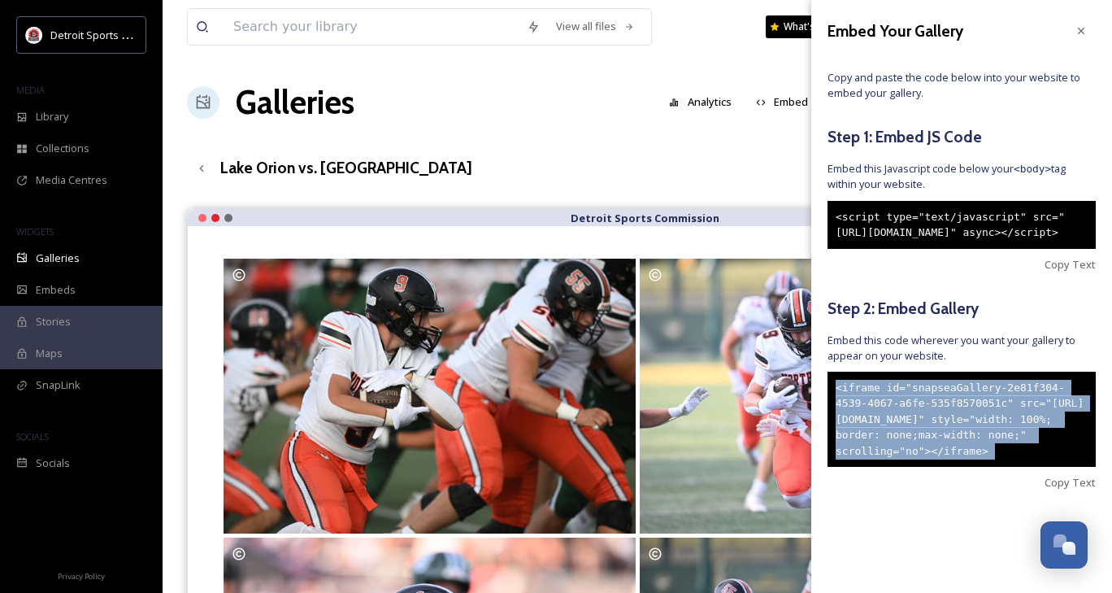
click at [934, 468] on div "<iframe id="snapseaGallery-2e81f304-4539-4067-a6fe-535f8570051c" src="[URL][DOM…" at bounding box center [962, 420] width 268 height 96
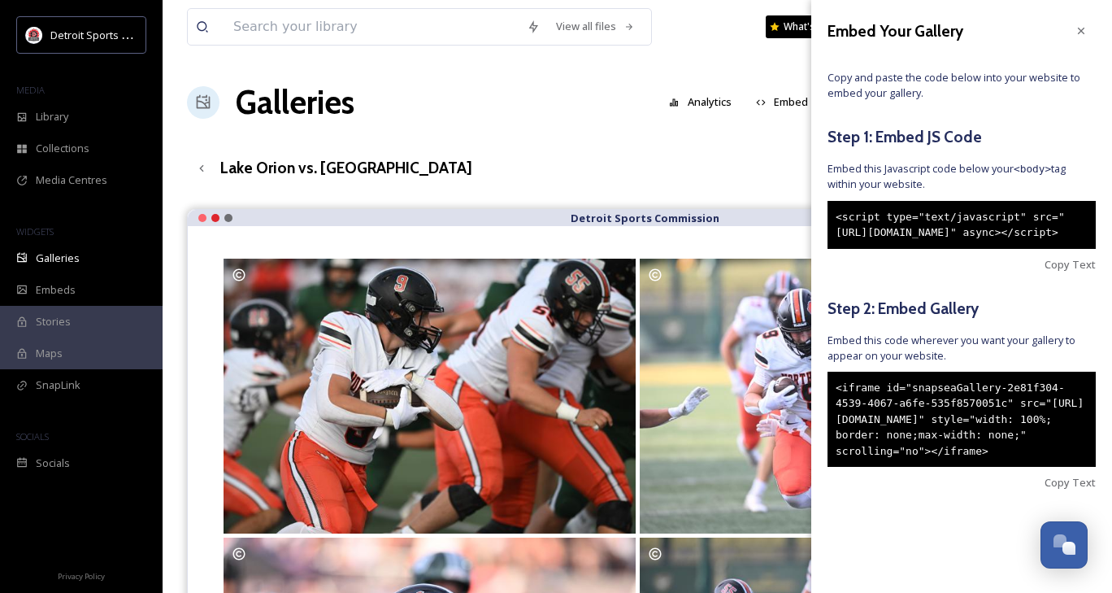
click at [918, 468] on div "<iframe id="snapseaGallery-2e81f304-4539-4067-a6fe-535f8570051c" src="[URL][DOM…" at bounding box center [962, 420] width 268 height 96
drag, startPoint x: 918, startPoint y: 513, endPoint x: 982, endPoint y: 476, distance: 74.3
click at [982, 468] on div "<iframe id="snapseaGallery-2e81f304-4539-4067-a6fe-535f8570051c" src="[URL][DOM…" at bounding box center [962, 420] width 268 height 96
drag, startPoint x: 982, startPoint y: 476, endPoint x: 902, endPoint y: 523, distance: 92.6
click at [902, 468] on div "<iframe id="snapseaGallery-2e81f304-4539-4067-a6fe-535f8570051c" src="[URL][DOM…" at bounding box center [962, 420] width 268 height 96
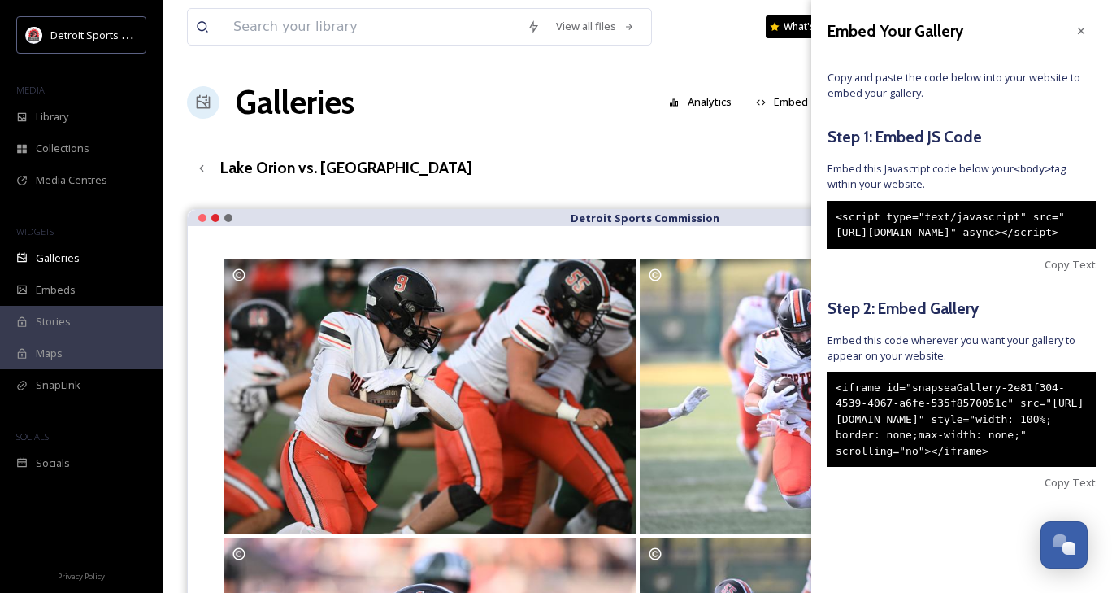
click at [902, 468] on div "<iframe id="snapseaGallery-2e81f304-4539-4067-a6fe-535f8570051c" src="[URL][DOM…" at bounding box center [962, 420] width 268 height 96
drag, startPoint x: 902, startPoint y: 515, endPoint x: 828, endPoint y: 432, distance: 112.3
drag, startPoint x: 828, startPoint y: 432, endPoint x: 868, endPoint y: 505, distance: 83.7
click at [868, 468] on div "<iframe id="snapseaGallery-2e81f304-4539-4067-a6fe-535f8570051c" src="[URL][DOM…" at bounding box center [962, 420] width 268 height 96
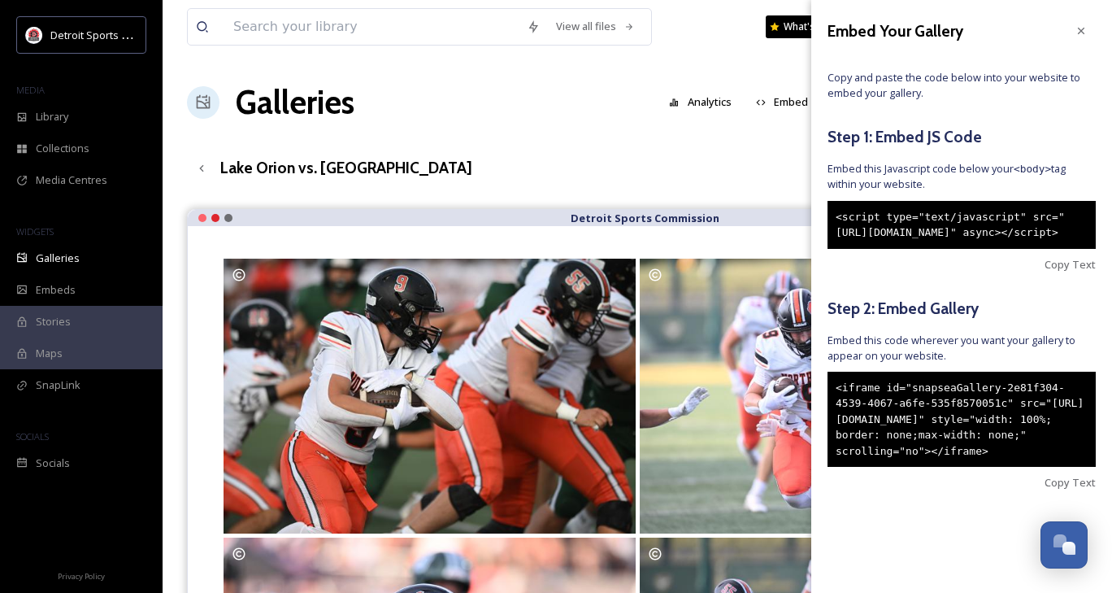
drag, startPoint x: 837, startPoint y: 422, endPoint x: 940, endPoint y: 534, distance: 152.5
click at [940, 534] on div "Embed Your Gallery Copy and paste the code below into your website to embed you…" at bounding box center [961, 278] width 301 height 556
click at [883, 422] on div "<iframe id="snapseaGallery-2e81f304-4539-4067-a6fe-535f8570051c" src="[URL][DOM…" at bounding box center [962, 420] width 268 height 96
click at [909, 468] on div "<iframe id="snapseaGallery-2e81f304-4539-4067-a6fe-535f8570051c" src="[URL][DOM…" at bounding box center [962, 420] width 268 height 96
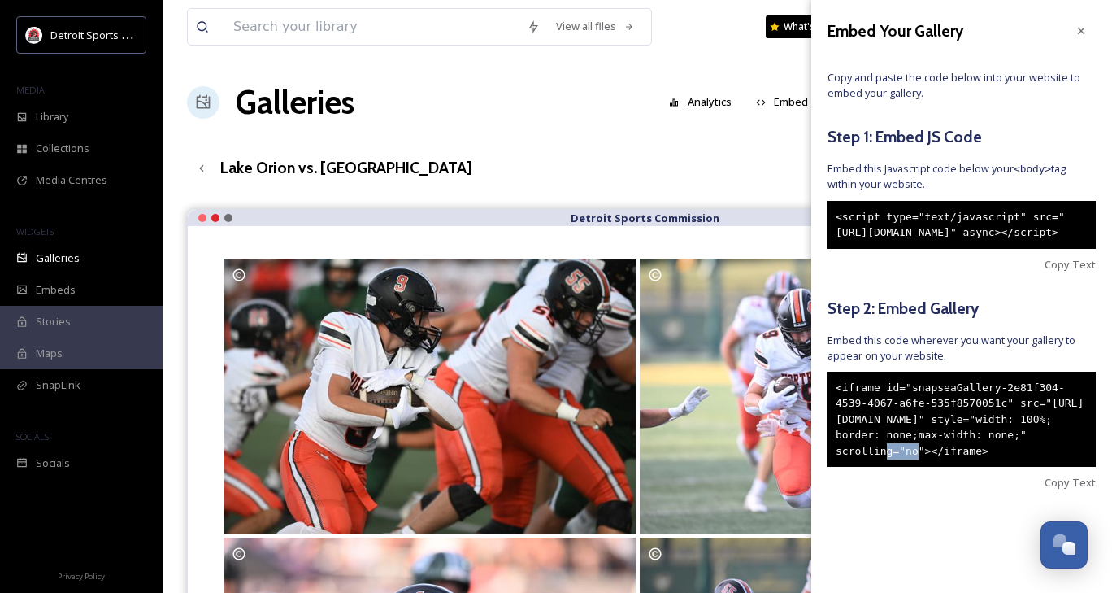
click at [909, 468] on div "<iframe id="snapseaGallery-2e81f304-4539-4067-a6fe-535f8570051c" src="[URL][DOM…" at bounding box center [962, 420] width 268 height 96
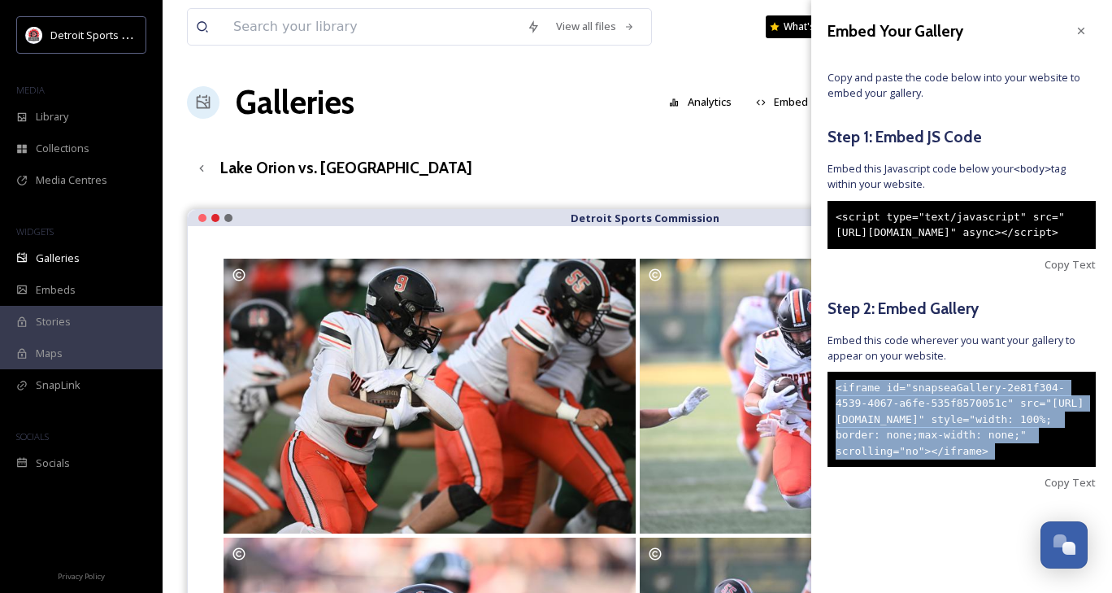
click at [909, 468] on div "<iframe id="snapseaGallery-2e81f304-4539-4067-a6fe-535f8570051c" src="[URL][DOM…" at bounding box center [962, 420] width 268 height 96
copy div "<iframe id="snapseaGallery-2e81f304-4539-4067-a6fe-535f8570051c" src="[URL][DOM…"
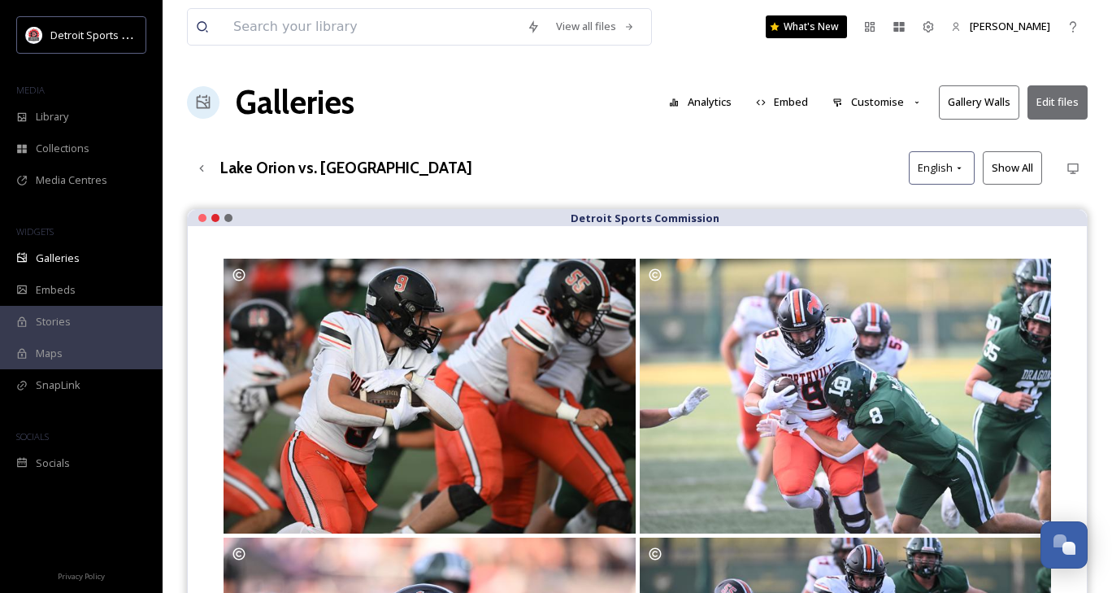
click at [333, 143] on div "View all files What's New [PERSON_NAME] Galleries Analytics Embed Customise Gal…" at bounding box center [638, 453] width 950 height 907
click at [199, 171] on icon at bounding box center [201, 168] width 13 height 13
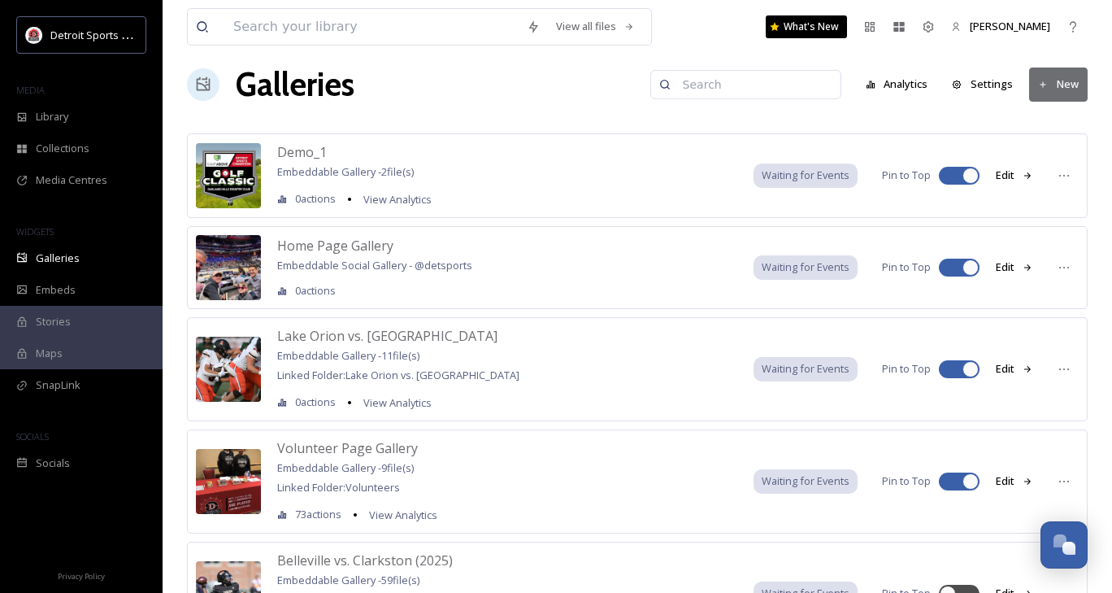
scroll to position [20, 0]
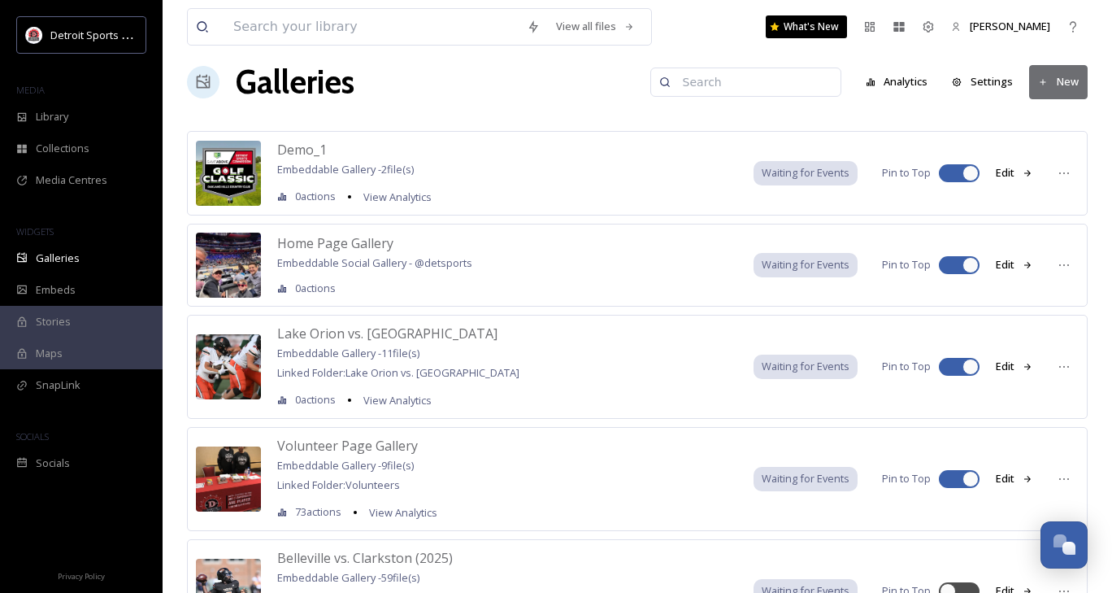
click at [946, 172] on div at bounding box center [951, 173] width 11 height 8
checkbox input "false"
click at [959, 265] on div at bounding box center [959, 265] width 41 height 18
checkbox input "false"
click at [960, 368] on div at bounding box center [959, 367] width 41 height 18
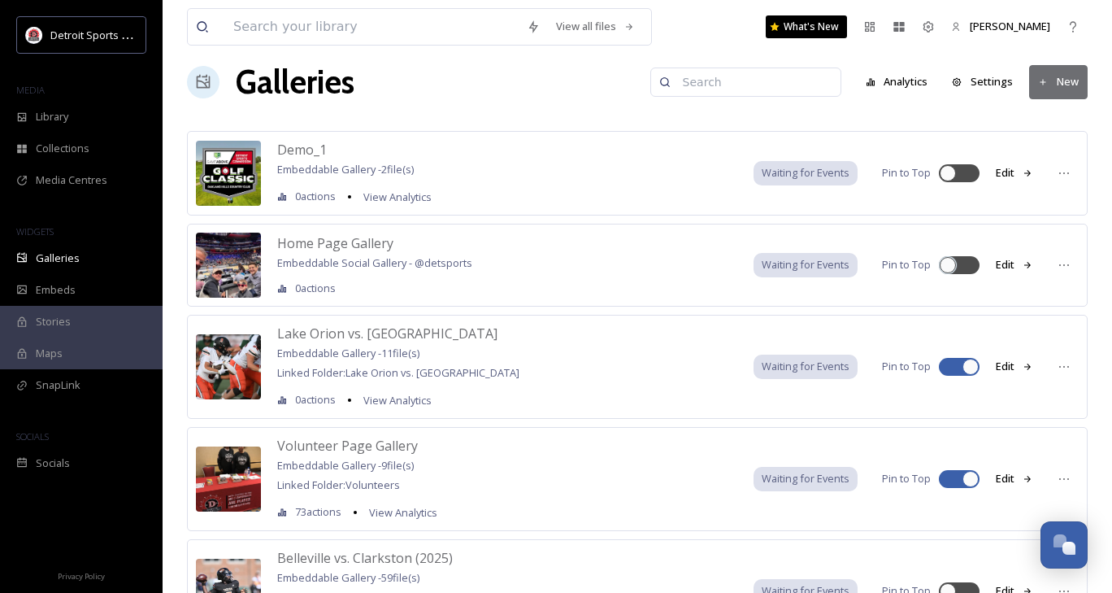
checkbox input "true"
click at [953, 484] on div at bounding box center [959, 479] width 41 height 18
checkbox input "true"
click at [955, 367] on div at bounding box center [948, 367] width 16 height 16
checkbox input "true"
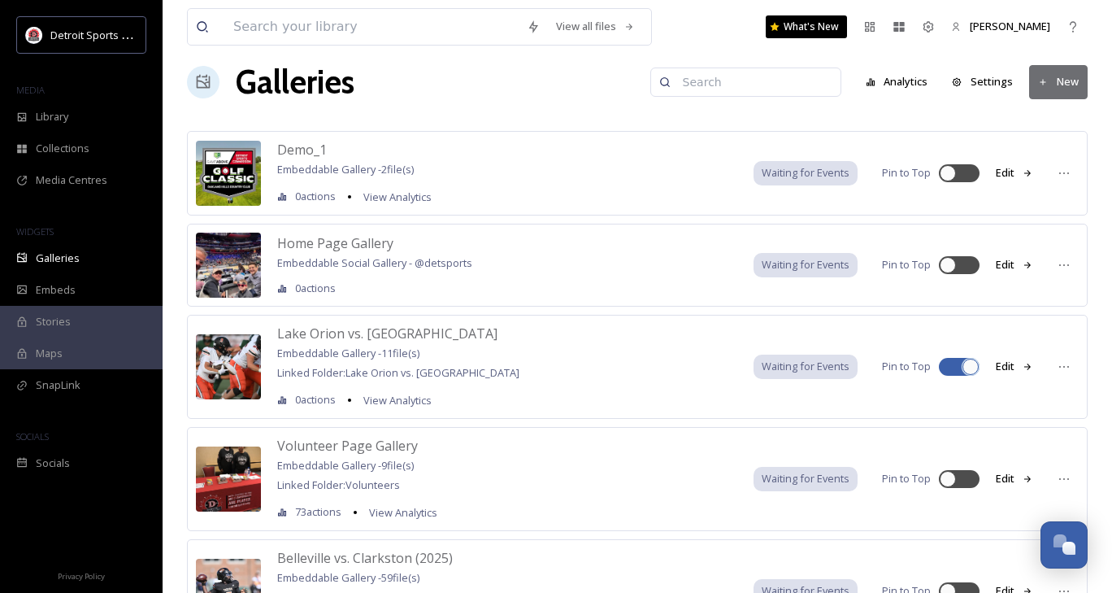
checkbox input "true"
click at [950, 368] on div at bounding box center [951, 367] width 11 height 8
checkbox input "false"
click at [947, 481] on div at bounding box center [951, 479] width 11 height 8
checkbox input "false"
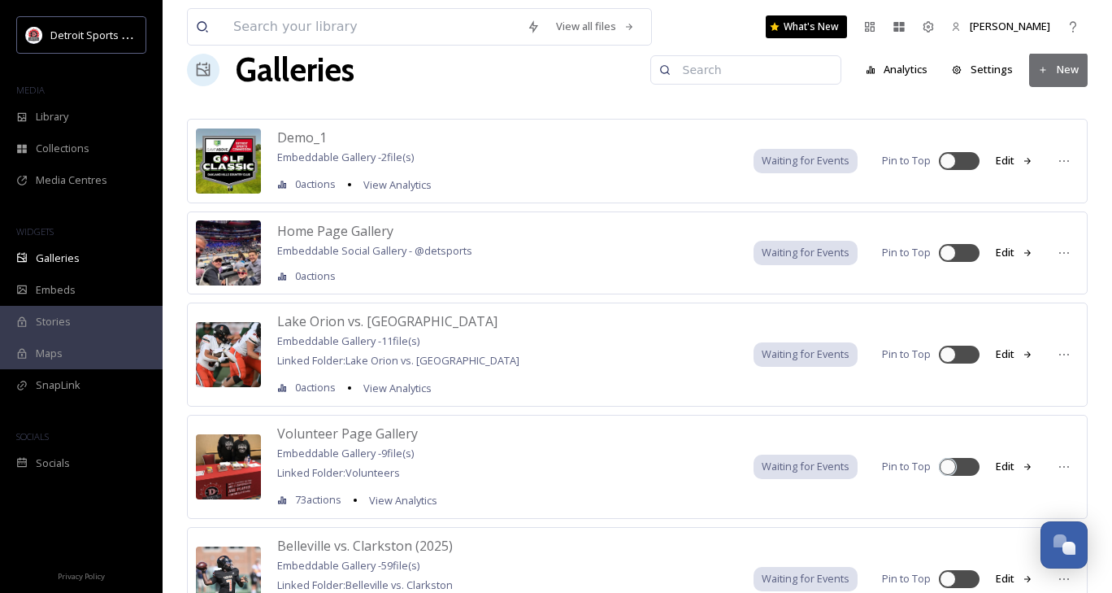
scroll to position [0, 0]
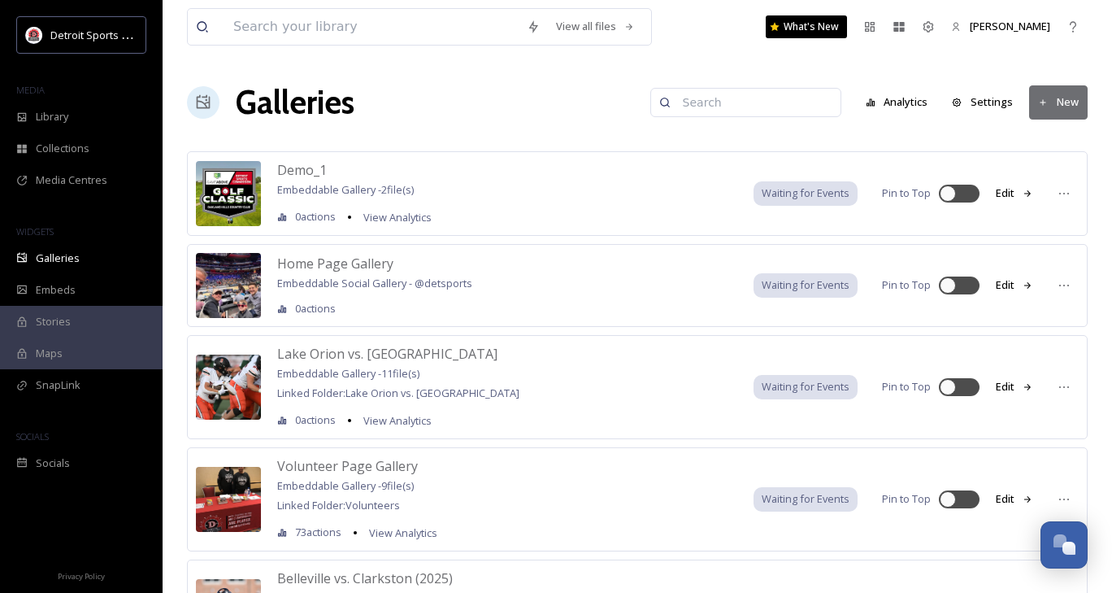
click at [1073, 103] on button "New" at bounding box center [1058, 101] width 59 height 33
click at [1067, 141] on span "Gallery" at bounding box center [1062, 140] width 34 height 15
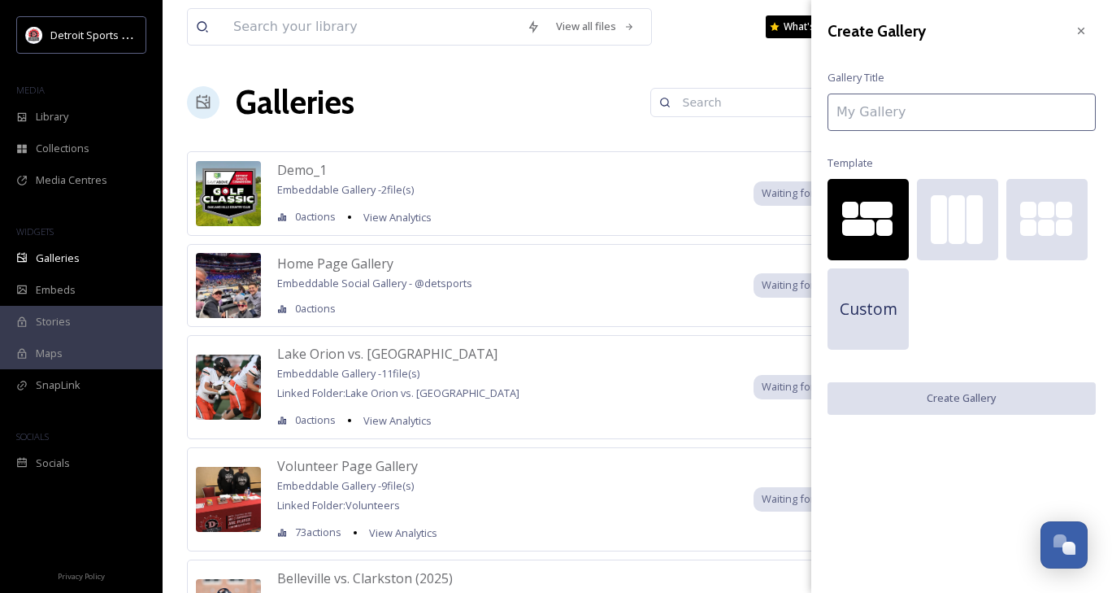
click at [930, 118] on input at bounding box center [962, 112] width 268 height 37
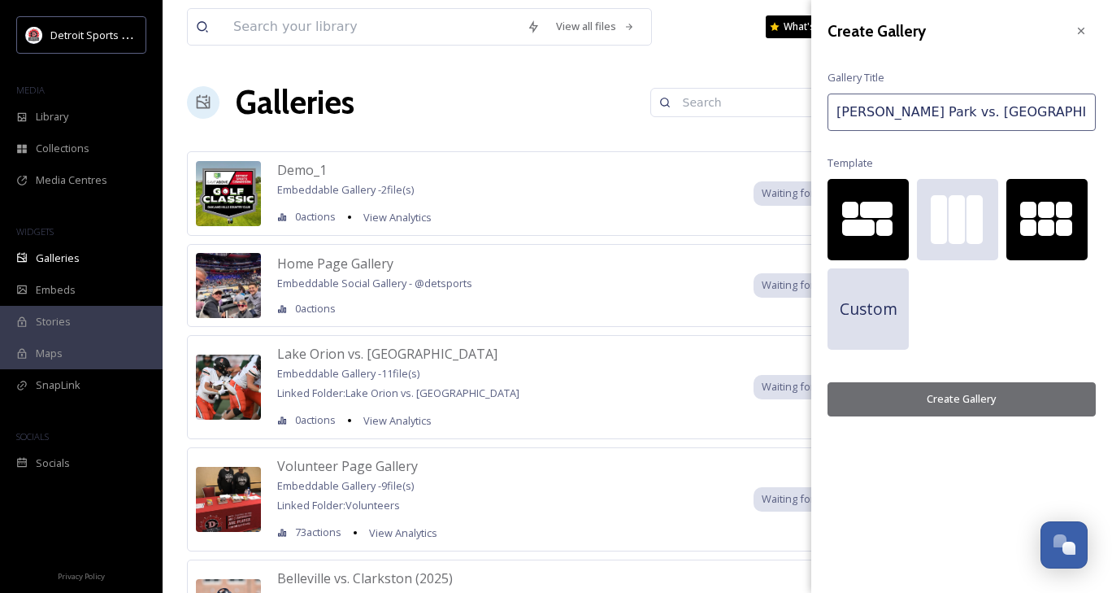
type input "[PERSON_NAME] Park vs. [GEOGRAPHIC_DATA]"
drag, startPoint x: 1064, startPoint y: 232, endPoint x: 1085, endPoint y: 366, distance: 135.7
click at [1085, 366] on div "Create Gallery Gallery Title [PERSON_NAME] Park vs. Trenton Template Custom Cre…" at bounding box center [961, 216] width 301 height 433
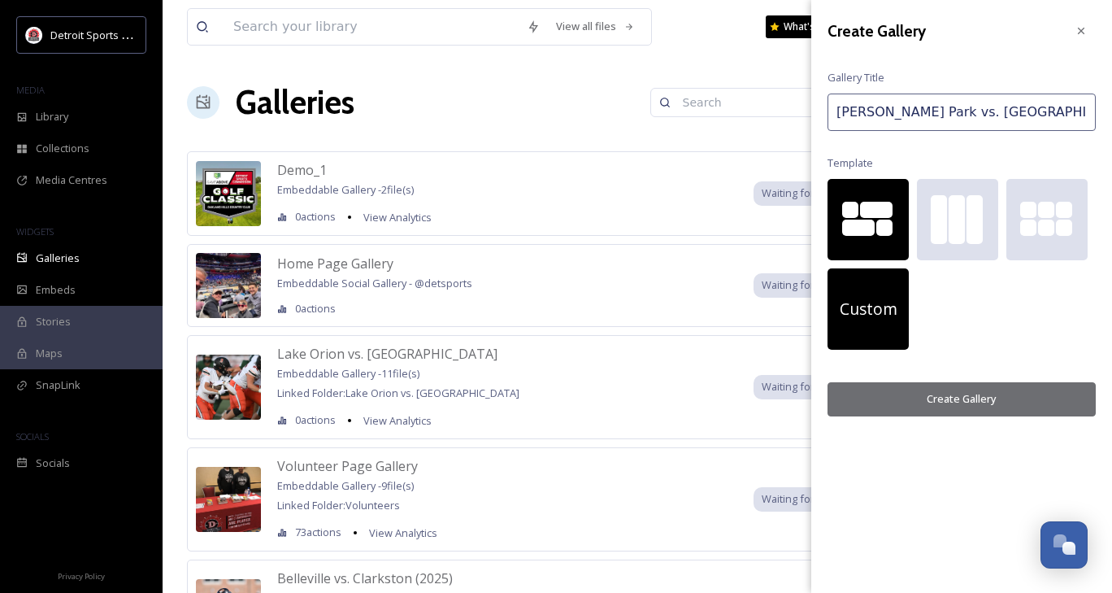
click at [862, 312] on span "Custom" at bounding box center [869, 310] width 58 height 24
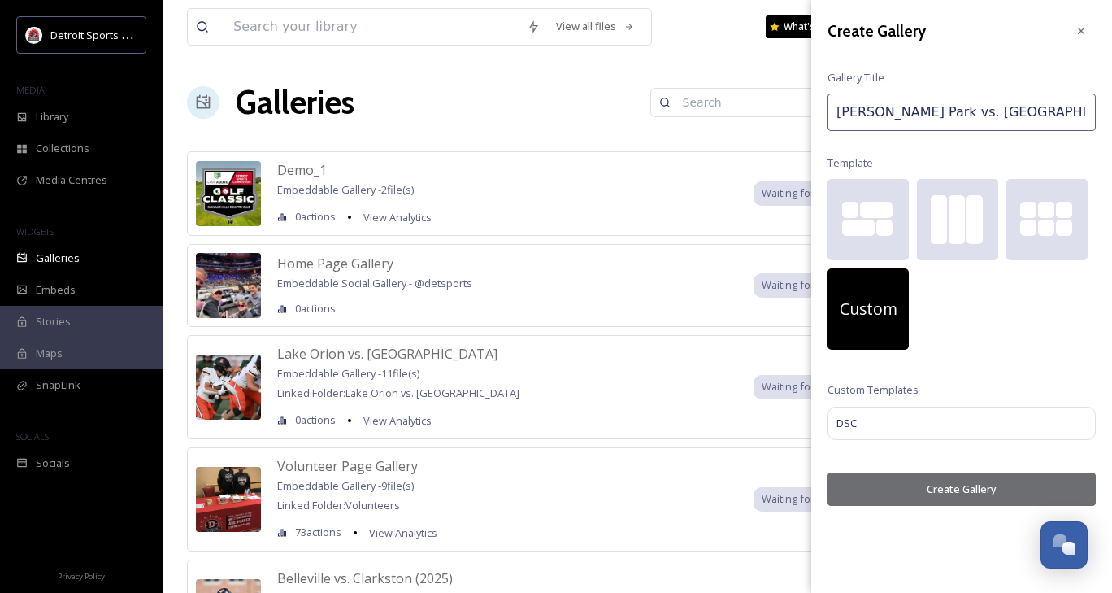
click at [923, 446] on div "Create Gallery Gallery Title [PERSON_NAME] Park vs. Trenton Template Custom Cus…" at bounding box center [961, 261] width 301 height 522
click at [906, 431] on div "DSC" at bounding box center [962, 423] width 274 height 34
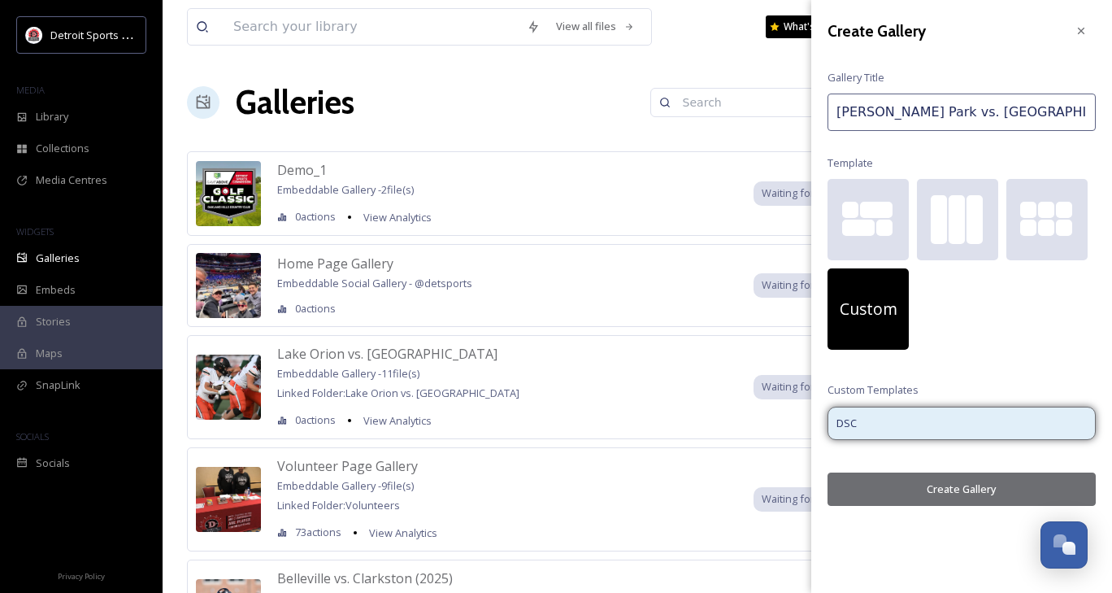
click at [933, 491] on button "Create Gallery" at bounding box center [962, 488] width 268 height 33
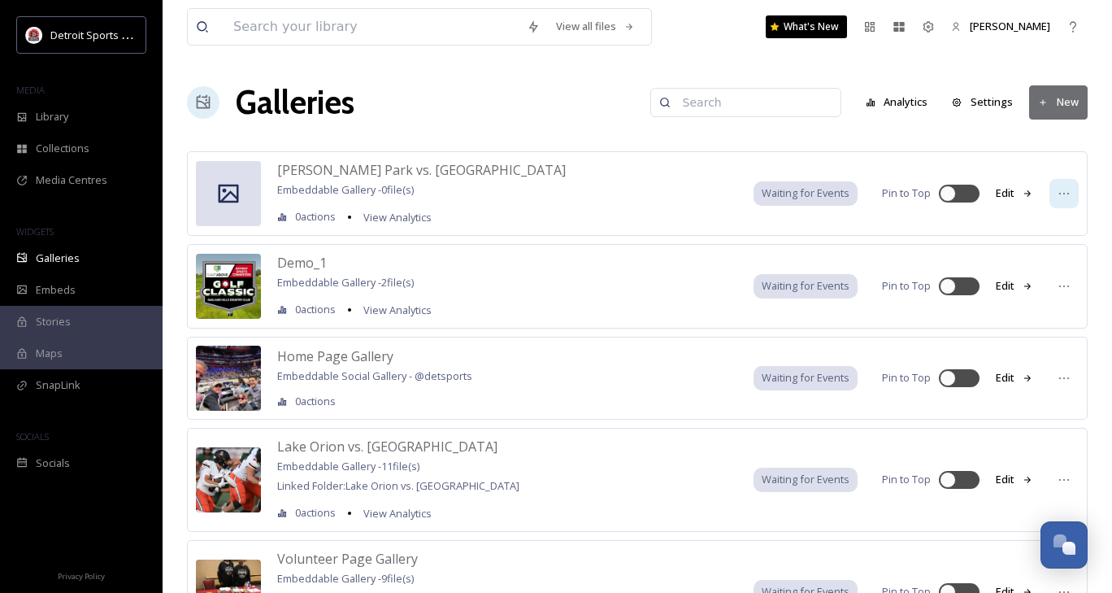
click at [1065, 187] on icon at bounding box center [1064, 193] width 13 height 13
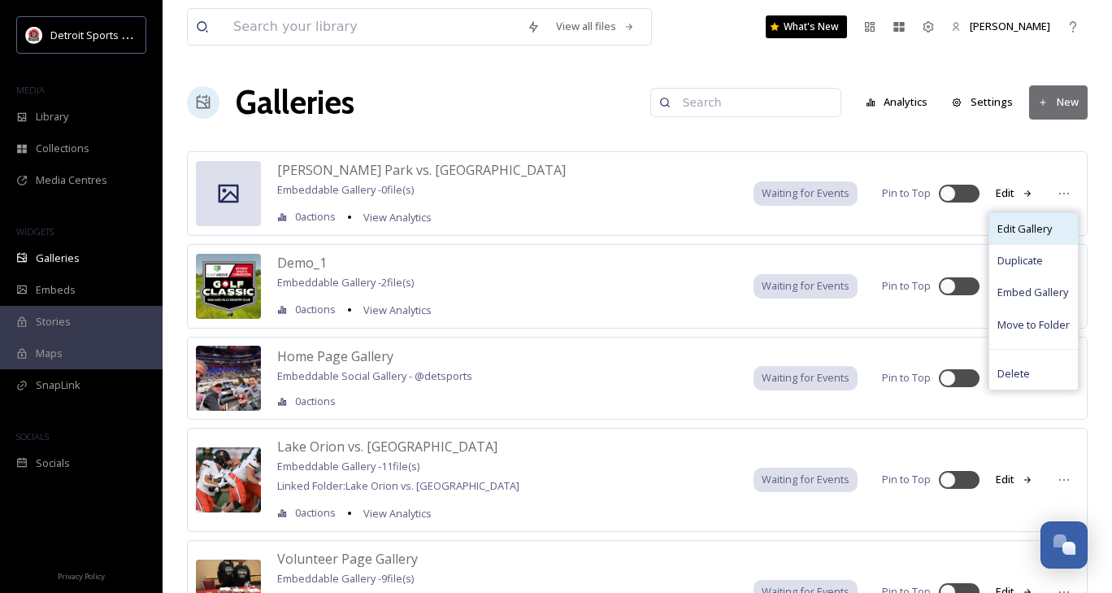
click at [1034, 233] on span "Edit Gallery" at bounding box center [1025, 228] width 54 height 15
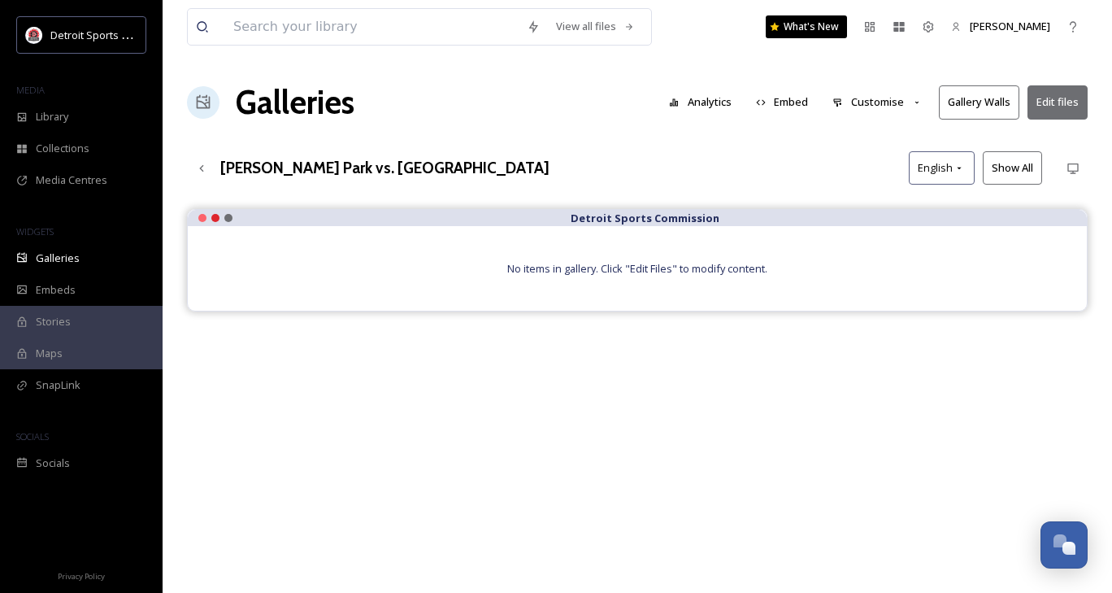
click at [1067, 93] on button "Edit files" at bounding box center [1058, 101] width 60 height 33
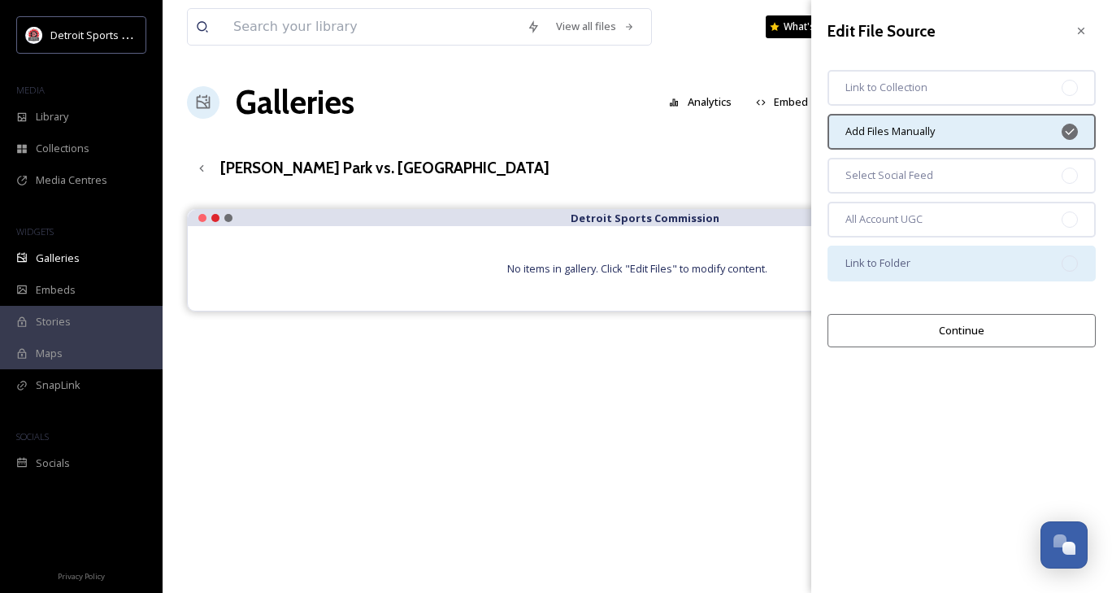
click at [948, 254] on div "Link to Folder" at bounding box center [962, 264] width 268 height 36
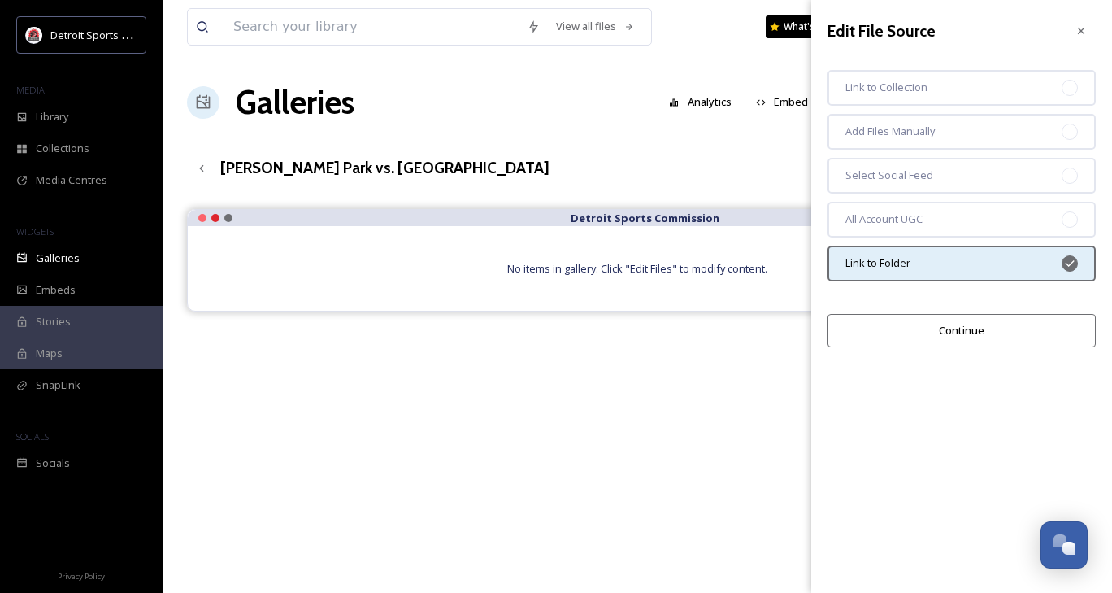
click at [968, 326] on button "Continue" at bounding box center [962, 330] width 268 height 33
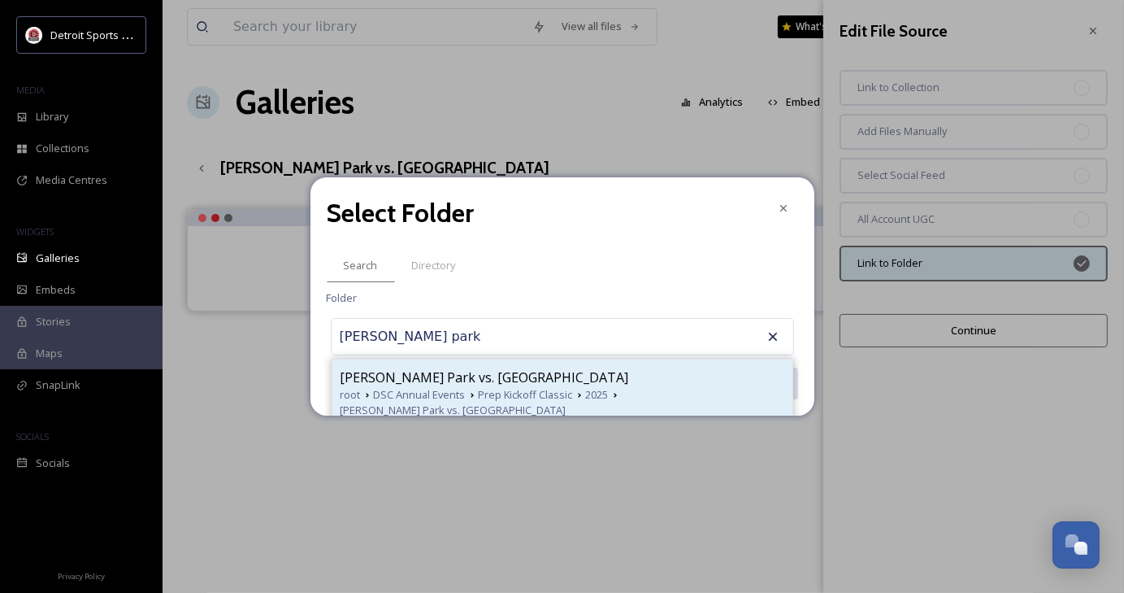
click at [458, 385] on span "[PERSON_NAME] Park vs. [GEOGRAPHIC_DATA]" at bounding box center [485, 378] width 289 height 20
type input "[PERSON_NAME] Park vs. [GEOGRAPHIC_DATA]"
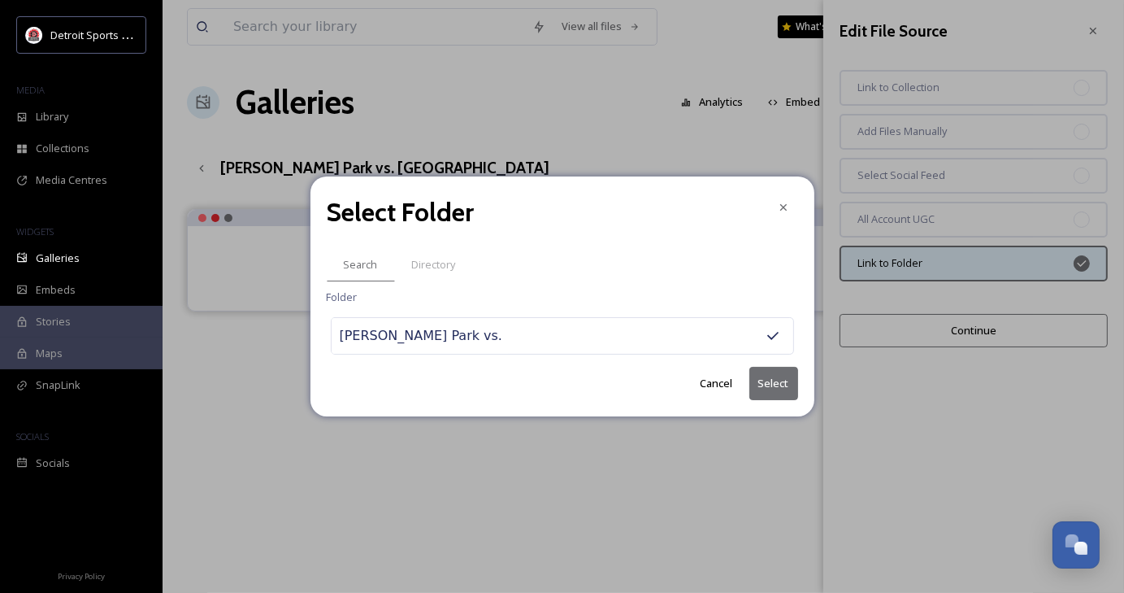
click at [780, 381] on button "Select" at bounding box center [774, 383] width 49 height 33
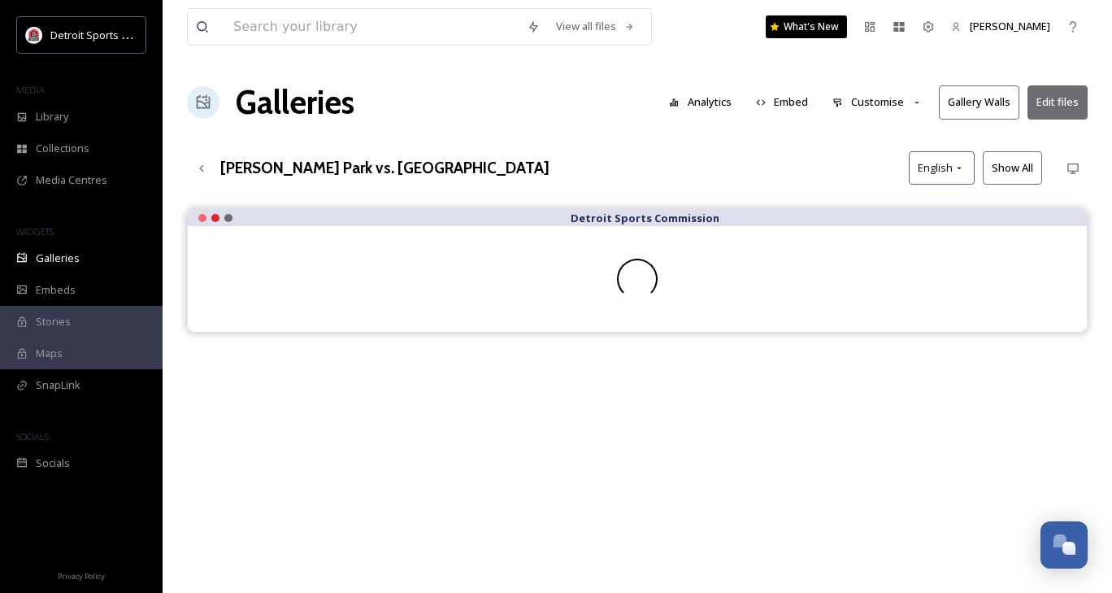
click at [788, 101] on button "Embed" at bounding box center [782, 102] width 69 height 32
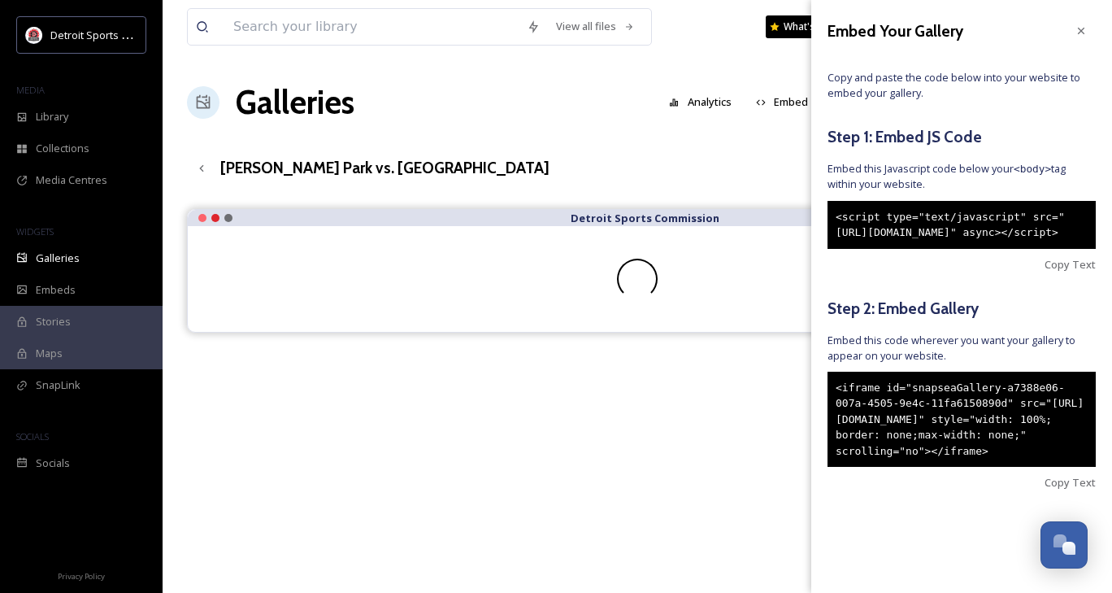
click at [894, 468] on div "<iframe id="snapseaGallery-a7388e06-007a-4505-9e4c-11fa6150890d" src="[URL][DOM…" at bounding box center [962, 420] width 268 height 96
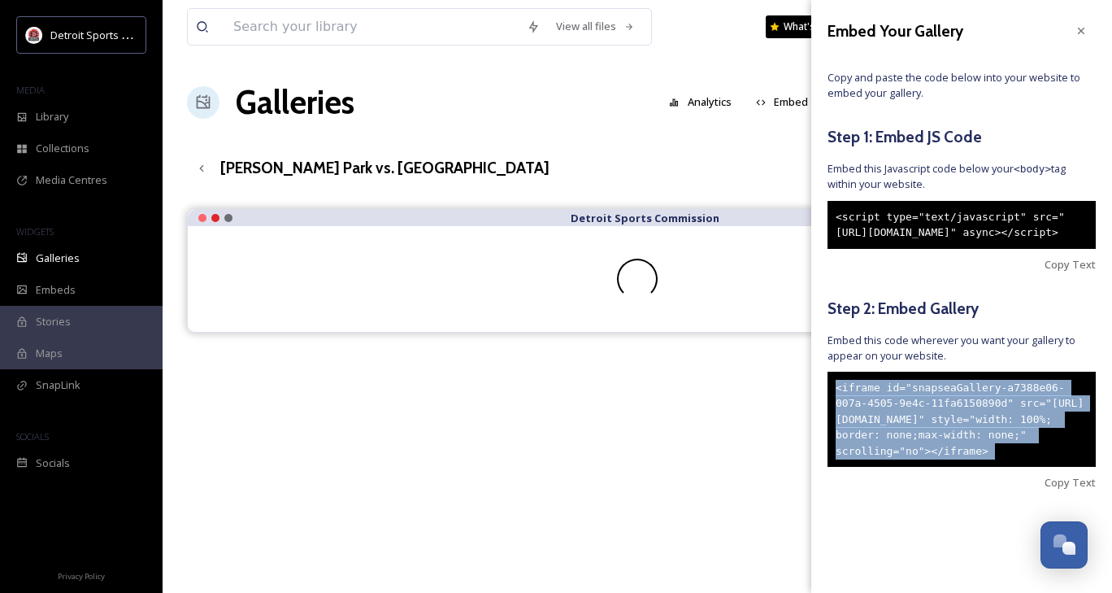
click at [894, 468] on div "<iframe id="snapseaGallery-a7388e06-007a-4505-9e4c-11fa6150890d" src="[URL][DOM…" at bounding box center [962, 420] width 268 height 96
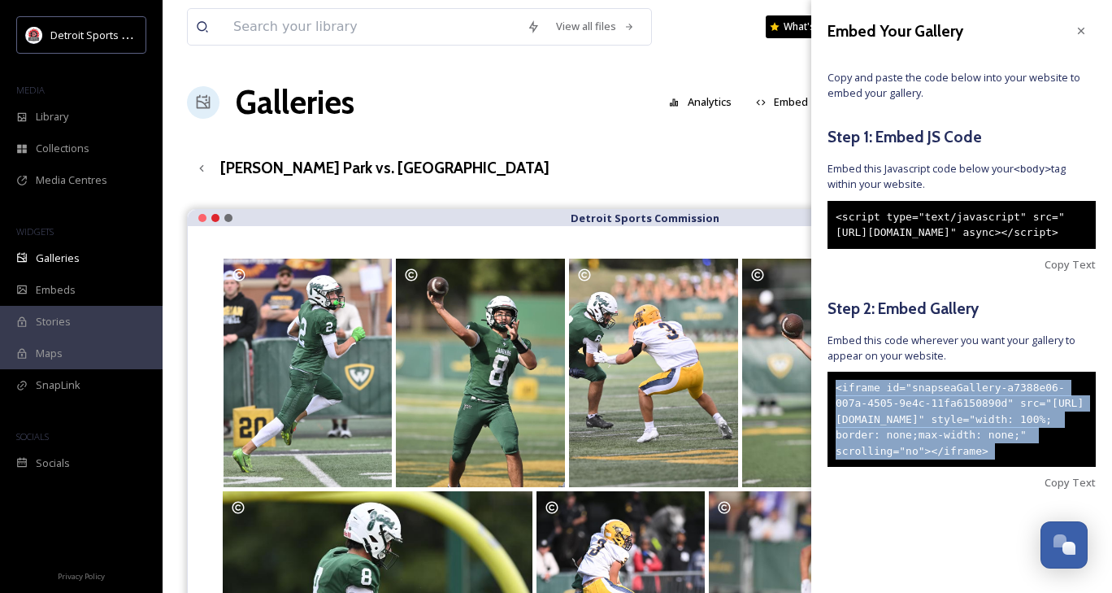
copy div "<iframe id="snapseaGallery-a7388e06-007a-4505-9e4c-11fa6150890d" src="[URL][DOM…"
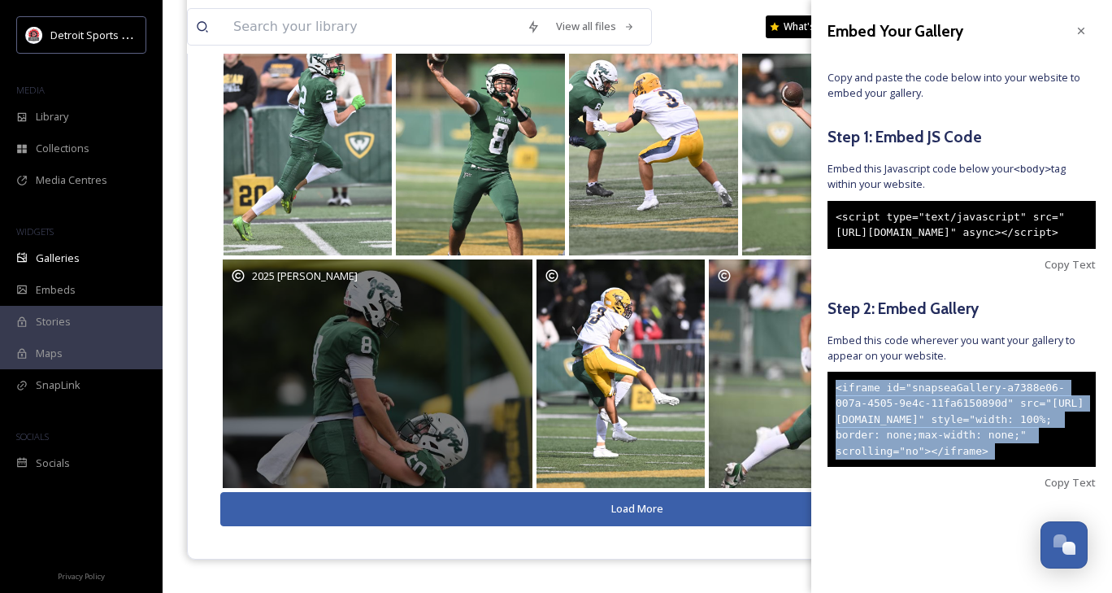
scroll to position [231, 0]
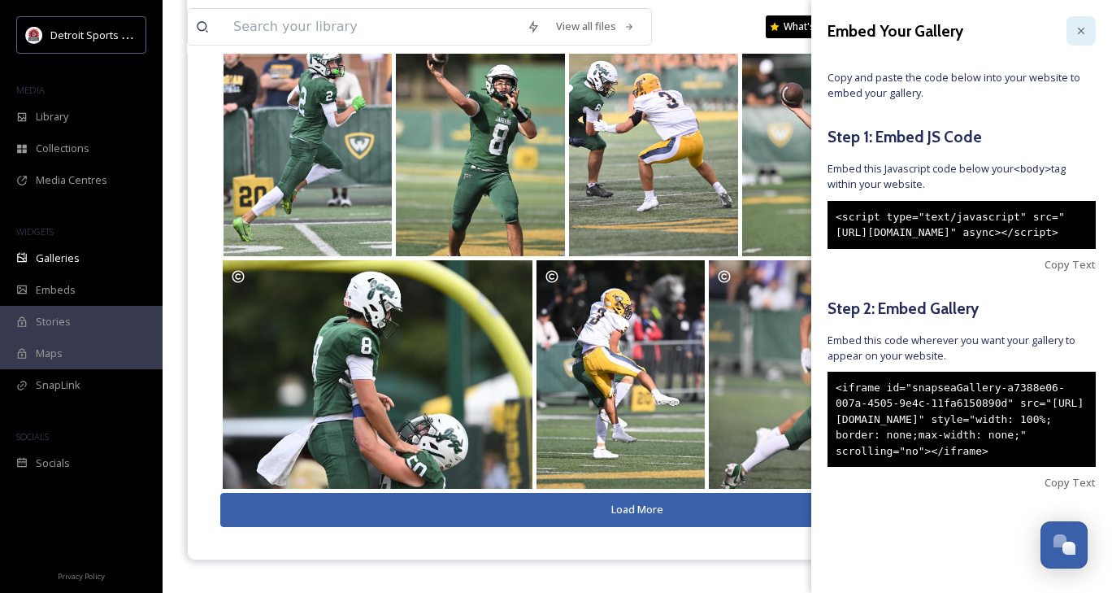
click at [1075, 28] on icon at bounding box center [1081, 30] width 13 height 13
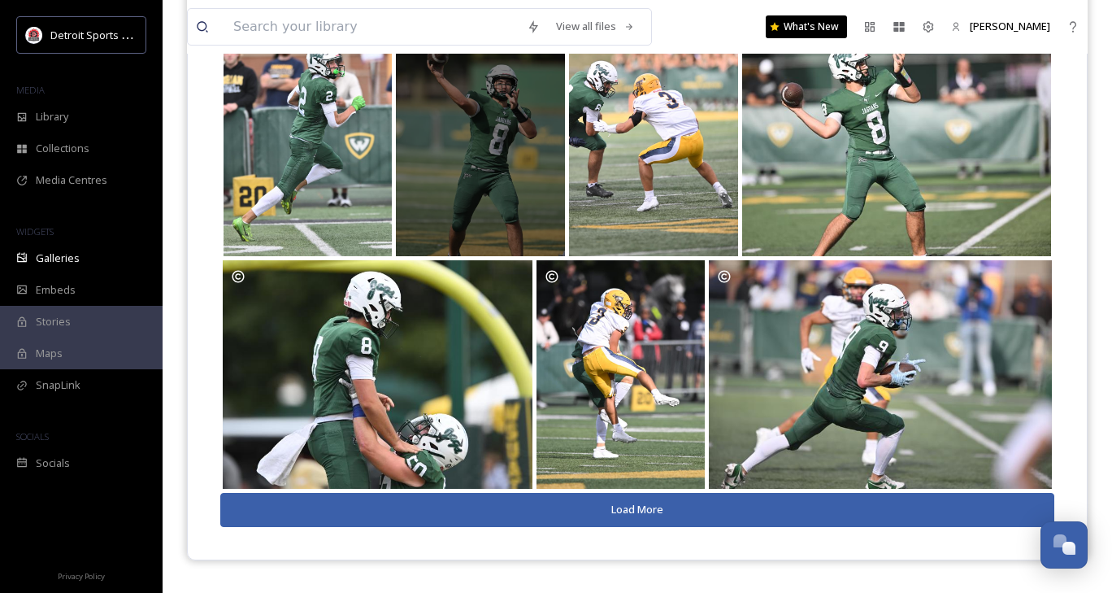
scroll to position [0, 0]
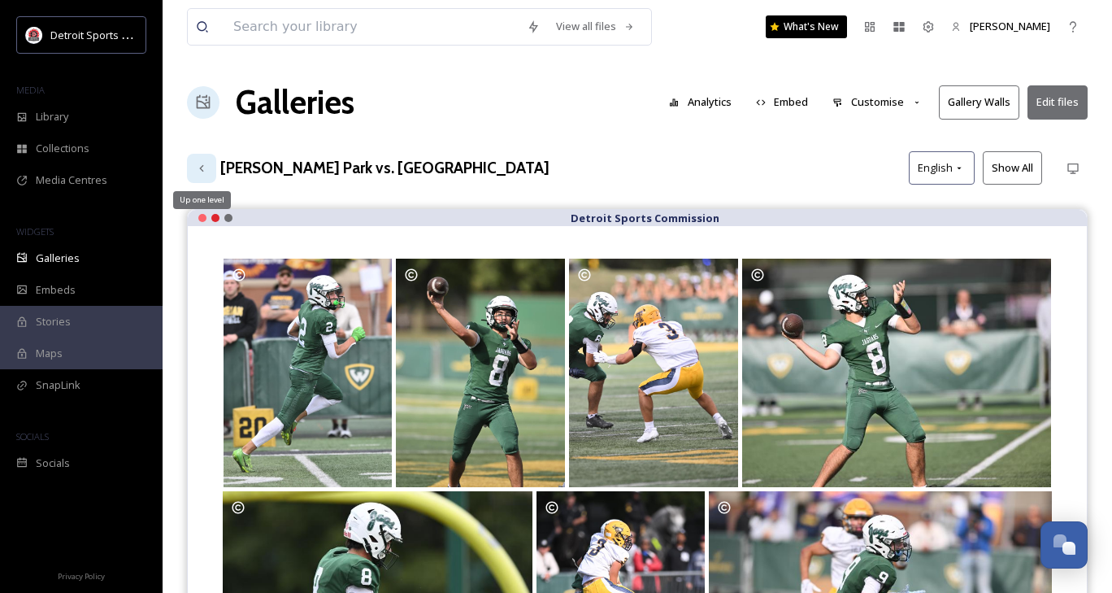
click at [199, 172] on icon at bounding box center [201, 168] width 13 height 13
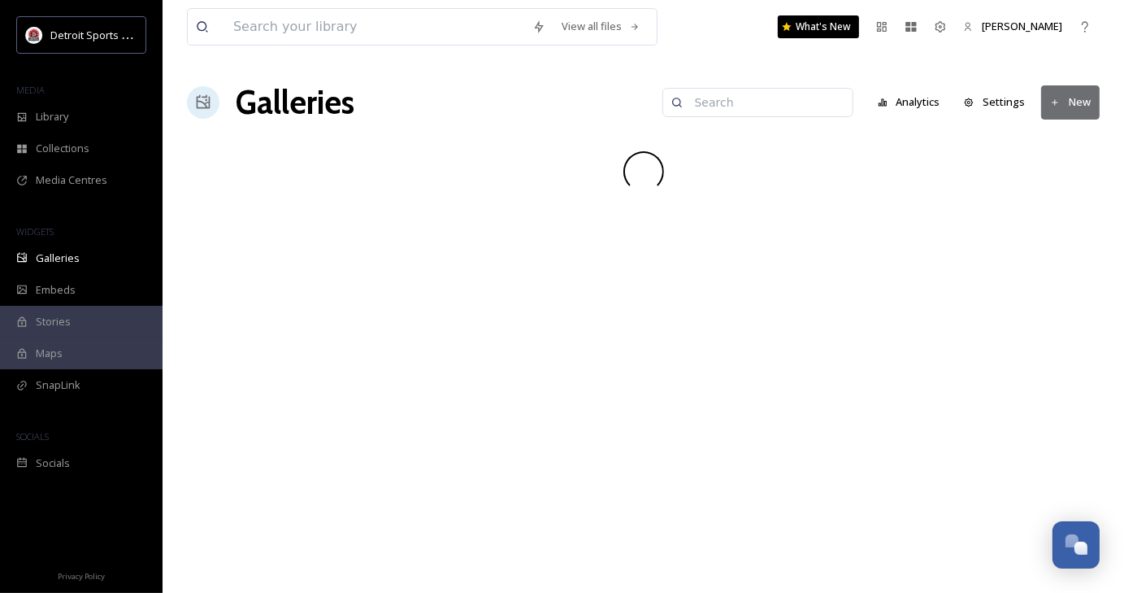
click at [1058, 92] on button "New" at bounding box center [1071, 101] width 59 height 33
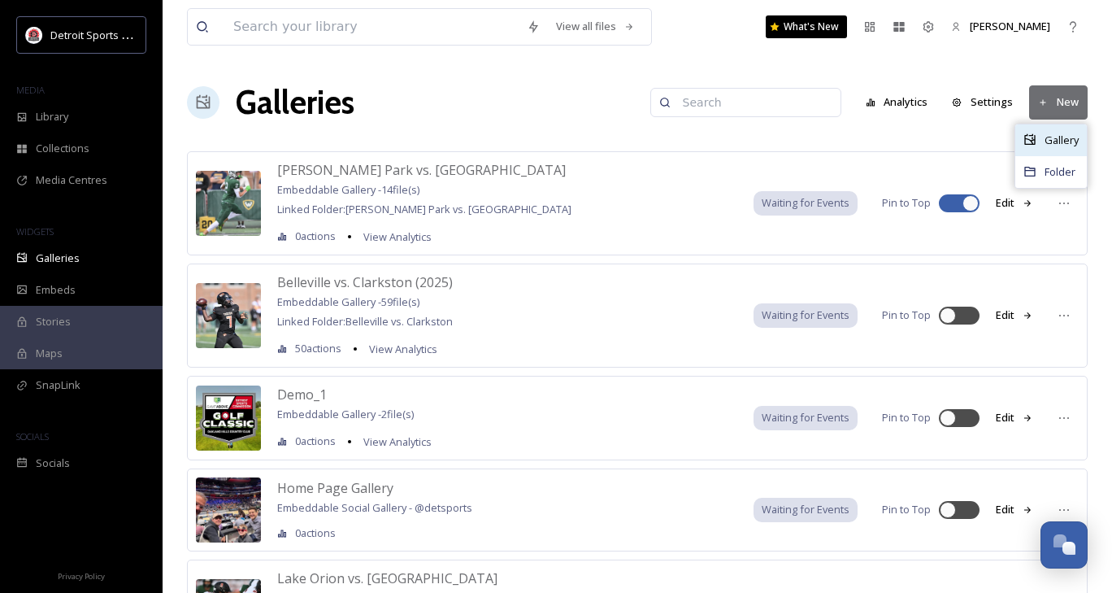
click at [1057, 147] on div "Gallery" at bounding box center [1052, 140] width 72 height 32
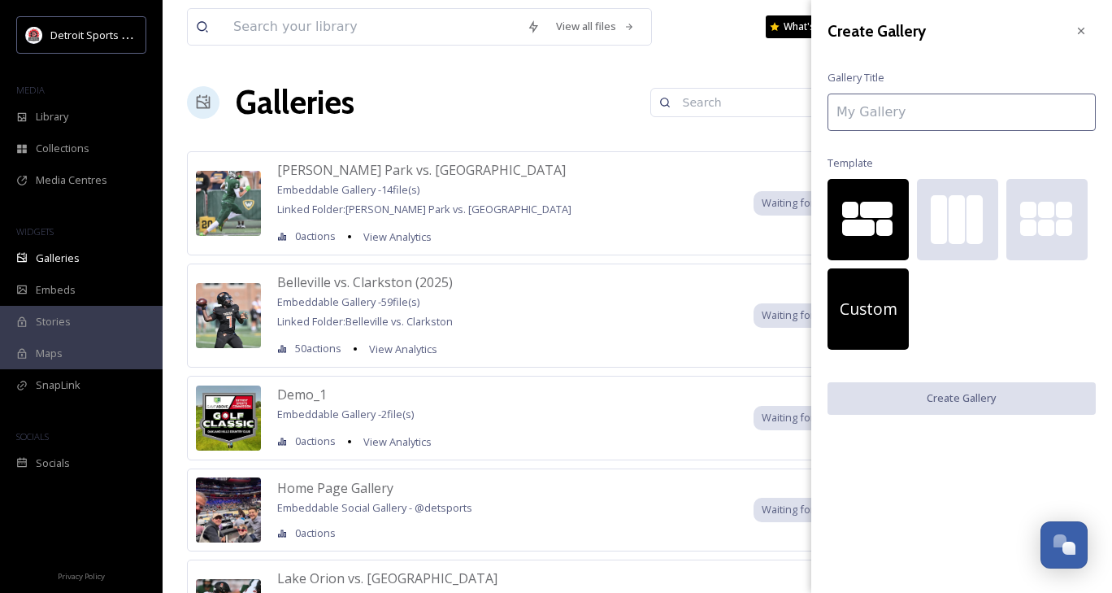
click at [889, 319] on span "Custom" at bounding box center [869, 310] width 58 height 24
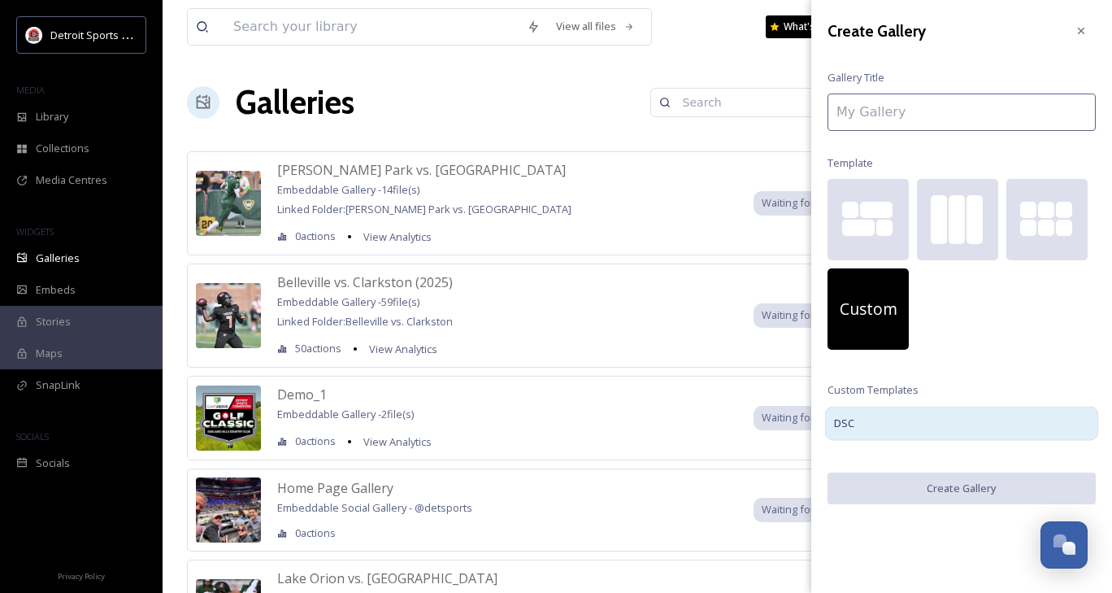
click at [889, 415] on div "DSC" at bounding box center [962, 423] width 274 height 34
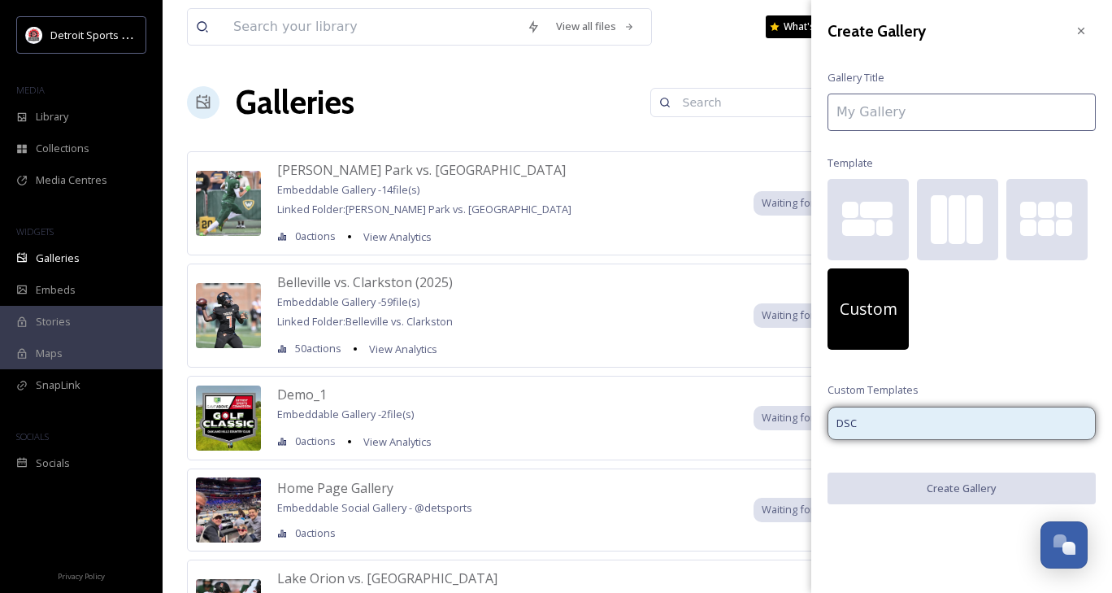
click at [854, 134] on div "Create Gallery Gallery Title Template Custom Custom Templates DSC Create Gallery" at bounding box center [961, 260] width 301 height 520
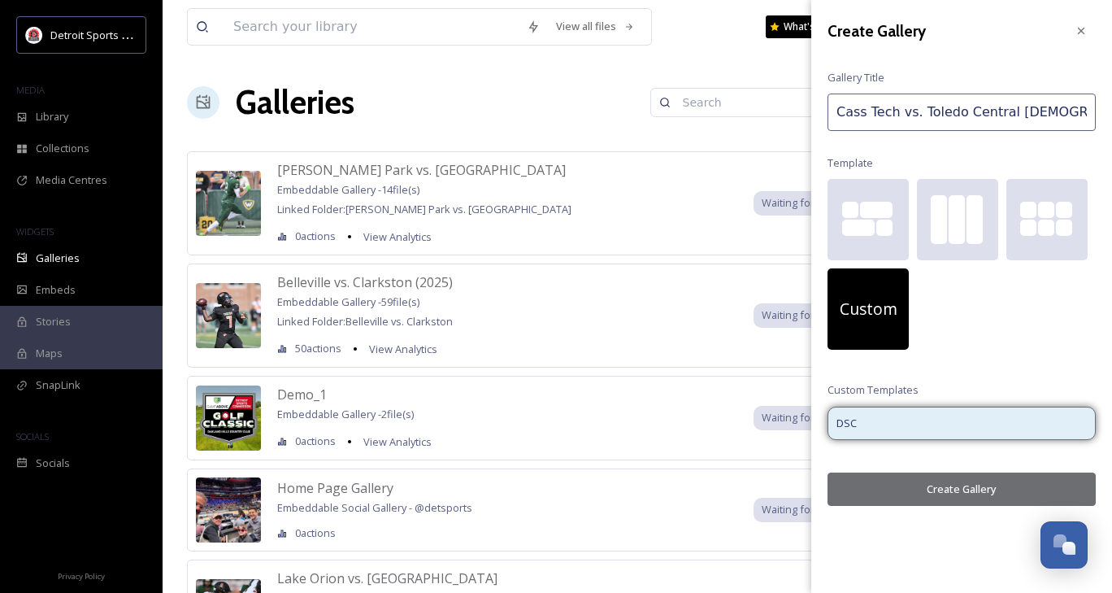
type input "Cass Tech vs. Toledo Central [DEMOGRAPHIC_DATA]"
click at [915, 487] on button "Create Gallery" at bounding box center [962, 488] width 268 height 33
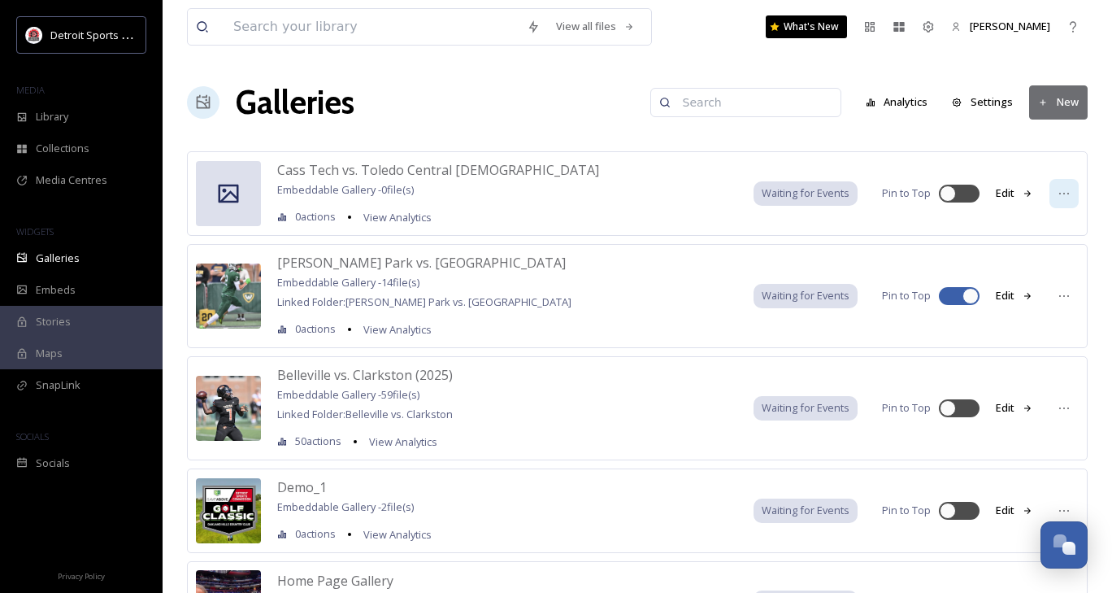
click at [1065, 200] on div at bounding box center [1064, 193] width 29 height 29
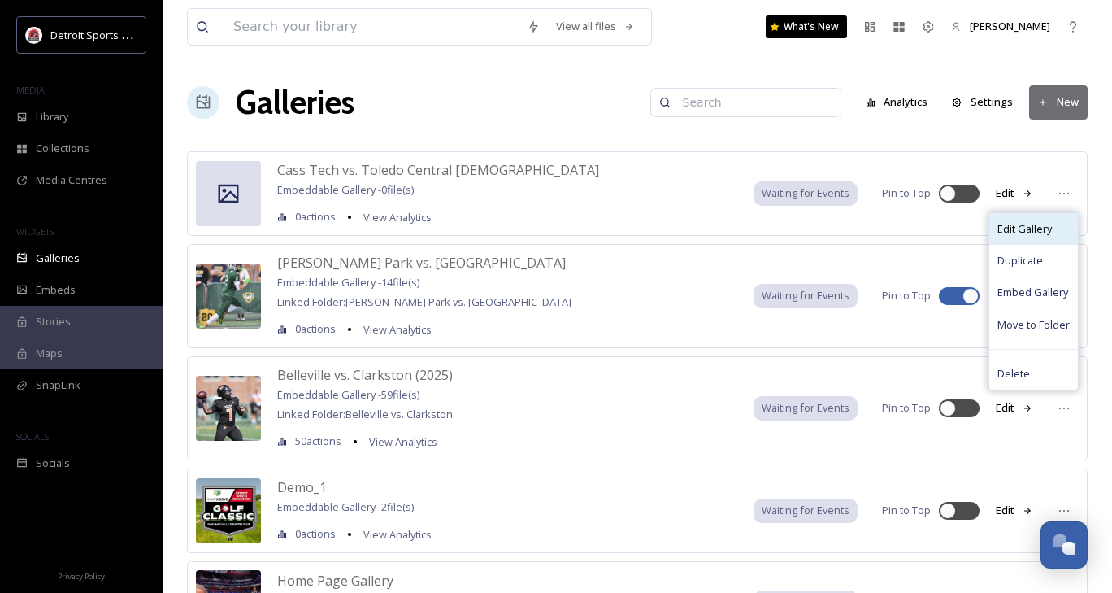
click at [1031, 226] on span "Edit Gallery" at bounding box center [1025, 228] width 54 height 15
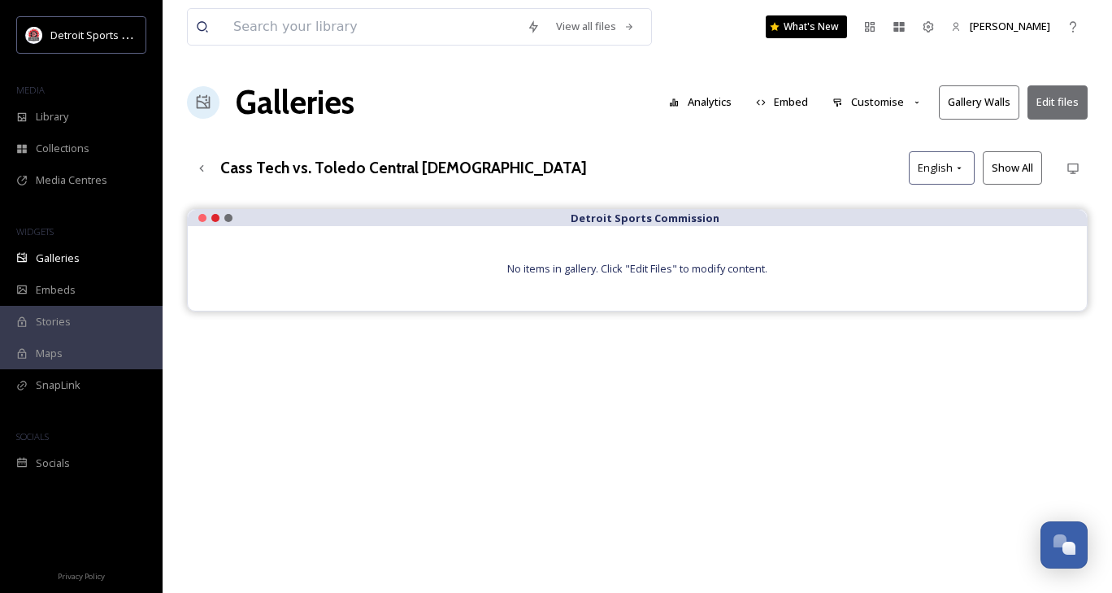
click at [1061, 99] on button "Edit files" at bounding box center [1058, 101] width 60 height 33
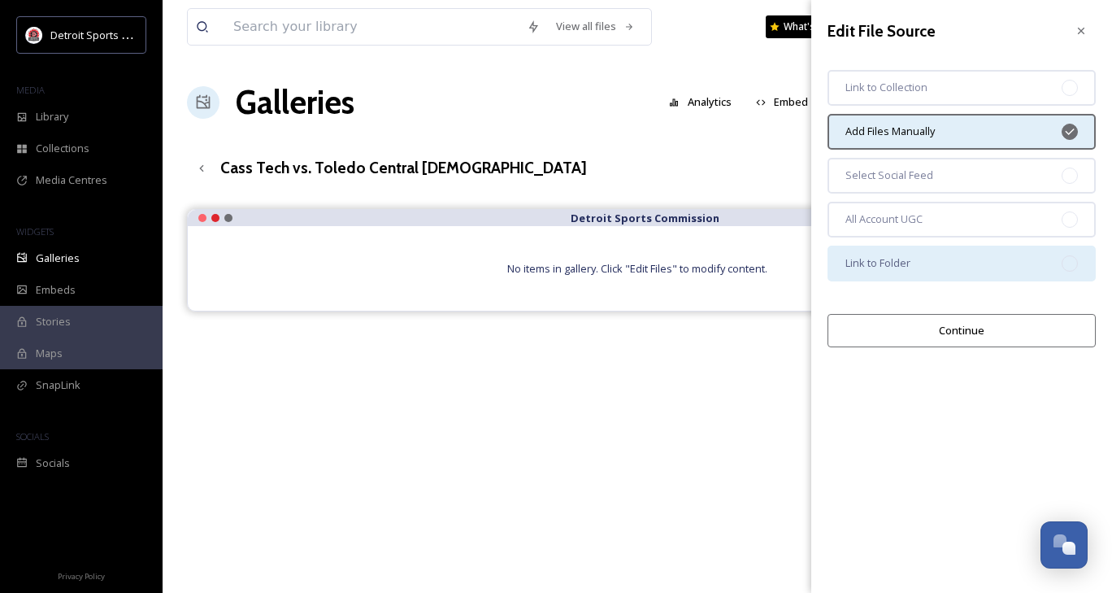
click at [939, 266] on div "Link to Folder" at bounding box center [962, 264] width 268 height 36
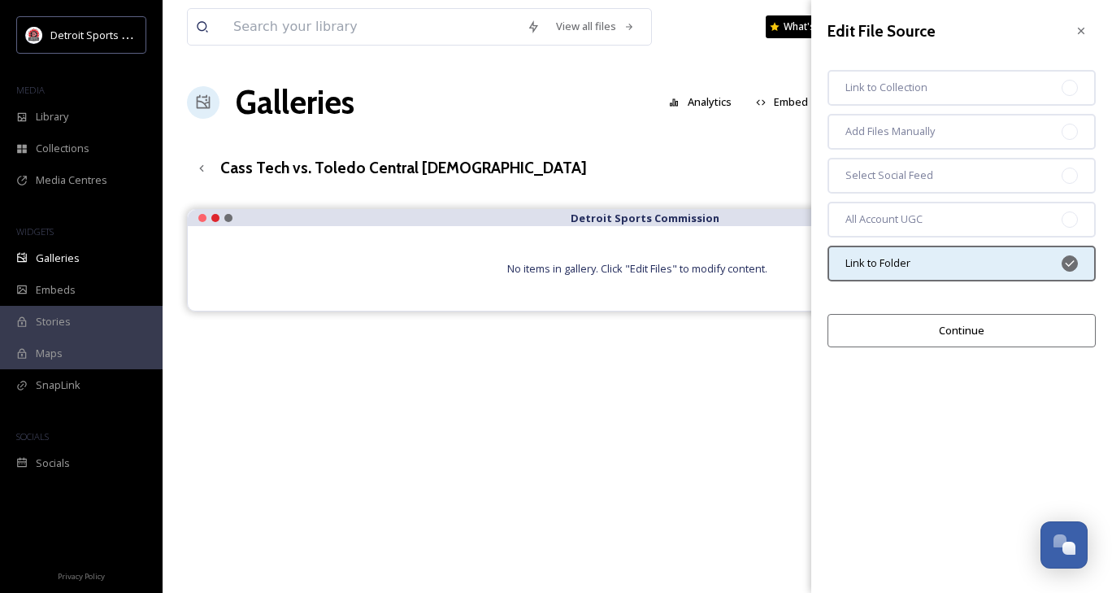
click at [948, 323] on button "Continue" at bounding box center [962, 330] width 268 height 33
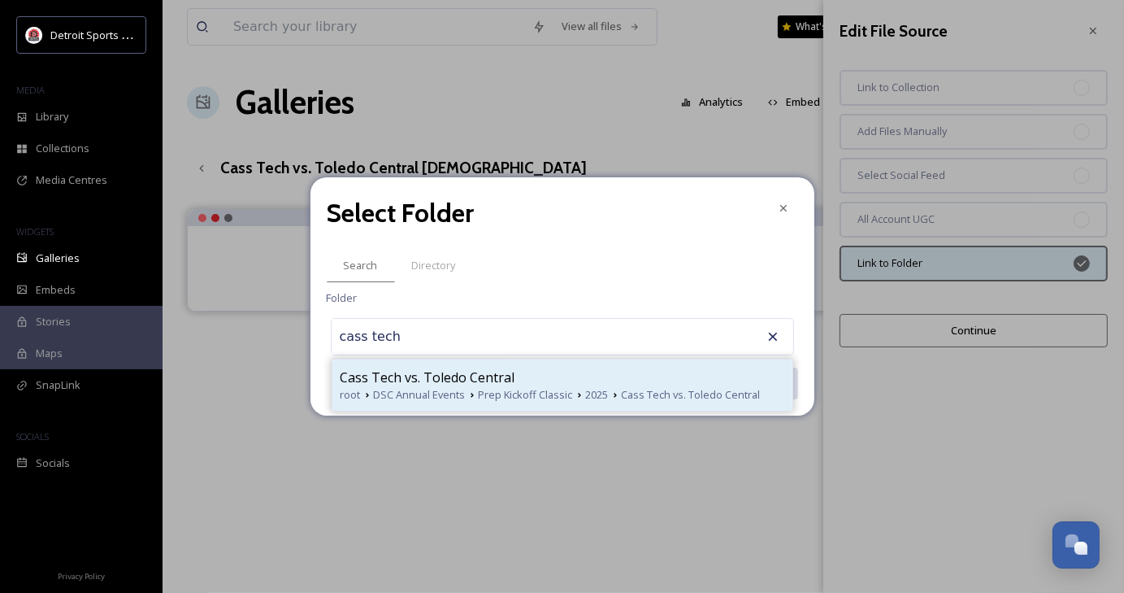
click at [572, 383] on div "Cass Tech vs. Toledo Central" at bounding box center [563, 378] width 444 height 20
type input "Cass Tech vs. Toledo Central"
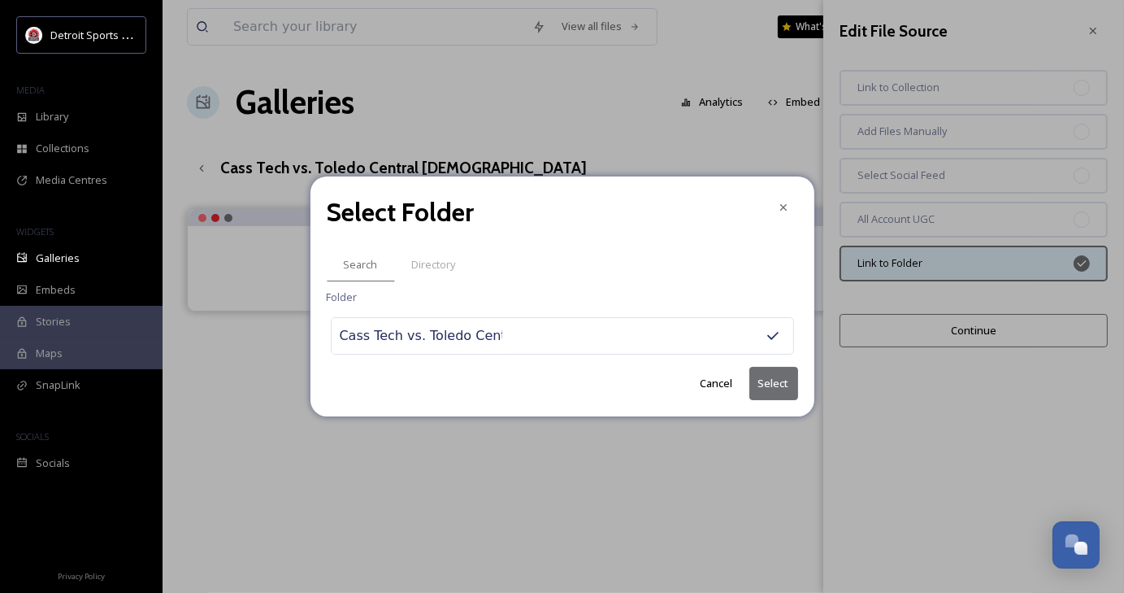
click at [772, 382] on button "Select" at bounding box center [774, 383] width 49 height 33
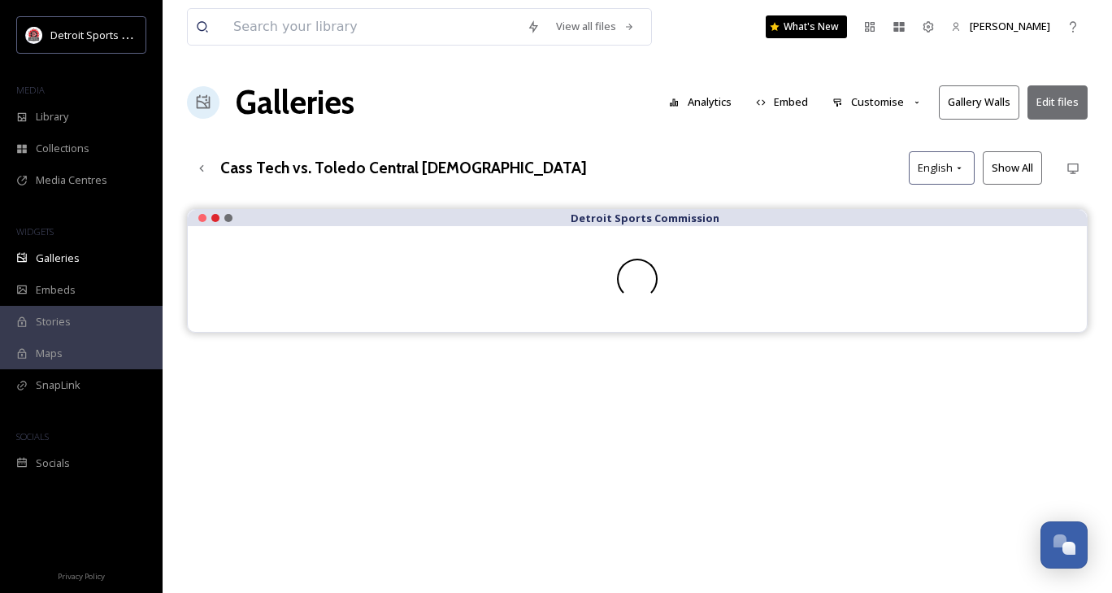
click at [796, 105] on button "Embed" at bounding box center [782, 102] width 69 height 32
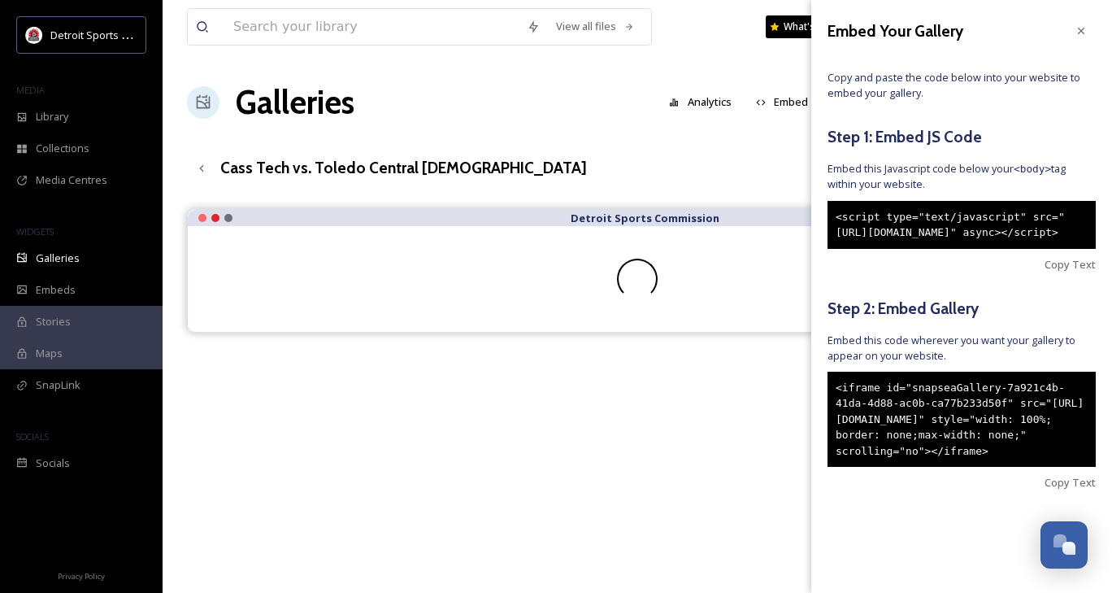
click at [904, 468] on div "<iframe id="snapseaGallery-7a921c4b-41da-4d88-ac0b-ca77b233d50f" src="[URL][DOM…" at bounding box center [962, 420] width 268 height 96
click at [898, 468] on div "<iframe id="snapseaGallery-7a921c4b-41da-4d88-ac0b-ca77b233d50f" src="[URL][DOM…" at bounding box center [962, 420] width 268 height 96
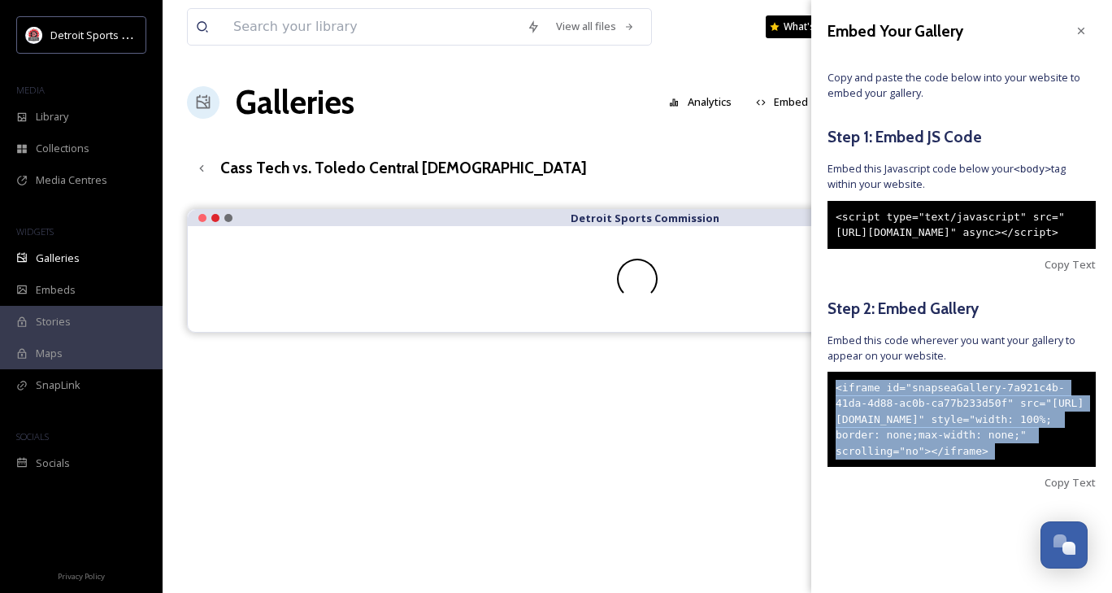
click at [898, 468] on div "<iframe id="snapseaGallery-7a921c4b-41da-4d88-ac0b-ca77b233d50f" src="[URL][DOM…" at bounding box center [962, 420] width 268 height 96
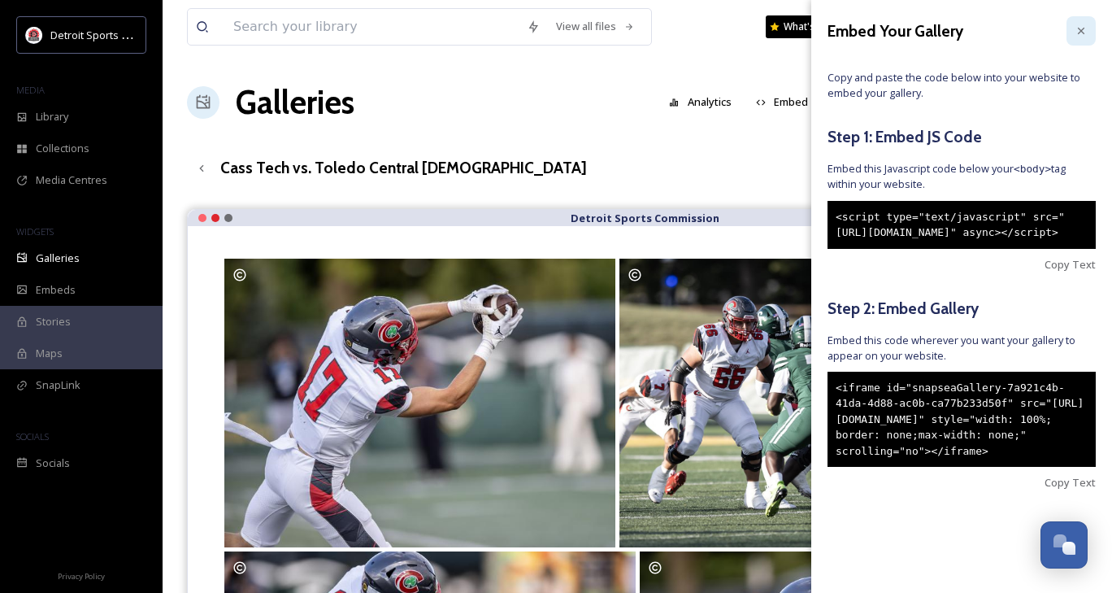
click at [1075, 24] on icon at bounding box center [1081, 30] width 13 height 13
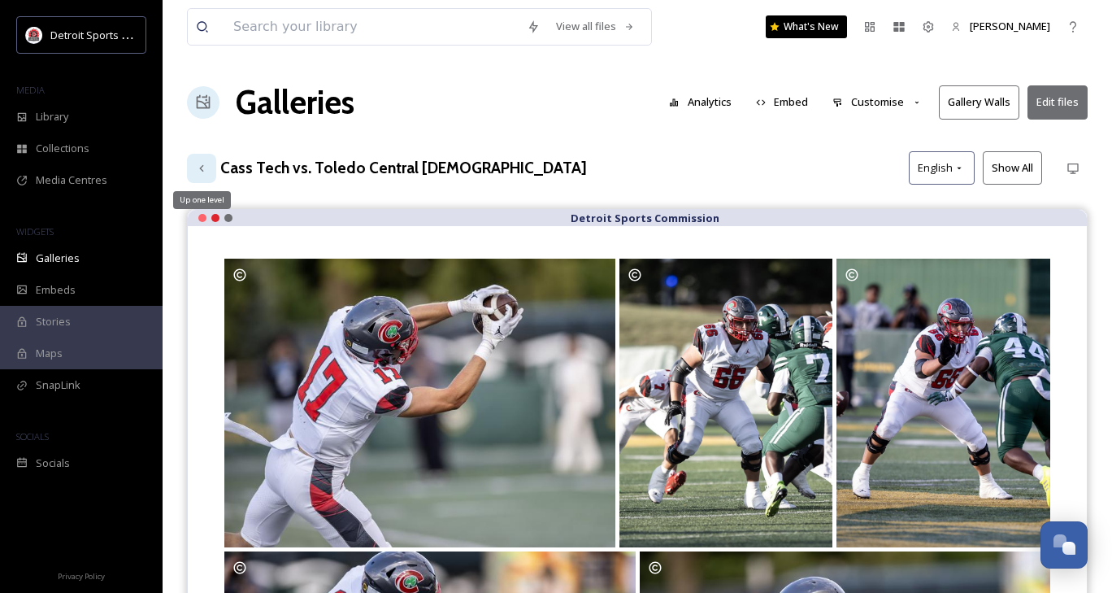
click at [203, 169] on icon at bounding box center [201, 168] width 13 height 13
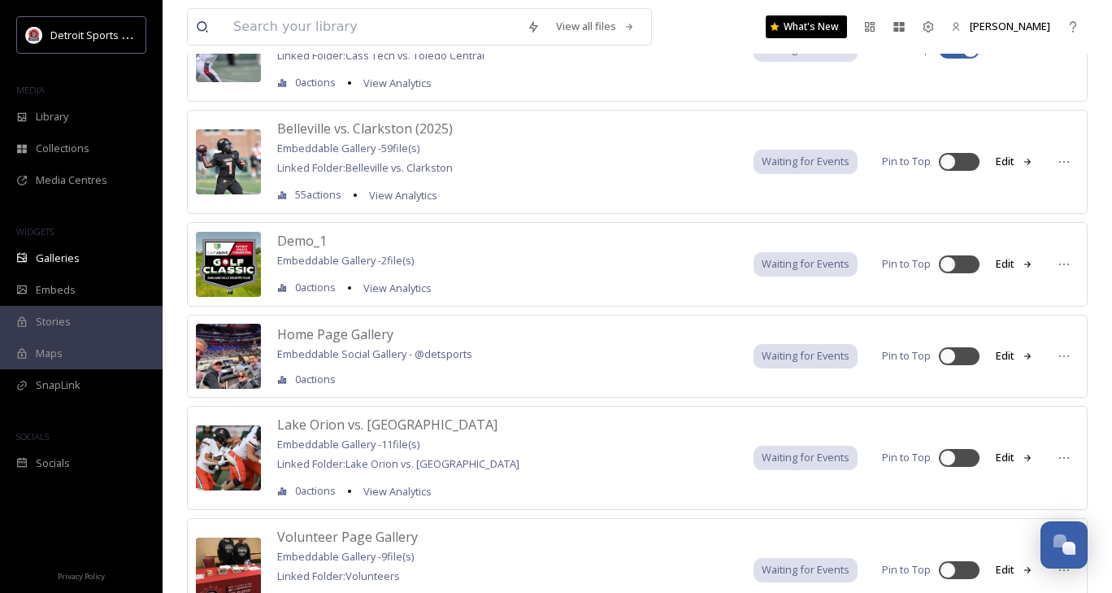
scroll to position [267, 0]
click at [1070, 453] on icon at bounding box center [1064, 456] width 13 height 13
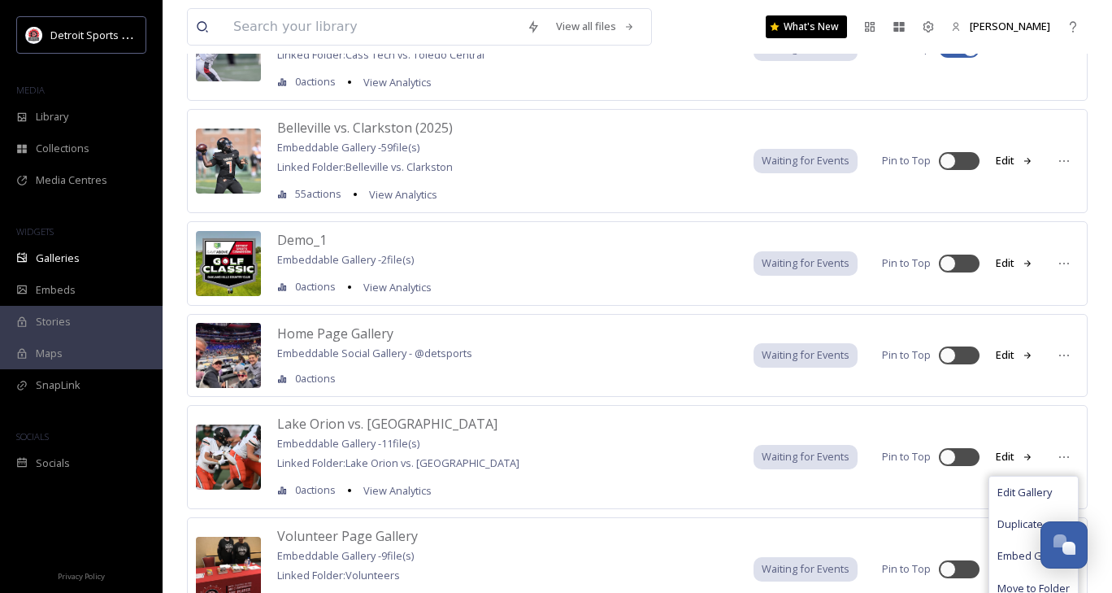
scroll to position [341, 0]
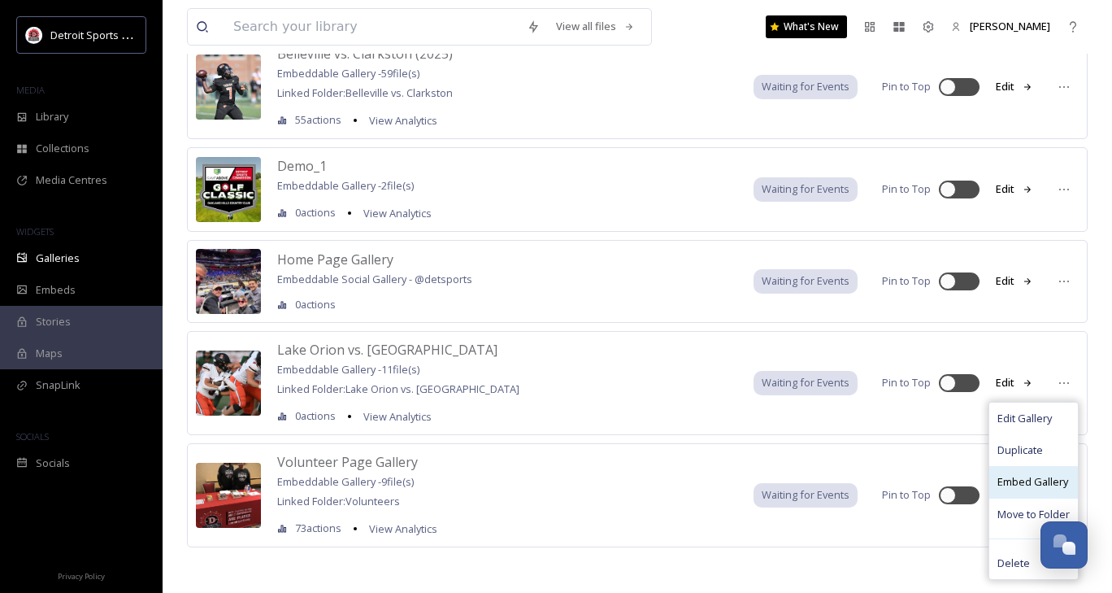
click at [1017, 477] on span "Embed Gallery" at bounding box center [1033, 481] width 71 height 15
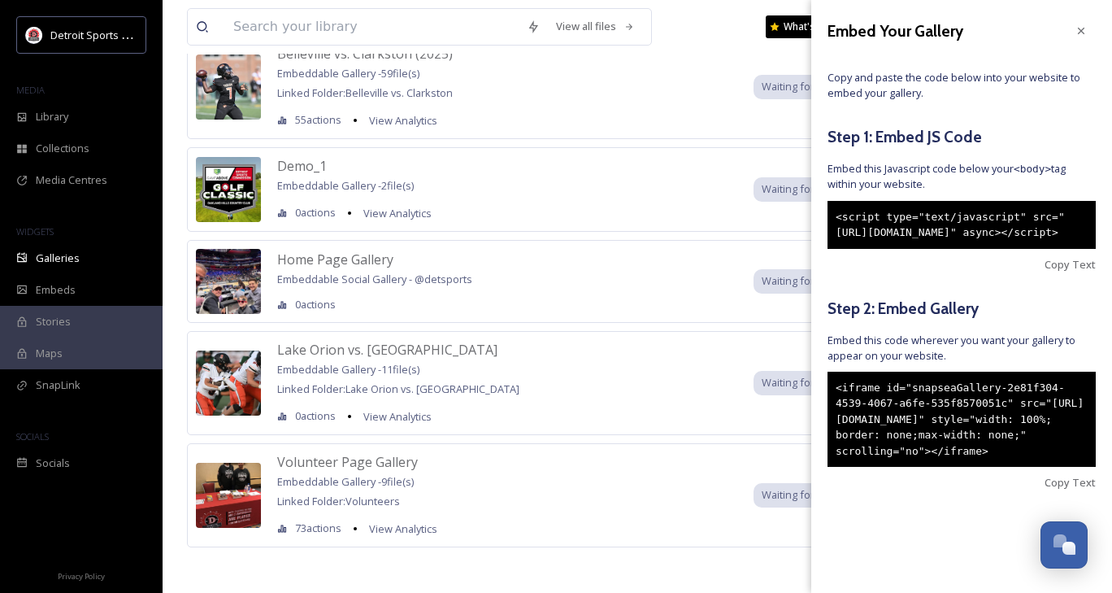
click at [901, 468] on div "<iframe id="snapseaGallery-2e81f304-4539-4067-a6fe-535f8570051c" src="[URL][DOM…" at bounding box center [962, 420] width 268 height 96
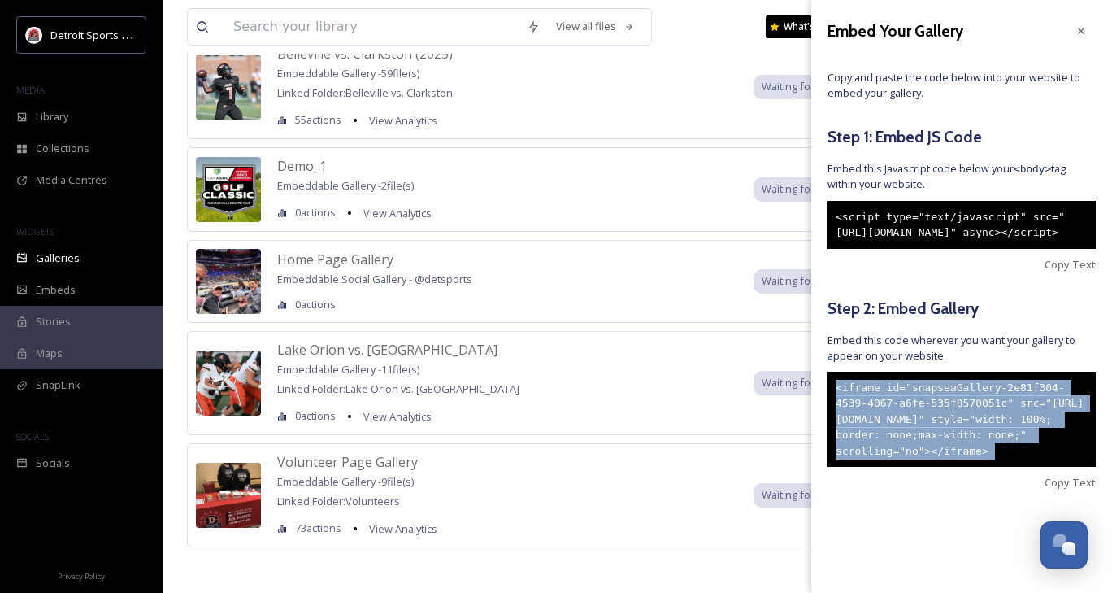
drag, startPoint x: 901, startPoint y: 519, endPoint x: 828, endPoint y: 413, distance: 128.6
click at [828, 413] on div "<iframe id="snapseaGallery-2e81f304-4539-4067-a6fe-535f8570051c" src="[URL][DOM…" at bounding box center [962, 420] width 268 height 96
copy div "<iframe id="snapseaGallery-2e81f304-4539-4067-a6fe-535f8570051c" src="[URL][DOM…"
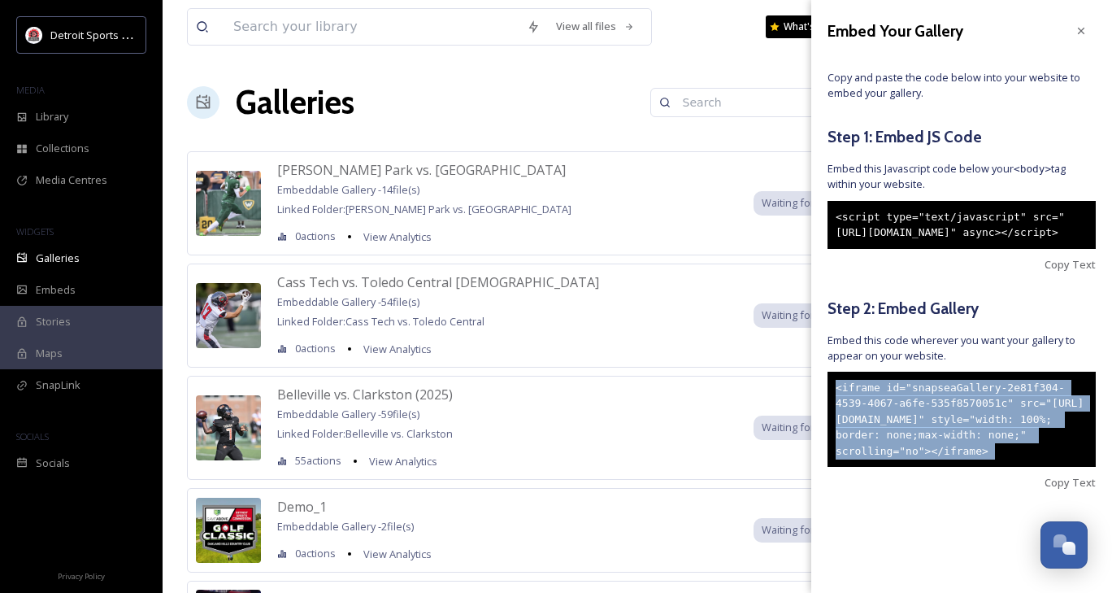
scroll to position [1, 0]
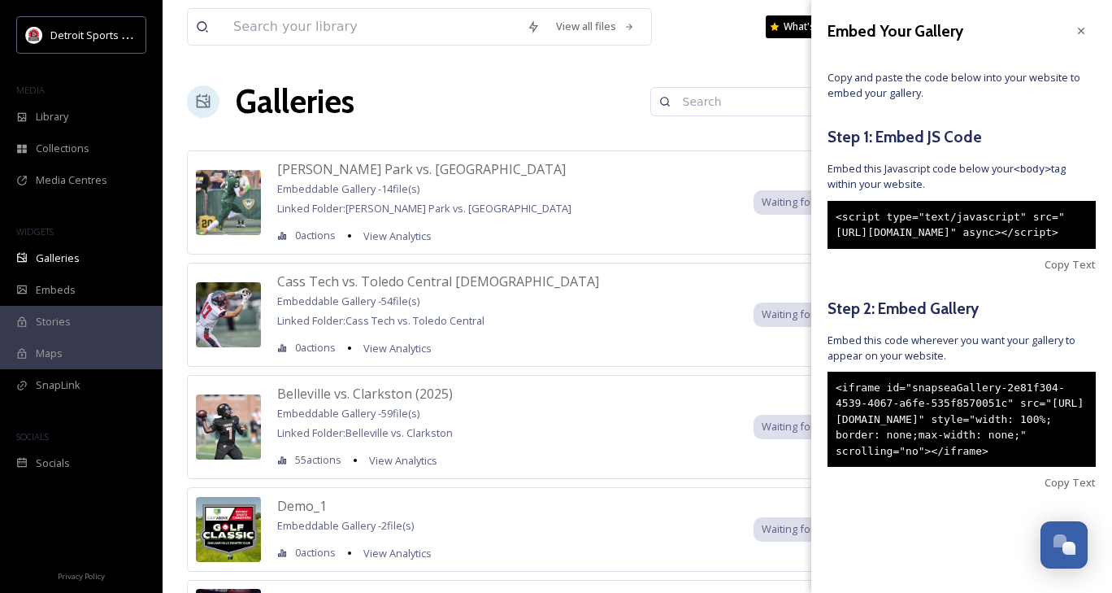
click at [517, 224] on div "[PERSON_NAME] Park vs. Trenton Embeddable Gallery - 14 file(s) Linked Folder: […" at bounding box center [637, 202] width 901 height 104
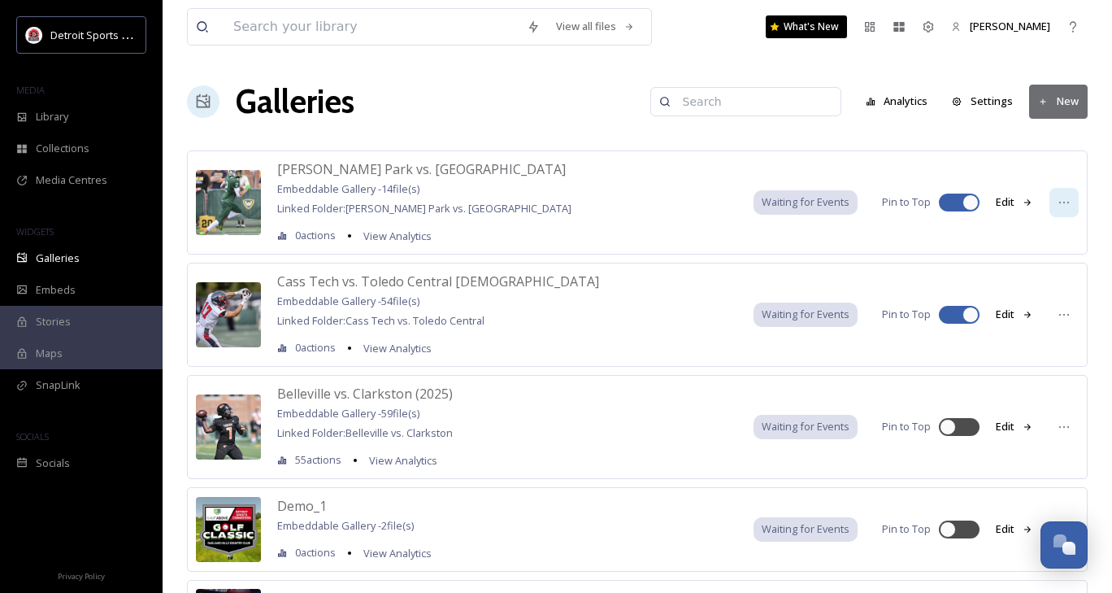
click at [1064, 206] on icon at bounding box center [1064, 202] width 13 height 13
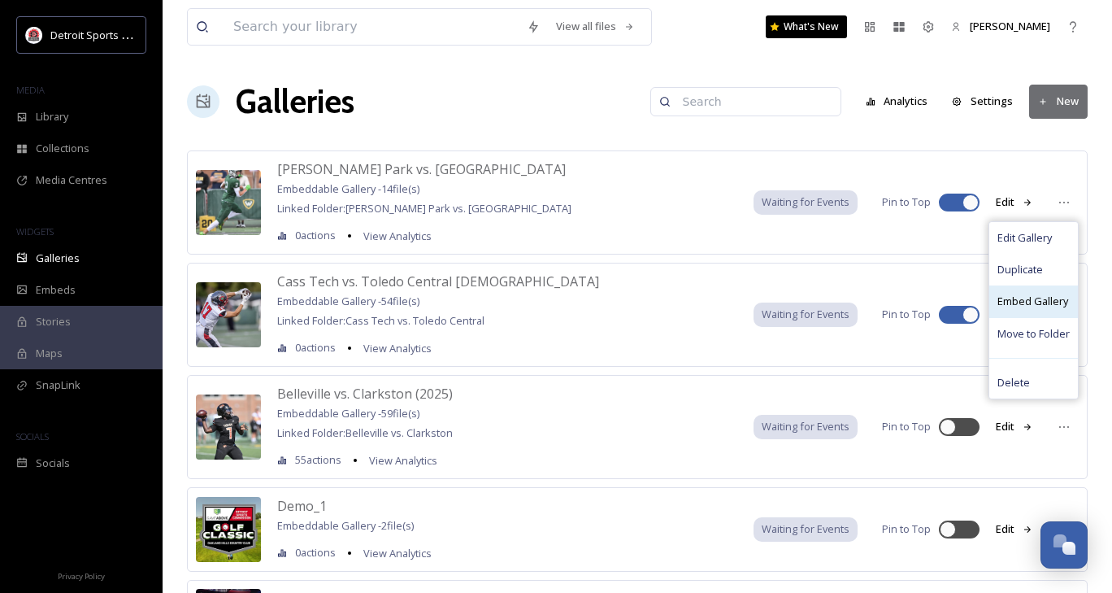
click at [1049, 298] on span "Embed Gallery" at bounding box center [1033, 301] width 71 height 15
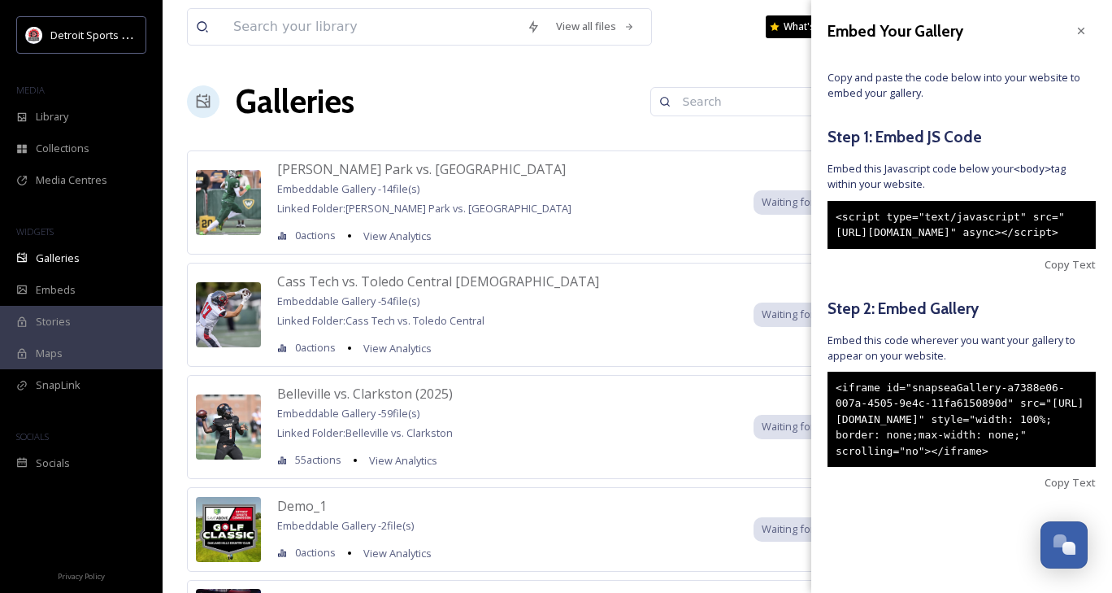
click at [906, 468] on div "<iframe id="snapseaGallery-a7388e06-007a-4505-9e4c-11fa6150890d" src="[URL][DOM…" at bounding box center [962, 420] width 268 height 96
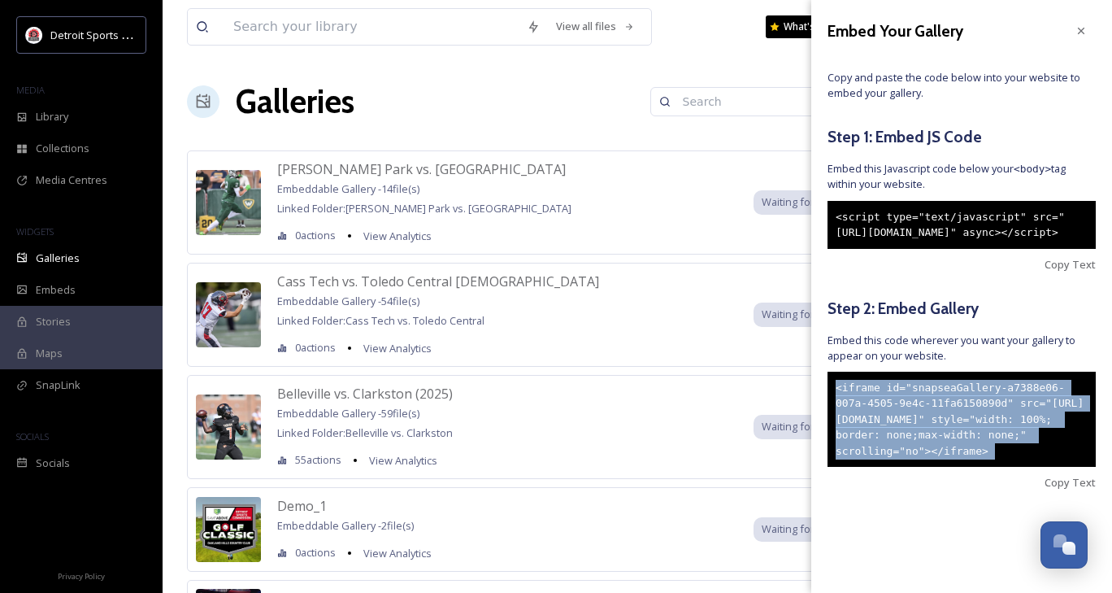
click at [906, 468] on div "<iframe id="snapseaGallery-a7388e06-007a-4505-9e4c-11fa6150890d" src="[URL][DOM…" at bounding box center [962, 420] width 268 height 96
copy div "<iframe id="snapseaGallery-a7388e06-007a-4505-9e4c-11fa6150890d" src="[URL][DOM…"
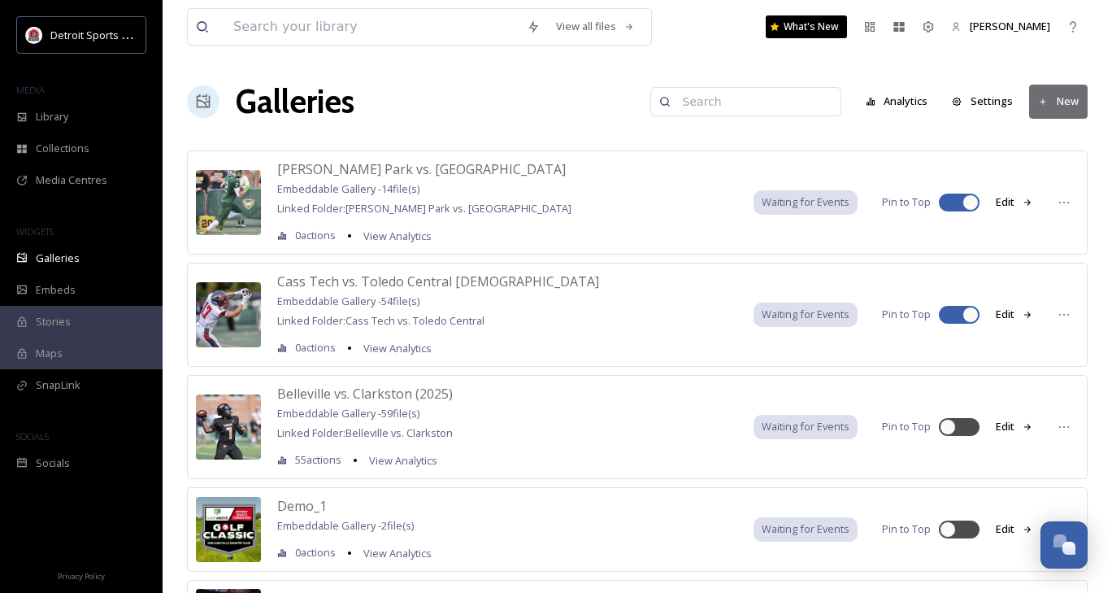
click at [549, 325] on div "Cass Tech vs. Toledo Central Catholic Embeddable Gallery - 54 file(s) Linked Fo…" at bounding box center [637, 315] width 901 height 104
click at [1075, 317] on div at bounding box center [1064, 314] width 29 height 29
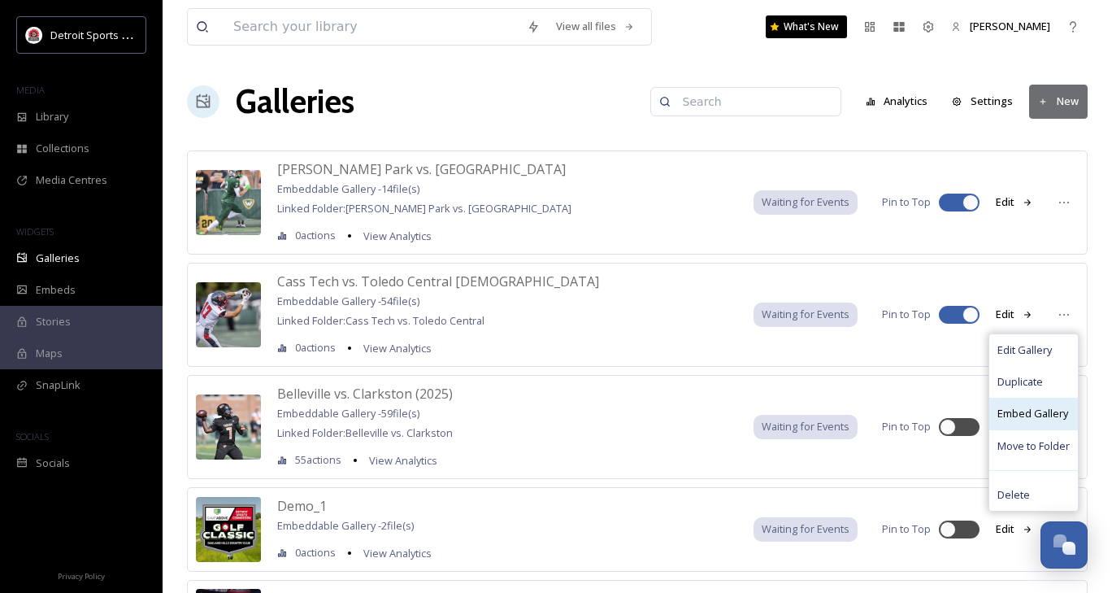
click at [1041, 411] on span "Embed Gallery" at bounding box center [1033, 413] width 71 height 15
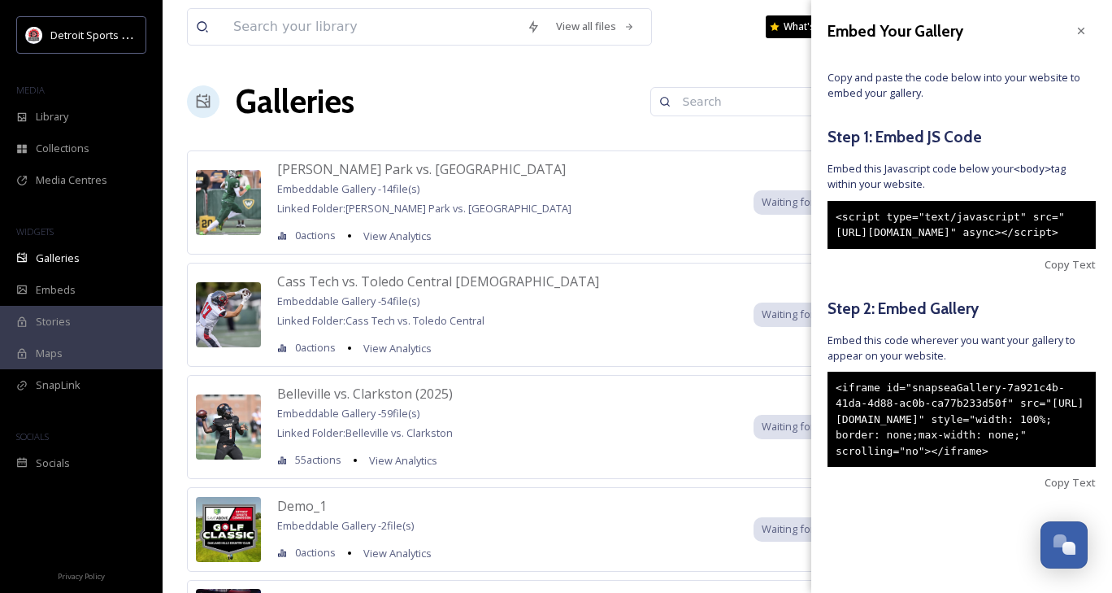
click at [859, 468] on div "<iframe id="snapseaGallery-7a921c4b-41da-4d88-ac0b-ca77b233d50f" src="[URL][DOM…" at bounding box center [962, 420] width 268 height 96
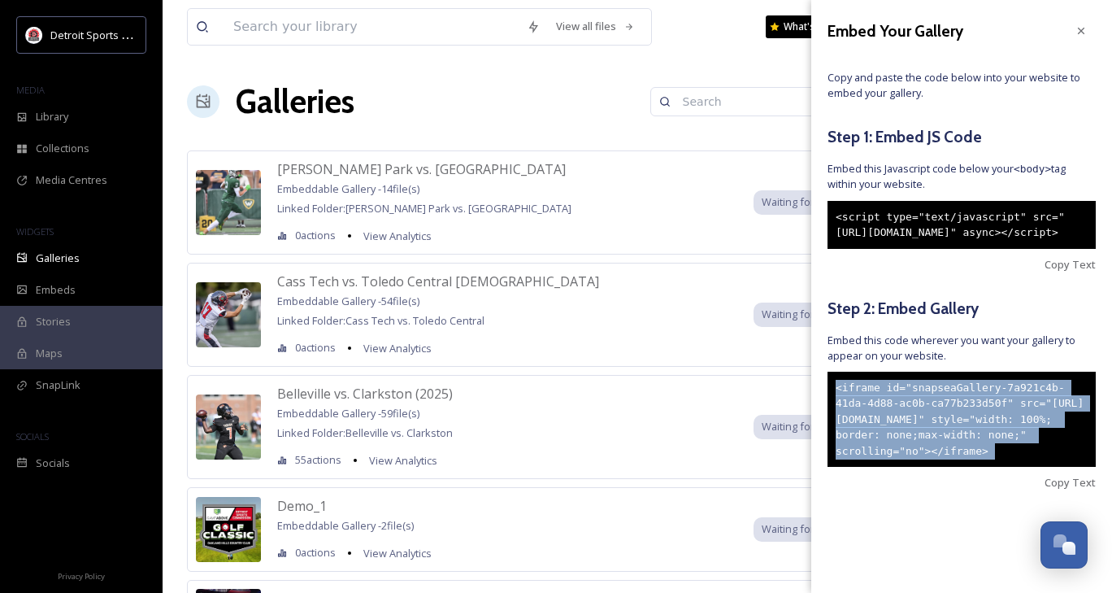
click at [859, 468] on div "<iframe id="snapseaGallery-7a921c4b-41da-4d88-ac0b-ca77b233d50f" src="[URL][DOM…" at bounding box center [962, 420] width 268 height 96
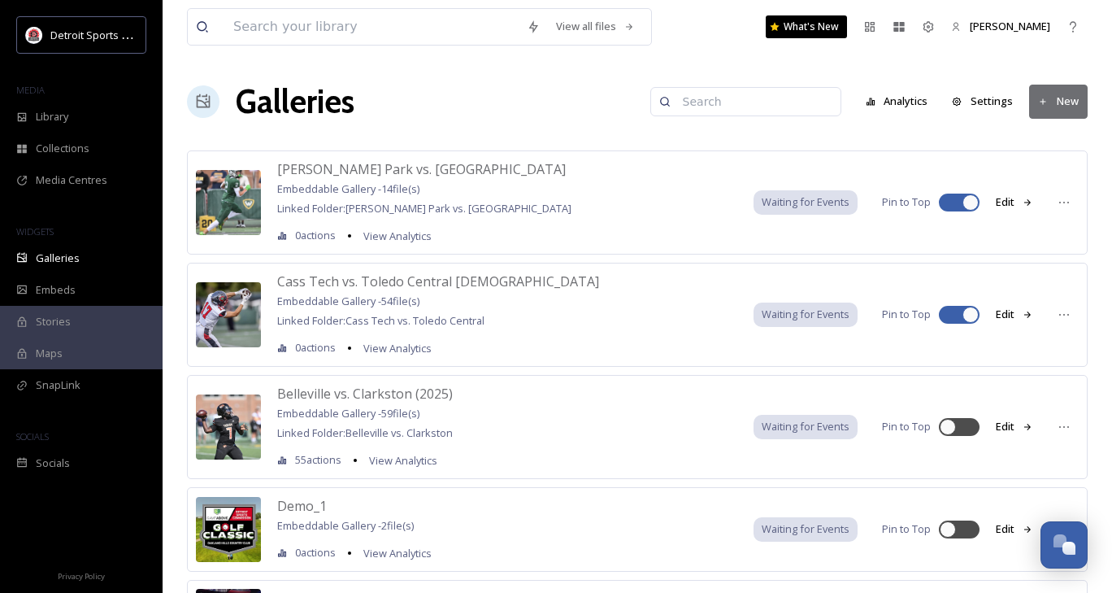
click at [472, 201] on div "[PERSON_NAME] Park vs. Trenton Embeddable Gallery - 14 file(s) Linked Folder: […" at bounding box center [637, 202] width 901 height 104
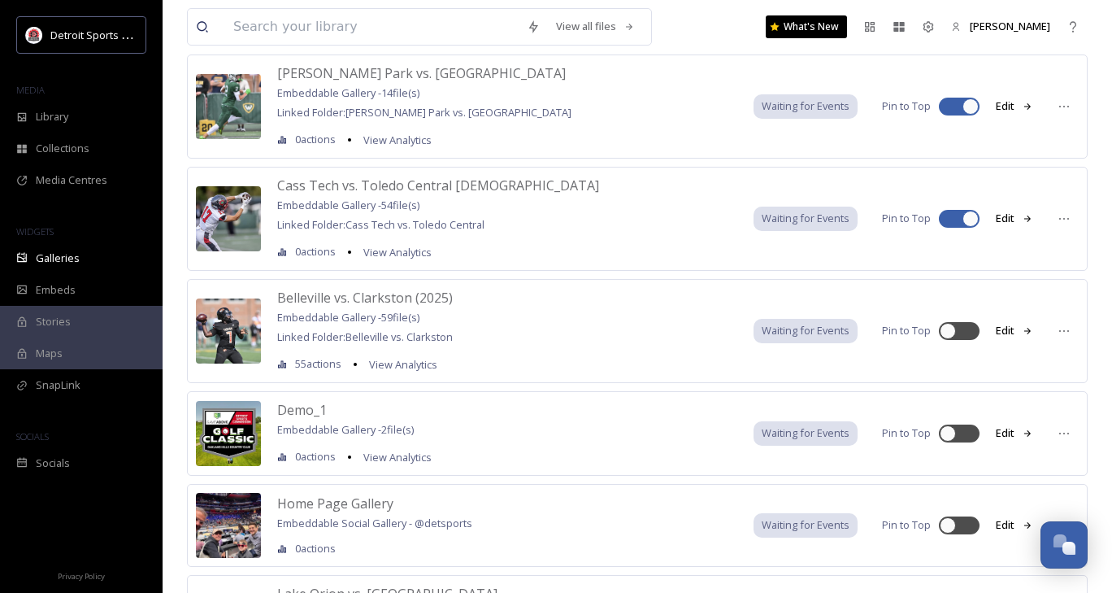
scroll to position [95, 0]
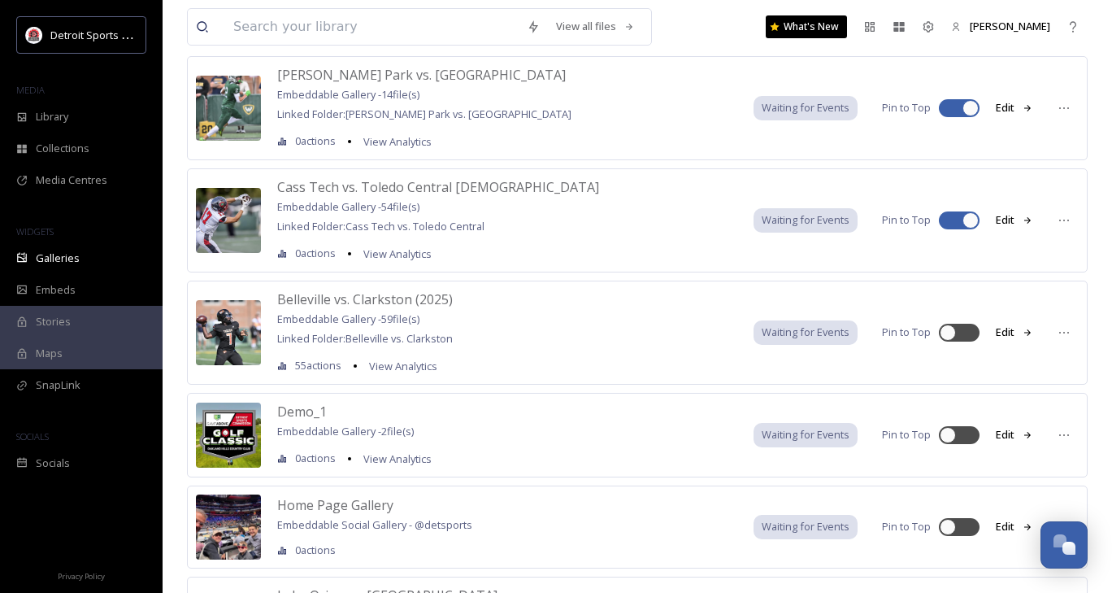
click at [1008, 326] on button "Edit" at bounding box center [1015, 332] width 54 height 32
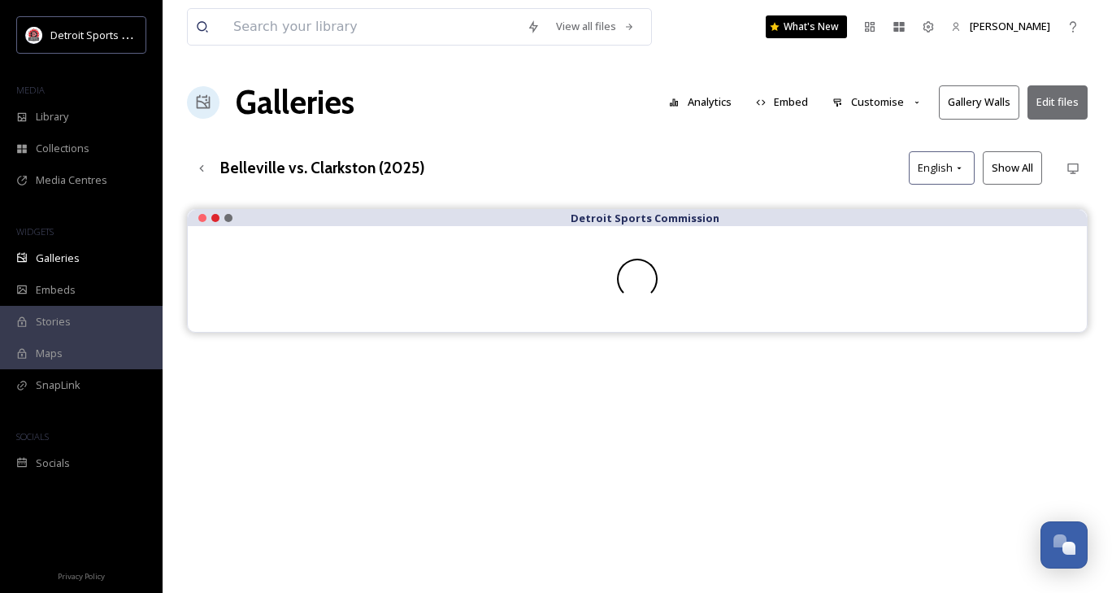
click at [906, 106] on button "Customise" at bounding box center [877, 102] width 107 height 32
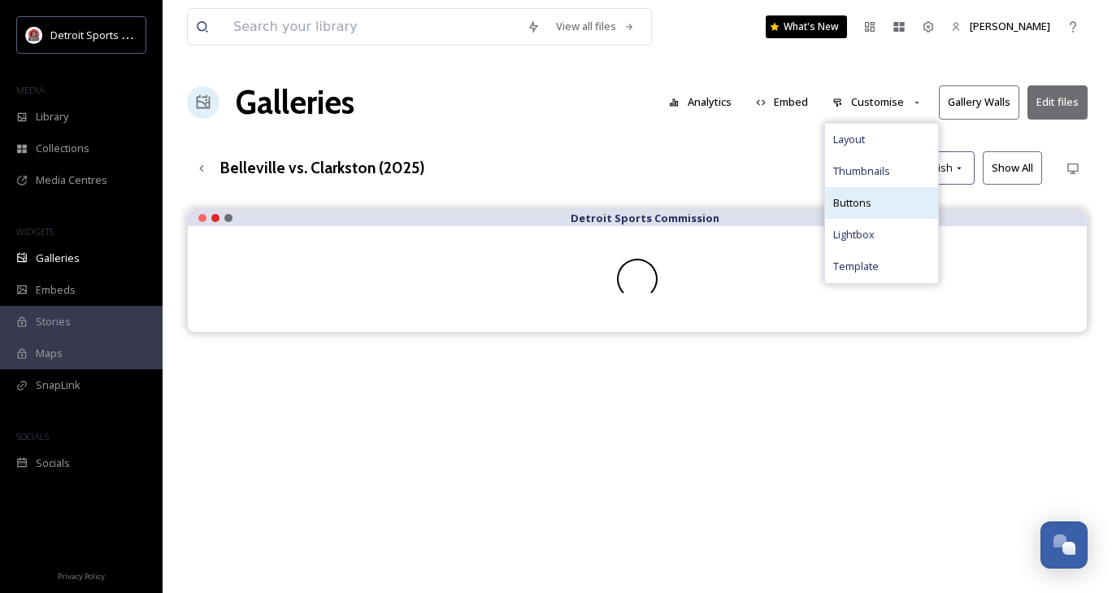
click at [875, 194] on div "Buttons" at bounding box center [881, 203] width 113 height 32
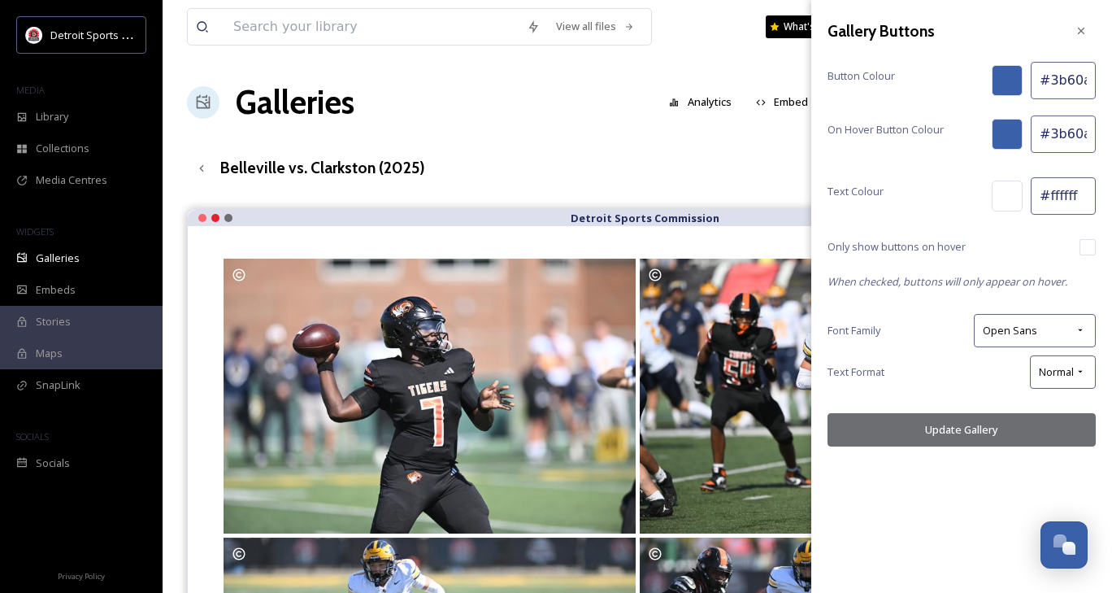
click at [1058, 90] on input "#3b60aa" at bounding box center [1063, 80] width 65 height 37
paste input "e51b24"
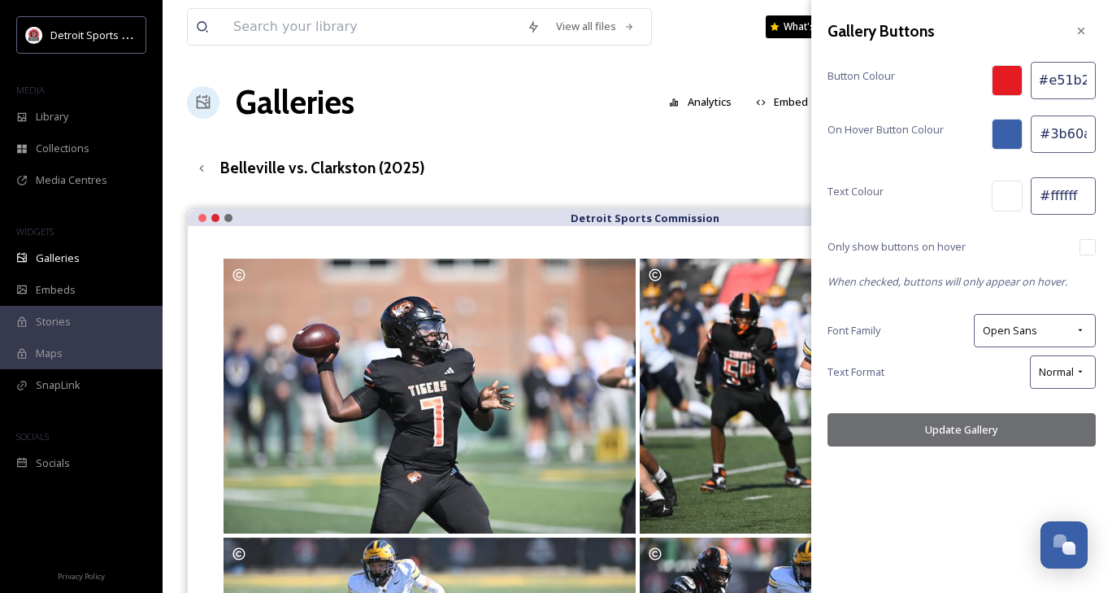
type input "#e51b24"
click at [1050, 140] on input "#3b60aa" at bounding box center [1063, 133] width 65 height 37
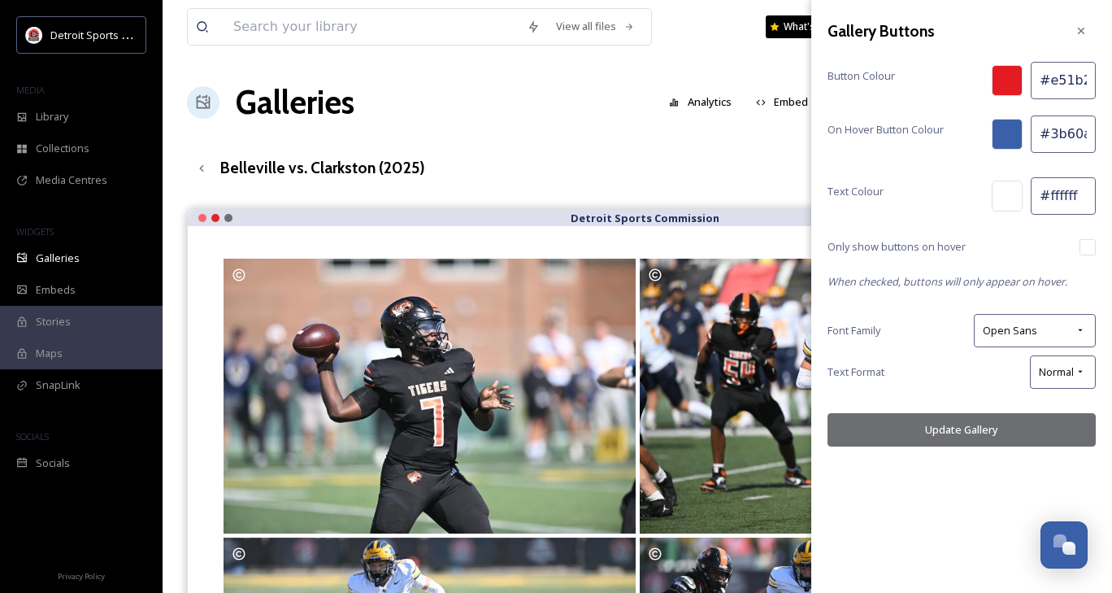
paste input "e51b24"
type input "#e51b24"
click at [992, 424] on button "Update Gallery" at bounding box center [962, 429] width 268 height 33
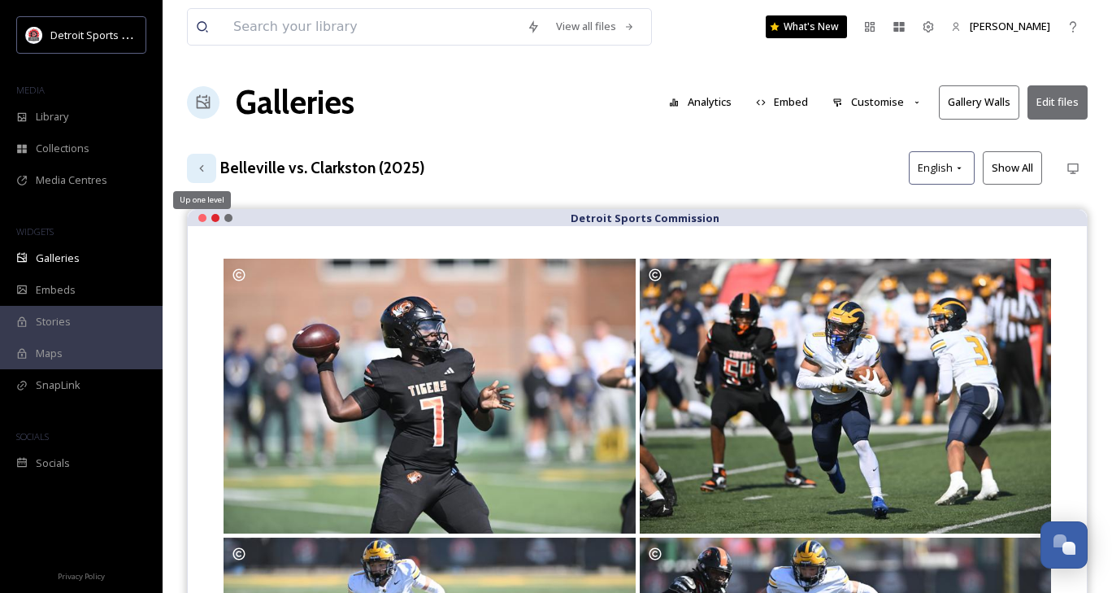
click at [207, 171] on icon at bounding box center [201, 168] width 13 height 13
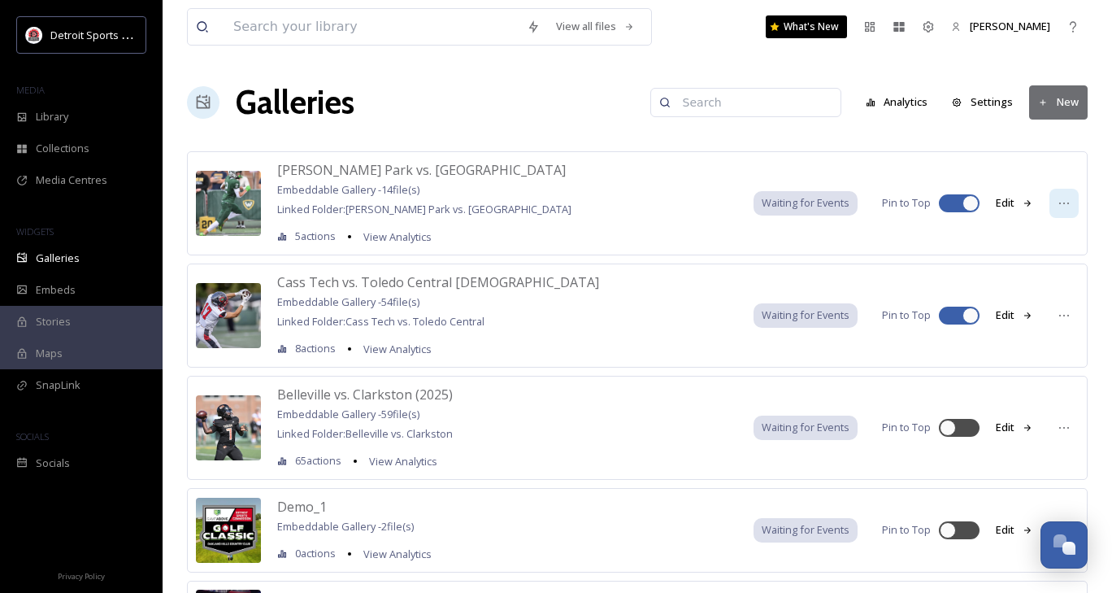
click at [1065, 197] on icon at bounding box center [1064, 203] width 13 height 13
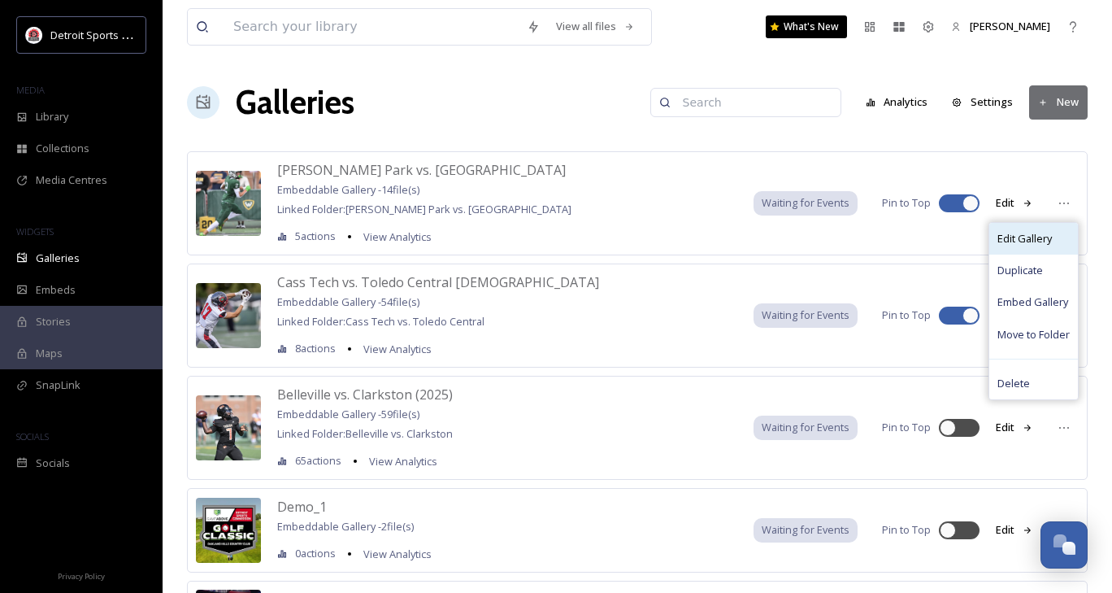
click at [1030, 240] on span "Edit Gallery" at bounding box center [1025, 238] width 54 height 15
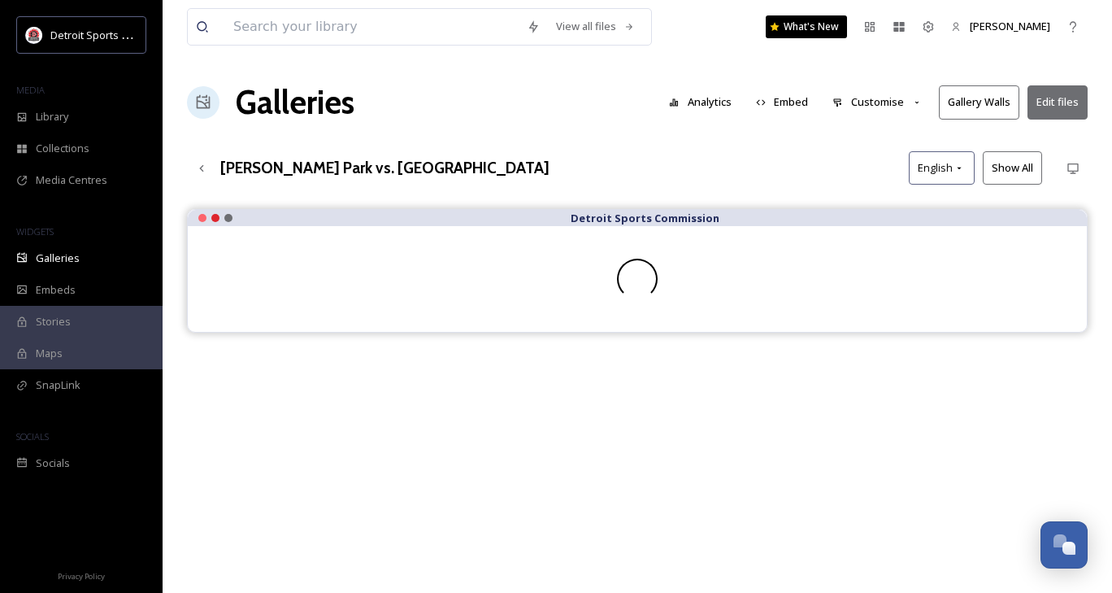
click at [899, 102] on button "Customise" at bounding box center [877, 102] width 107 height 32
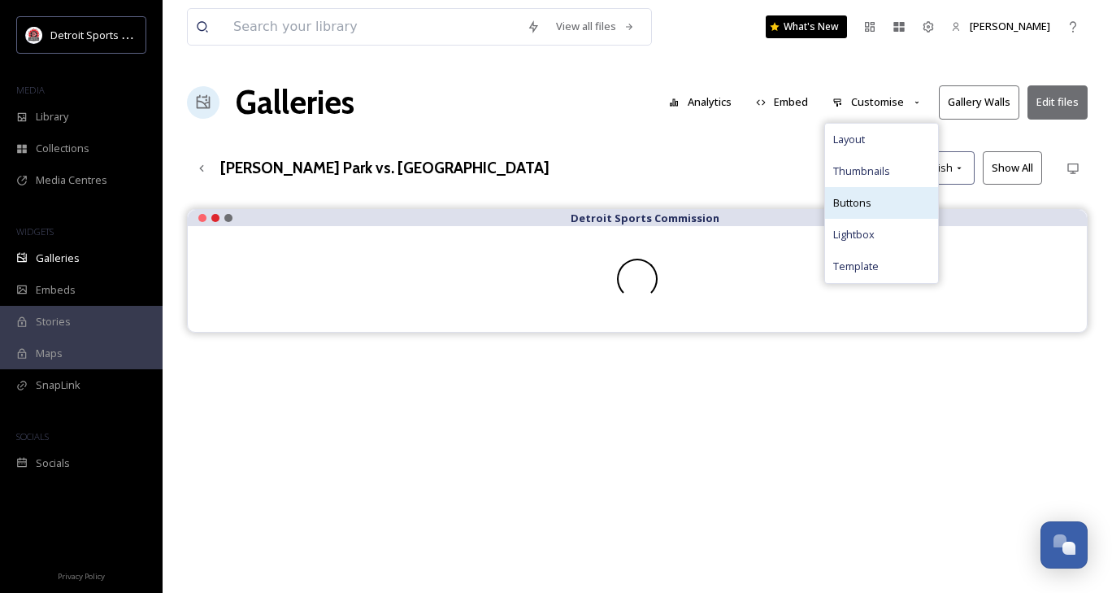
click at [868, 204] on span "Buttons" at bounding box center [852, 202] width 38 height 15
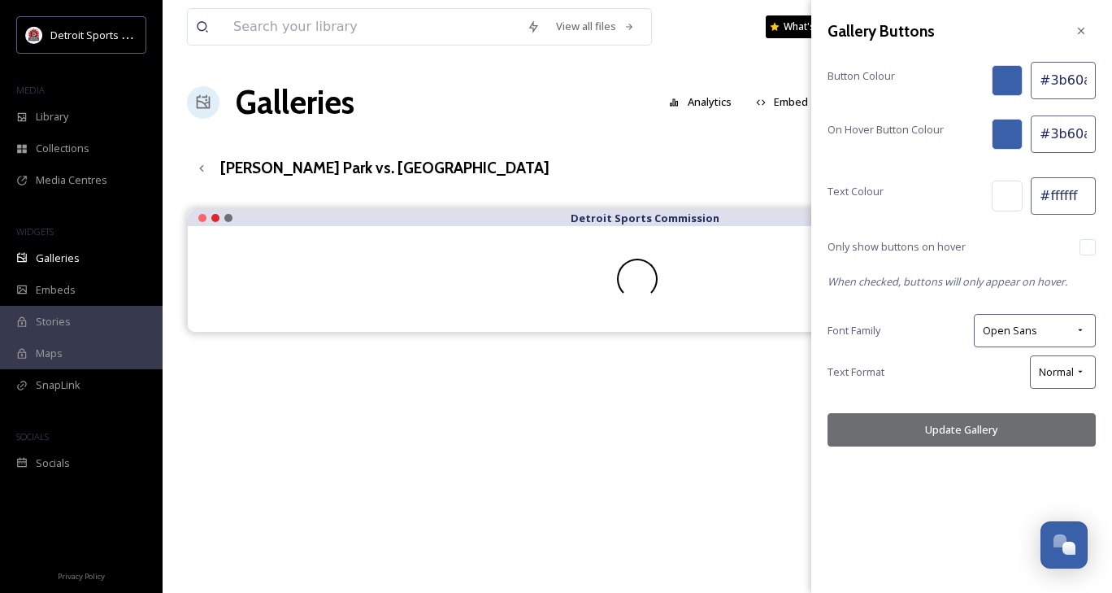
click at [1079, 75] on input "#3b60aa" at bounding box center [1063, 80] width 65 height 37
paste input "e51b24"
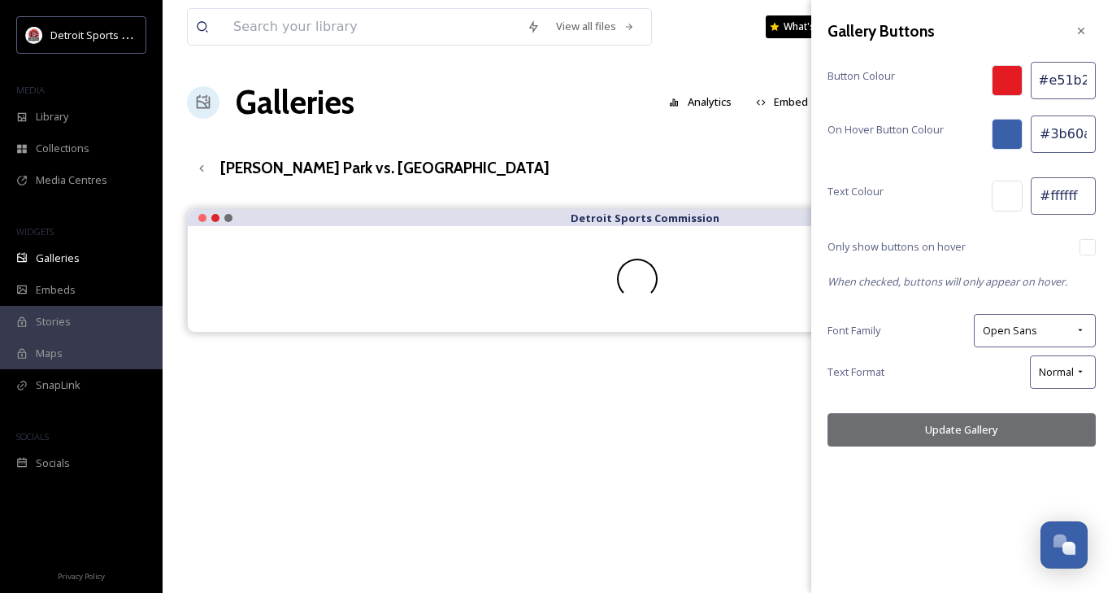
type input "#e51b24"
click at [1050, 143] on input "#3b60aa" at bounding box center [1063, 133] width 65 height 37
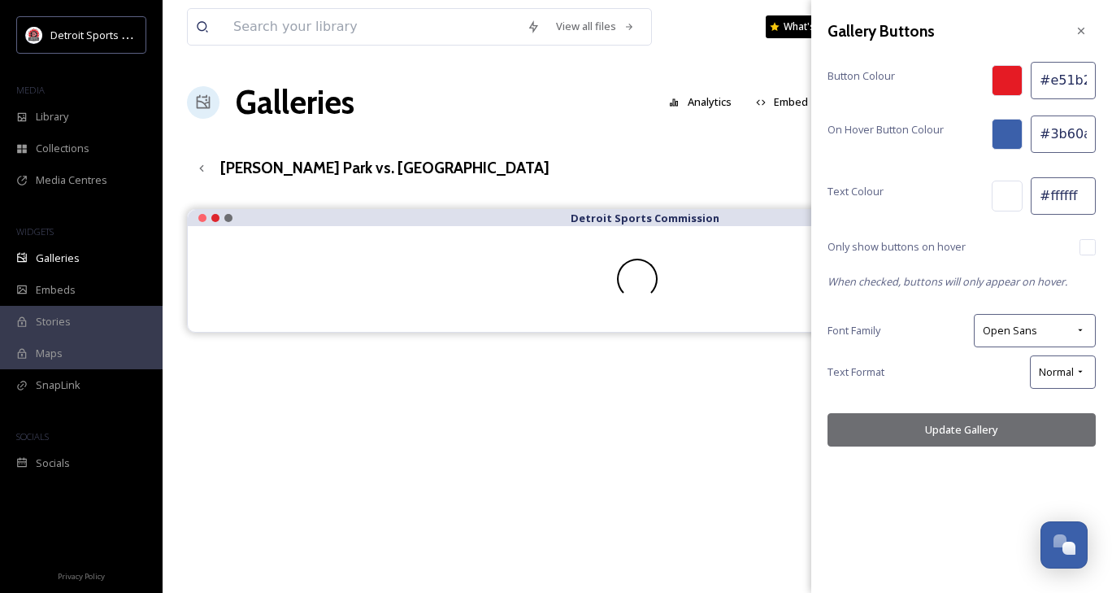
paste input "e51b24"
type input "#e51b24"
click at [961, 422] on button "Update Gallery" at bounding box center [962, 429] width 268 height 33
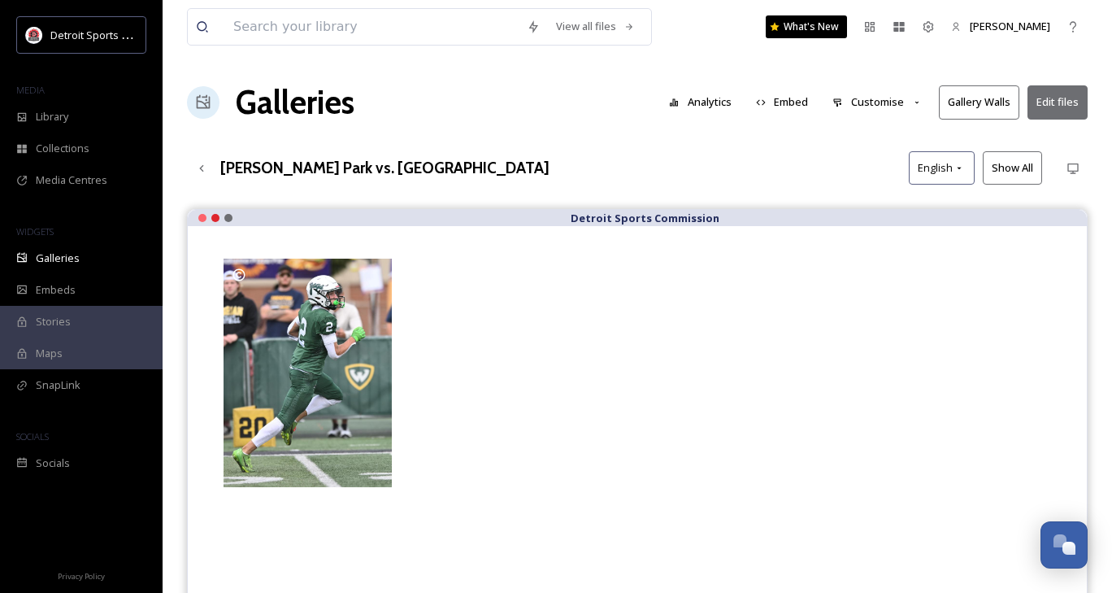
click at [255, 162] on h3 "[PERSON_NAME] Park vs. [GEOGRAPHIC_DATA]" at bounding box center [384, 168] width 329 height 24
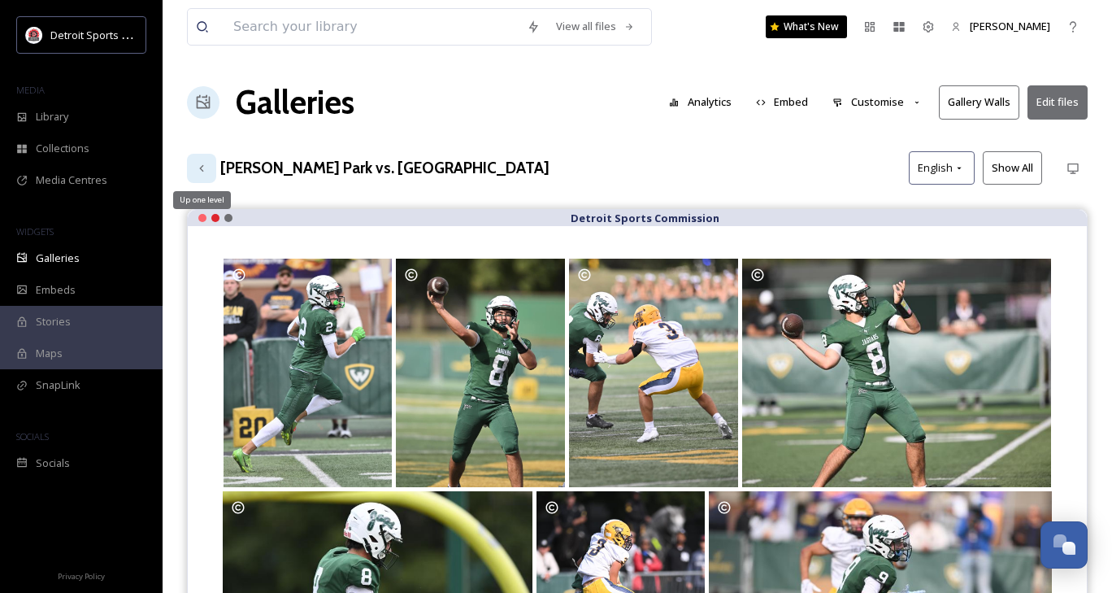
click at [201, 169] on icon at bounding box center [201, 168] width 13 height 13
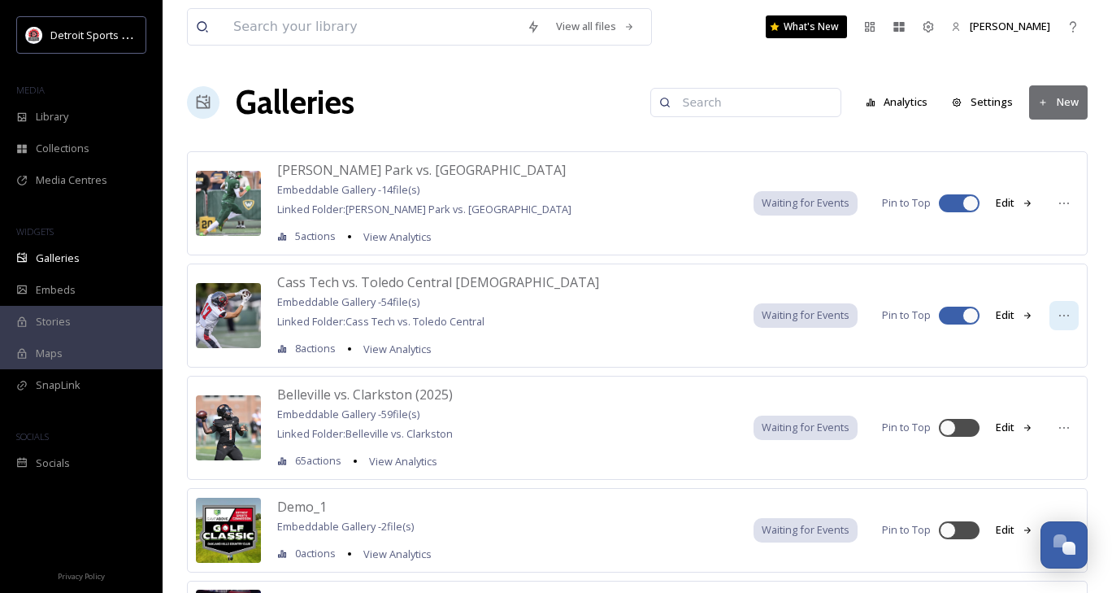
click at [1067, 311] on icon at bounding box center [1064, 315] width 13 height 13
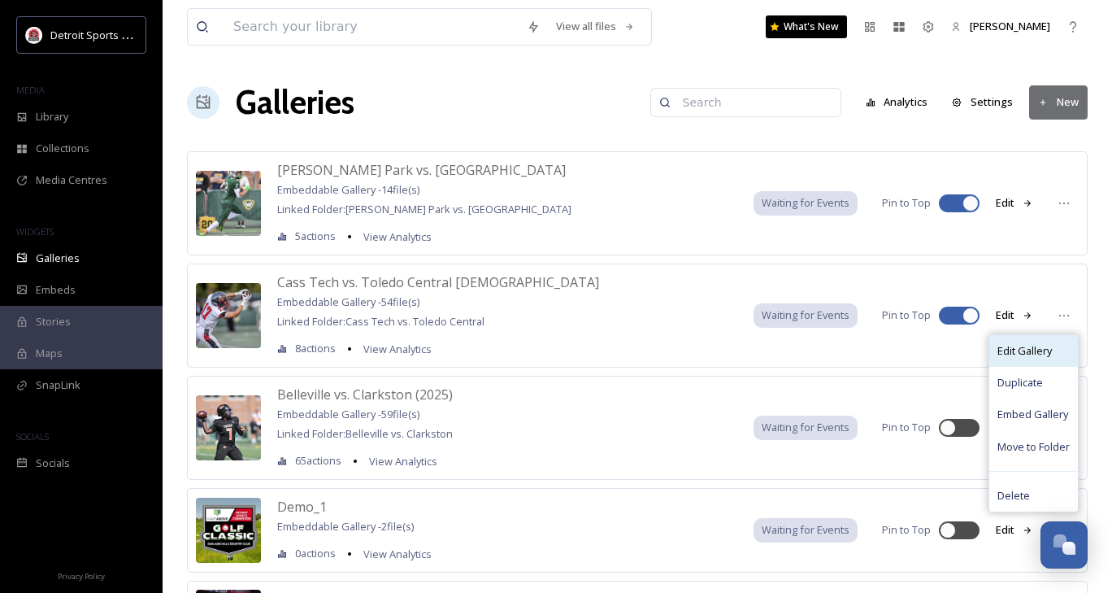
click at [1031, 357] on span "Edit Gallery" at bounding box center [1025, 350] width 54 height 15
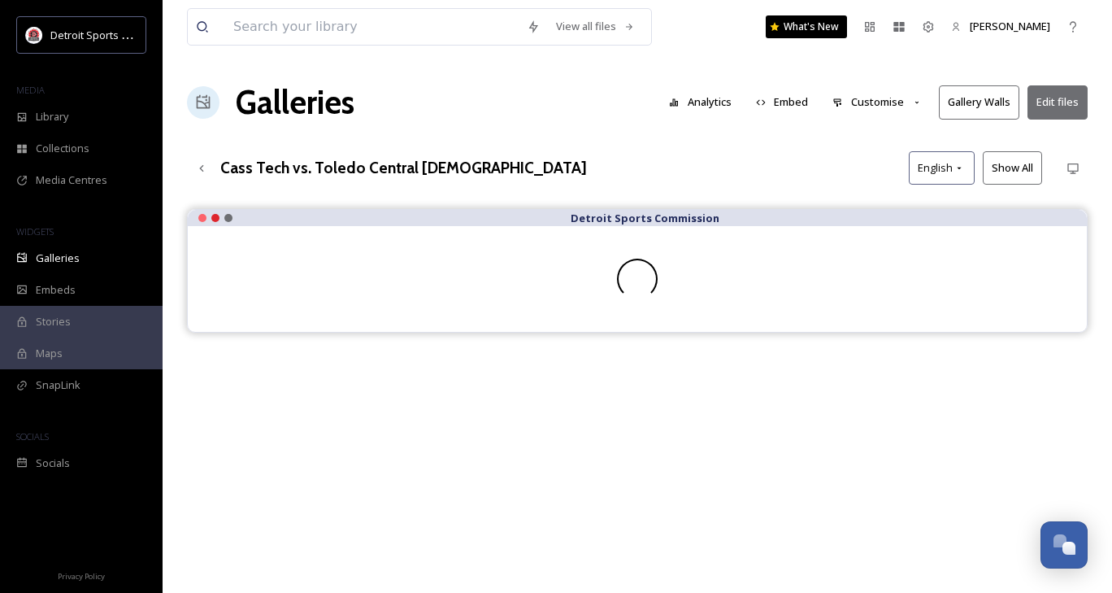
click at [881, 99] on button "Customise" at bounding box center [877, 102] width 107 height 32
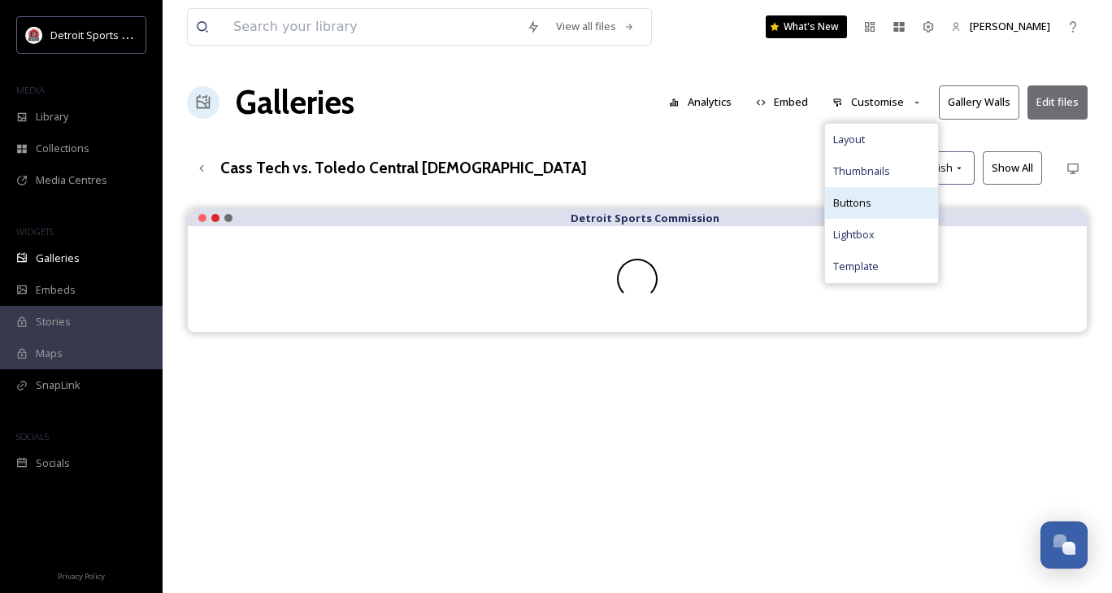
click at [882, 197] on div "Buttons" at bounding box center [881, 203] width 113 height 32
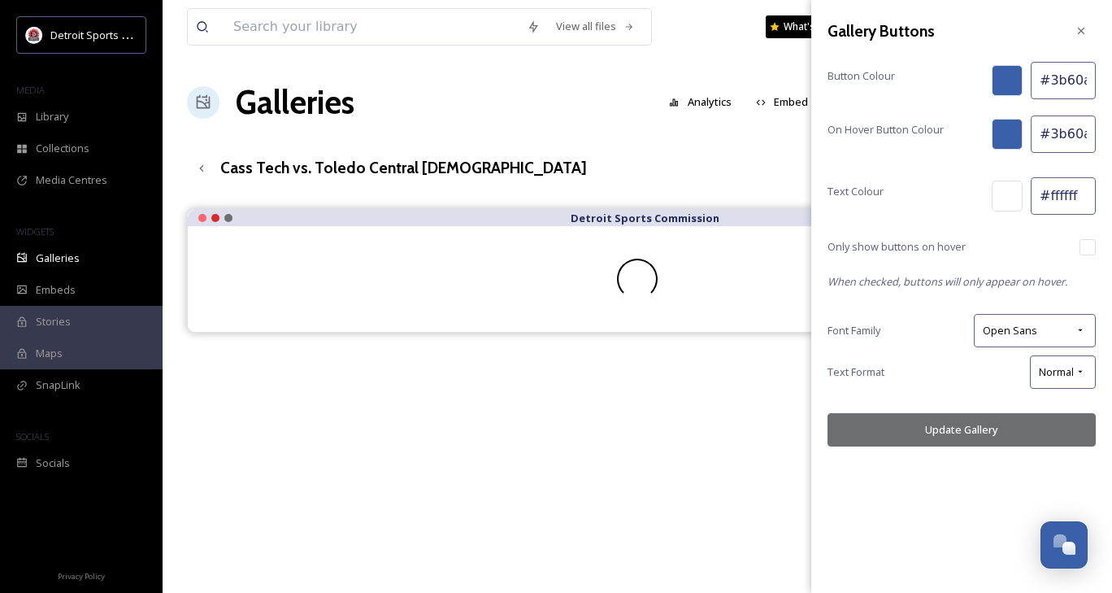
click at [1055, 90] on input "#3b60aa" at bounding box center [1063, 80] width 65 height 37
paste input "e51b24"
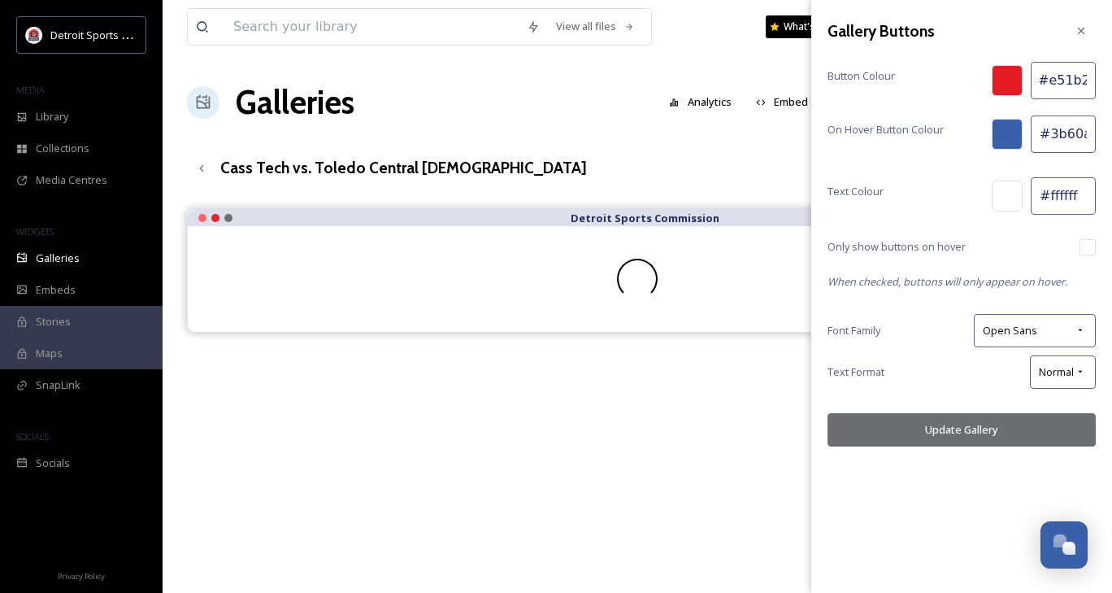
type input "#e51b24"
click at [1076, 124] on input "#3b60aa" at bounding box center [1063, 133] width 65 height 37
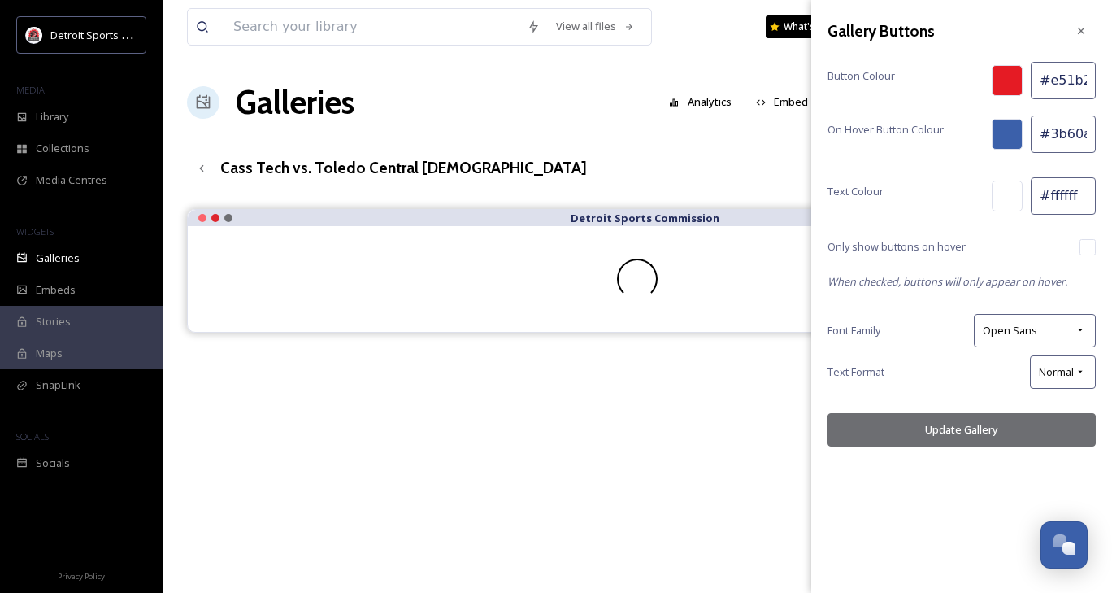
paste input "e51b24"
type input "#e51b24"
click at [972, 419] on button "Update Gallery" at bounding box center [962, 429] width 268 height 33
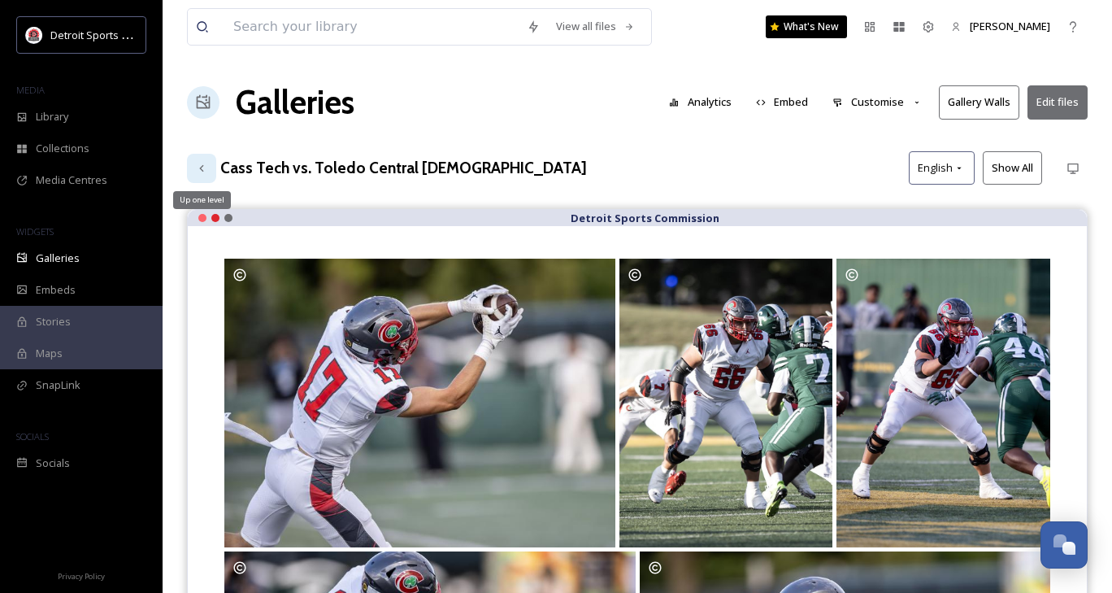
click at [193, 166] on div "Up one level" at bounding box center [201, 168] width 29 height 29
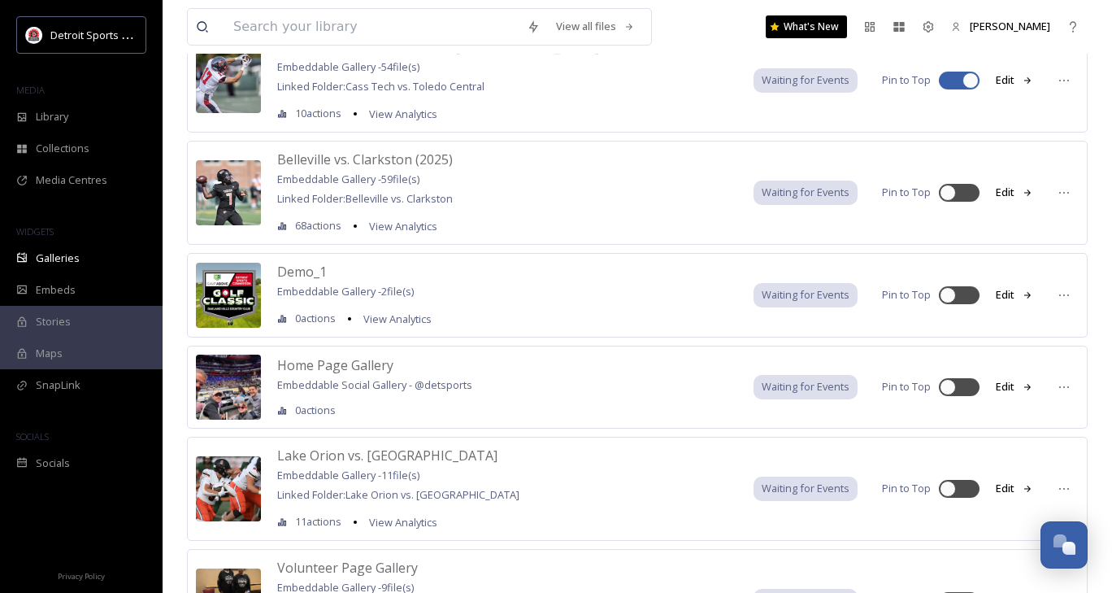
scroll to position [236, 0]
click at [1075, 481] on div at bounding box center [1064, 487] width 29 height 29
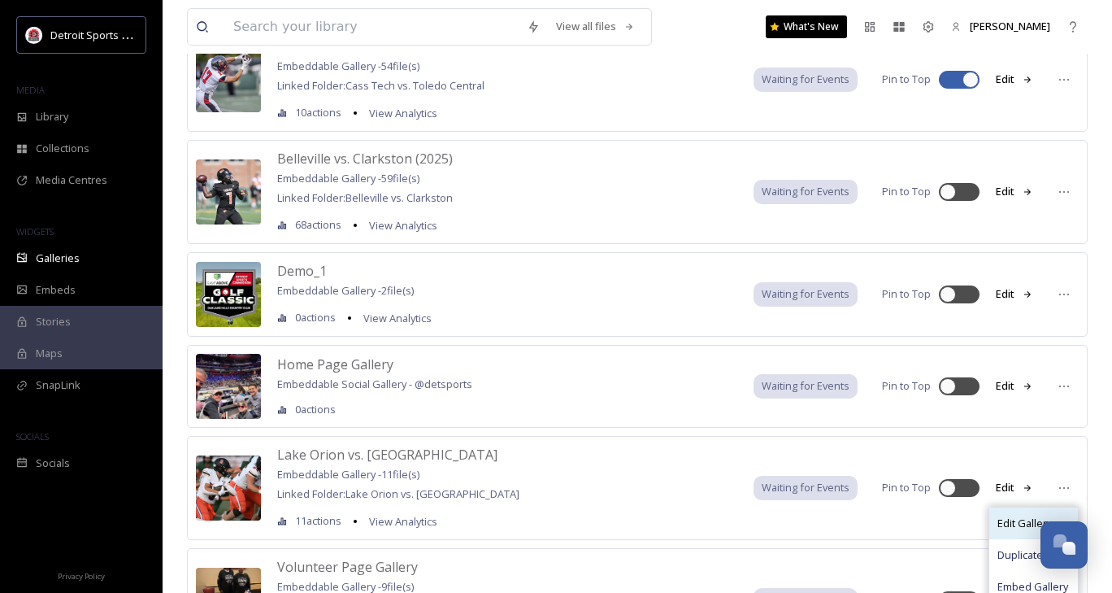
click at [1029, 516] on span "Edit Gallery" at bounding box center [1025, 522] width 54 height 15
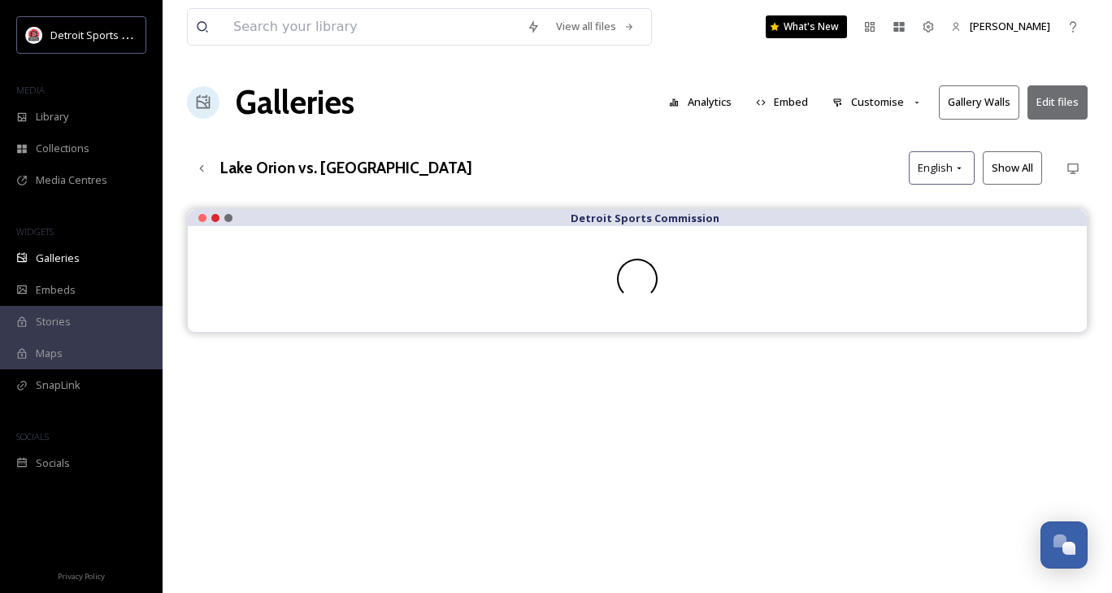
click at [897, 101] on button "Customise" at bounding box center [877, 102] width 107 height 32
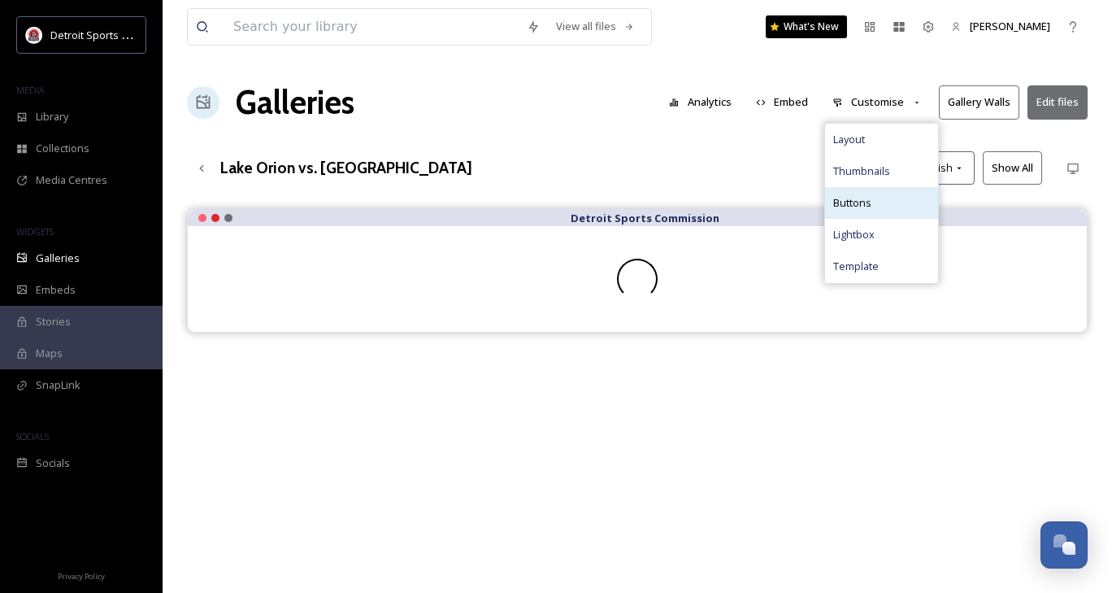
click at [889, 207] on div "Buttons" at bounding box center [881, 203] width 113 height 32
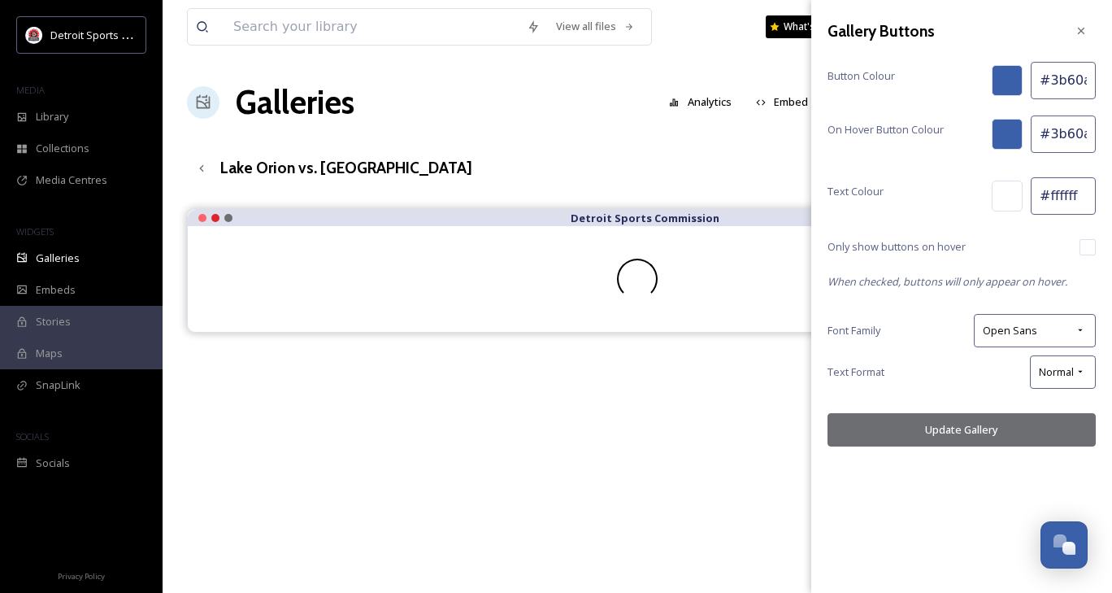
click at [1068, 81] on input "#3b60aa" at bounding box center [1063, 80] width 65 height 37
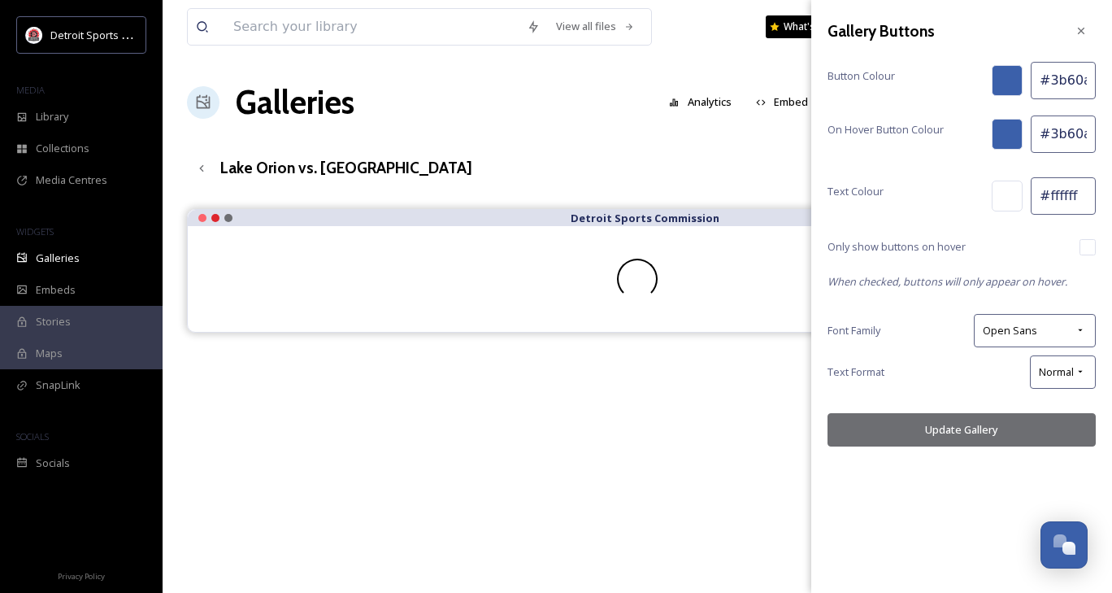
paste input "e51b24"
type input "#e51b24"
click at [1063, 141] on input "#3b60aa" at bounding box center [1063, 133] width 65 height 37
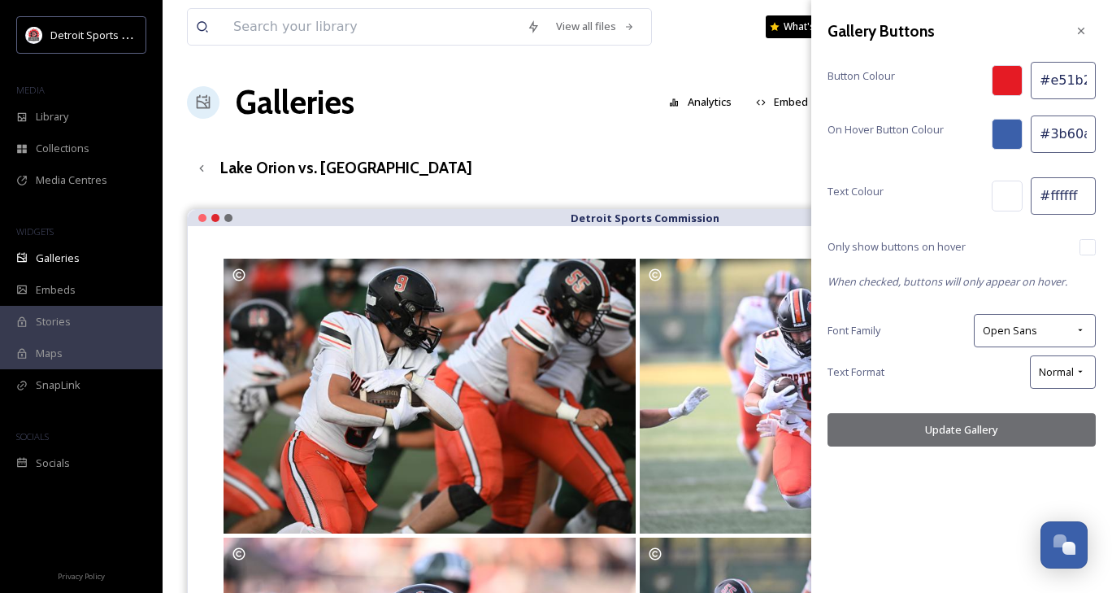
drag, startPoint x: 1063, startPoint y: 141, endPoint x: 1054, endPoint y: 130, distance: 15.0
click at [1054, 130] on input "#3b60aa" at bounding box center [1063, 133] width 65 height 37
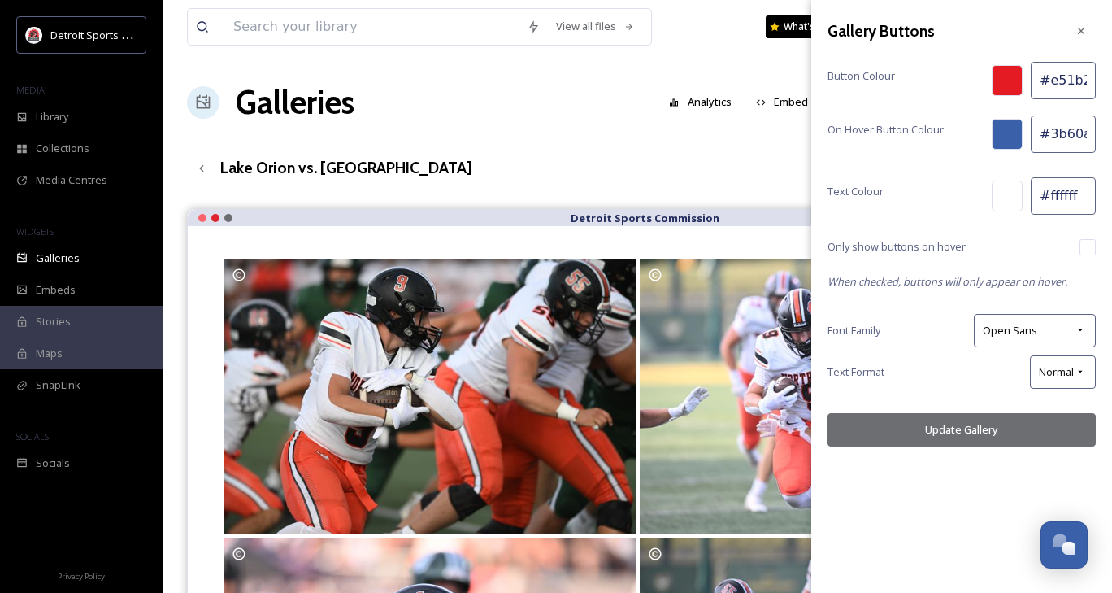
paste input "e51b24"
type input "#e51b24"
drag, startPoint x: 979, startPoint y: 429, endPoint x: 1004, endPoint y: 424, distance: 25.8
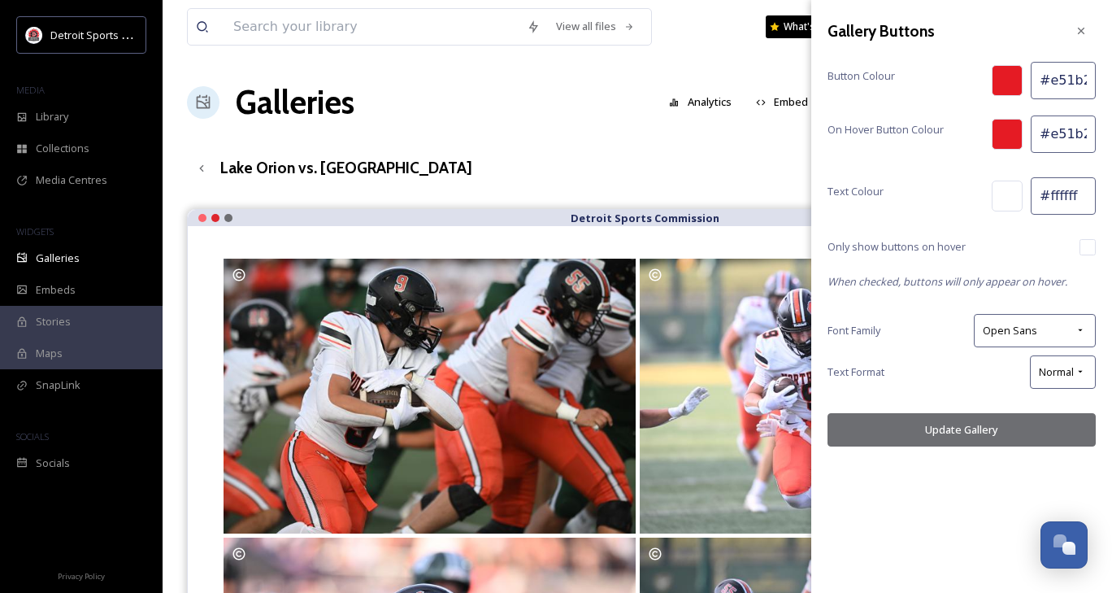
click at [1004, 424] on button "Update Gallery" at bounding box center [962, 429] width 268 height 33
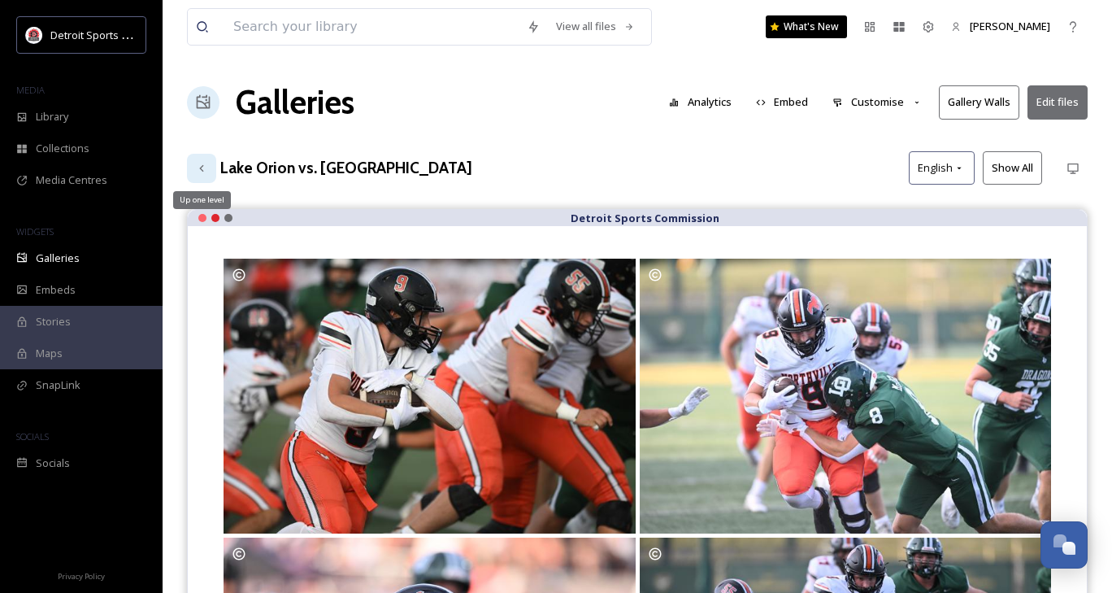
click at [198, 160] on div "Up one level" at bounding box center [201, 168] width 29 height 29
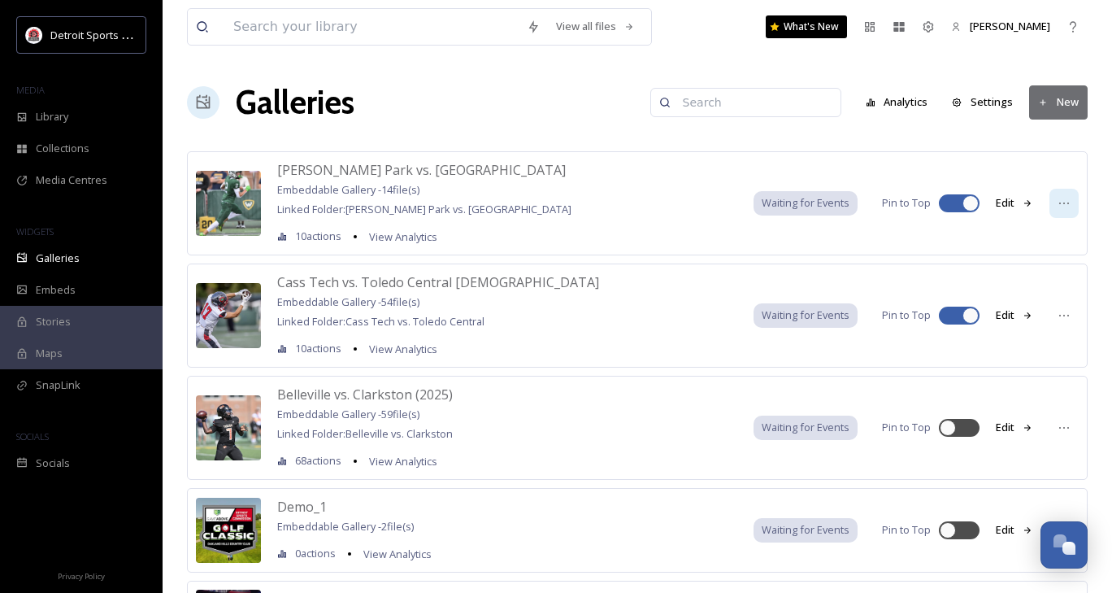
click at [1057, 198] on div at bounding box center [1064, 203] width 29 height 29
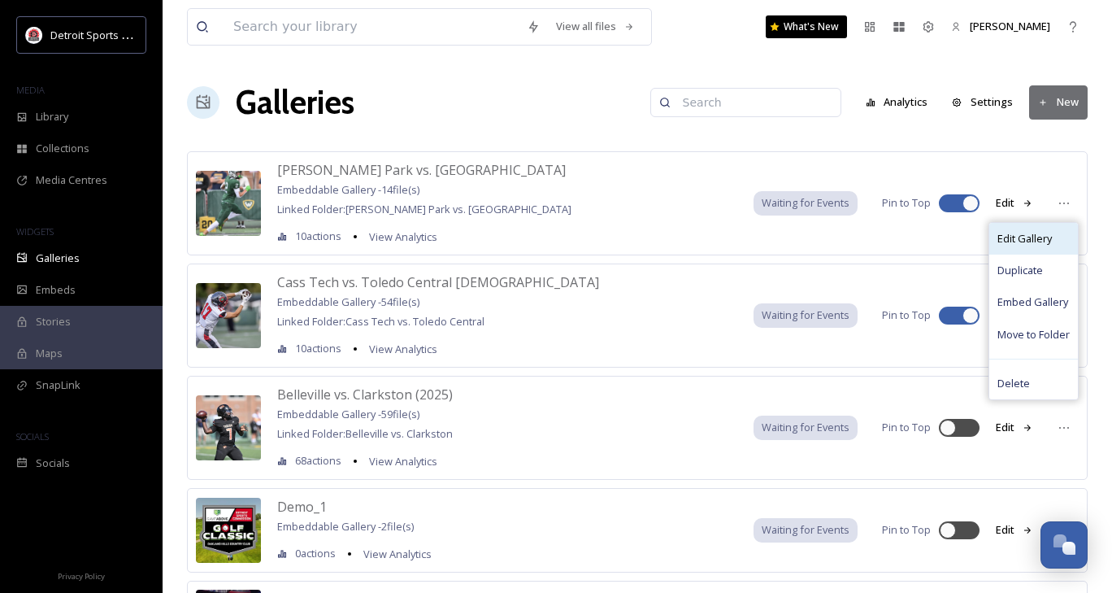
click at [1035, 246] on div "Edit Gallery" at bounding box center [1033, 239] width 89 height 32
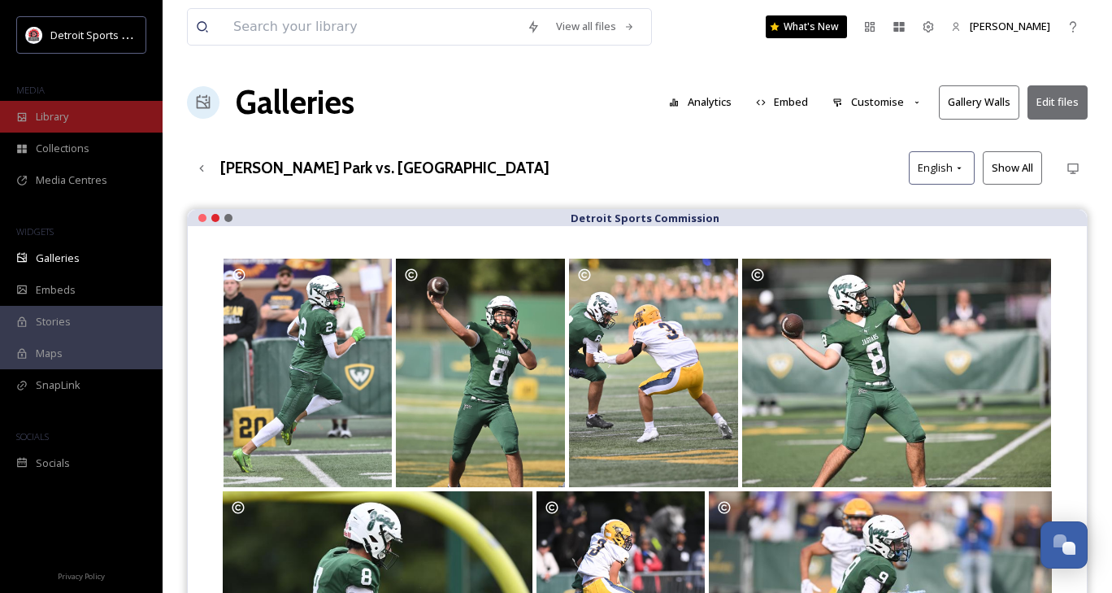
click at [34, 120] on div "Library" at bounding box center [81, 117] width 163 height 32
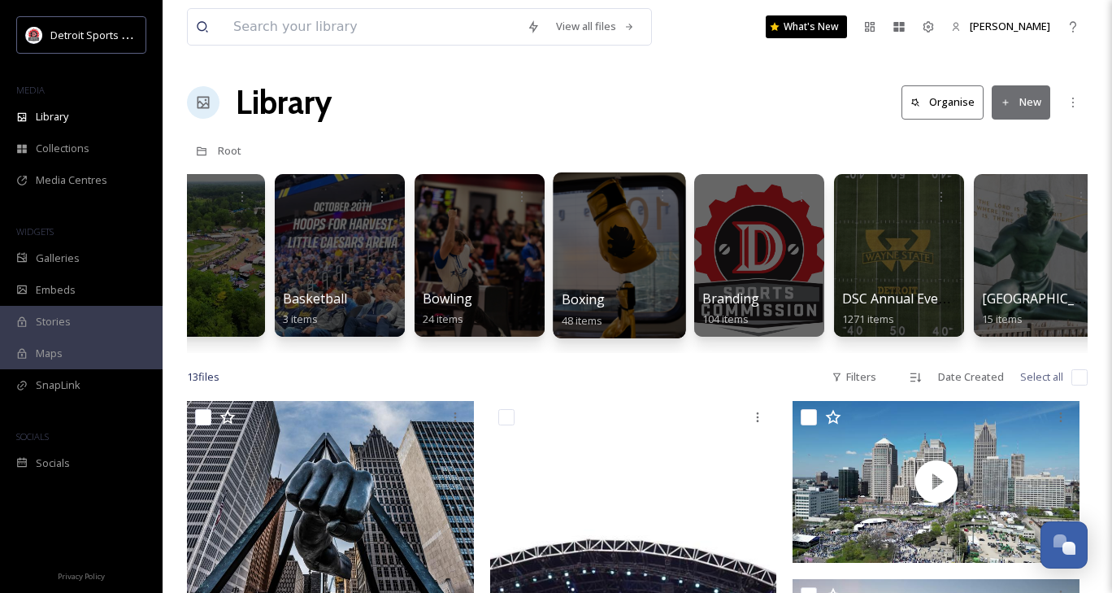
scroll to position [0, 266]
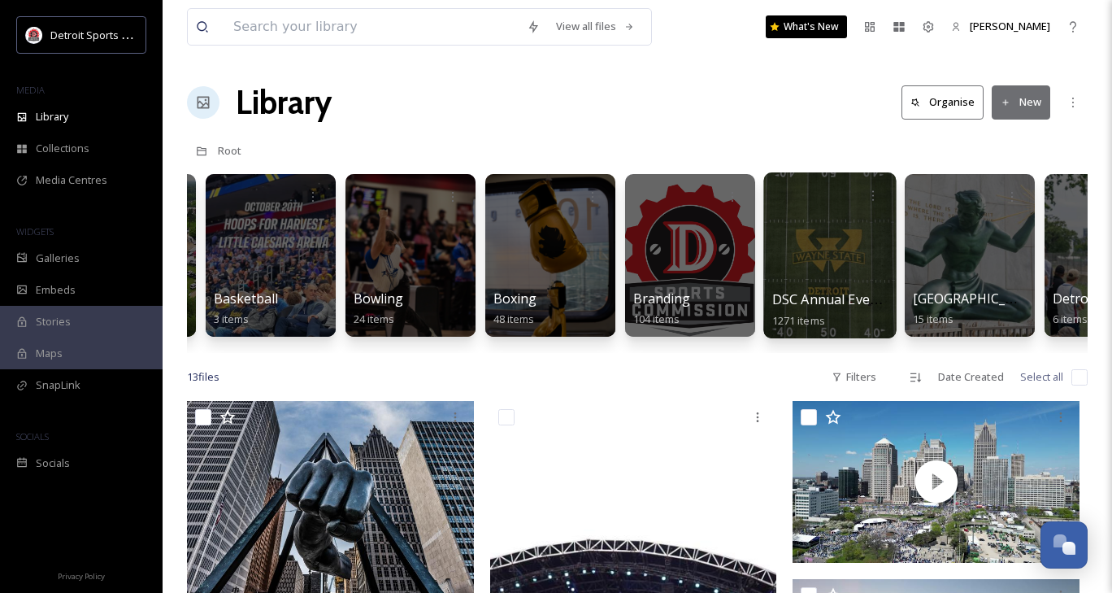
click at [833, 262] on div at bounding box center [829, 255] width 133 height 166
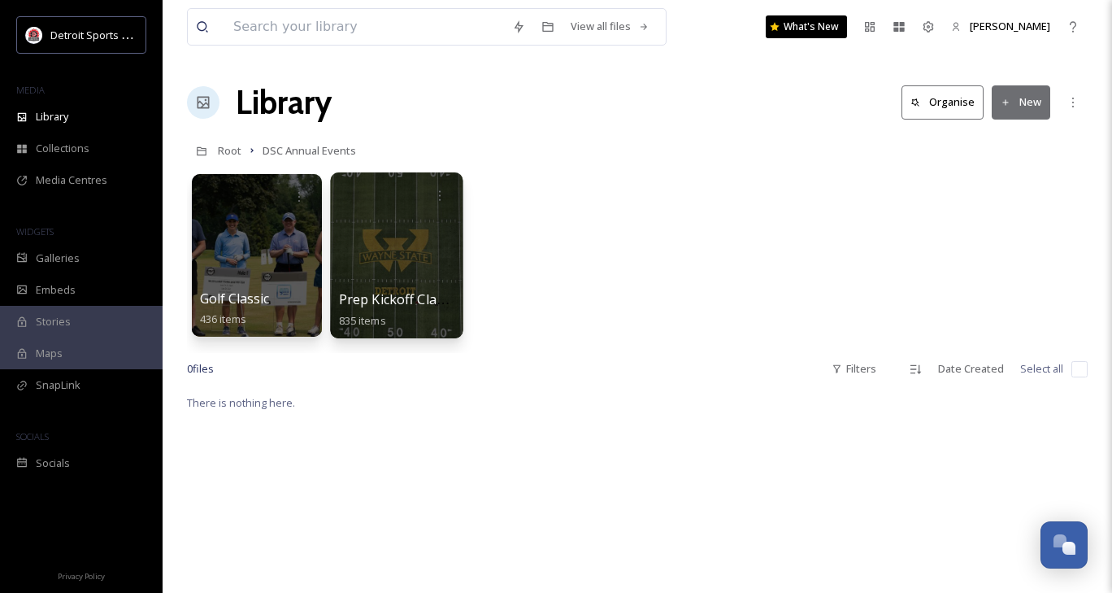
click at [372, 256] on div at bounding box center [396, 255] width 133 height 166
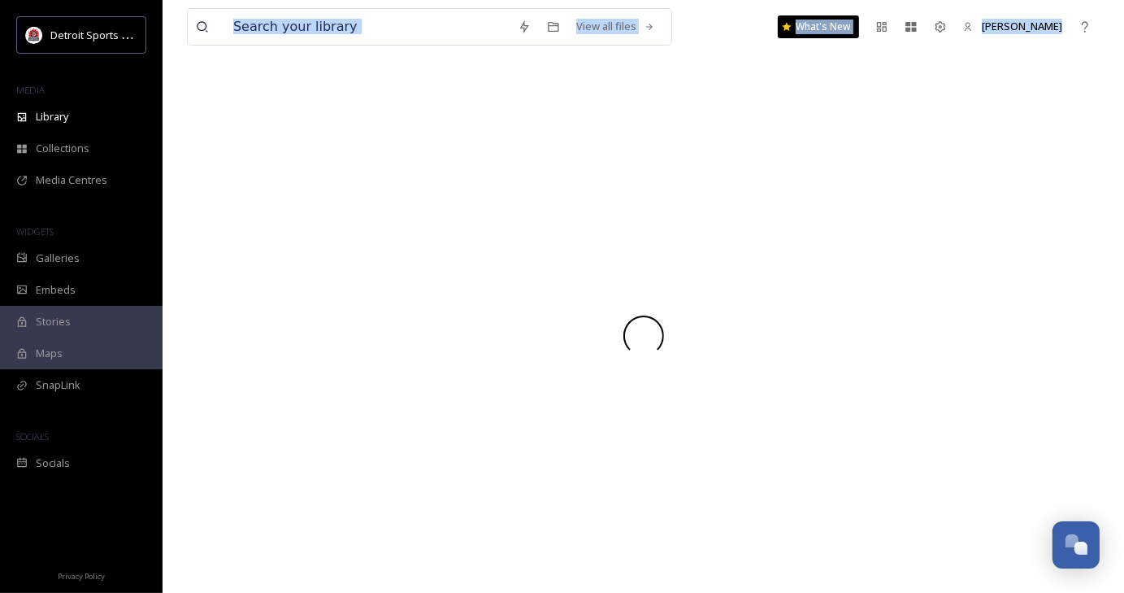
click at [372, 256] on div at bounding box center [643, 335] width 913 height 515
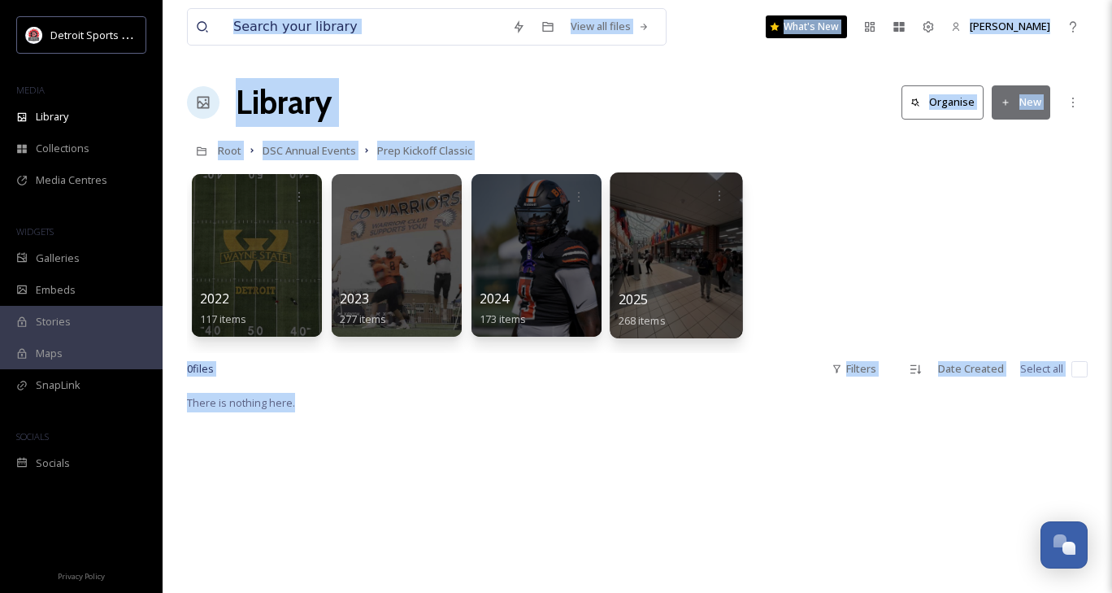
click at [637, 238] on div at bounding box center [676, 255] width 133 height 166
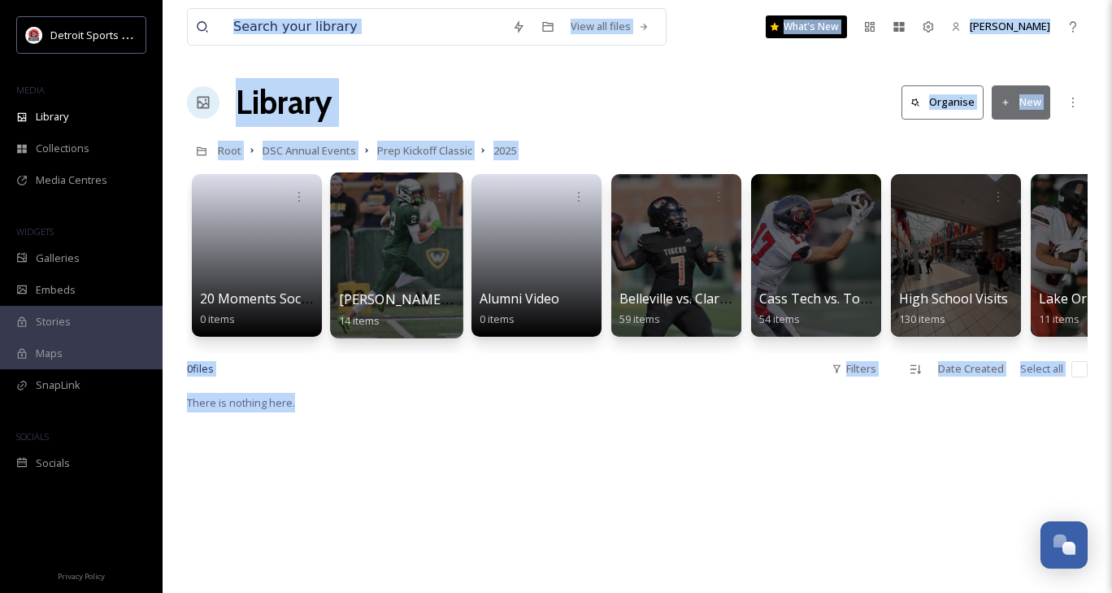
click at [428, 243] on div at bounding box center [396, 255] width 133 height 166
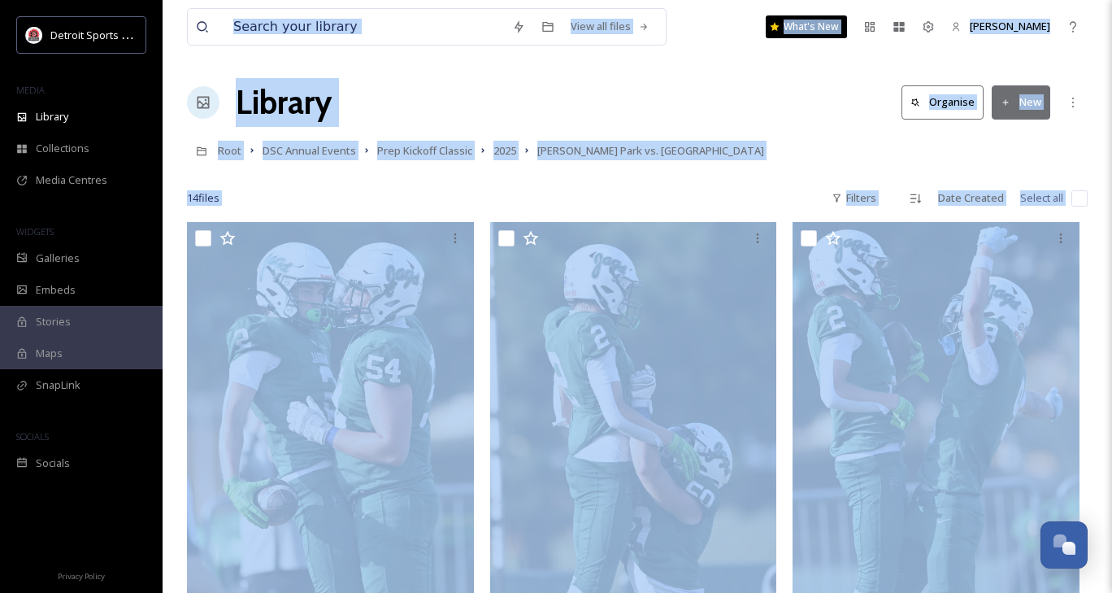
click at [774, 137] on div "Root DSC Annual Events Prep Kickoff Classic 2025 [PERSON_NAME] Park vs. [GEOGRA…" at bounding box center [637, 150] width 901 height 31
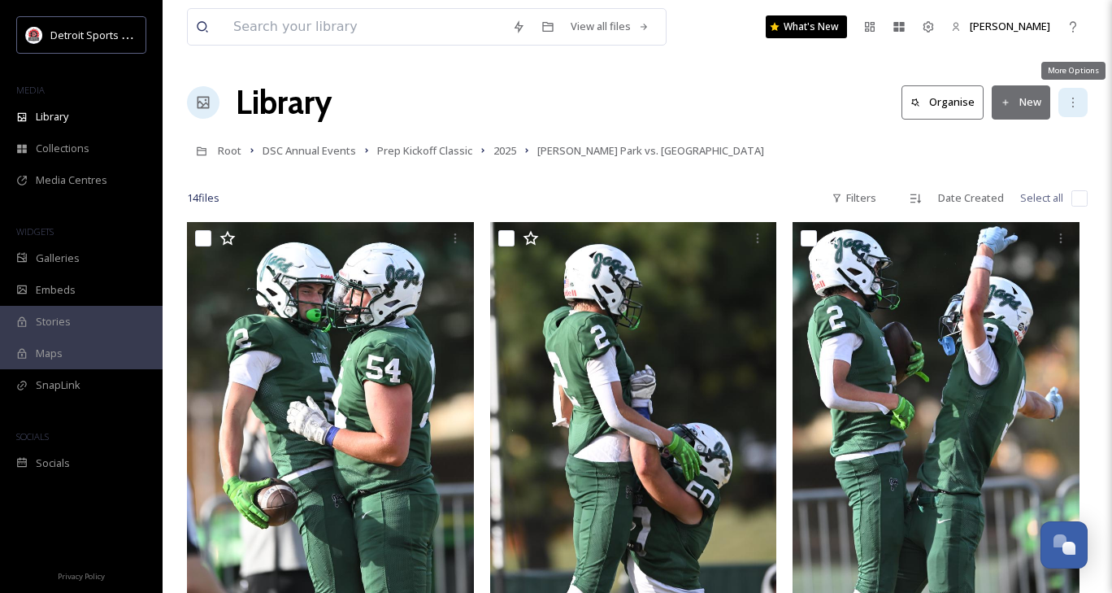
click at [1075, 102] on icon at bounding box center [1073, 102] width 13 height 13
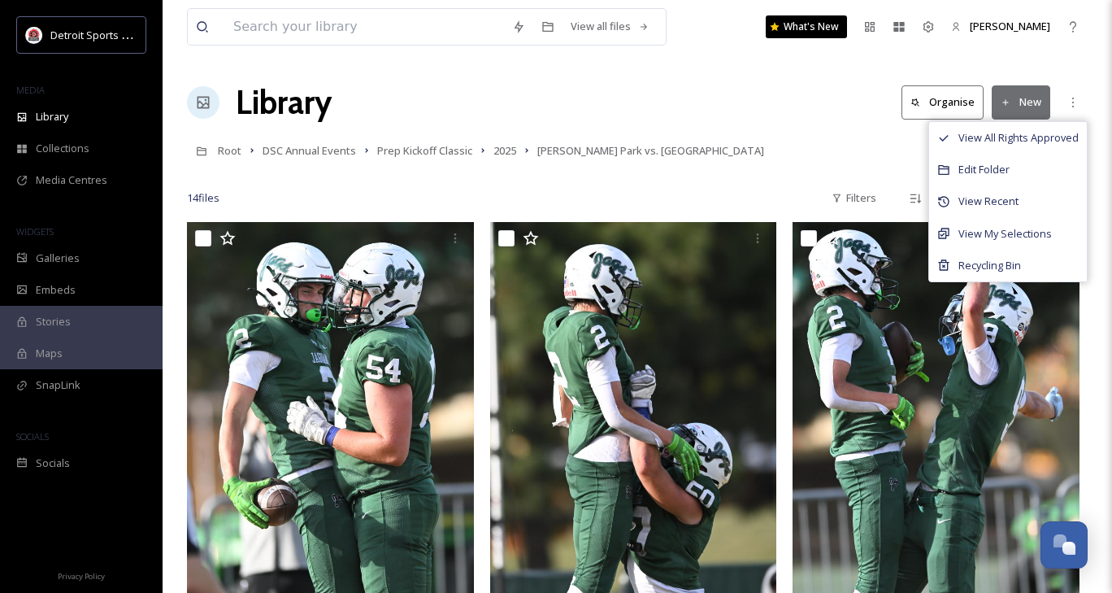
click at [850, 151] on div "Root DSC Annual Events Prep Kickoff Classic 2025 [PERSON_NAME] Park vs. [GEOGRA…" at bounding box center [637, 150] width 901 height 31
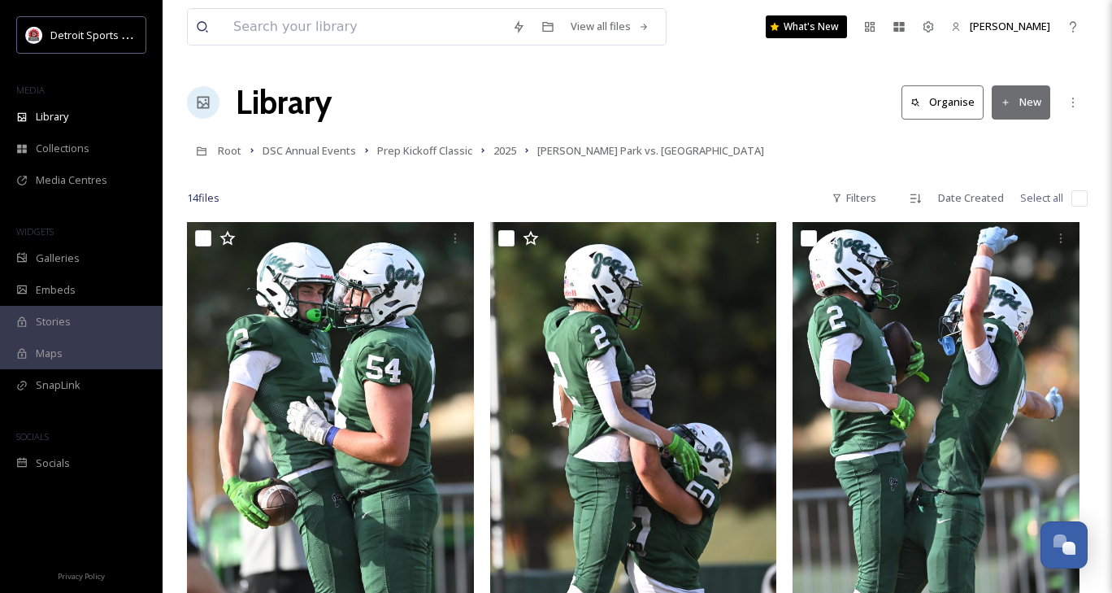
click at [1011, 98] on icon at bounding box center [1006, 103] width 11 height 11
click at [1013, 137] on span "File Upload" at bounding box center [1014, 140] width 54 height 15
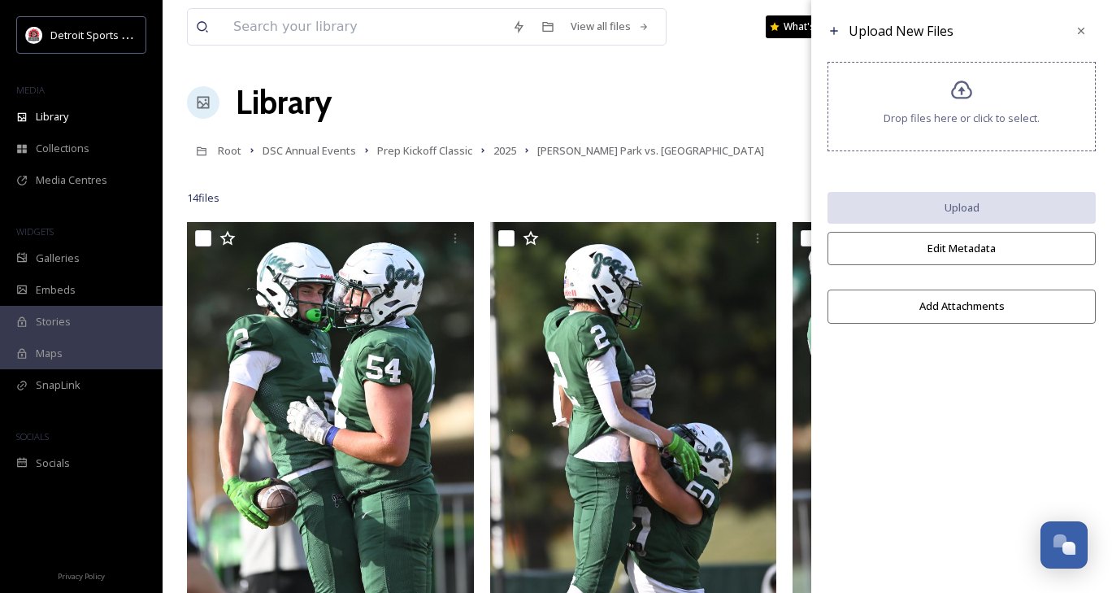
click at [924, 119] on span "Drop files here or click to select." at bounding box center [962, 118] width 156 height 15
click at [935, 72] on div "Drop files here or click to select." at bounding box center [962, 106] width 268 height 89
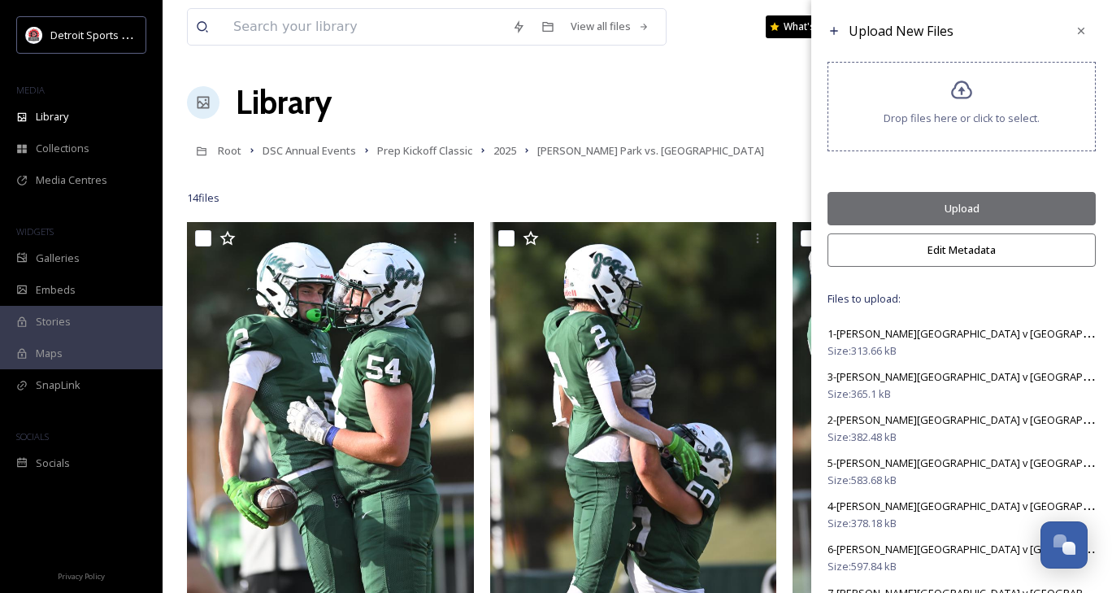
click at [1049, 208] on button "Upload" at bounding box center [962, 208] width 268 height 33
